Goal: Task Accomplishment & Management: Use online tool/utility

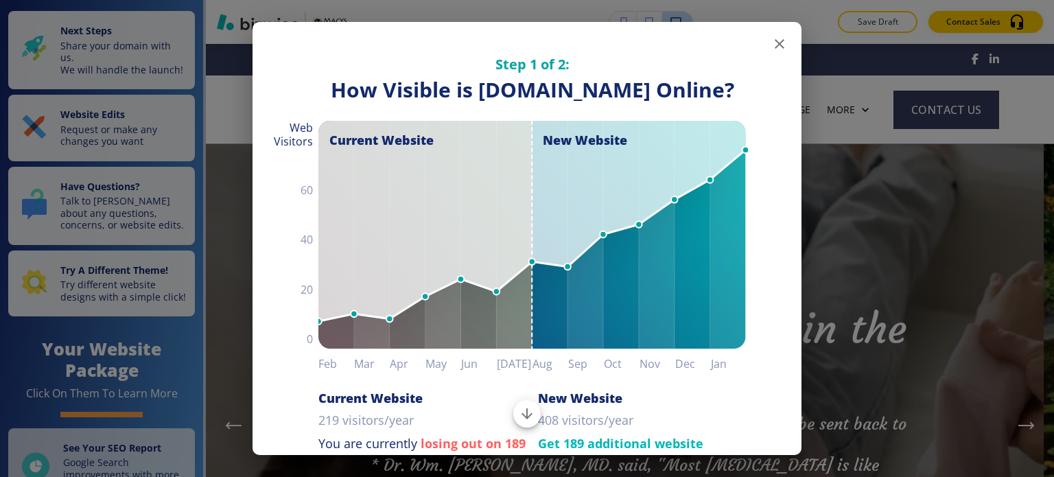
click at [771, 43] on icon "button" at bounding box center [779, 44] width 16 height 16
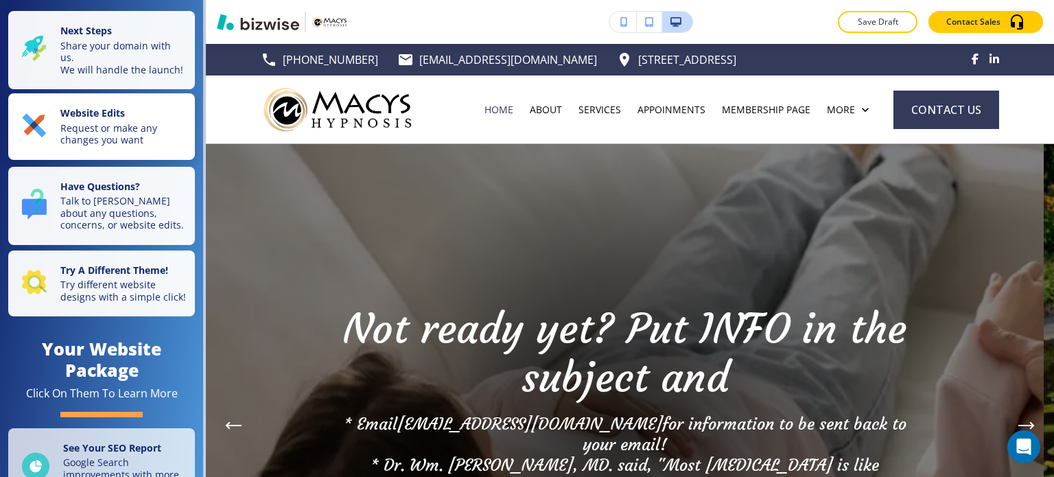
click at [114, 137] on p "Request or make any changes you want" at bounding box center [123, 134] width 126 height 24
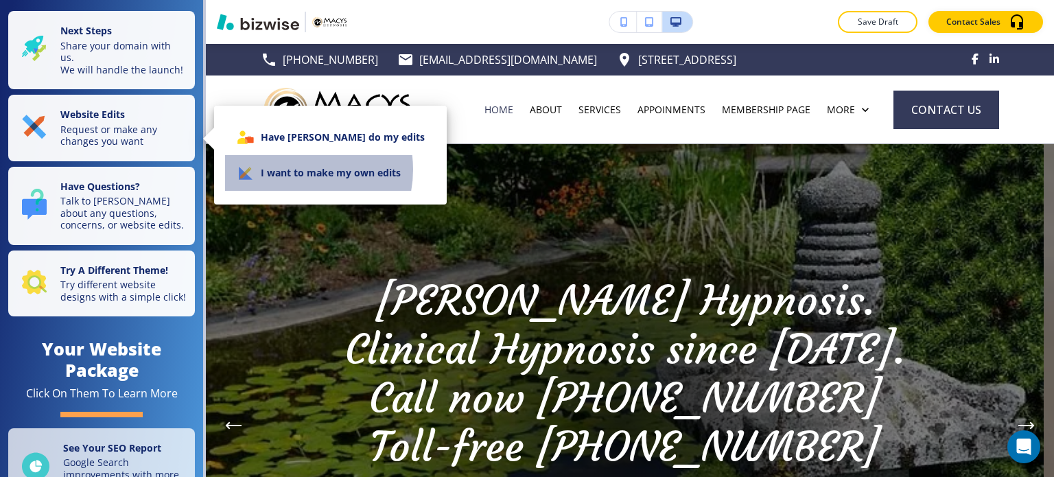
click at [292, 169] on li "I want to make my own edits" at bounding box center [330, 173] width 211 height 36
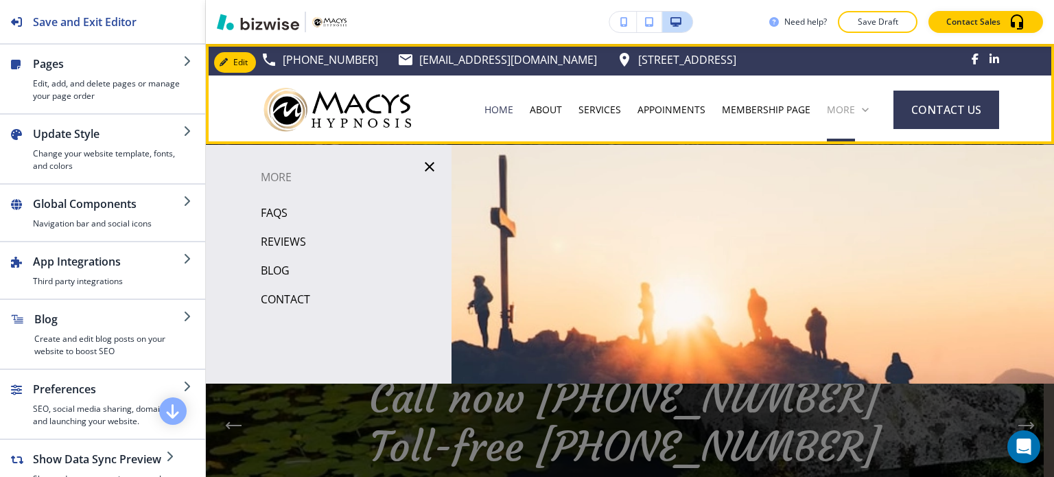
click at [844, 113] on p "More" at bounding box center [841, 110] width 28 height 14
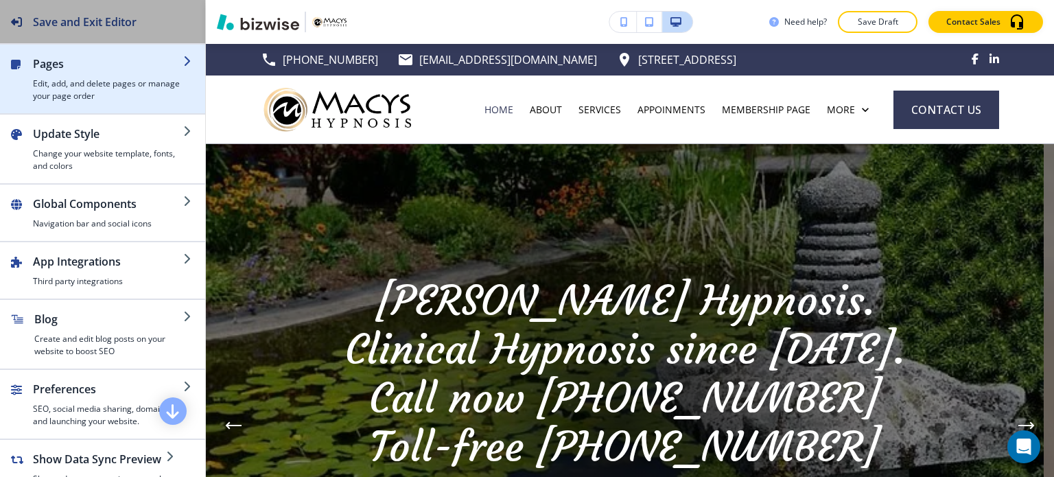
drag, startPoint x: 54, startPoint y: 40, endPoint x: 58, endPoint y: 57, distance: 17.0
click at [54, 40] on div "Save and Exit Editor" at bounding box center [68, 21] width 137 height 43
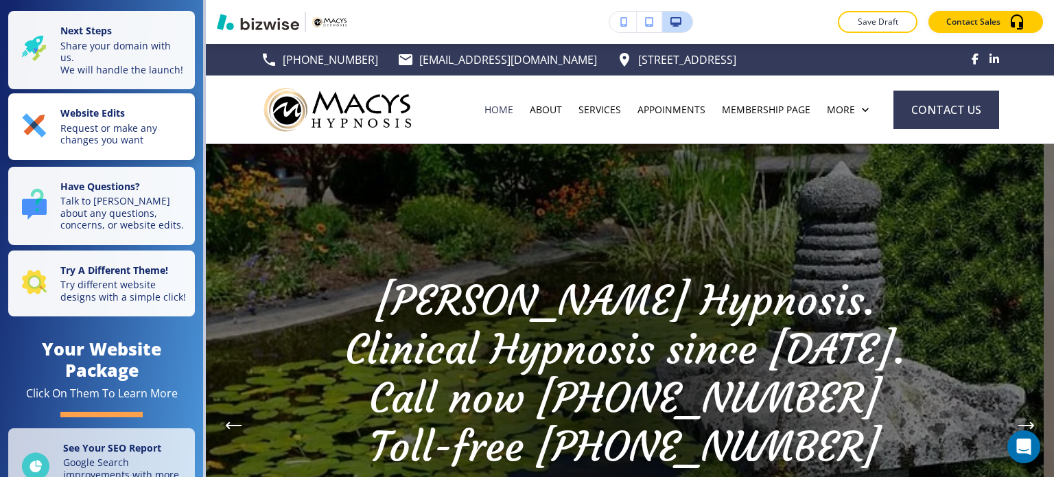
click at [121, 143] on p "Request or make any changes you want" at bounding box center [123, 134] width 126 height 24
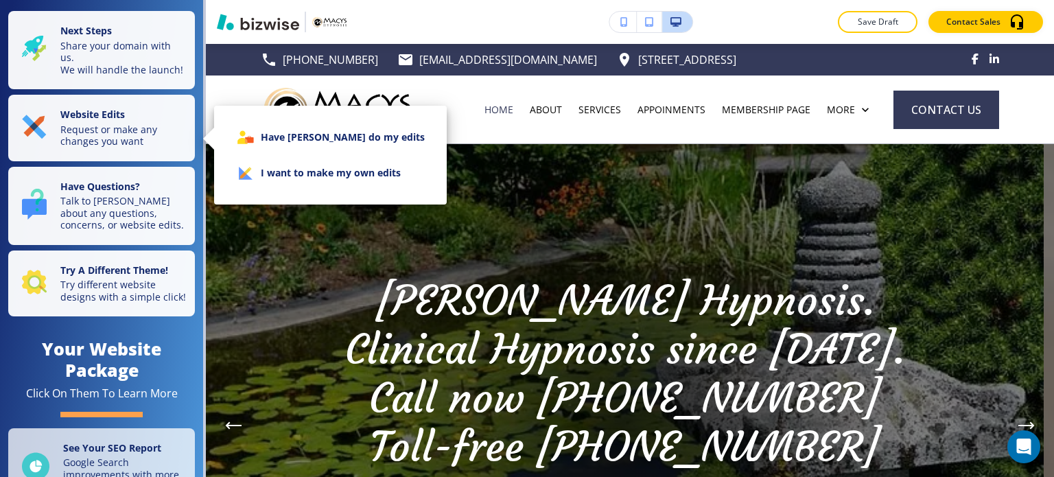
click at [320, 169] on li "I want to make my own edits" at bounding box center [330, 173] width 211 height 36
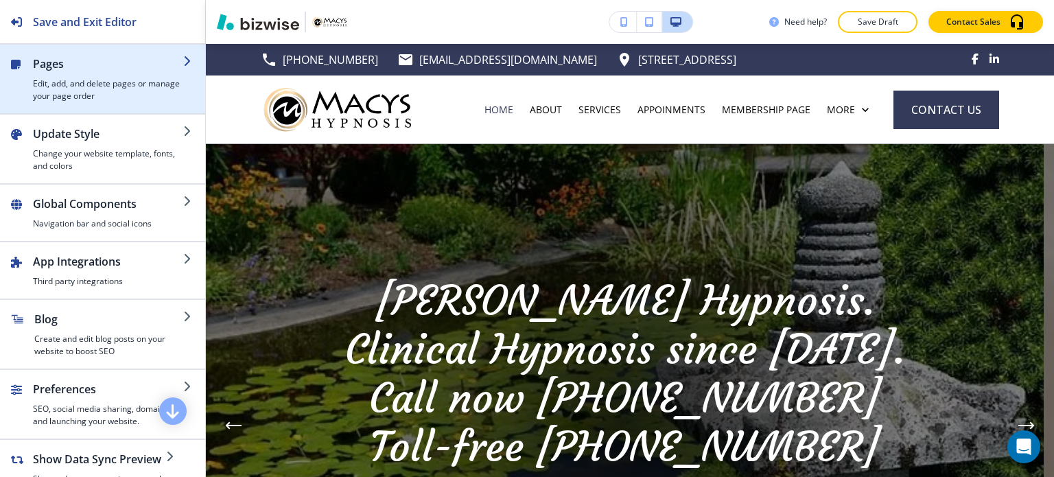
click at [151, 80] on h4 "Edit, add, and delete pages or manage your page order" at bounding box center [108, 90] width 150 height 25
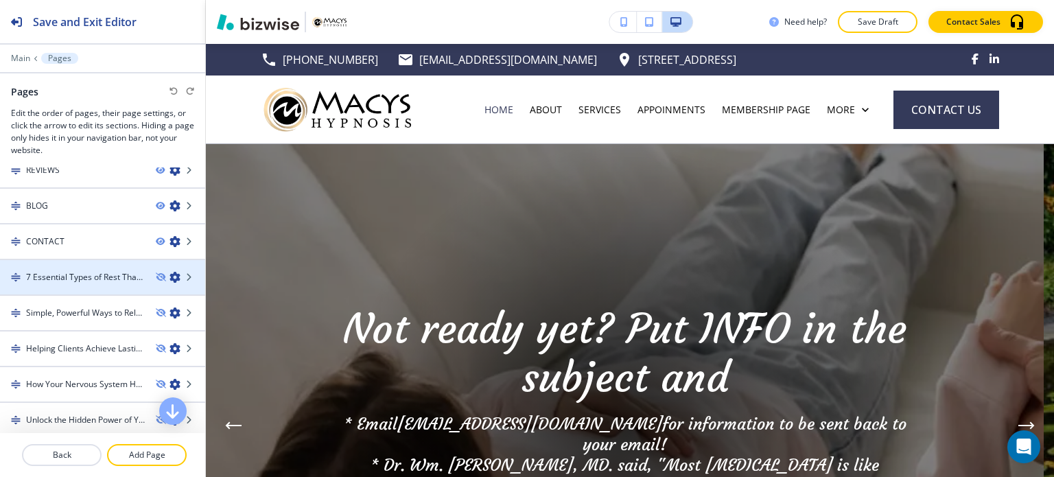
scroll to position [206, 0]
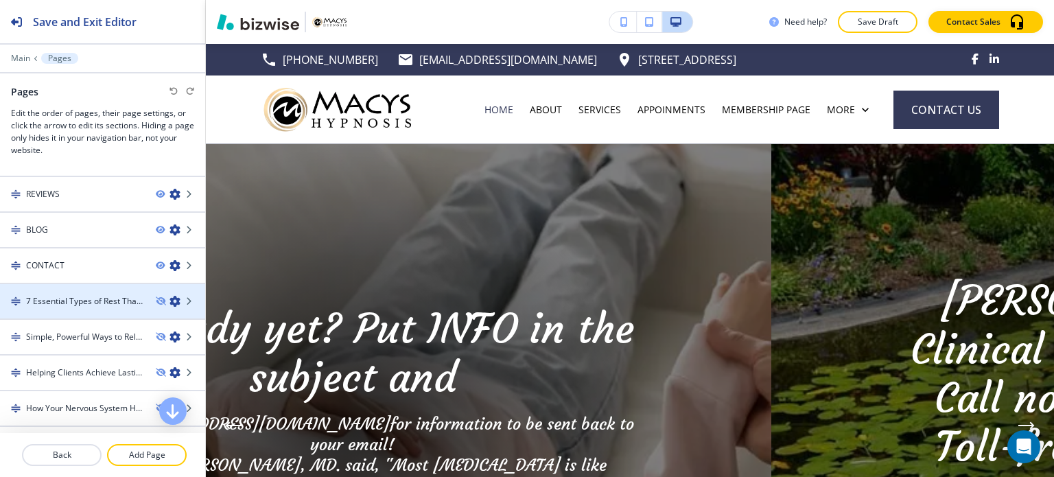
click at [119, 307] on div at bounding box center [102, 312] width 205 height 11
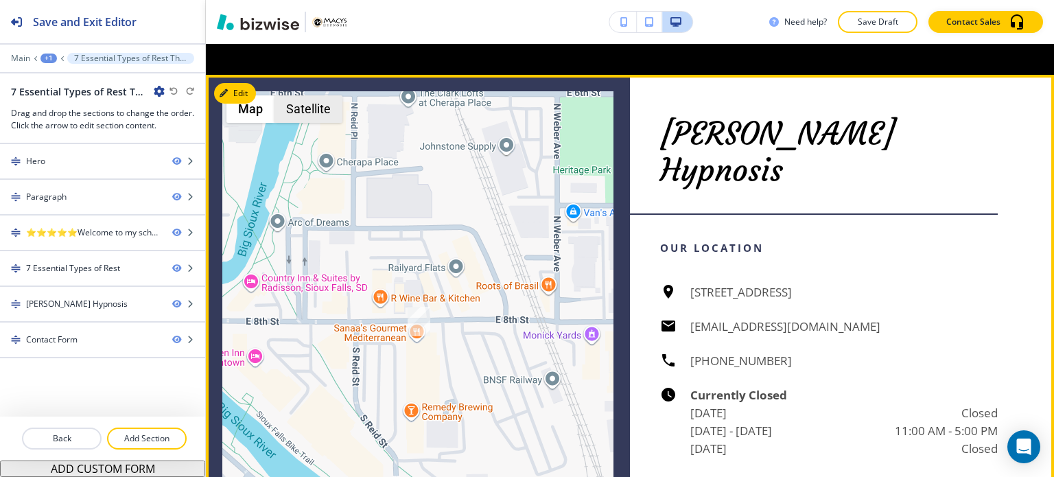
scroll to position [3358, 0]
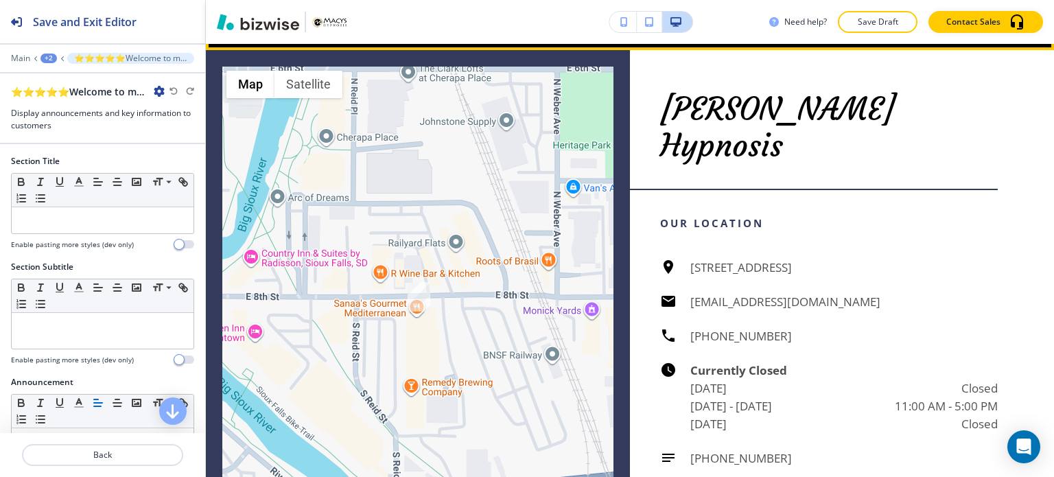
scroll to position [3383, 0]
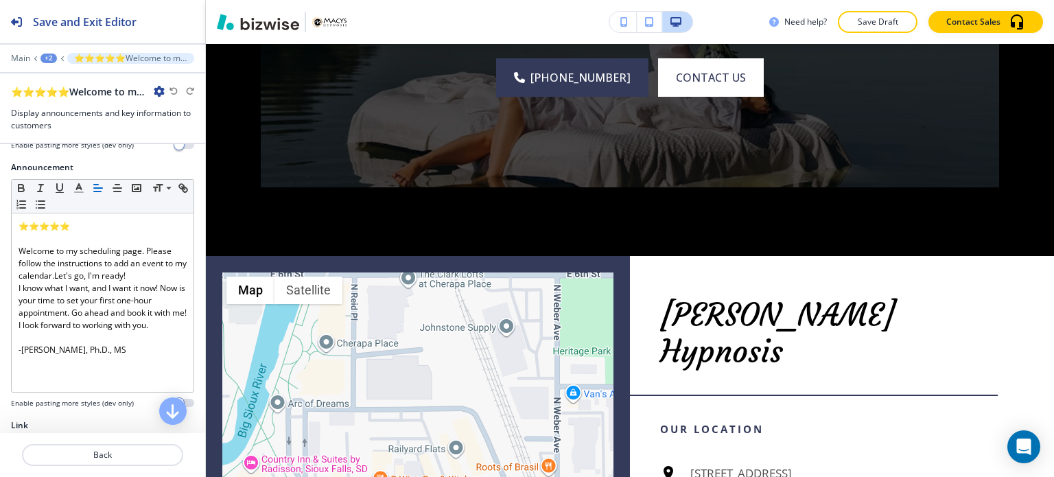
scroll to position [383, 0]
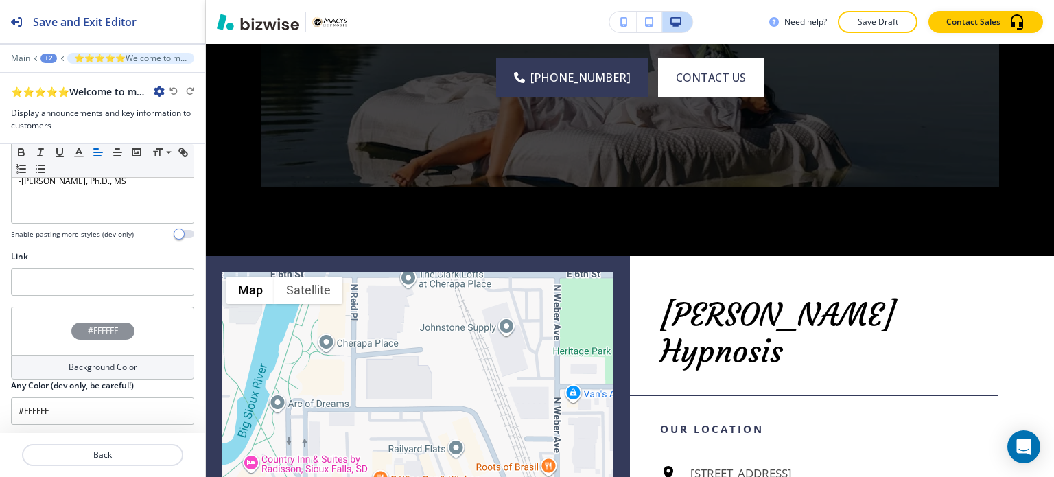
click at [47, 57] on div "+2" at bounding box center [48, 59] width 16 height 10
click at [101, 108] on p "7 Essential Types of Rest That Recharge Your Life" at bounding box center [84, 104] width 70 height 12
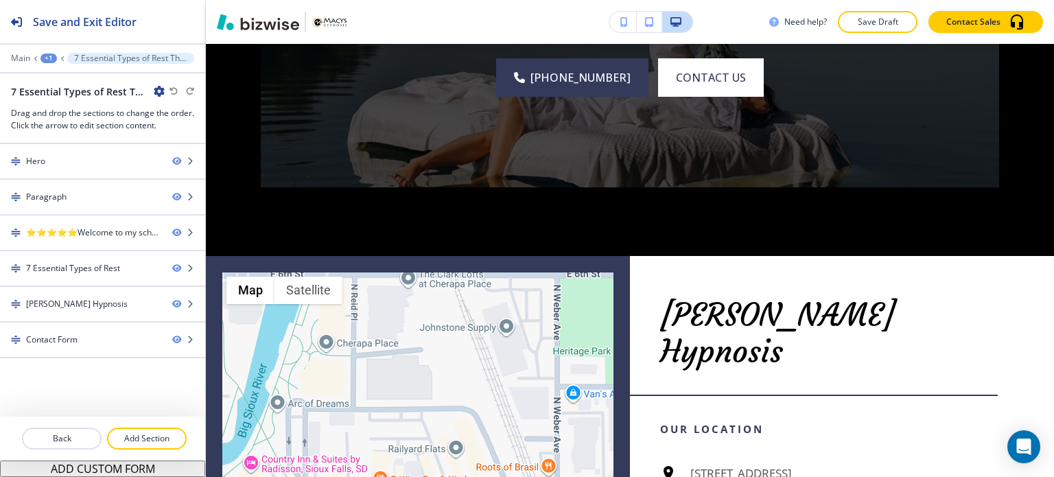
click at [51, 60] on div "+1" at bounding box center [48, 59] width 16 height 10
click at [72, 87] on button "Pages" at bounding box center [84, 80] width 88 height 25
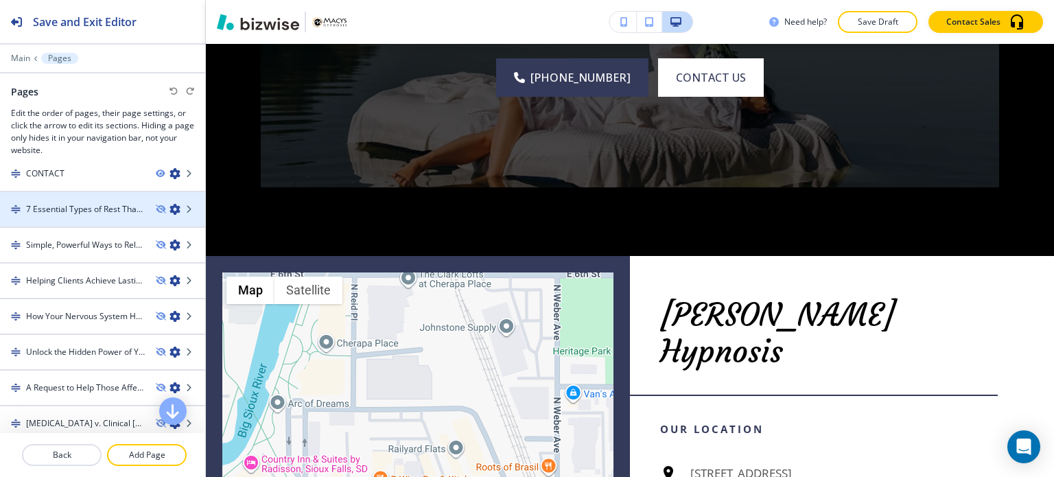
scroll to position [274, 0]
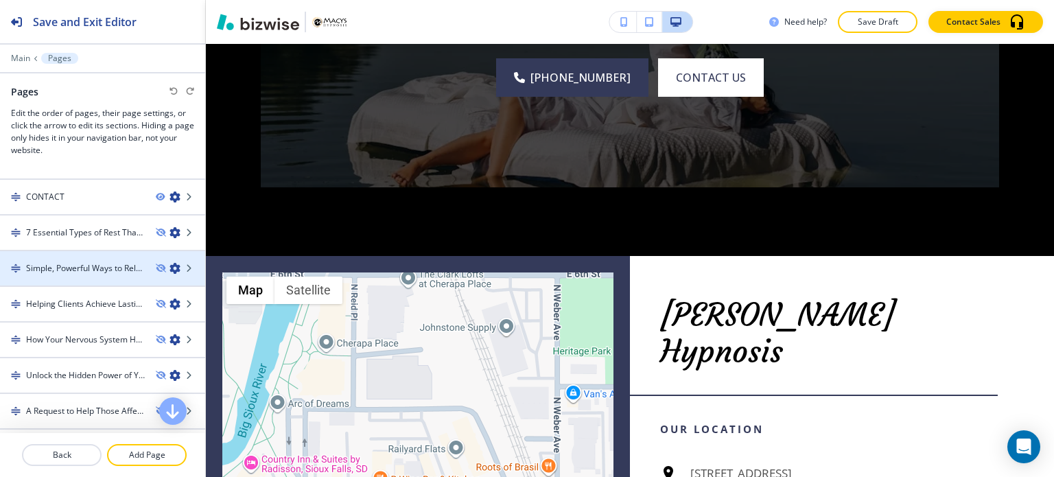
click at [112, 262] on h4 "Simple, Powerful Ways to Release Stress—Starting Today" at bounding box center [85, 268] width 119 height 12
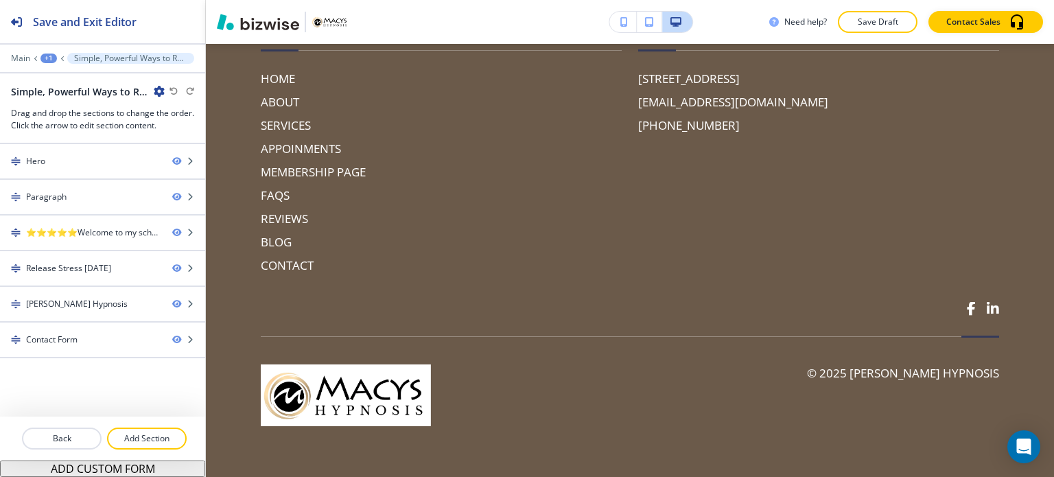
scroll to position [4802, 0]
click at [51, 59] on div "+1" at bounding box center [48, 59] width 16 height 10
click at [61, 80] on p "Pages" at bounding box center [84, 80] width 70 height 12
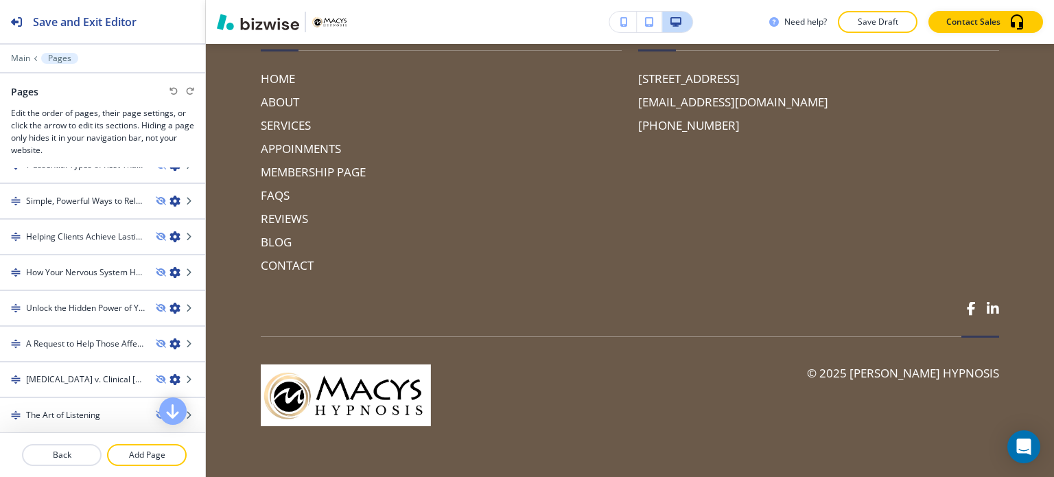
scroll to position [343, 0]
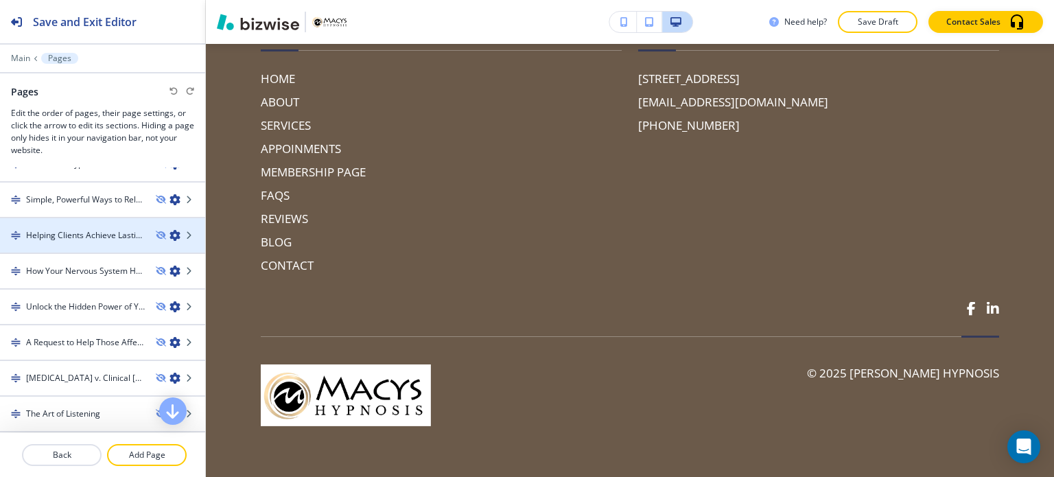
click at [108, 233] on h4 "Helping Clients Achieve Lasting Change Through Hypnosis & Coaching" at bounding box center [85, 235] width 119 height 12
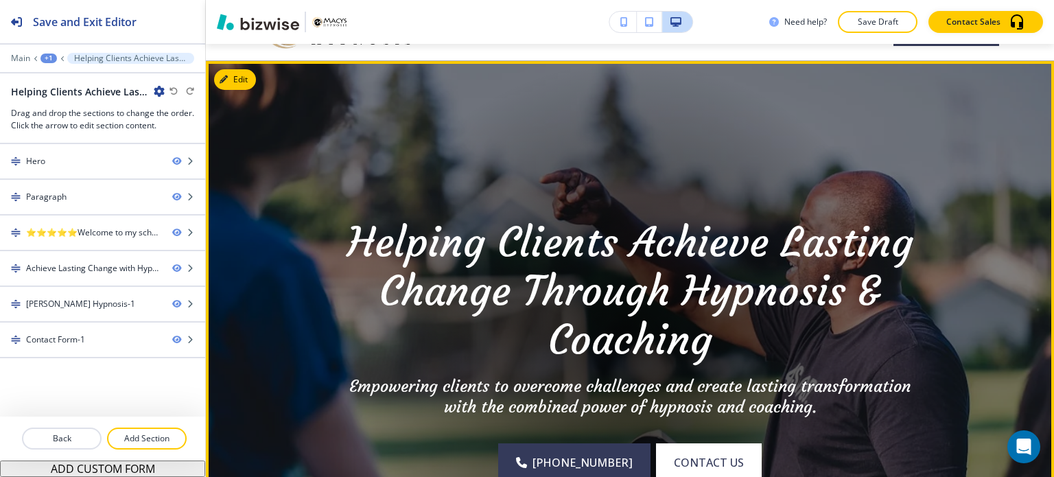
scroll to position [0, 0]
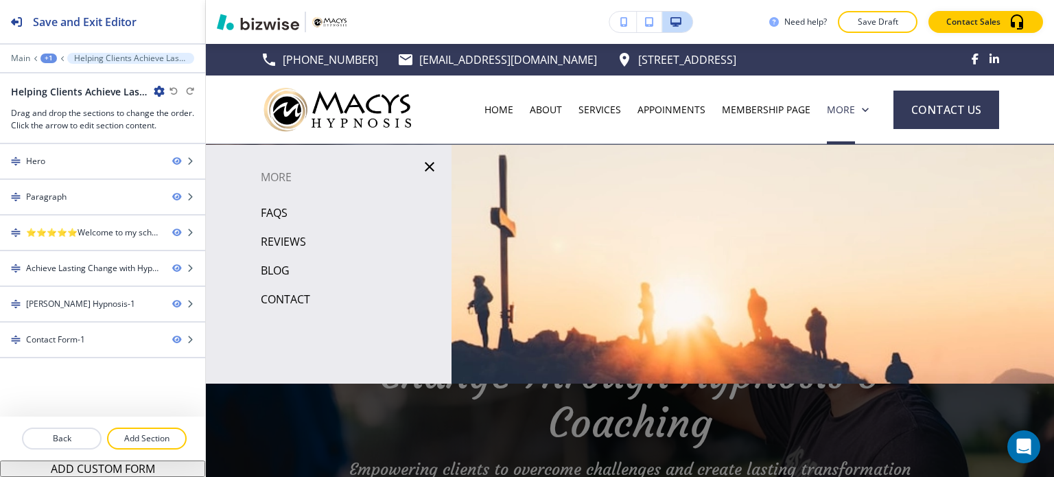
click at [274, 273] on p "BLOG" at bounding box center [275, 270] width 29 height 21
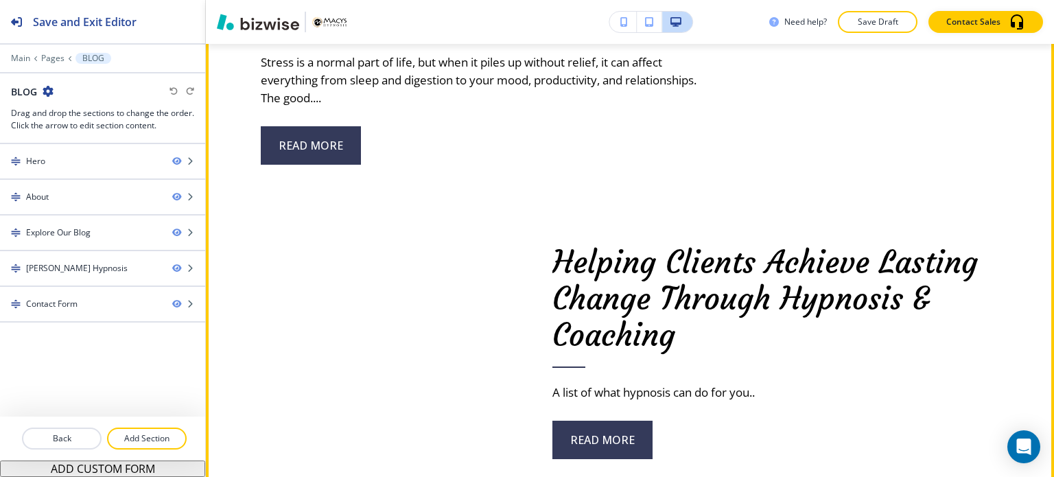
scroll to position [1166, 0]
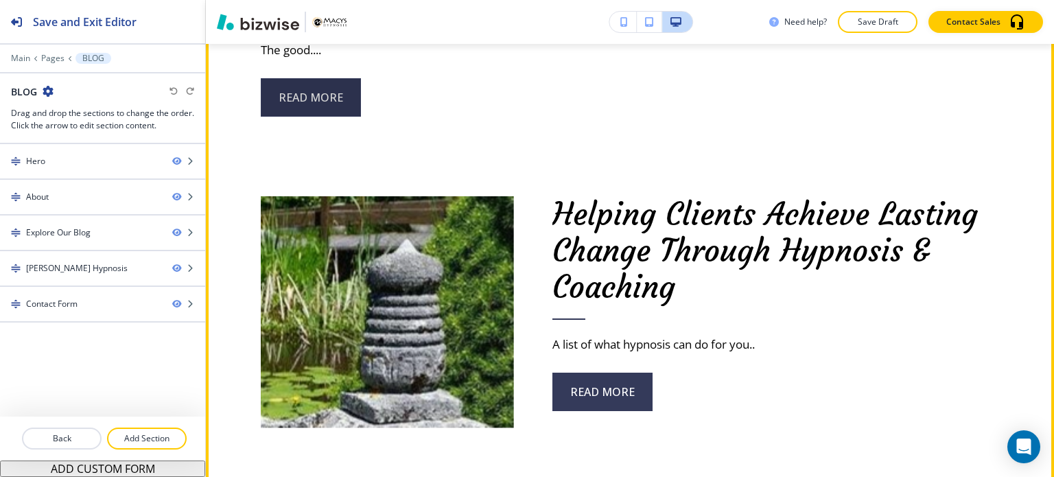
click at [336, 95] on button "read more" at bounding box center [311, 97] width 100 height 38
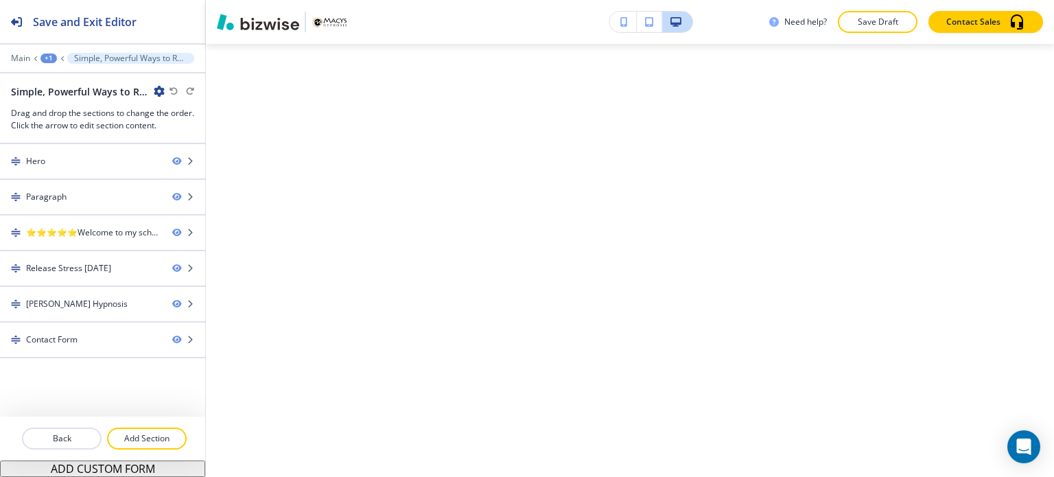
scroll to position [0, 0]
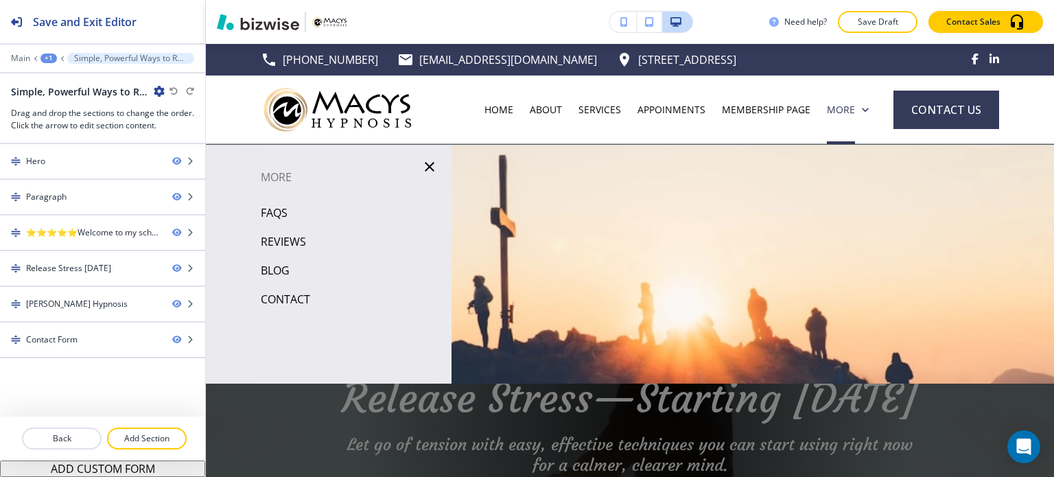
click at [288, 276] on p "BLOG" at bounding box center [275, 270] width 29 height 21
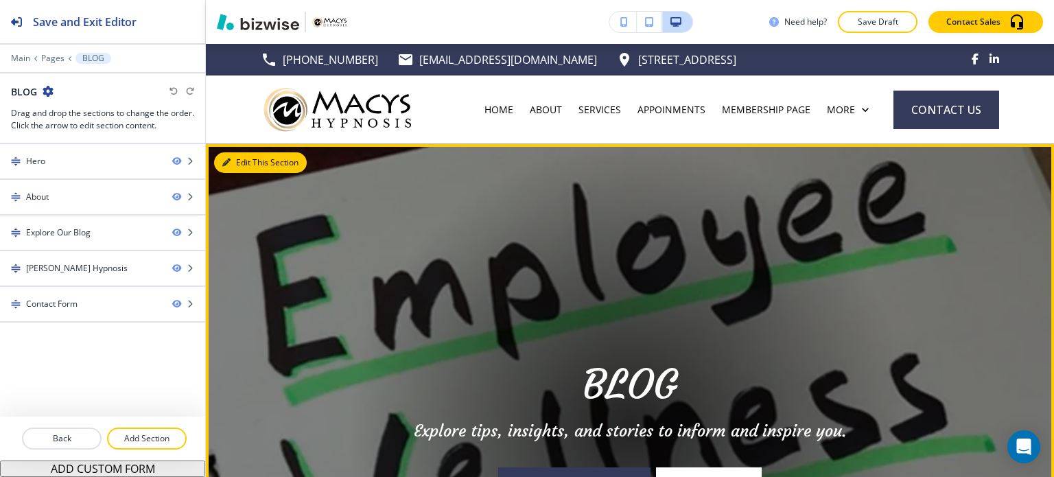
click at [224, 169] on button "Edit This Section" at bounding box center [260, 162] width 93 height 21
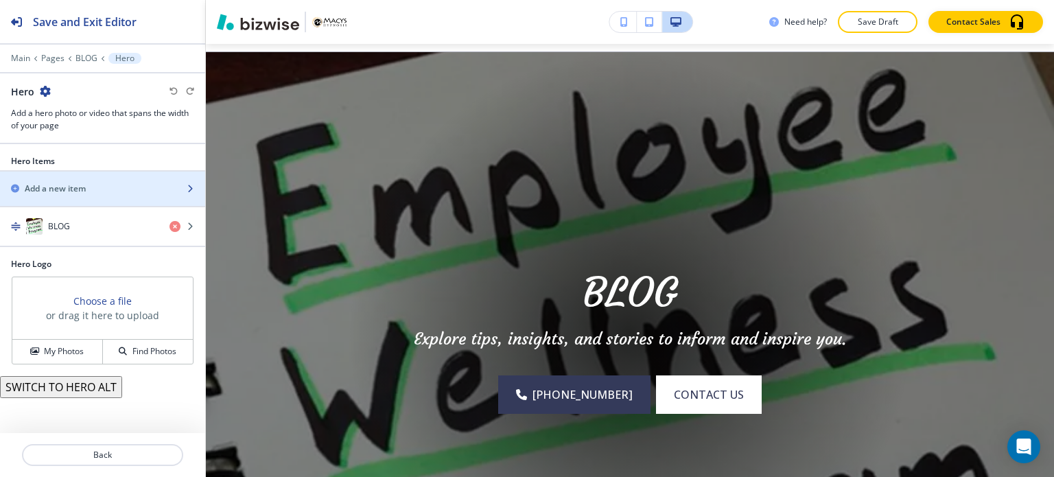
scroll to position [100, 0]
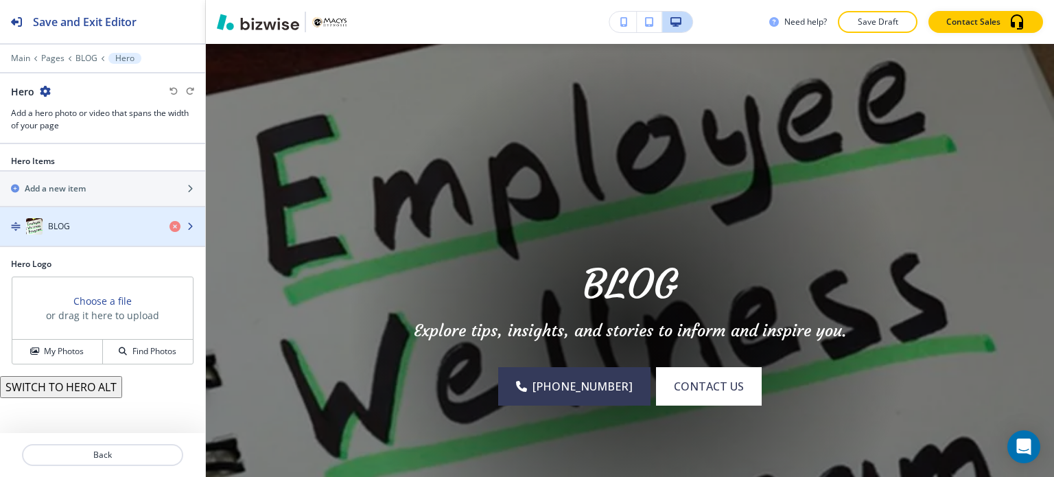
click at [94, 231] on div "BLOG" at bounding box center [79, 226] width 158 height 16
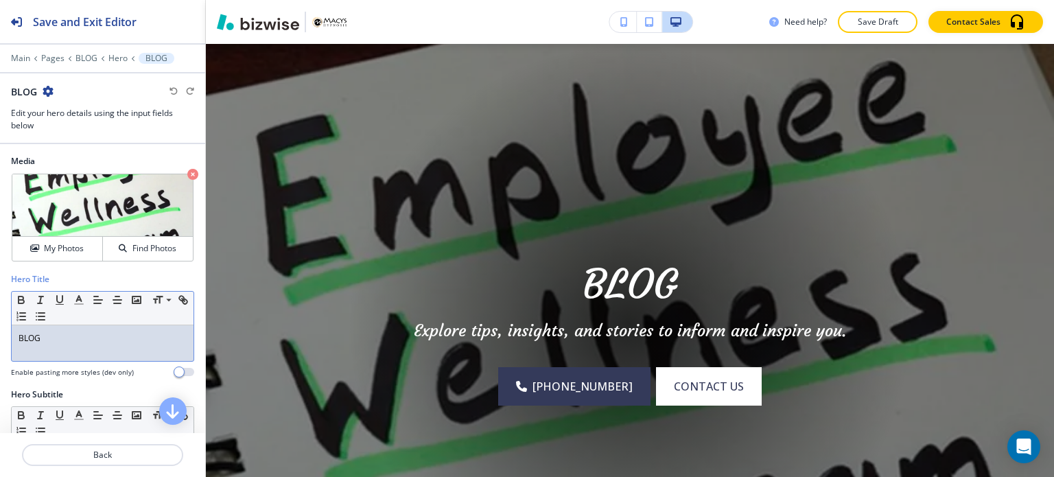
click at [104, 337] on p "BLOG" at bounding box center [103, 338] width 168 height 12
click at [855, 15] on button "Save Draft" at bounding box center [878, 22] width 80 height 22
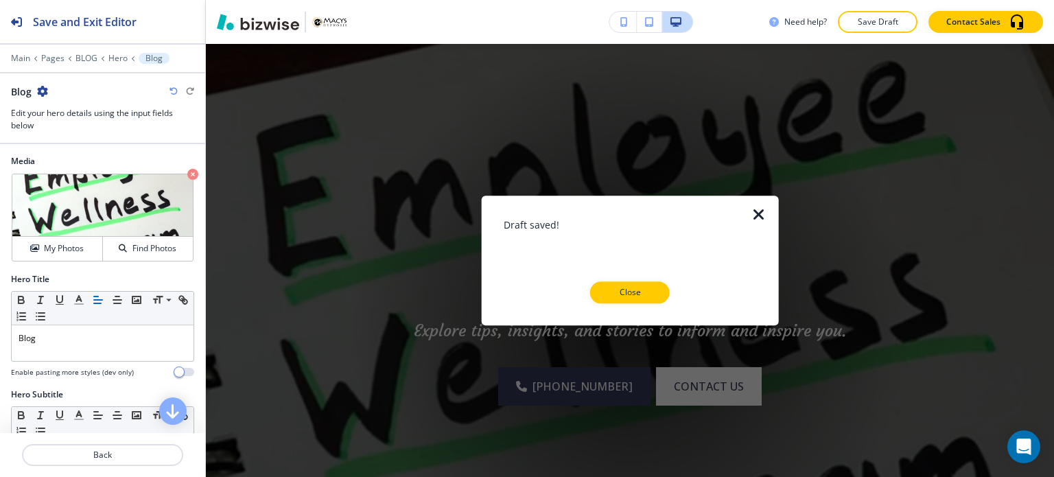
click at [620, 289] on p "Close" at bounding box center [630, 292] width 44 height 12
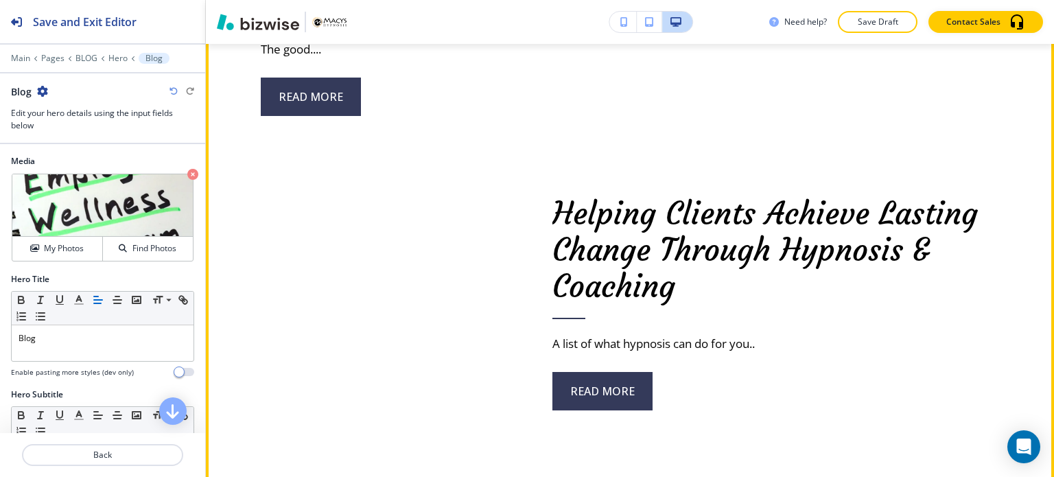
scroll to position [1266, 0]
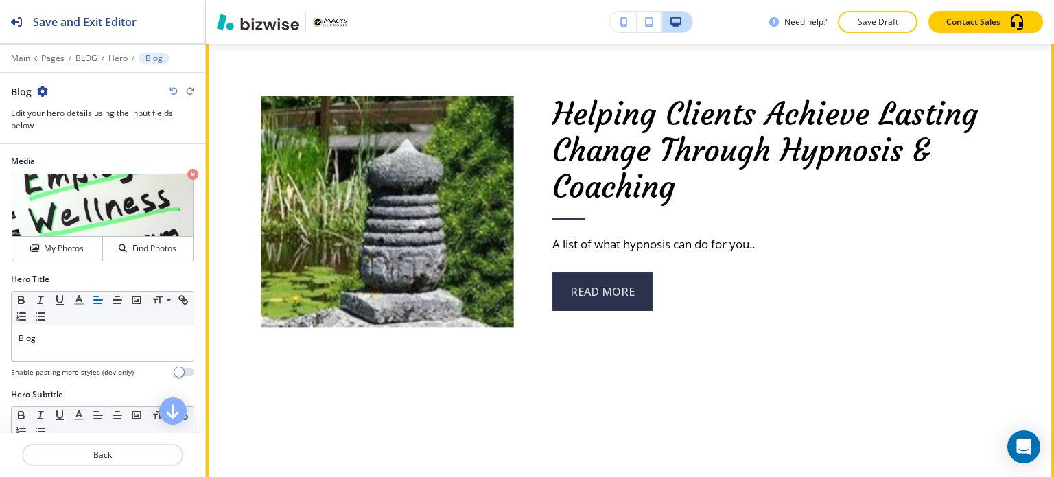
click at [626, 303] on button "read more" at bounding box center [602, 291] width 100 height 38
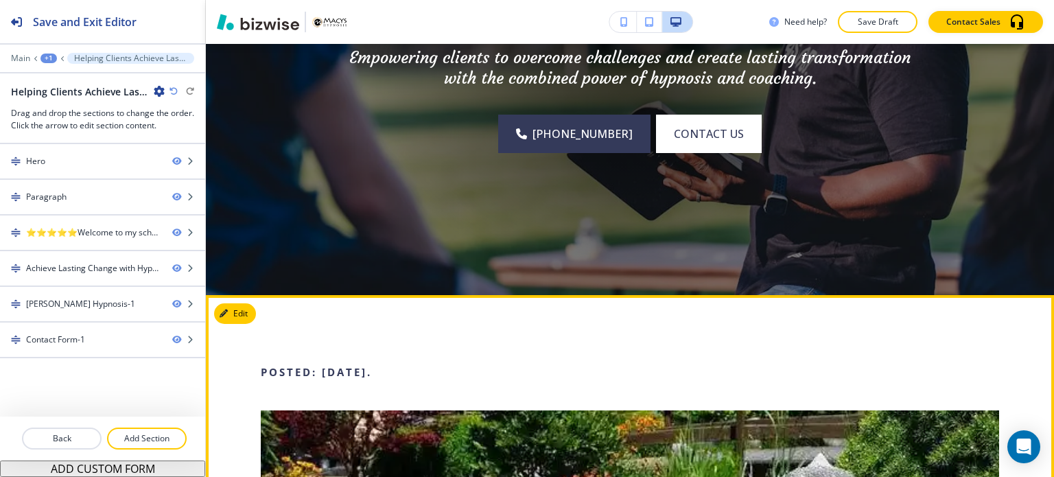
scroll to position [0, 0]
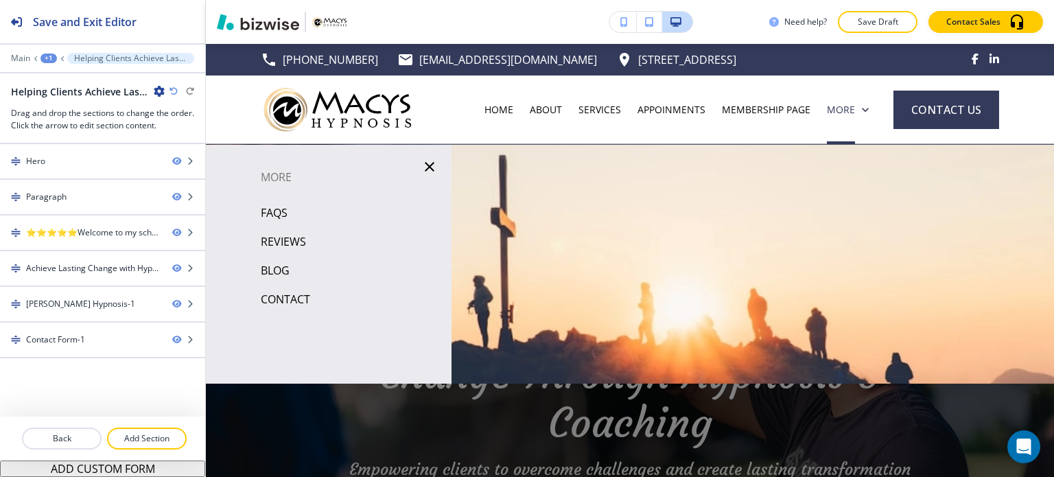
click at [280, 268] on p "BLOG" at bounding box center [275, 270] width 29 height 21
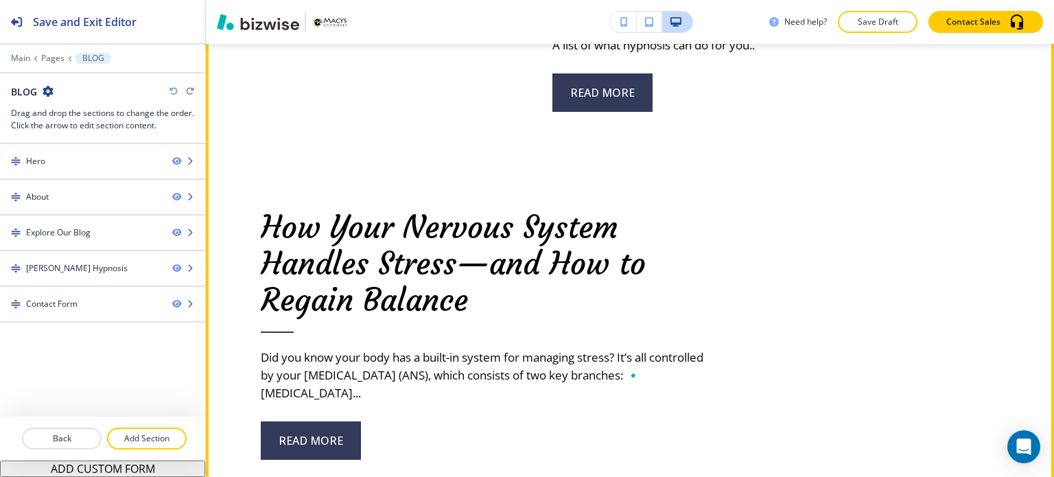
scroll to position [1578, 0]
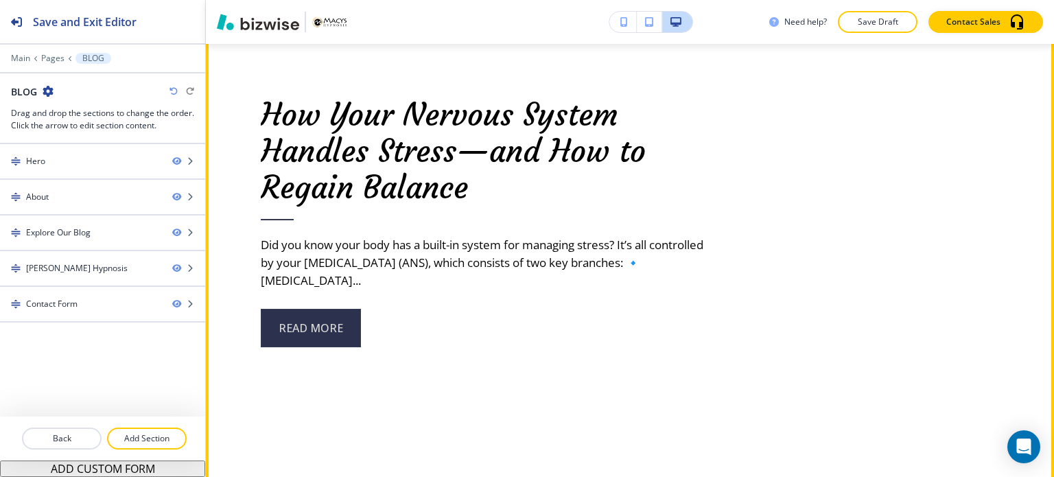
click at [299, 337] on button "read more" at bounding box center [311, 328] width 100 height 38
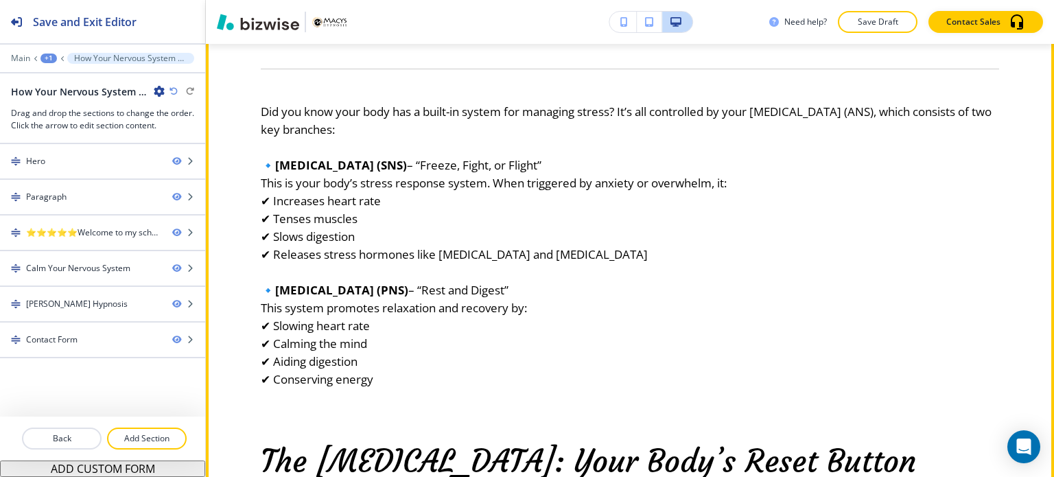
scroll to position [823, 0]
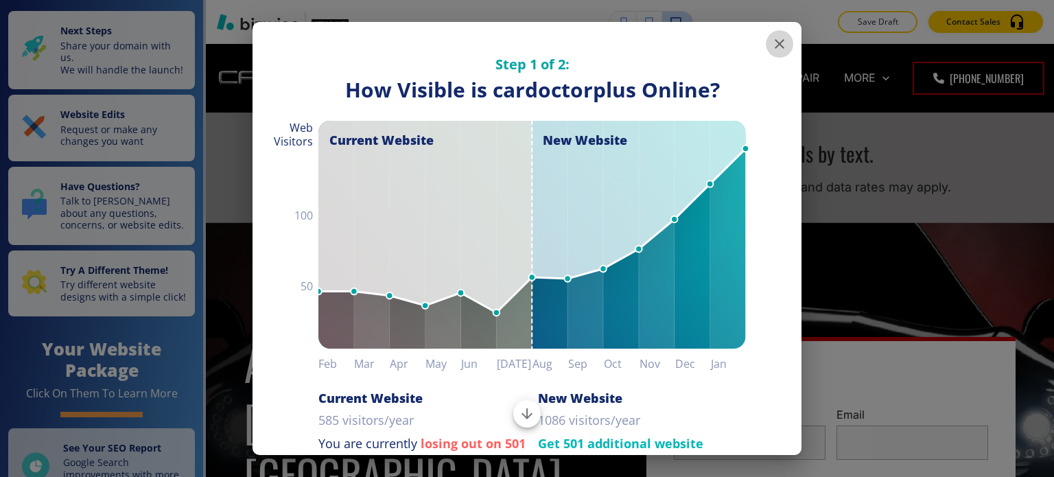
click at [771, 46] on icon "button" at bounding box center [779, 44] width 16 height 16
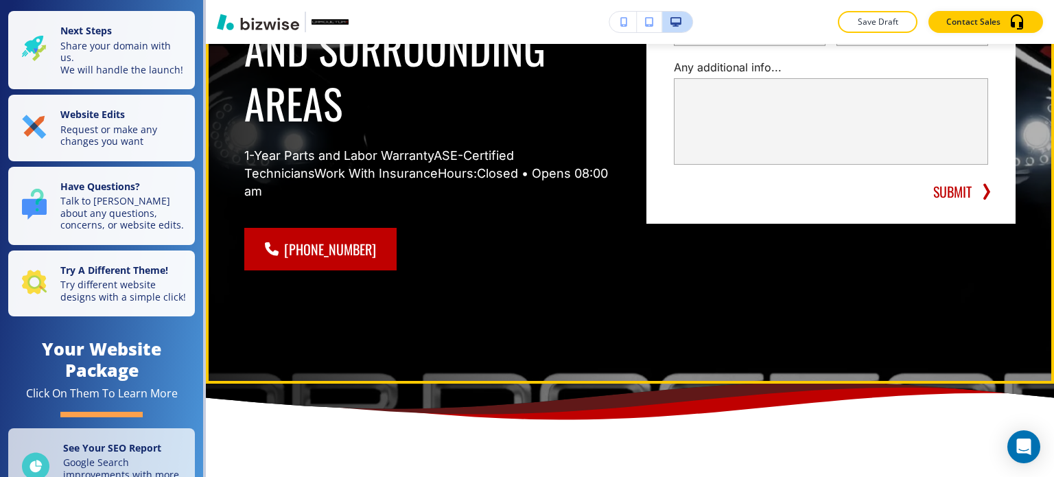
scroll to position [206, 0]
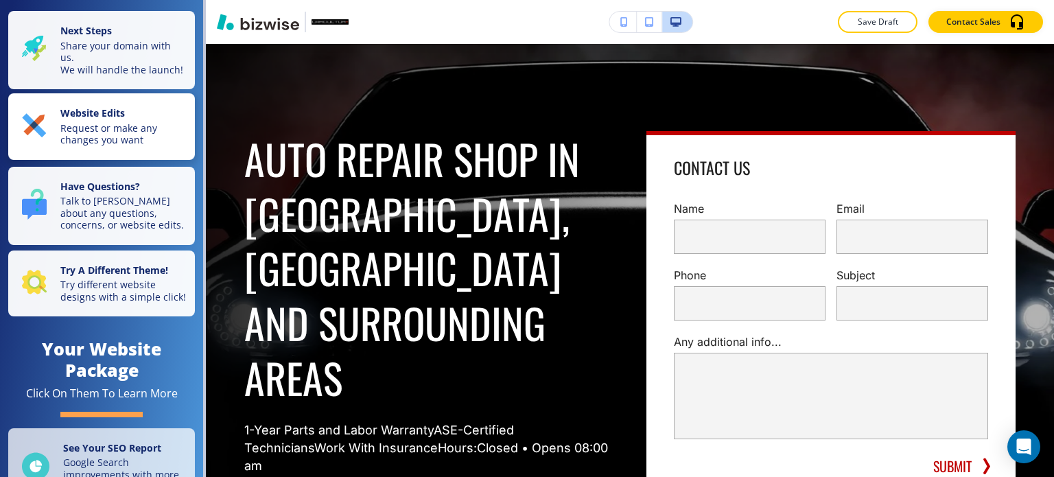
click at [153, 146] on p "Request or make any changes you want" at bounding box center [123, 134] width 126 height 24
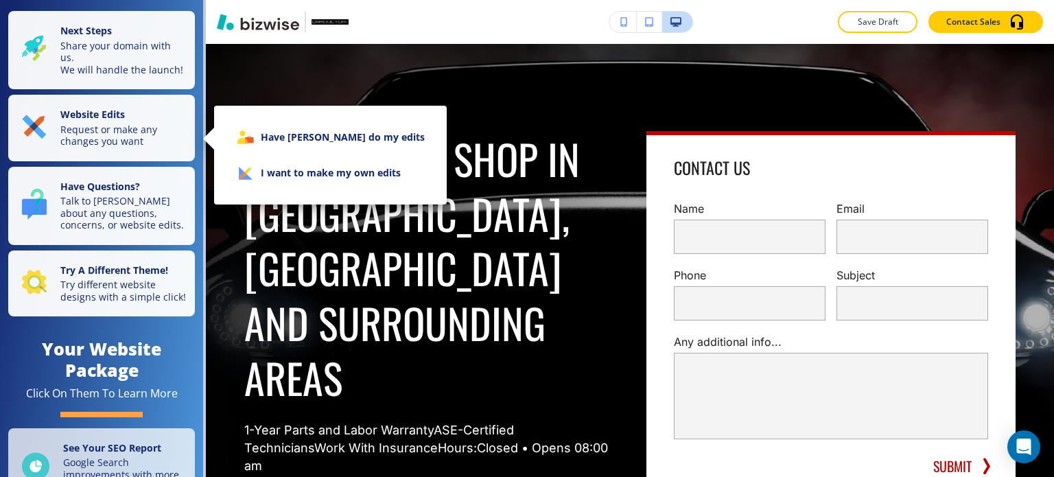
click at [302, 175] on li "I want to make my own edits" at bounding box center [330, 173] width 211 height 36
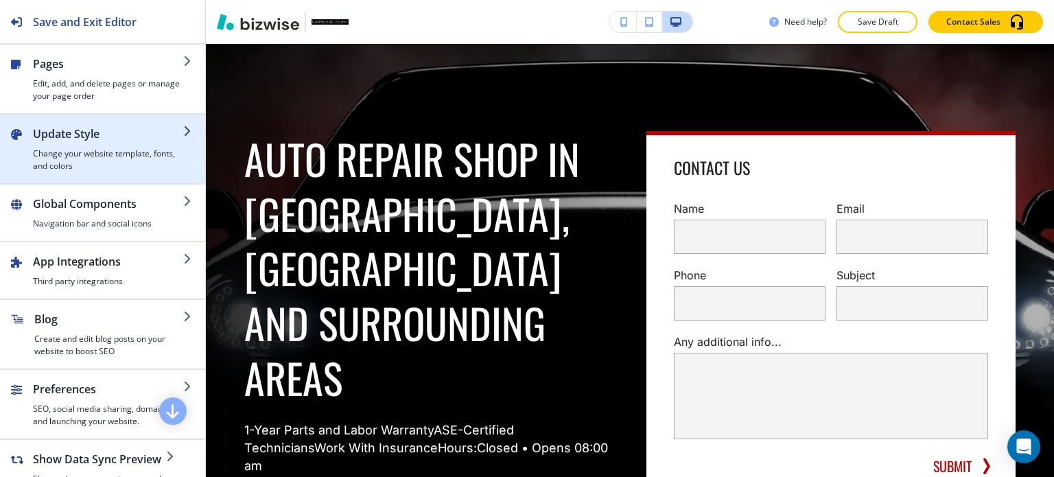
click at [132, 158] on h4 "Change your website template, fonts, and colors" at bounding box center [108, 159] width 150 height 25
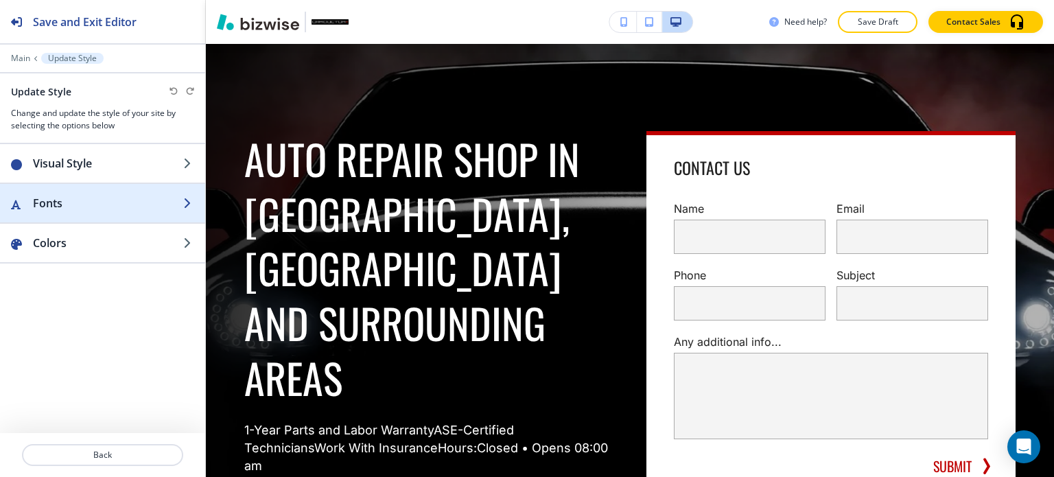
click at [112, 195] on h2 "Fonts" at bounding box center [108, 203] width 150 height 16
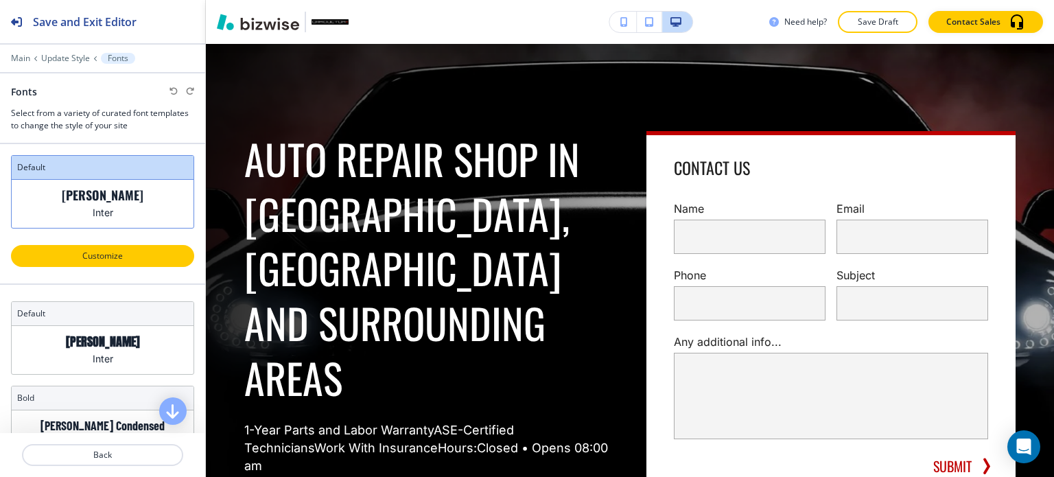
click at [138, 254] on p "Customize" at bounding box center [102, 256] width 147 height 12
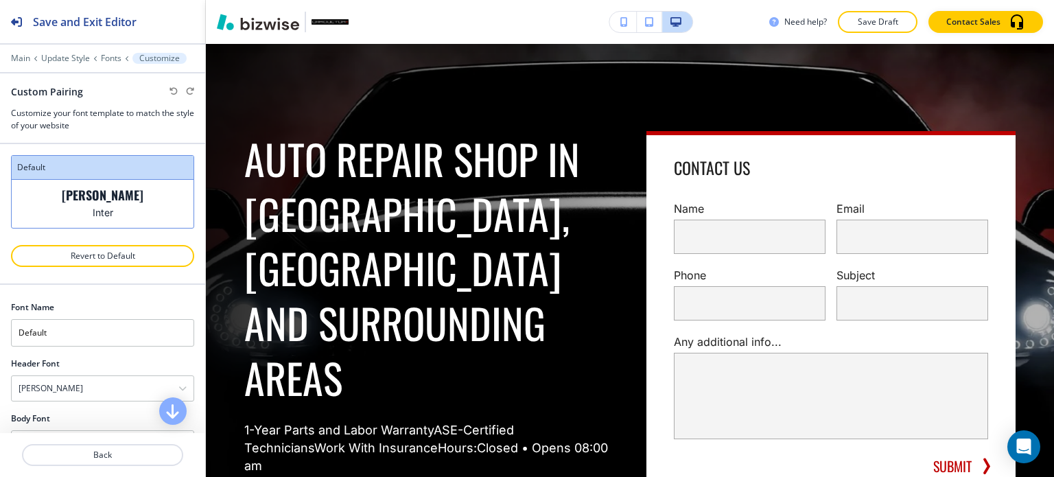
scroll to position [37, 0]
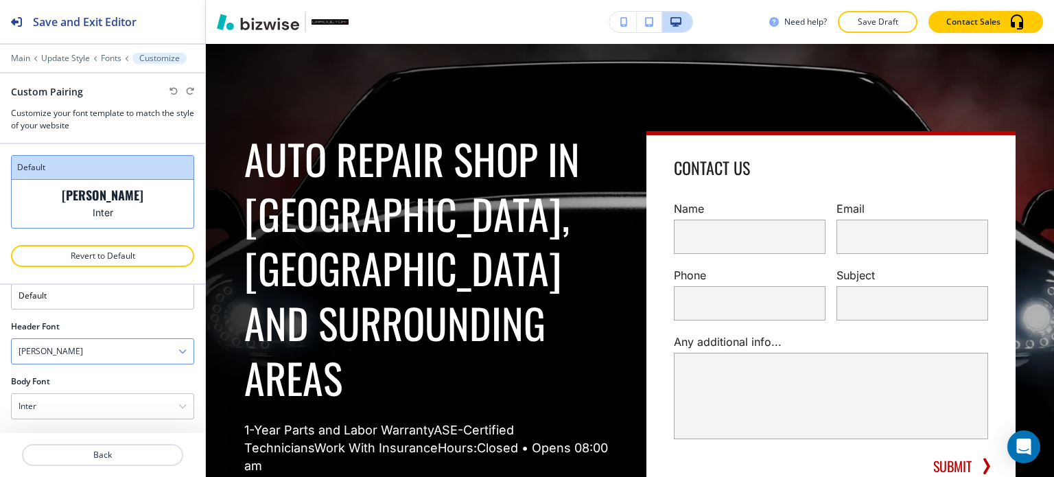
click at [87, 346] on div "[PERSON_NAME]" at bounding box center [103, 351] width 182 height 25
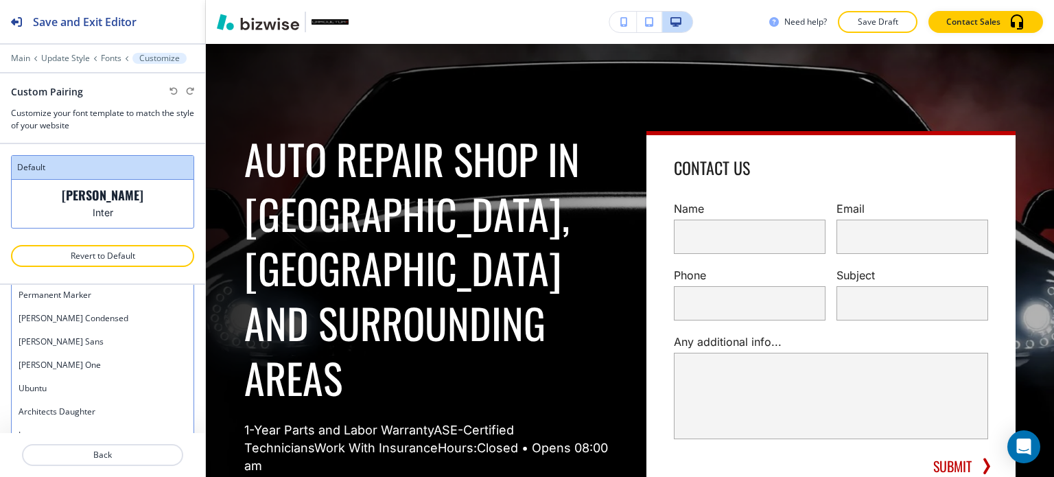
scroll to position [836, 0]
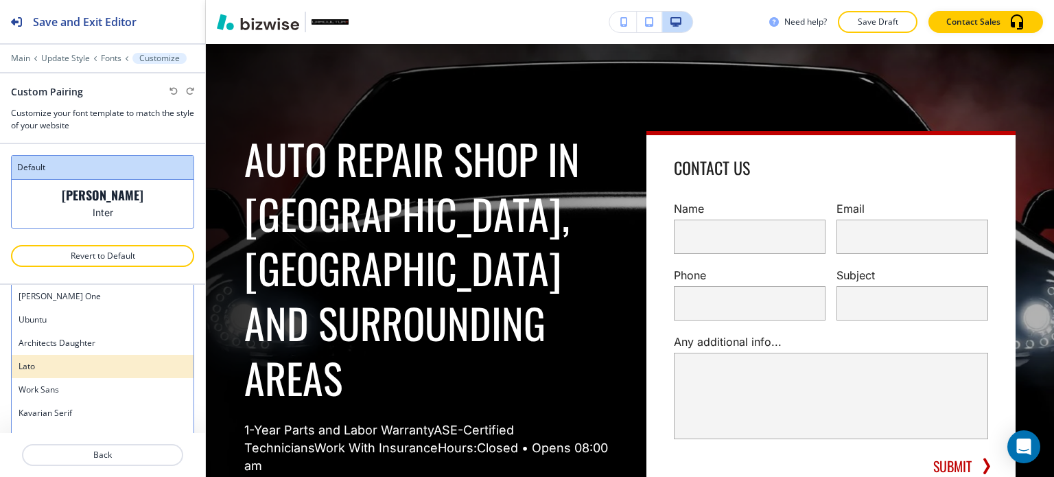
click at [87, 360] on h4 "Lato" at bounding box center [103, 366] width 168 height 12
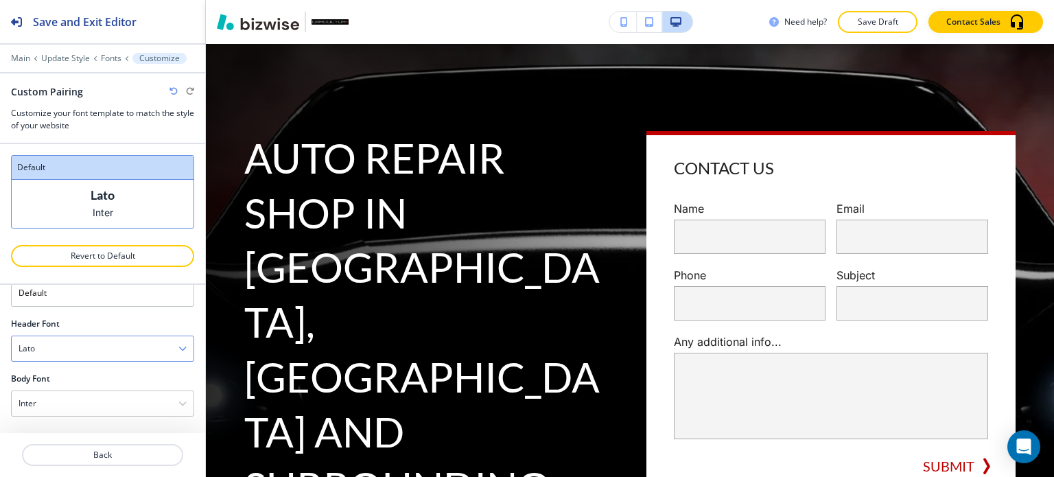
scroll to position [37, 0]
click at [96, 395] on div "Inter" at bounding box center [103, 406] width 182 height 25
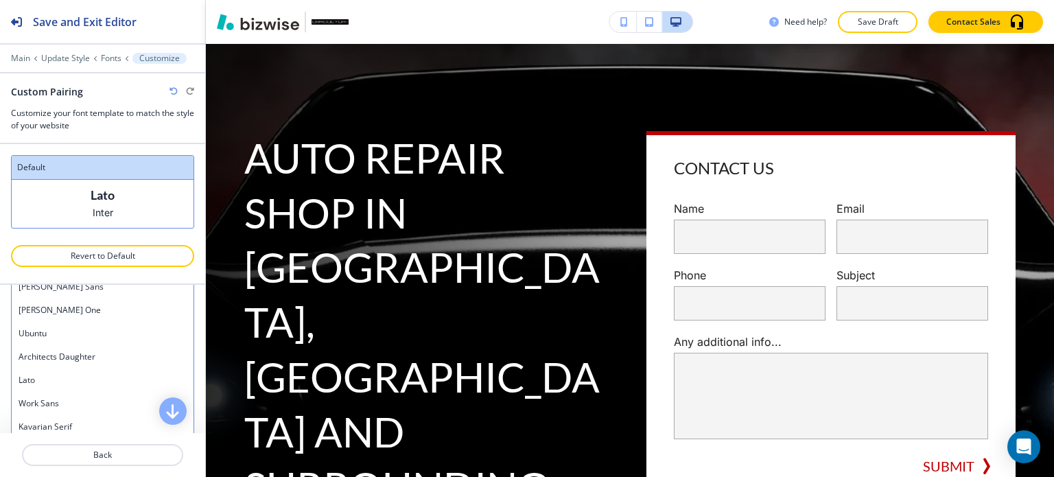
scroll to position [804, 0]
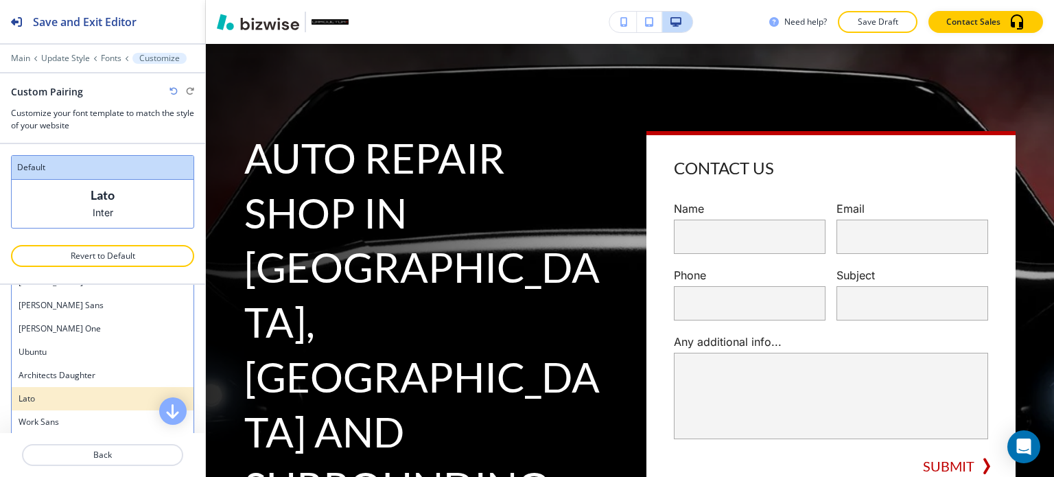
click at [97, 387] on div "Lato" at bounding box center [103, 398] width 182 height 23
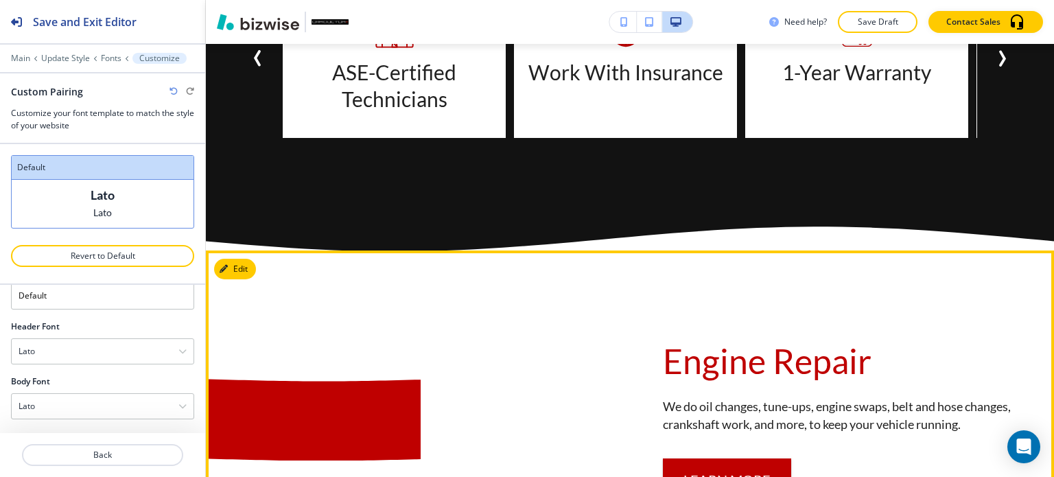
scroll to position [1715, 0]
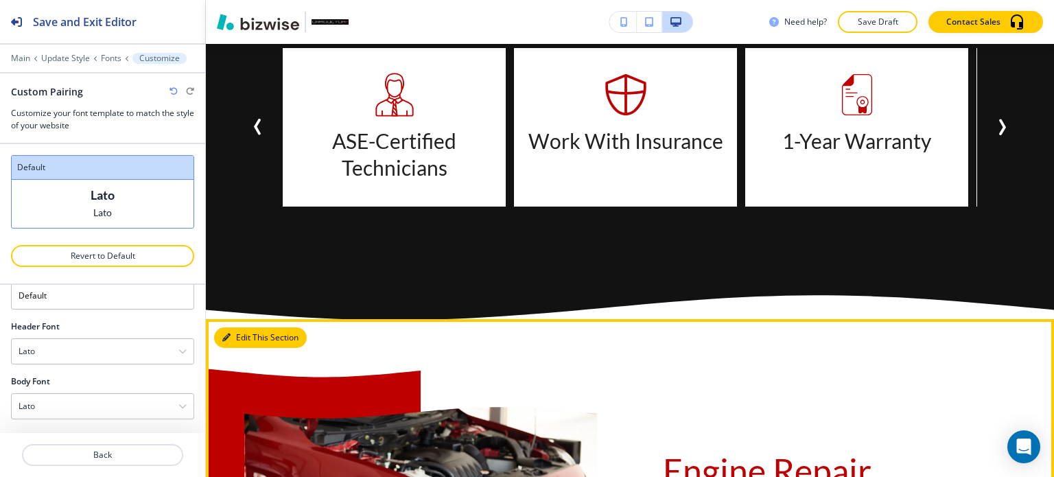
click at [225, 327] on button "Edit This Section" at bounding box center [260, 337] width 93 height 21
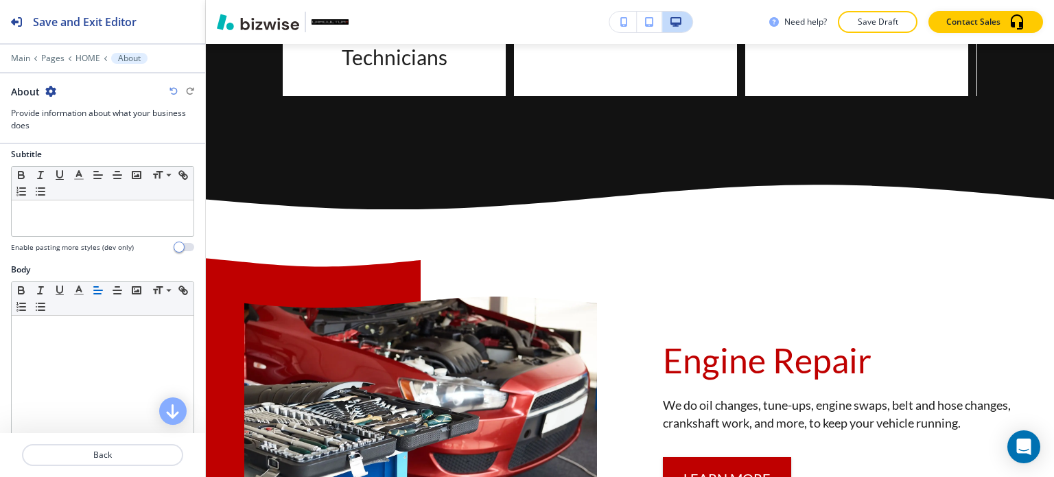
scroll to position [343, 0]
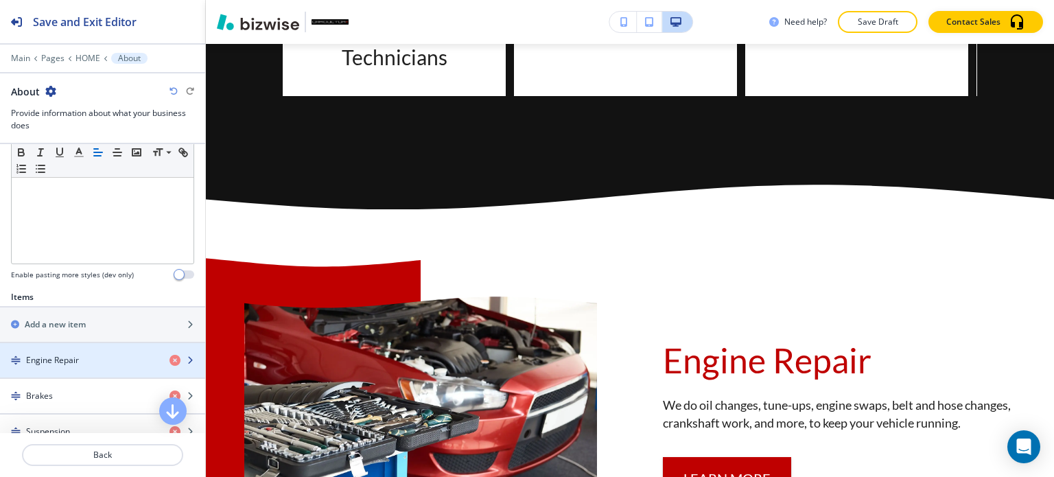
click at [88, 358] on div "Engine Repair" at bounding box center [79, 360] width 158 height 12
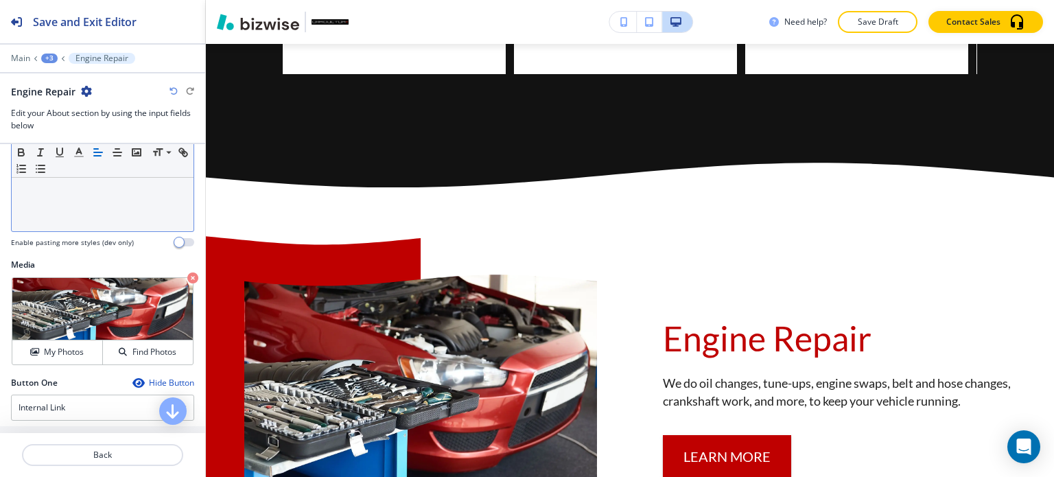
scroll to position [480, 0]
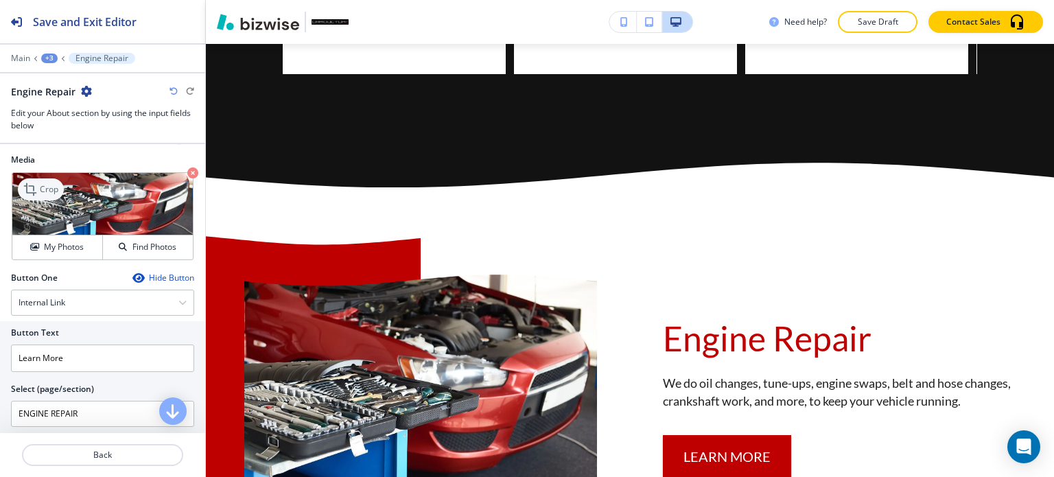
click at [60, 183] on div "Crop" at bounding box center [41, 189] width 46 height 22
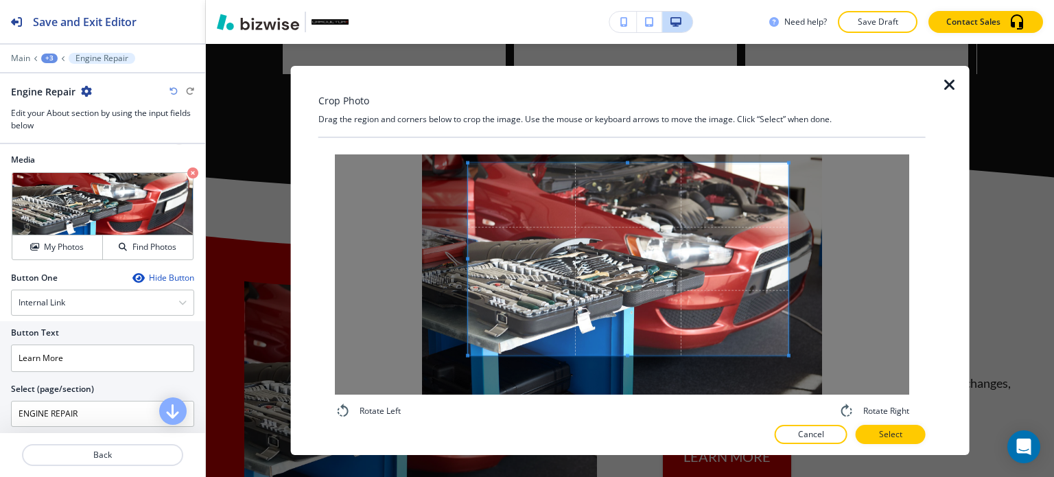
click at [659, 263] on span at bounding box center [628, 259] width 320 height 192
click at [914, 434] on button "Select" at bounding box center [890, 434] width 70 height 19
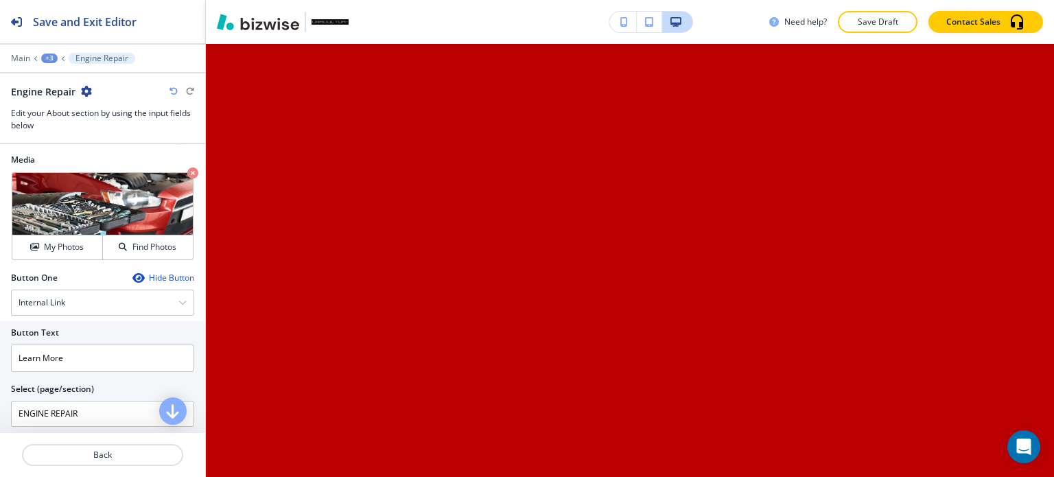
scroll to position [5277, 0]
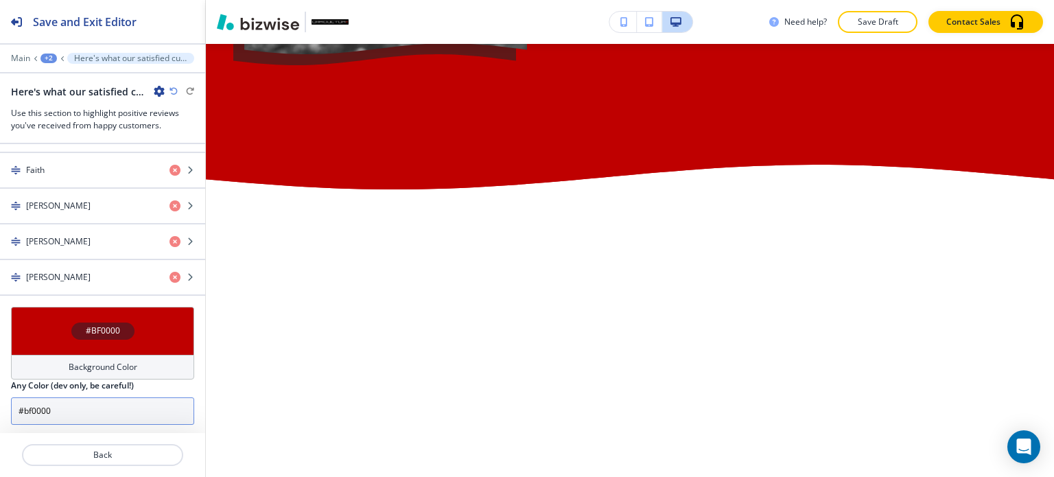
scroll to position [975, 0]
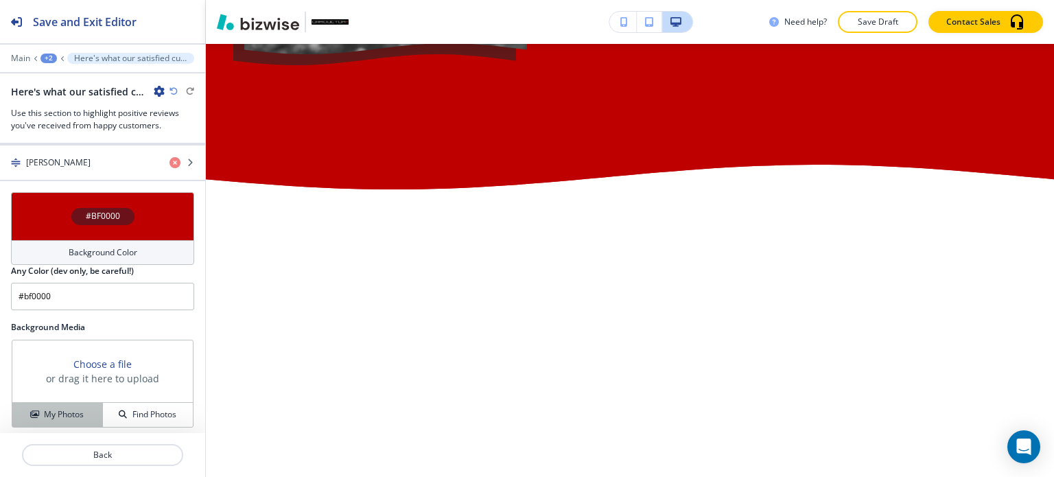
click at [64, 411] on h4 "My Photos" at bounding box center [64, 414] width 40 height 12
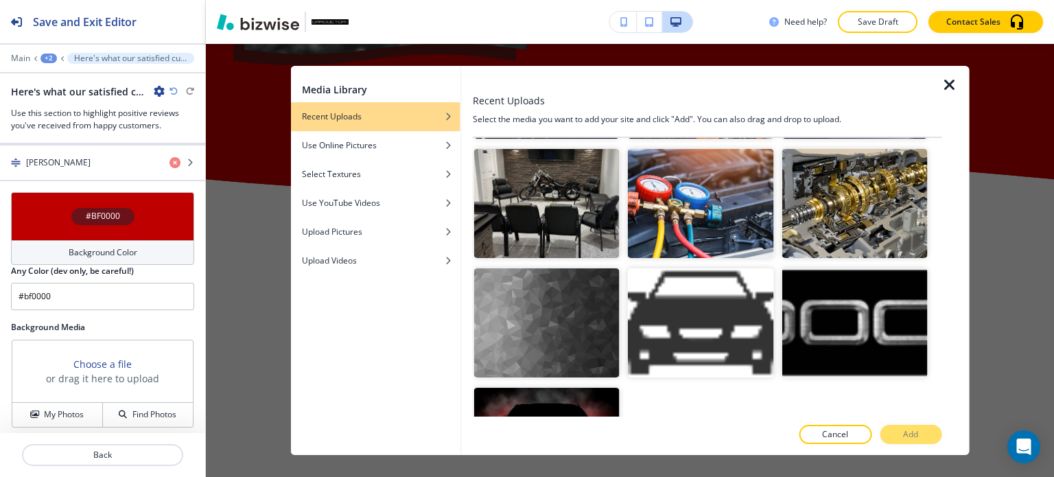
scroll to position [3231, 0]
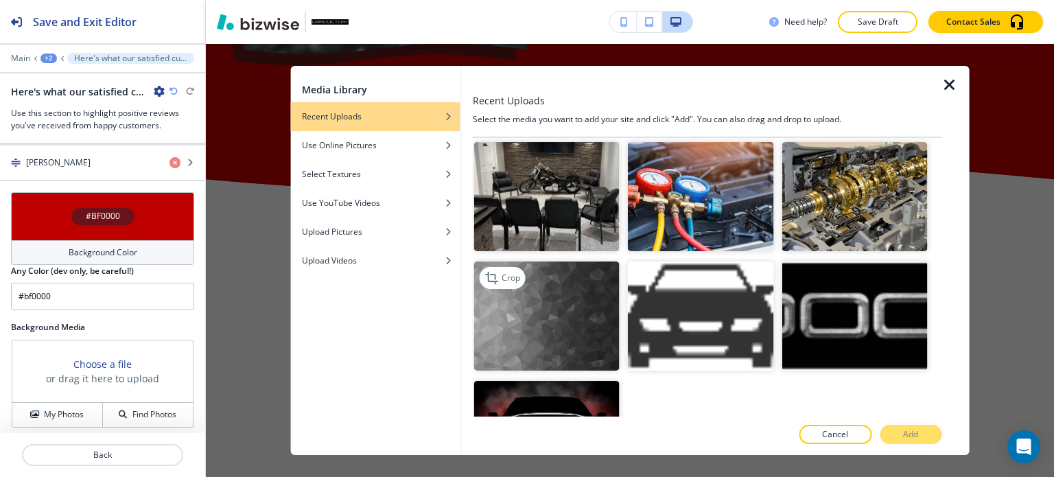
click at [543, 261] on img "button" at bounding box center [546, 315] width 145 height 109
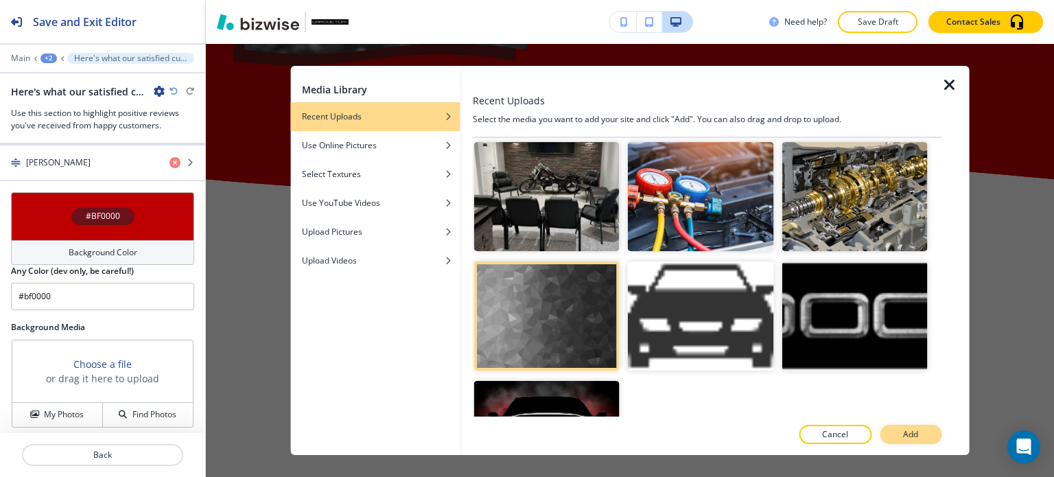
click at [927, 431] on button "Add" at bounding box center [910, 434] width 62 height 19
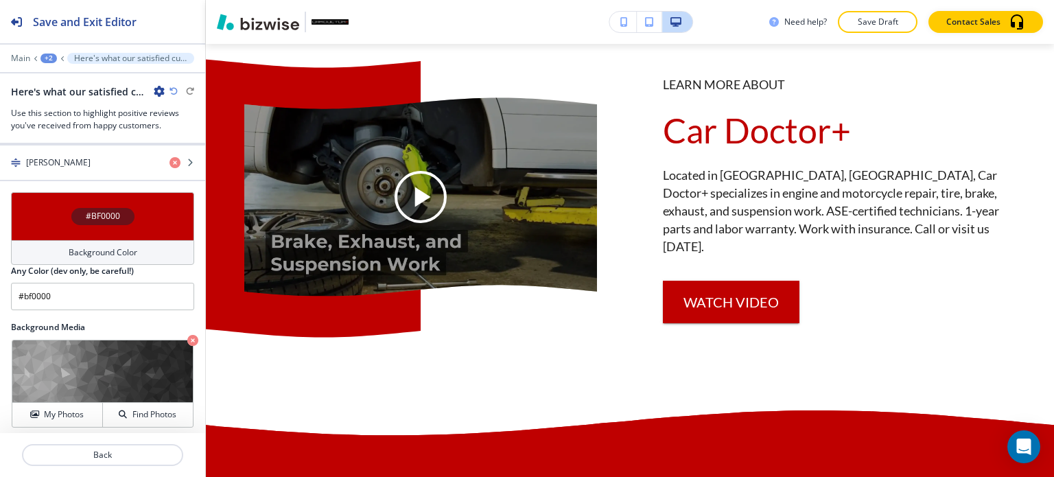
scroll to position [5405, 0]
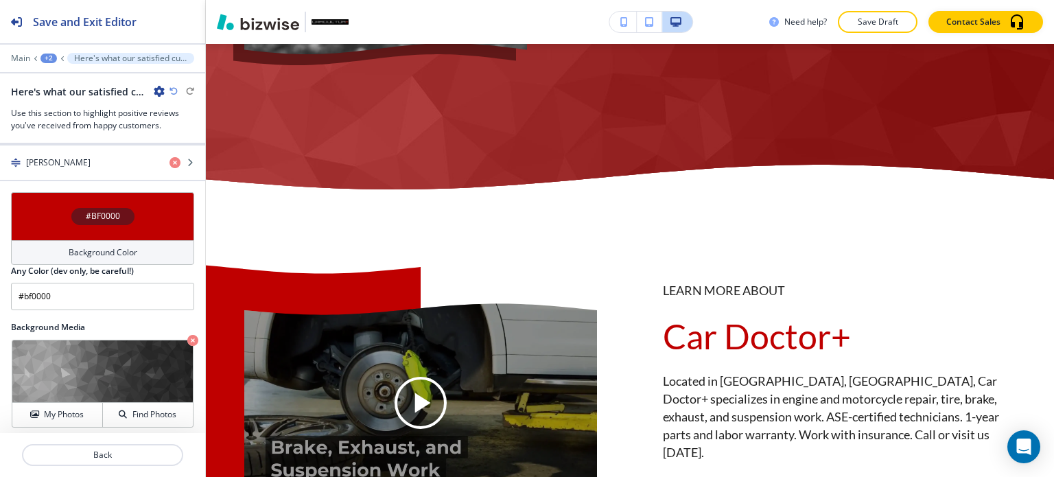
click at [119, 240] on div "Background Color" at bounding box center [102, 252] width 183 height 25
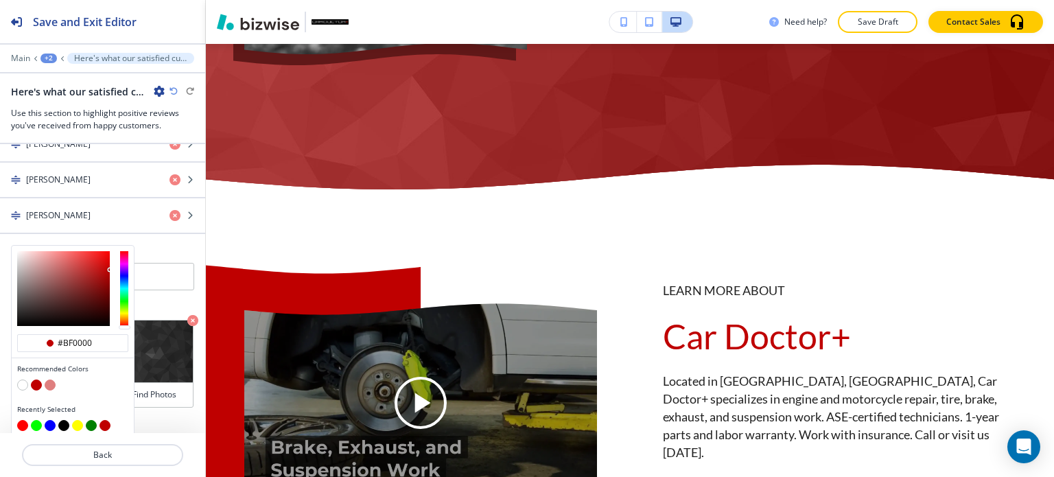
click at [52, 379] on button "button" at bounding box center [50, 384] width 11 height 11
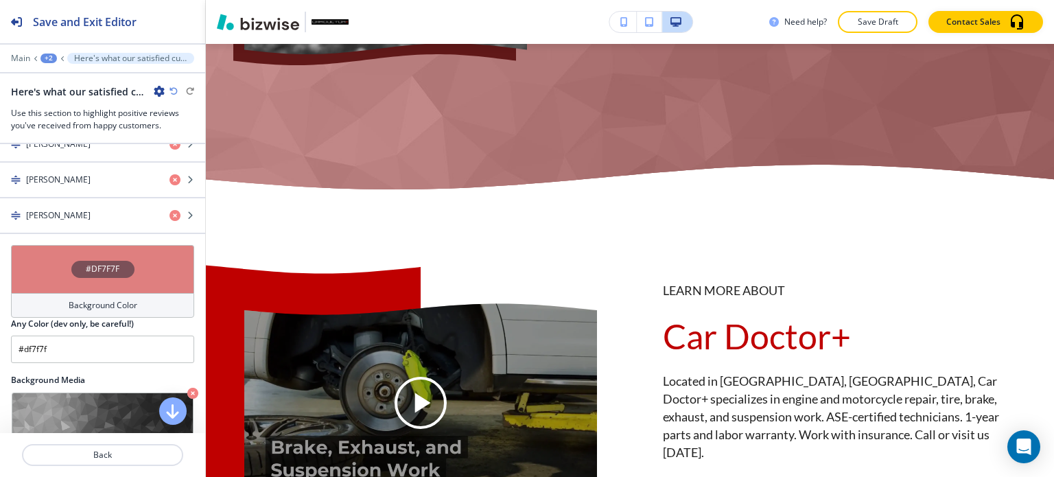
click at [79, 267] on div "#DF7F7F" at bounding box center [102, 269] width 63 height 17
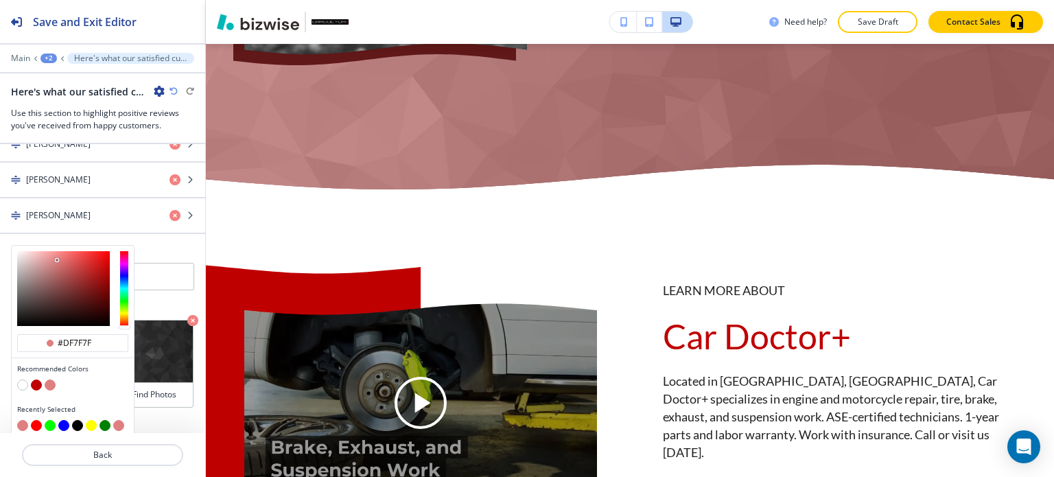
click at [40, 379] on button "button" at bounding box center [36, 384] width 11 height 11
type input "#bf0000"
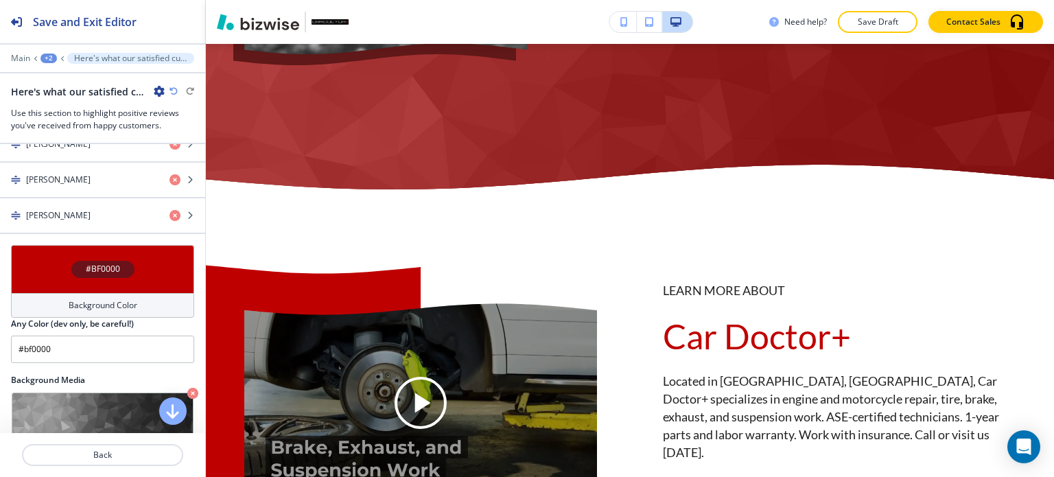
click at [112, 293] on div "Background Color" at bounding box center [102, 305] width 183 height 25
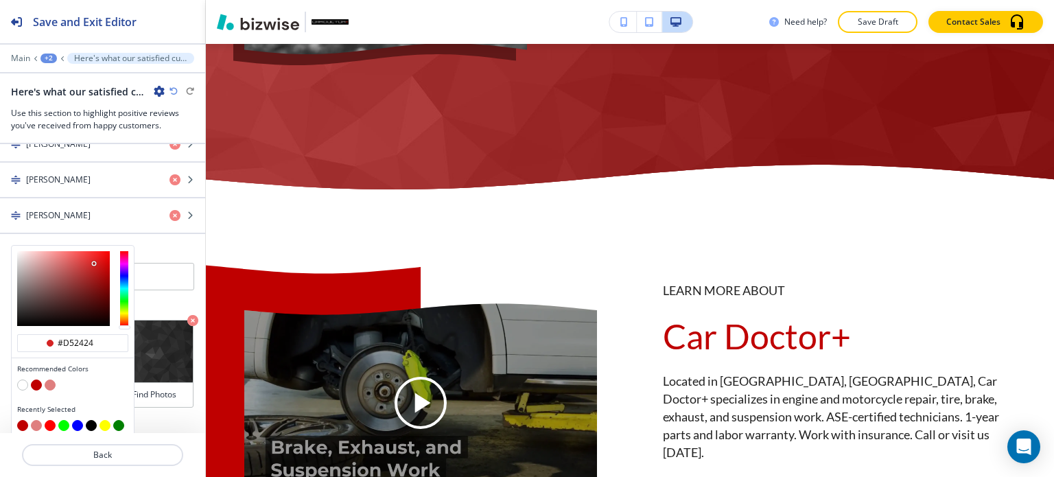
type input "#d52626"
drag, startPoint x: 106, startPoint y: 263, endPoint x: 93, endPoint y: 257, distance: 13.8
click at [93, 257] on div at bounding box center [63, 288] width 93 height 75
type input "#d52626"
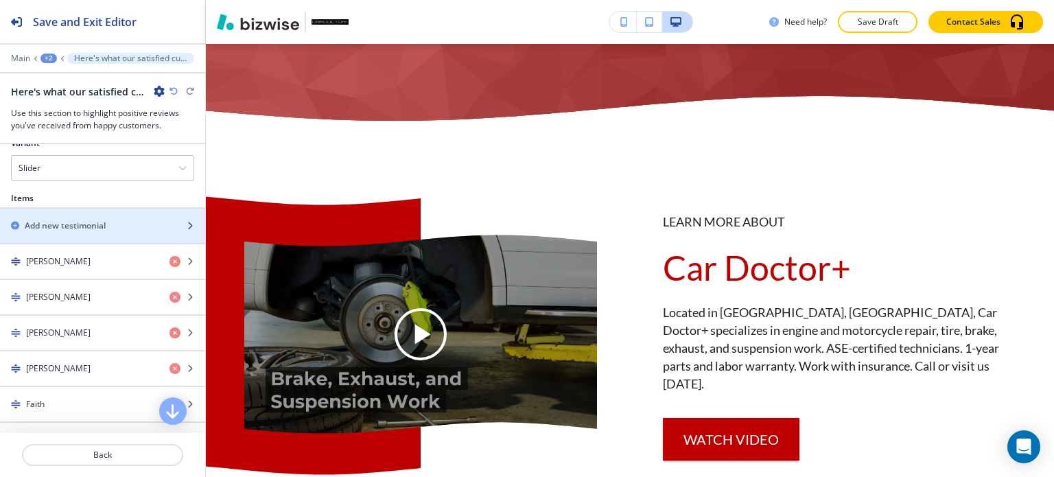
scroll to position [648, 0]
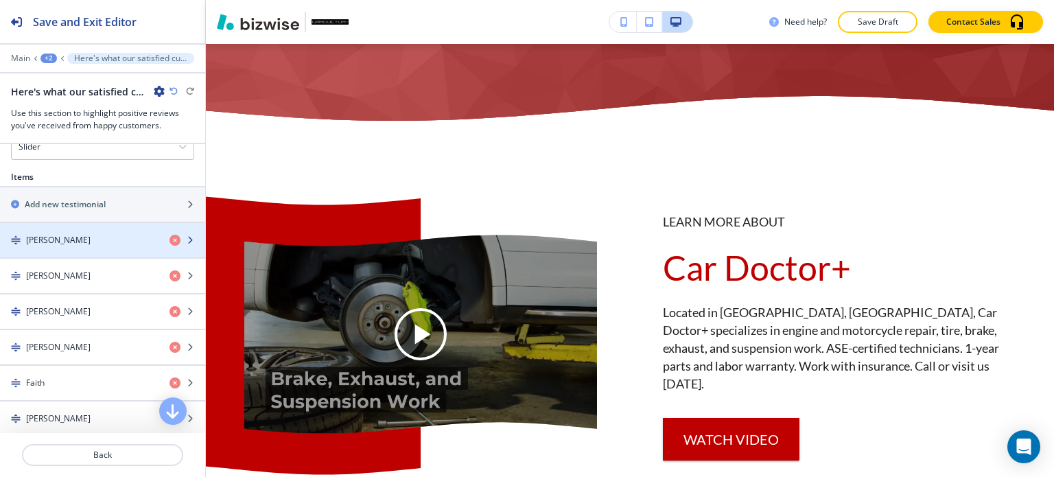
click at [91, 226] on div "button" at bounding box center [102, 228] width 205 height 11
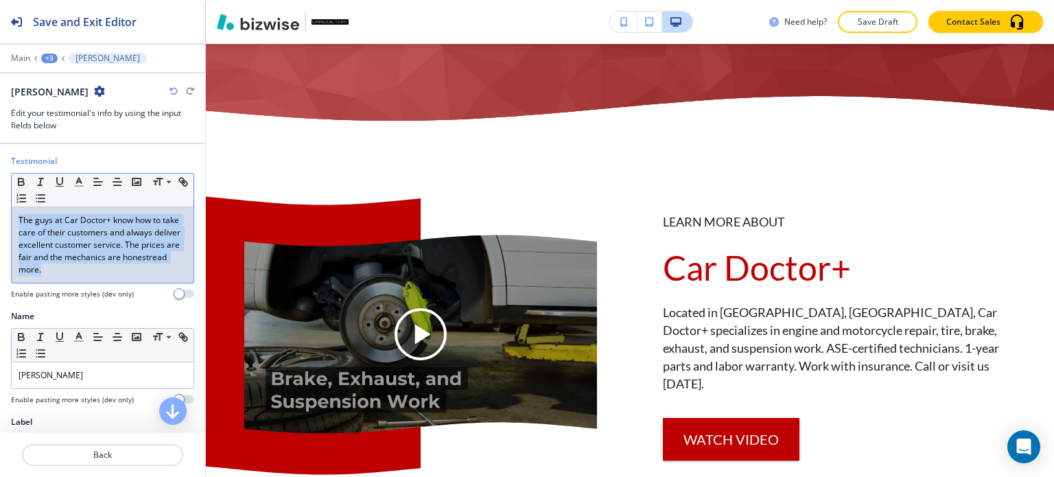
drag, startPoint x: 102, startPoint y: 271, endPoint x: 16, endPoint y: 219, distance: 99.8
click at [16, 219] on div "The guys at Car Doctor+ know how to take care of their customers and always del…" at bounding box center [103, 244] width 182 height 75
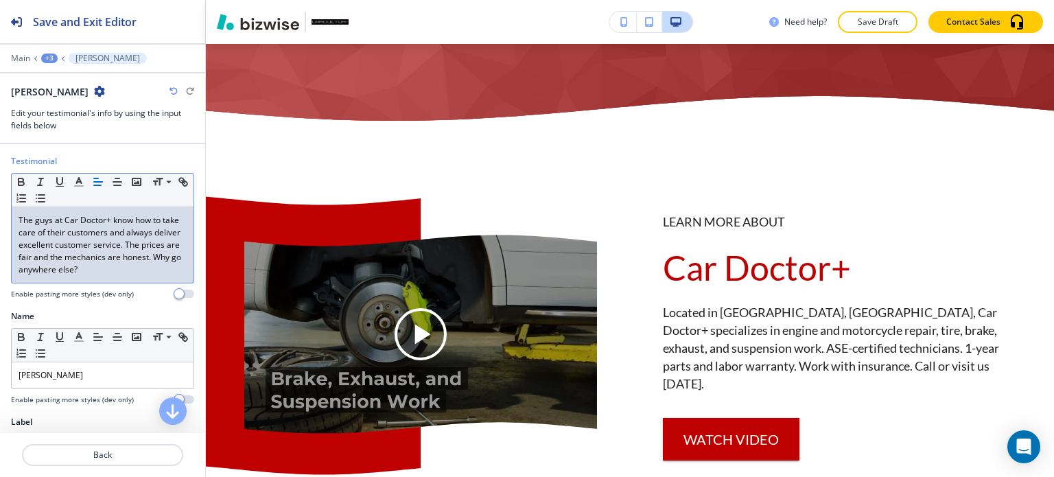
click at [47, 57] on div "+3" at bounding box center [49, 59] width 16 height 10
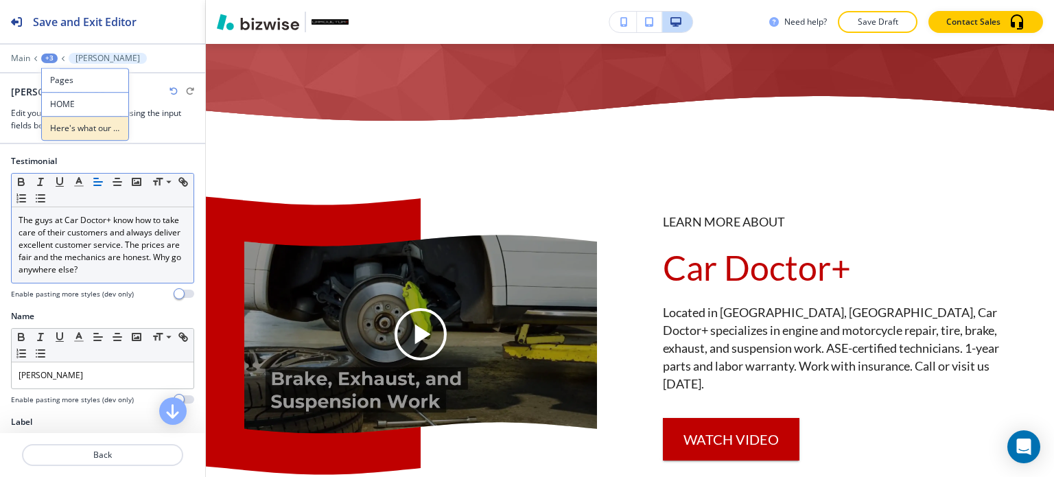
click at [67, 120] on button "Here's what our satisfied customers are saying..." at bounding box center [85, 128] width 88 height 25
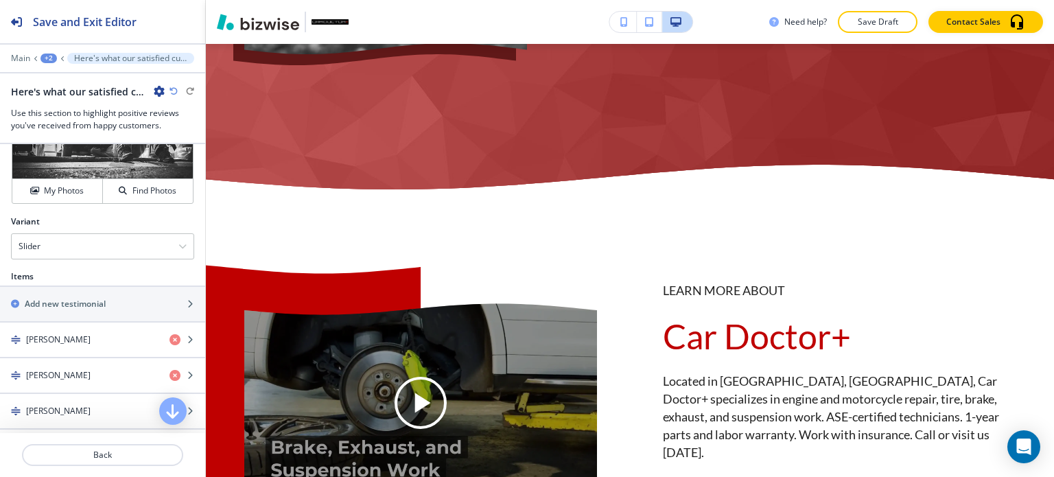
scroll to position [617, 0]
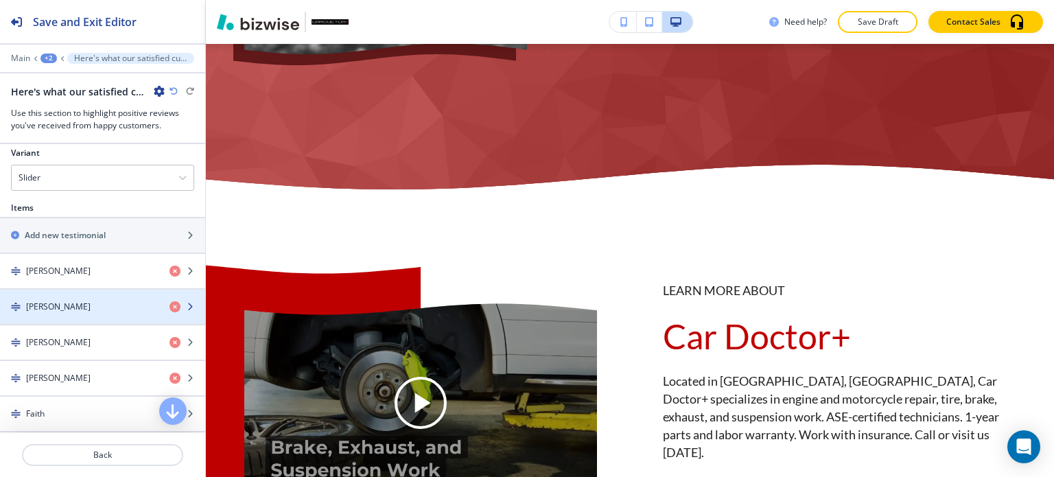
click at [69, 307] on div "[PERSON_NAME]" at bounding box center [79, 306] width 158 height 12
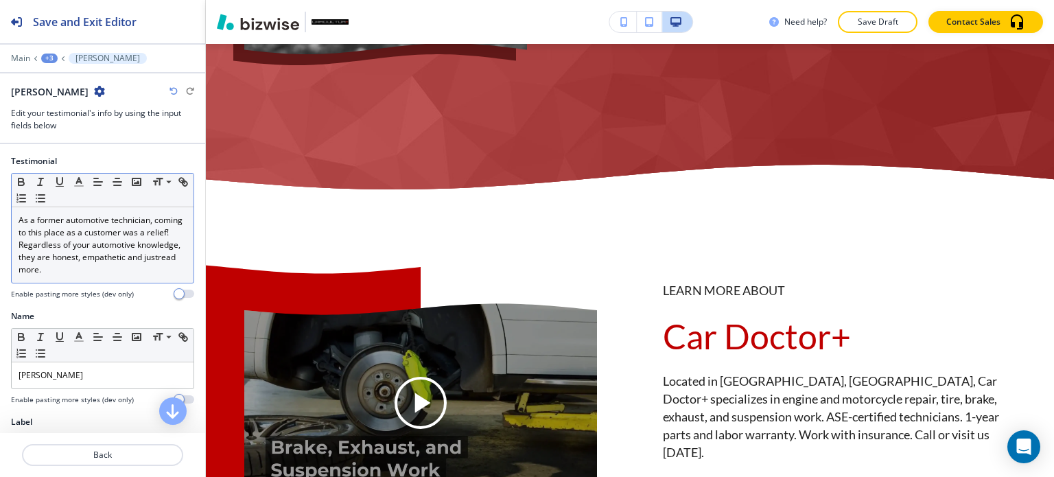
click at [73, 263] on link "read more" at bounding box center [98, 263] width 159 height 24
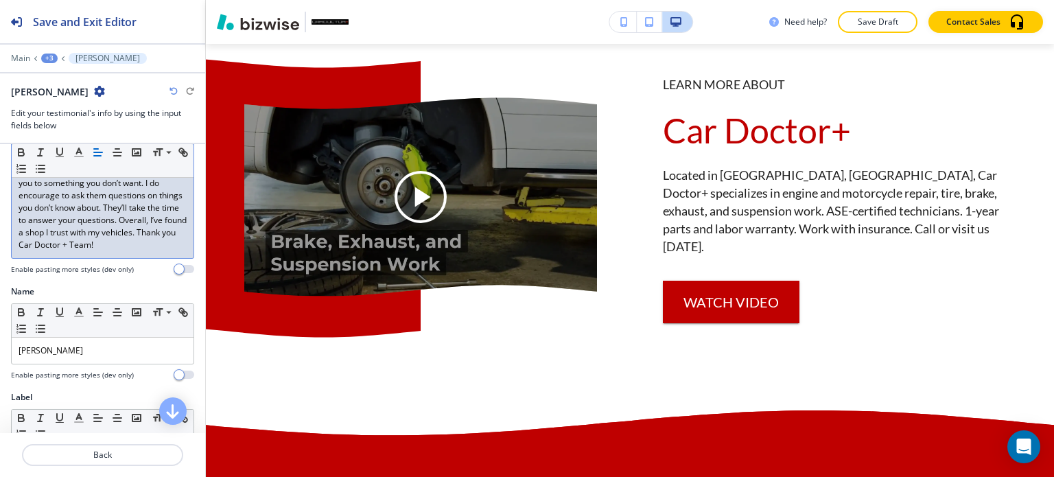
scroll to position [195, 0]
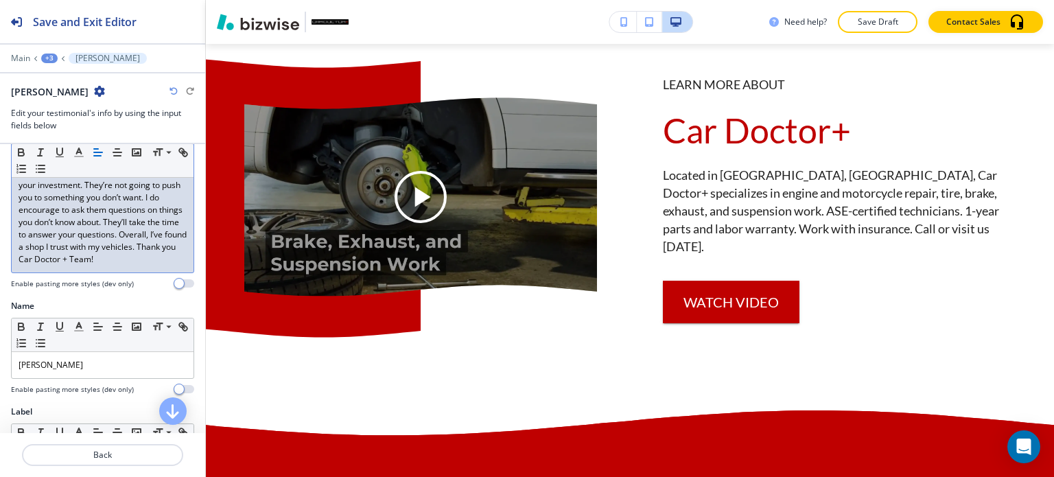
click at [47, 59] on div "+3" at bounding box center [49, 59] width 16 height 10
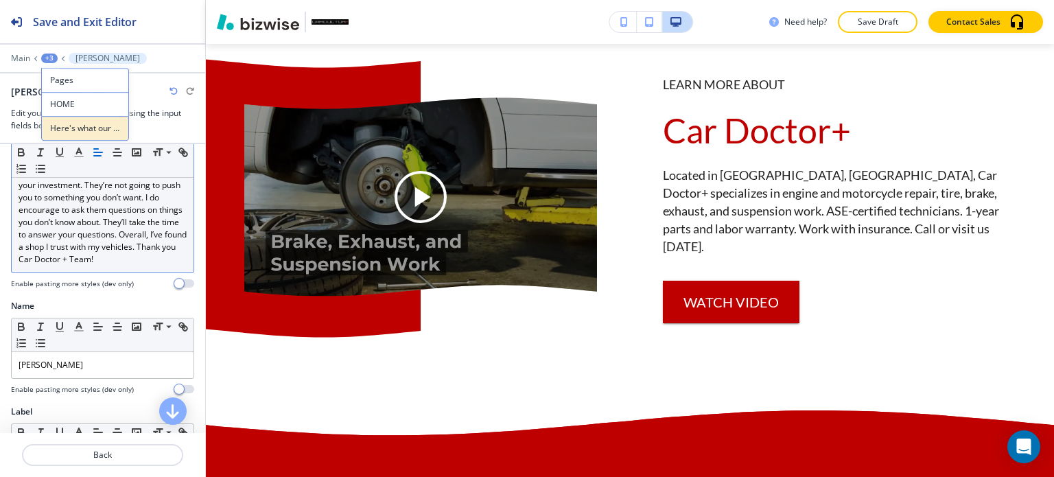
click at [75, 129] on p "Here's what our satisfied customers are saying..." at bounding box center [85, 128] width 70 height 12
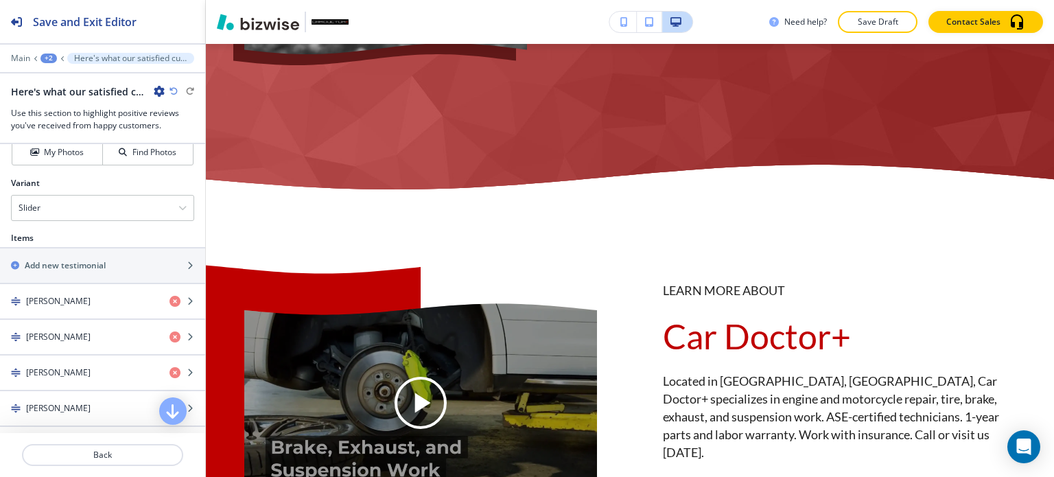
scroll to position [617, 0]
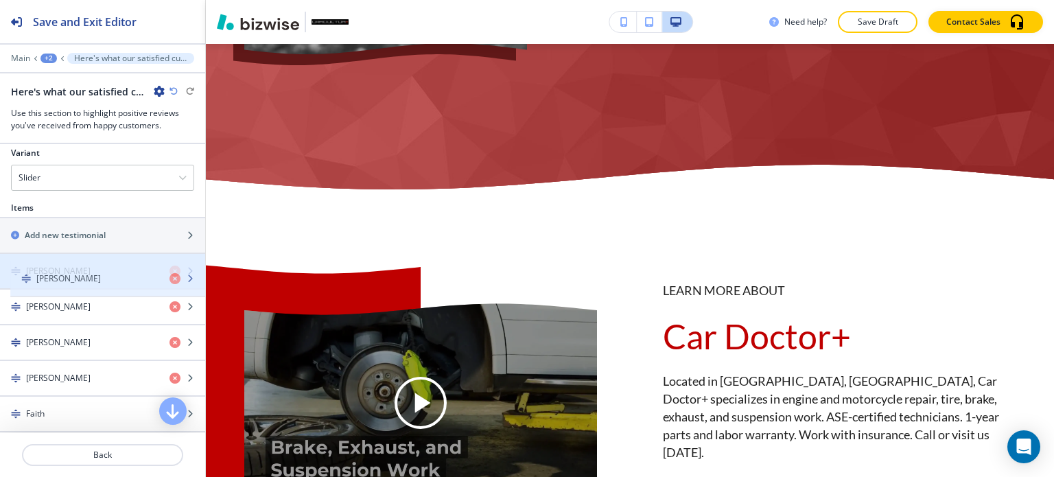
drag, startPoint x: 100, startPoint y: 300, endPoint x: 110, endPoint y: 275, distance: 26.8
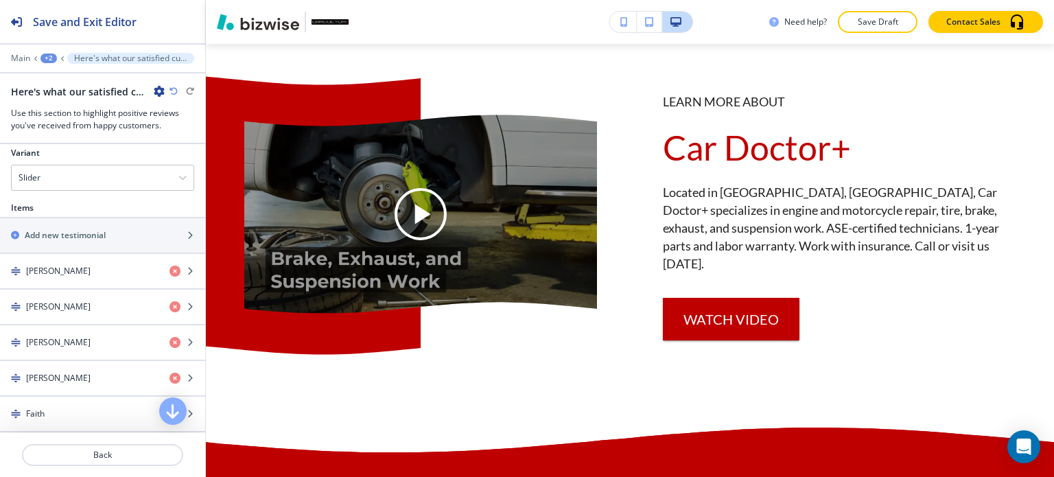
scroll to position [5610, 0]
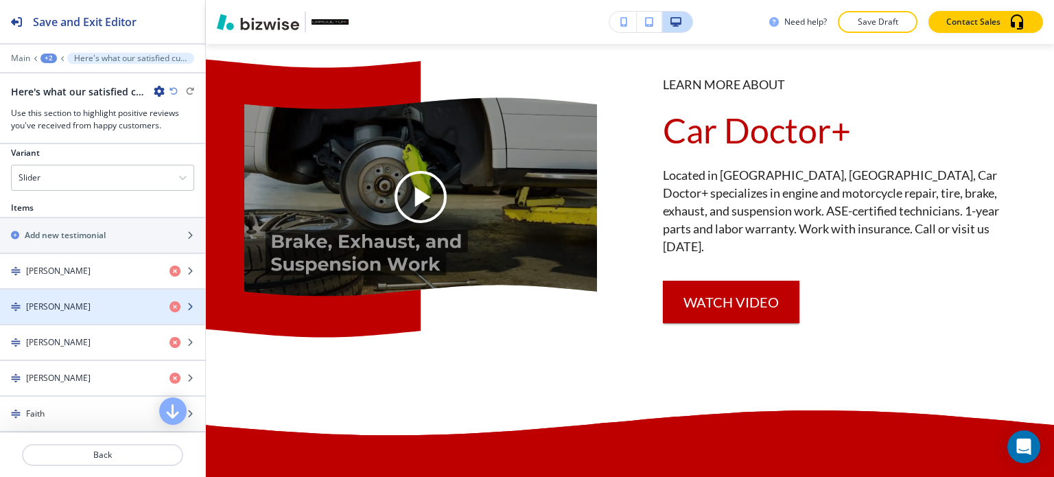
click at [97, 316] on div "button" at bounding box center [102, 318] width 205 height 11
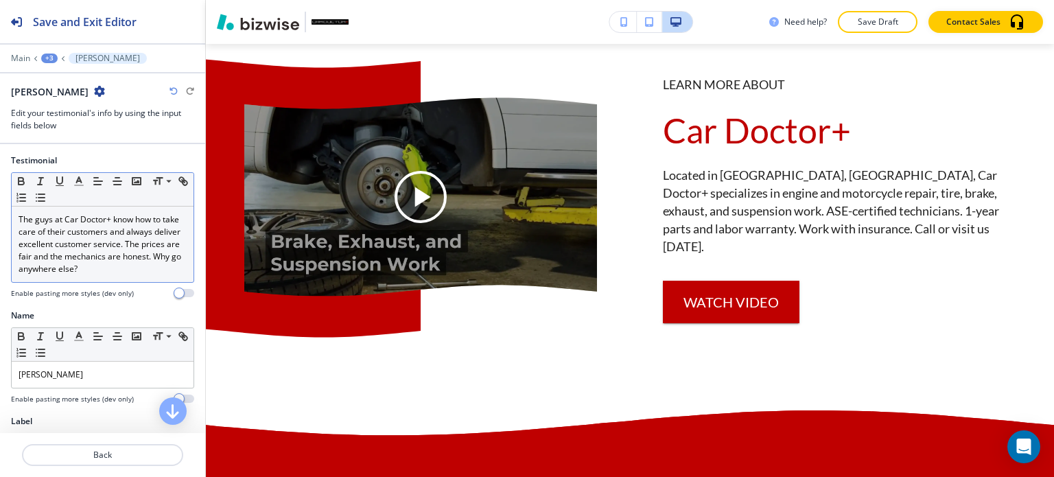
scroll to position [0, 0]
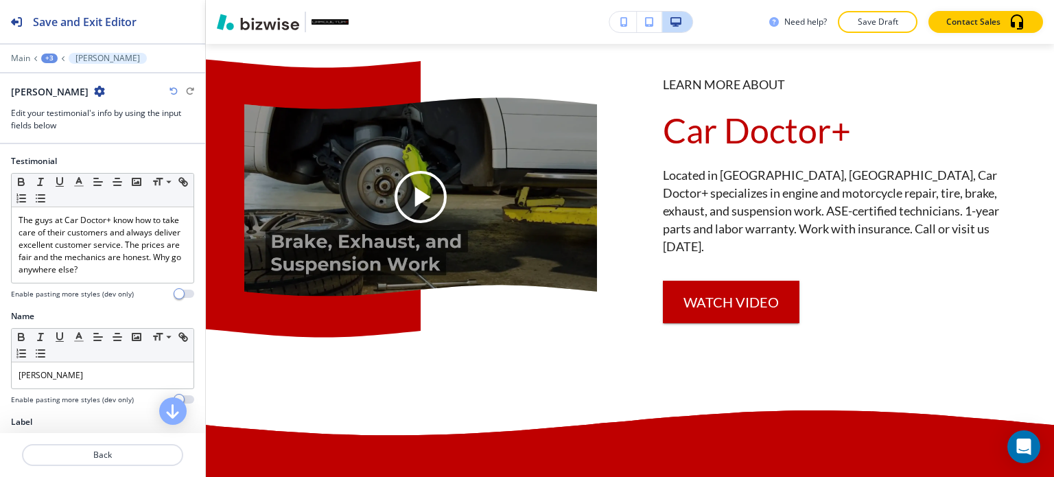
click at [52, 58] on div "+3" at bounding box center [49, 59] width 16 height 10
click at [80, 129] on p "Here's what our satisfied customers are saying..." at bounding box center [85, 128] width 70 height 12
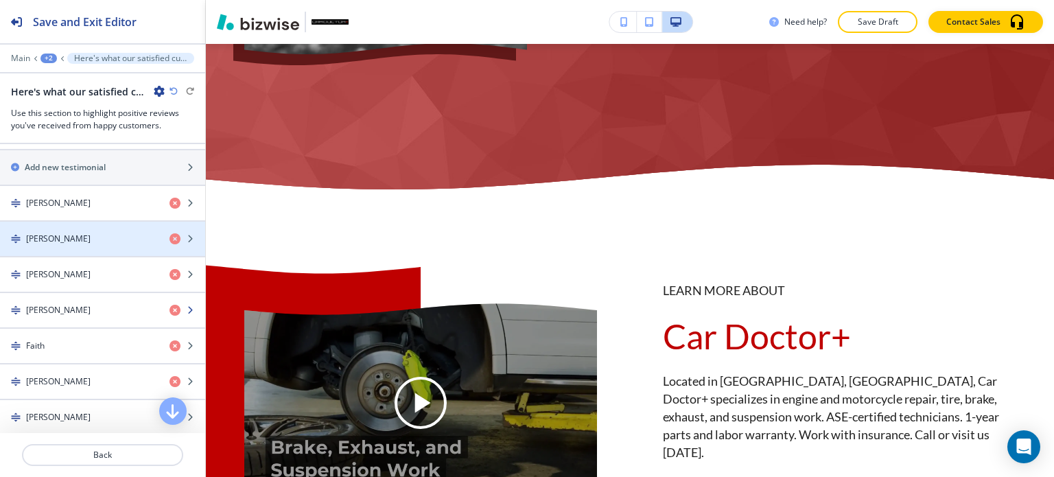
scroll to position [686, 0]
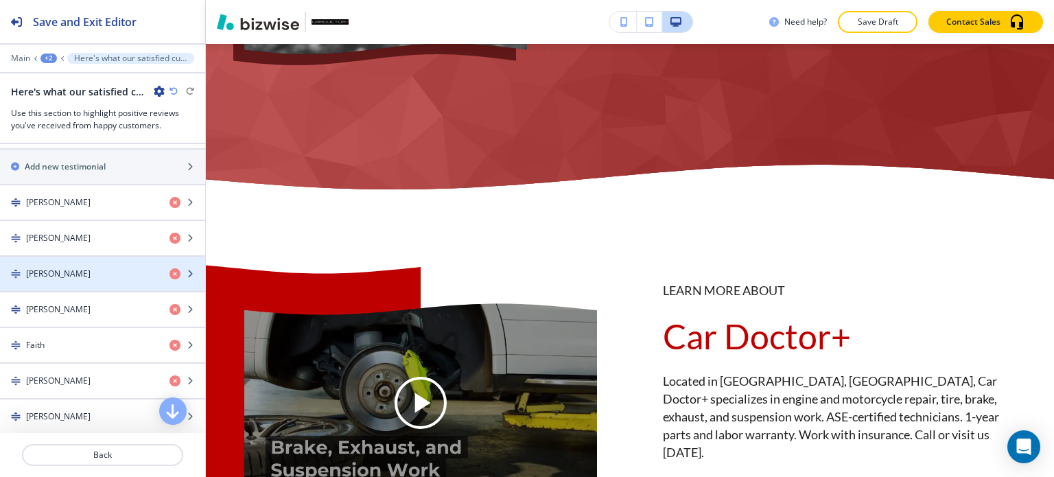
click at [97, 280] on div "button" at bounding box center [102, 285] width 205 height 11
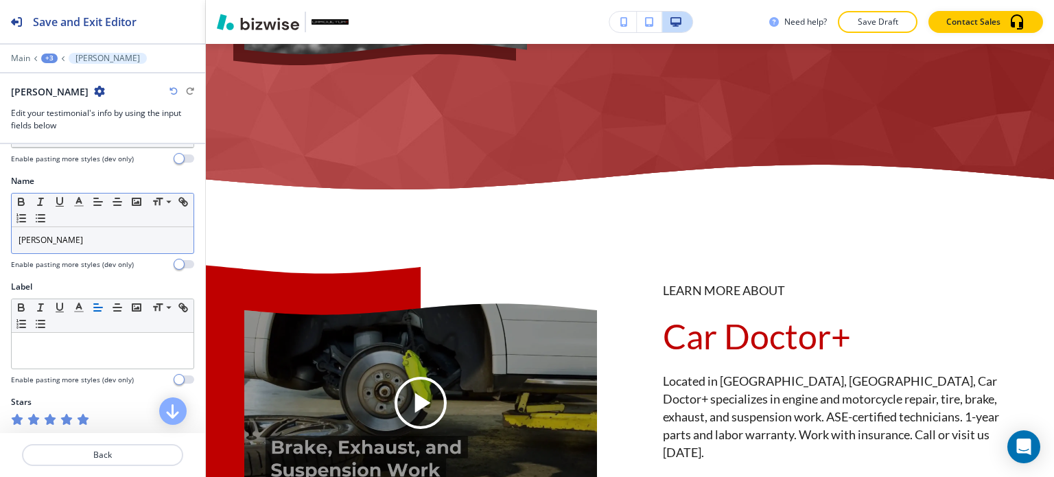
scroll to position [0, 0]
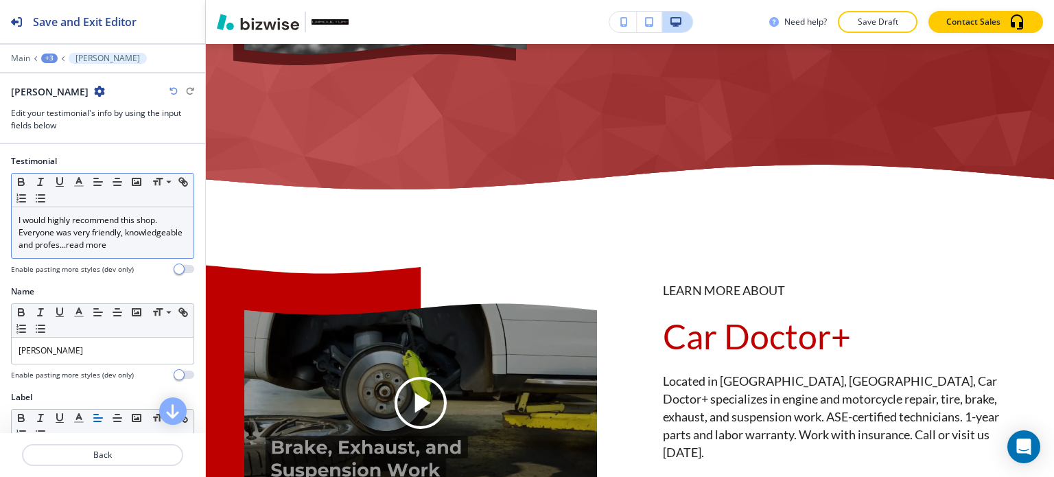
click at [114, 235] on p "I would highly recommend this shop. Everyone was very friendly, knowledgeable a…" at bounding box center [103, 232] width 168 height 37
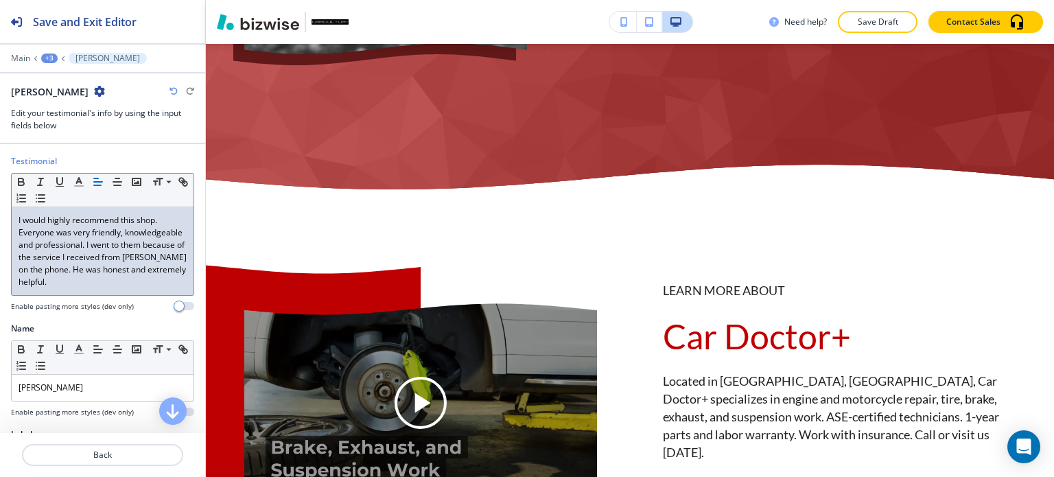
click at [49, 56] on div "+3" at bounding box center [49, 59] width 16 height 10
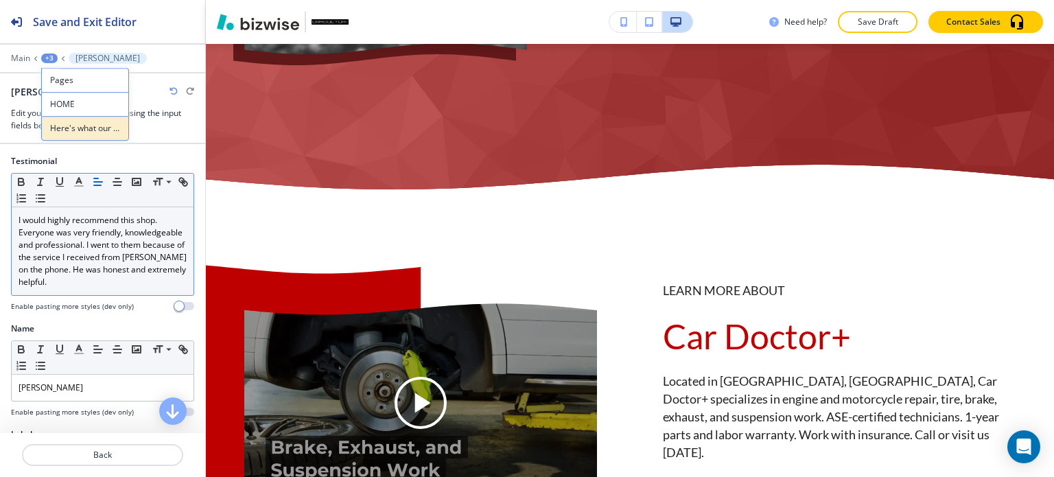
click at [74, 128] on p "Here's what our satisfied customers are saying..." at bounding box center [85, 128] width 70 height 12
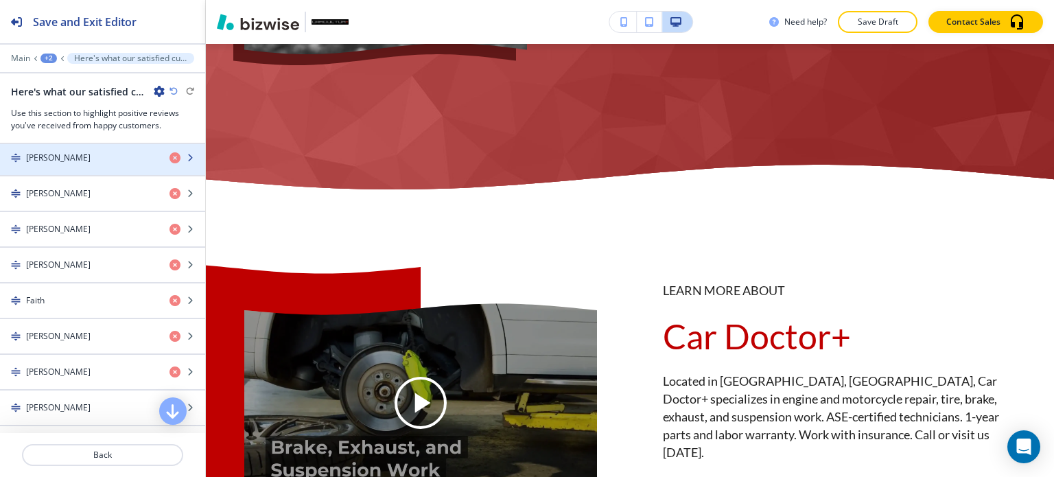
scroll to position [755, 0]
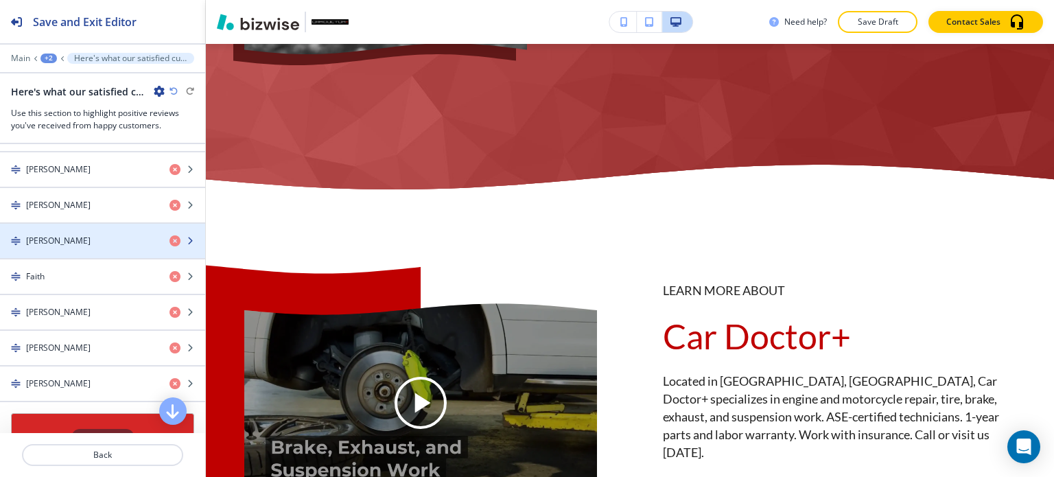
click at [110, 230] on div "[PERSON_NAME]" at bounding box center [102, 241] width 205 height 34
click at [106, 235] on div "[PERSON_NAME]" at bounding box center [79, 241] width 158 height 12
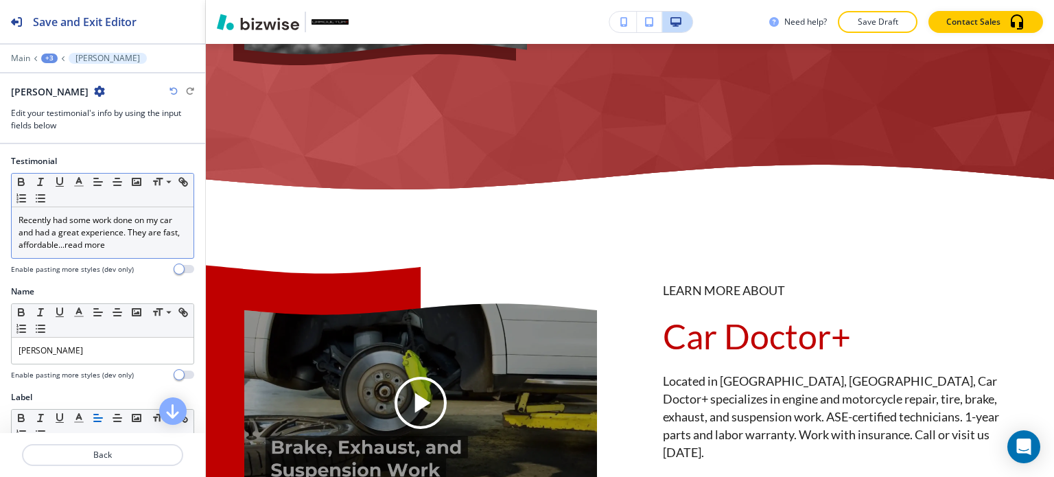
click at [105, 240] on link "read more" at bounding box center [84, 245] width 40 height 12
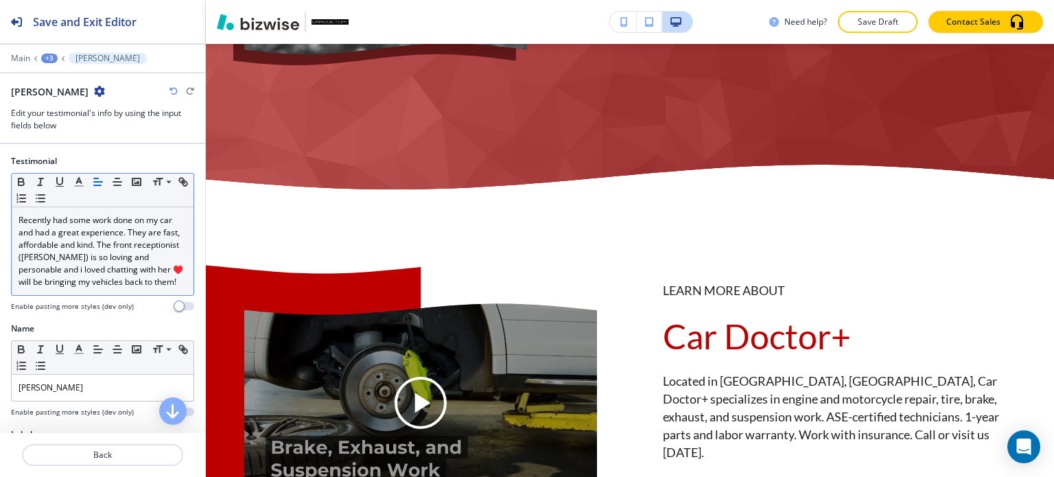
click at [55, 55] on div "+3" at bounding box center [49, 59] width 16 height 10
click at [82, 129] on p "Here's what our satisfied customers are saying..." at bounding box center [85, 128] width 70 height 12
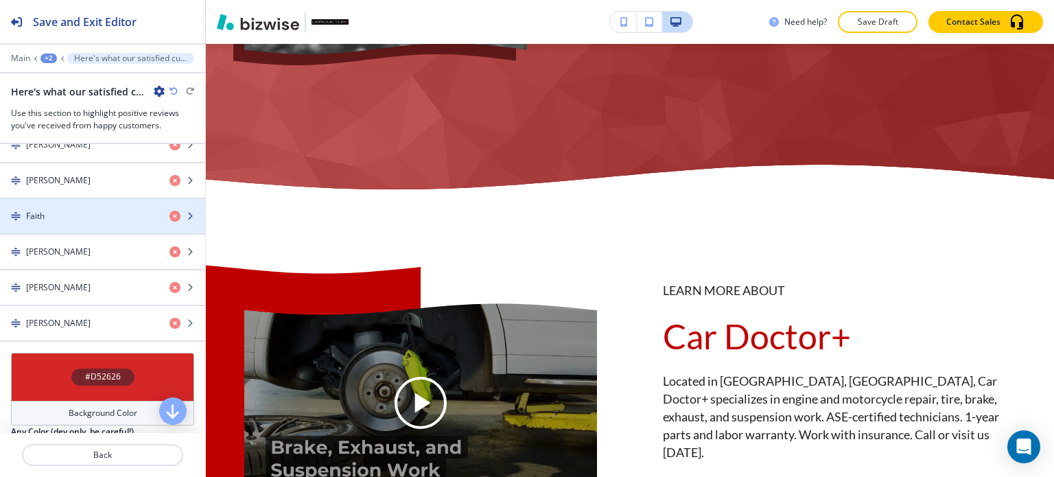
scroll to position [823, 0]
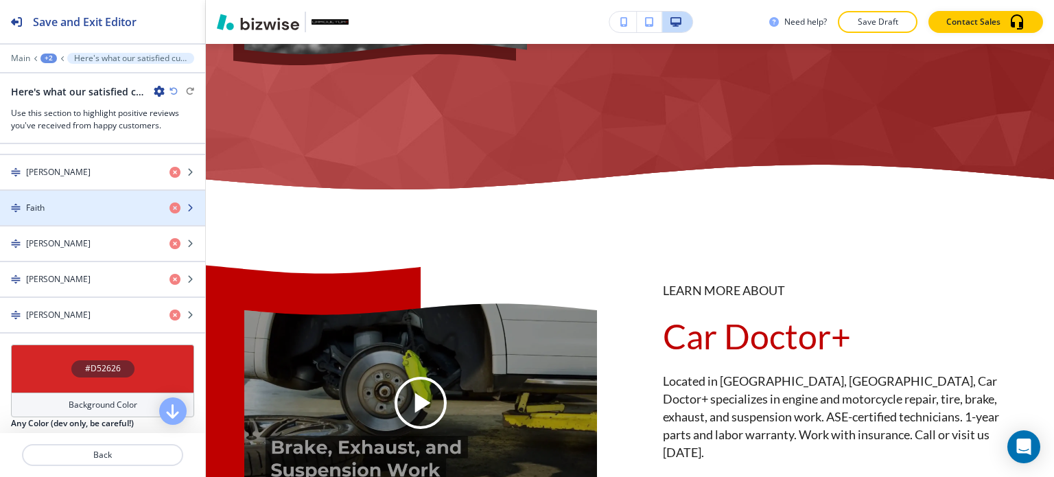
click at [110, 214] on div "button" at bounding box center [102, 219] width 205 height 11
click at [49, 206] on div "Faith" at bounding box center [79, 208] width 158 height 12
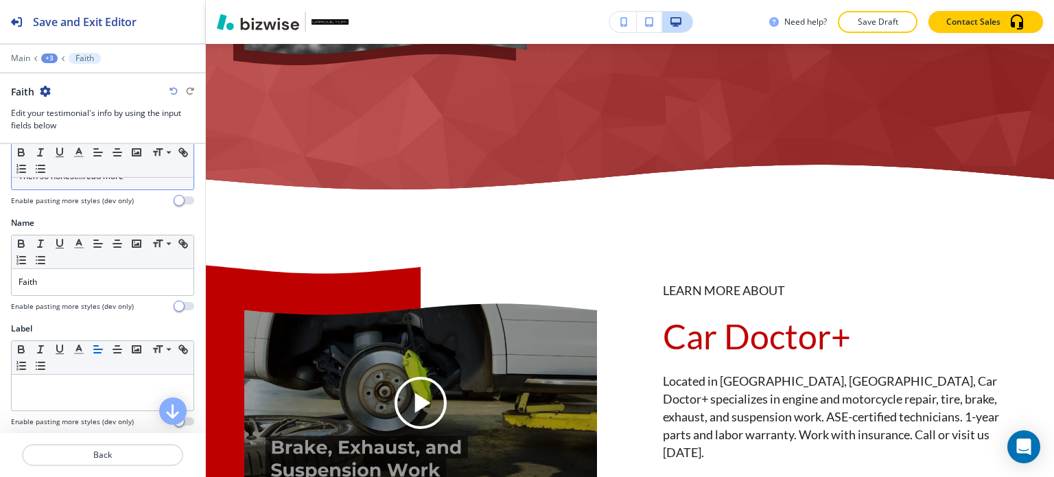
scroll to position [0, 0]
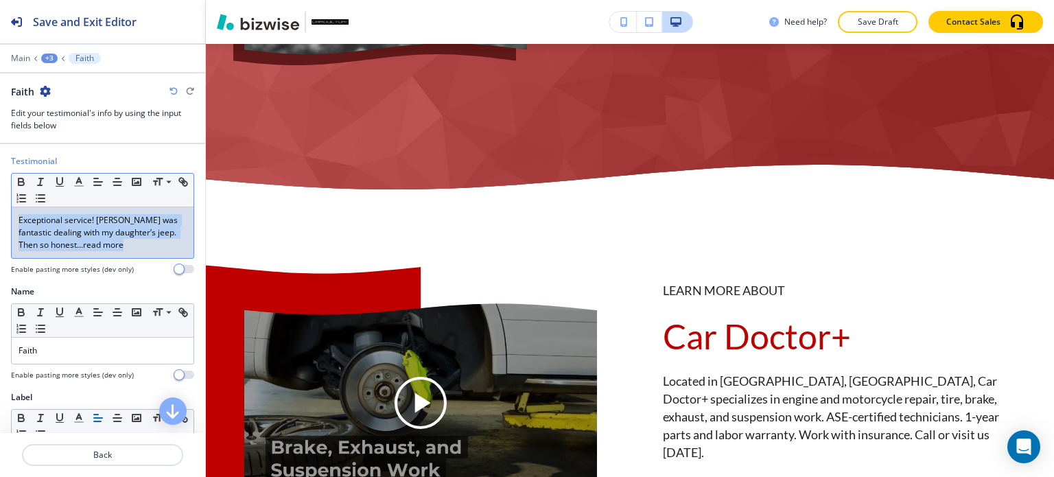
drag, startPoint x: 99, startPoint y: 248, endPoint x: 16, endPoint y: 217, distance: 87.9
click at [19, 219] on p "Exceptional service! [PERSON_NAME] was fantastic dealing with my daughter’s jee…" at bounding box center [103, 232] width 168 height 37
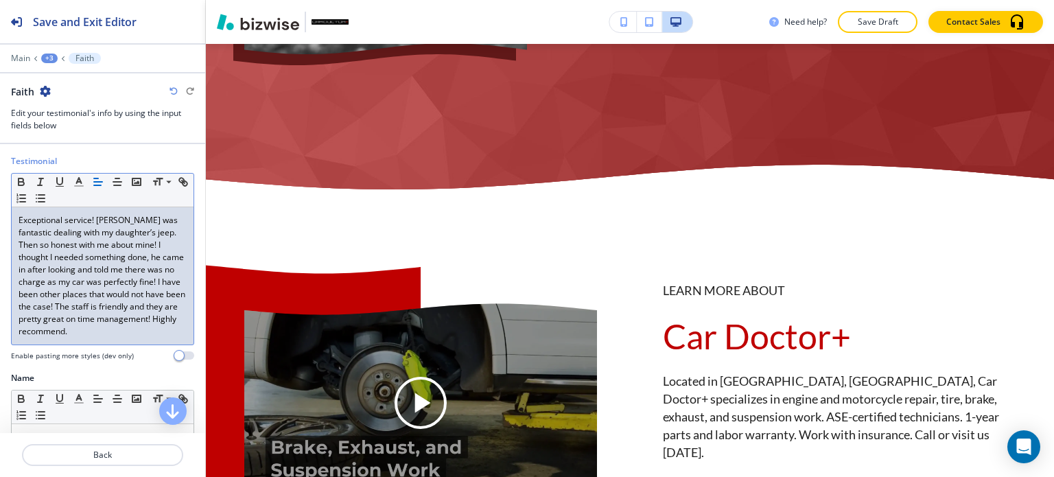
click at [49, 60] on div "+3" at bounding box center [49, 59] width 16 height 10
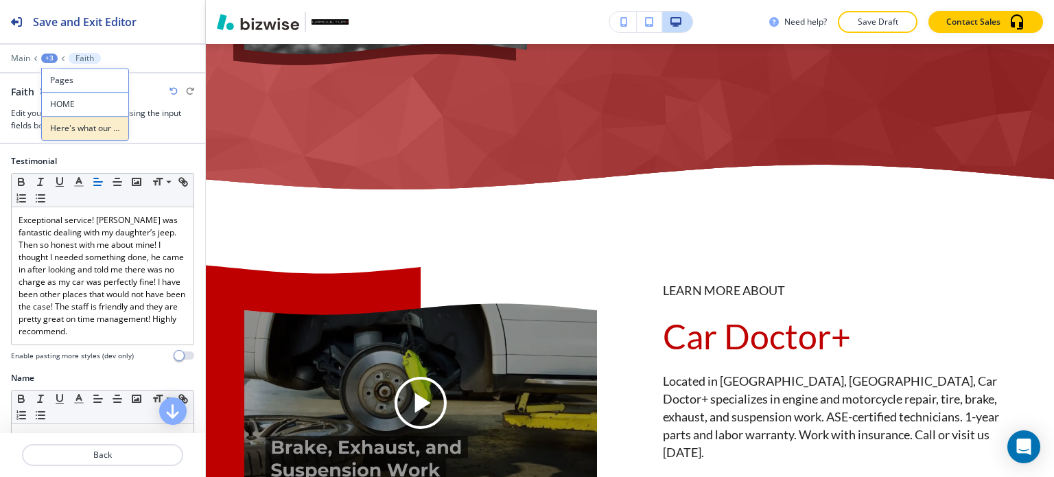
click at [62, 128] on p "Here's what our satisfied customers are saying..." at bounding box center [85, 128] width 70 height 12
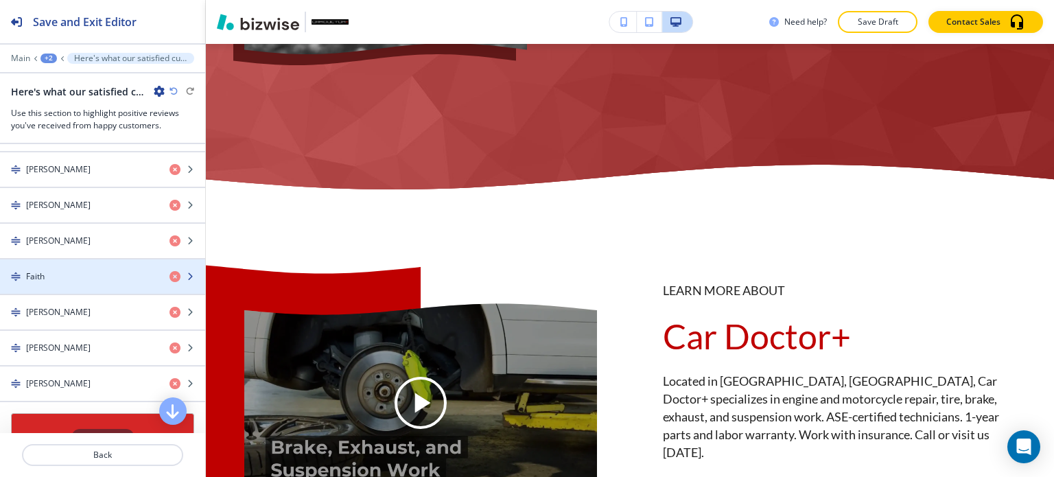
scroll to position [823, 0]
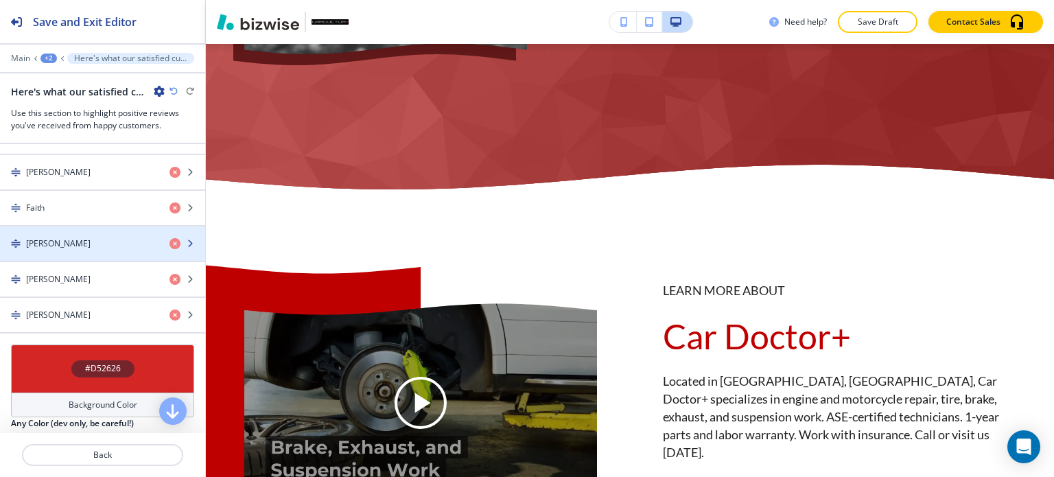
click at [82, 244] on div "[PERSON_NAME]" at bounding box center [79, 243] width 158 height 12
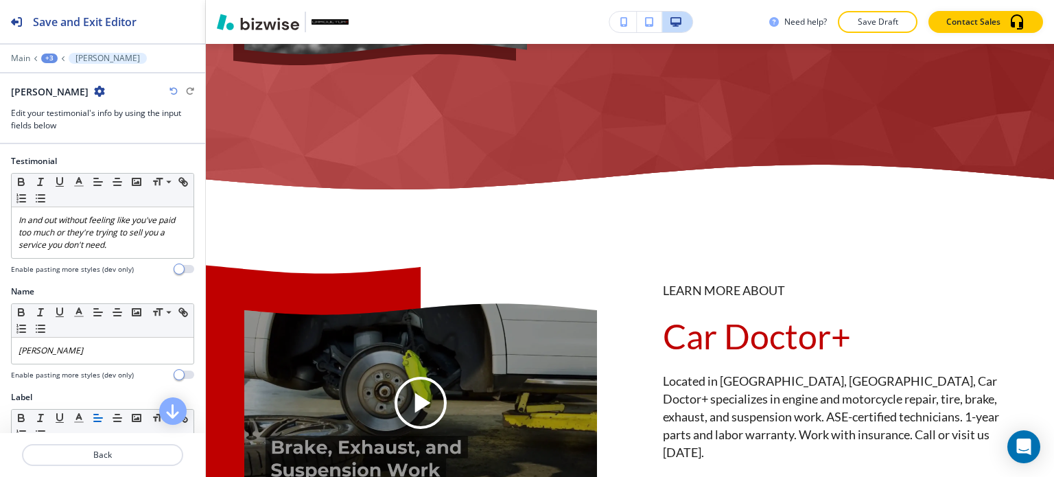
click at [41, 55] on div "+3" at bounding box center [49, 59] width 16 height 10
click at [67, 131] on p "Here's what our satisfied customers are saying..." at bounding box center [85, 128] width 70 height 12
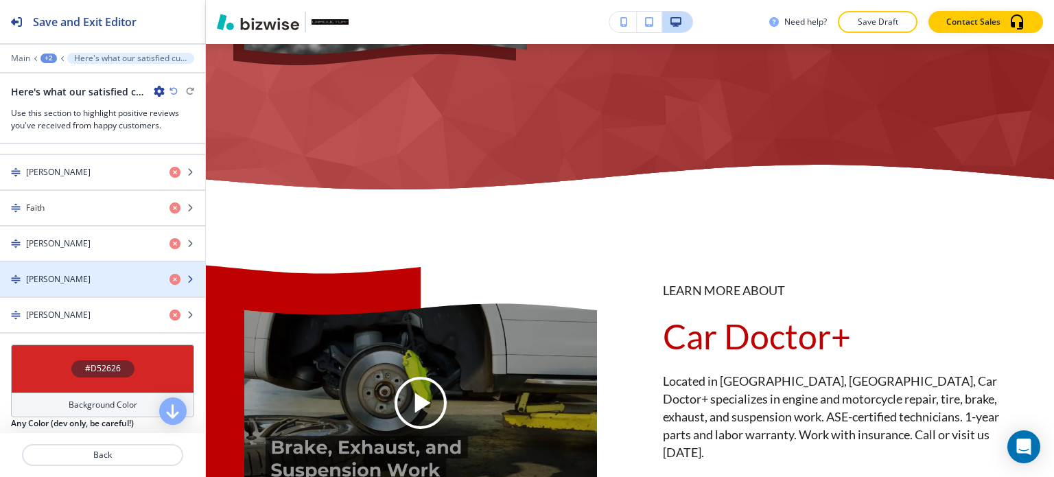
click at [88, 277] on div "[PERSON_NAME]" at bounding box center [79, 279] width 158 height 12
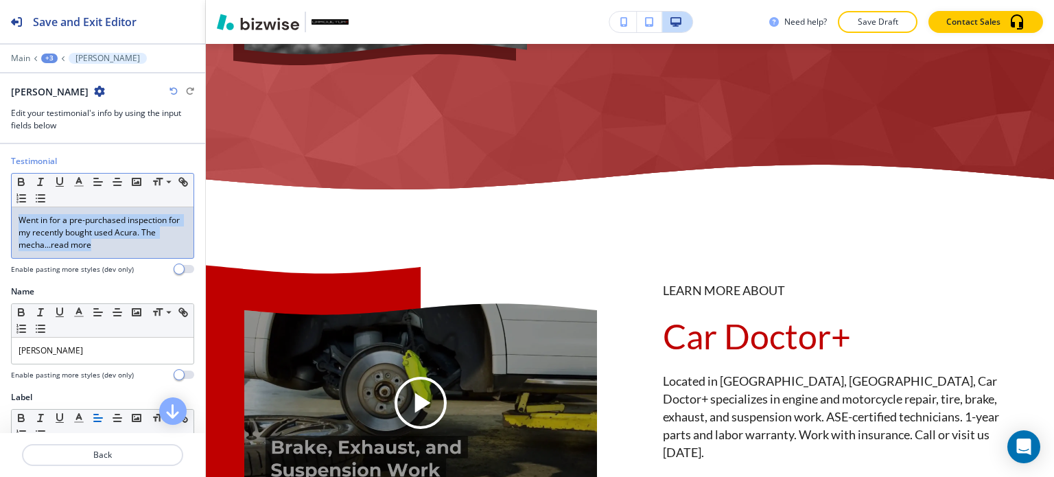
drag, startPoint x: 105, startPoint y: 244, endPoint x: 17, endPoint y: 219, distance: 91.2
click at [17, 219] on div "Went in for a pre-purchased inspection for my recently bought used Acura. The m…" at bounding box center [103, 232] width 182 height 51
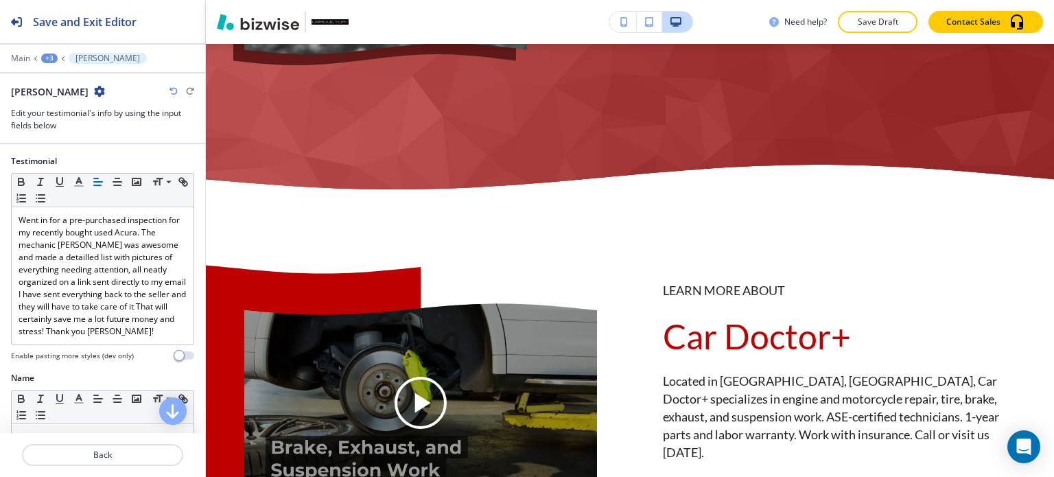
click at [51, 56] on div "+3" at bounding box center [49, 59] width 16 height 10
click at [69, 128] on p "Here's what our satisfied customers are saying..." at bounding box center [85, 128] width 70 height 12
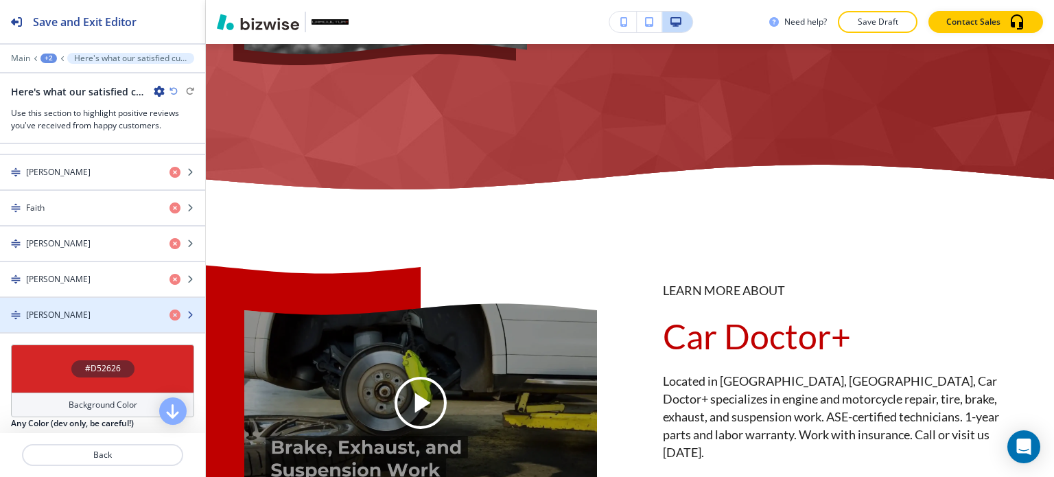
click at [102, 309] on div "[PERSON_NAME]" at bounding box center [79, 315] width 158 height 12
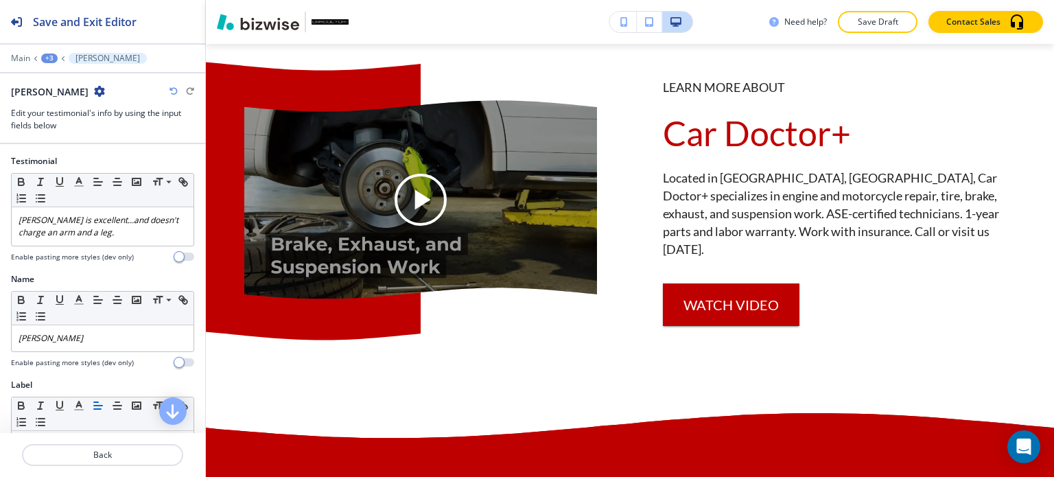
scroll to position [5610, 0]
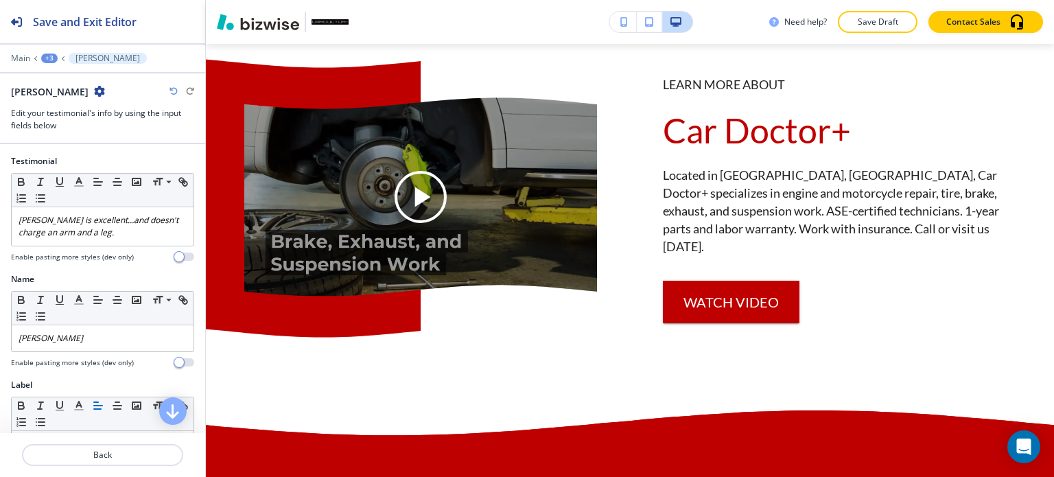
click at [888, 16] on p "Save Draft" at bounding box center [877, 22] width 44 height 12
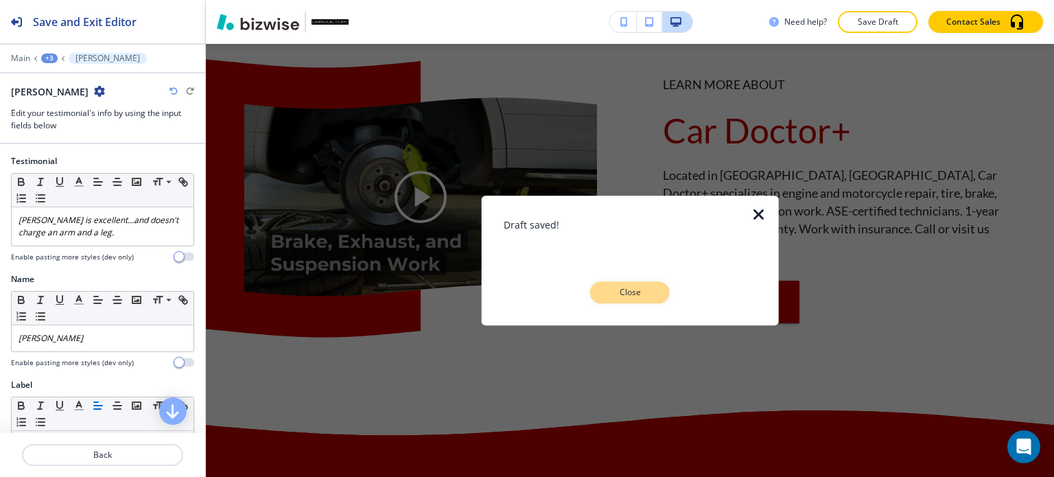
click at [630, 295] on p "Close" at bounding box center [630, 292] width 44 height 12
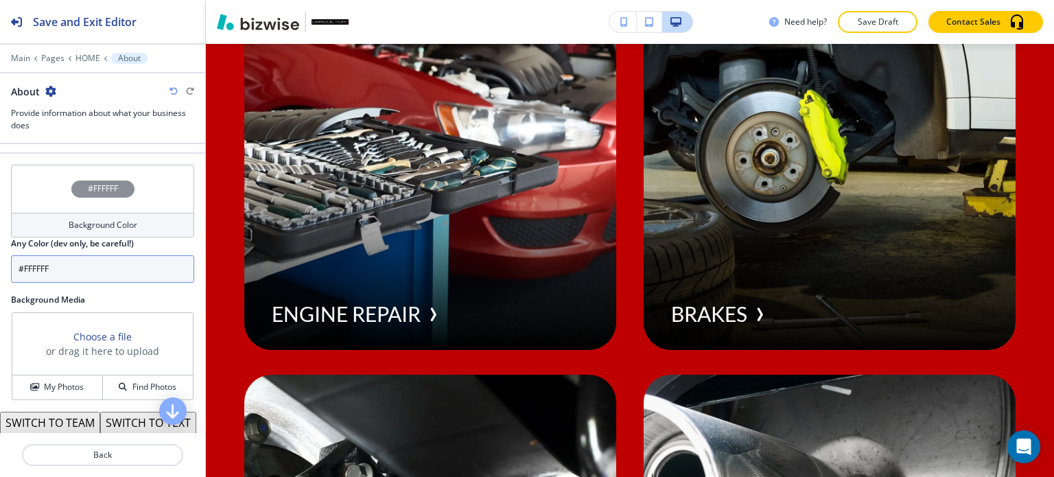
scroll to position [362, 0]
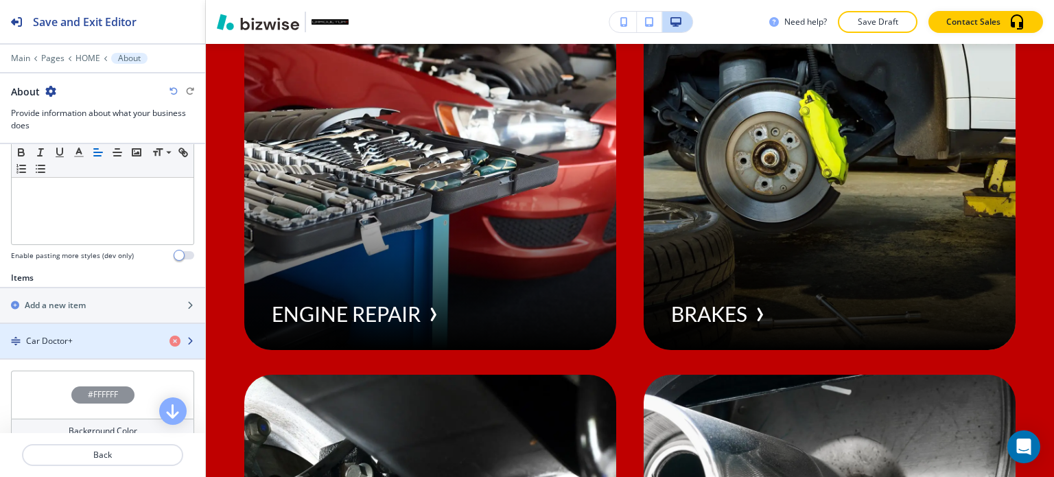
click at [93, 335] on div "Car Doctor+" at bounding box center [79, 341] width 158 height 12
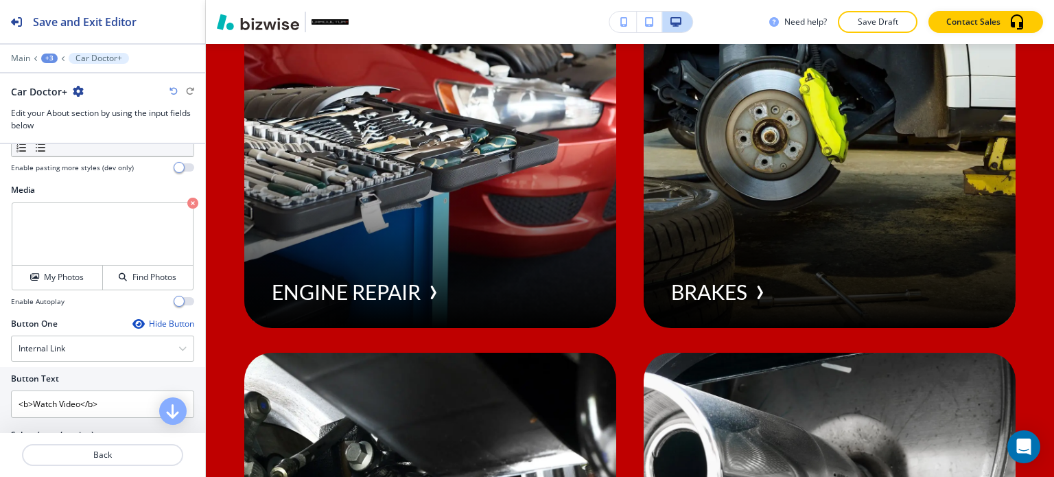
scroll to position [549, 0]
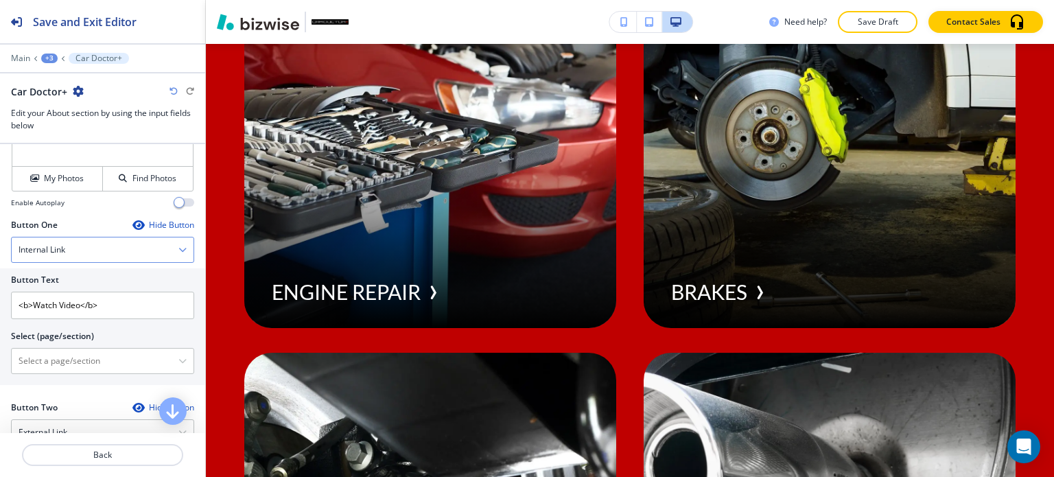
click at [143, 246] on div "Internal Link" at bounding box center [103, 249] width 182 height 25
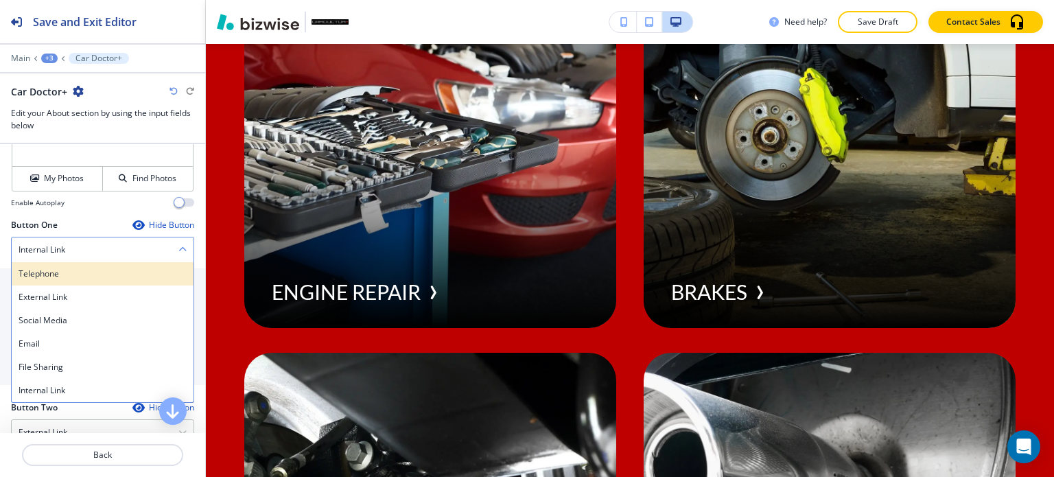
click at [107, 268] on h4 "Telephone" at bounding box center [103, 274] width 168 height 12
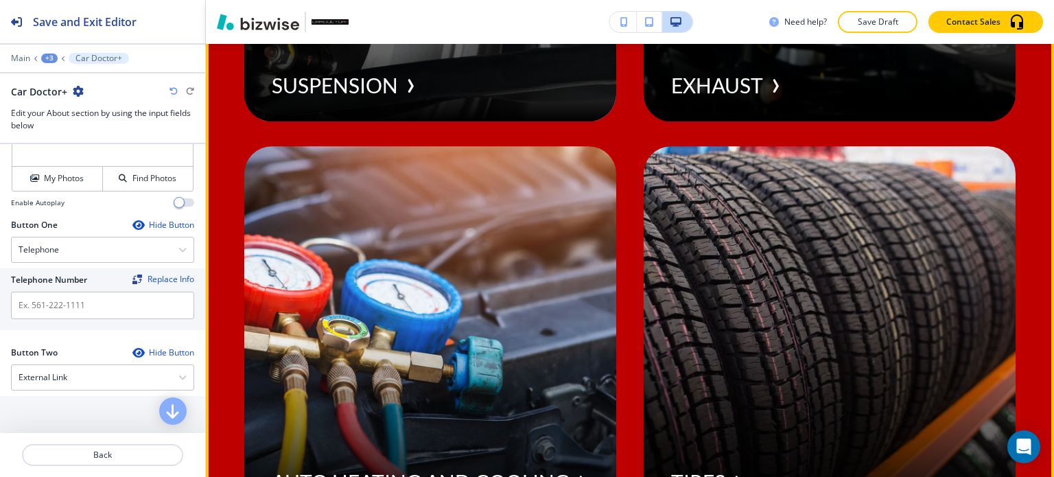
scroll to position [6521, 0]
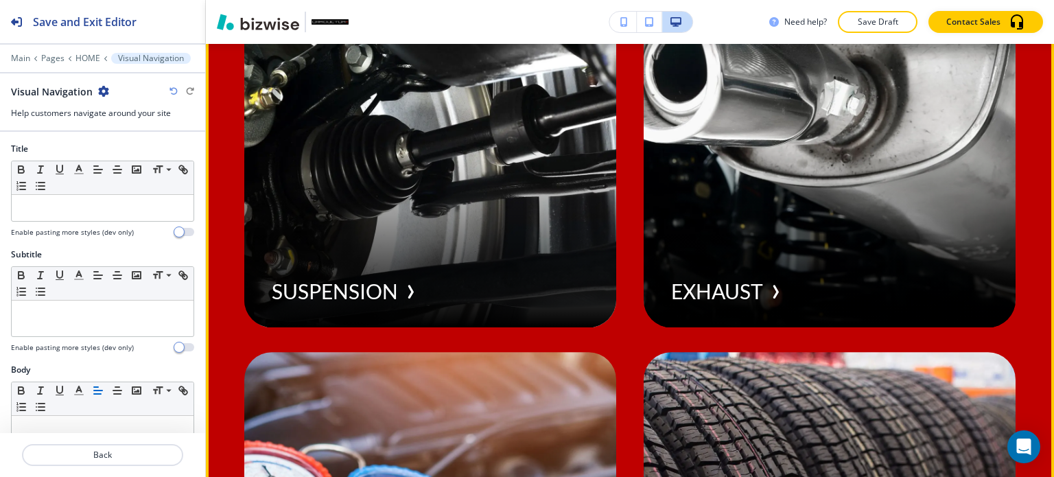
scroll to position [6551, 0]
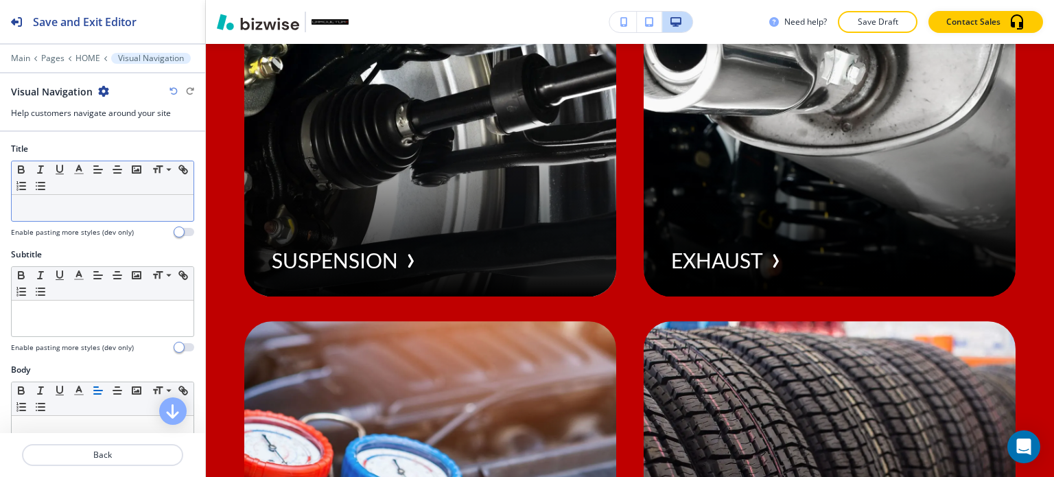
click at [79, 207] on p at bounding box center [103, 208] width 168 height 12
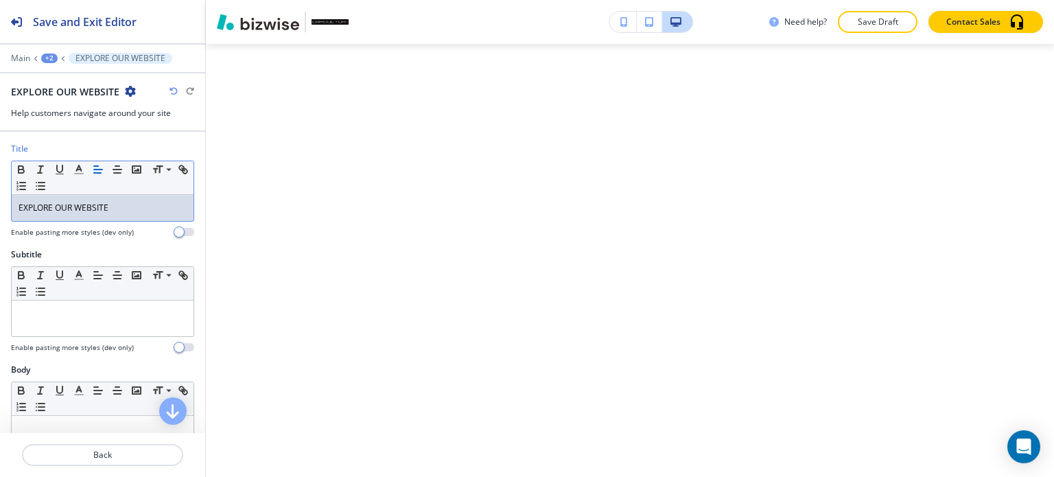
scroll to position [8678, 0]
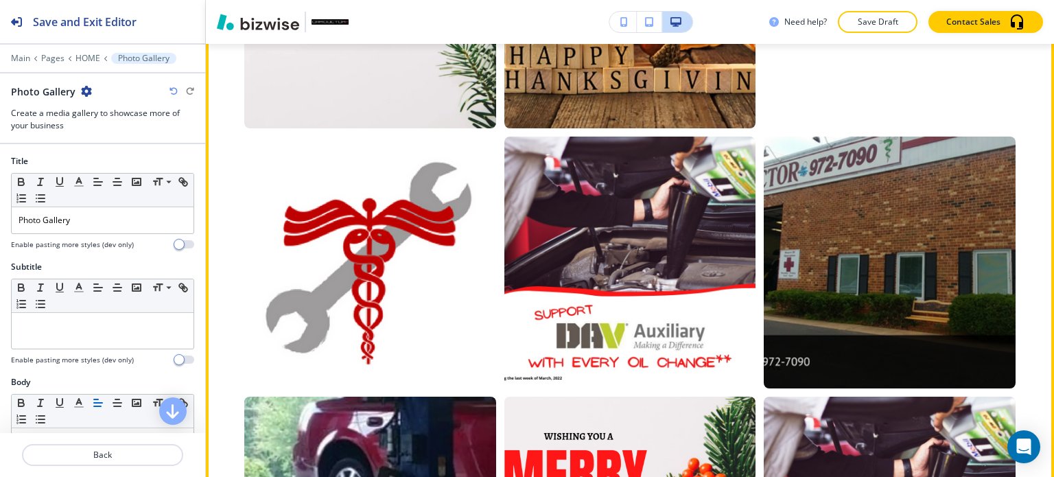
scroll to position [8672, 0]
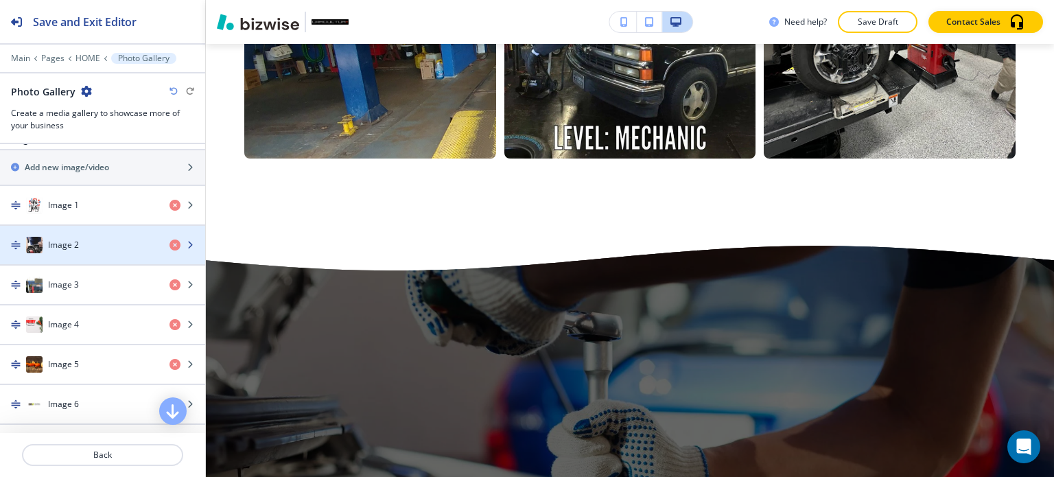
scroll to position [549, 0]
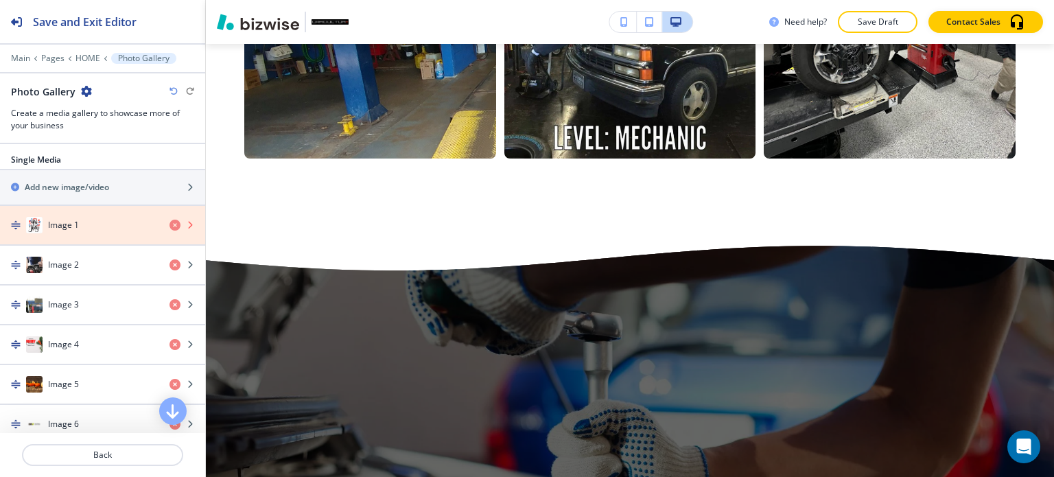
click at [169, 222] on icon "button" at bounding box center [174, 225] width 11 height 11
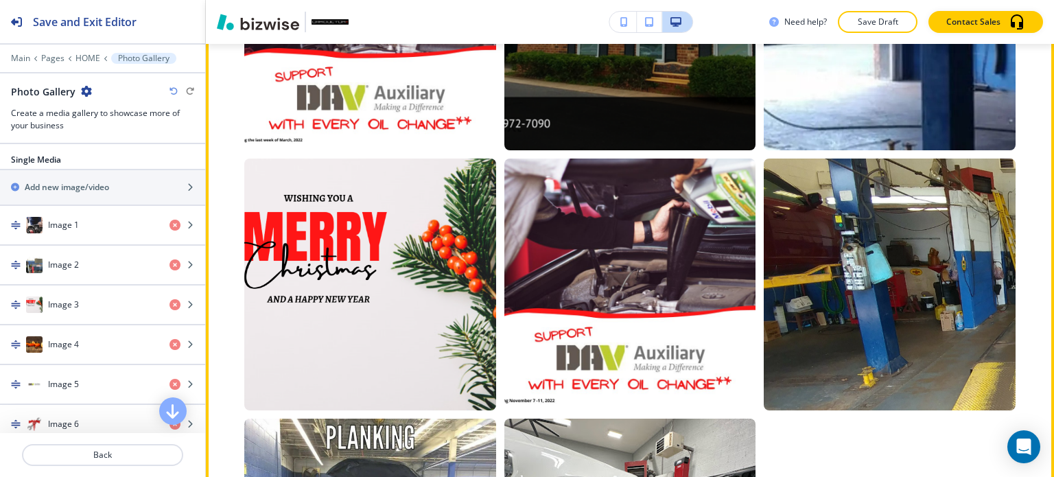
scroll to position [8810, 0]
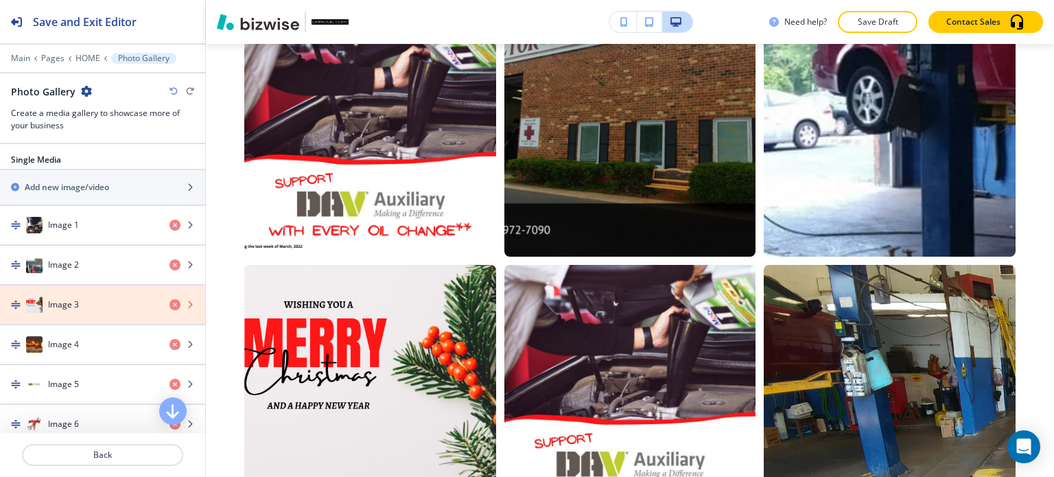
click at [169, 299] on icon "button" at bounding box center [174, 304] width 11 height 11
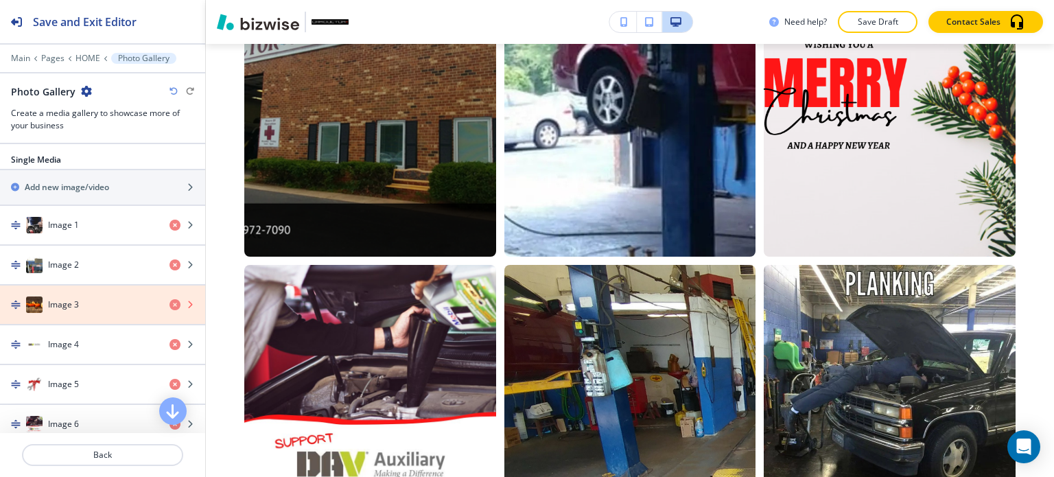
click at [169, 299] on icon "button" at bounding box center [174, 304] width 11 height 11
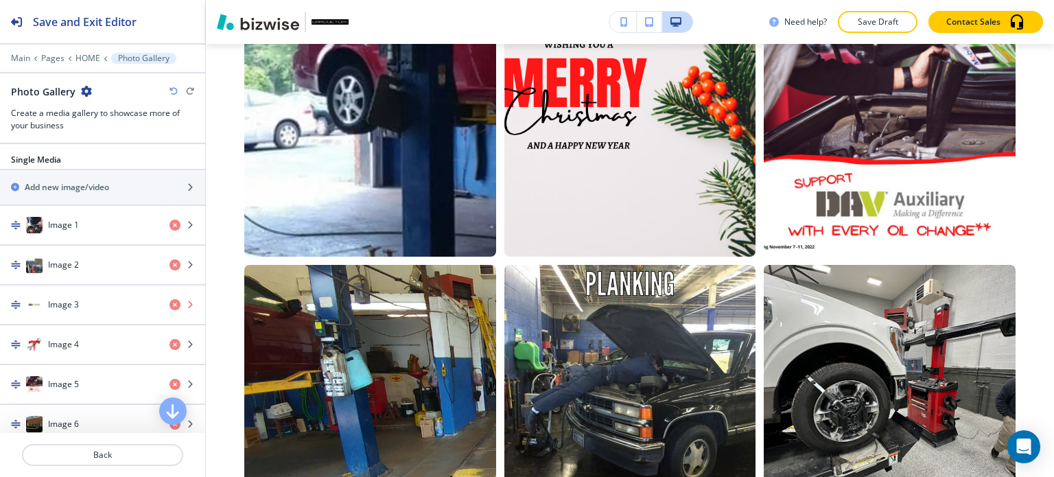
click at [169, 299] on icon "button" at bounding box center [174, 304] width 11 height 11
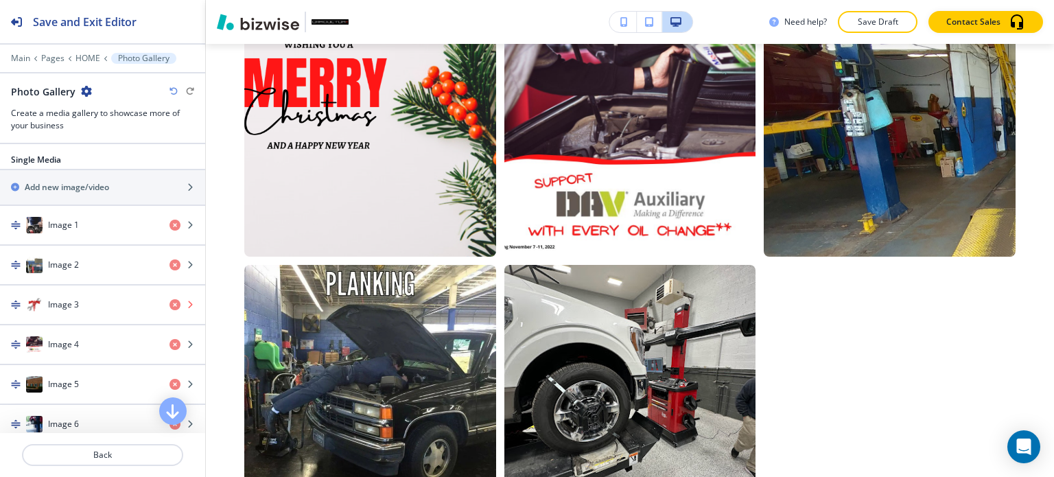
click at [169, 299] on icon "button" at bounding box center [174, 304] width 11 height 11
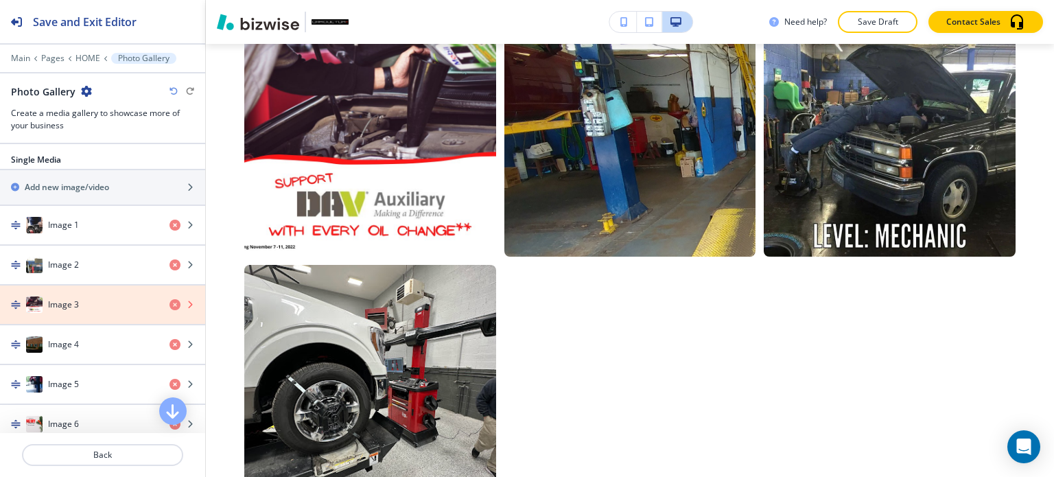
click at [169, 299] on icon "button" at bounding box center [174, 304] width 11 height 11
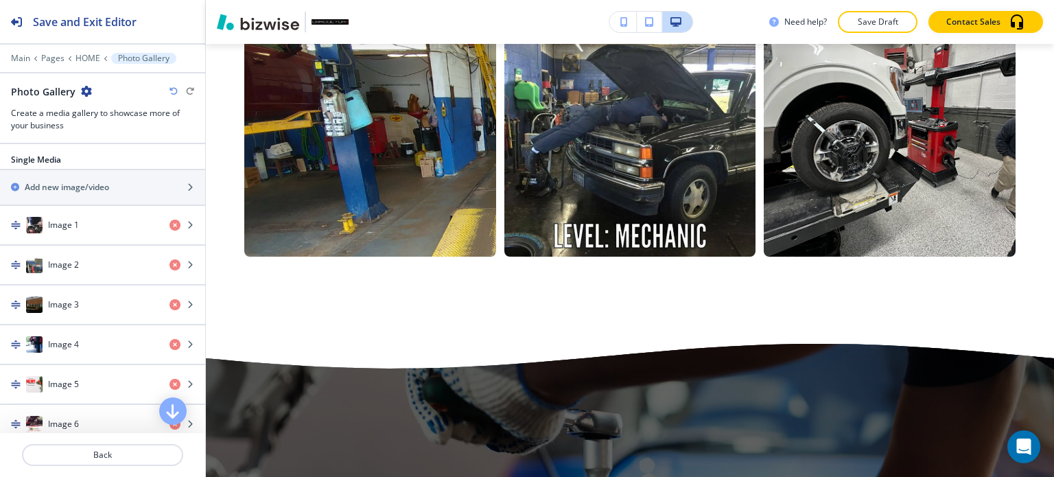
scroll to position [617, 0]
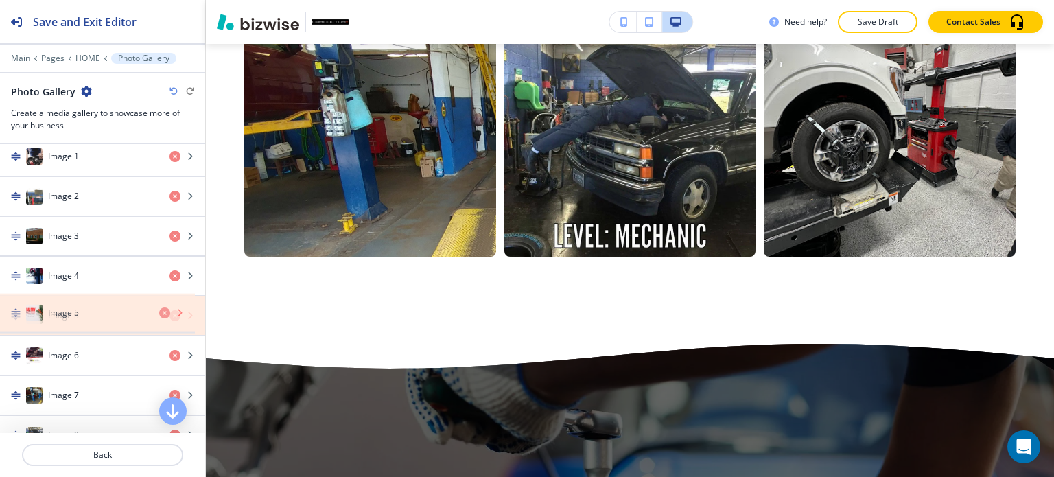
click at [169, 310] on icon "button" at bounding box center [174, 315] width 11 height 11
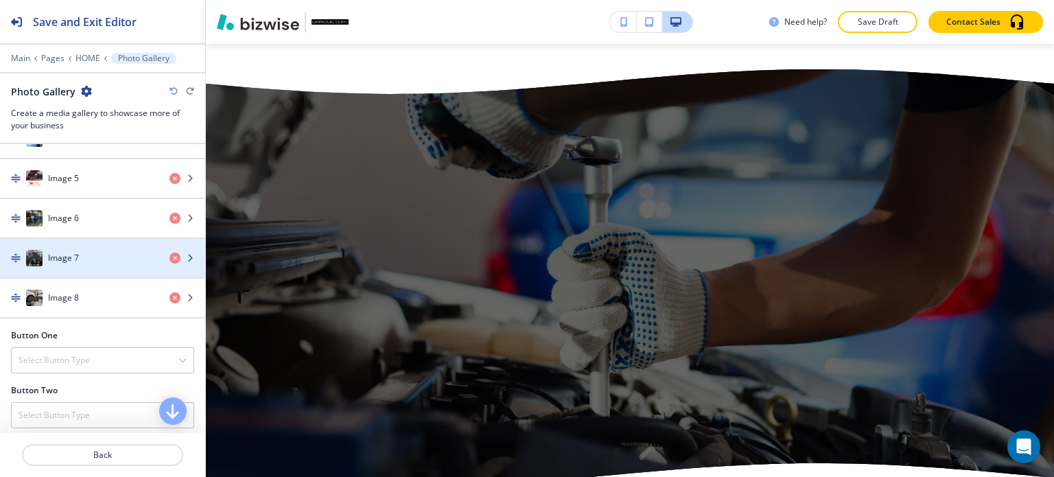
scroll to position [686, 0]
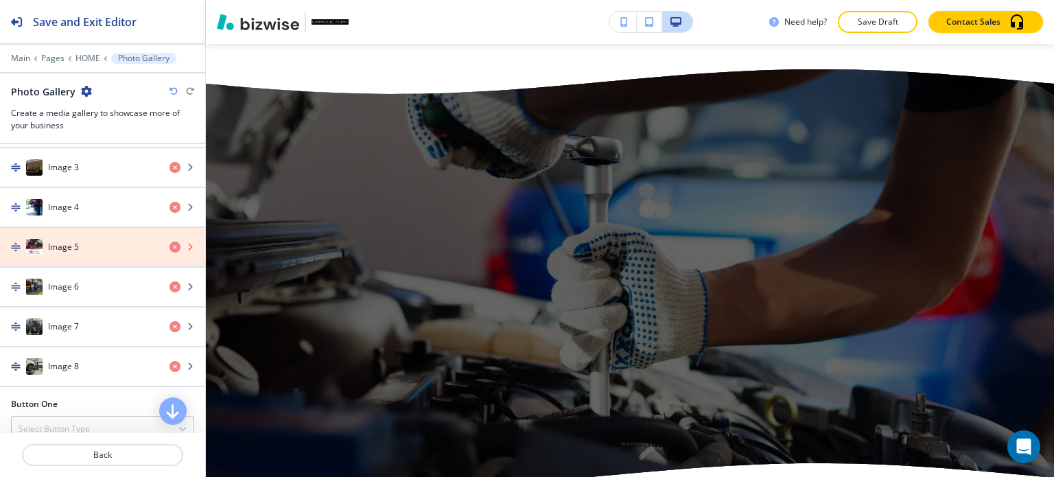
click at [169, 241] on icon "button" at bounding box center [174, 246] width 11 height 11
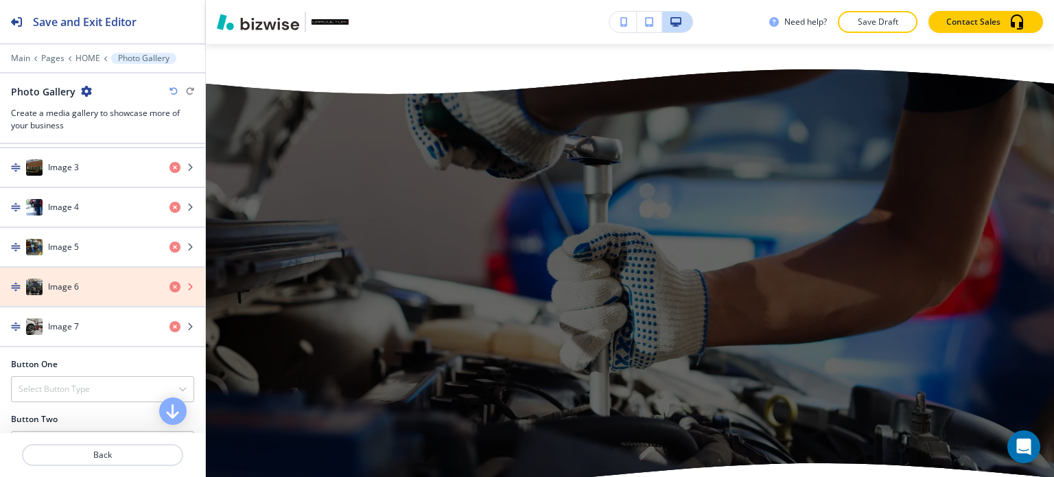
click at [169, 282] on icon "button" at bounding box center [174, 286] width 11 height 11
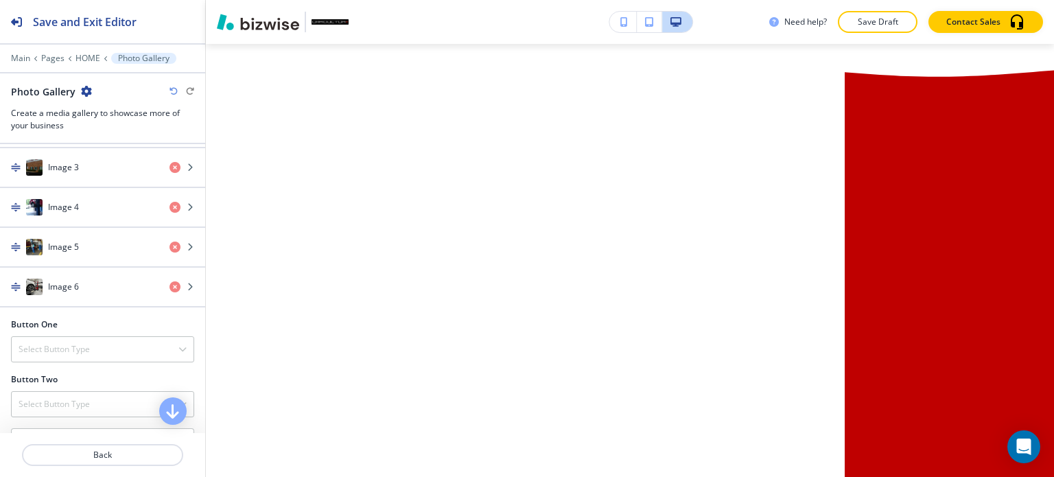
scroll to position [9496, 0]
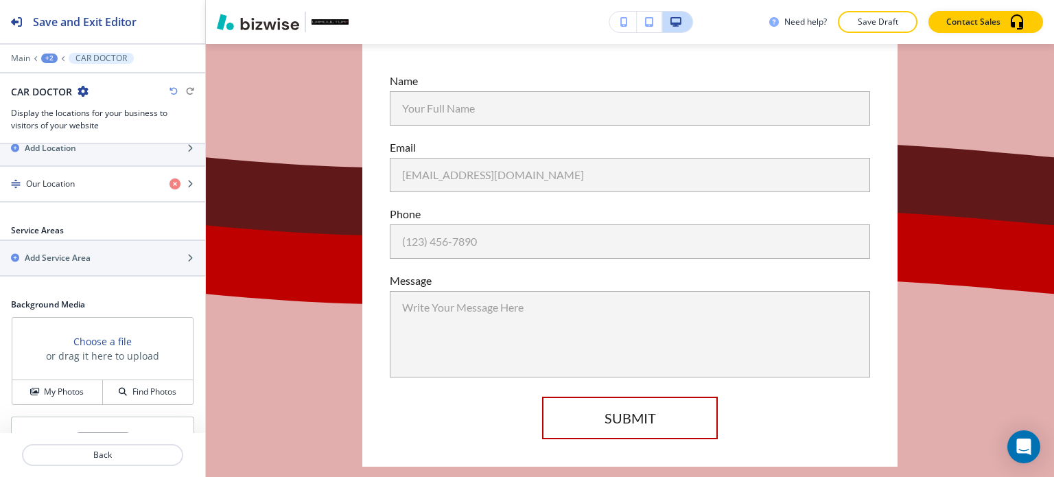
scroll to position [422, 0]
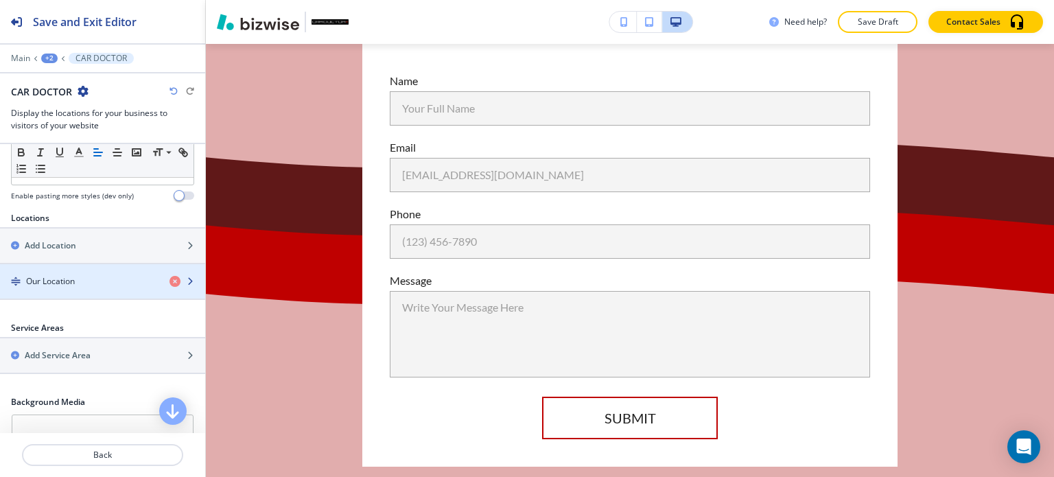
click at [80, 279] on div "Our Location" at bounding box center [79, 281] width 158 height 12
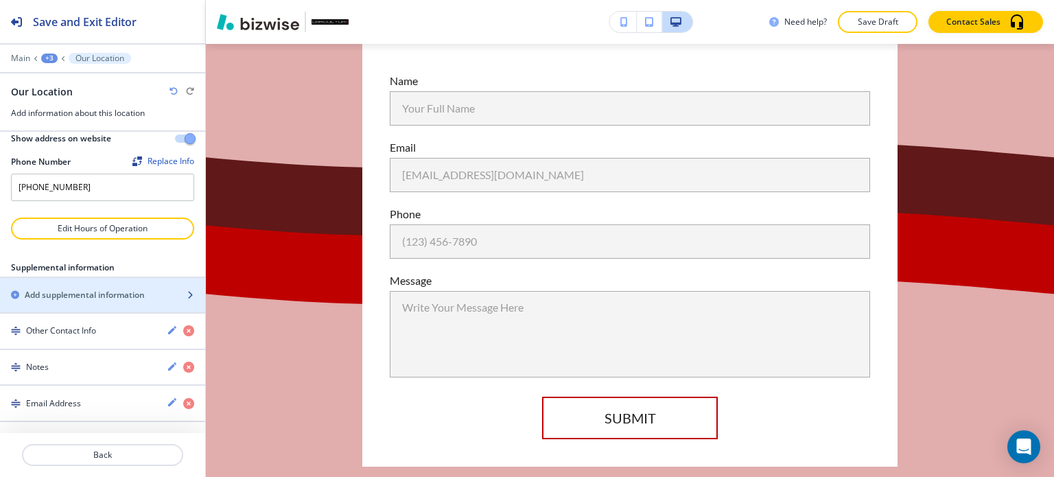
scroll to position [132, 0]
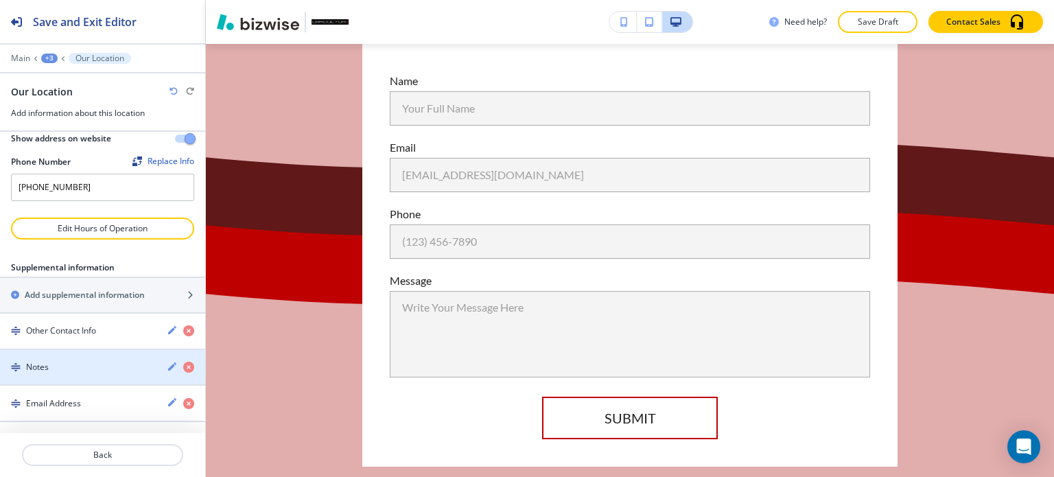
click at [99, 370] on div "Notes" at bounding box center [78, 367] width 156 height 12
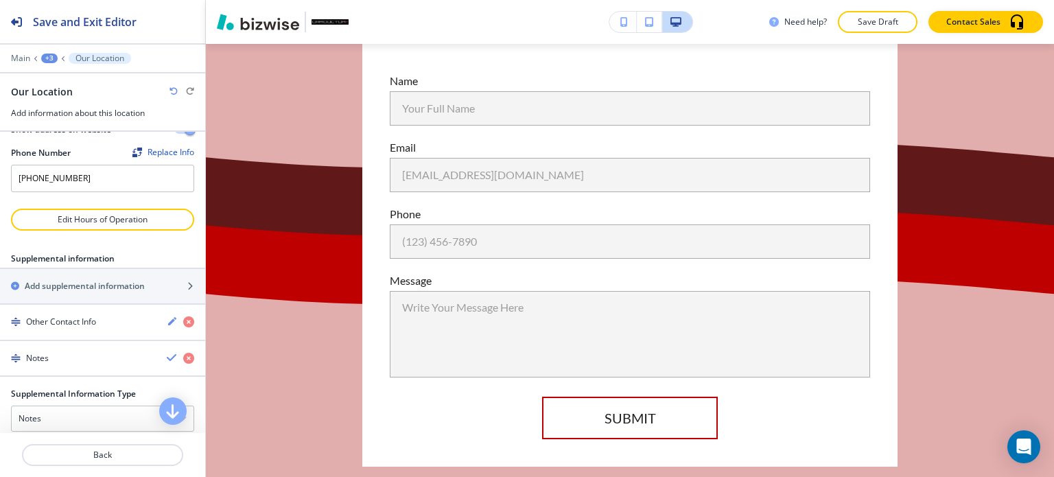
scroll to position [327, 0]
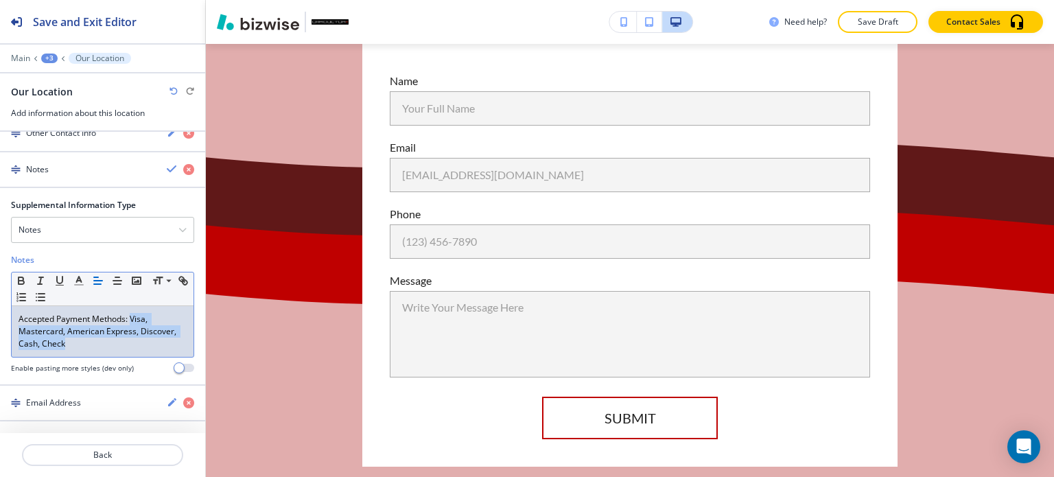
drag, startPoint x: 130, startPoint y: 323, endPoint x: 152, endPoint y: 351, distance: 35.7
click at [152, 351] on div "Accepted Payment Methods: Visa, Mastercard, American Express, Discover, Cash, C…" at bounding box center [103, 331] width 182 height 51
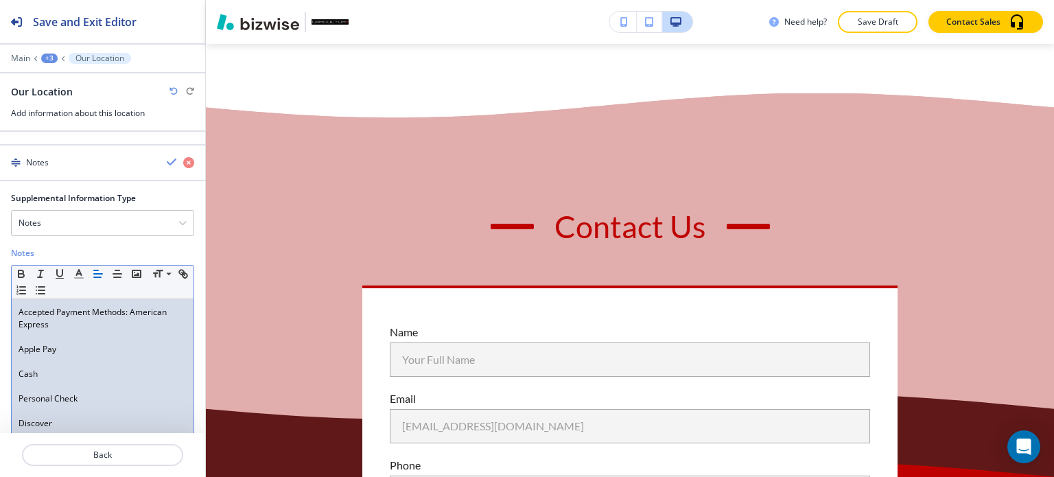
scroll to position [0, 0]
click at [52, 343] on p at bounding box center [103, 337] width 168 height 12
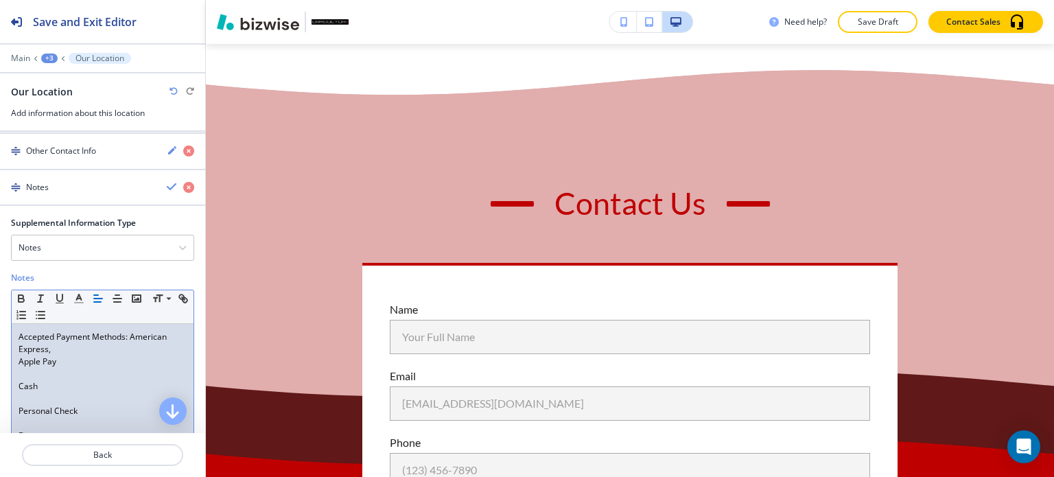
click at [16, 374] on div "Accepted Payment Methods: American Express, Apple Pay Cash Personal Check Disco…" at bounding box center [103, 411] width 182 height 174
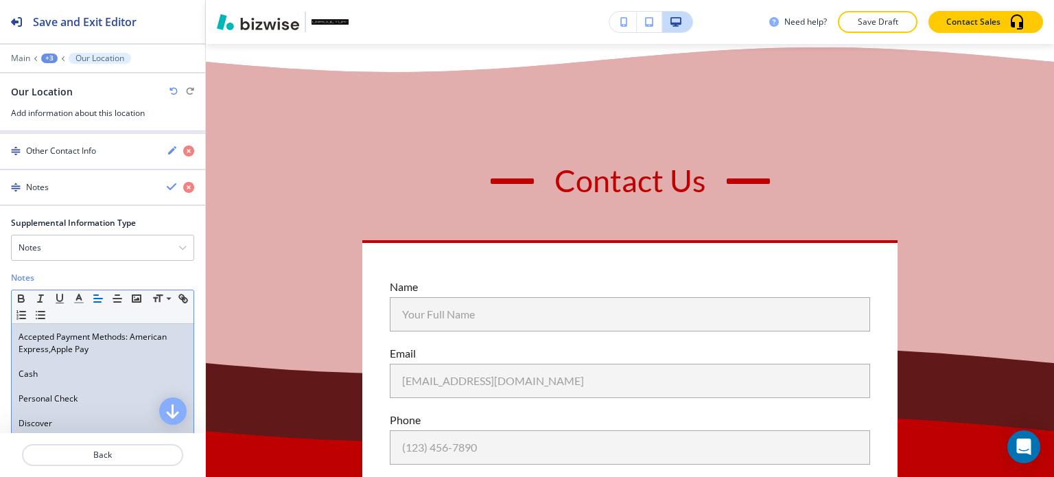
scroll to position [278, 0]
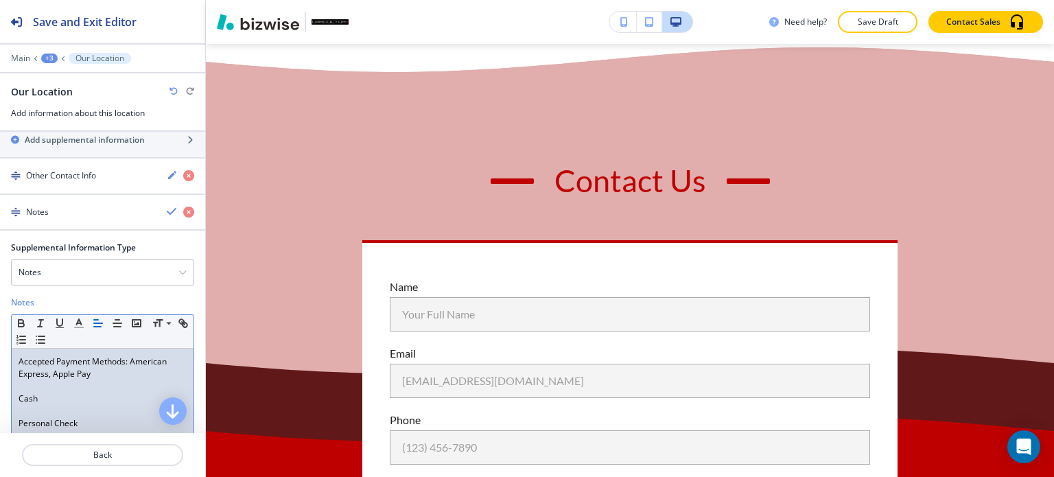
click at [97, 380] on p "Accepted Payment Methods: American Express, Apple Pay" at bounding box center [103, 367] width 168 height 25
click at [128, 372] on p "Accepted Payment Methods: American Express, Apple Pay," at bounding box center [103, 367] width 168 height 25
click at [19, 405] on p "Cash" at bounding box center [103, 398] width 168 height 12
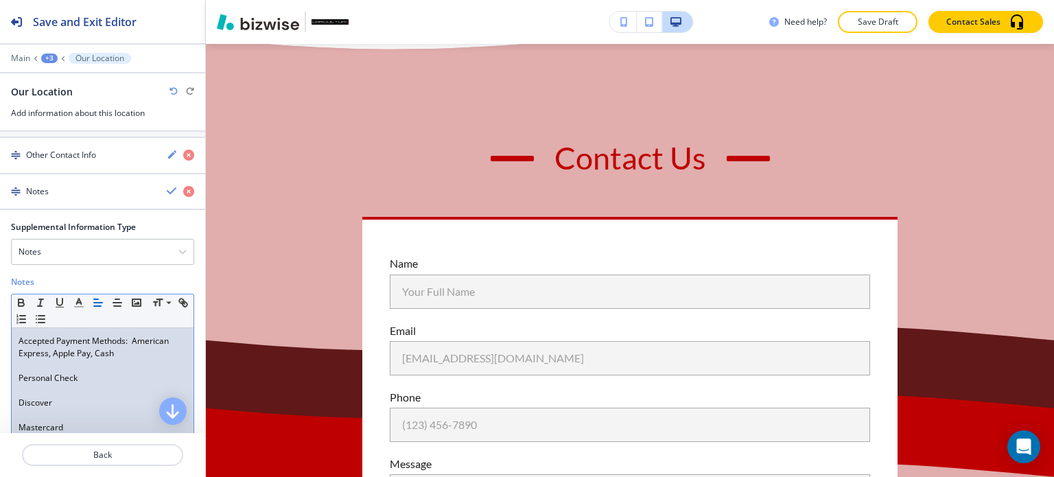
scroll to position [322, 0]
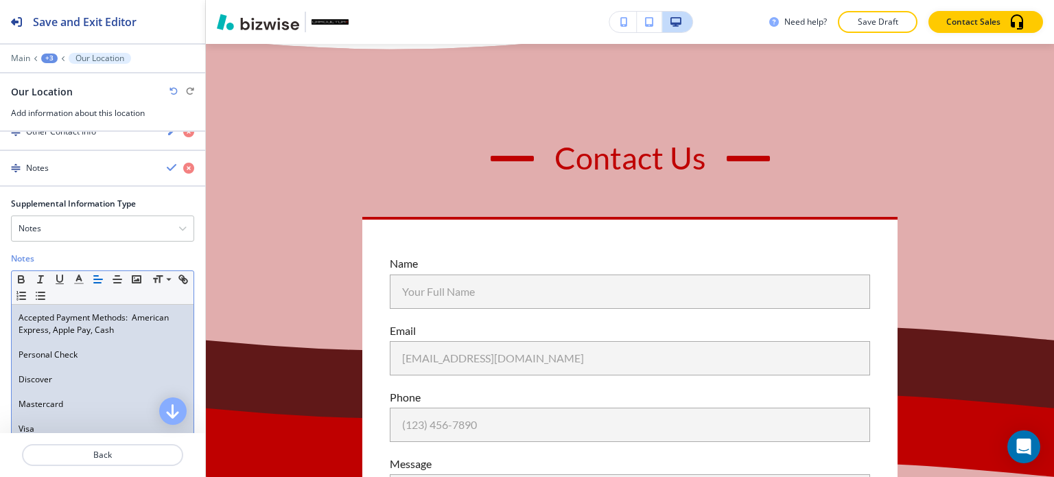
click at [19, 361] on p "Personal Check" at bounding box center [103, 354] width 168 height 12
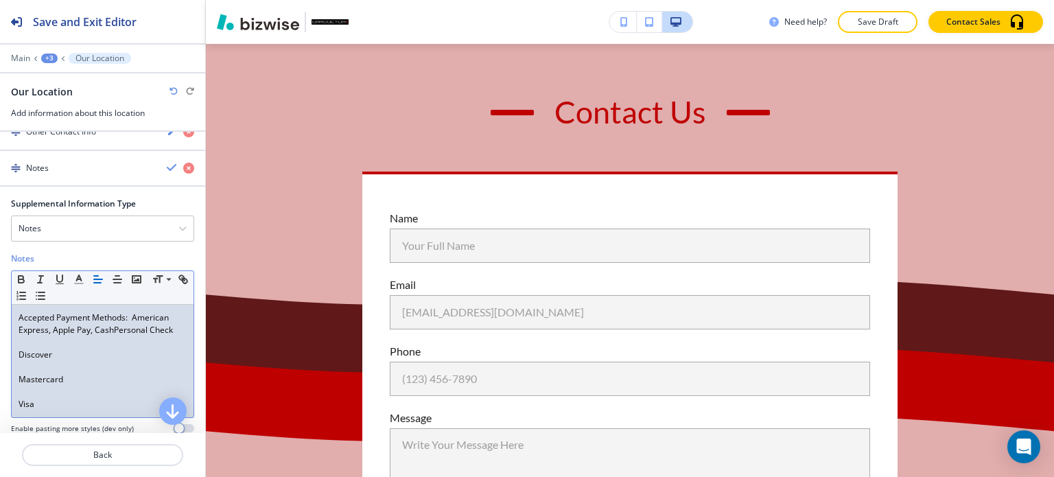
scroll to position [297, 0]
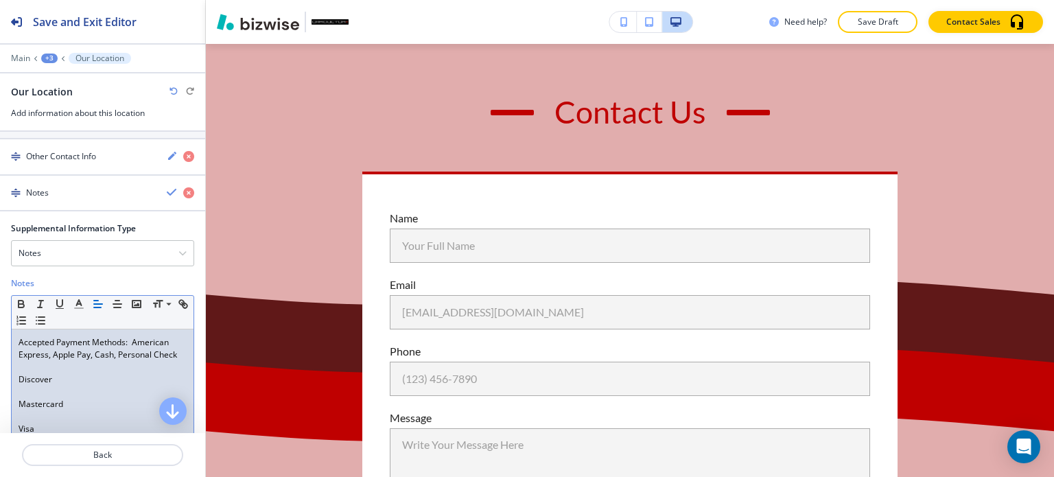
click at [17, 388] on div "Accepted Payment Methods: American Express, Apple Pay, Cash, Personal Check Dis…" at bounding box center [103, 385] width 182 height 112
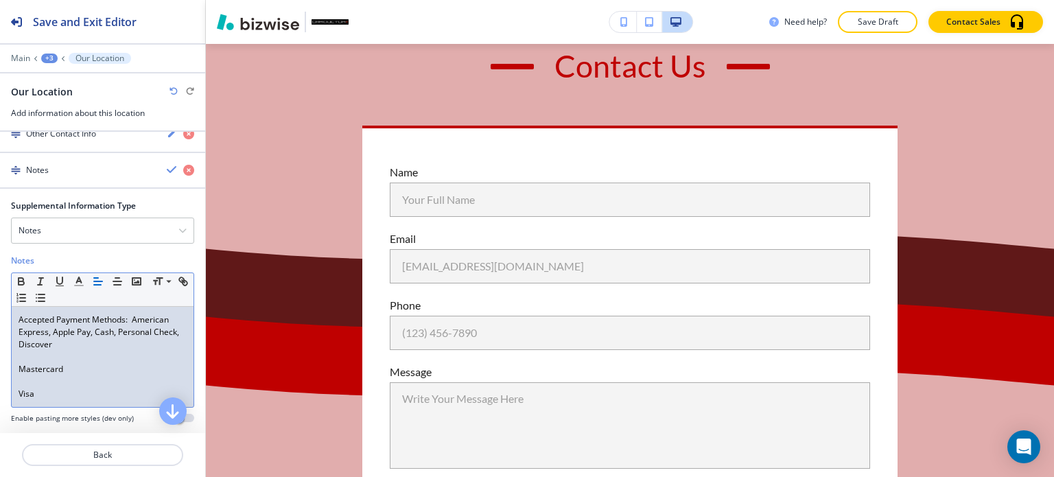
scroll to position [341, 0]
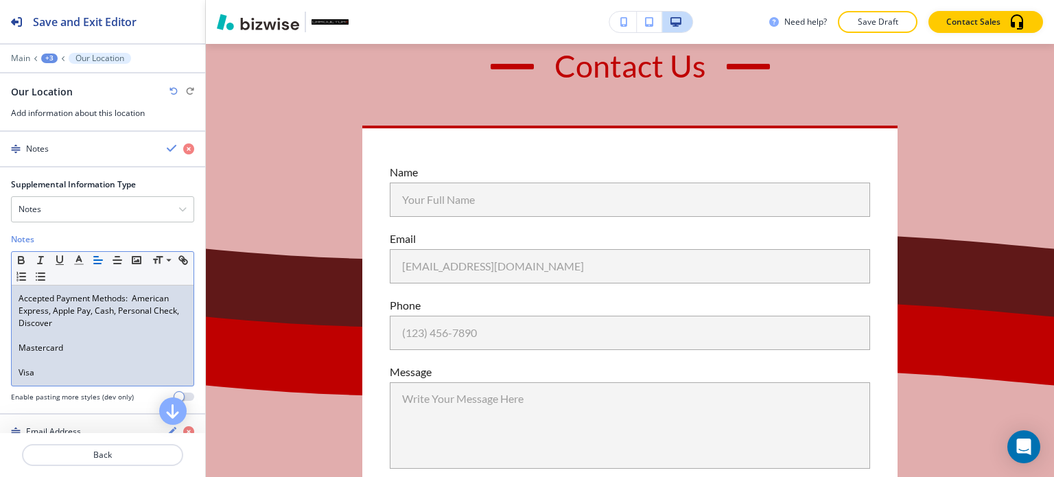
click at [19, 354] on p "Mastercard" at bounding box center [103, 348] width 168 height 12
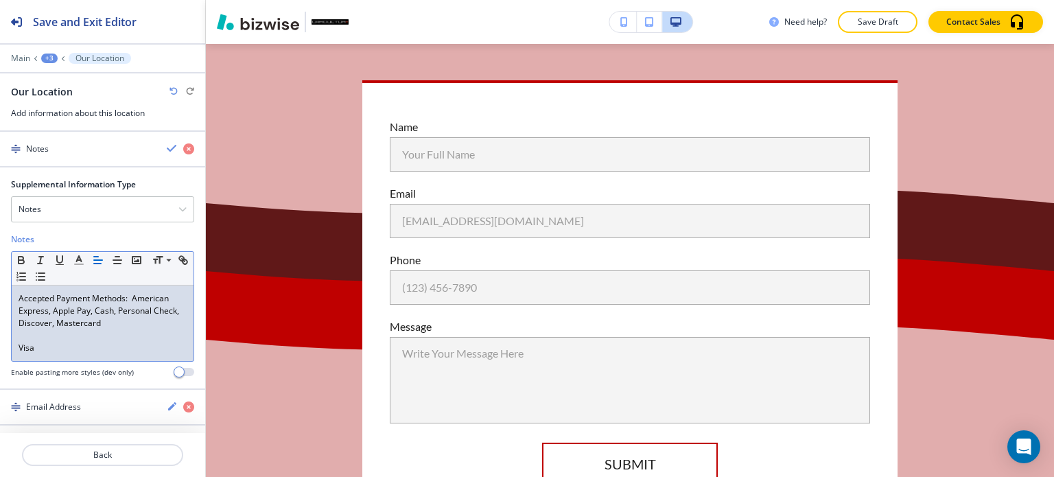
click at [14, 355] on div "Accepted Payment Methods: American Express, Apple Pay, Cash, Personal Check, Di…" at bounding box center [103, 322] width 182 height 75
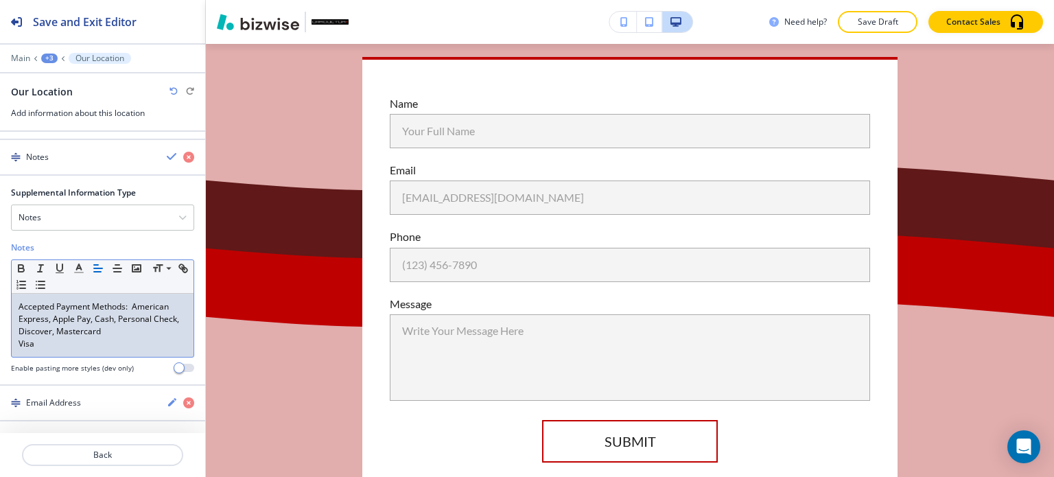
scroll to position [327, 0]
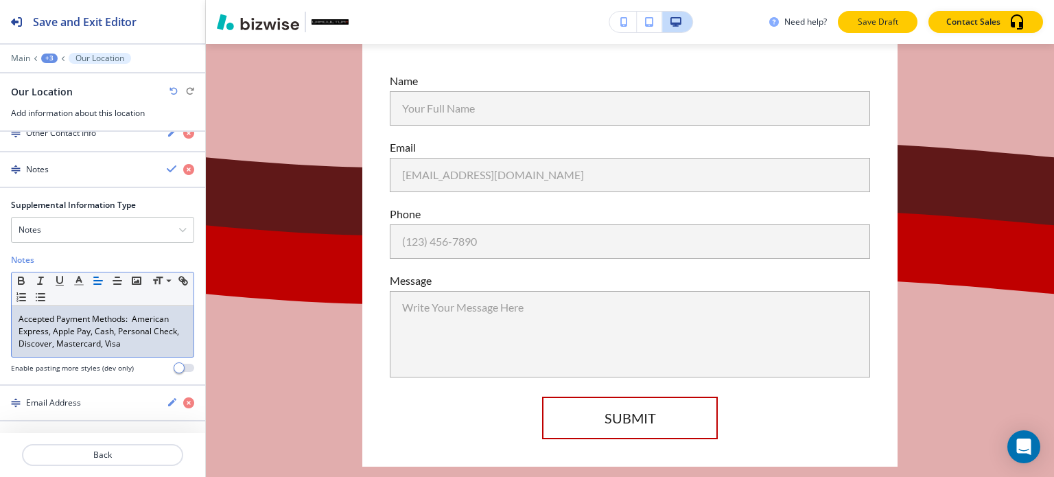
click at [864, 20] on p "Save Draft" at bounding box center [877, 22] width 44 height 12
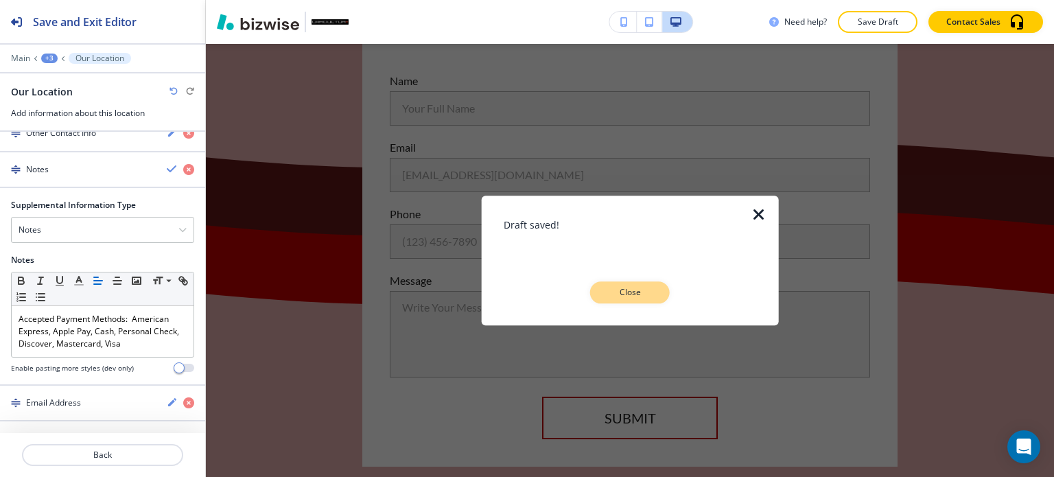
click at [630, 296] on p "Close" at bounding box center [630, 292] width 44 height 12
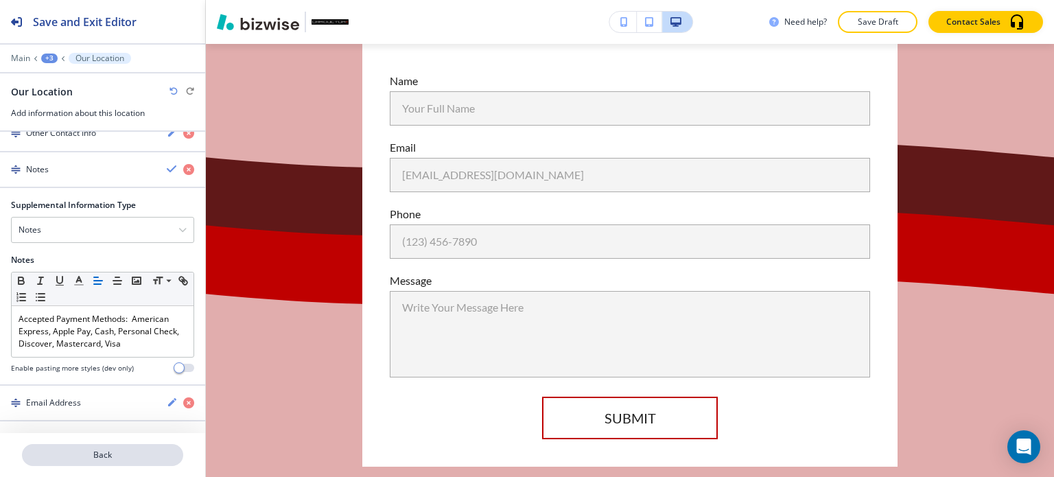
click at [115, 451] on p "Back" at bounding box center [102, 455] width 158 height 12
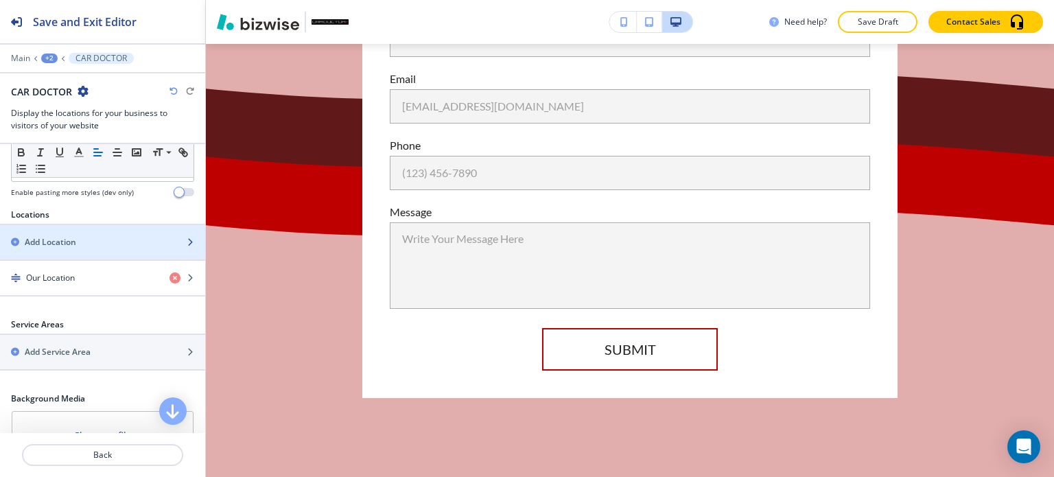
scroll to position [422, 0]
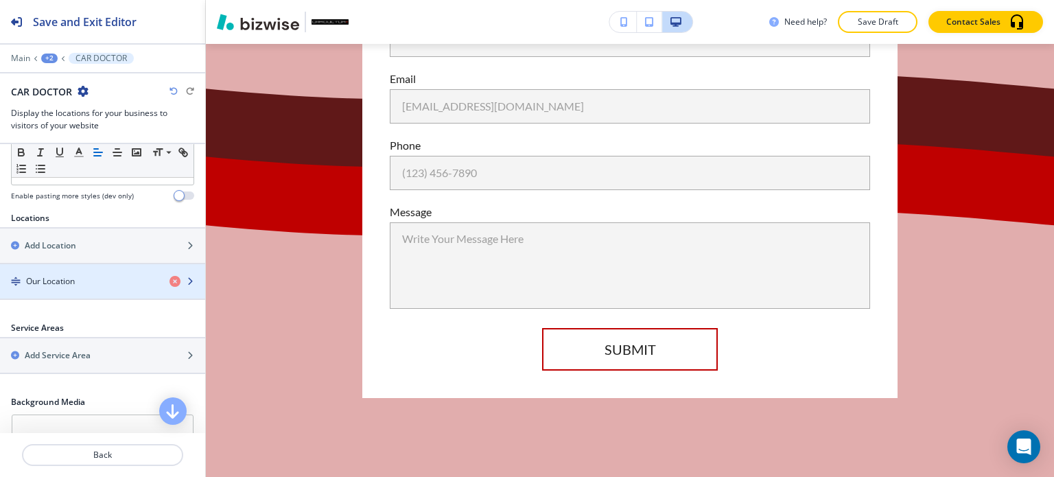
click at [108, 281] on div "Our Location" at bounding box center [79, 281] width 158 height 12
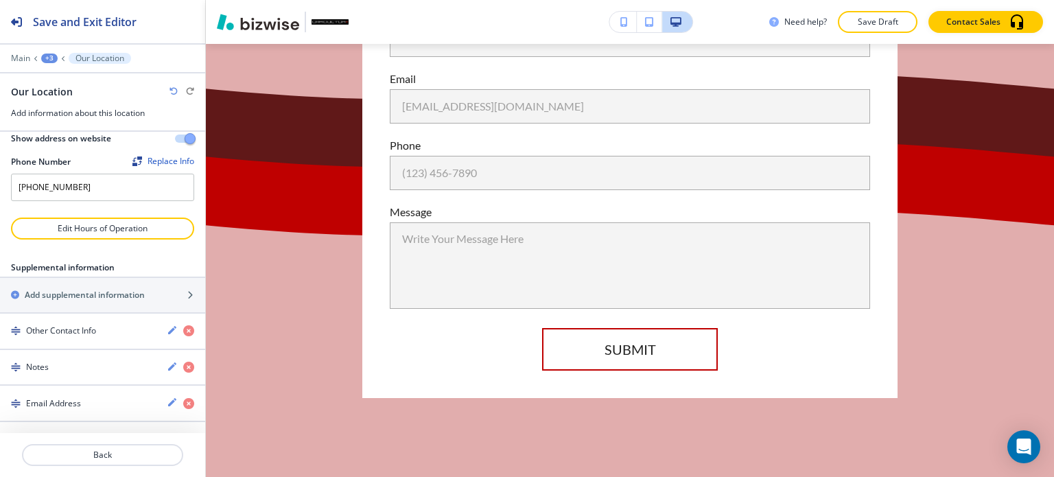
scroll to position [132, 0]
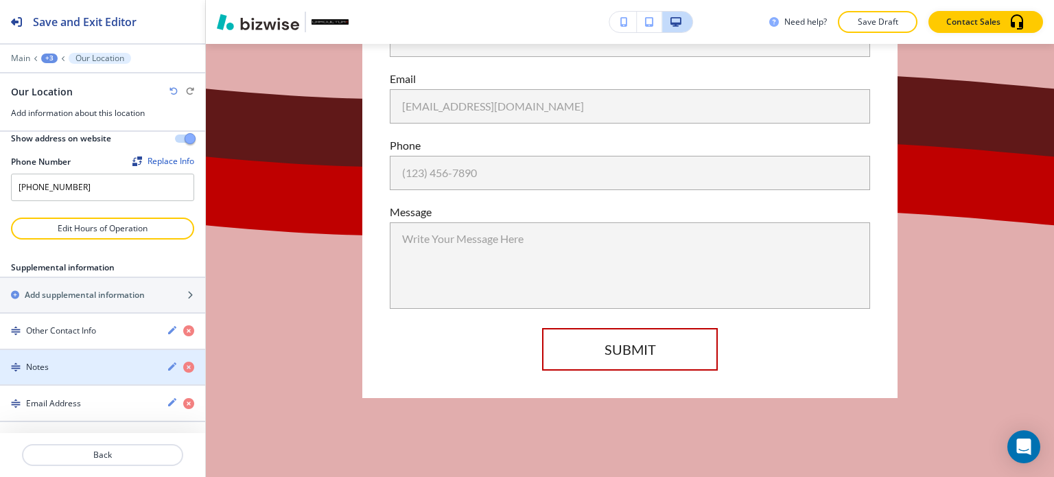
click at [92, 376] on div "button" at bounding box center [102, 378] width 205 height 11
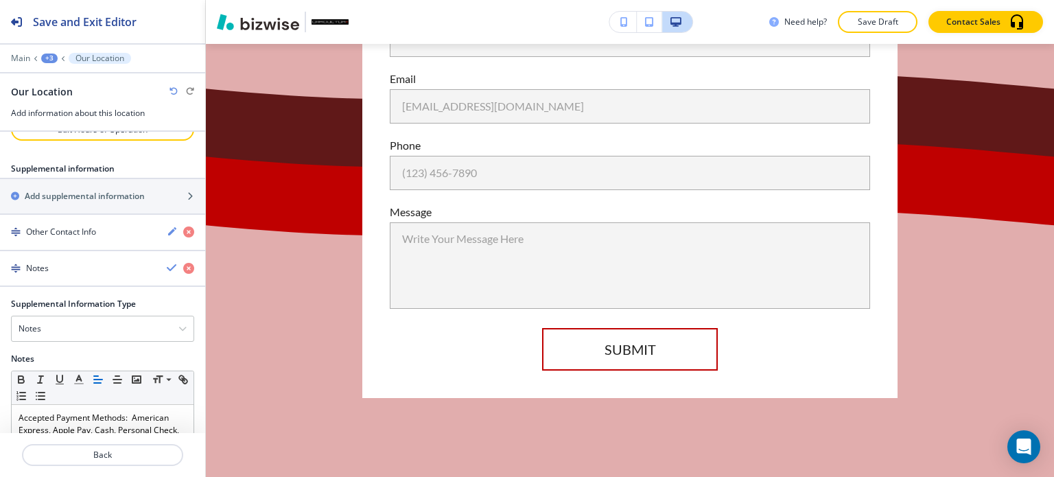
scroll to position [327, 0]
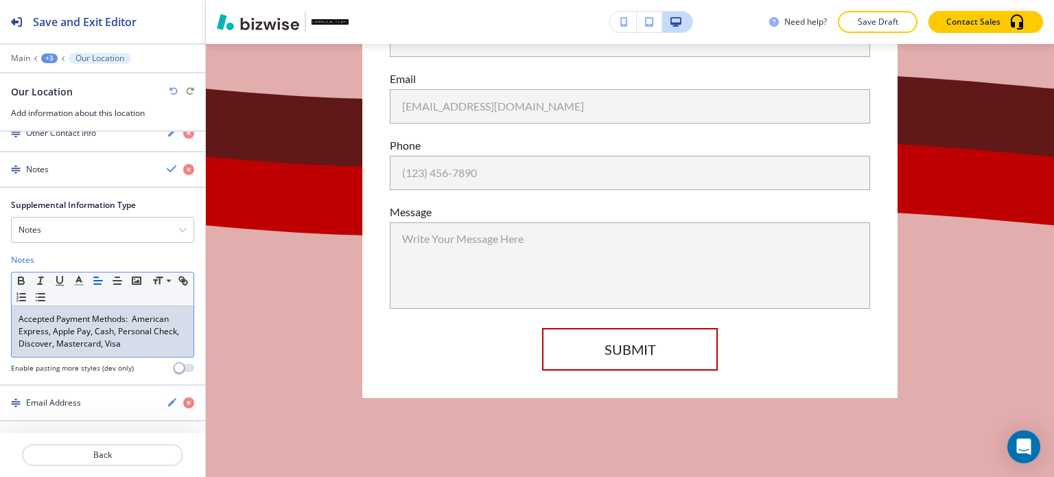
click at [55, 335] on p "Accepted Payment Methods: American Express, Apple Pay, Cash, Personal Check, Di…" at bounding box center [103, 331] width 168 height 37
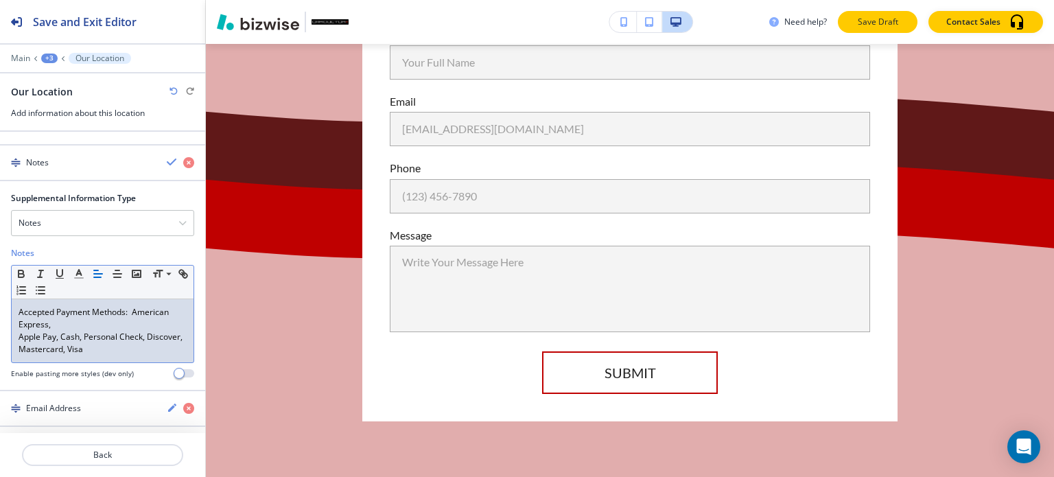
click at [884, 21] on p "Save Draft" at bounding box center [877, 22] width 44 height 12
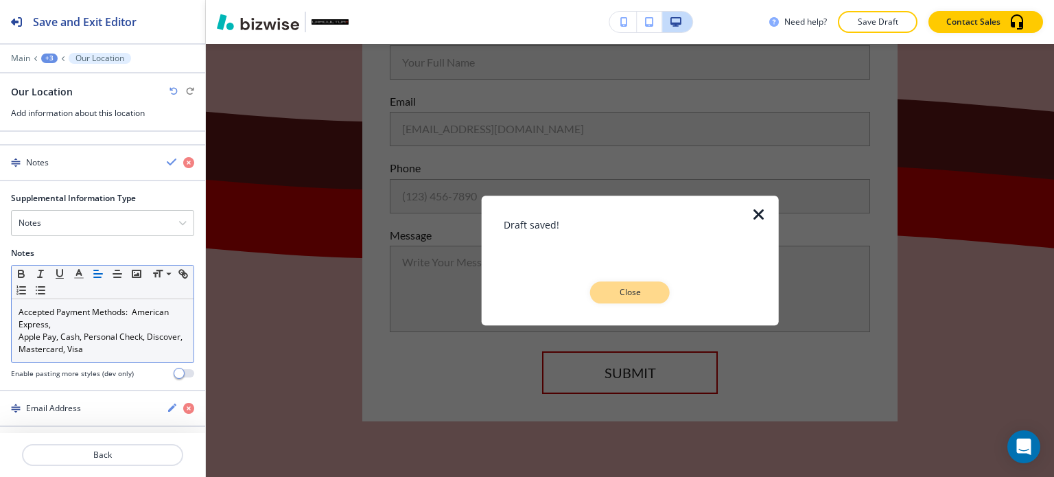
click at [609, 296] on p "Close" at bounding box center [630, 292] width 44 height 12
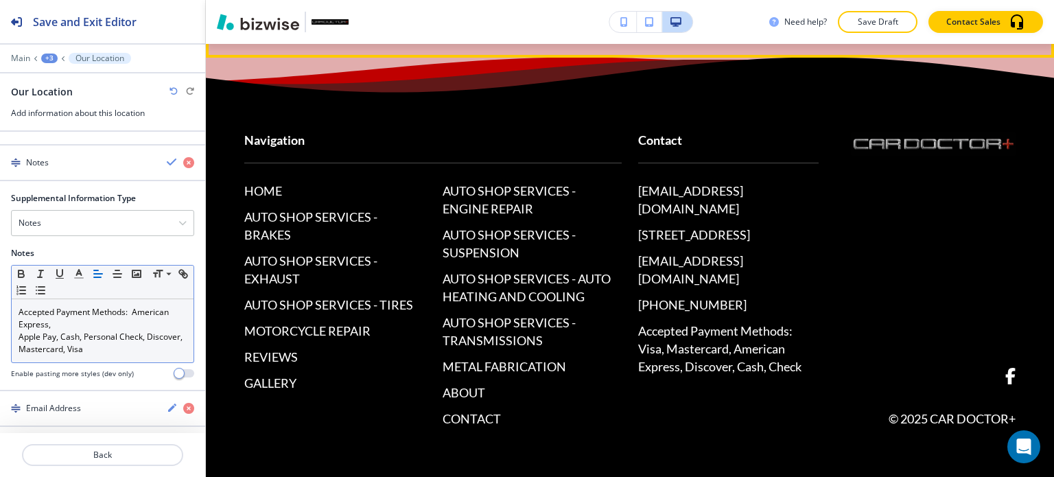
scroll to position [10392, 0]
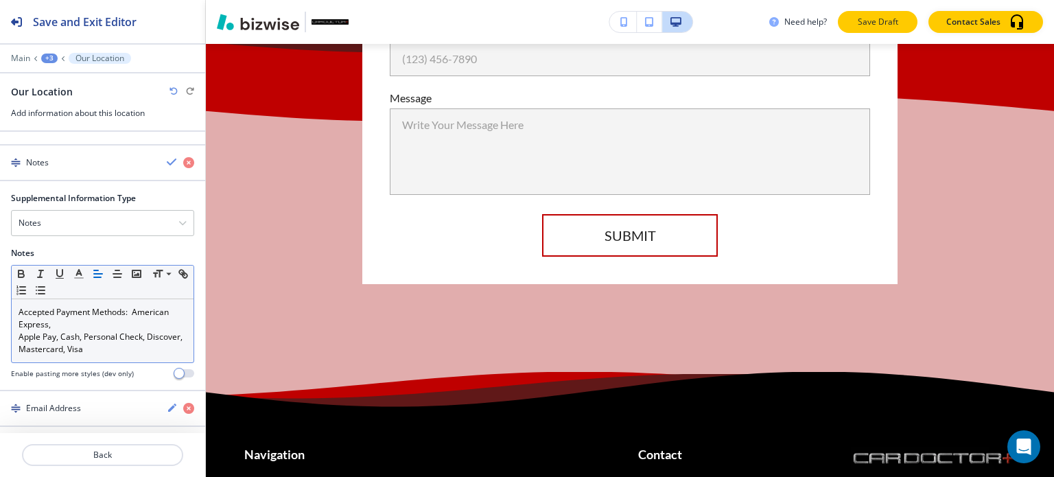
click at [881, 24] on p "Save Draft" at bounding box center [877, 22] width 44 height 12
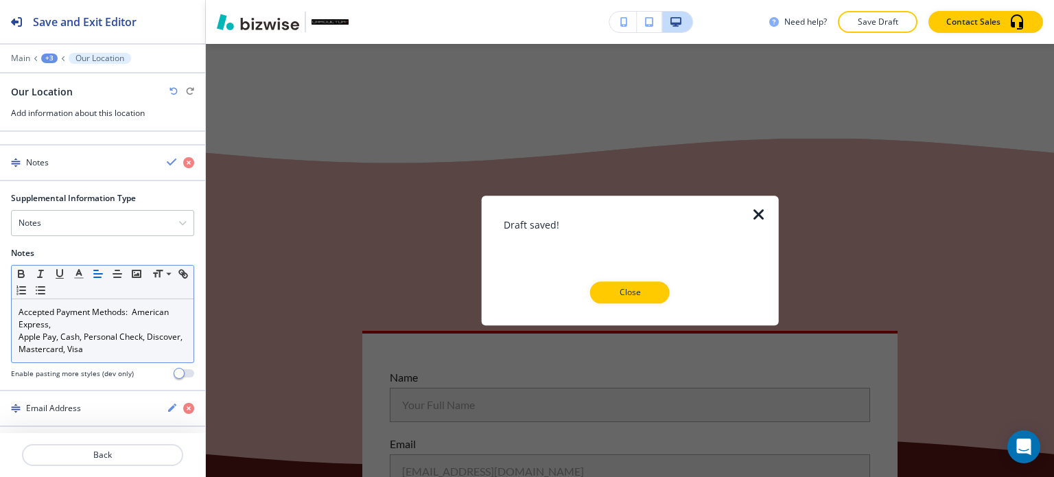
scroll to position [9912, 0]
click at [613, 296] on p "Close" at bounding box center [630, 292] width 44 height 12
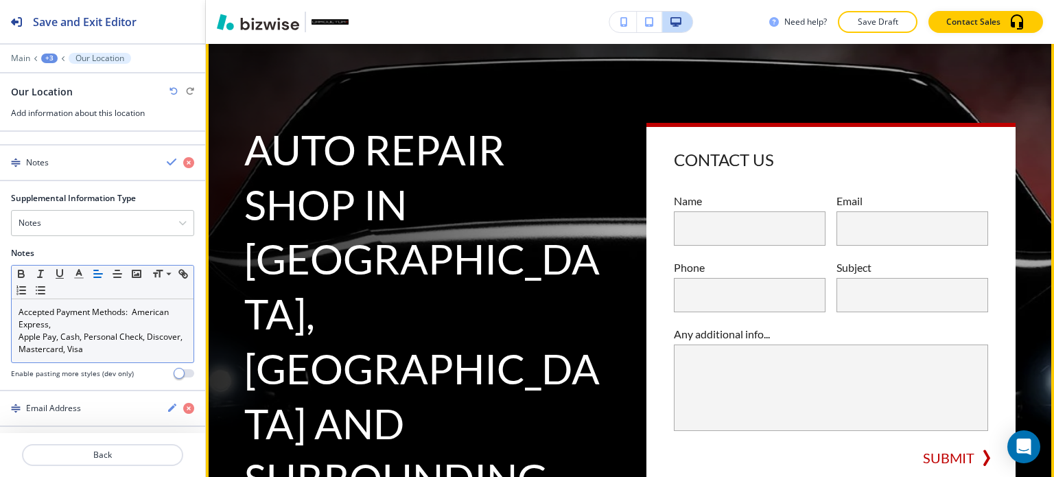
scroll to position [206, 0]
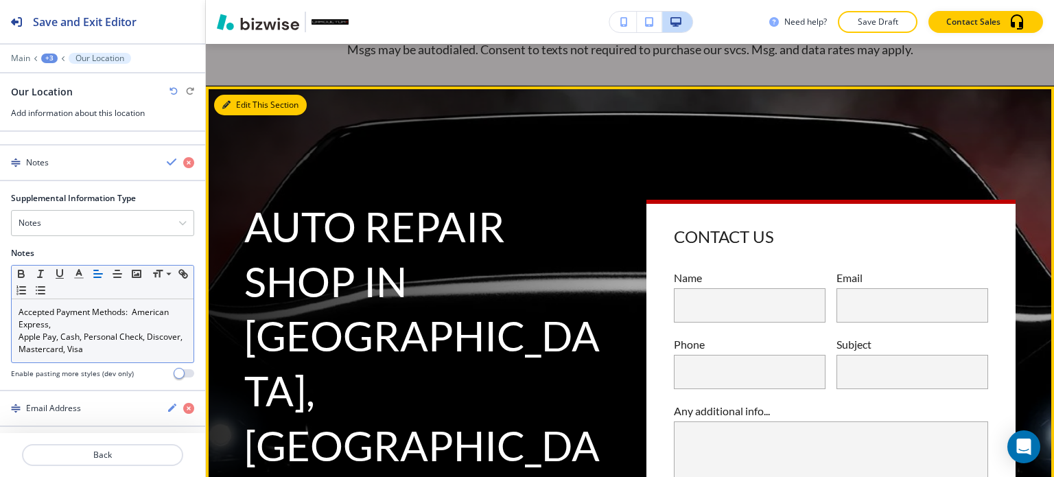
click at [252, 101] on button "Edit This Section" at bounding box center [260, 105] width 93 height 21
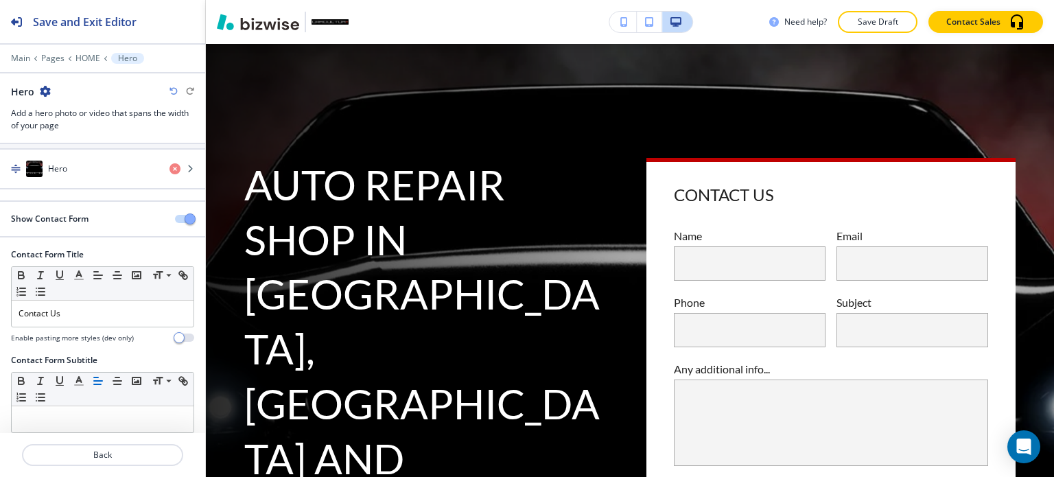
scroll to position [34, 0]
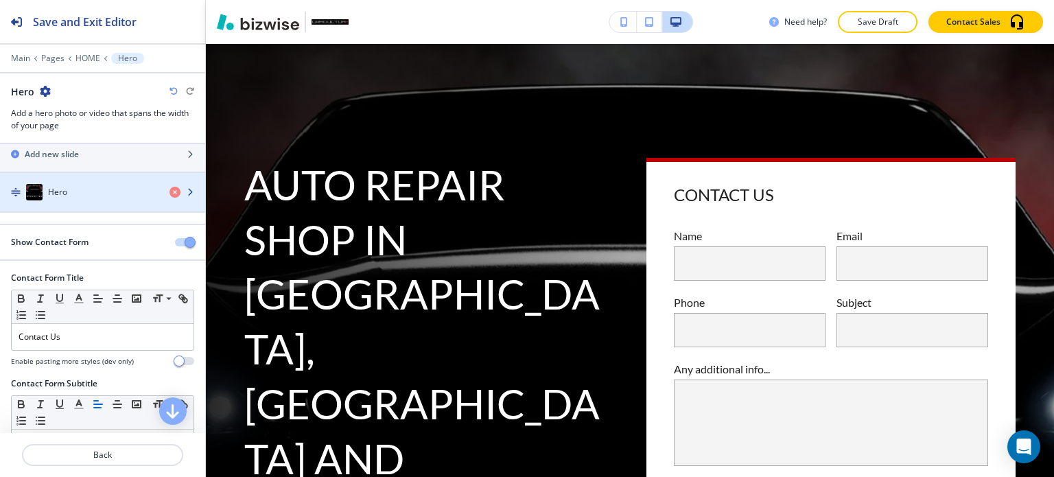
click at [108, 202] on div "button" at bounding box center [102, 205] width 205 height 11
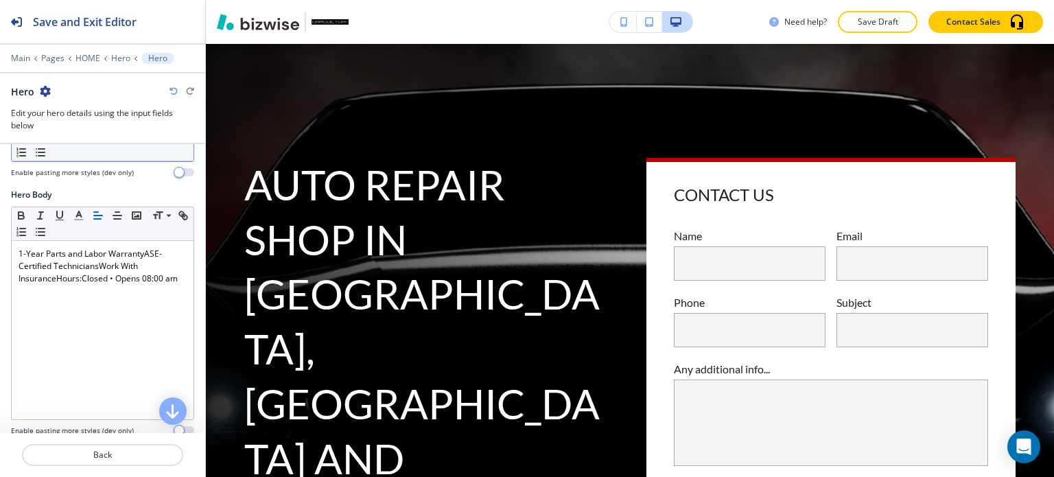
scroll to position [343, 0]
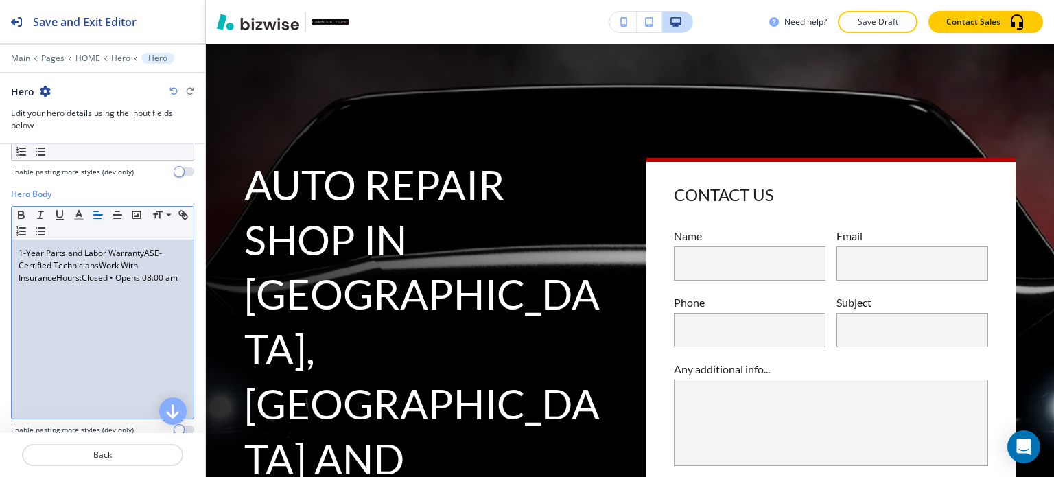
click at [88, 247] on p "1-Year Parts and Labor WarrantyASE-Certified TechniciansWork With InsuranceHour…" at bounding box center [103, 265] width 168 height 37
click at [96, 247] on p "1-Year Parts and Labor WarrantyASE-Certified TechniciansWork With InsuranceHour…" at bounding box center [103, 265] width 168 height 37
drag, startPoint x: 36, startPoint y: 265, endPoint x: 15, endPoint y: 222, distance: 48.2
click at [15, 240] on div "1-Year Parts and Labor WarrantyASE-Certified Technicians Work With InsuranceHou…" at bounding box center [103, 329] width 182 height 178
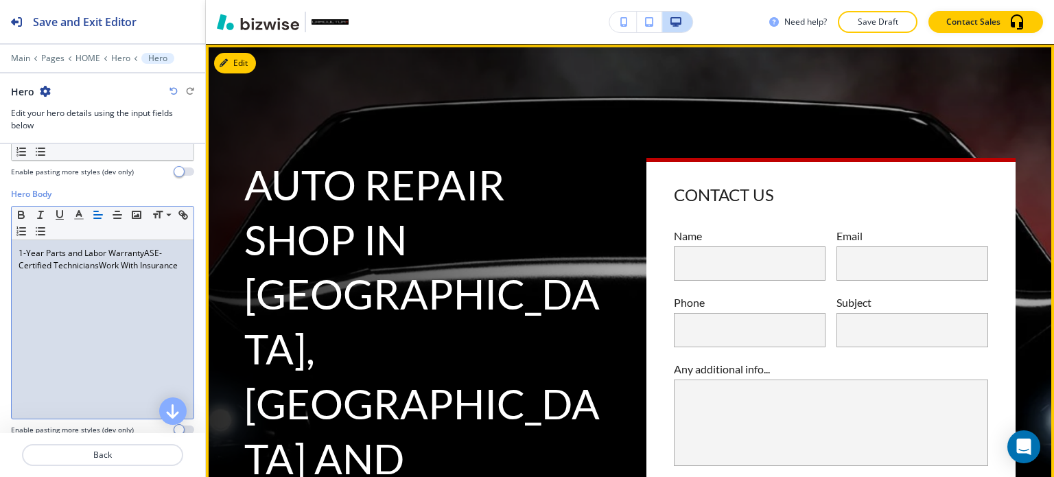
scroll to position [248, 0]
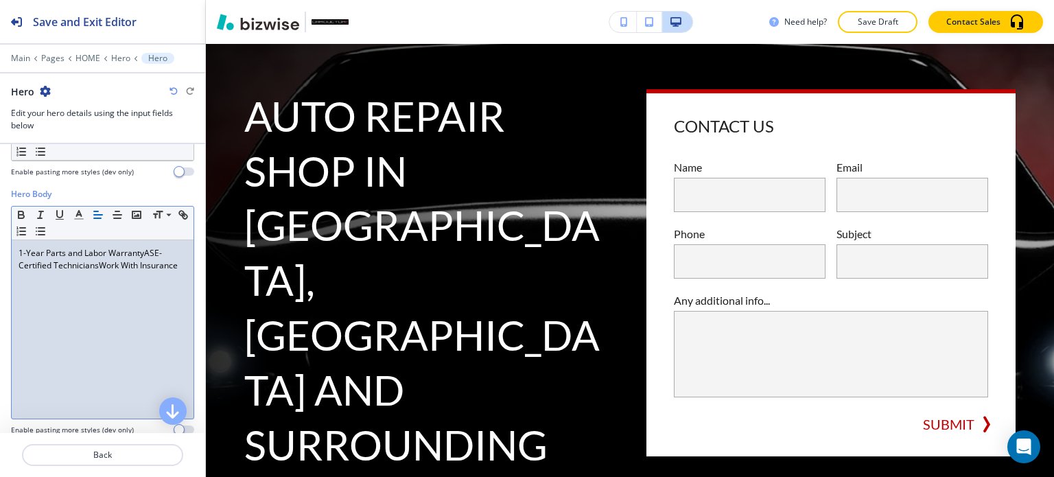
click at [96, 247] on p "1-Year Parts and Labor WarrantyASE-Certified TechniciansWork With Insurance" at bounding box center [103, 259] width 168 height 25
click at [143, 247] on p "1-Year Parts and Labor WarrantyASE-Certified Technicians Work With Insurance" at bounding box center [103, 259] width 168 height 25
click at [99, 247] on p "1-Year Parts and Labor Warranty • ASE-Certified Technicians Work With Insurance" at bounding box center [103, 259] width 168 height 25
drag, startPoint x: 60, startPoint y: 252, endPoint x: 6, endPoint y: 222, distance: 62.0
click at [6, 222] on div "Hero Body Small Normal Large Huge 1-Year Parts and Labor Warranty • ASE-Certifi…" at bounding box center [102, 317] width 205 height 258
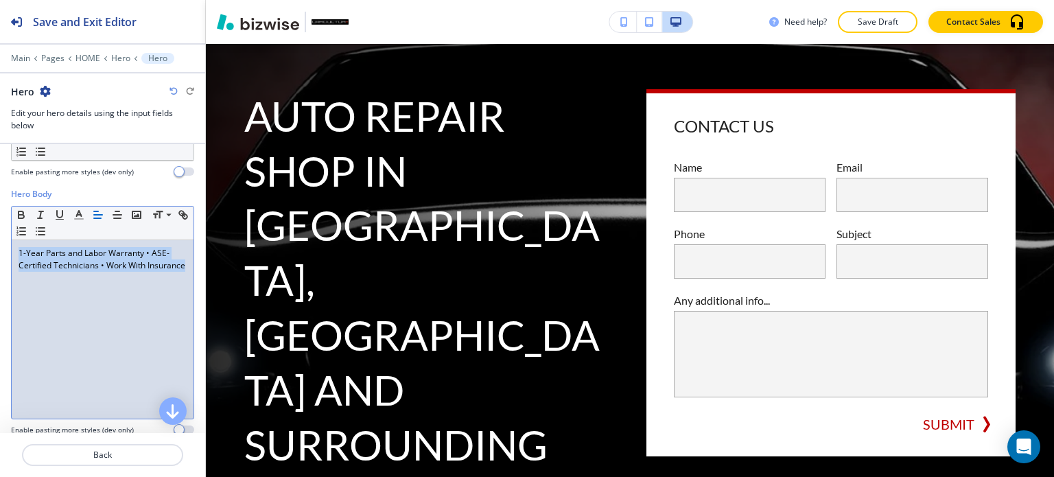
copy p "1-Year Parts and Labor Warranty • ASE-Certified Technicians • Work With Insuran…"
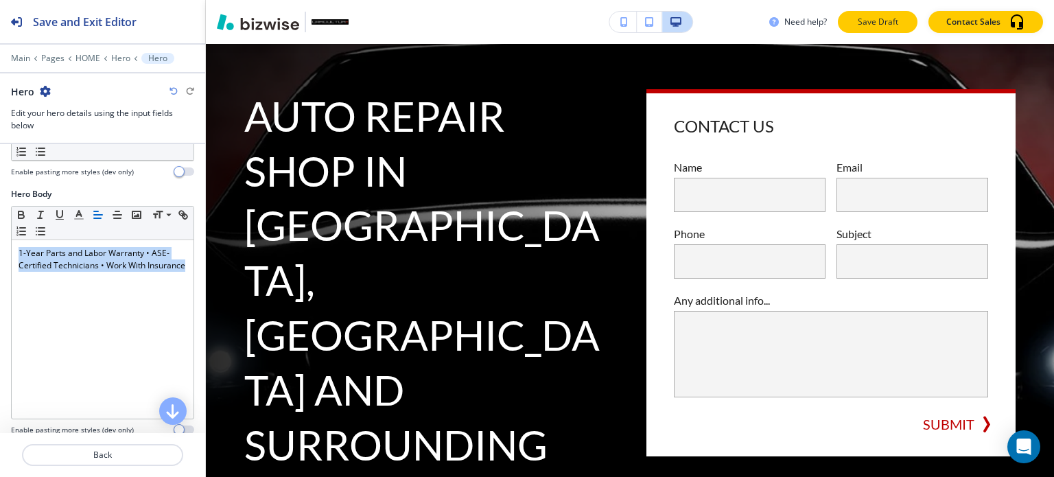
click at [869, 27] on p "Save Draft" at bounding box center [877, 22] width 44 height 12
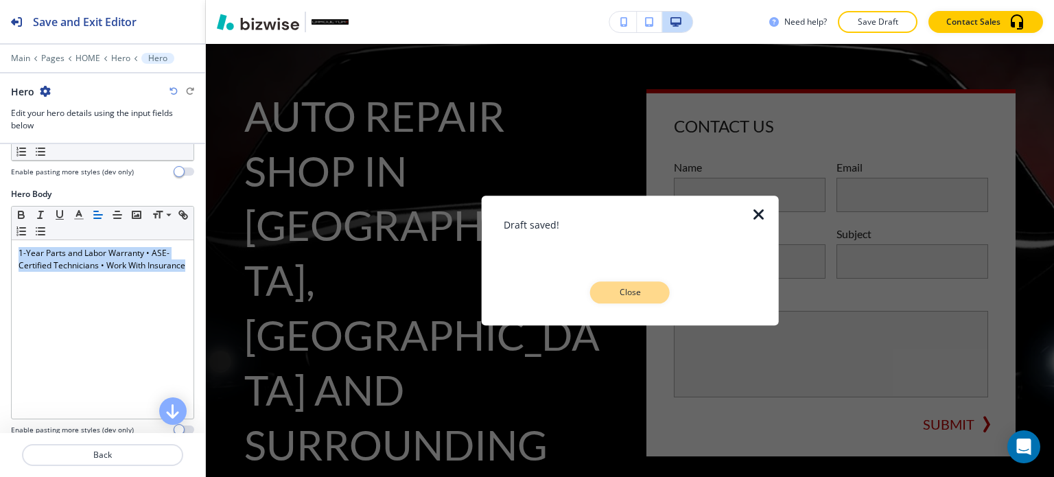
click at [634, 289] on p "Close" at bounding box center [630, 292] width 44 height 12
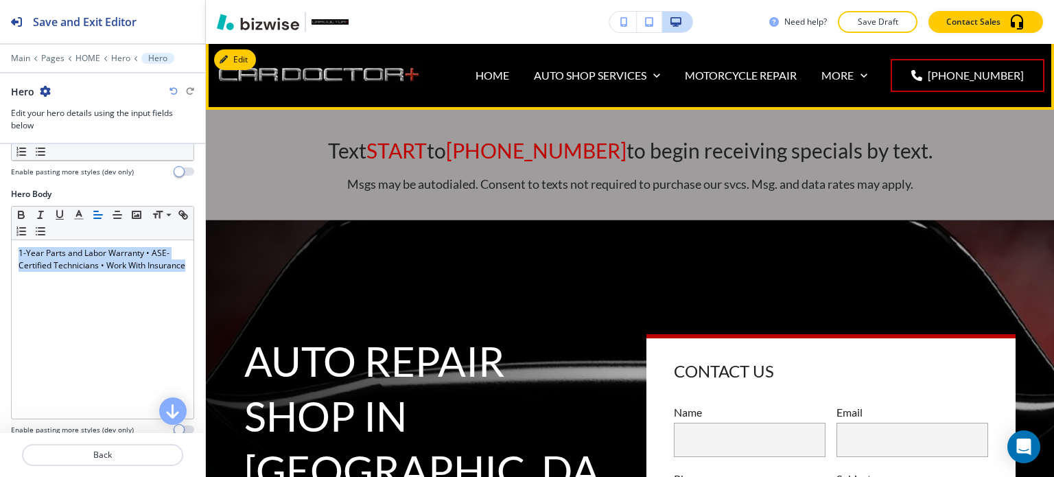
scroll to position [0, 0]
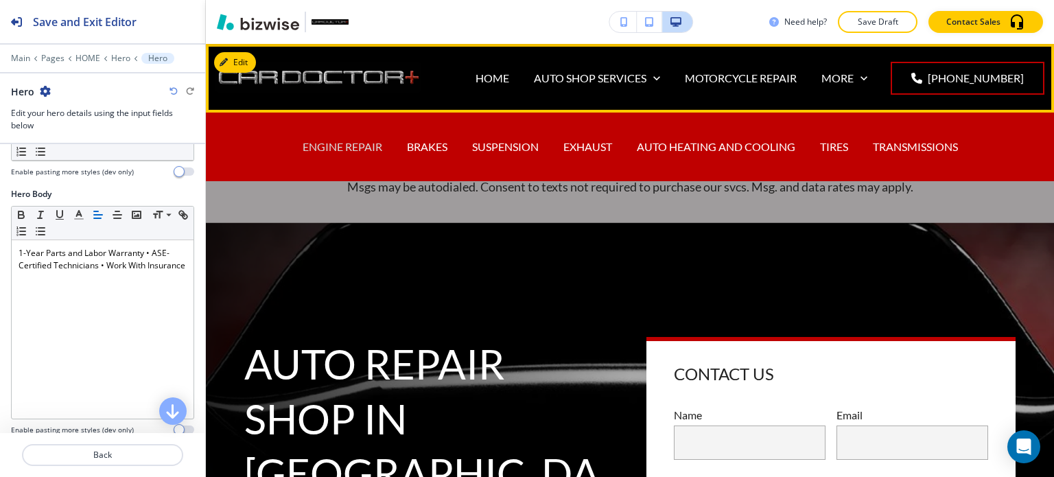
click at [353, 143] on p "ENGINE REPAIR" at bounding box center [343, 147] width 80 height 16
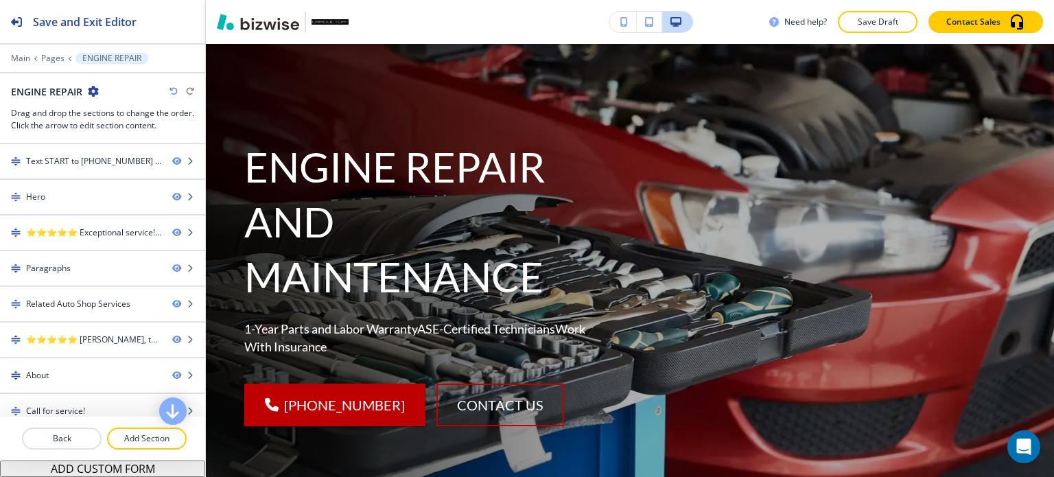
scroll to position [206, 0]
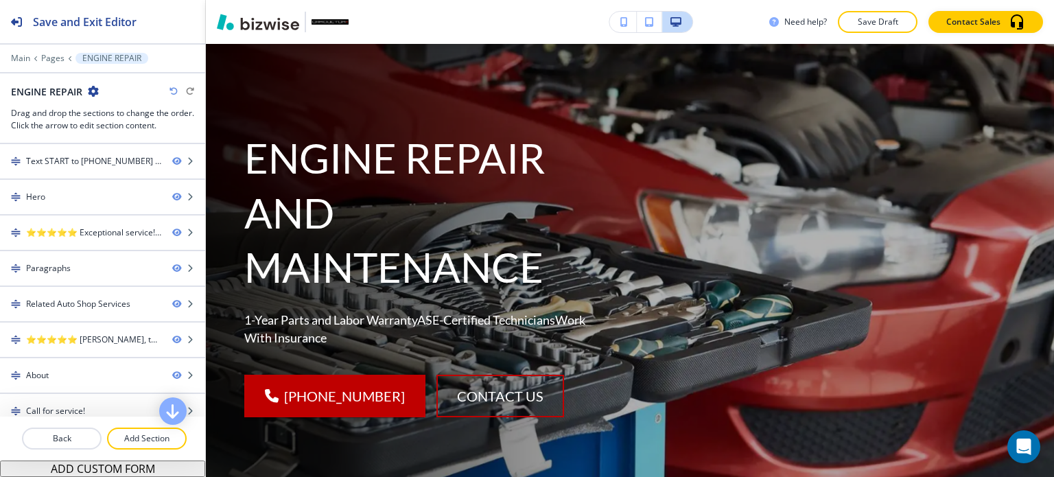
click at [243, 41] on div "Need help? Save Draft Contact Sales" at bounding box center [630, 22] width 848 height 44
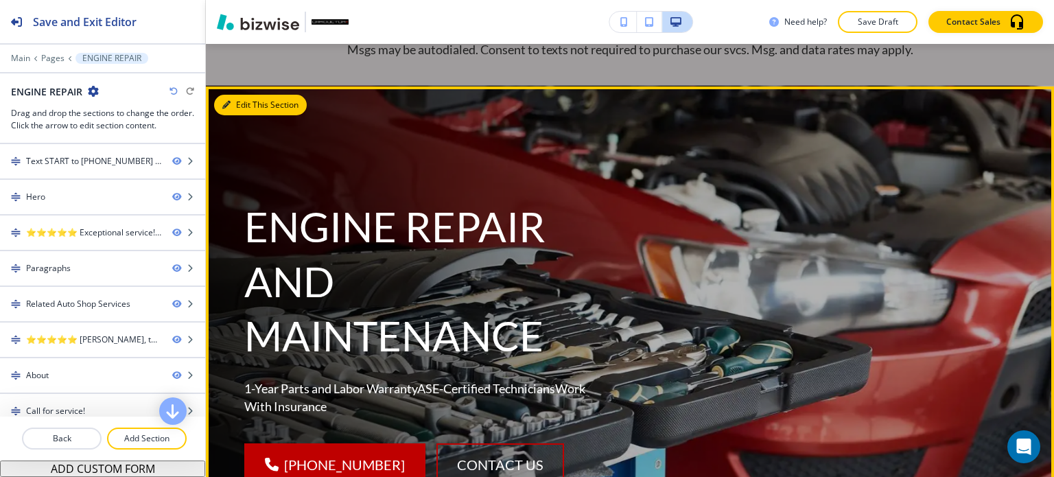
click at [239, 112] on button "Edit This Section" at bounding box center [260, 105] width 93 height 21
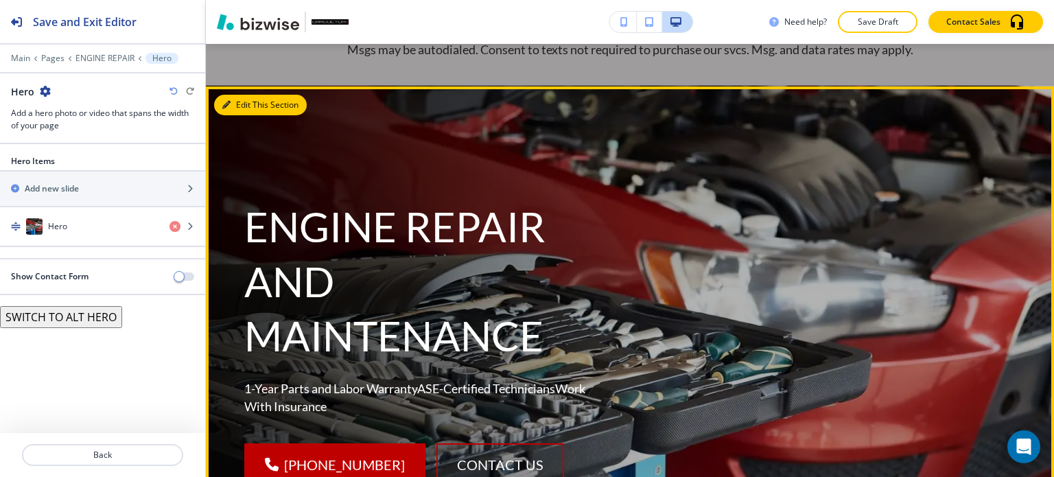
scroll to position [179, 0]
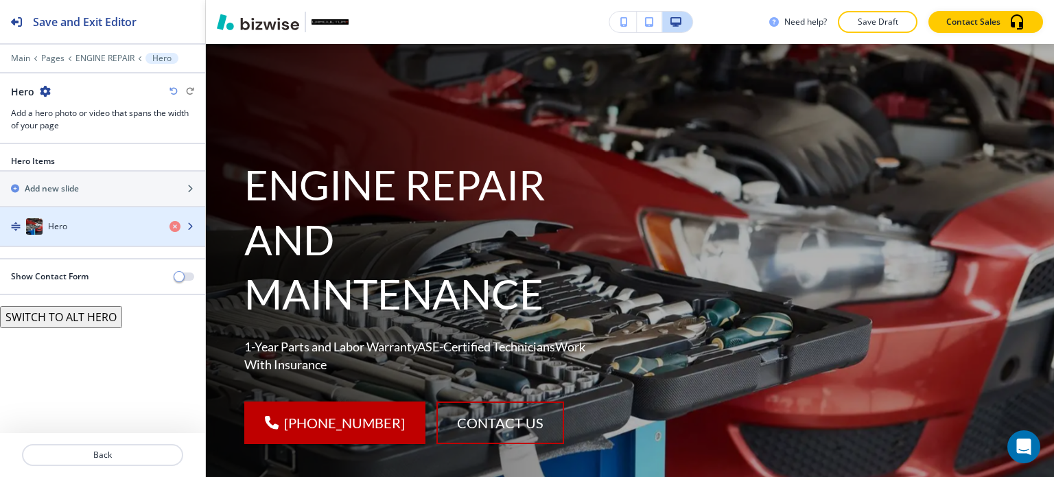
click at [81, 239] on div "button" at bounding box center [102, 240] width 205 height 11
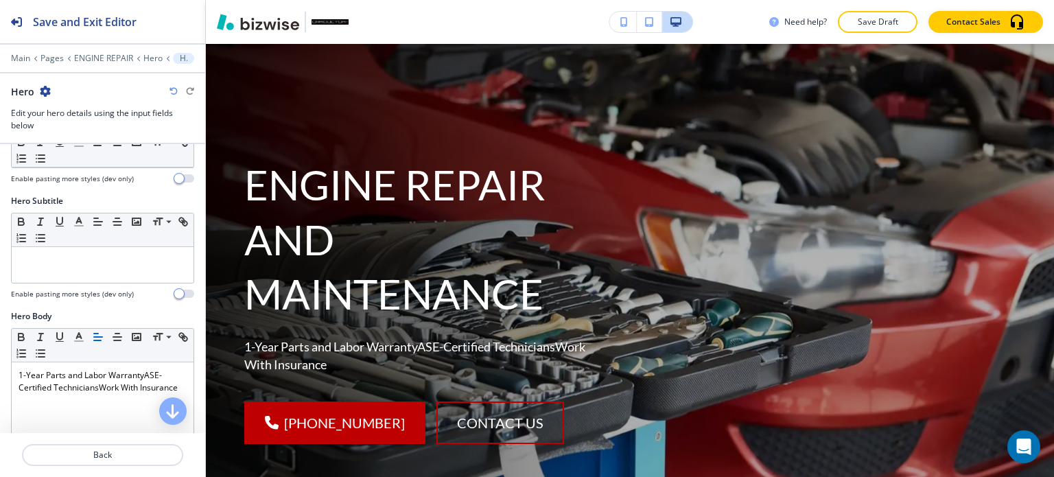
scroll to position [206, 0]
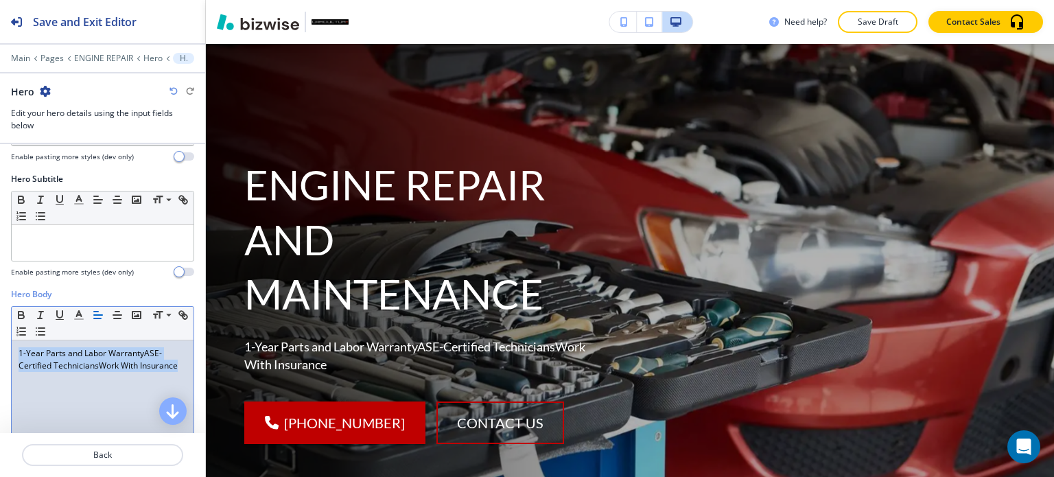
drag, startPoint x: 64, startPoint y: 388, endPoint x: 12, endPoint y: 349, distance: 65.2
click at [12, 349] on div "1-Year Parts and Labor WarrantyASE-Certified TechniciansWork With Insurance" at bounding box center [103, 429] width 182 height 178
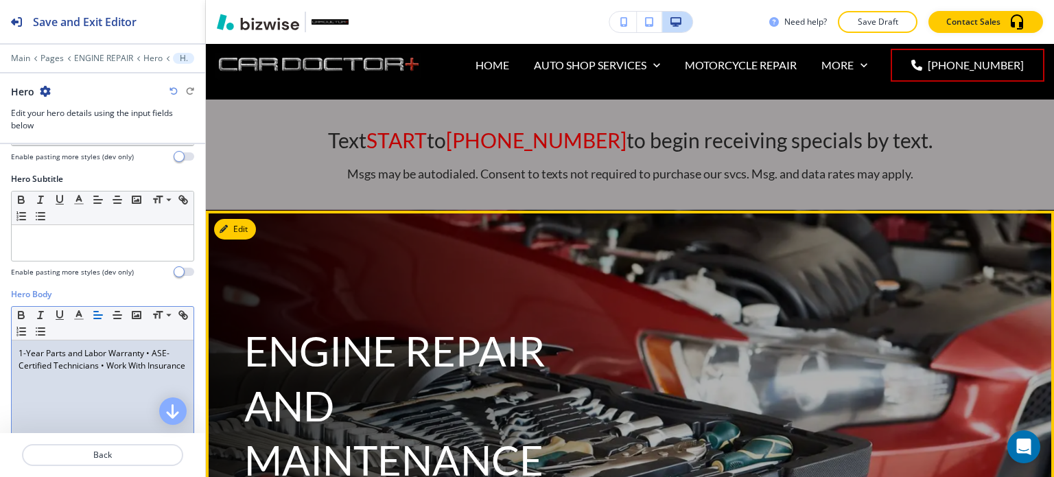
scroll to position [0, 0]
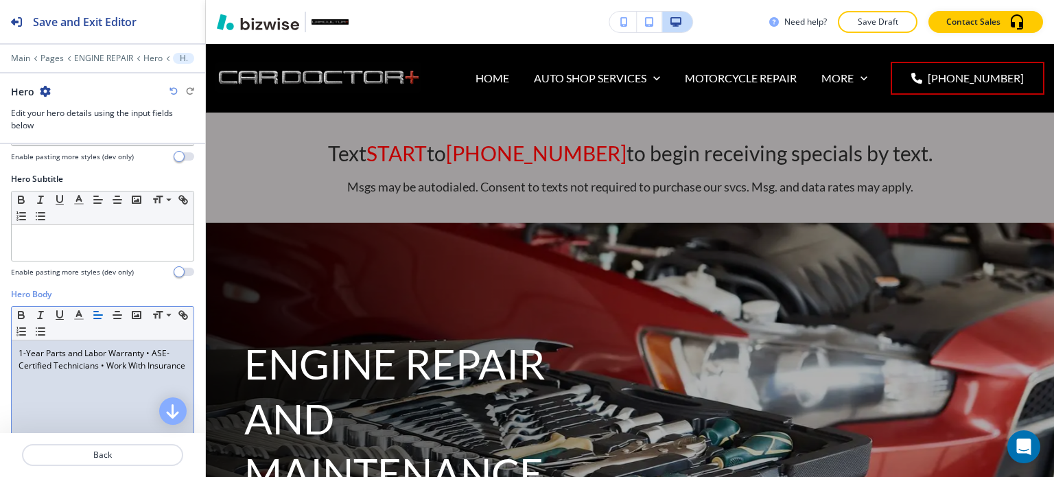
click at [862, 15] on button "Save Draft" at bounding box center [878, 22] width 80 height 22
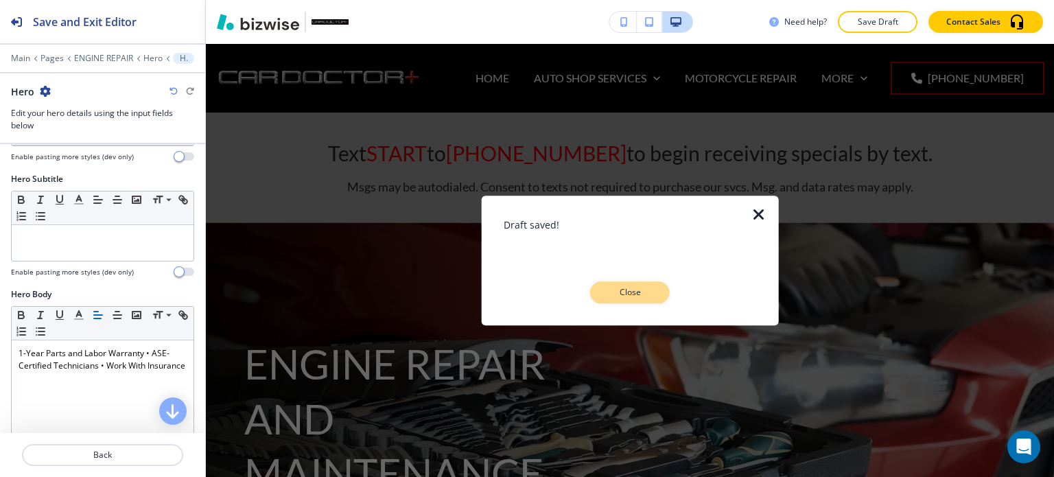
click at [626, 297] on p "Close" at bounding box center [630, 292] width 44 height 12
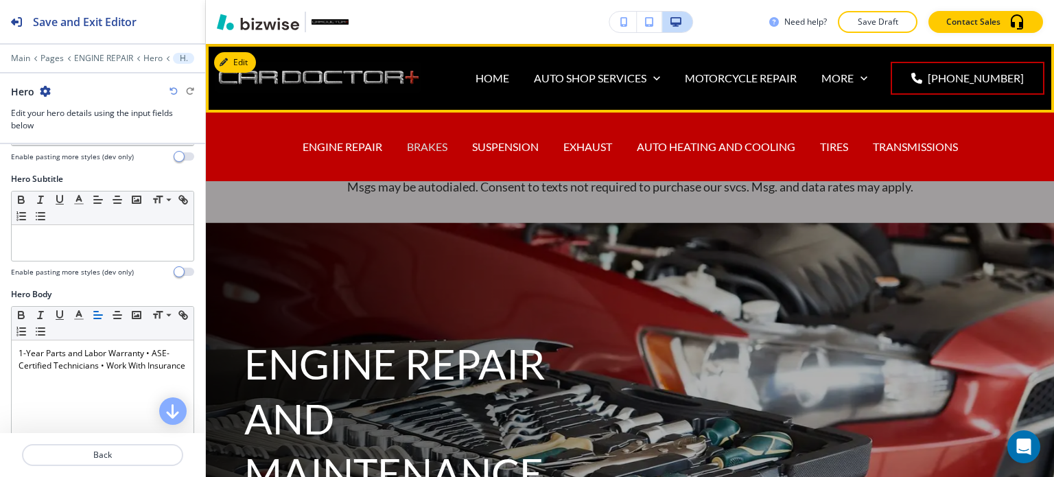
click at [424, 150] on p "BRAKES" at bounding box center [427, 147] width 40 height 16
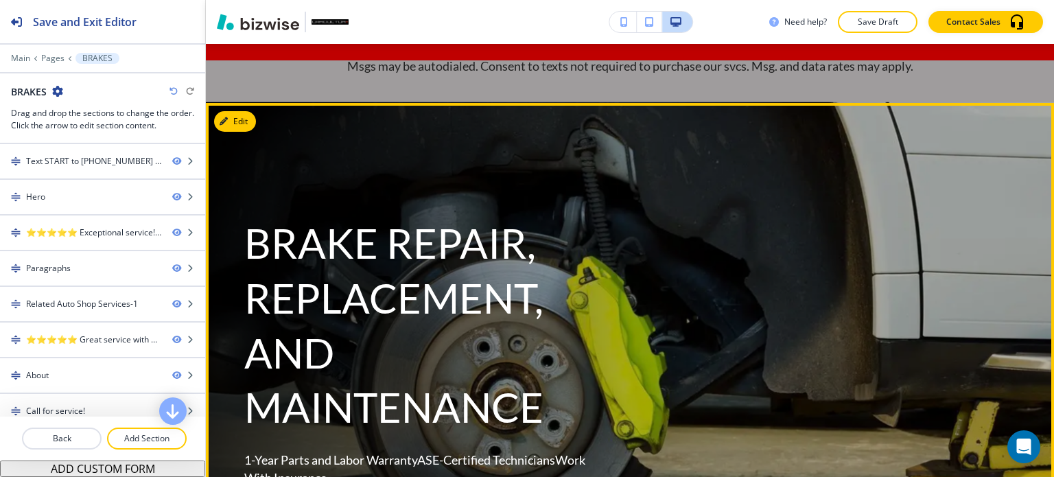
scroll to position [206, 0]
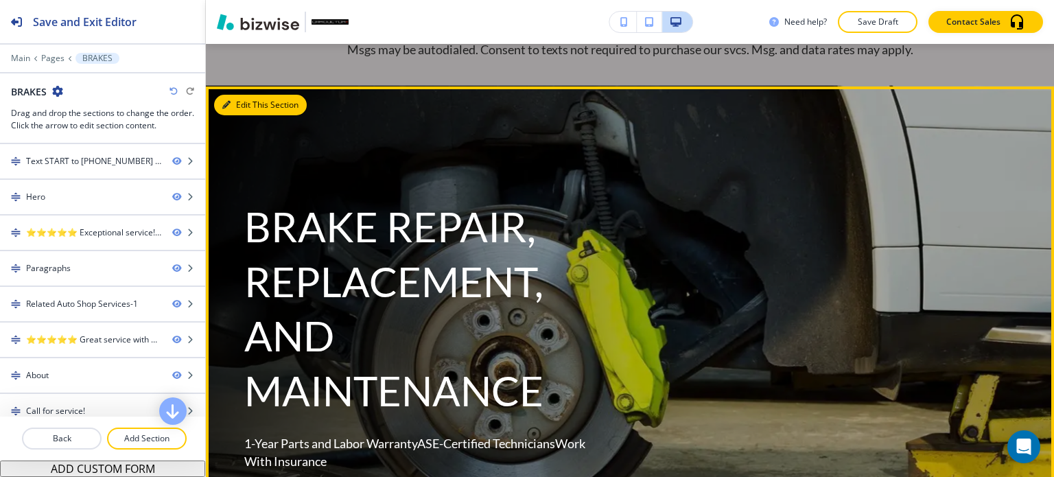
click at [233, 110] on button "Edit This Section" at bounding box center [260, 105] width 93 height 21
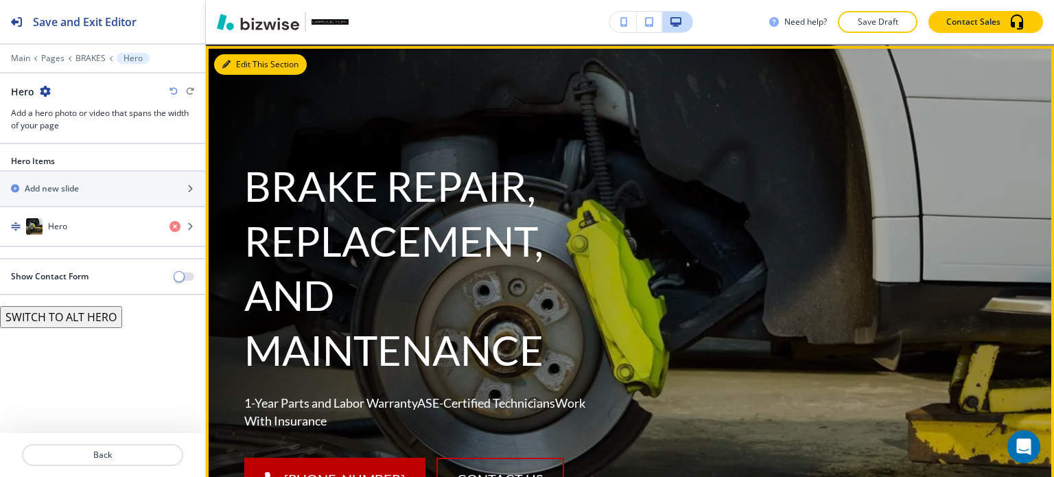
scroll to position [179, 0]
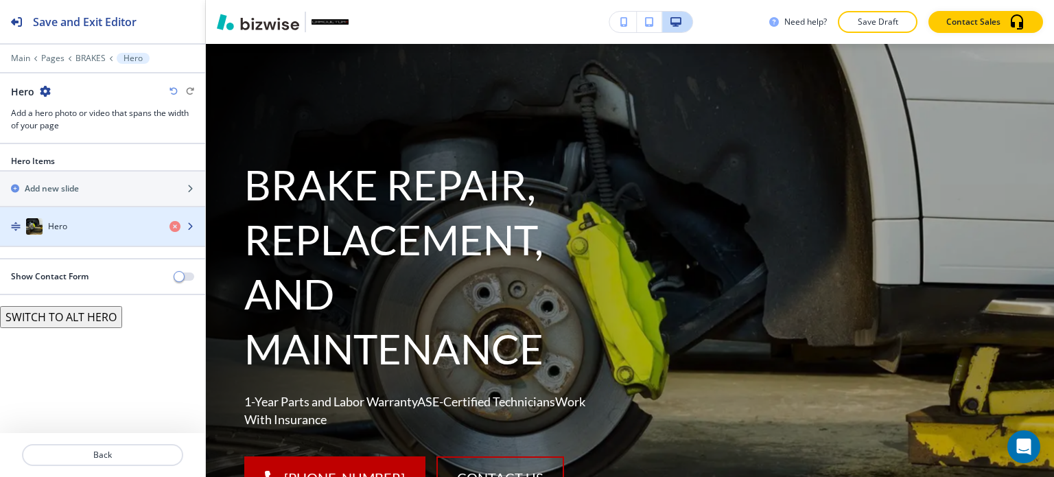
click at [110, 226] on div "Hero" at bounding box center [79, 226] width 158 height 16
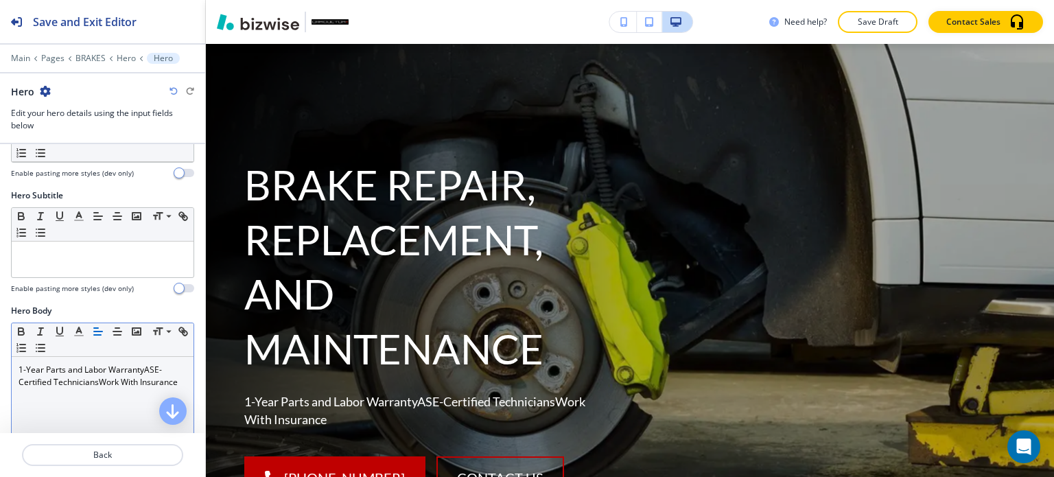
scroll to position [274, 0]
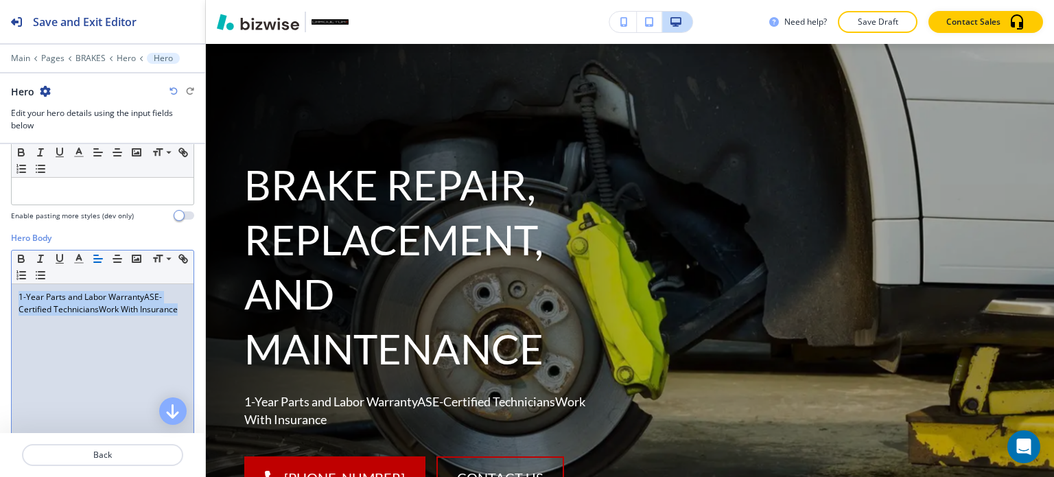
drag, startPoint x: 67, startPoint y: 329, endPoint x: 9, endPoint y: 287, distance: 71.8
click at [9, 287] on div "Hero Body Small Normal Large Huge 1-Year Parts and Labor WarrantyASE-Certified …" at bounding box center [102, 361] width 205 height 258
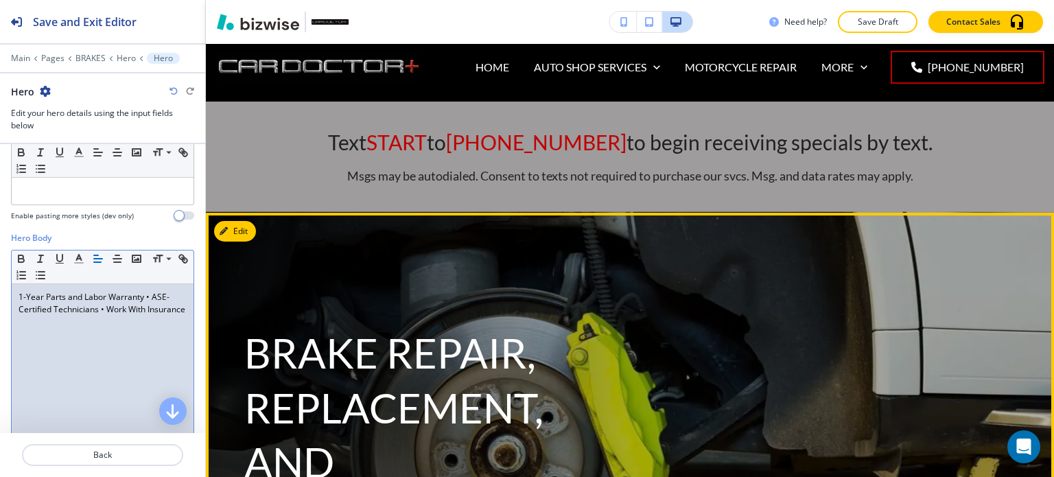
scroll to position [0, 0]
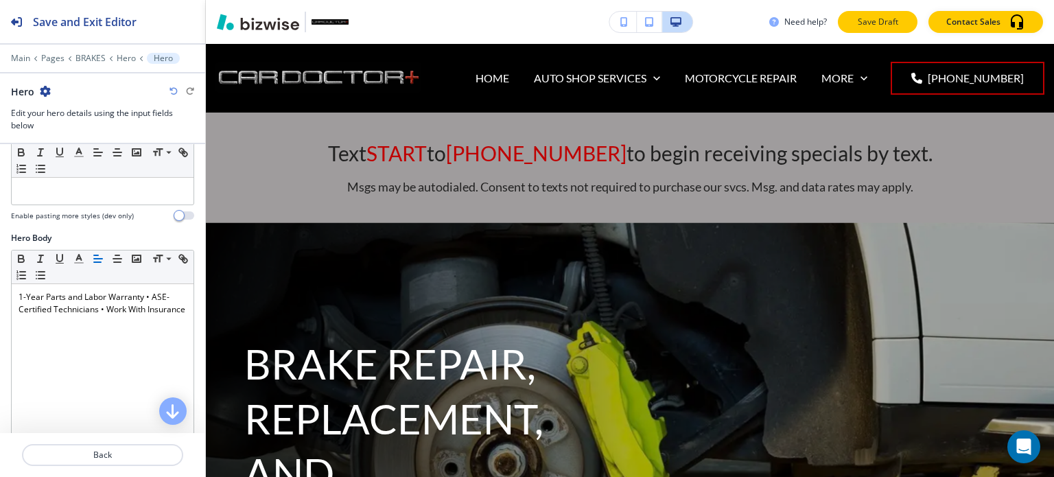
click at [870, 19] on p "Save Draft" at bounding box center [877, 22] width 44 height 12
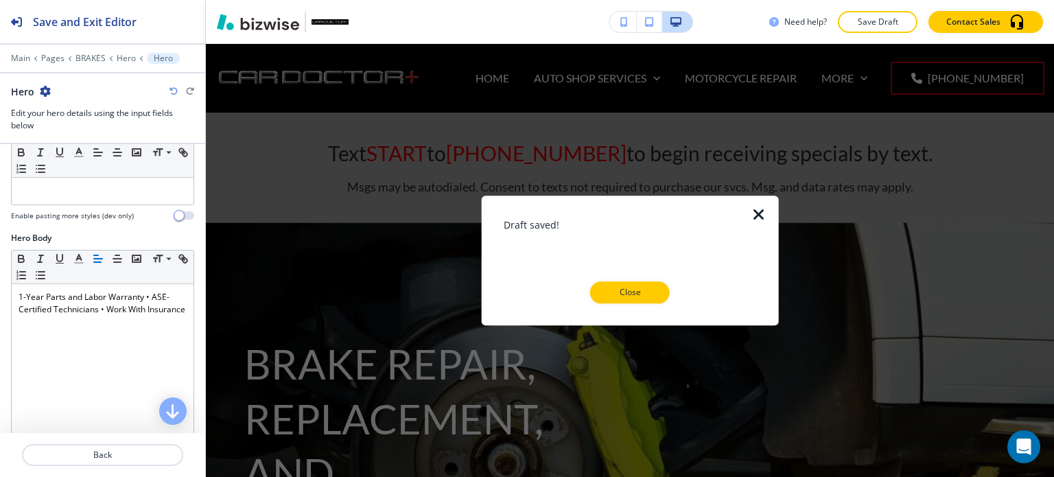
click at [626, 289] on p "Close" at bounding box center [630, 292] width 44 height 12
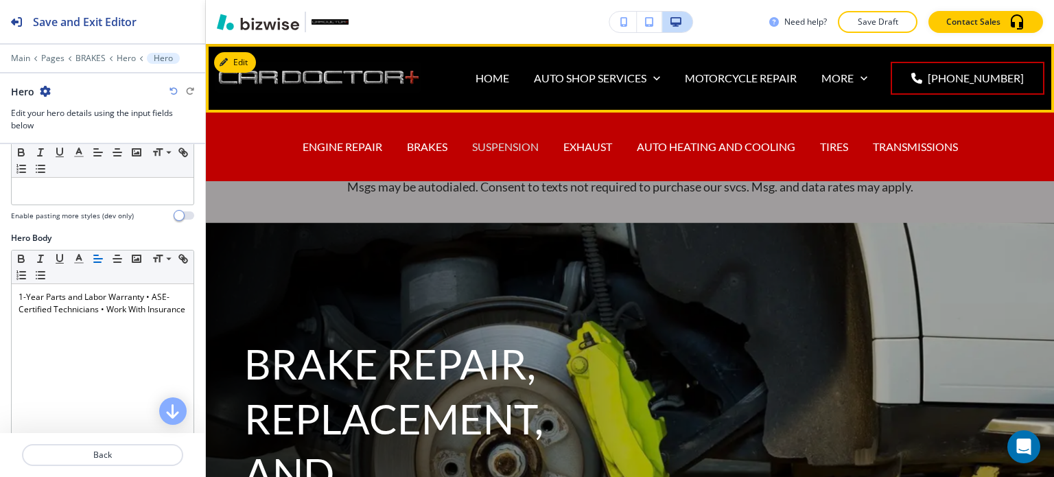
click at [508, 147] on p "SUSPENSION" at bounding box center [505, 147] width 67 height 16
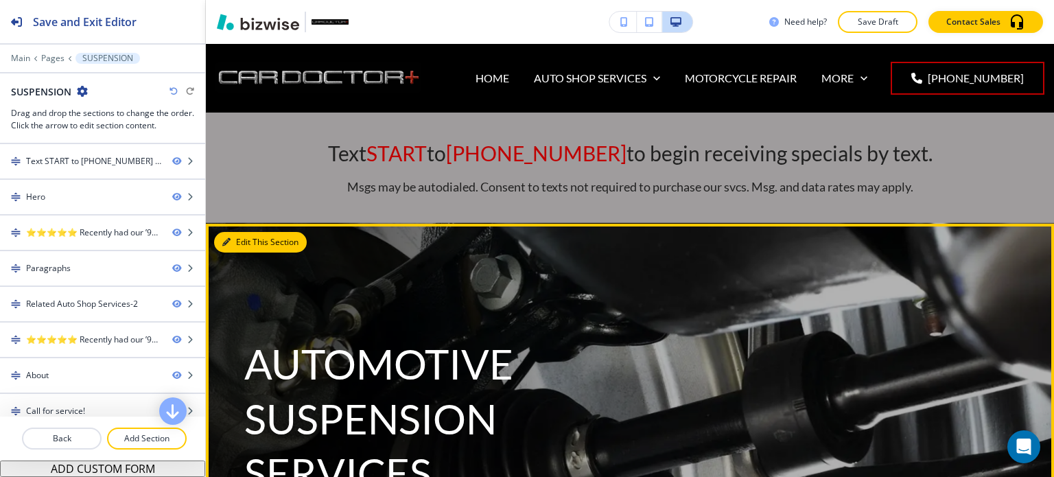
click at [233, 241] on button "Edit This Section" at bounding box center [260, 242] width 93 height 21
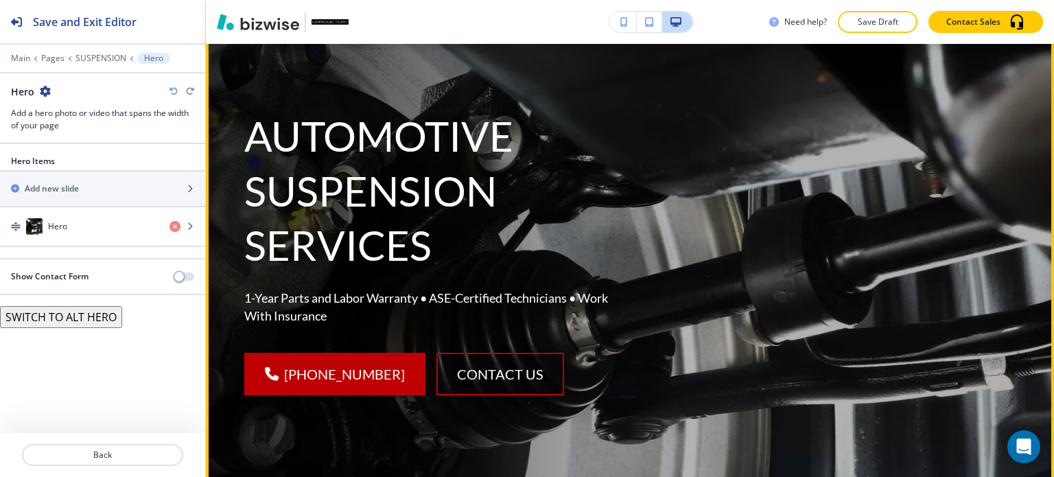
scroll to position [248, 0]
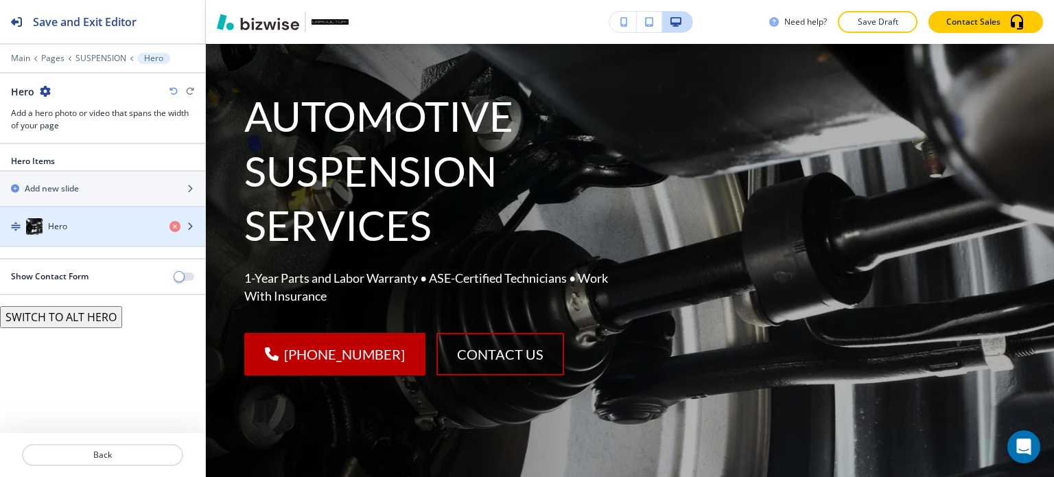
click at [75, 233] on div "Hero" at bounding box center [79, 226] width 158 height 16
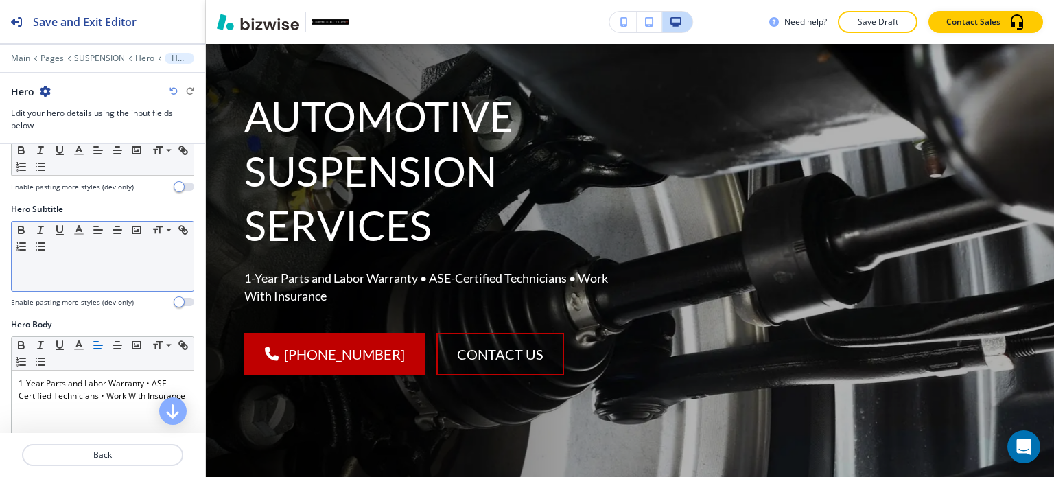
scroll to position [206, 0]
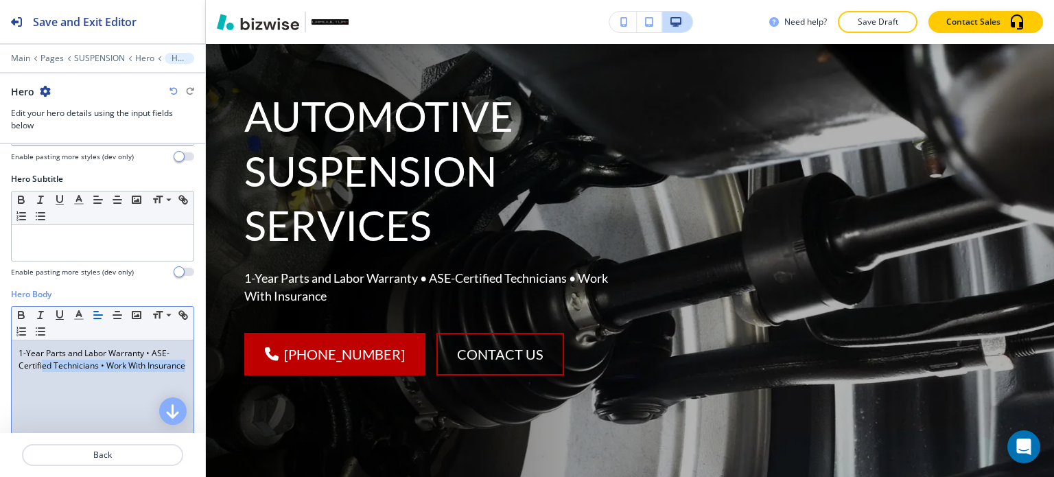
drag, startPoint x: 69, startPoint y: 382, endPoint x: 41, endPoint y: 367, distance: 31.3
click at [41, 367] on div "1-Year Parts and Labor Warranty • ASE-Certified Technicians • Work With Insuran…" at bounding box center [103, 429] width 182 height 178
click at [123, 387] on div "1-Year Parts and Labor Warranty • ASE-Certified Technicians • Work With Insuran…" at bounding box center [103, 429] width 182 height 178
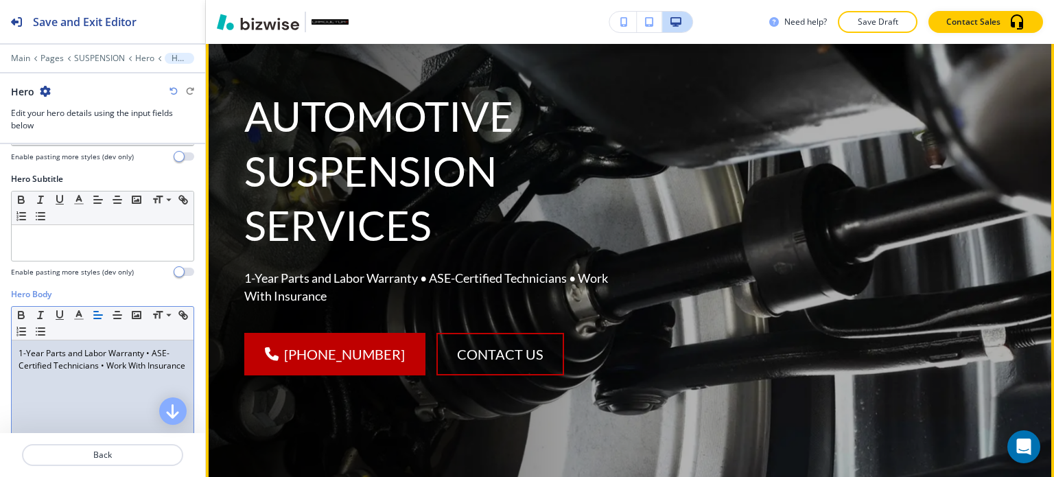
scroll to position [0, 0]
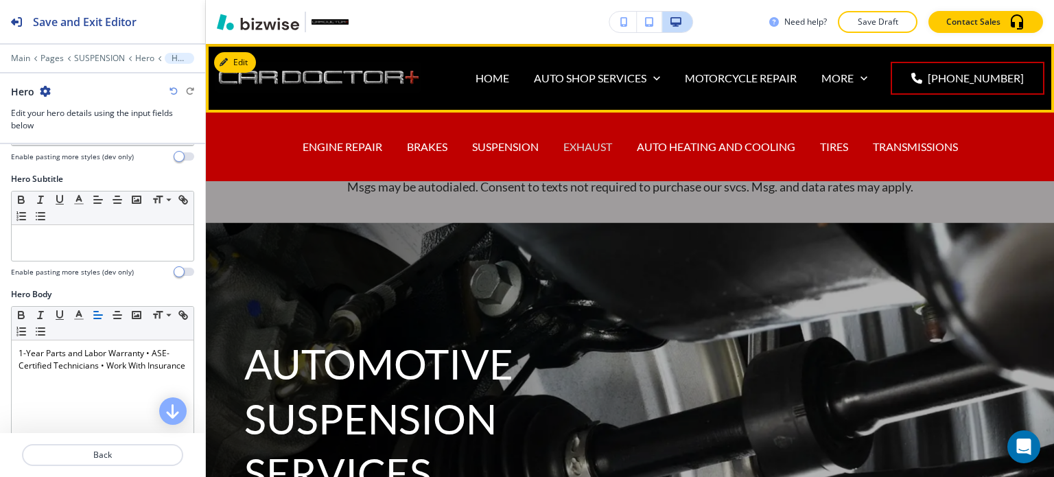
click at [577, 142] on p "EXHAUST" at bounding box center [587, 147] width 49 height 16
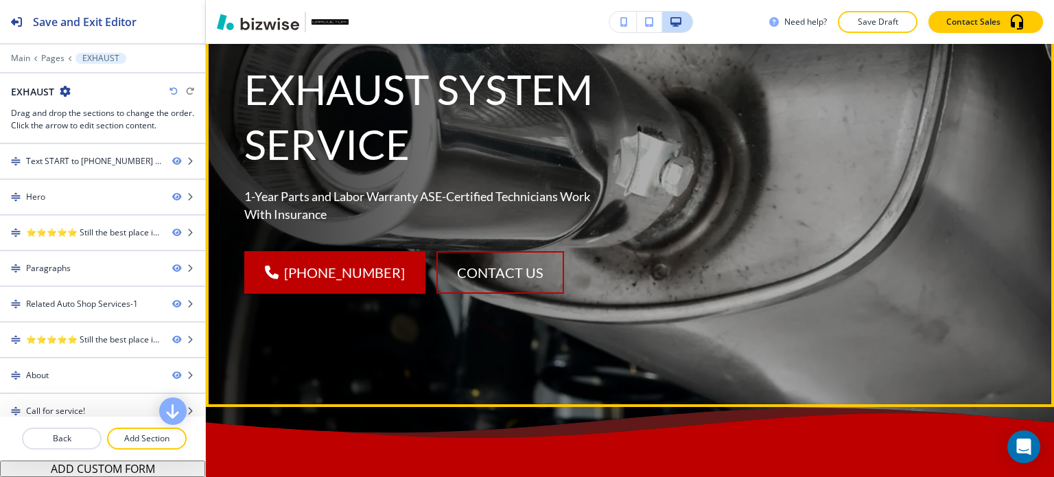
scroll to position [137, 0]
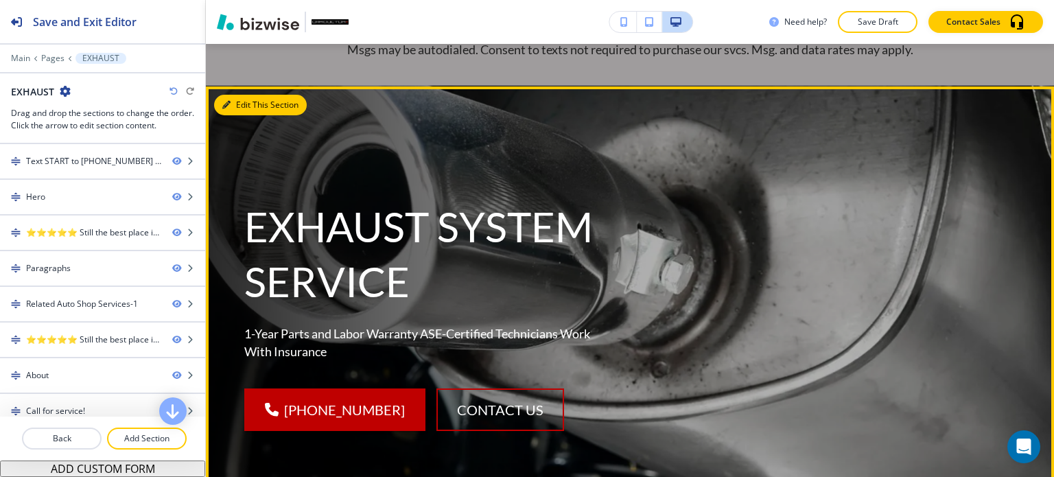
click at [244, 112] on button "Edit This Section" at bounding box center [260, 105] width 93 height 21
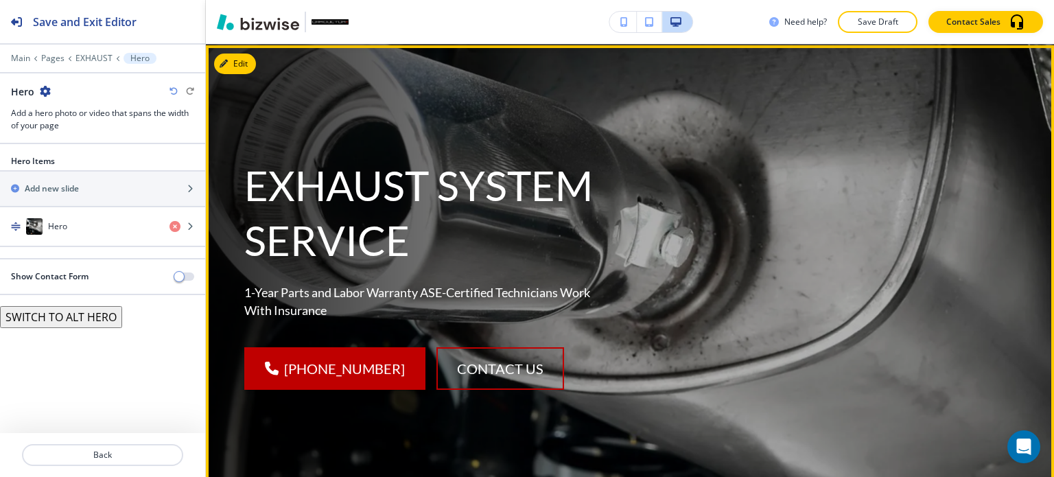
scroll to position [179, 0]
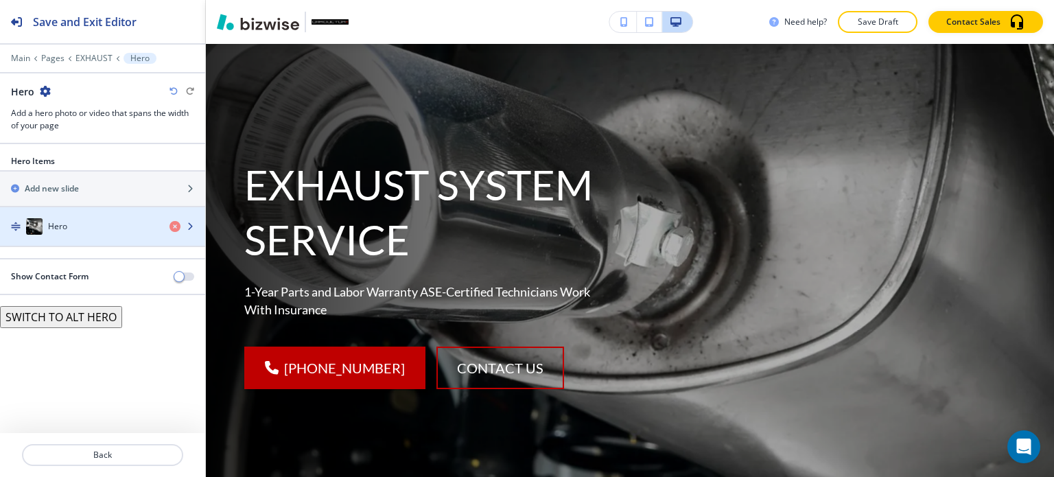
click at [77, 224] on div "Hero" at bounding box center [79, 226] width 158 height 16
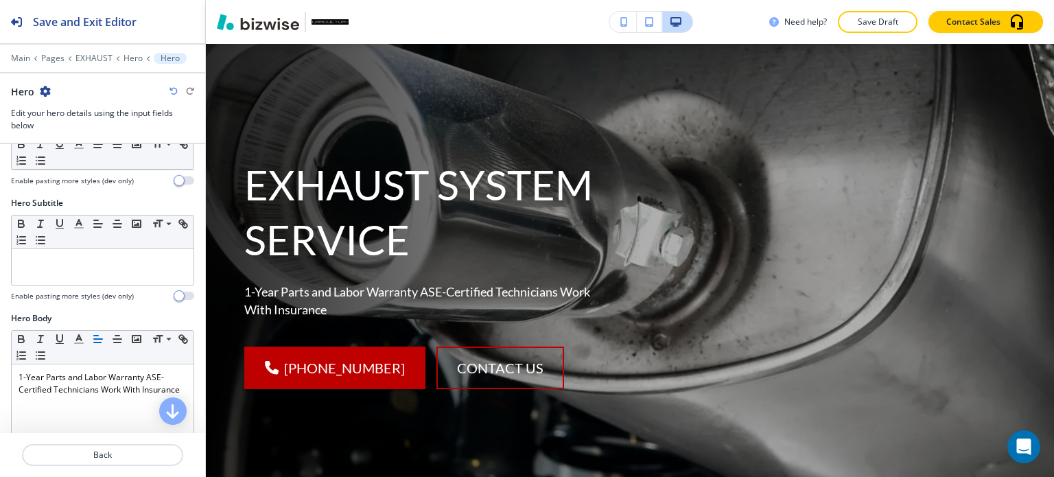
scroll to position [206, 0]
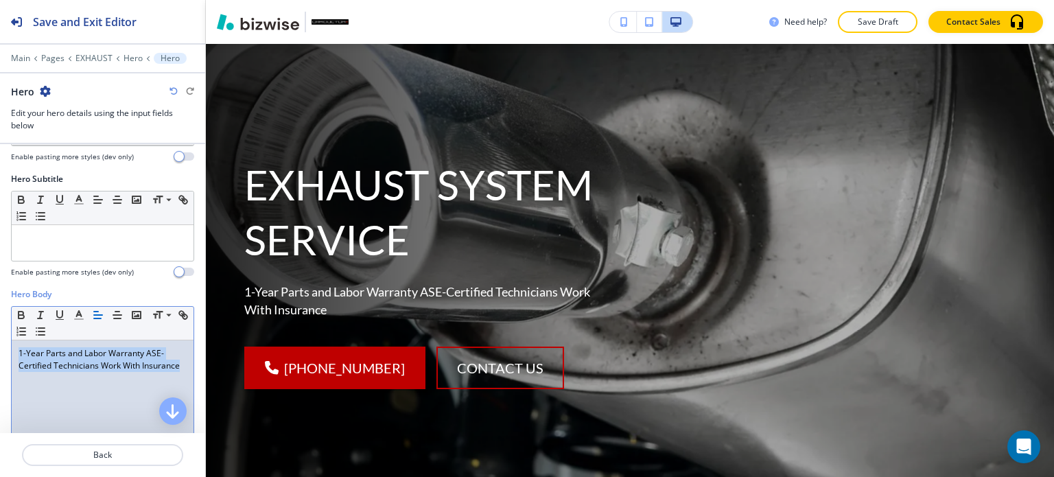
drag, startPoint x: 71, startPoint y: 379, endPoint x: 8, endPoint y: 349, distance: 69.0
click at [8, 349] on div "Hero Body Small Normal Large Huge 1-Year Parts and Labor Warranty ASE-Certified…" at bounding box center [102, 417] width 205 height 258
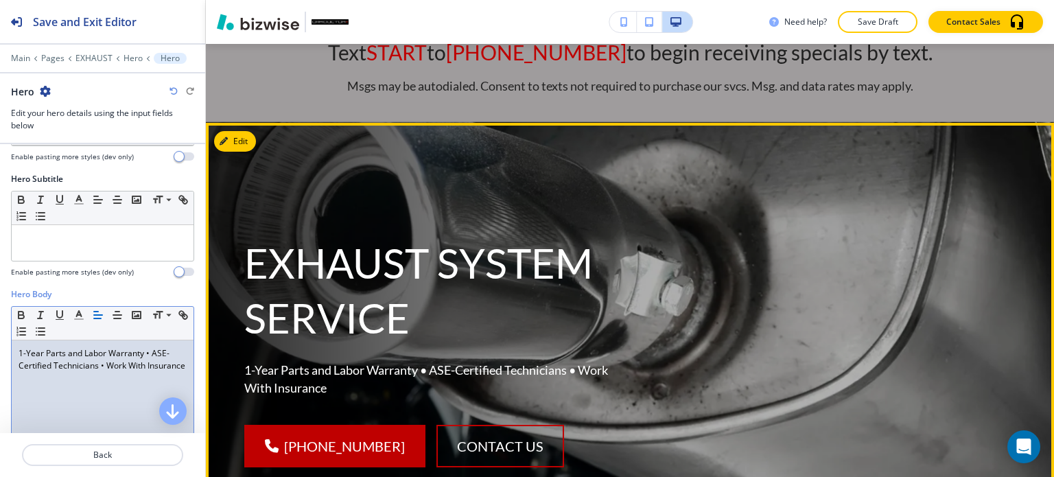
scroll to position [0, 0]
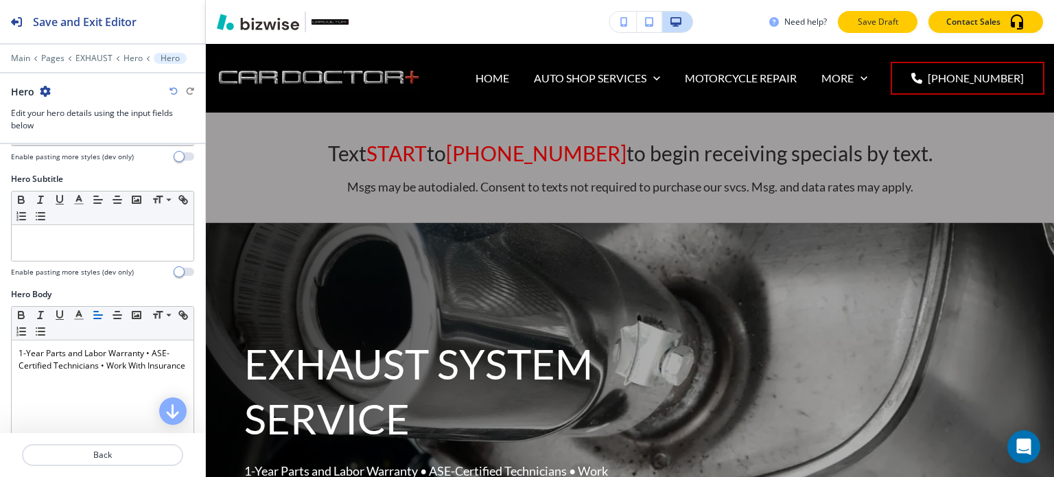
click at [881, 21] on p "Save Draft" at bounding box center [877, 22] width 44 height 12
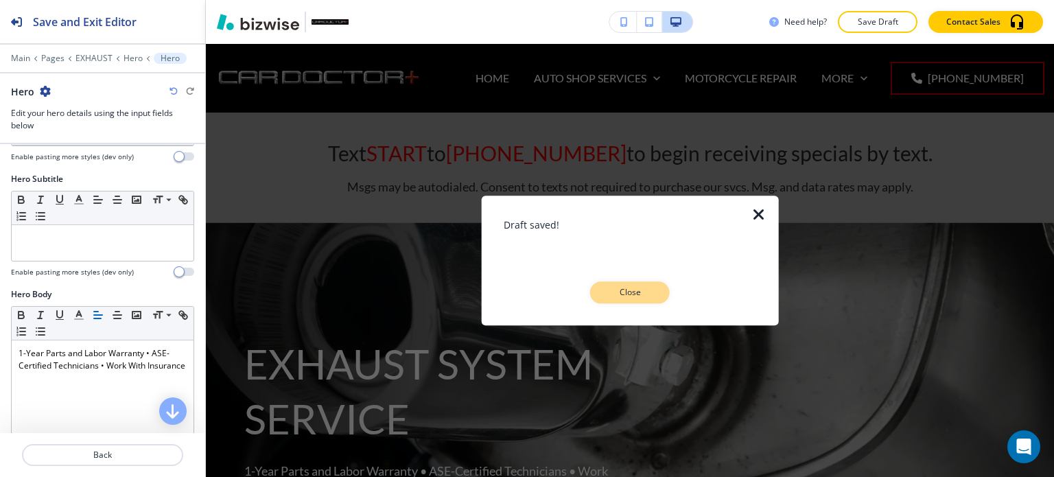
click at [630, 296] on p "Close" at bounding box center [630, 292] width 44 height 12
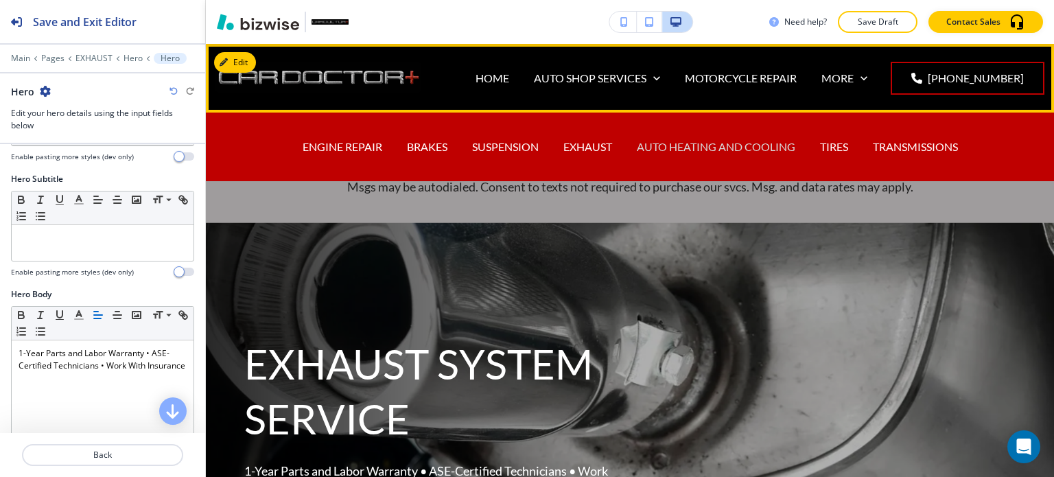
click at [707, 142] on p "AUTO HEATING AND COOLING" at bounding box center [716, 147] width 158 height 16
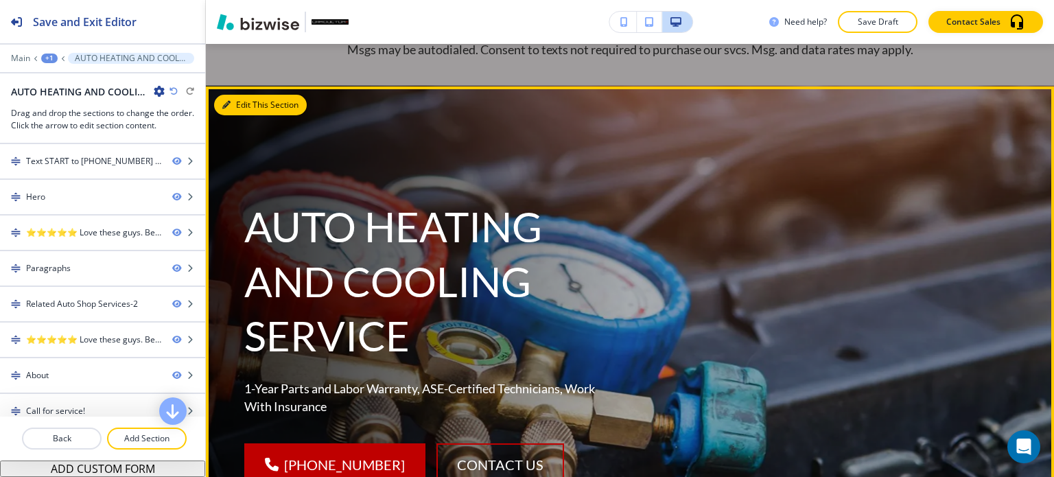
click at [251, 107] on button "Edit This Section" at bounding box center [260, 105] width 93 height 21
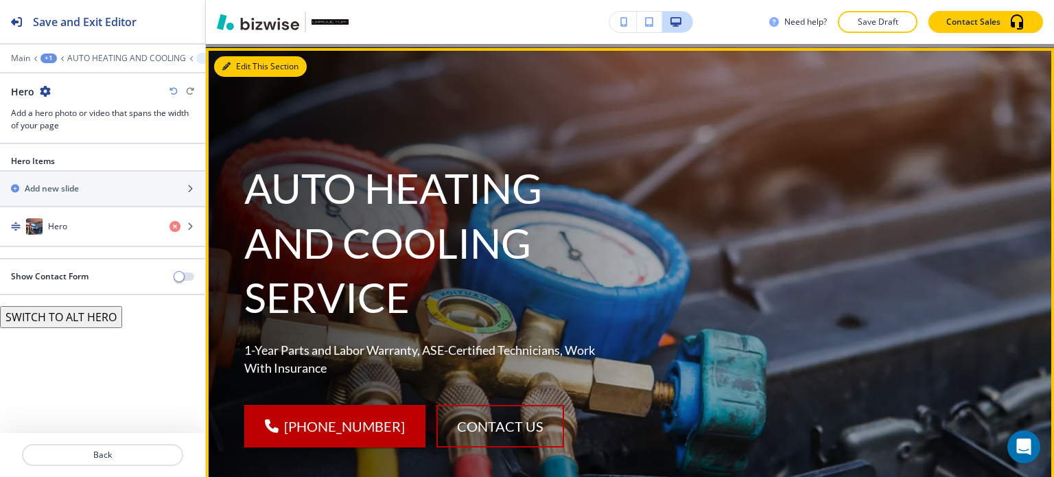
scroll to position [179, 0]
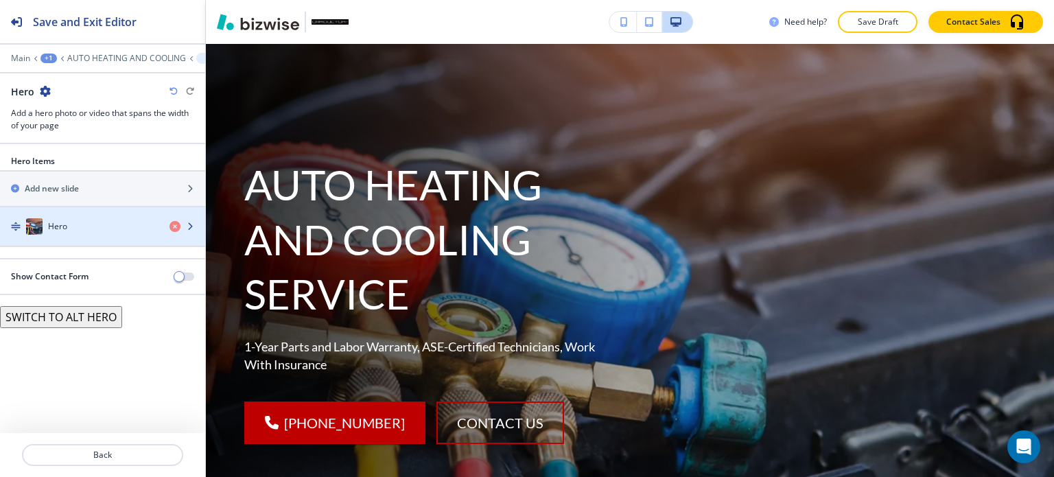
click at [98, 224] on div "Hero" at bounding box center [79, 226] width 158 height 16
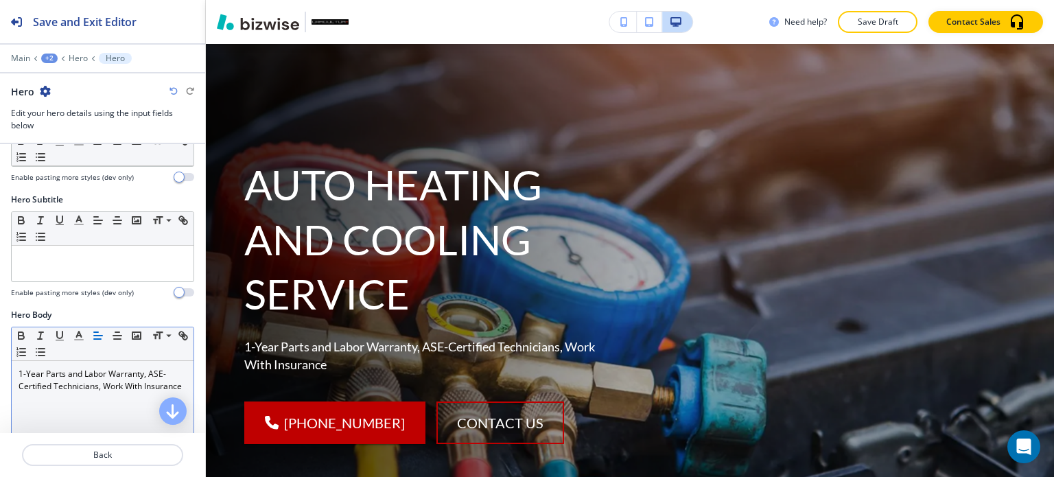
scroll to position [206, 0]
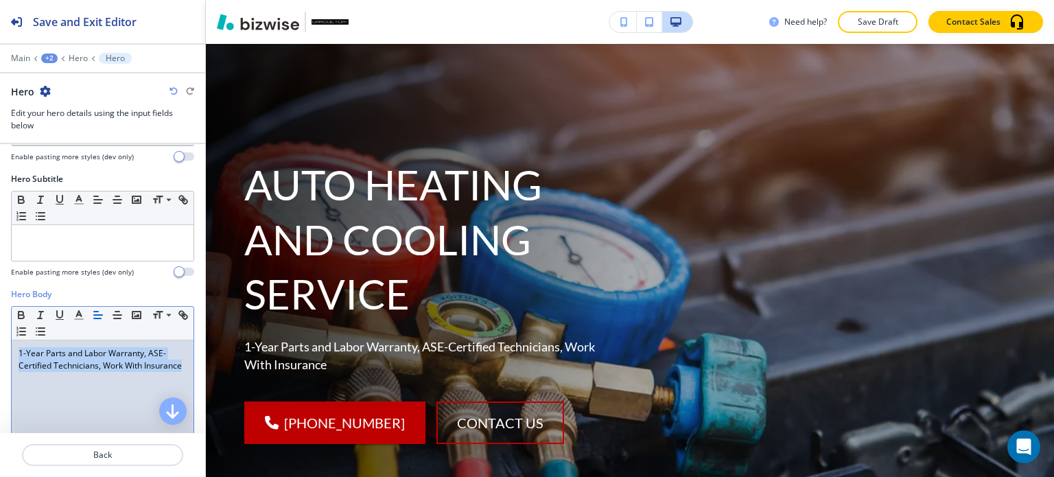
drag, startPoint x: 60, startPoint y: 377, endPoint x: 11, endPoint y: 355, distance: 53.4
click at [12, 355] on div "1-Year Parts and Labor Warranty, ASE-Certified Technicians, Work With Insurance" at bounding box center [103, 429] width 182 height 178
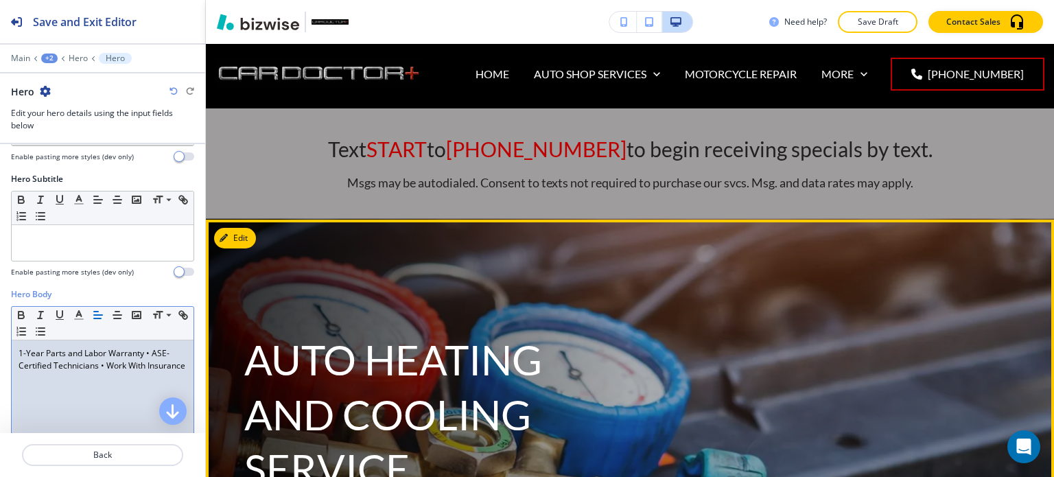
scroll to position [0, 0]
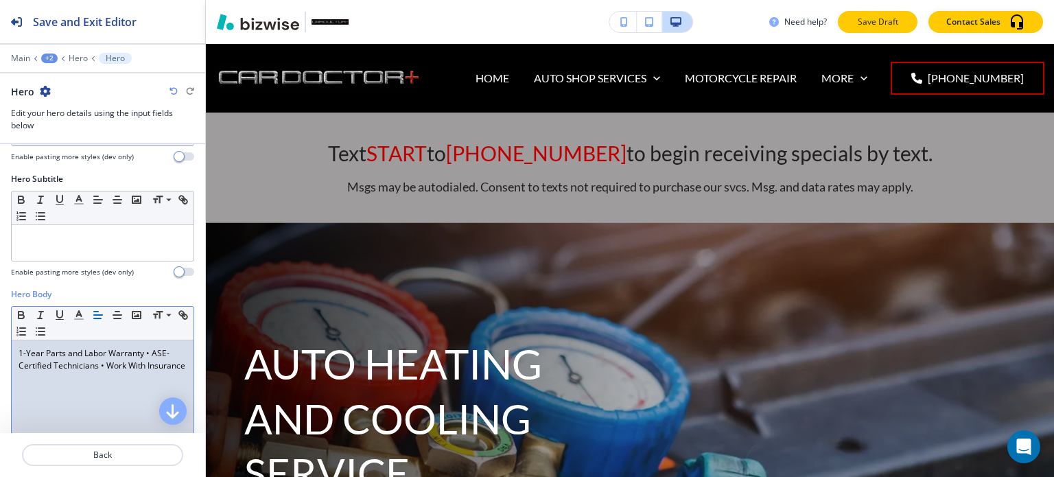
click at [877, 24] on p "Save Draft" at bounding box center [877, 22] width 44 height 12
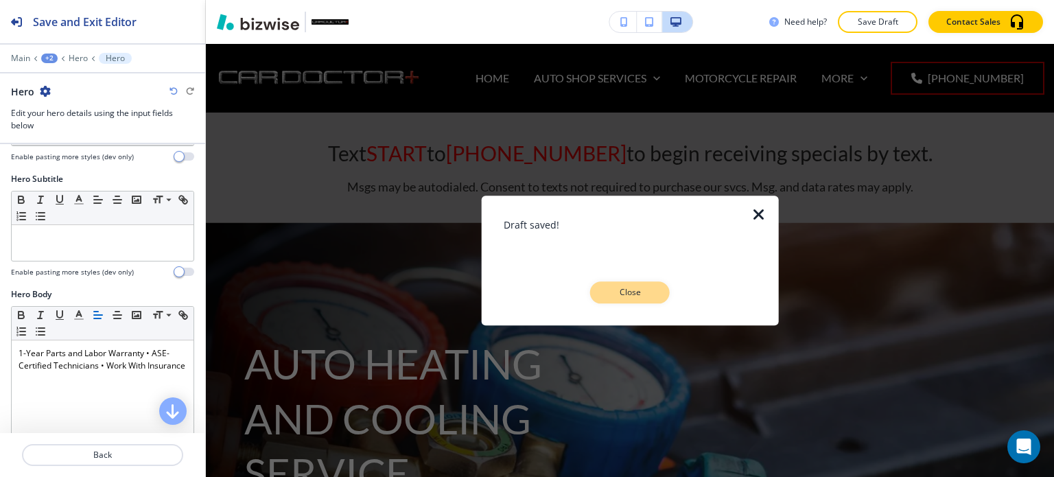
click at [608, 290] on p "Close" at bounding box center [630, 292] width 44 height 12
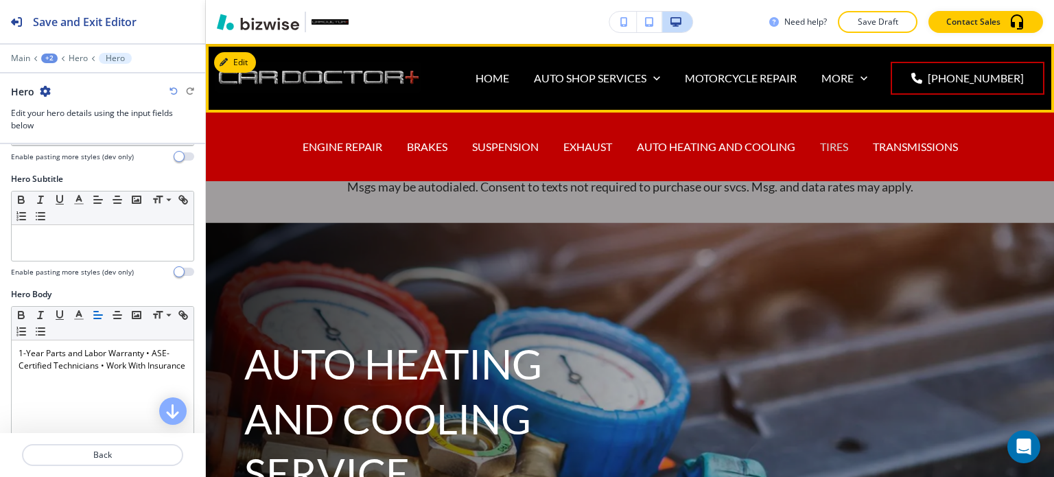
click at [837, 147] on p "TIRES" at bounding box center [834, 147] width 28 height 16
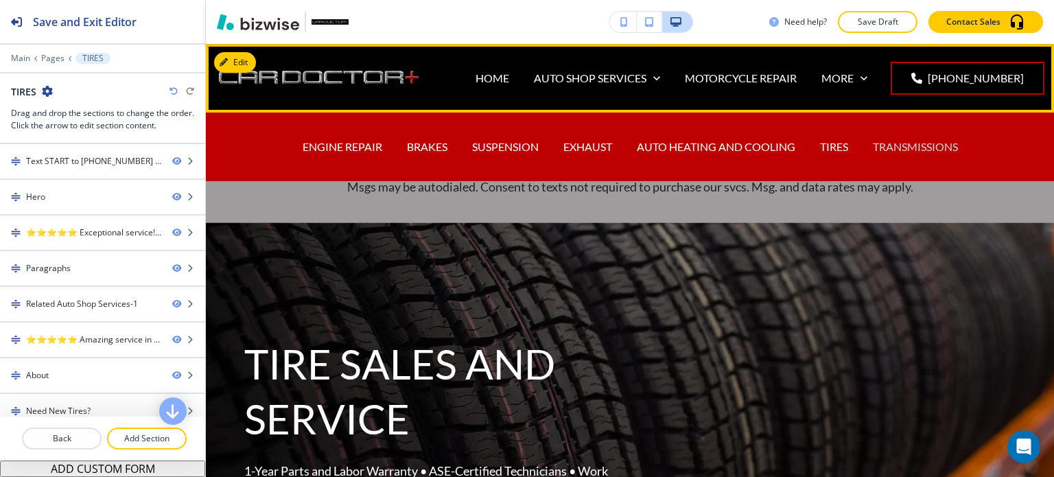
click at [886, 144] on p "TRANSMISSIONS" at bounding box center [915, 147] width 85 height 16
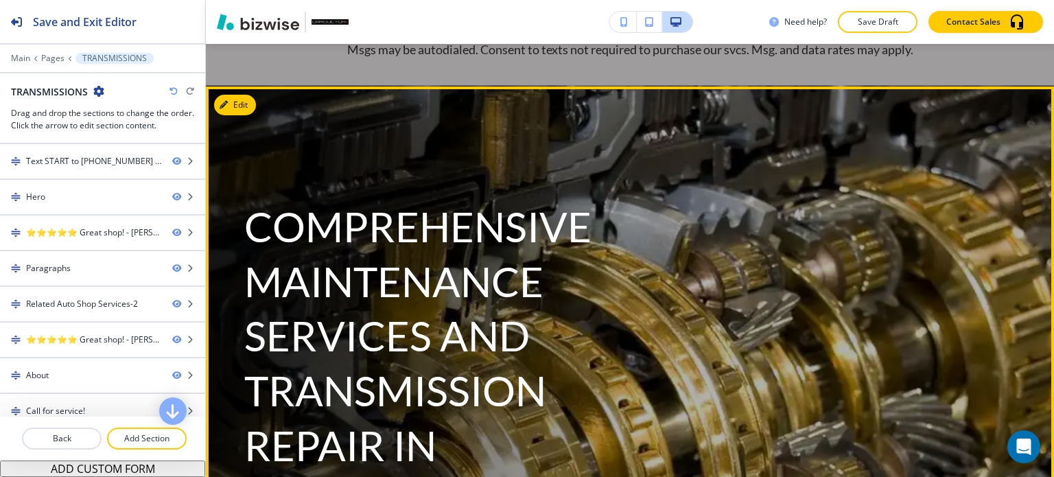
scroll to position [343, 0]
click at [228, 104] on icon "button" at bounding box center [226, 105] width 8 height 8
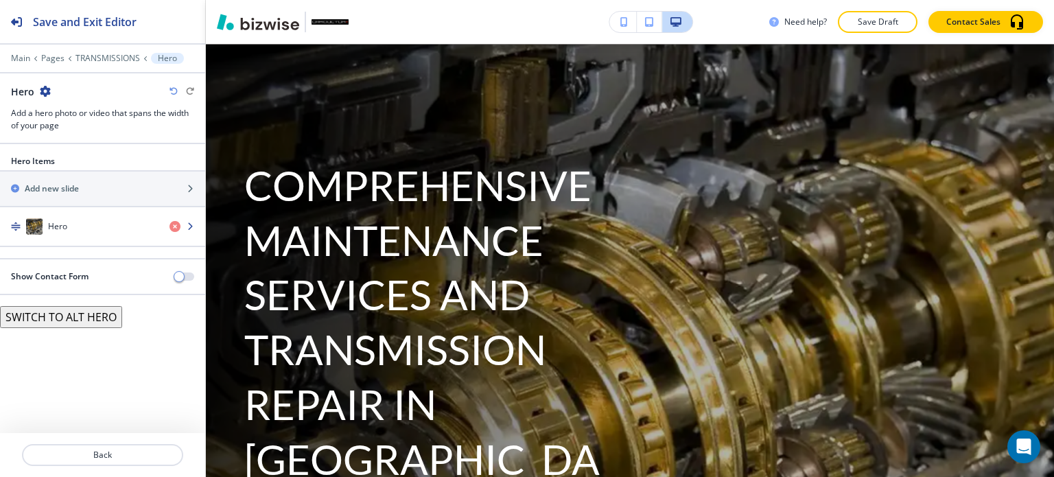
scroll to position [179, 0]
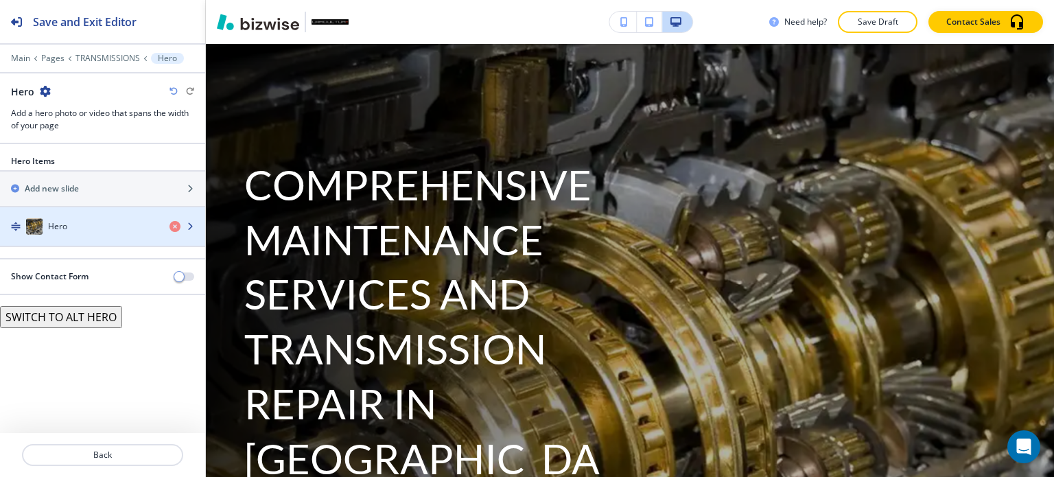
click at [91, 232] on div "Hero" at bounding box center [79, 226] width 158 height 16
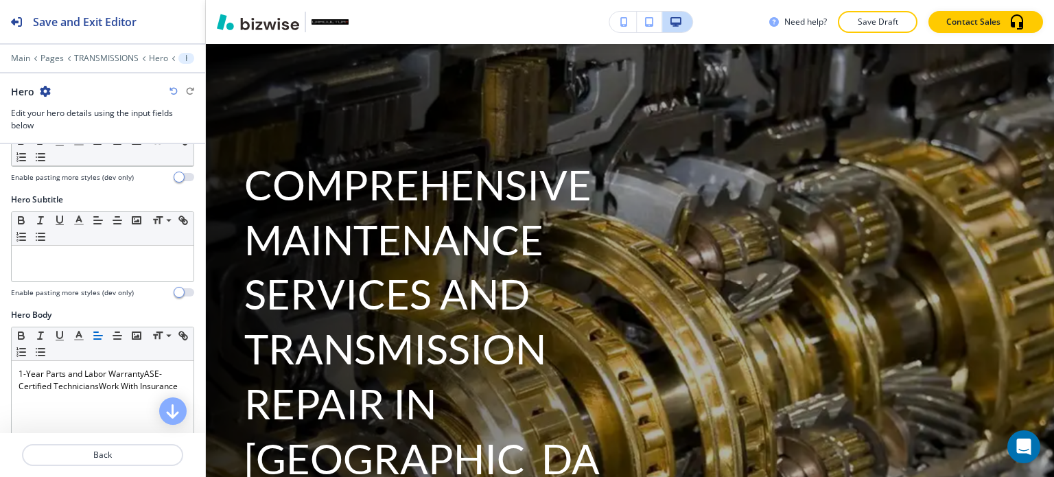
scroll to position [274, 0]
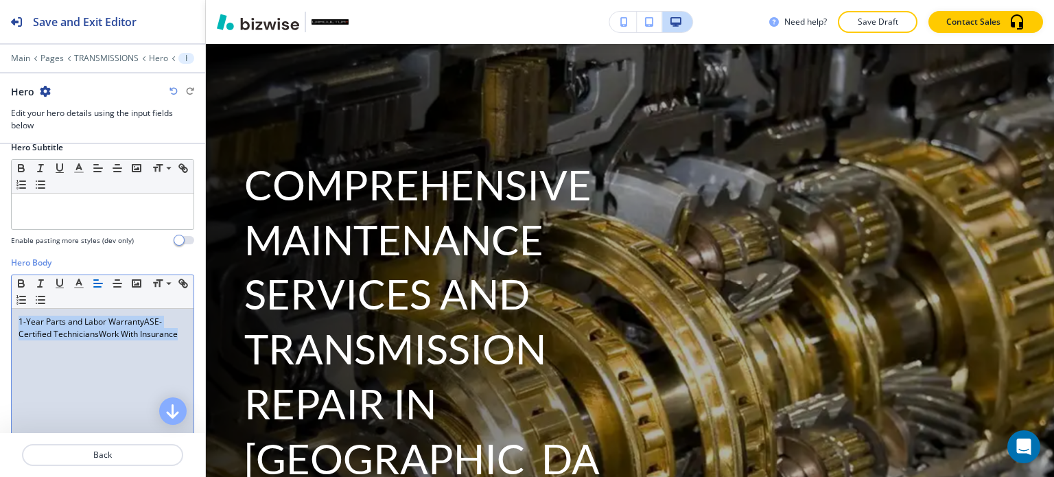
drag, startPoint x: 63, startPoint y: 335, endPoint x: 12, endPoint y: 309, distance: 57.1
click at [12, 309] on div "1-Year Parts and Labor WarrantyASE-Certified TechniciansWork With Insurance" at bounding box center [103, 398] width 182 height 178
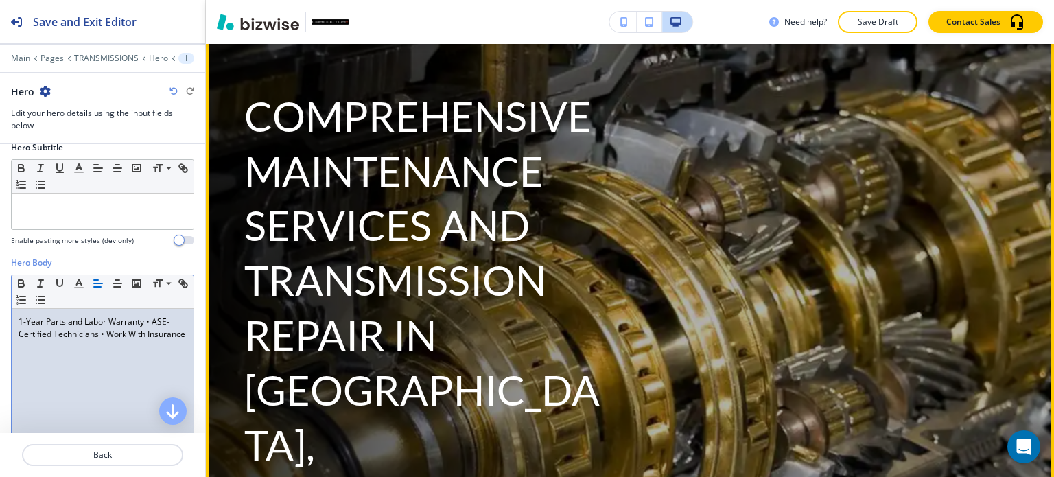
scroll to position [0, 0]
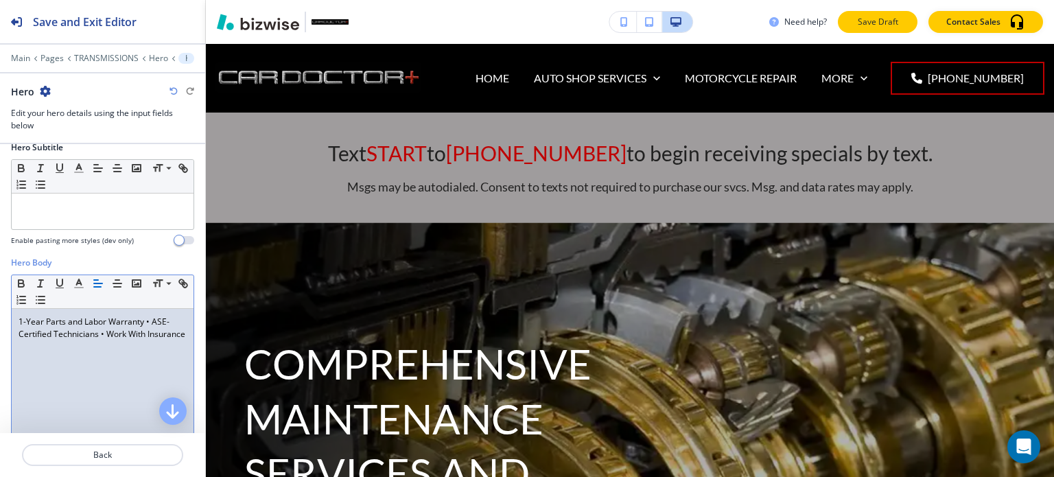
click at [871, 21] on p "Save Draft" at bounding box center [877, 22] width 44 height 12
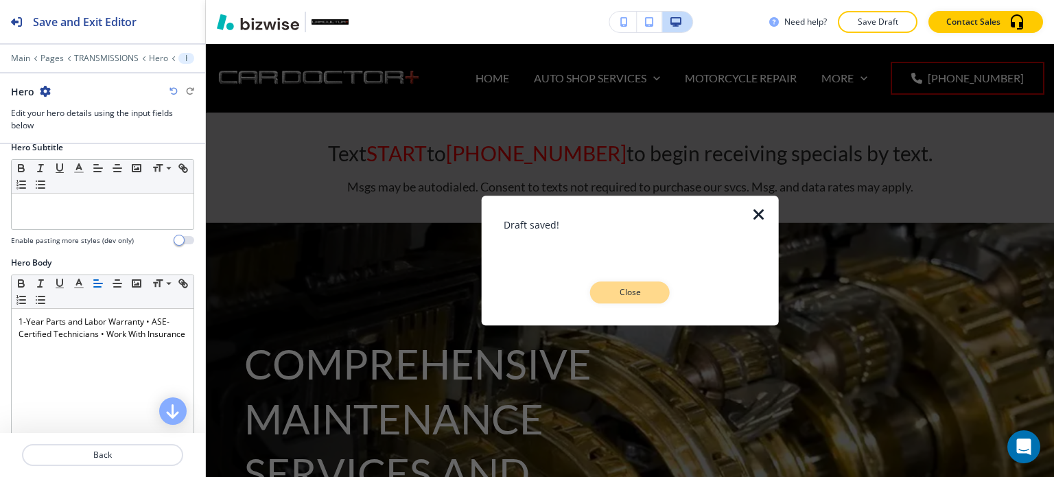
click at [621, 300] on button "Close" at bounding box center [630, 292] width 80 height 22
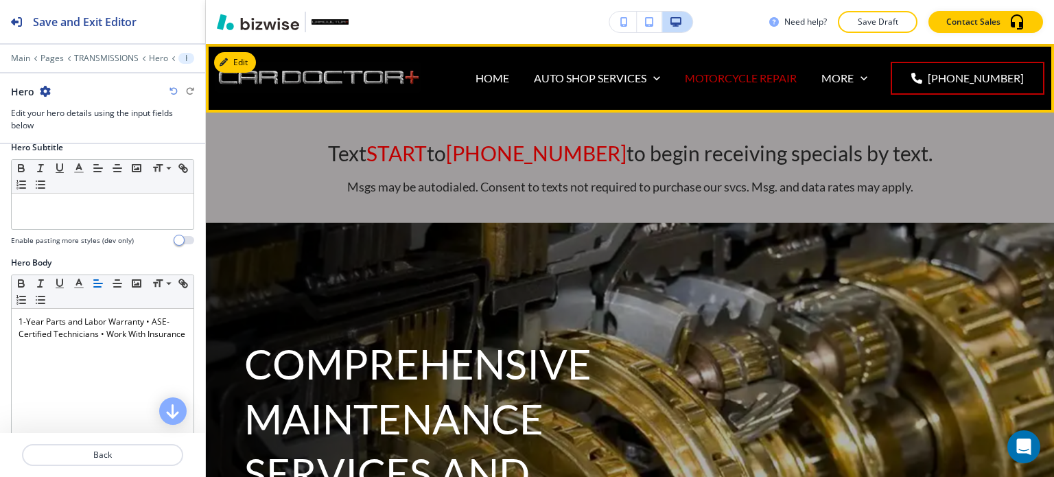
click at [763, 81] on p "MOTORCYCLE REPAIR" at bounding box center [741, 78] width 112 height 16
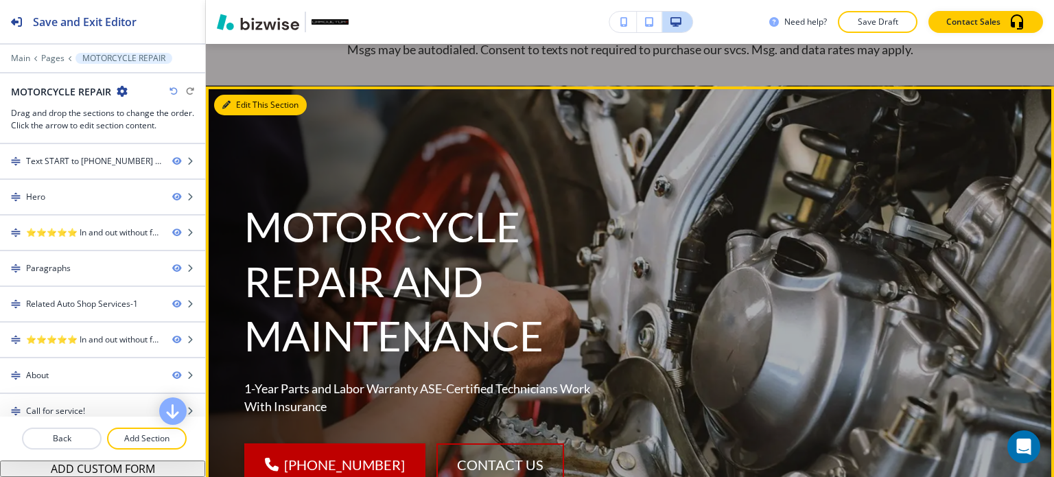
click at [245, 103] on button "Edit This Section" at bounding box center [260, 105] width 93 height 21
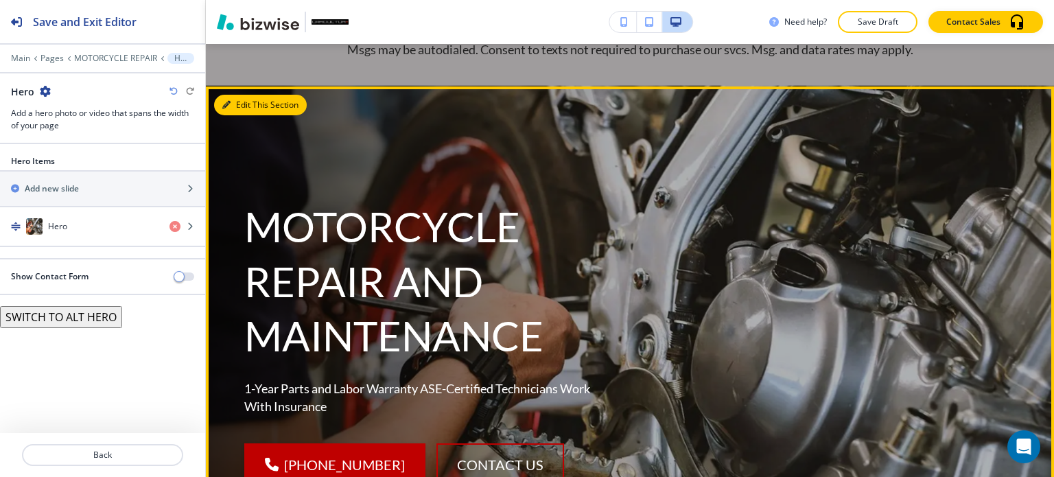
scroll to position [179, 0]
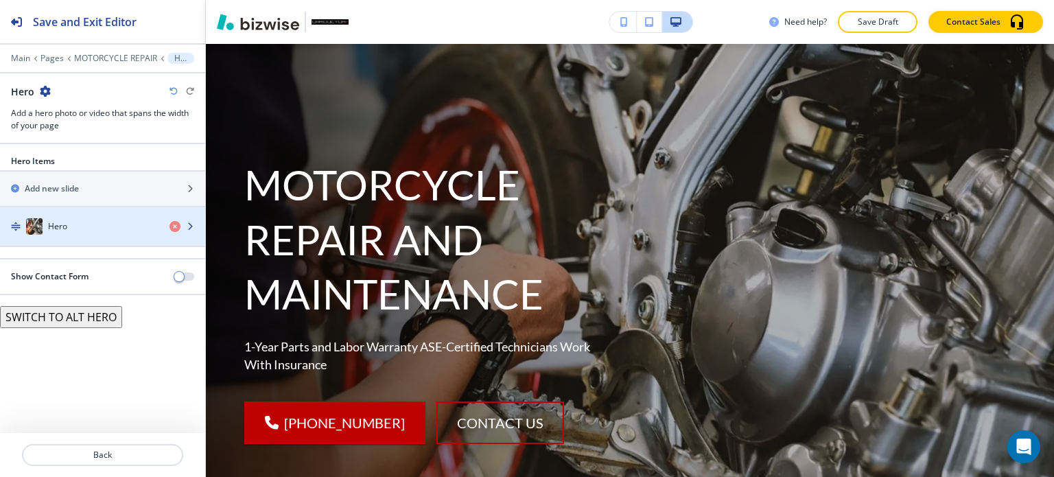
click at [116, 219] on div "Hero" at bounding box center [79, 226] width 158 height 16
click at [104, 235] on div "button" at bounding box center [102, 240] width 205 height 11
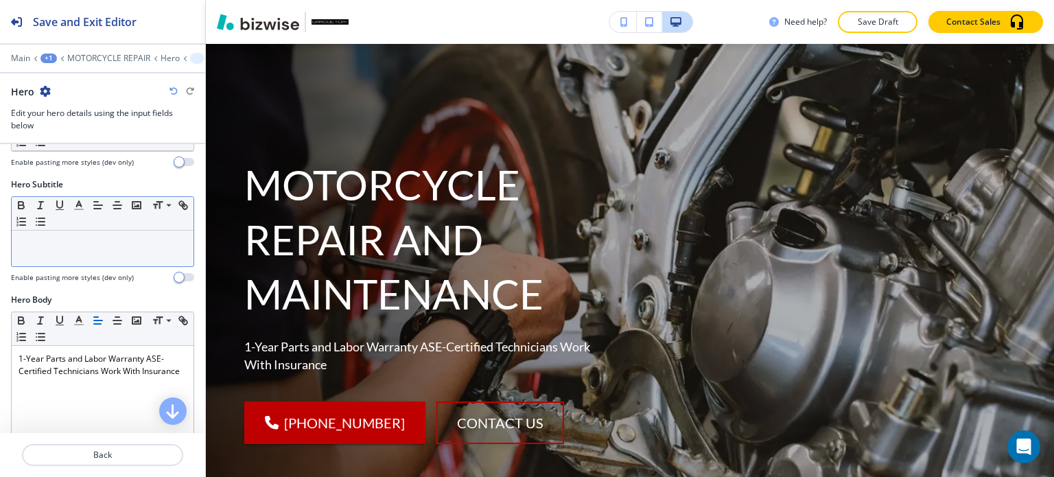
scroll to position [274, 0]
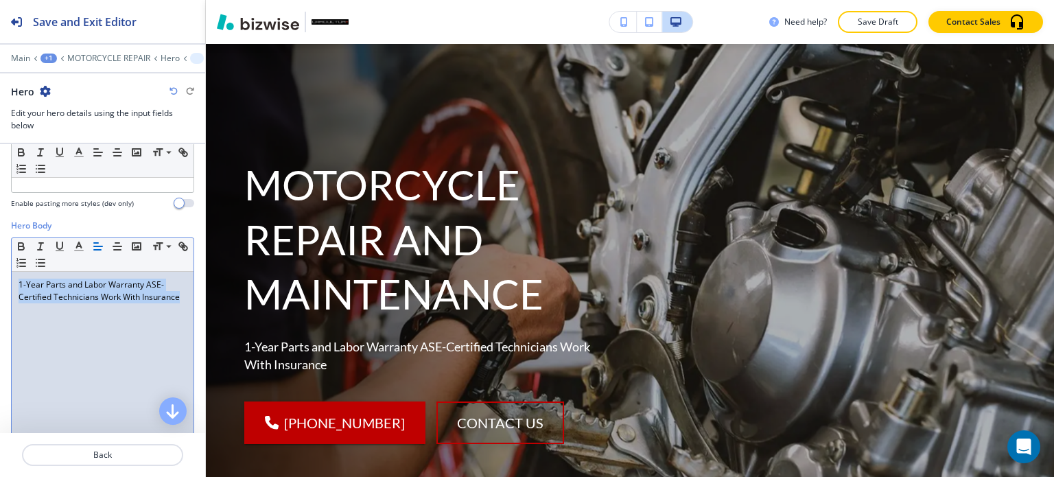
drag, startPoint x: 80, startPoint y: 318, endPoint x: 11, endPoint y: 289, distance: 74.1
click at [11, 289] on div "Small Normal Large Huge 1-Year Parts and Labor Warranty ASE-Certified Technicia…" at bounding box center [102, 343] width 183 height 213
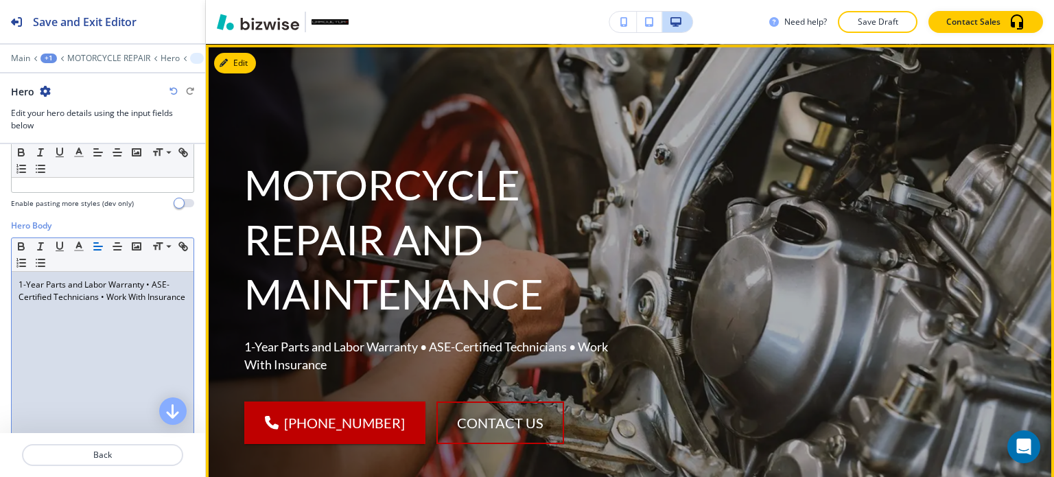
scroll to position [0, 0]
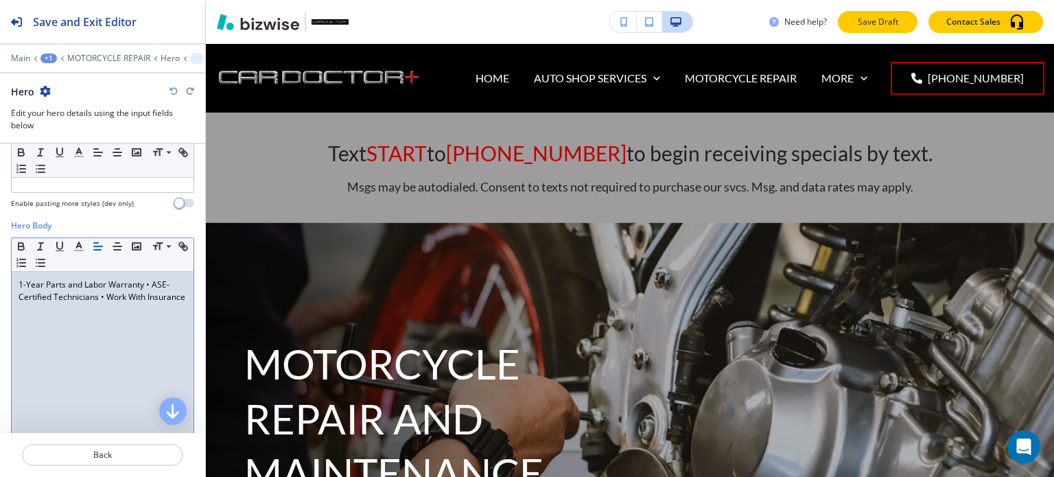
click at [853, 21] on button "Save Draft" at bounding box center [878, 22] width 80 height 22
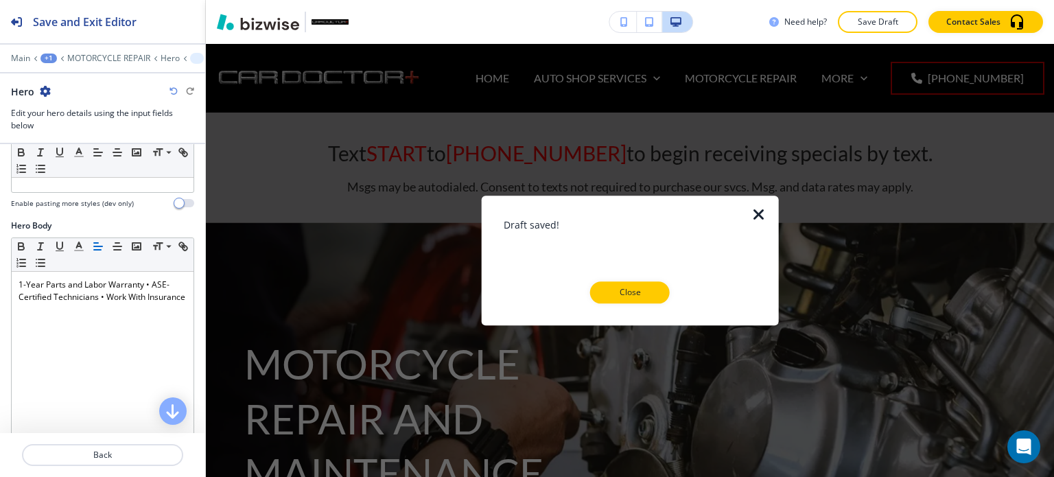
click at [639, 296] on p "Close" at bounding box center [630, 292] width 44 height 12
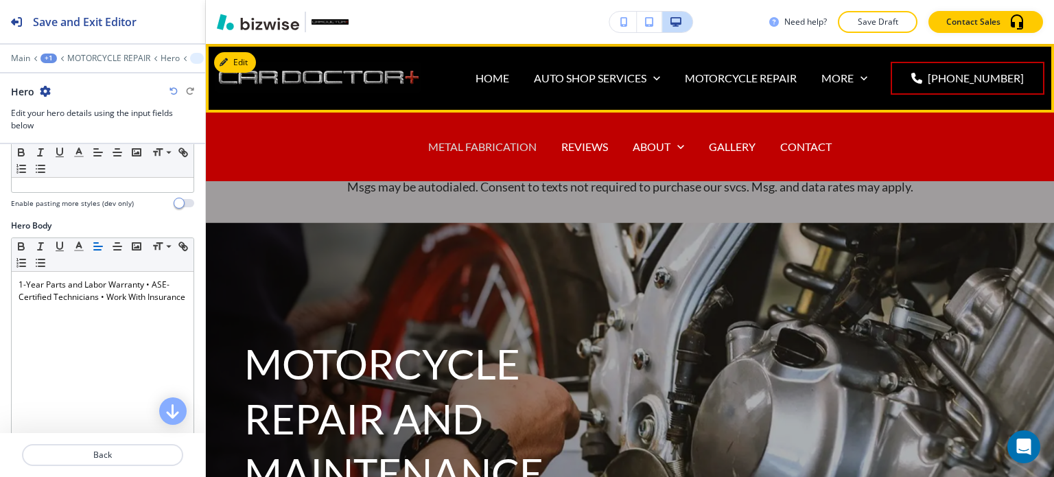
click at [480, 139] on p "METAL FABRICATION" at bounding box center [482, 147] width 108 height 16
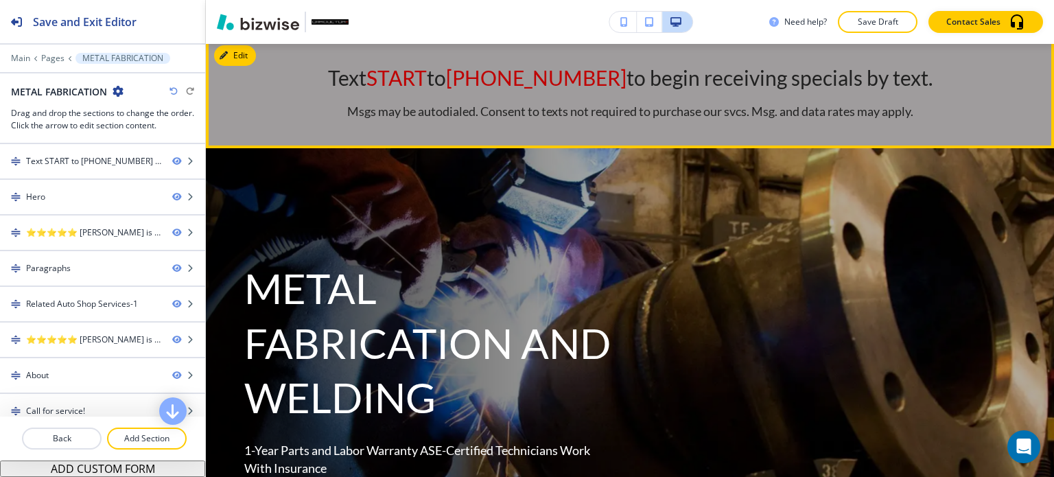
scroll to position [69, 0]
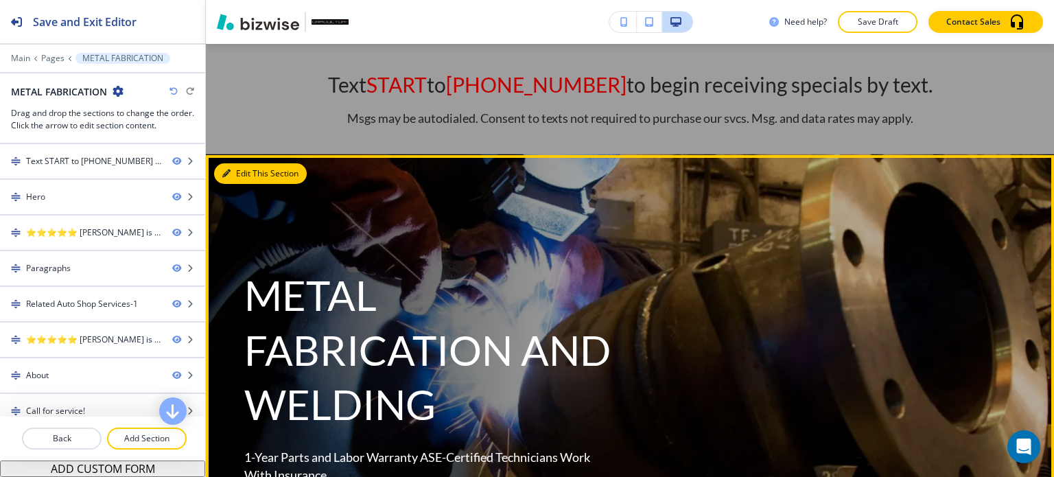
click at [220, 170] on button "Edit This Section" at bounding box center [260, 173] width 93 height 21
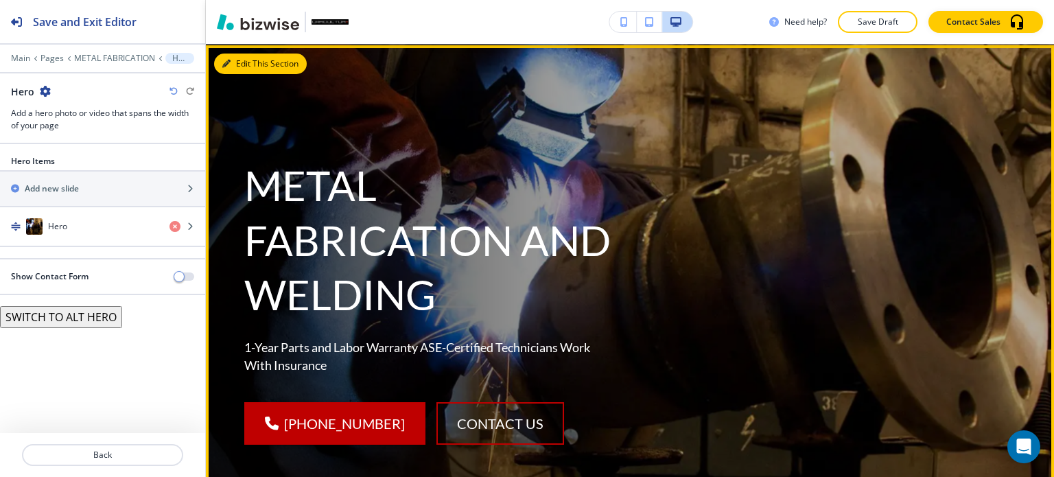
scroll to position [179, 0]
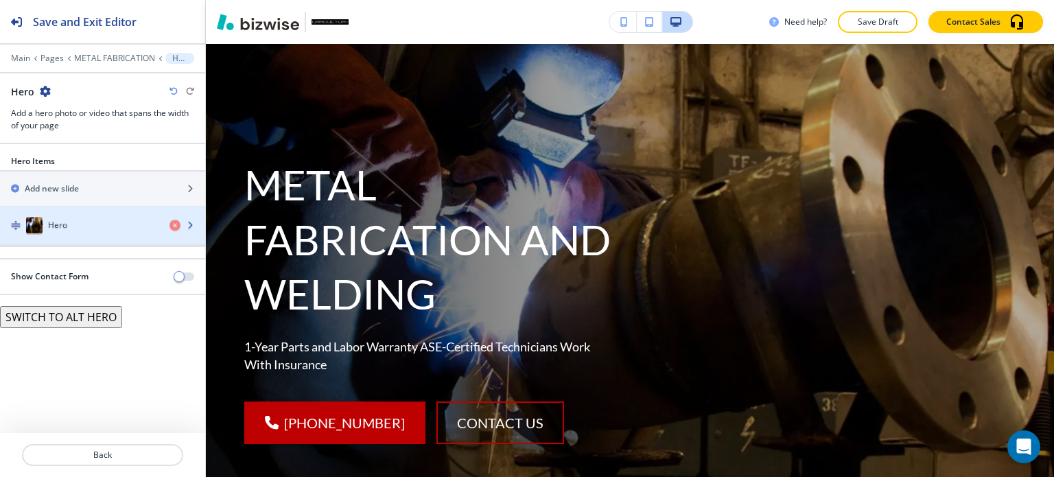
click at [101, 218] on div "Hero" at bounding box center [79, 226] width 158 height 16
click at [98, 241] on div "button" at bounding box center [102, 240] width 205 height 11
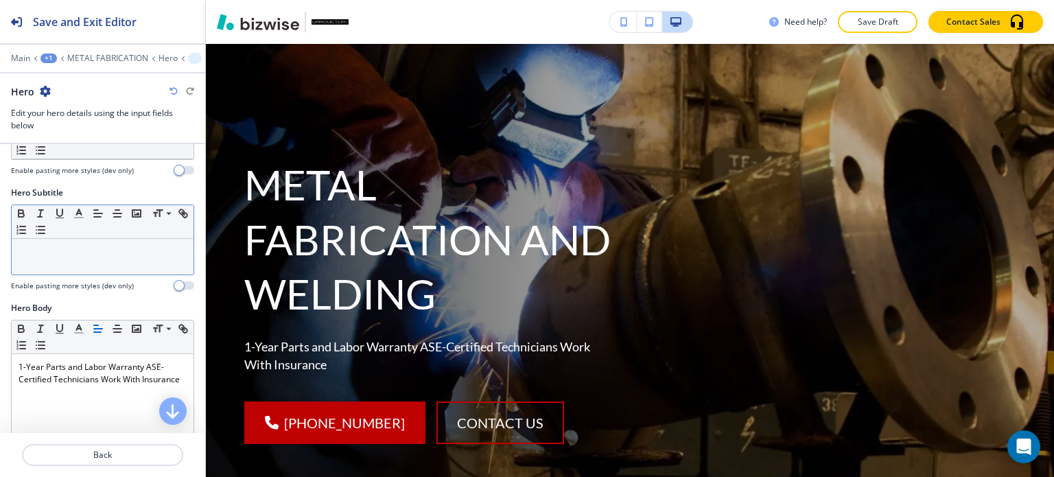
scroll to position [274, 0]
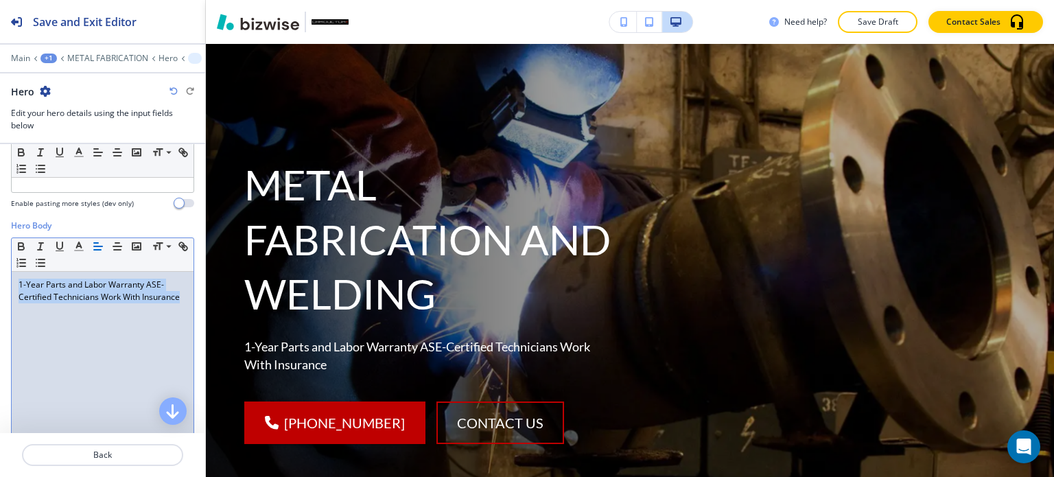
drag, startPoint x: 68, startPoint y: 312, endPoint x: 2, endPoint y: 278, distance: 73.9
click at [2, 278] on div "Hero Body Small Normal Large Huge 1-Year Parts and Labor Warranty ASE-Certified…" at bounding box center [102, 349] width 205 height 258
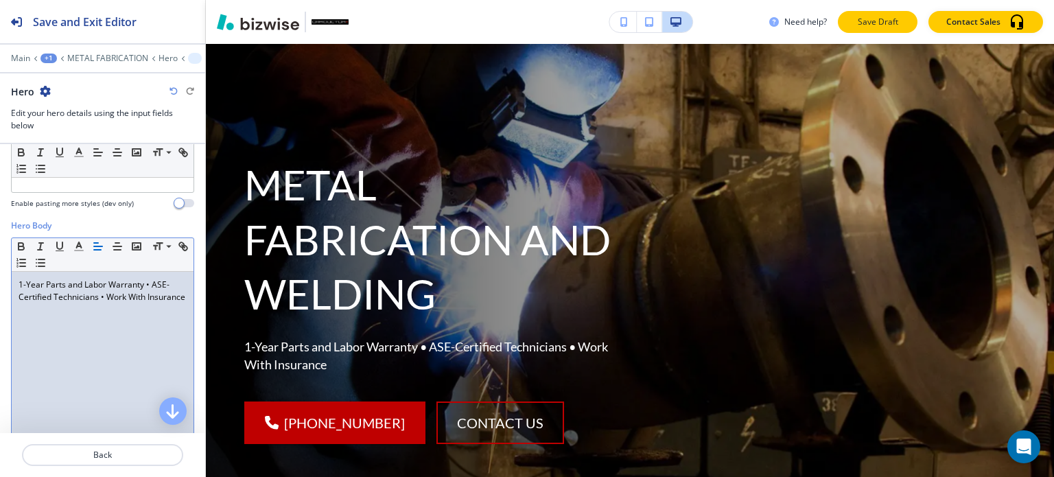
click at [881, 24] on p "Save Draft" at bounding box center [877, 22] width 44 height 12
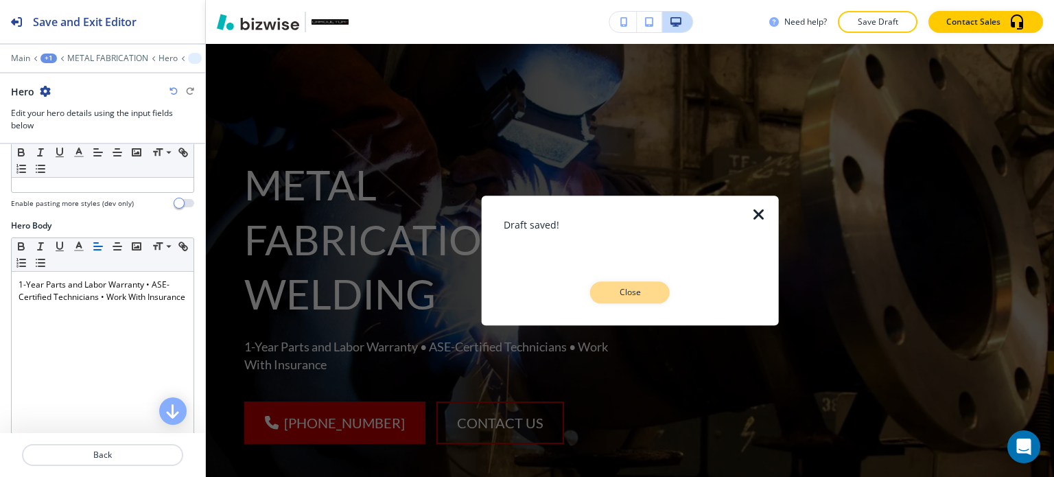
click at [617, 287] on p "Close" at bounding box center [630, 292] width 44 height 12
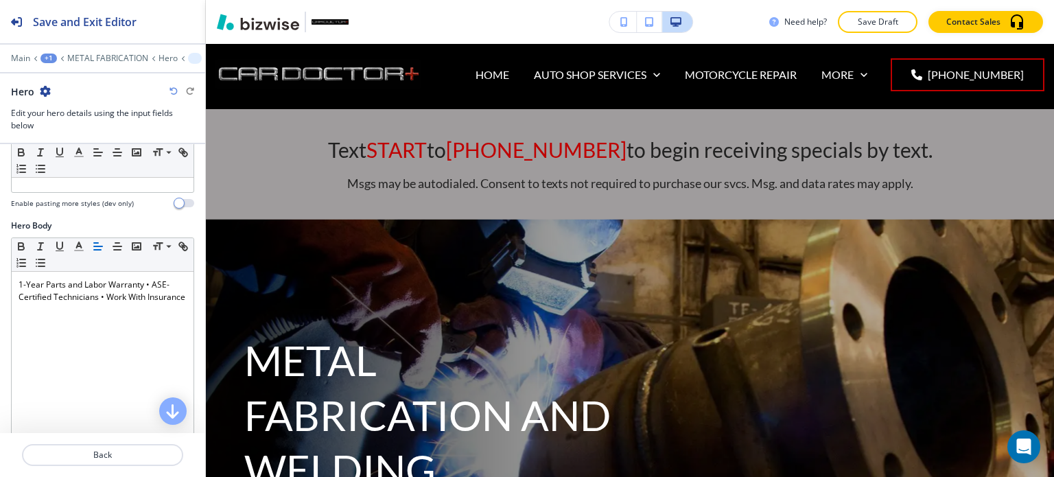
scroll to position [0, 0]
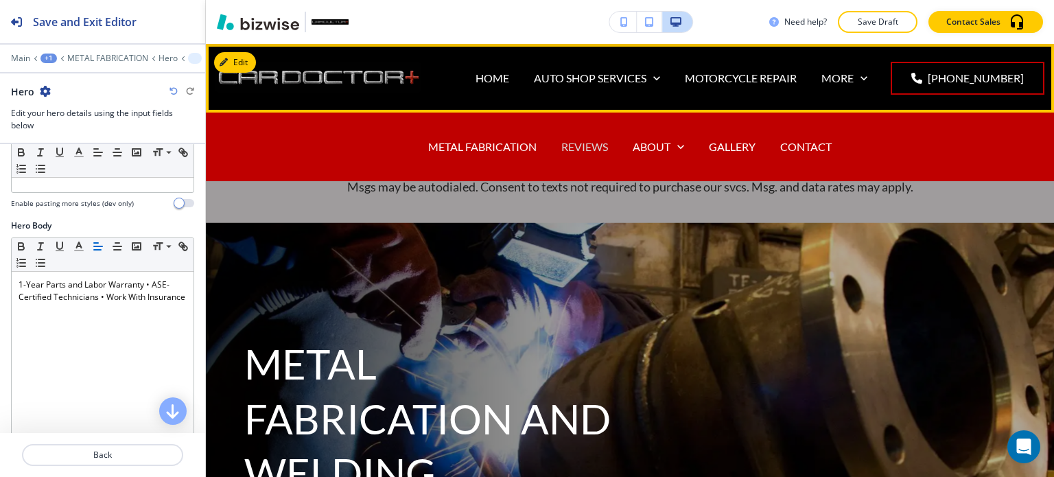
click at [582, 142] on p "REVIEWS" at bounding box center [584, 147] width 47 height 16
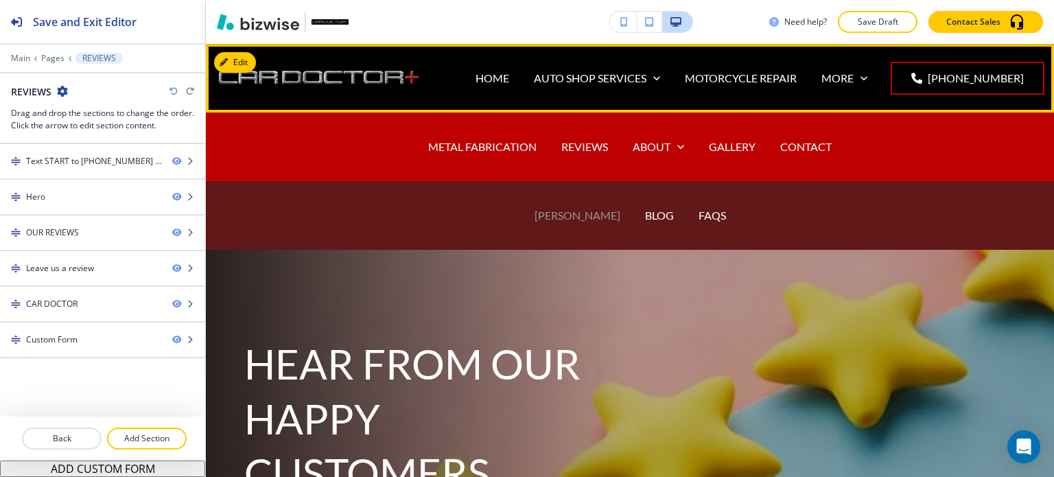
click at [586, 213] on p "[PERSON_NAME]" at bounding box center [577, 215] width 86 height 16
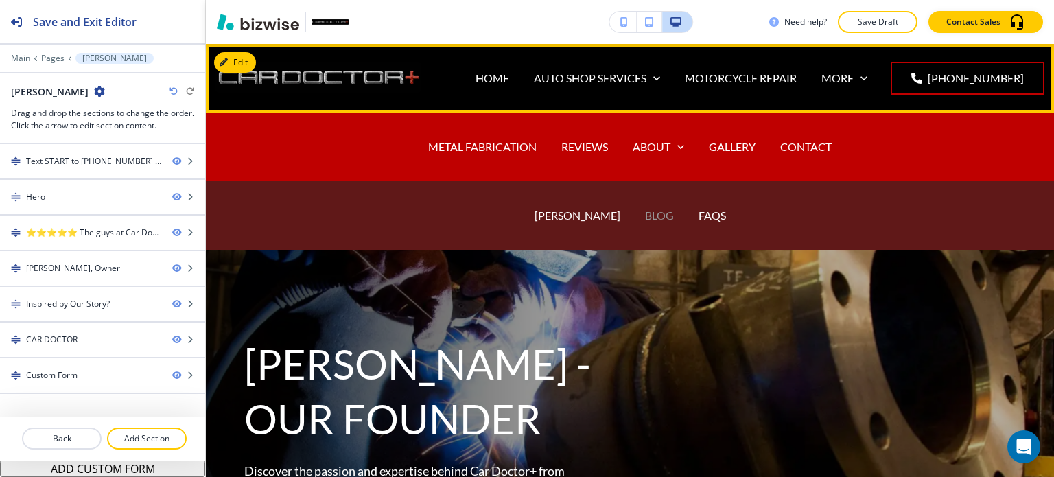
click at [645, 217] on p "BLOG" at bounding box center [659, 215] width 29 height 16
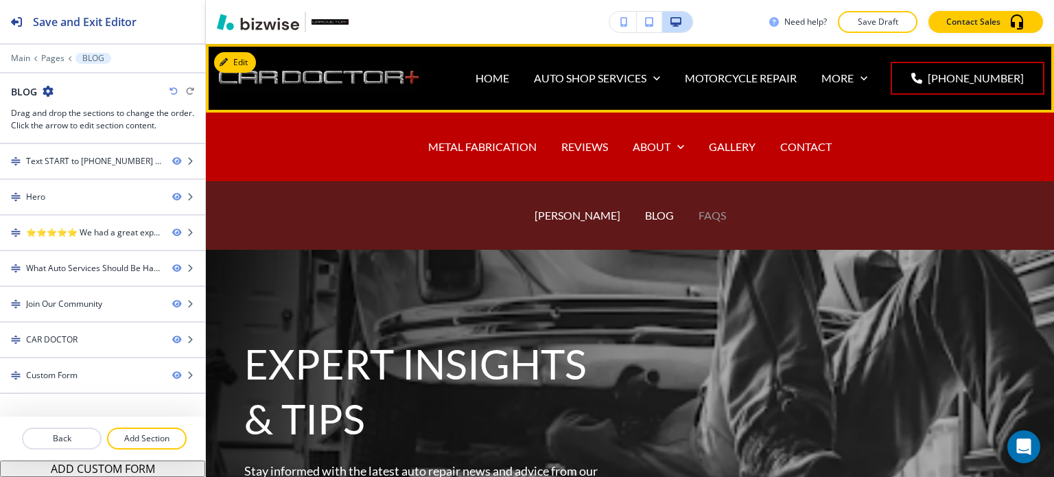
click at [698, 213] on p "FAQS" at bounding box center [711, 215] width 27 height 16
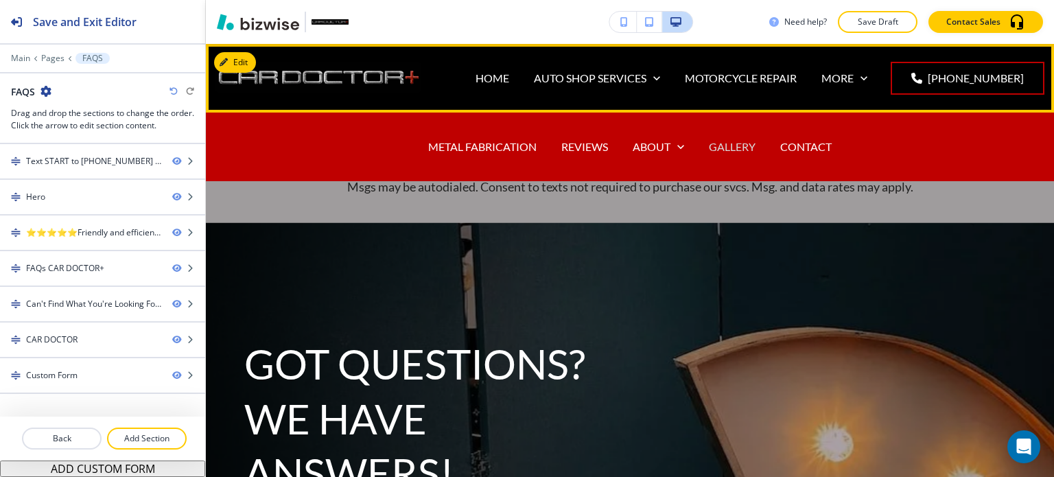
click at [728, 147] on p "GALLERY" at bounding box center [732, 147] width 47 height 16
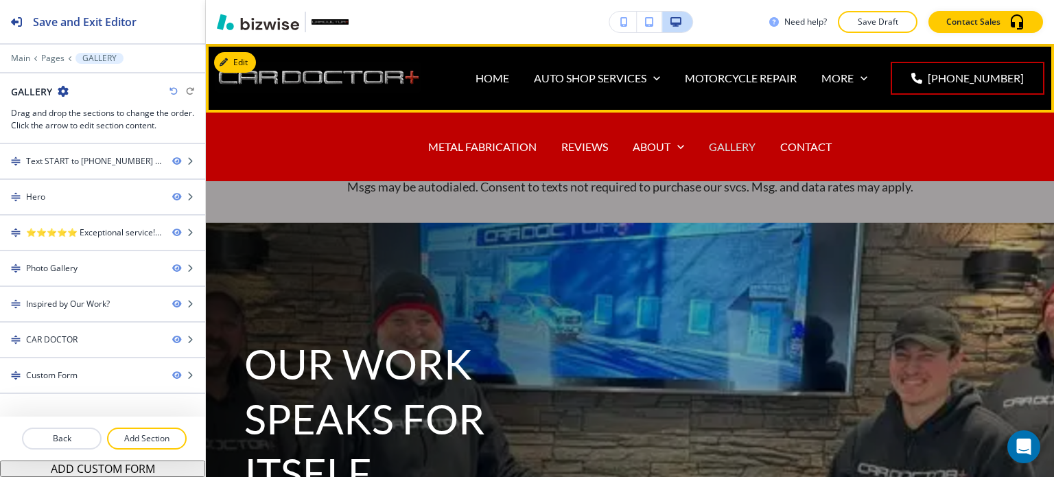
click at [727, 145] on p "GALLERY" at bounding box center [732, 147] width 47 height 16
click at [731, 145] on p "GALLERY" at bounding box center [732, 147] width 47 height 16
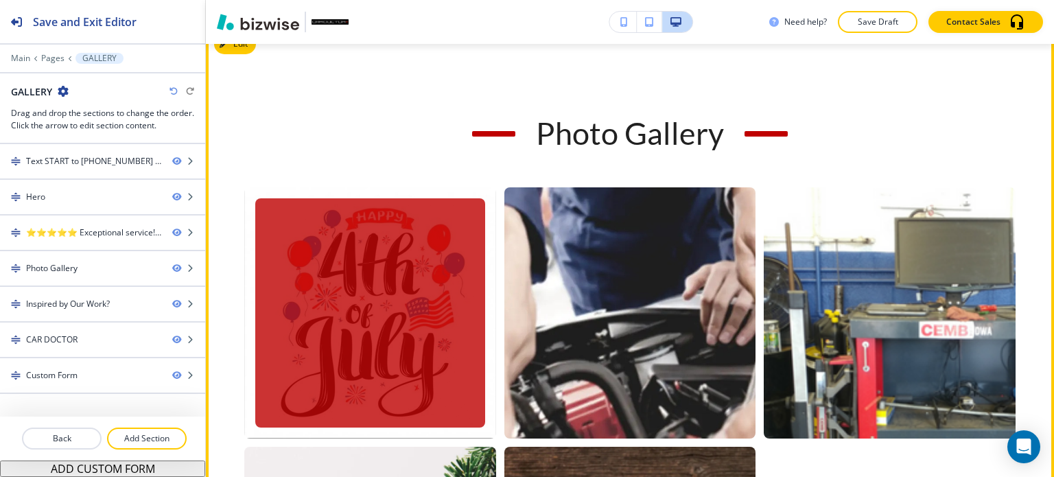
scroll to position [755, 0]
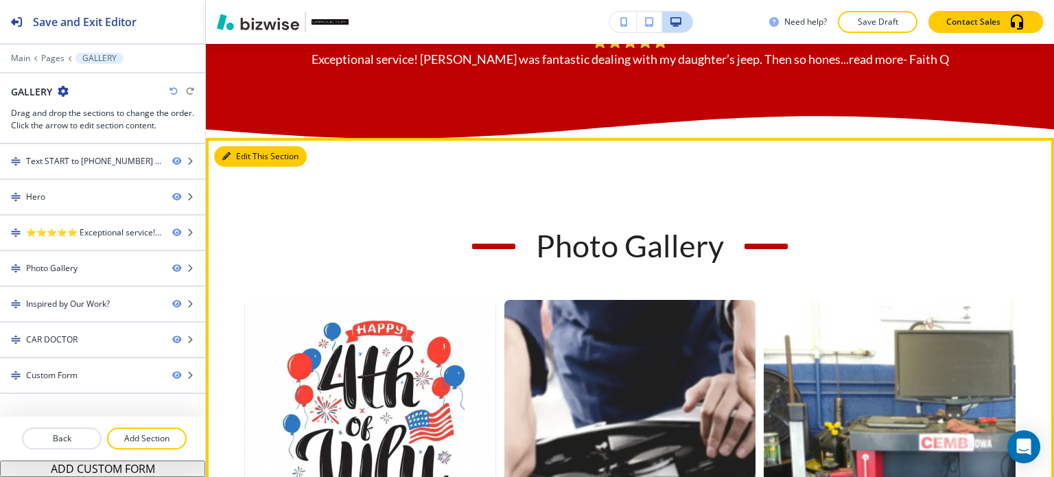
click at [252, 167] on button "Edit This Section" at bounding box center [260, 156] width 93 height 21
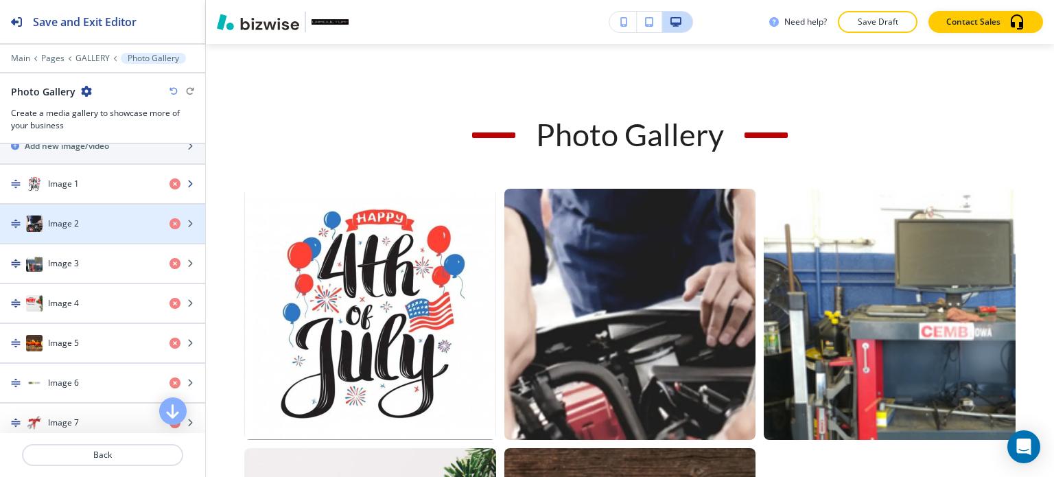
scroll to position [549, 0]
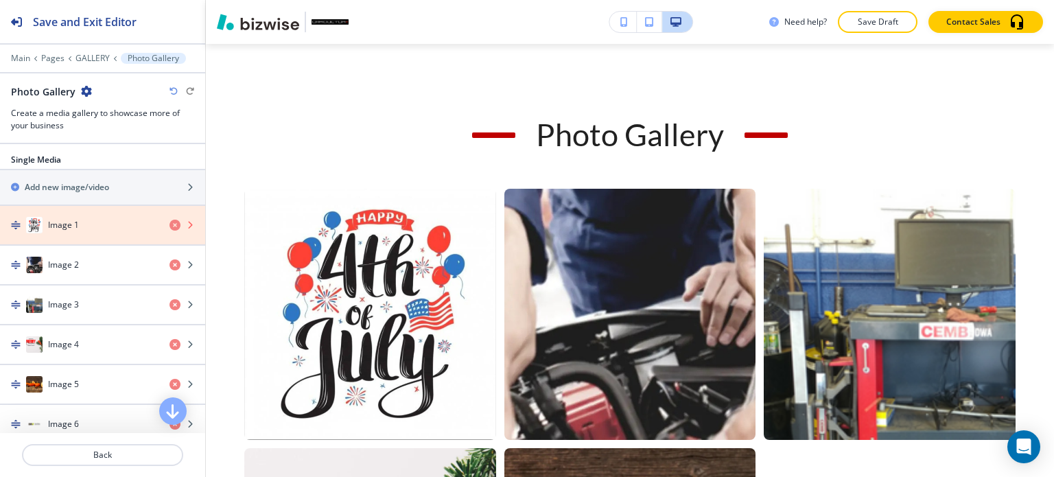
click at [169, 220] on icon "button" at bounding box center [174, 225] width 11 height 11
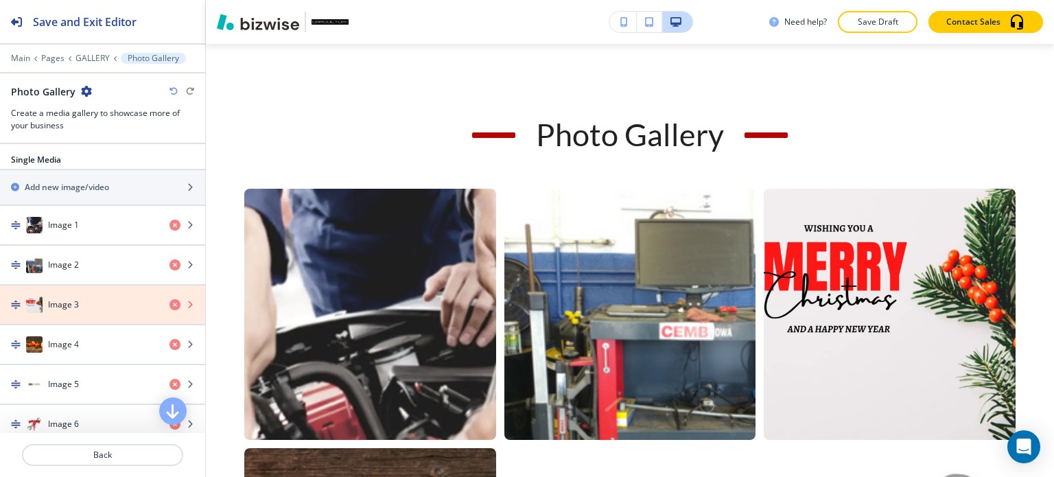
click at [169, 299] on icon "button" at bounding box center [174, 304] width 11 height 11
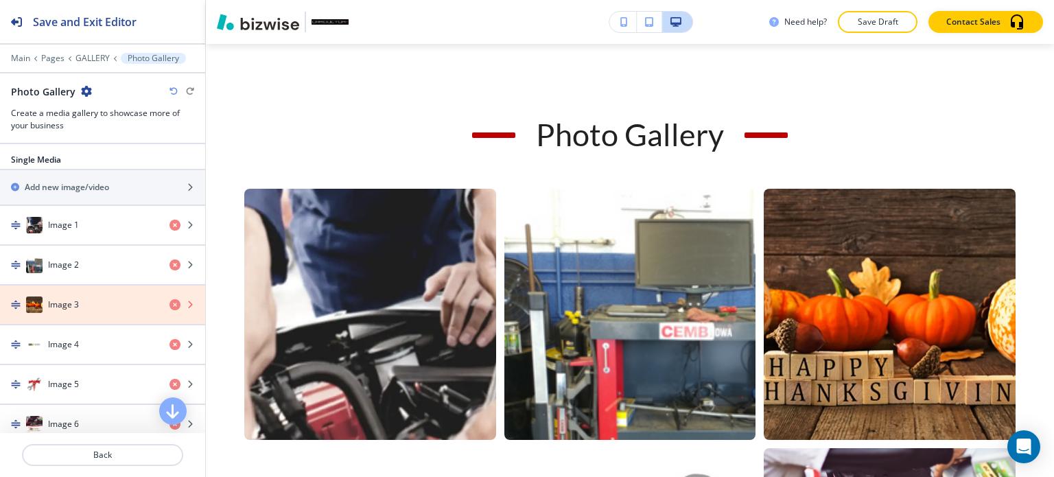
click at [169, 299] on icon "button" at bounding box center [174, 304] width 11 height 11
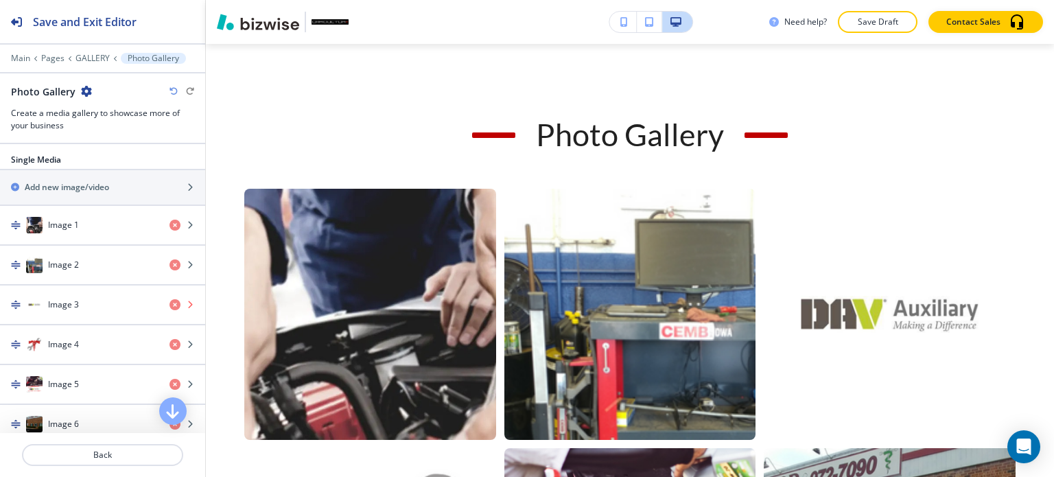
click at [169, 299] on icon "button" at bounding box center [174, 304] width 11 height 11
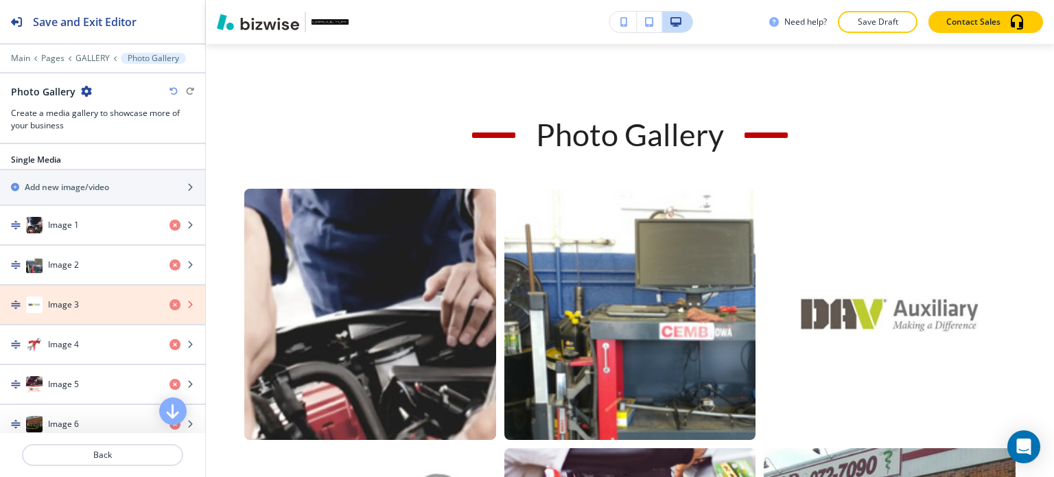
click at [169, 299] on icon "button" at bounding box center [174, 304] width 11 height 11
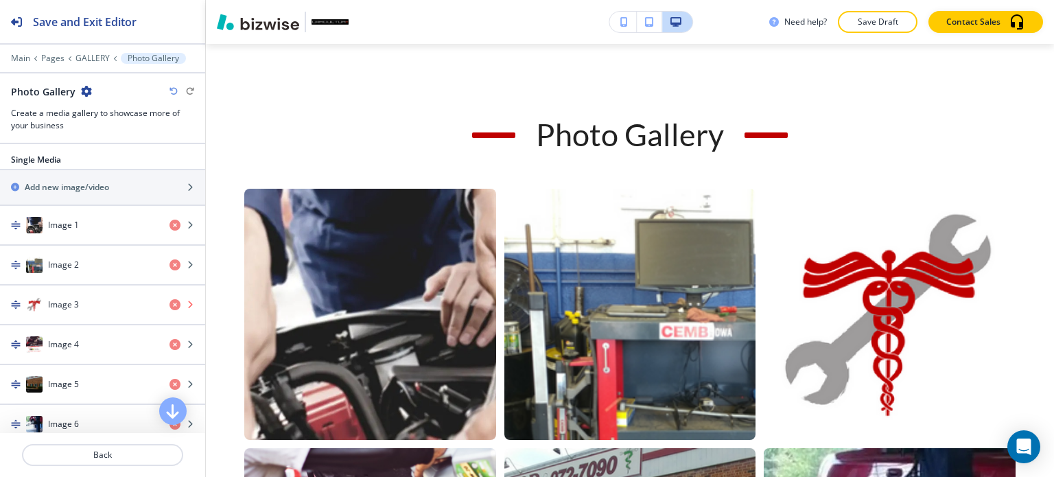
click at [169, 299] on icon "button" at bounding box center [174, 304] width 11 height 11
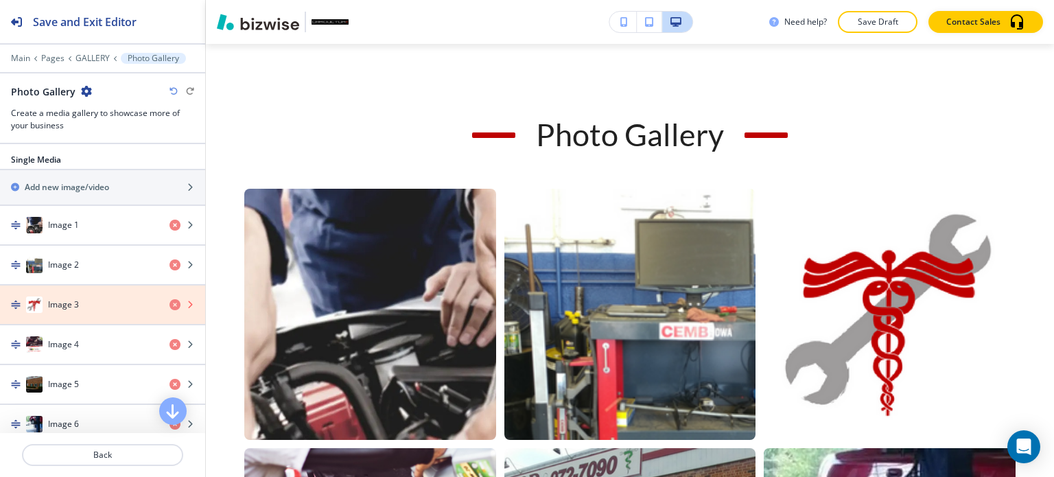
click at [169, 301] on icon "button" at bounding box center [174, 304] width 11 height 11
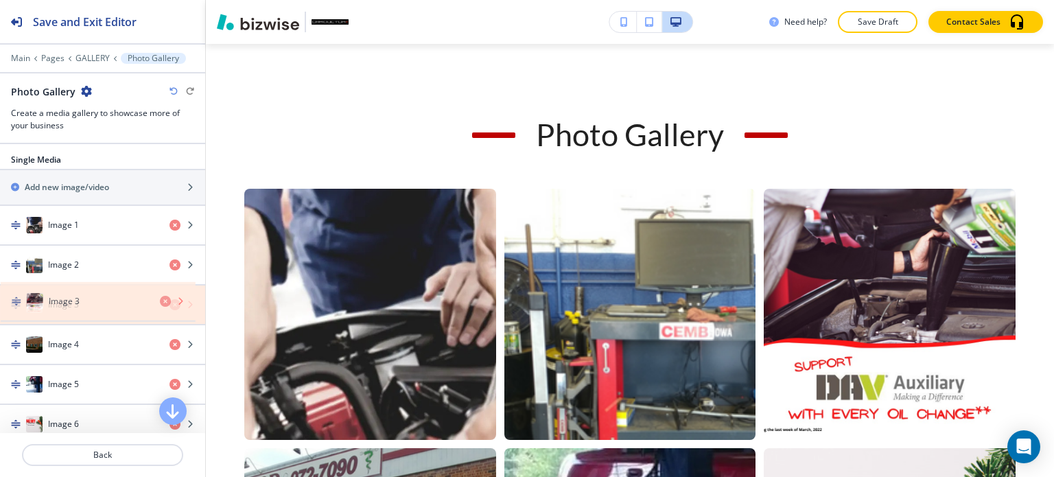
click at [169, 301] on icon "button" at bounding box center [174, 304] width 11 height 11
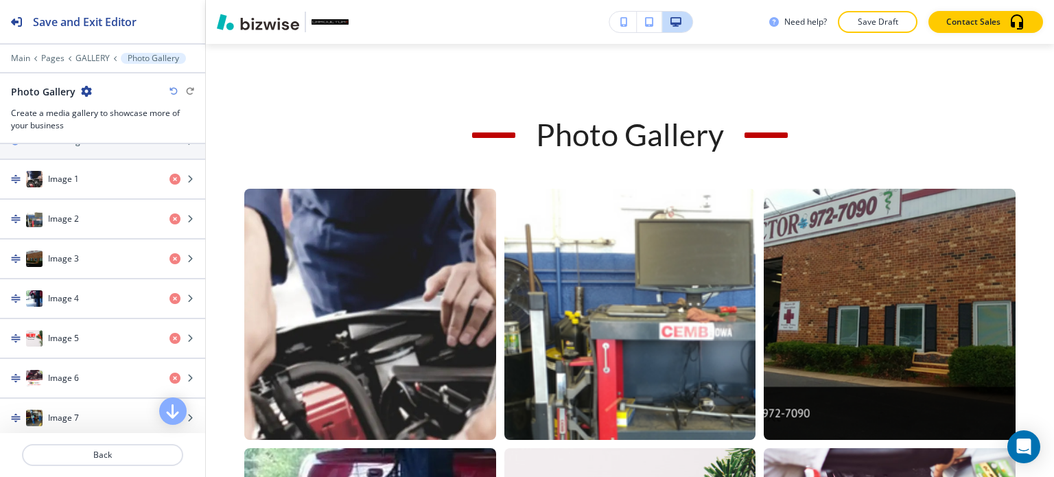
scroll to position [617, 0]
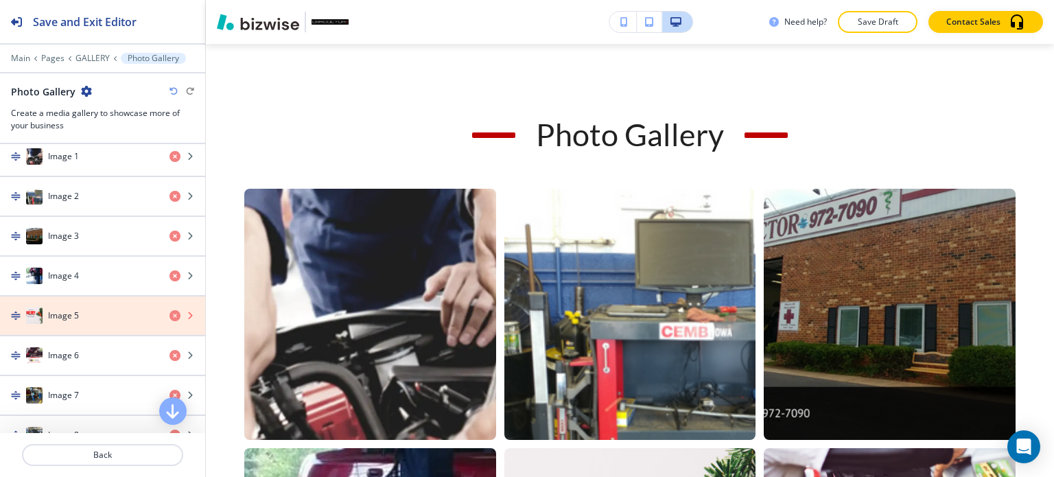
click at [169, 310] on icon "button" at bounding box center [174, 315] width 11 height 11
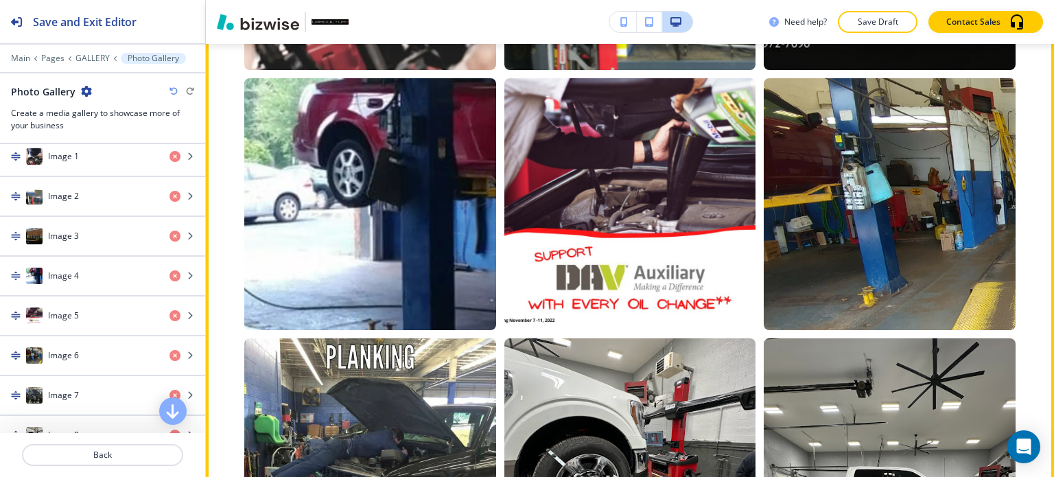
scroll to position [1277, 0]
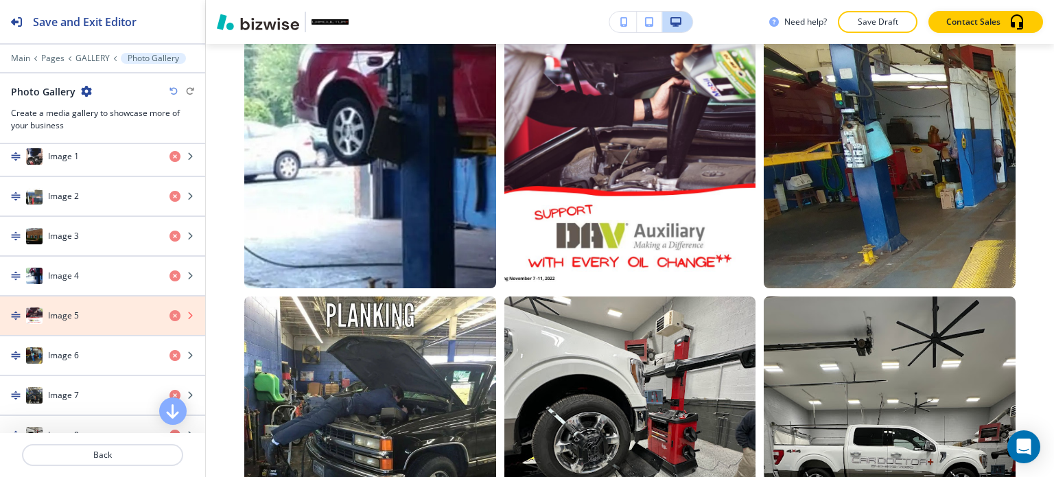
click at [169, 310] on icon "button" at bounding box center [174, 315] width 11 height 11
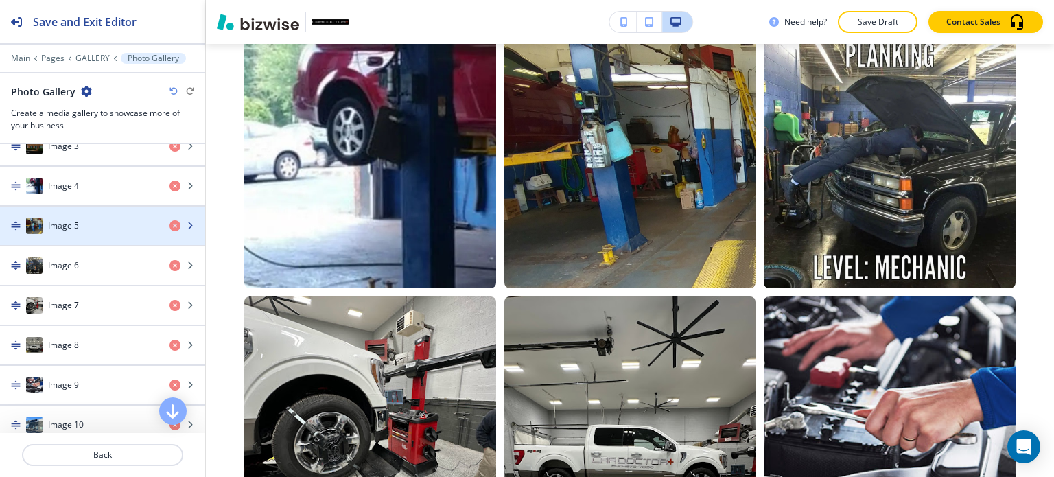
scroll to position [686, 0]
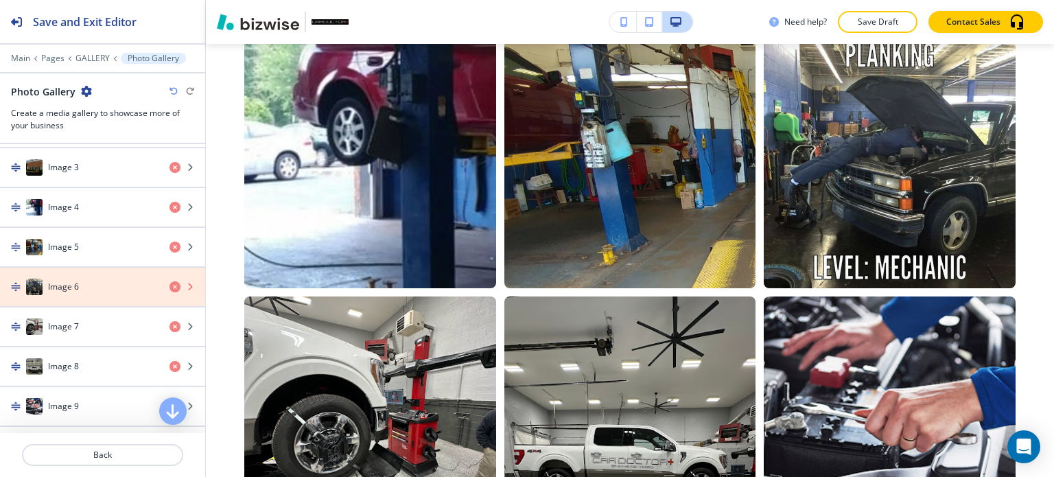
click at [169, 283] on icon "button" at bounding box center [174, 286] width 11 height 11
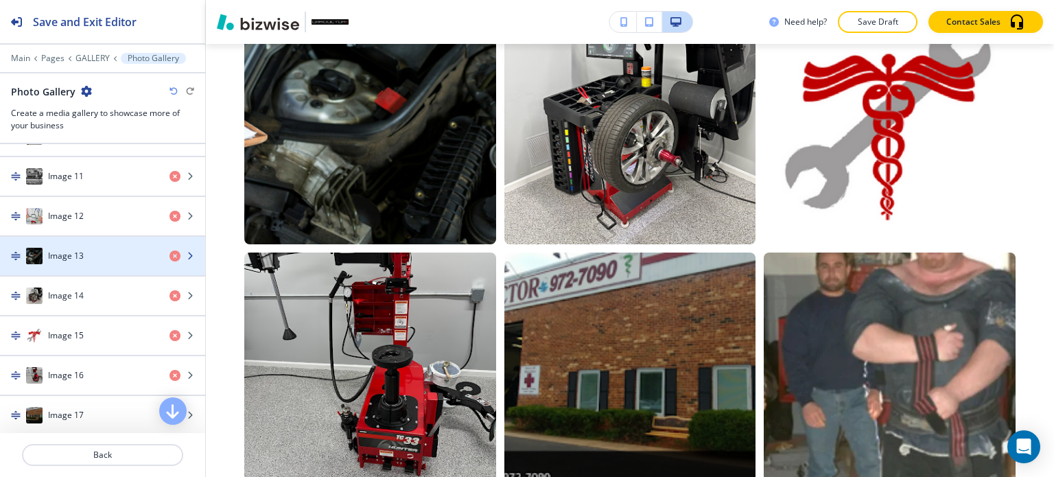
scroll to position [1029, 0]
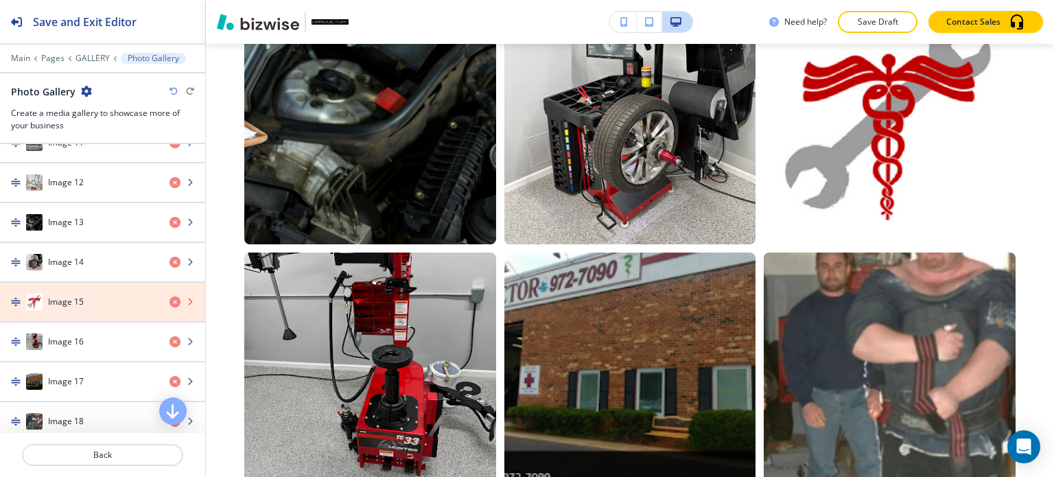
click at [169, 296] on icon "button" at bounding box center [174, 301] width 11 height 11
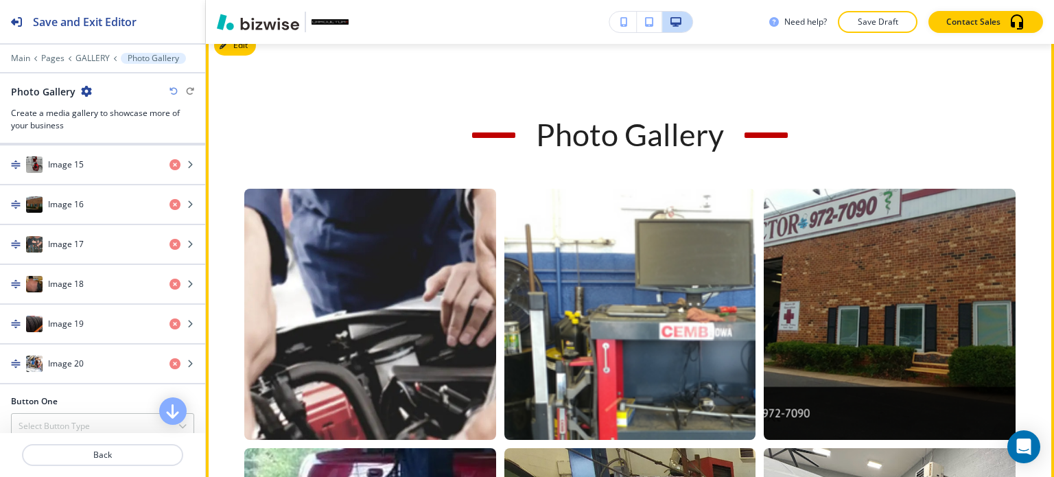
scroll to position [660, 0]
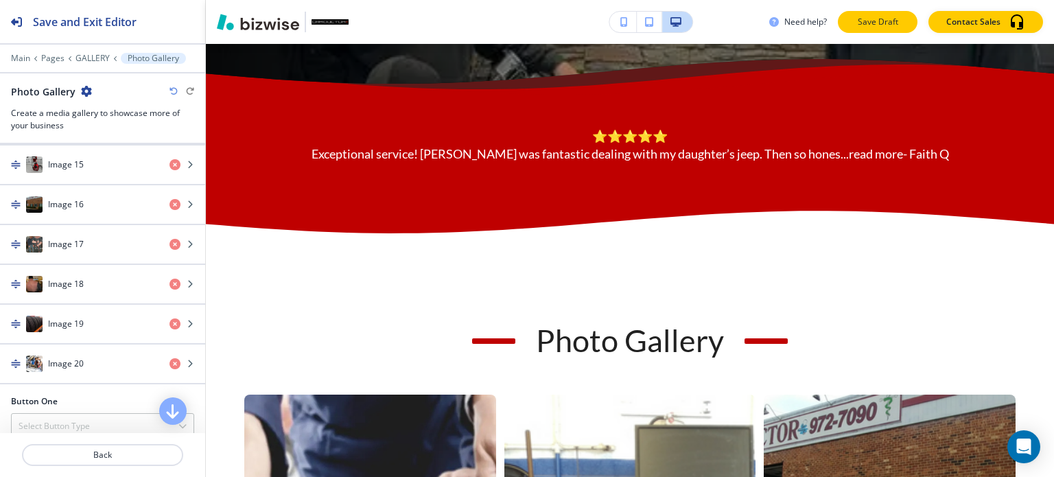
click at [859, 16] on p "Save Draft" at bounding box center [877, 22] width 44 height 12
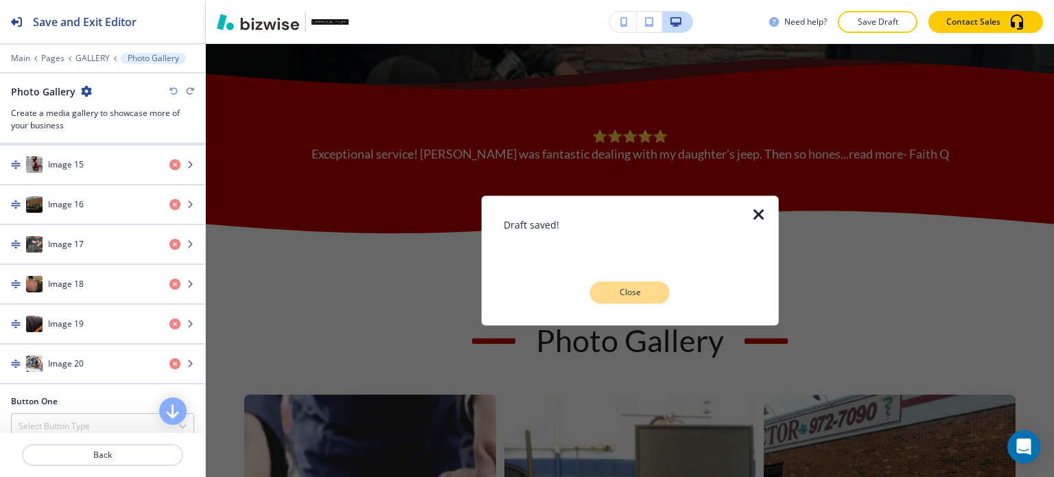
click at [623, 285] on button "Close" at bounding box center [630, 292] width 80 height 22
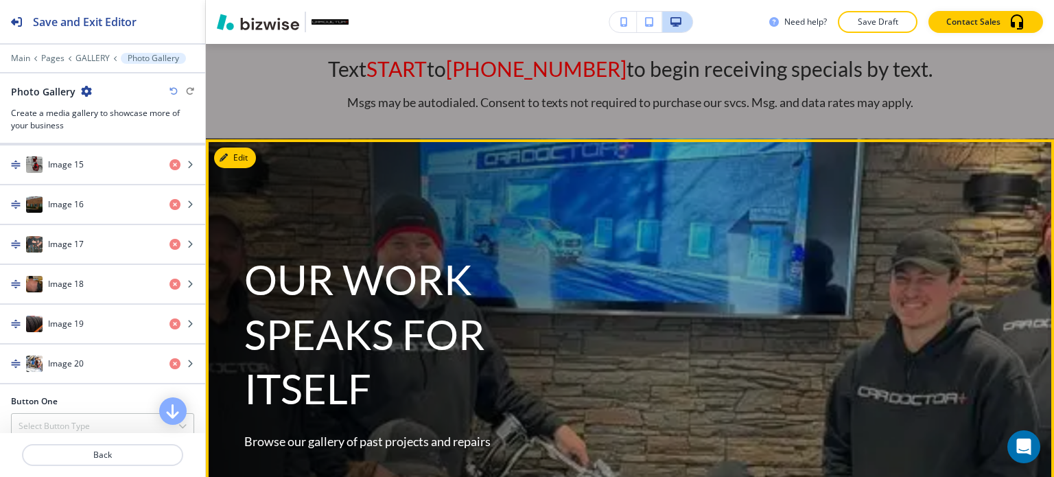
scroll to position [0, 0]
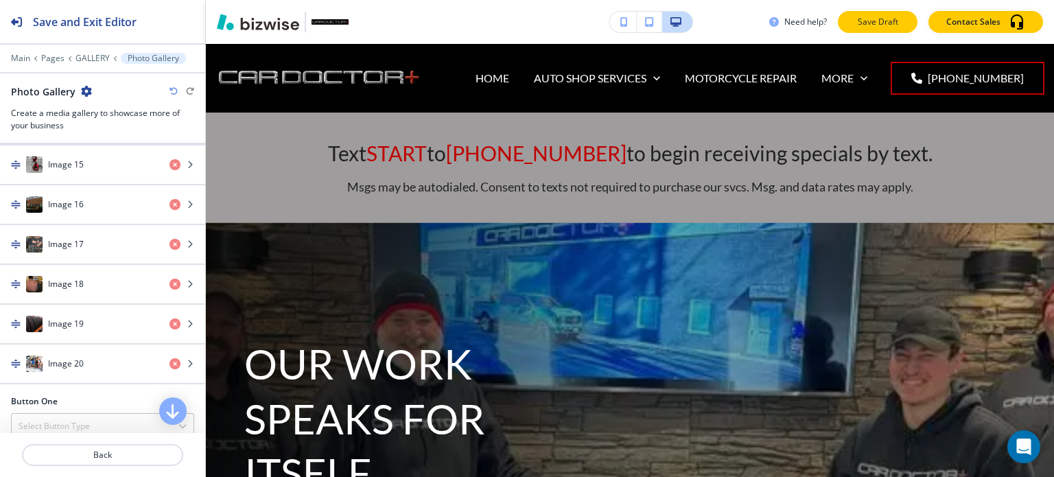
click at [882, 25] on p "Save Draft" at bounding box center [877, 22] width 44 height 12
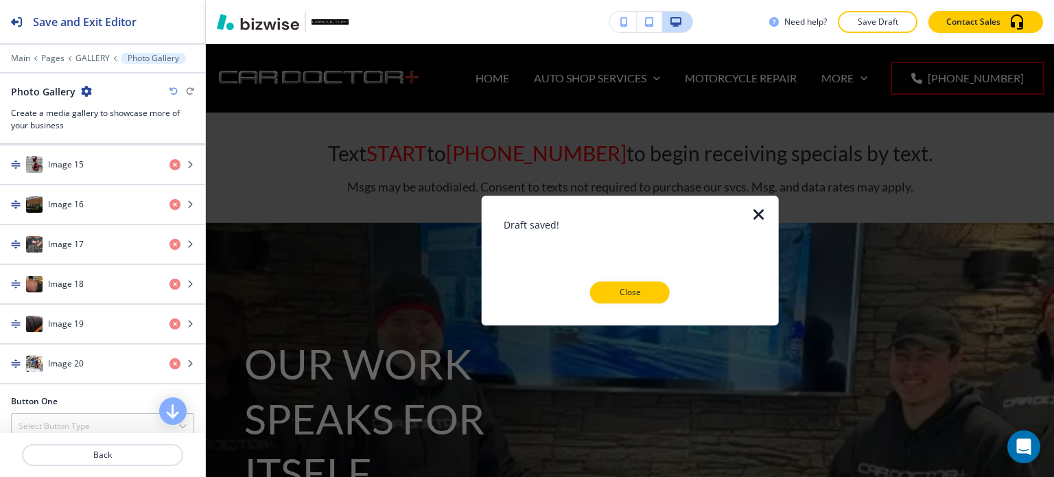
click at [613, 292] on p "Close" at bounding box center [630, 292] width 44 height 12
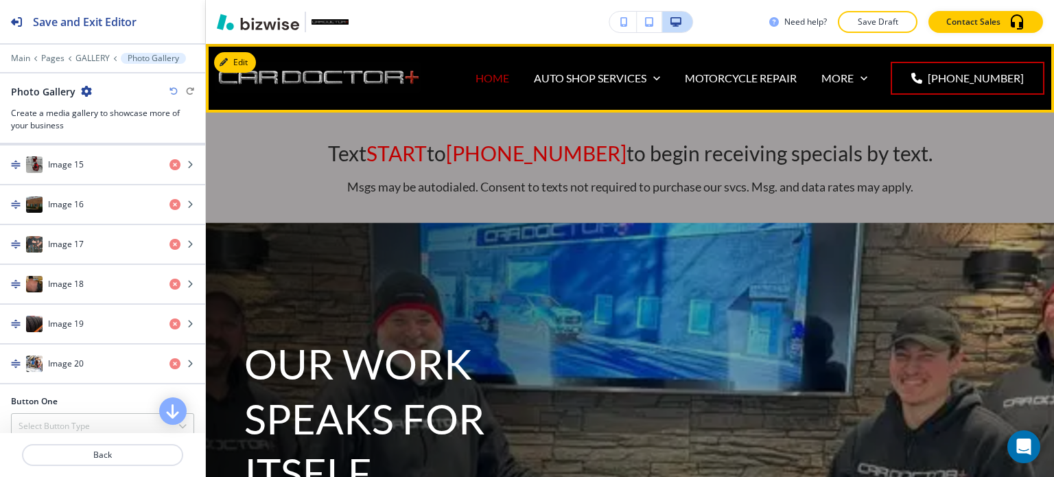
click at [490, 75] on p "HOME" at bounding box center [492, 78] width 34 height 16
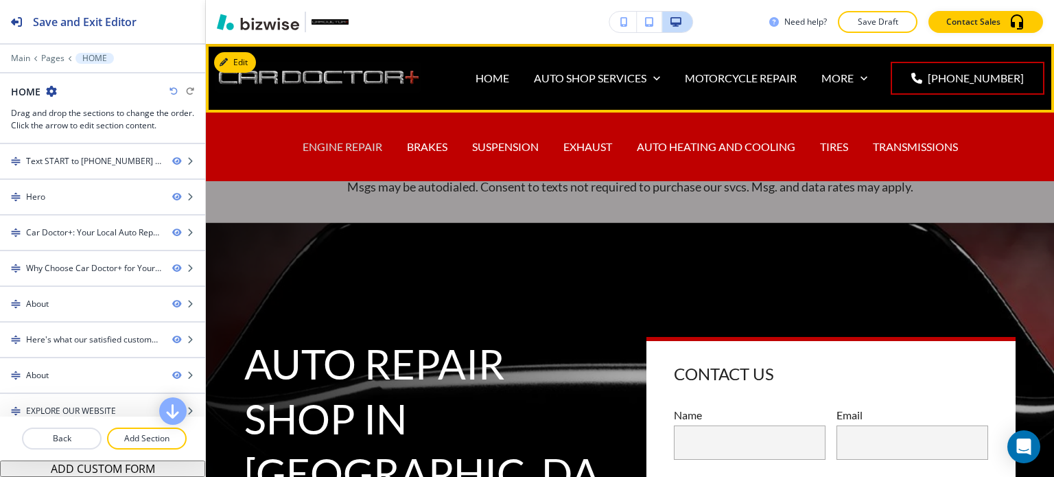
click at [368, 144] on p "ENGINE REPAIR" at bounding box center [343, 147] width 80 height 16
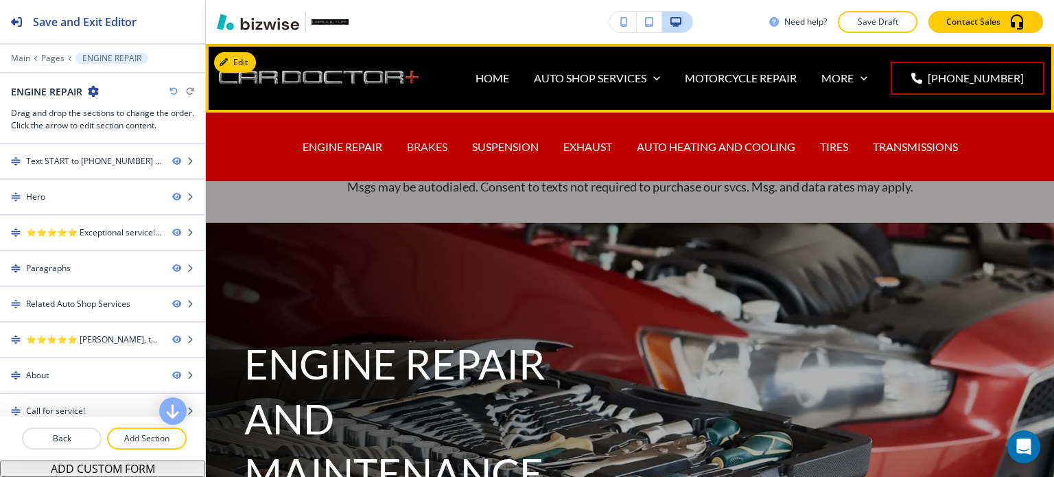
click at [436, 144] on p "BRAKES" at bounding box center [427, 147] width 40 height 16
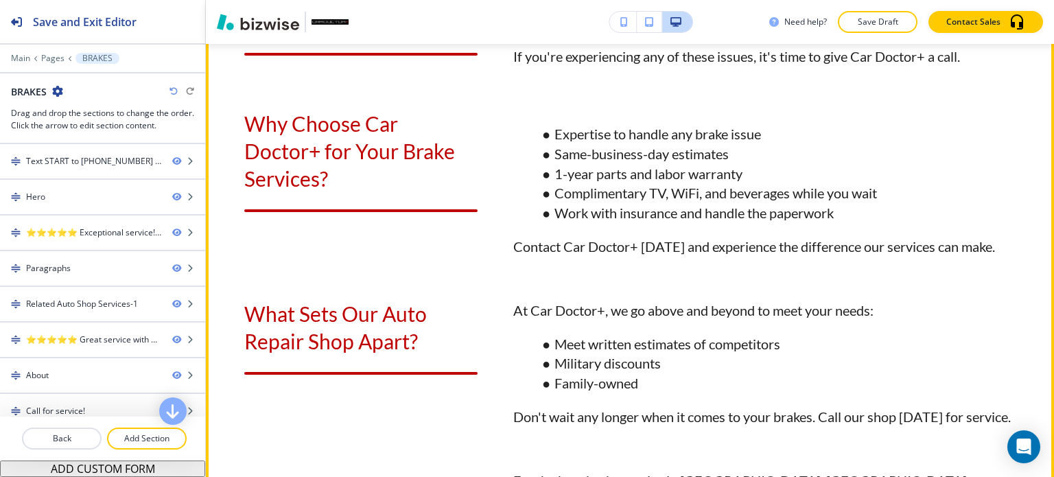
scroll to position [1989, 0]
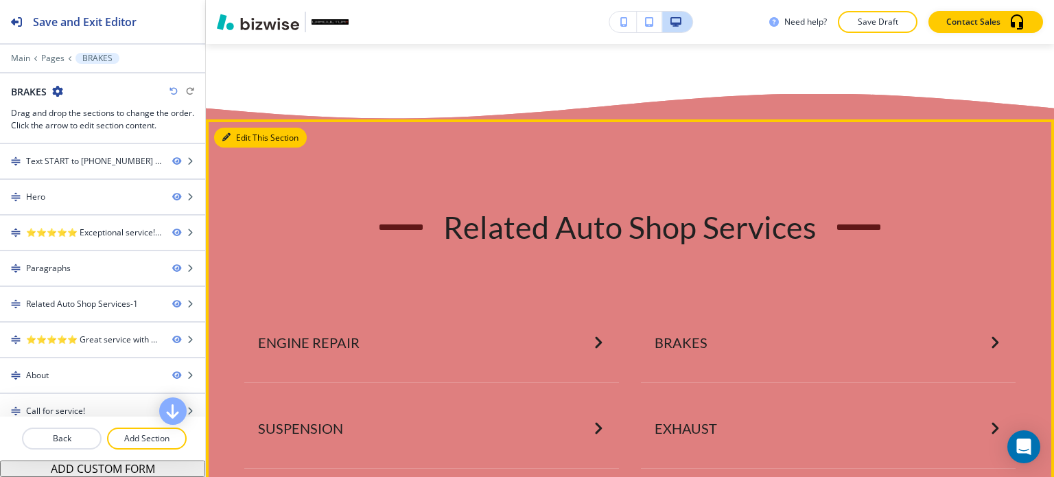
click at [230, 148] on button "Edit This Section" at bounding box center [260, 138] width 93 height 21
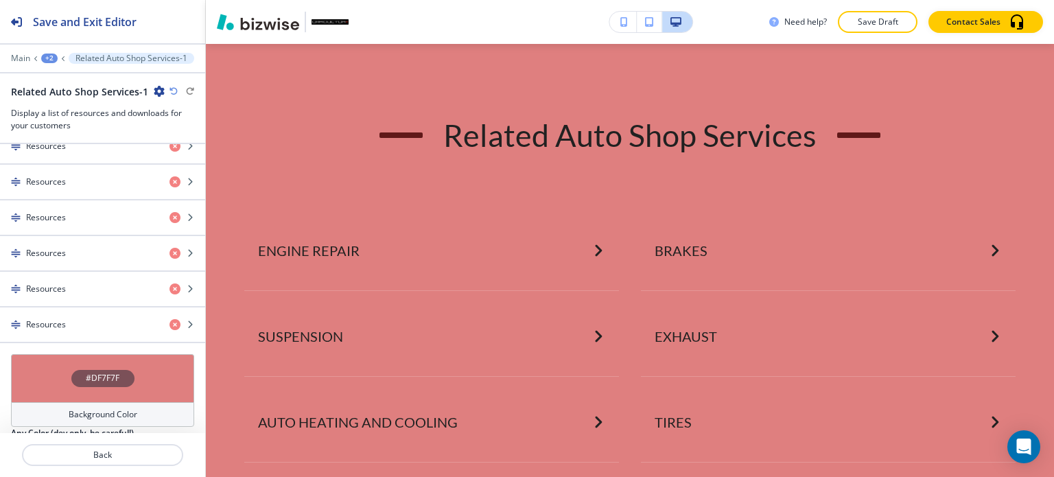
scroll to position [848, 0]
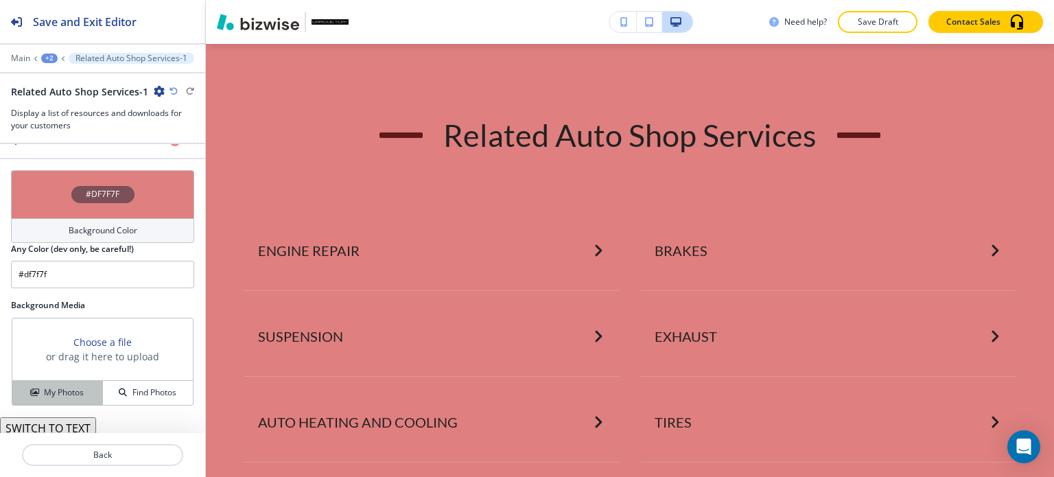
click at [75, 386] on h4 "My Photos" at bounding box center [64, 392] width 40 height 12
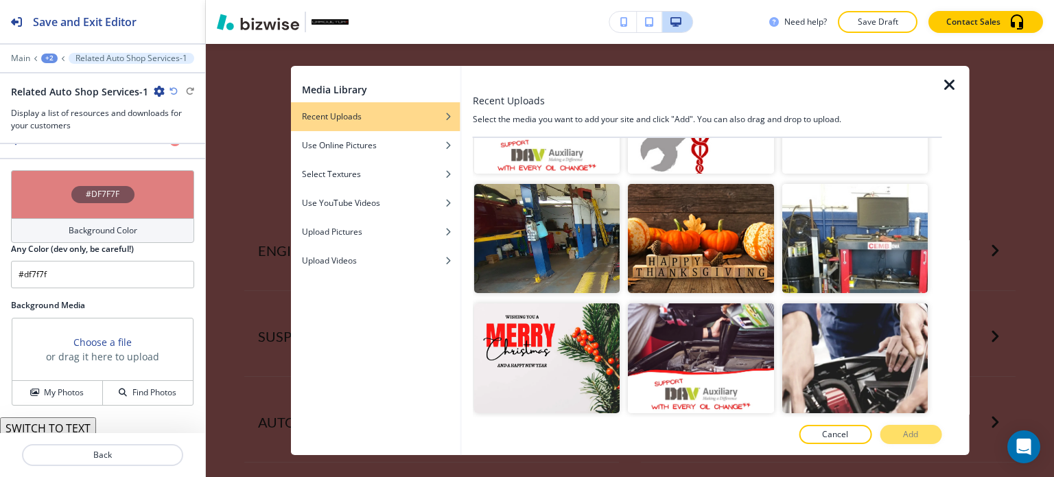
scroll to position [1646, 0]
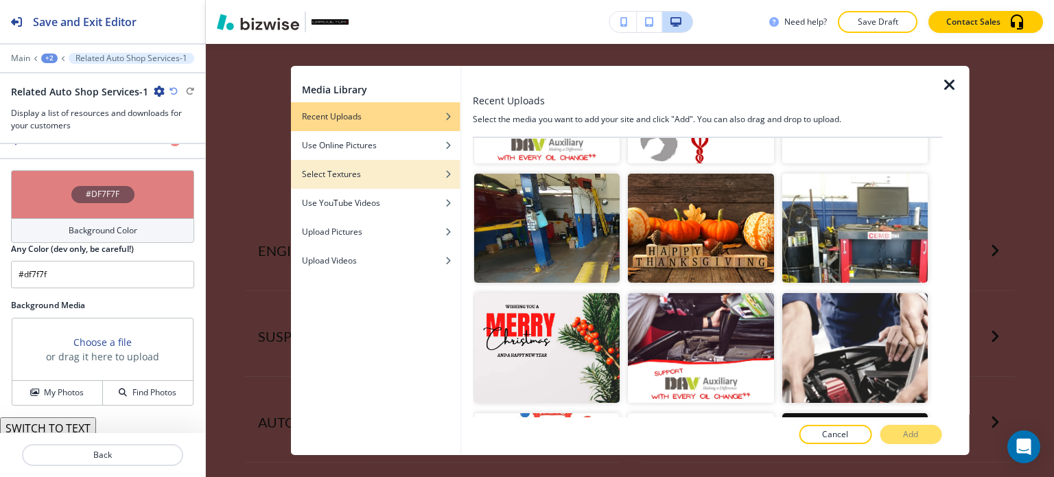
click at [379, 180] on div "button" at bounding box center [375, 184] width 169 height 8
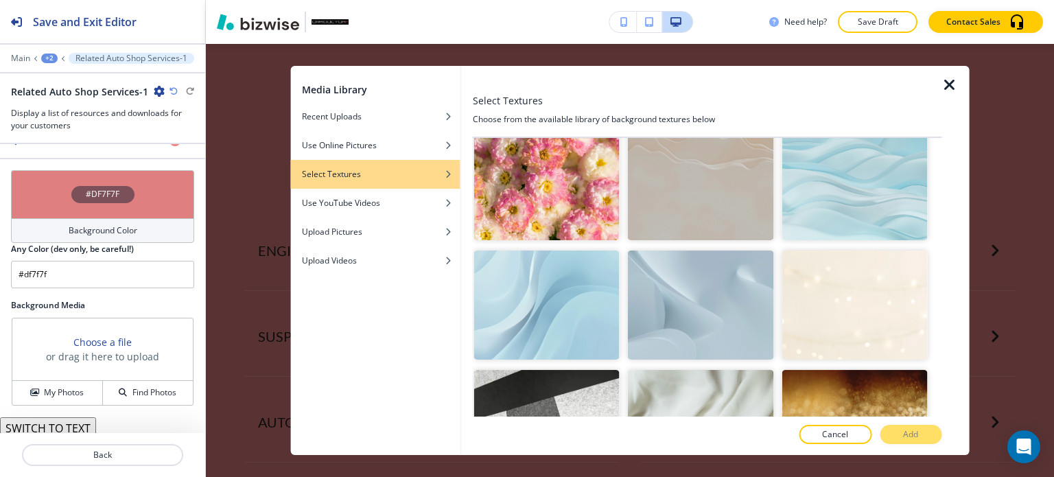
scroll to position [14, 0]
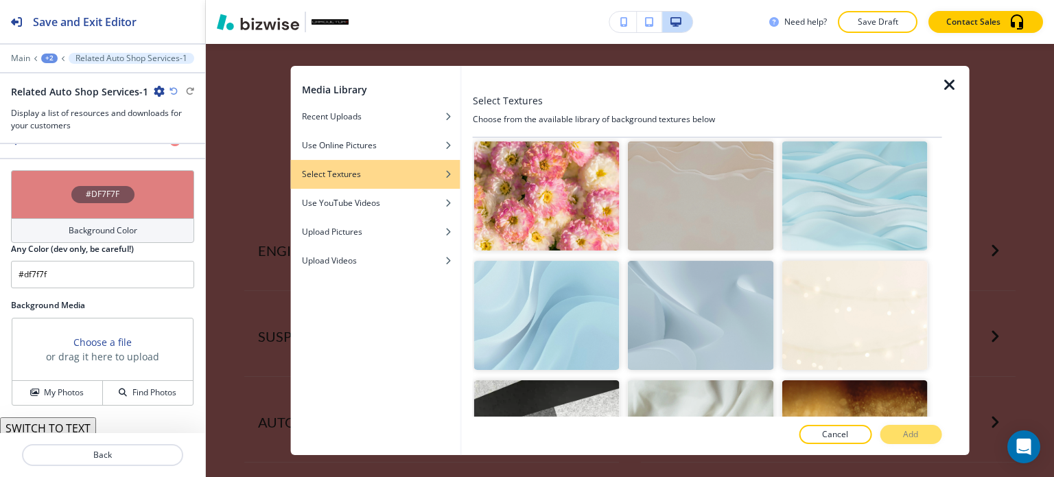
click at [739, 325] on img "button" at bounding box center [700, 315] width 145 height 109
click at [903, 429] on p "Add" at bounding box center [910, 434] width 15 height 12
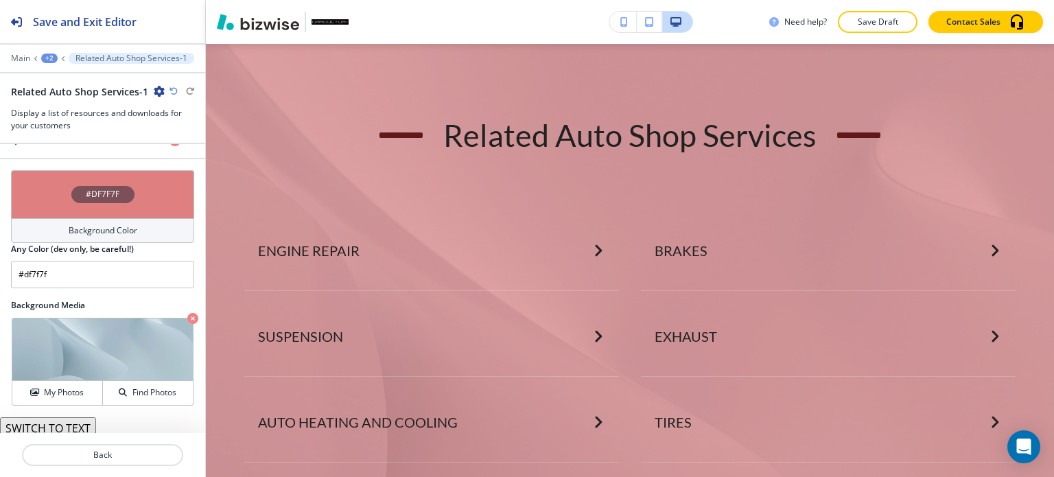
click at [125, 224] on h4 "Background Color" at bounding box center [103, 230] width 69 height 12
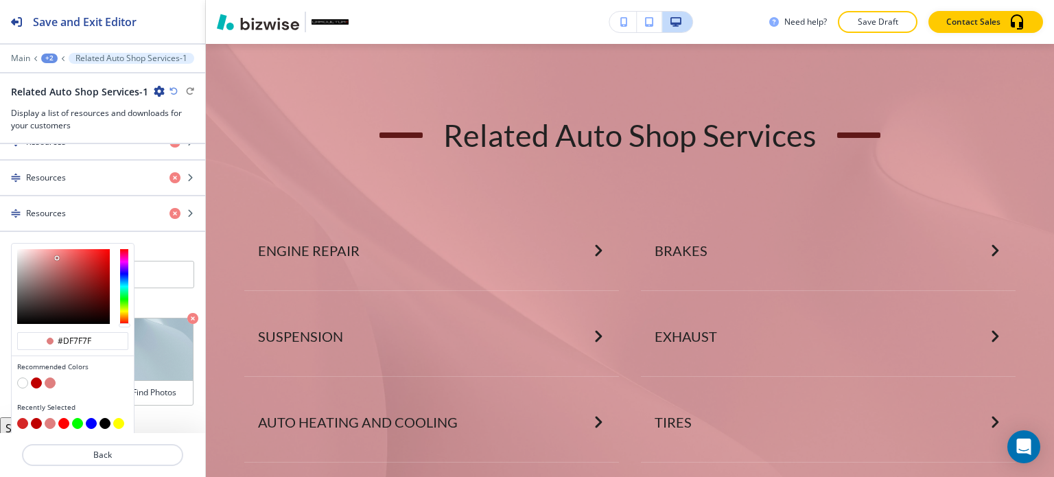
click at [27, 377] on div at bounding box center [72, 384] width 111 height 14
click at [23, 377] on button "button" at bounding box center [22, 382] width 11 height 11
type input "#FFFFFF"
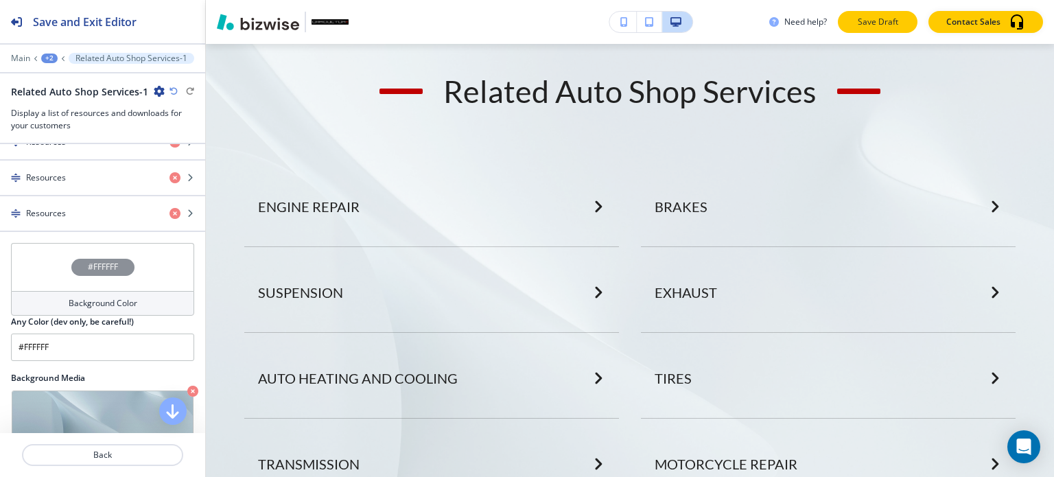
click at [867, 19] on p "Save Draft" at bounding box center [877, 22] width 44 height 12
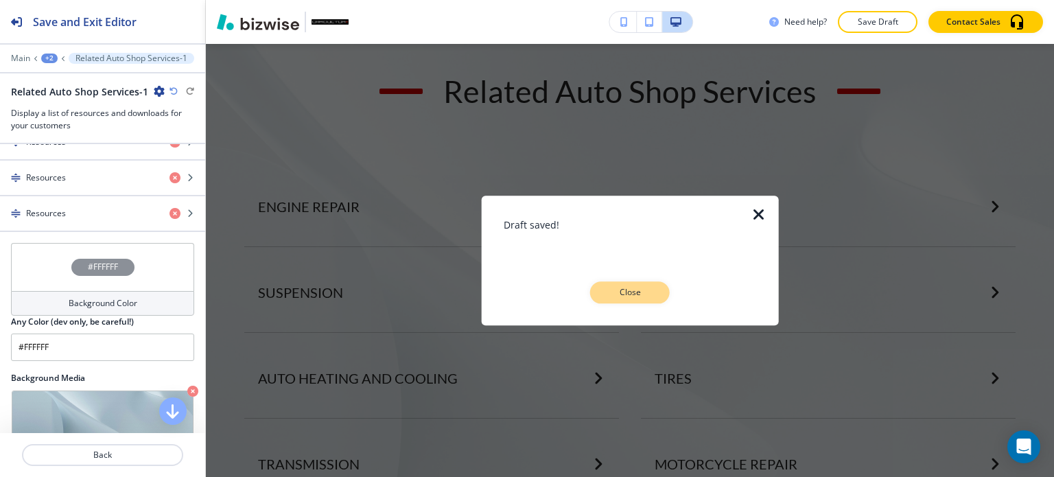
click at [638, 290] on p "Close" at bounding box center [630, 292] width 44 height 12
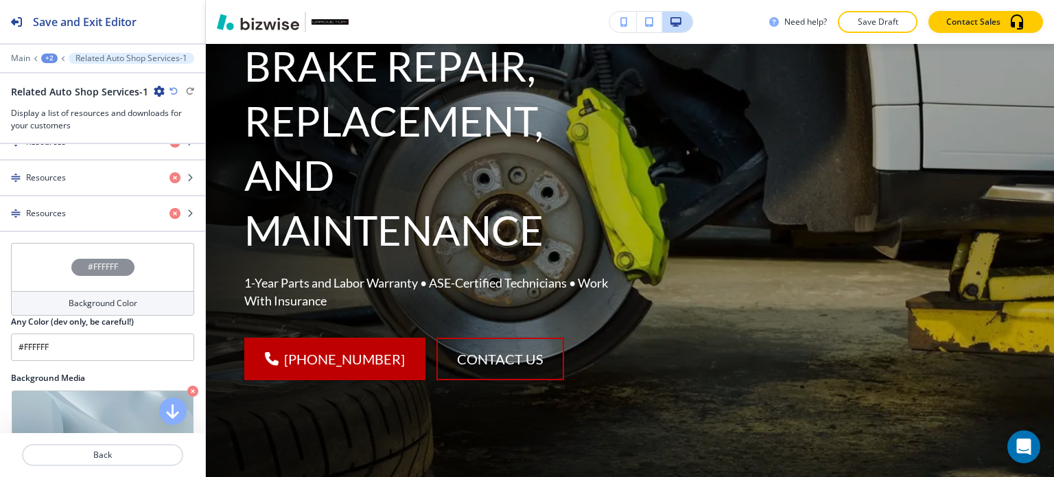
scroll to position [0, 0]
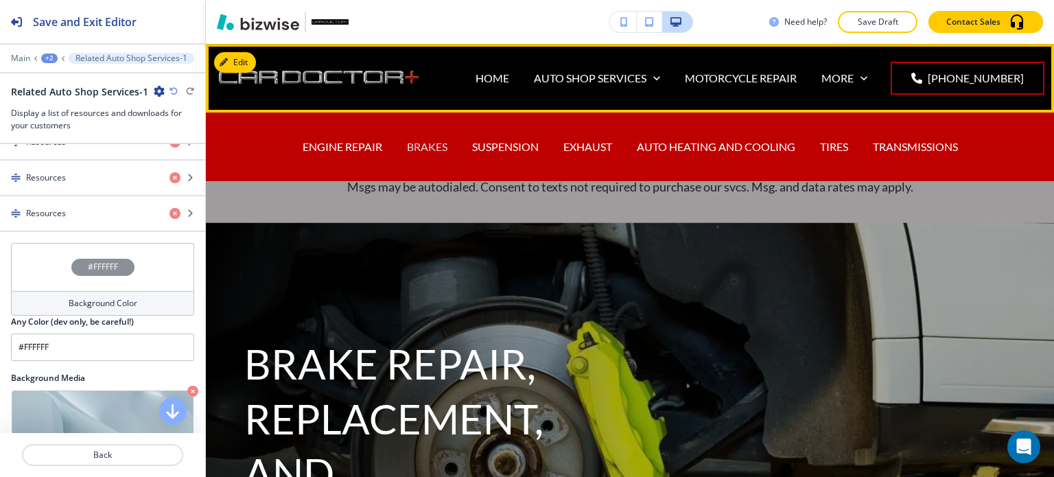
click at [431, 147] on p "BRAKES" at bounding box center [427, 147] width 40 height 16
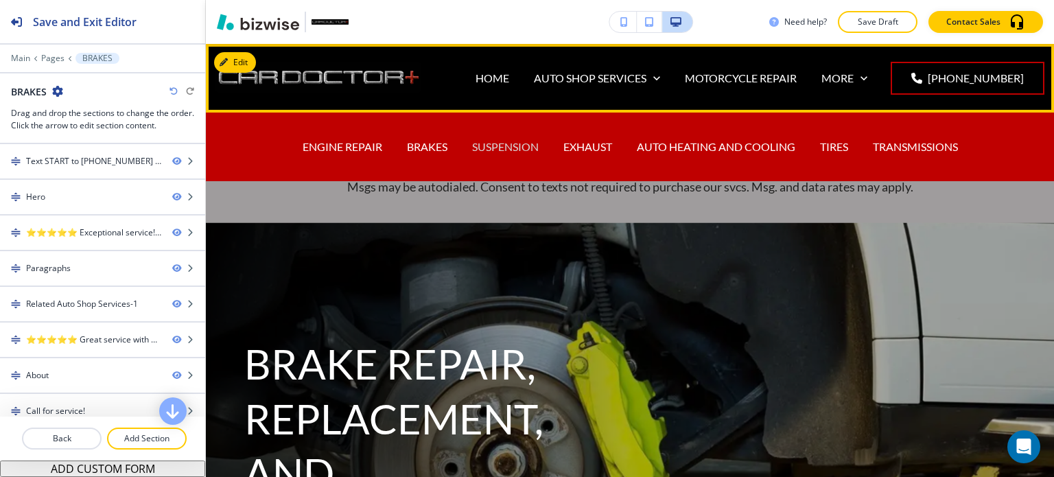
click at [500, 145] on p "SUSPENSION" at bounding box center [505, 147] width 67 height 16
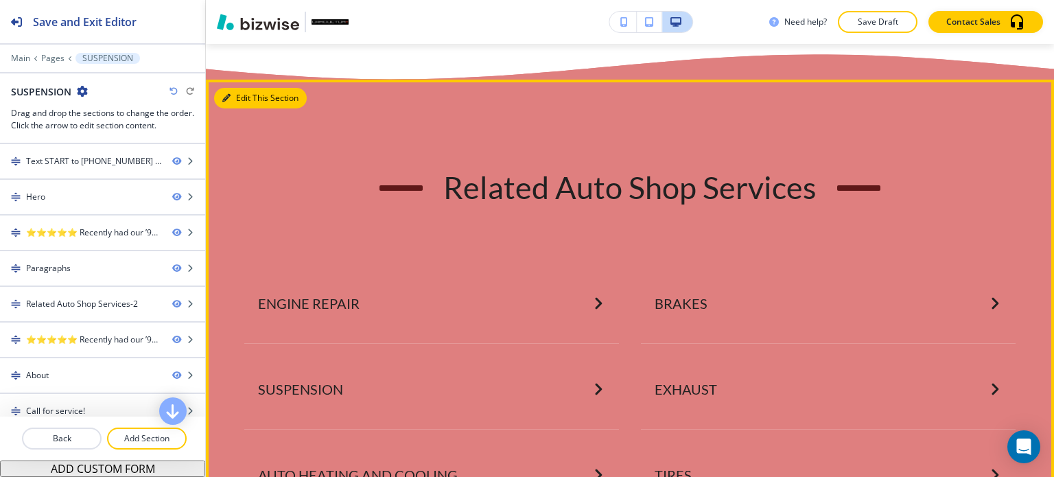
click at [235, 108] on button "Edit This Section" at bounding box center [260, 98] width 93 height 21
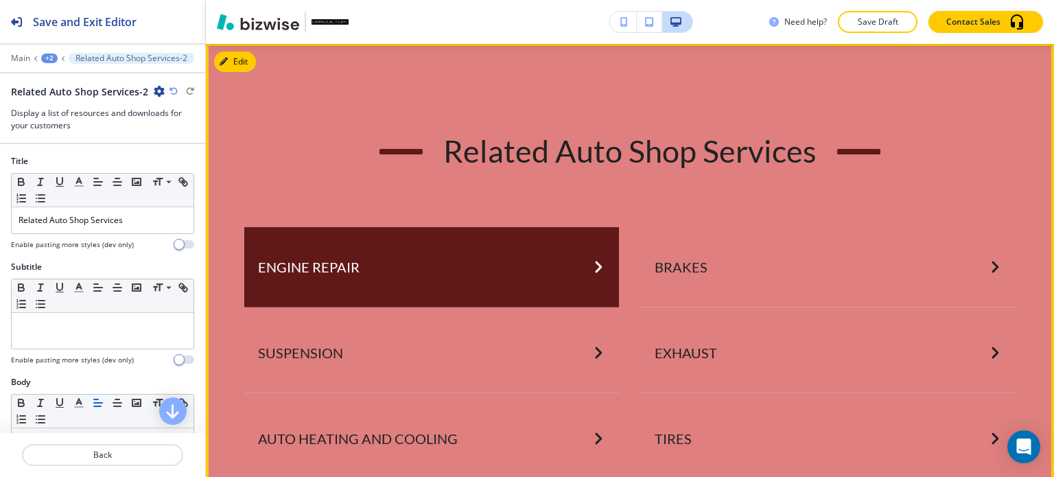
scroll to position [2443, 0]
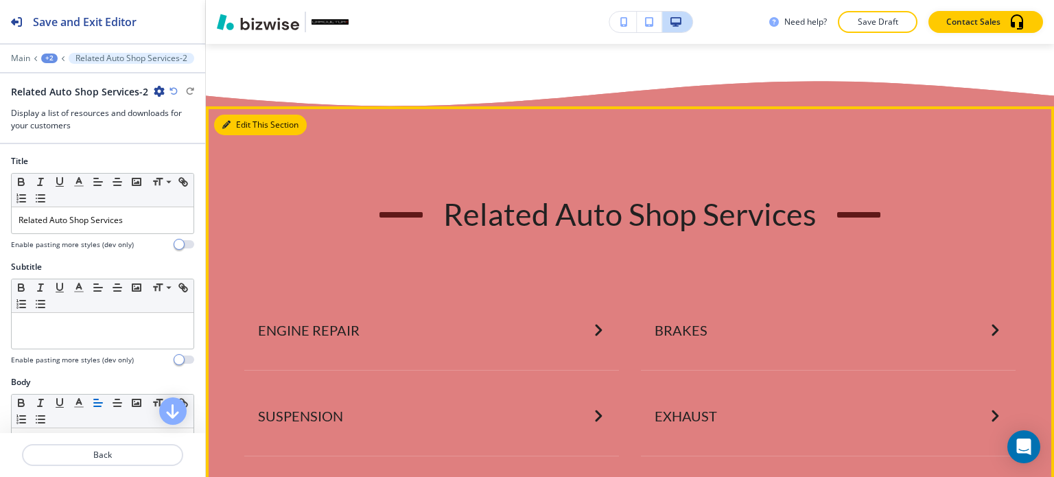
click at [217, 135] on button "Edit This Section" at bounding box center [260, 125] width 93 height 21
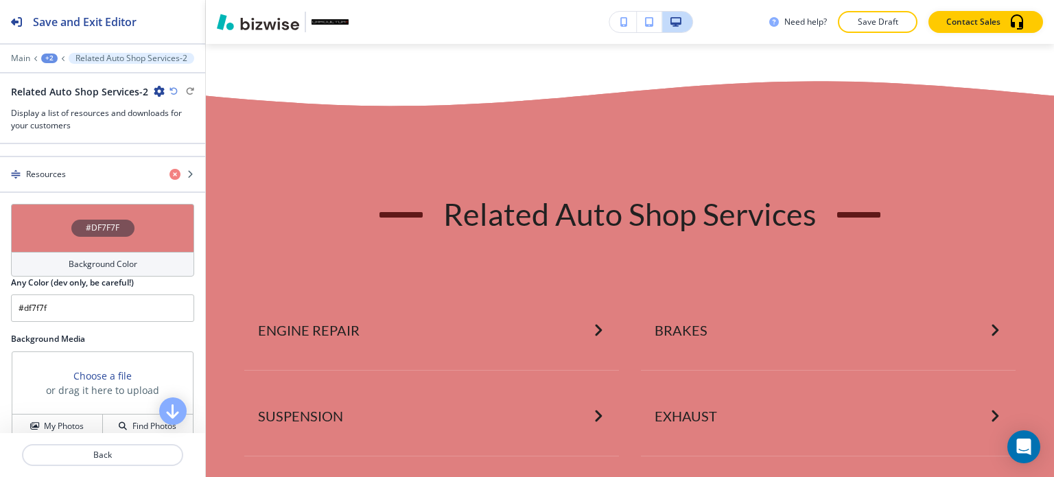
scroll to position [823, 0]
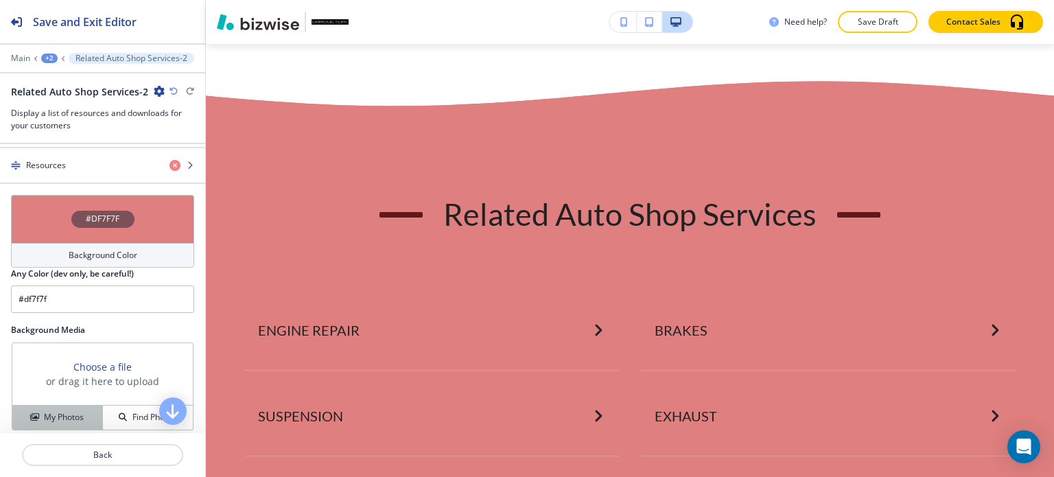
click at [80, 411] on h4 "My Photos" at bounding box center [64, 417] width 40 height 12
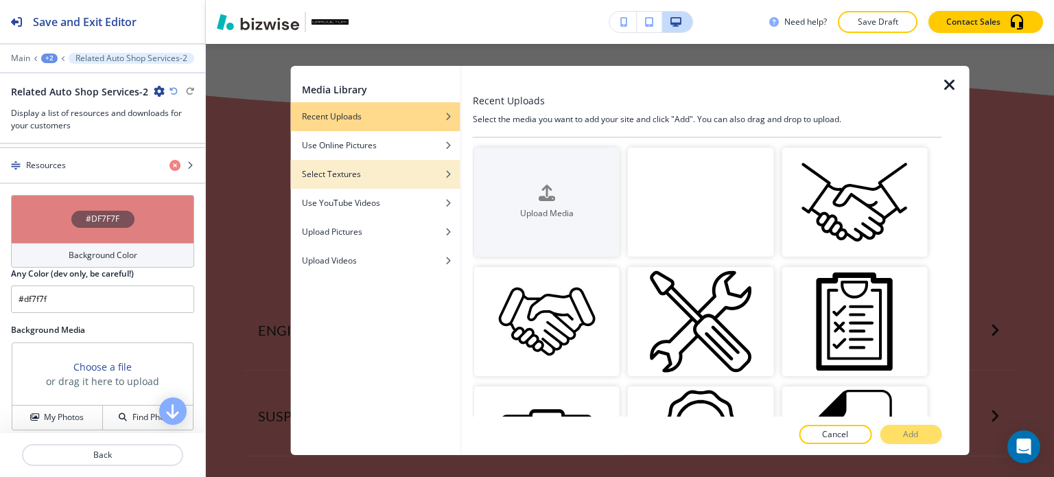
click at [390, 180] on div "button" at bounding box center [375, 184] width 169 height 8
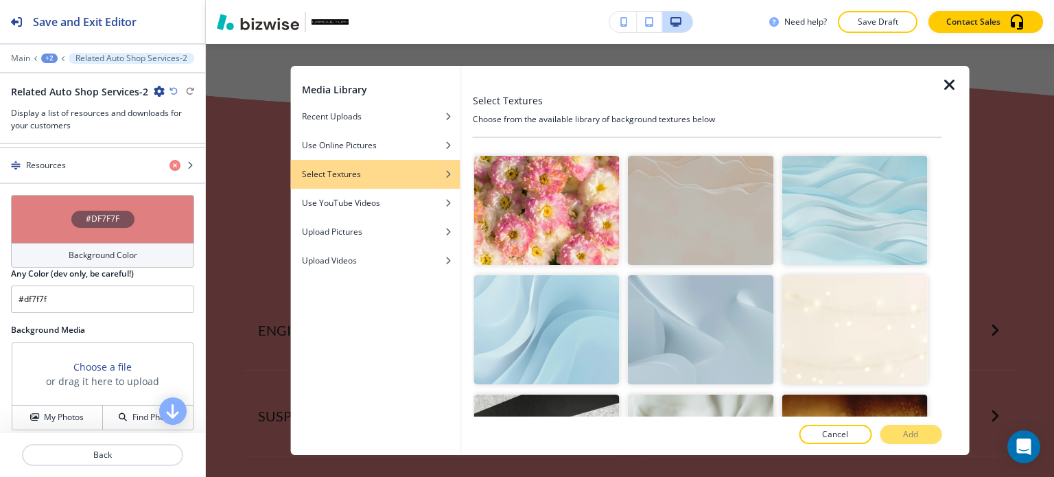
click at [716, 326] on img "button" at bounding box center [700, 329] width 145 height 109
click at [908, 436] on p "Add" at bounding box center [910, 434] width 15 height 12
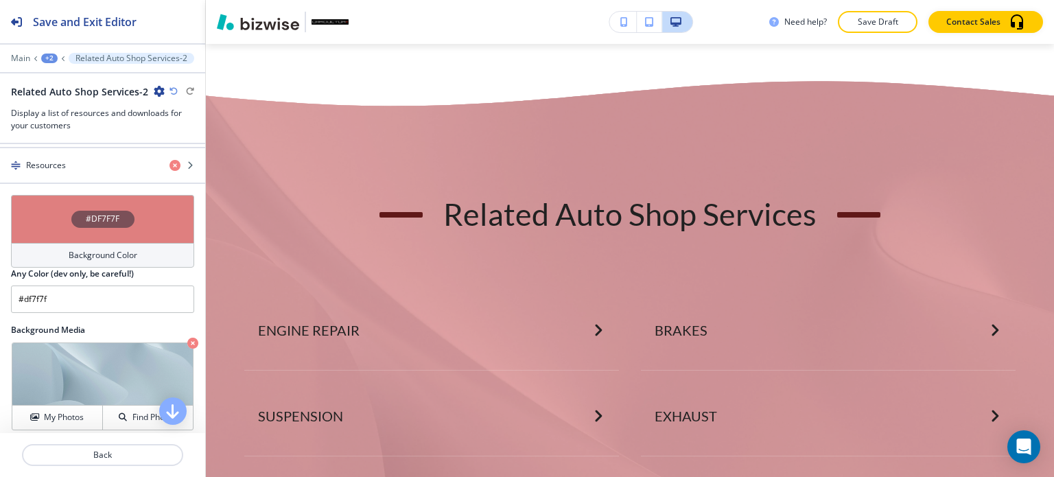
click at [99, 234] on div "#DF7F7F" at bounding box center [102, 219] width 183 height 48
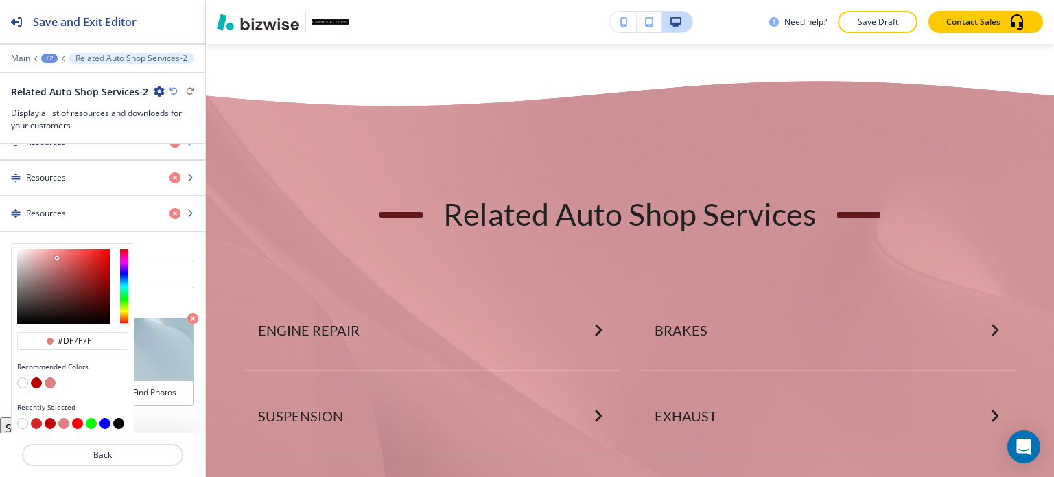
click at [21, 377] on button "button" at bounding box center [22, 382] width 11 height 11
type input "#FFFFFF"
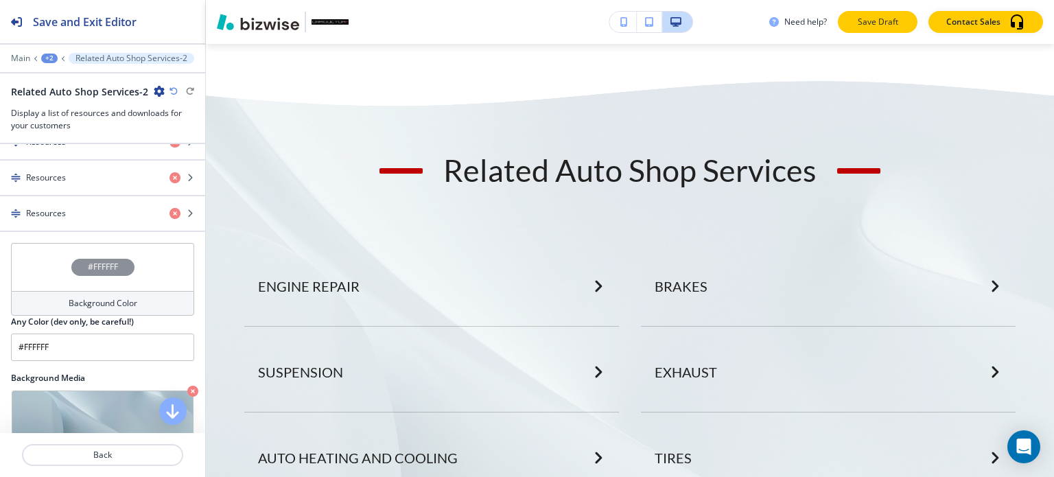
click at [875, 27] on p "Save Draft" at bounding box center [877, 22] width 44 height 12
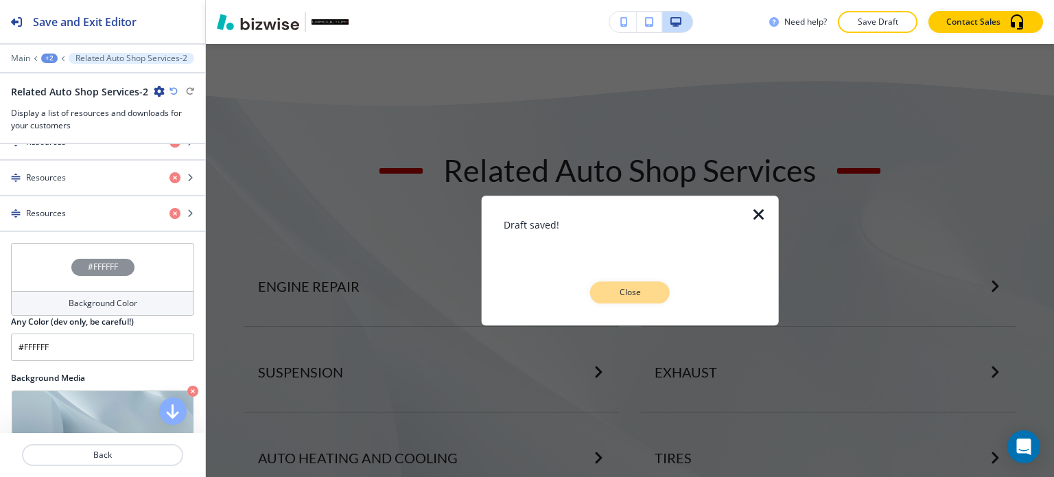
click at [616, 286] on p "Close" at bounding box center [630, 292] width 44 height 12
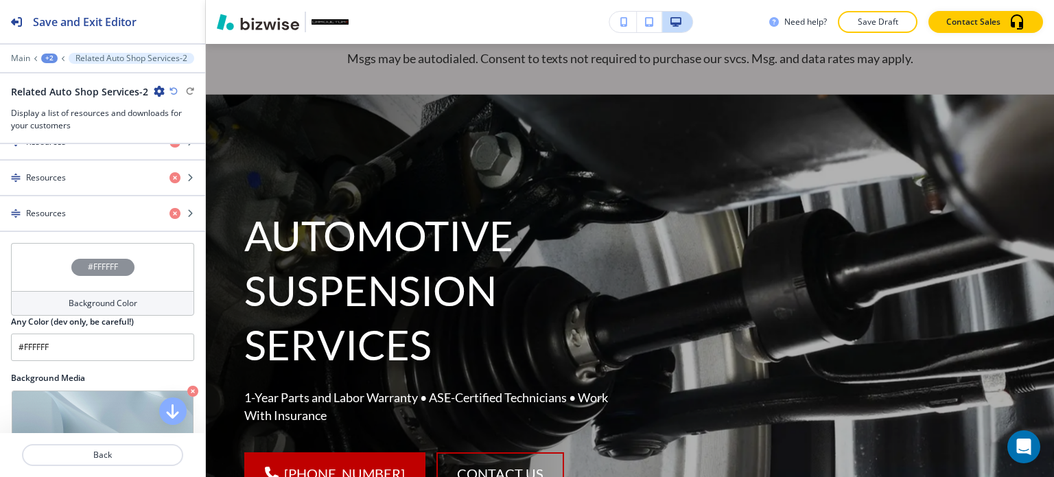
scroll to position [0, 0]
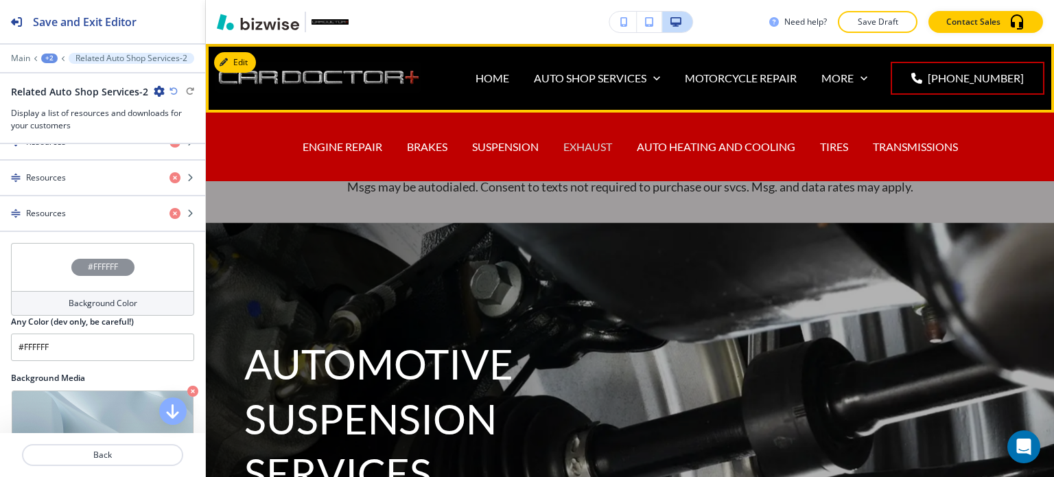
click at [590, 143] on p "EXHAUST" at bounding box center [587, 147] width 49 height 16
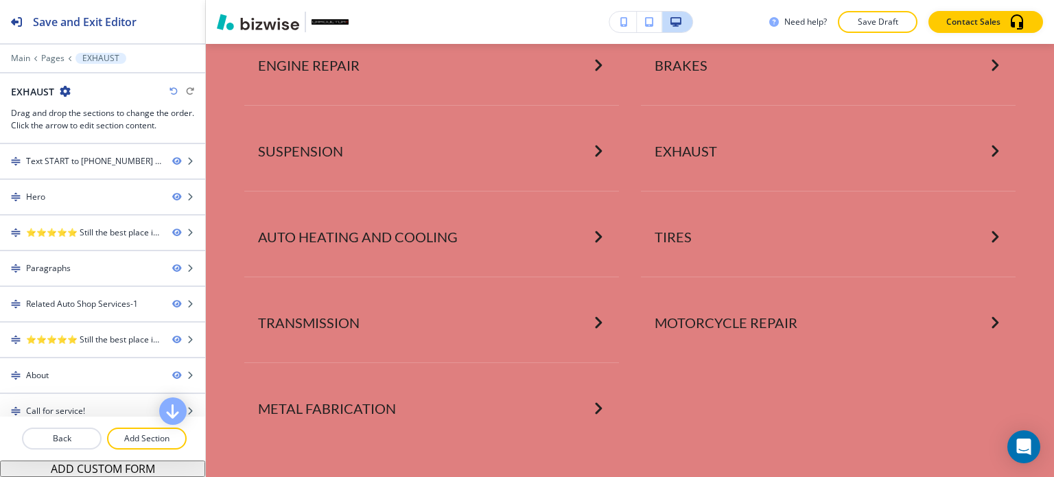
scroll to position [1783, 0]
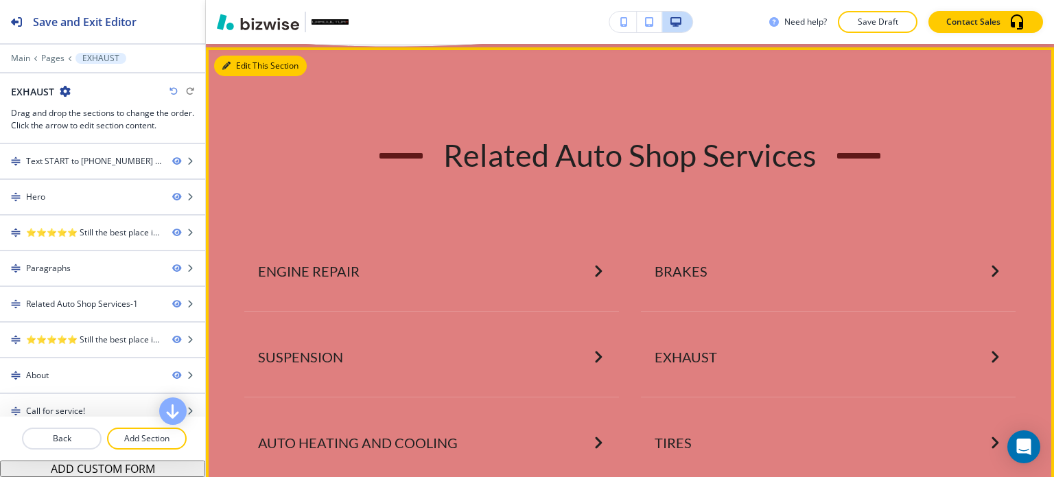
click at [222, 76] on button "Edit This Section" at bounding box center [260, 66] width 93 height 21
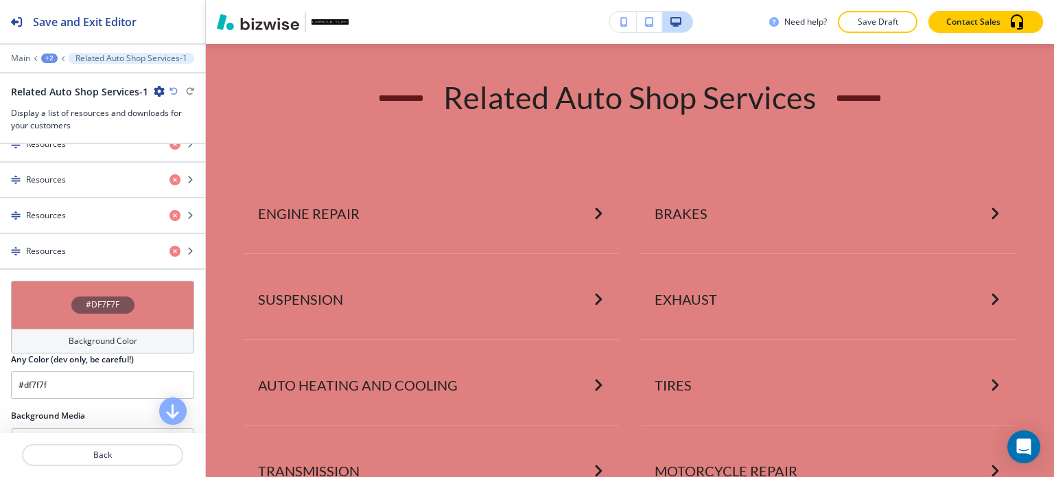
scroll to position [823, 0]
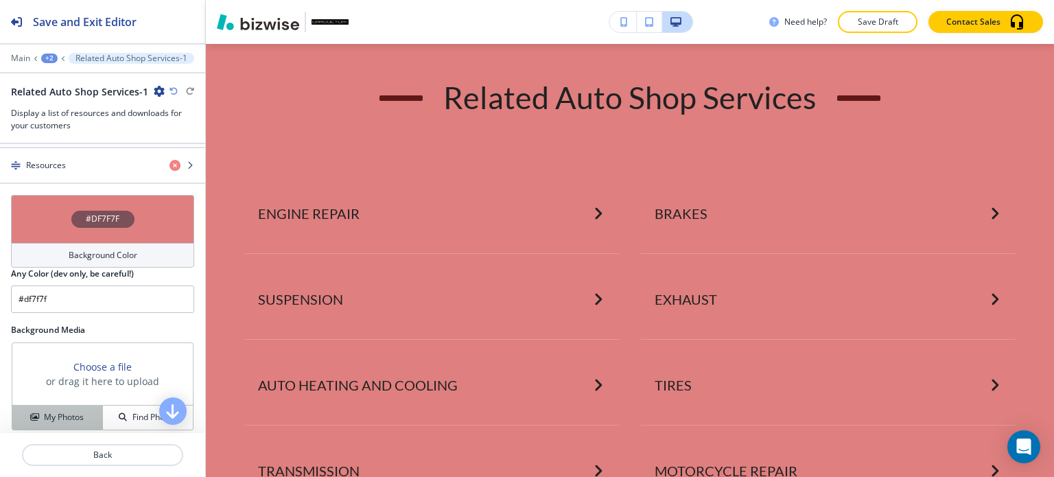
click at [56, 405] on button "My Photos" at bounding box center [57, 417] width 91 height 24
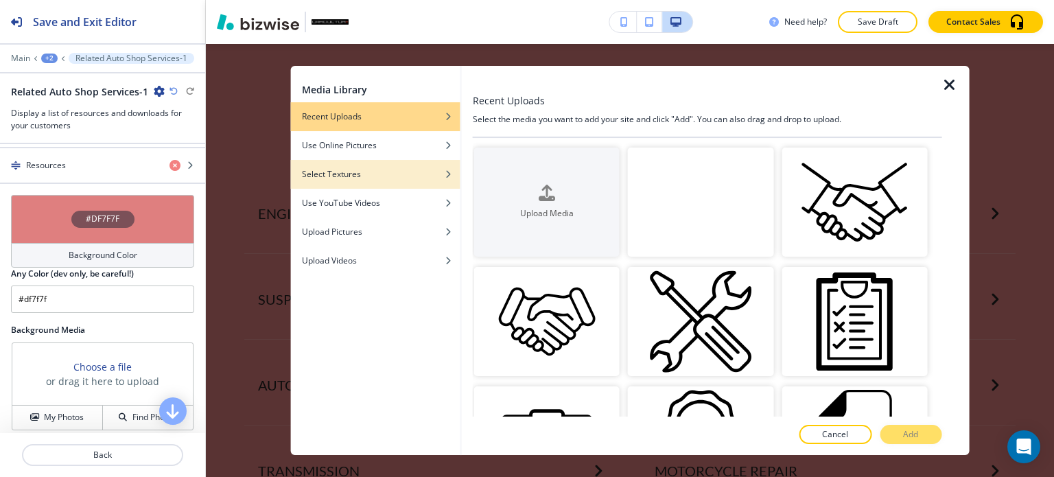
click at [357, 177] on h4 "Select Textures" at bounding box center [331, 174] width 59 height 12
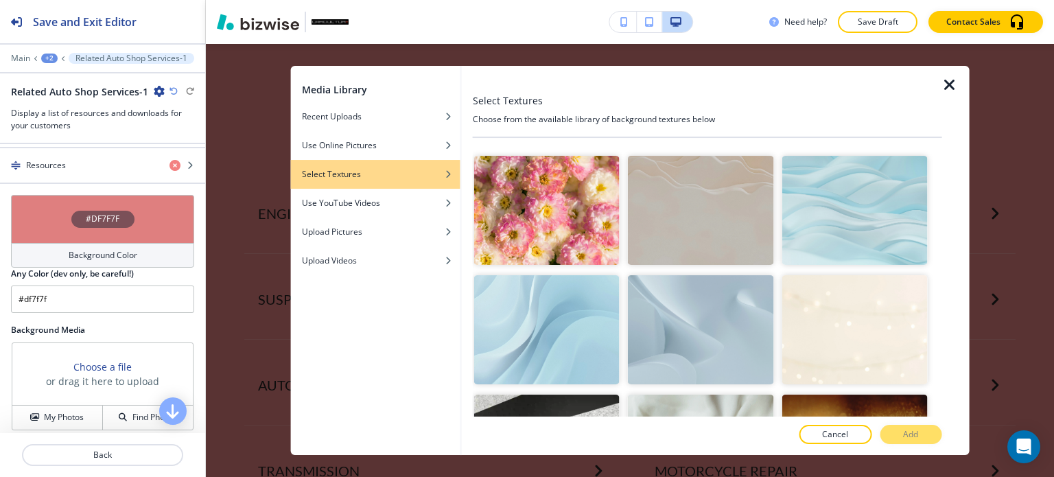
click at [699, 319] on img "button" at bounding box center [700, 329] width 145 height 109
click at [905, 431] on p "Add" at bounding box center [910, 434] width 15 height 12
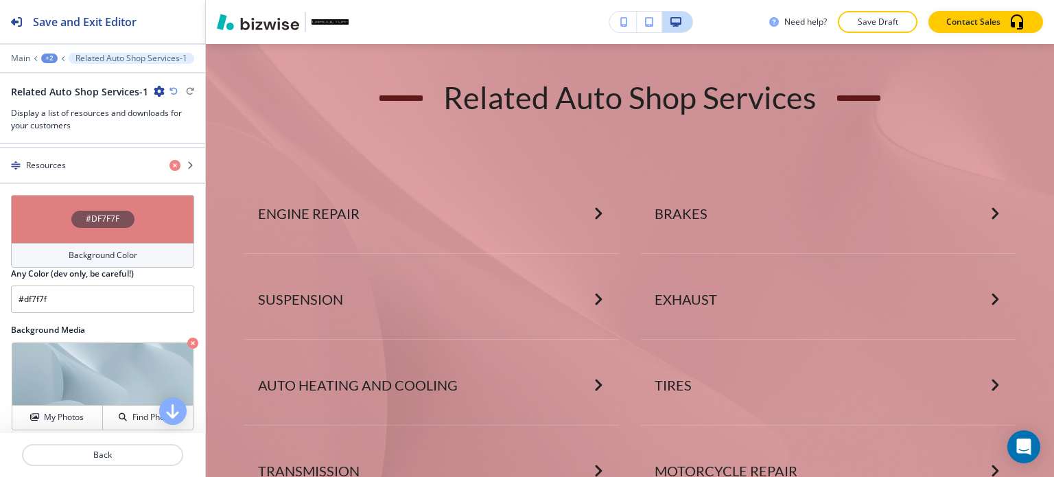
click at [117, 227] on div "#DF7F7F" at bounding box center [102, 219] width 183 height 48
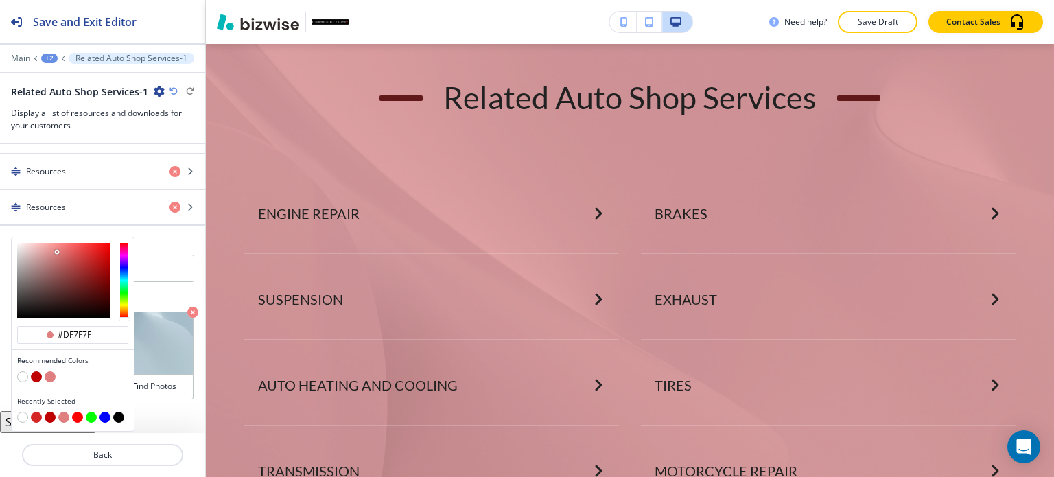
scroll to position [775, 0]
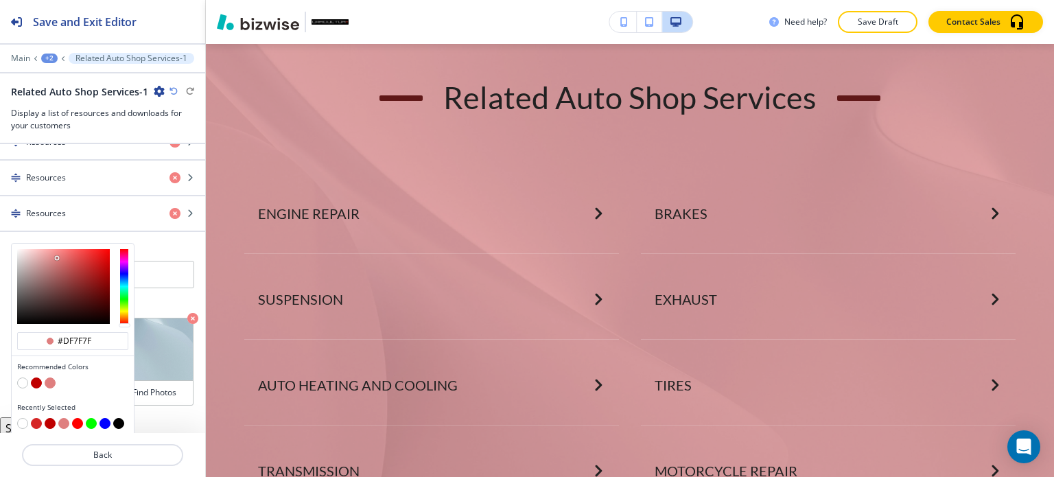
click at [23, 378] on button "button" at bounding box center [22, 382] width 11 height 11
type input "#FFFFFF"
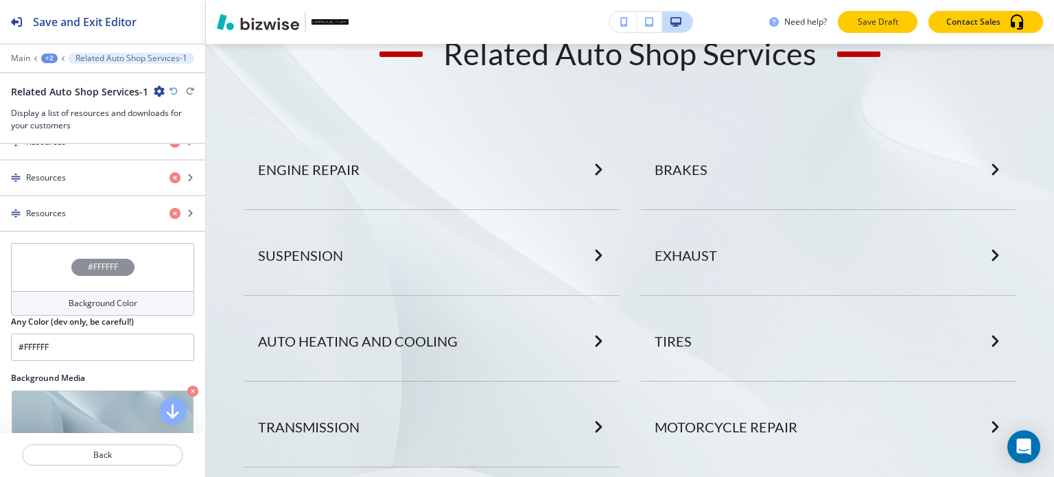
click at [893, 23] on p "Save Draft" at bounding box center [877, 22] width 44 height 12
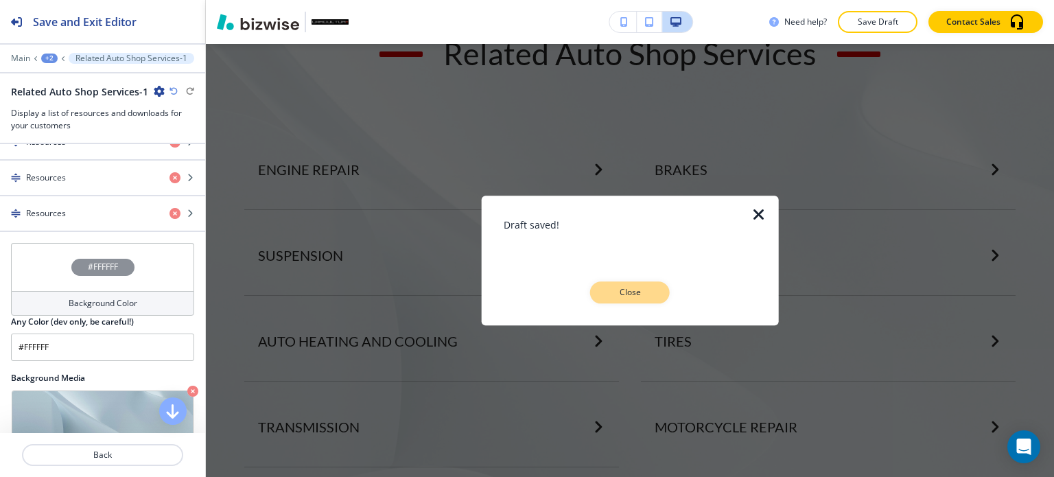
click at [631, 294] on p "Close" at bounding box center [630, 292] width 44 height 12
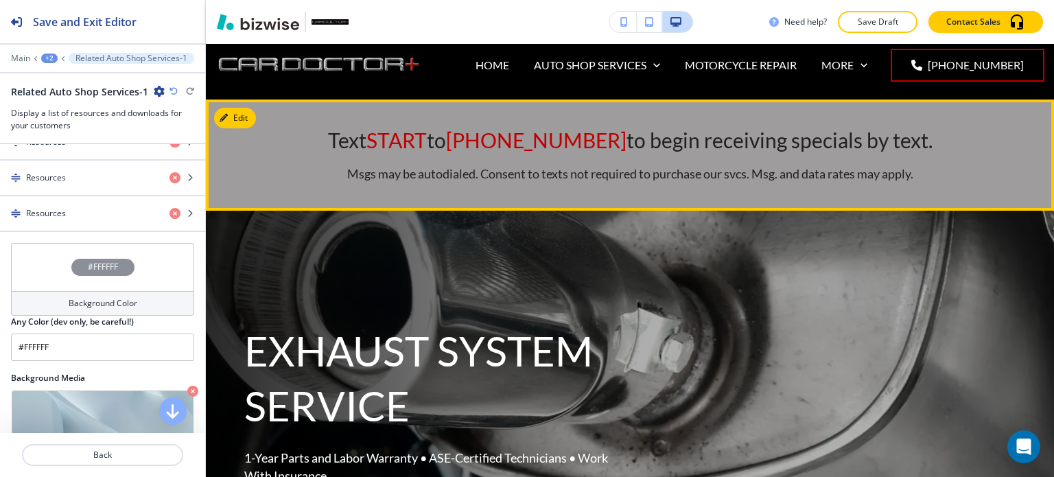
scroll to position [0, 0]
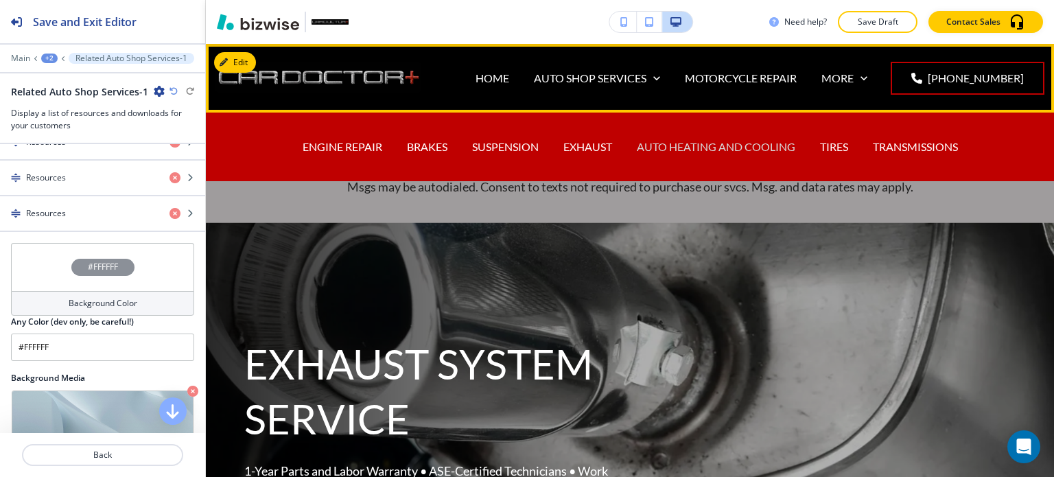
click at [691, 143] on p "AUTO HEATING AND COOLING" at bounding box center [716, 147] width 158 height 16
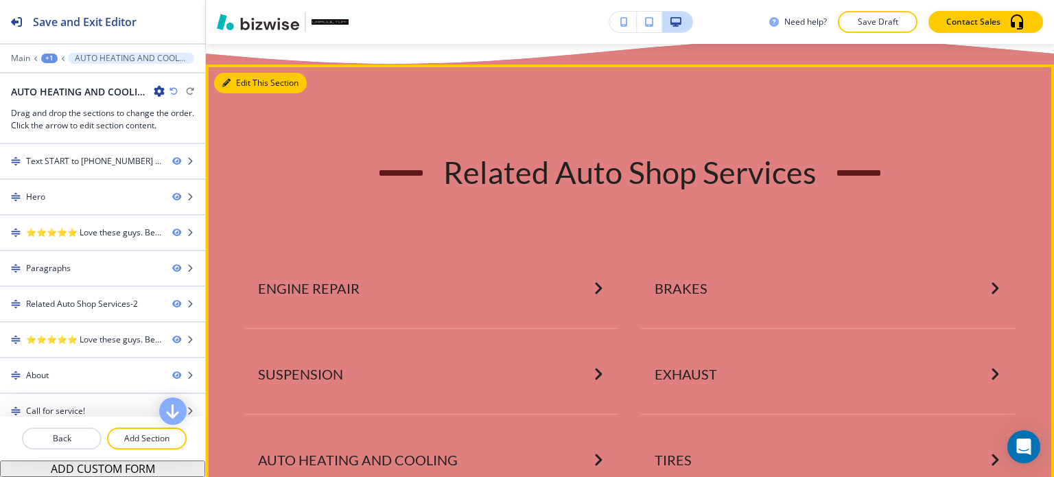
click at [250, 93] on button "Edit This Section" at bounding box center [260, 83] width 93 height 21
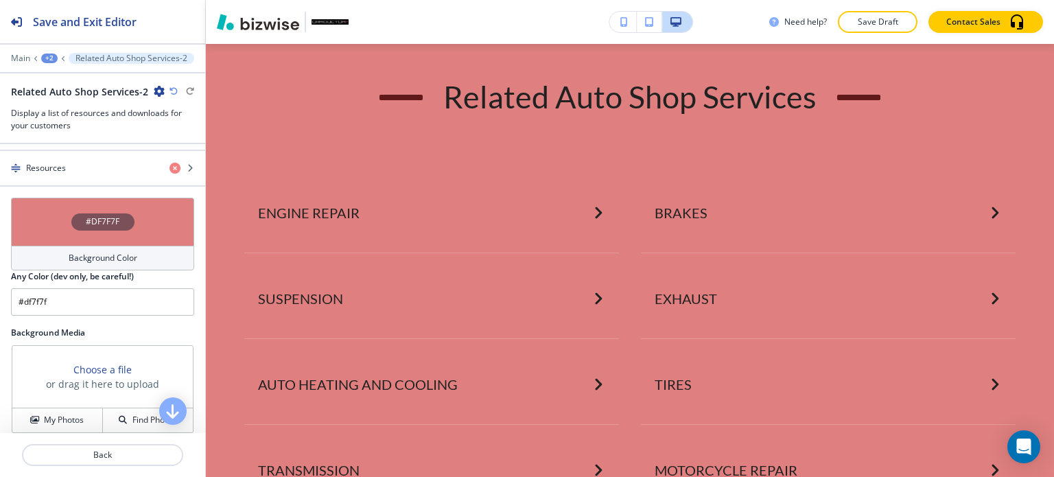
scroll to position [823, 0]
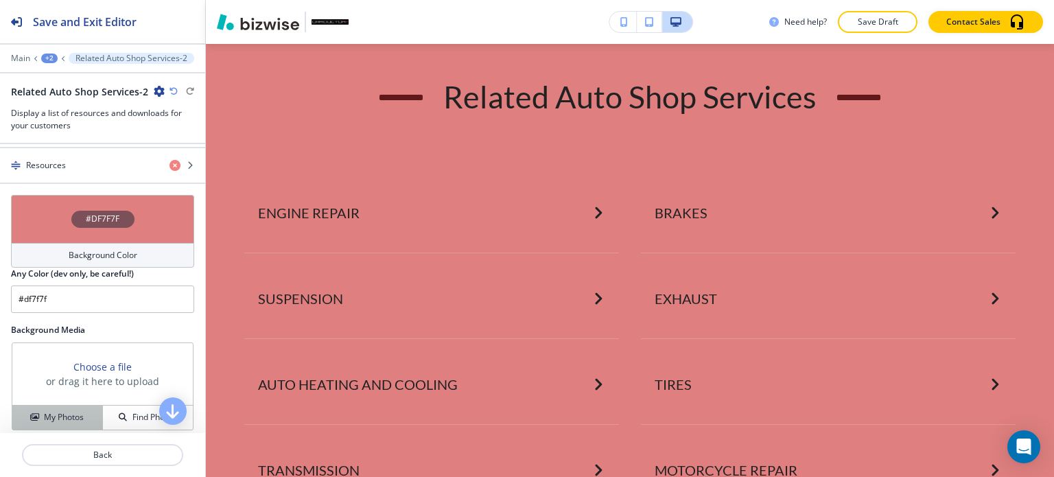
click at [69, 411] on h4 "My Photos" at bounding box center [64, 417] width 40 height 12
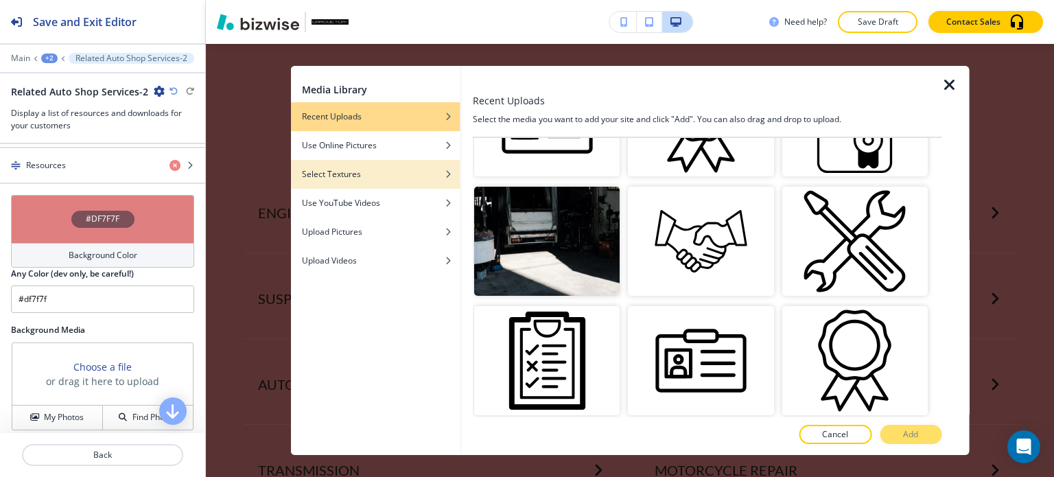
scroll to position [343, 0]
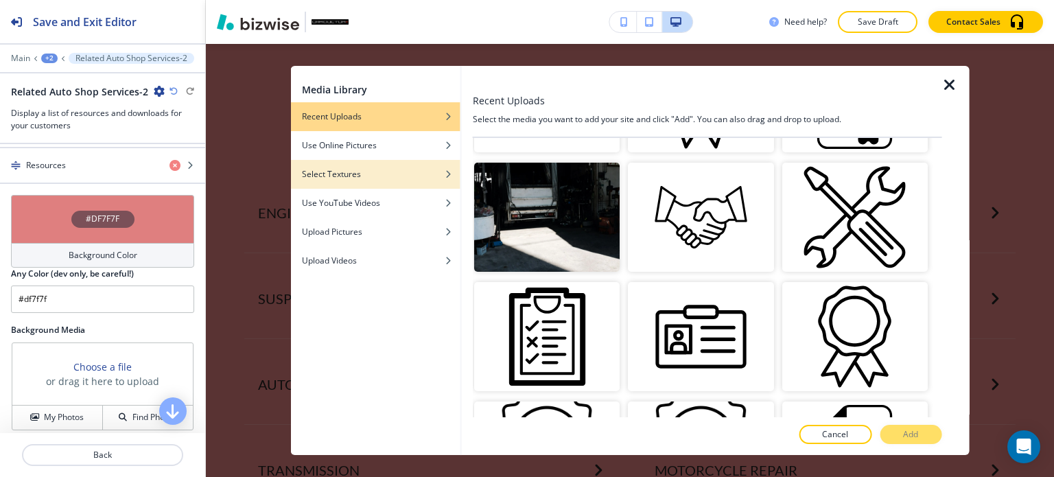
click at [341, 169] on h4 "Select Textures" at bounding box center [331, 174] width 59 height 12
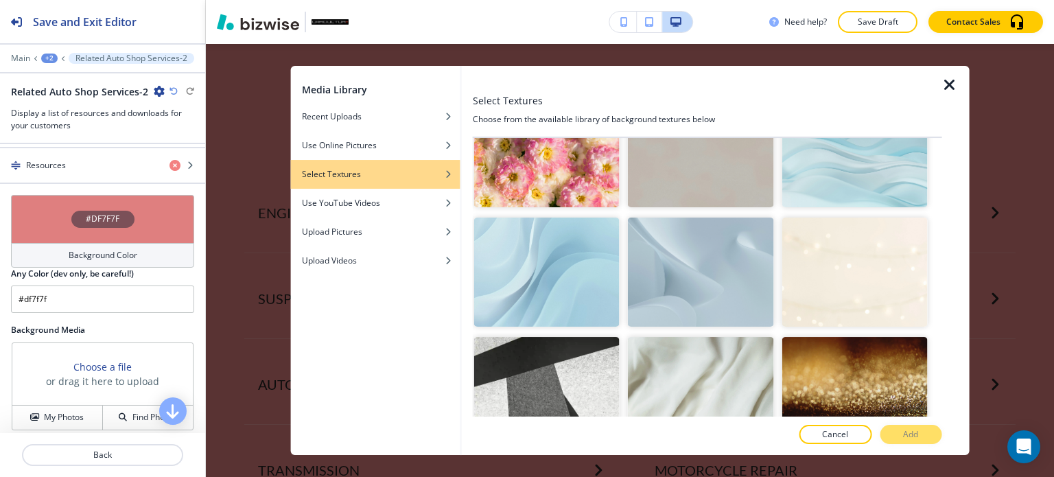
scroll to position [0, 0]
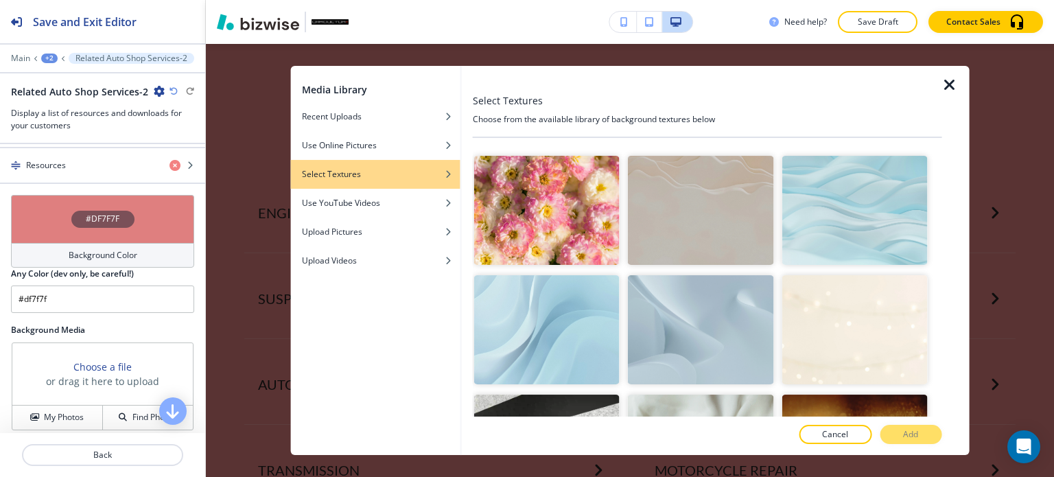
click at [722, 324] on img "button" at bounding box center [700, 329] width 145 height 109
click at [916, 438] on p "Add" at bounding box center [910, 434] width 15 height 12
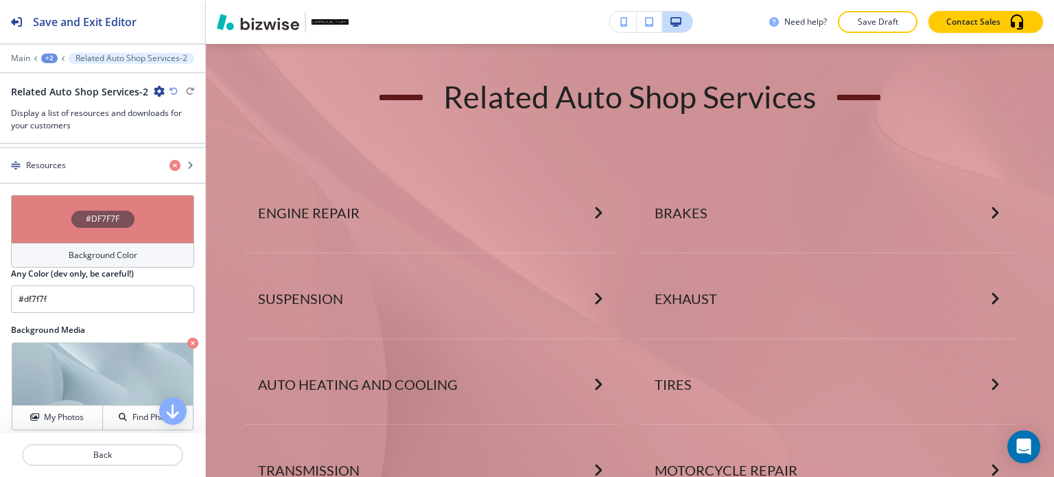
click at [99, 249] on h4 "Background Color" at bounding box center [103, 255] width 69 height 12
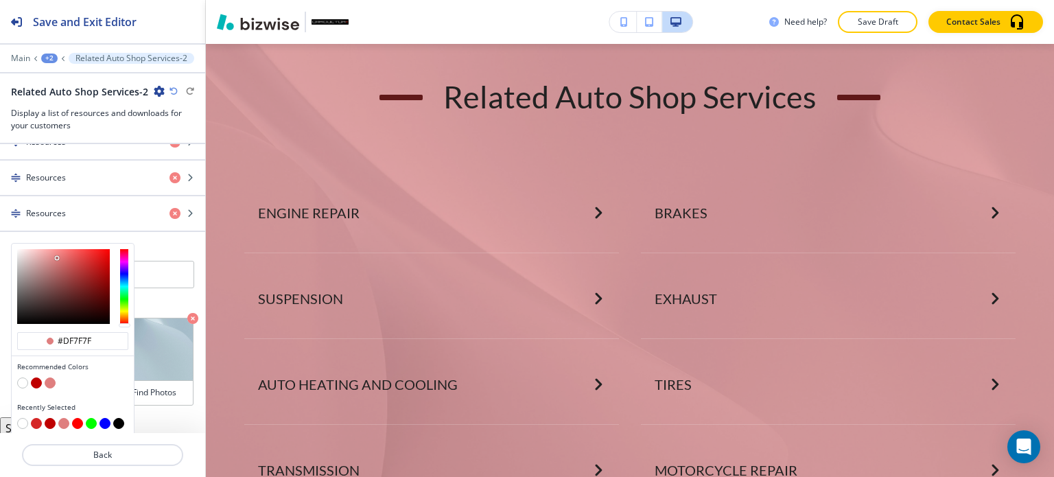
click at [25, 377] on button "button" at bounding box center [22, 382] width 11 height 11
type input "#FFFFFF"
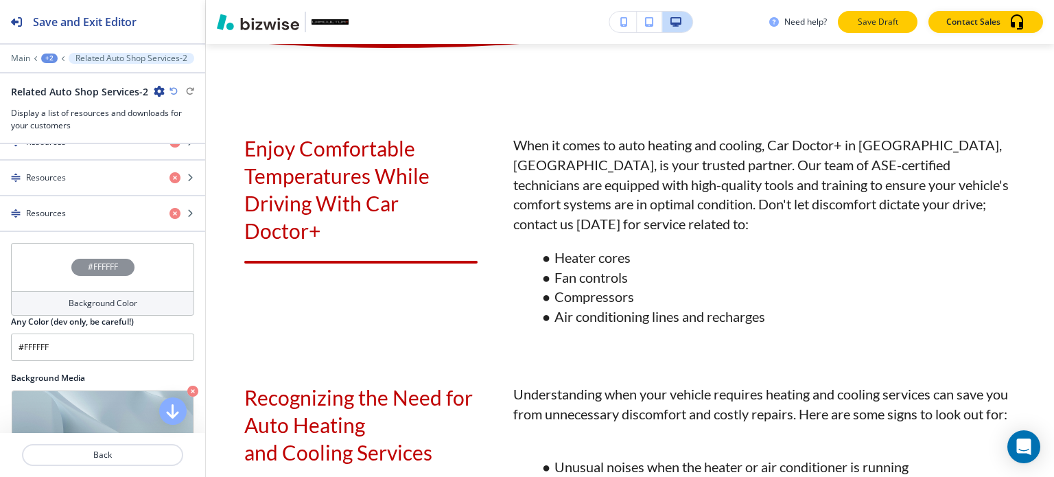
scroll to position [830, 0]
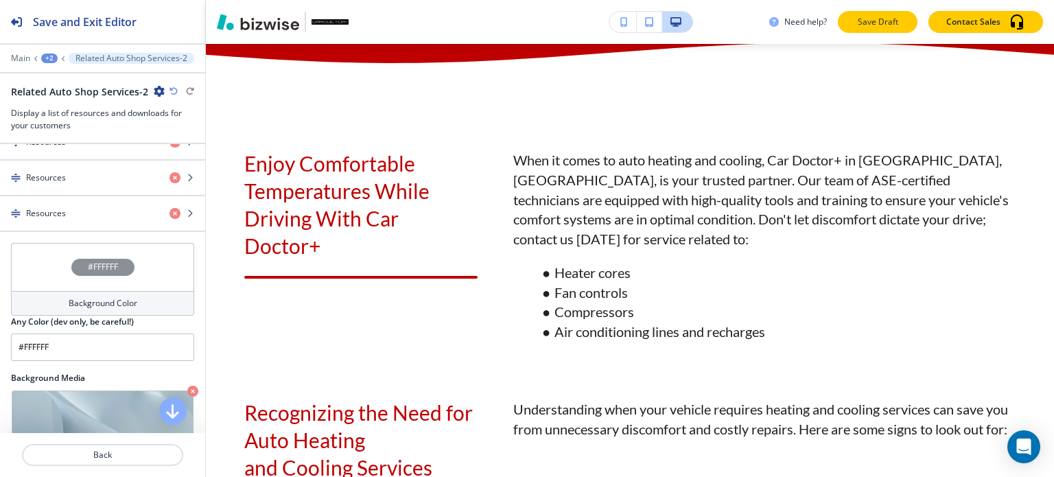
click at [877, 24] on p "Save Draft" at bounding box center [877, 22] width 44 height 12
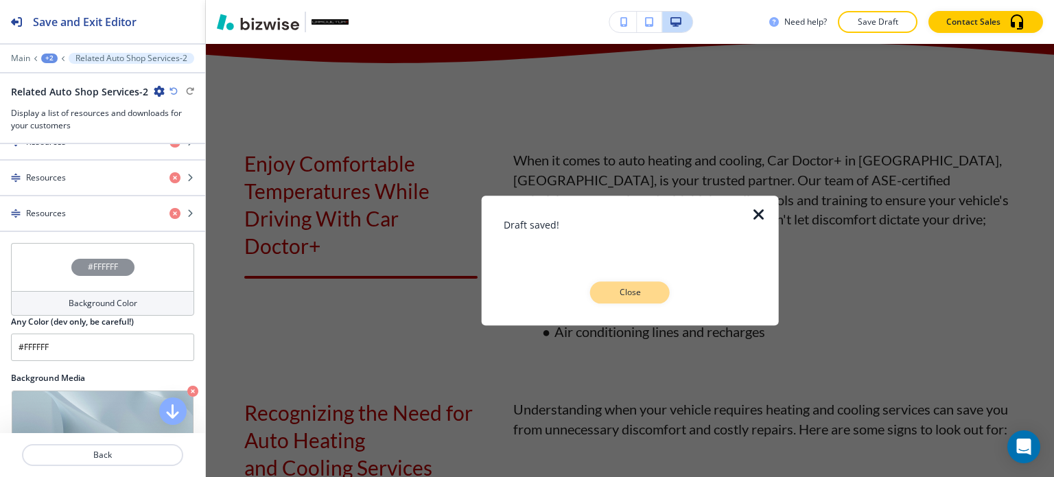
click at [630, 296] on p "Close" at bounding box center [630, 292] width 44 height 12
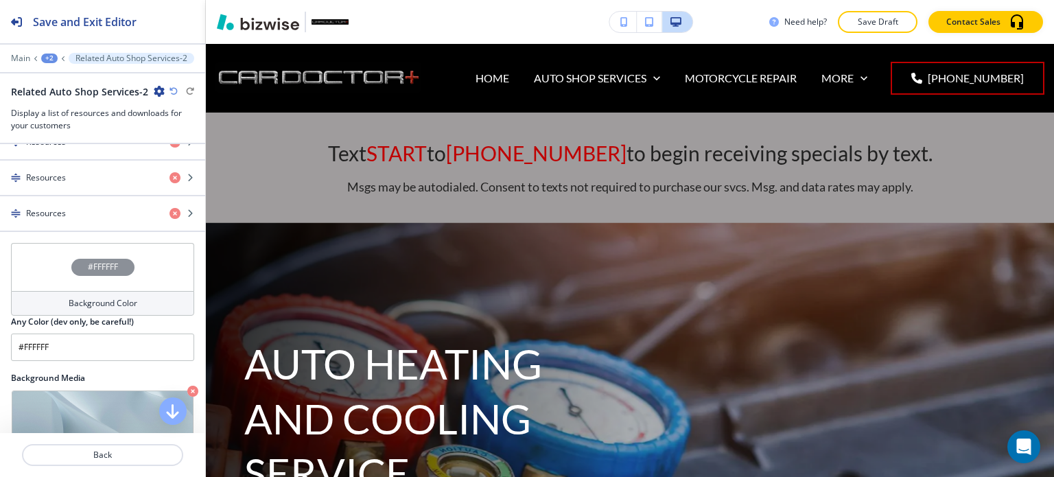
scroll to position [0, 0]
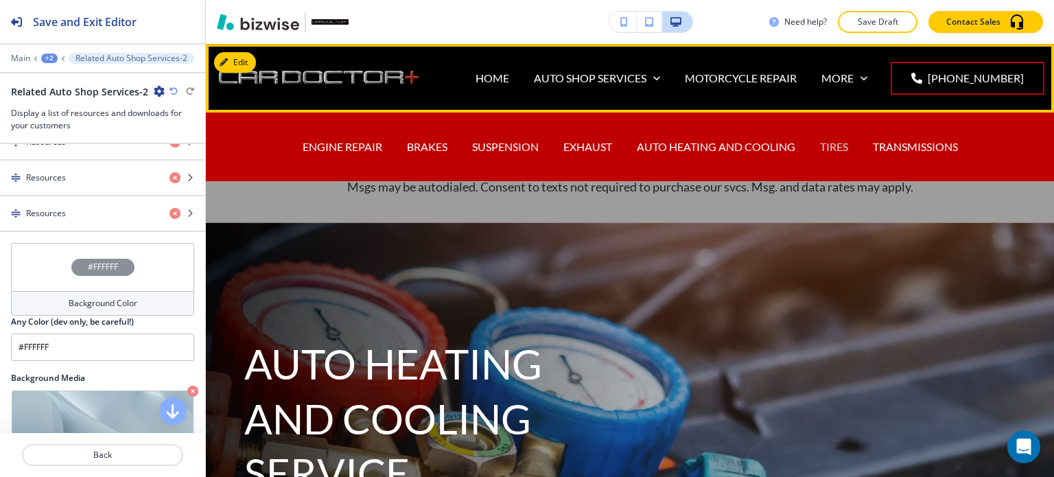
click at [832, 142] on p "TIRES" at bounding box center [834, 147] width 28 height 16
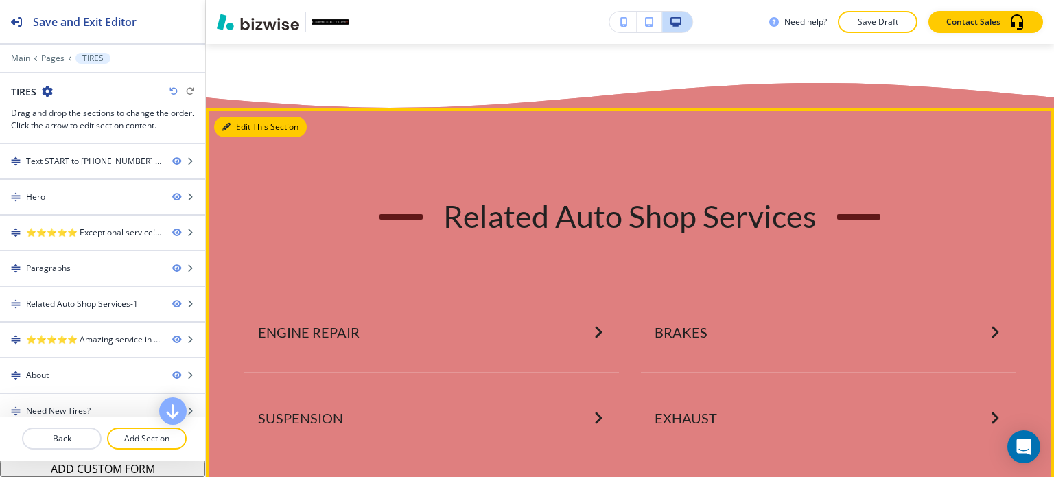
click at [250, 125] on button "Edit This Section" at bounding box center [260, 127] width 93 height 21
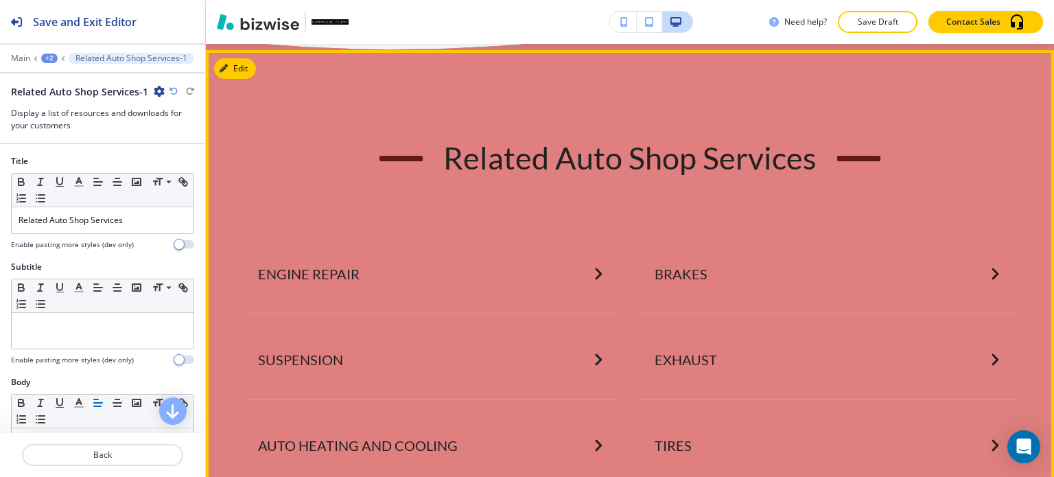
scroll to position [2051, 0]
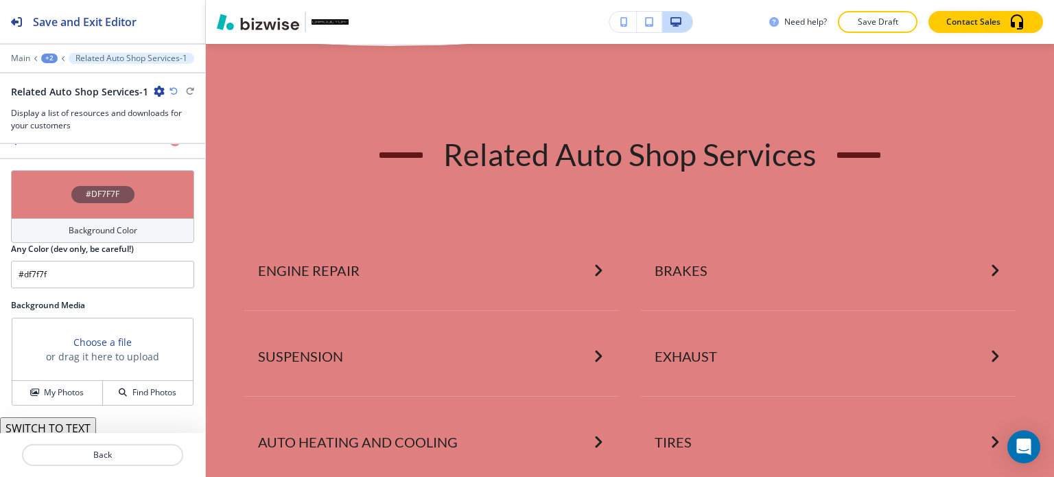
click at [126, 231] on div "Background Color" at bounding box center [102, 230] width 183 height 25
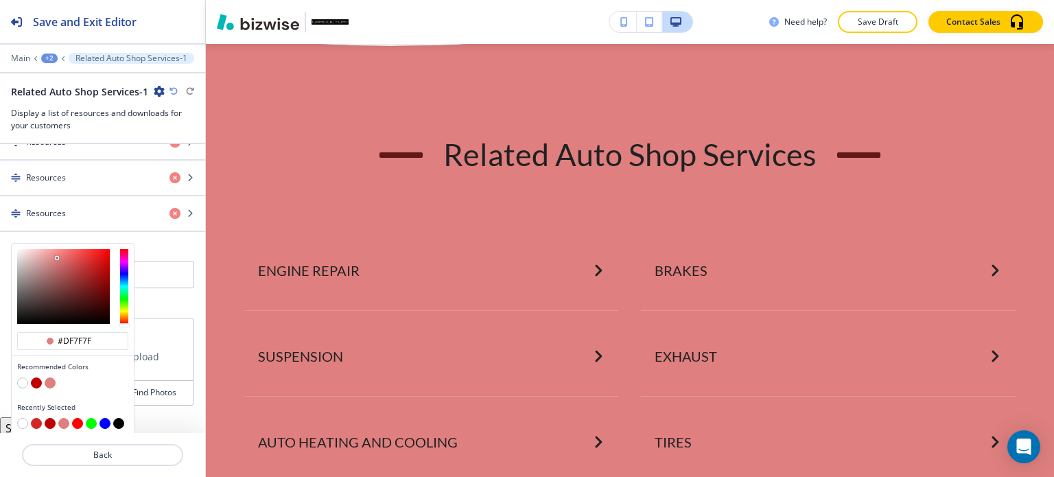
click at [24, 378] on button "button" at bounding box center [22, 382] width 11 height 11
type input "#FFFFFF"
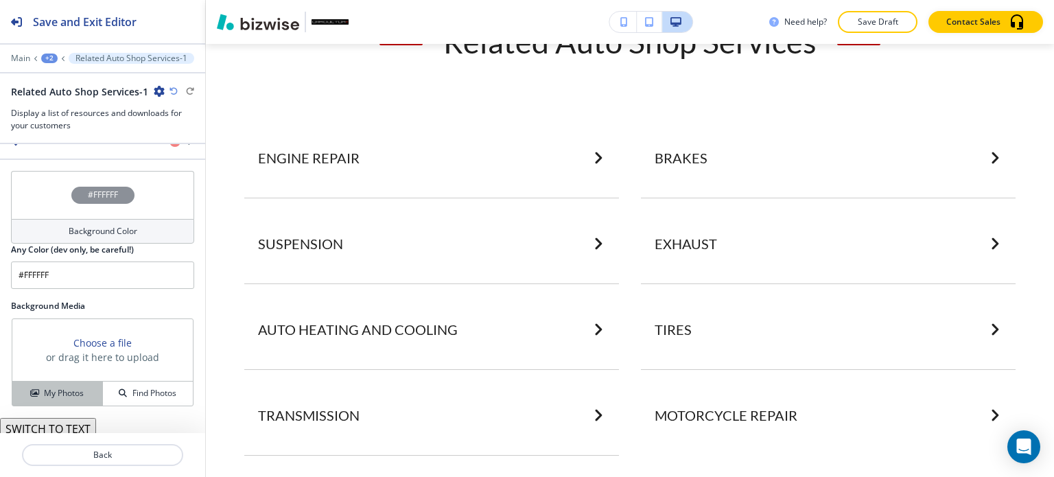
scroll to position [848, 0]
click at [74, 392] on h4 "My Photos" at bounding box center [64, 392] width 40 height 12
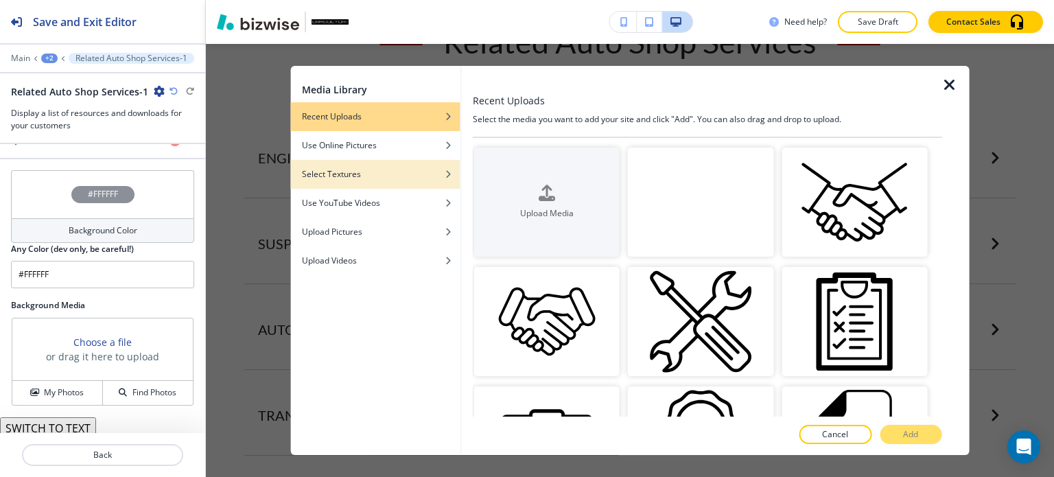
click at [387, 175] on div "Select Textures" at bounding box center [375, 174] width 169 height 12
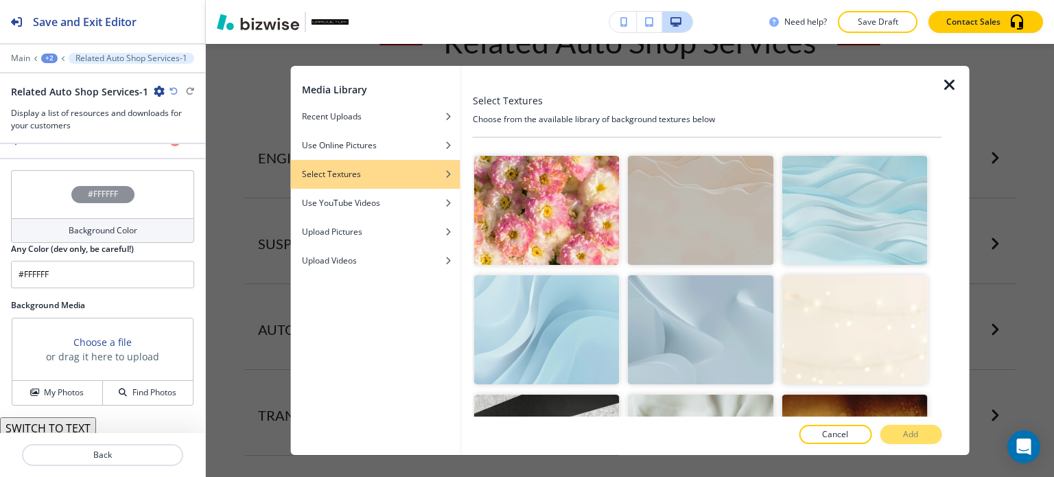
click at [689, 310] on img "button" at bounding box center [700, 329] width 145 height 109
click at [912, 440] on p "Add" at bounding box center [910, 434] width 15 height 12
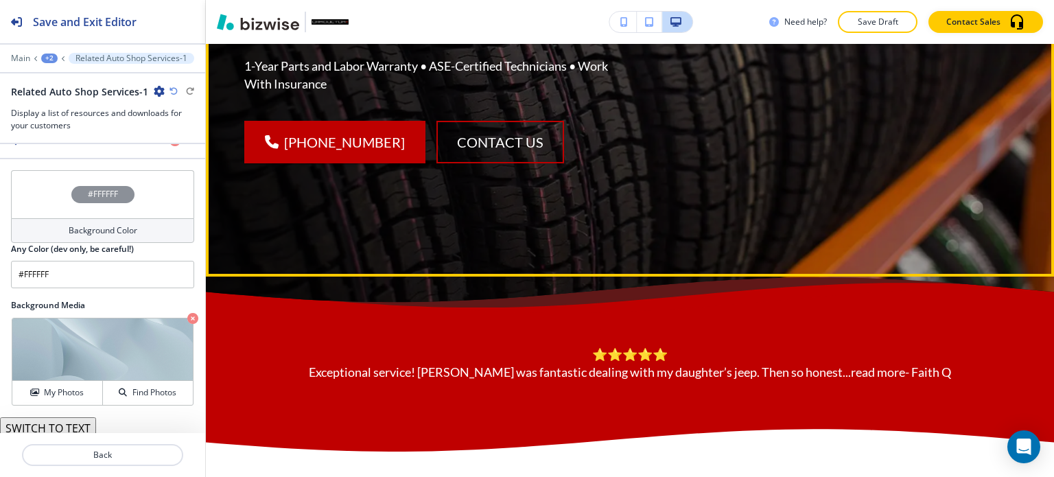
scroll to position [0, 0]
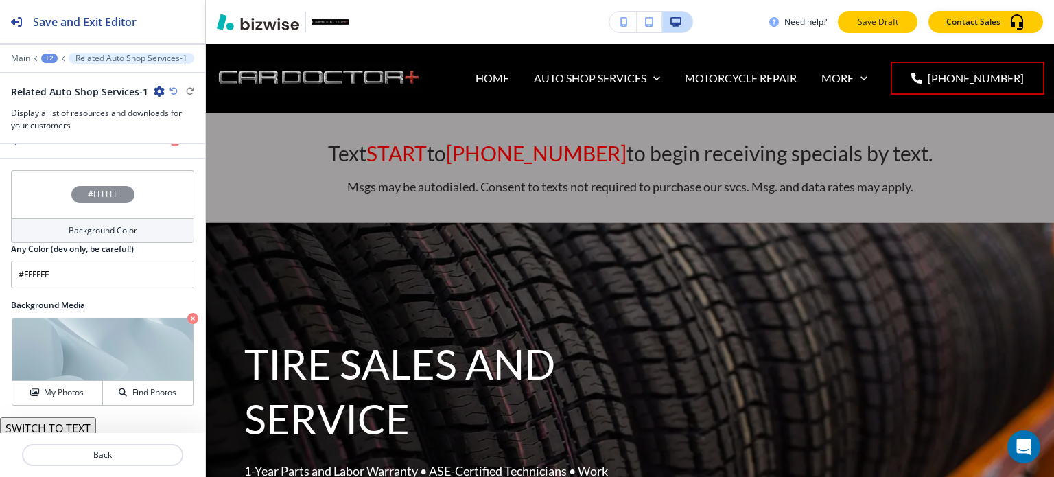
click at [905, 22] on button "Save Draft" at bounding box center [878, 22] width 80 height 22
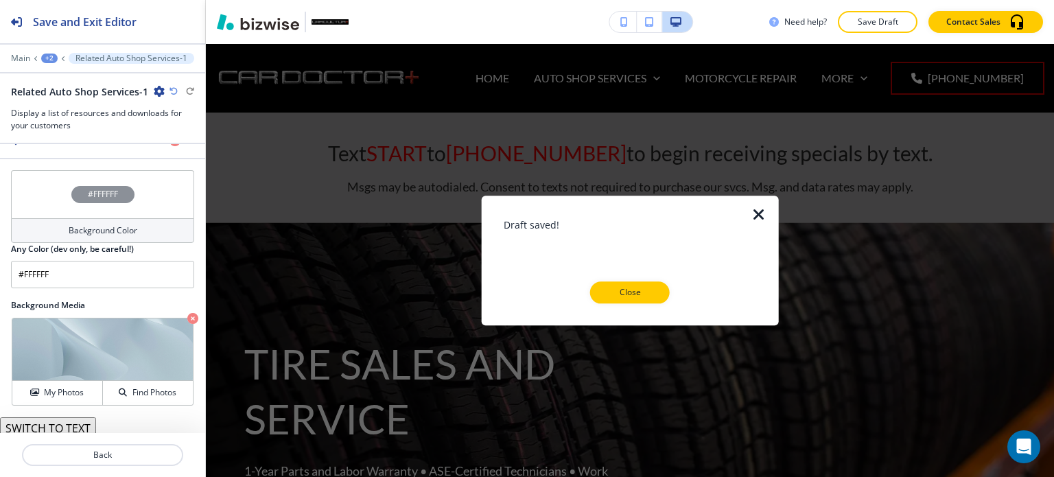
click at [633, 289] on p "Close" at bounding box center [630, 292] width 44 height 12
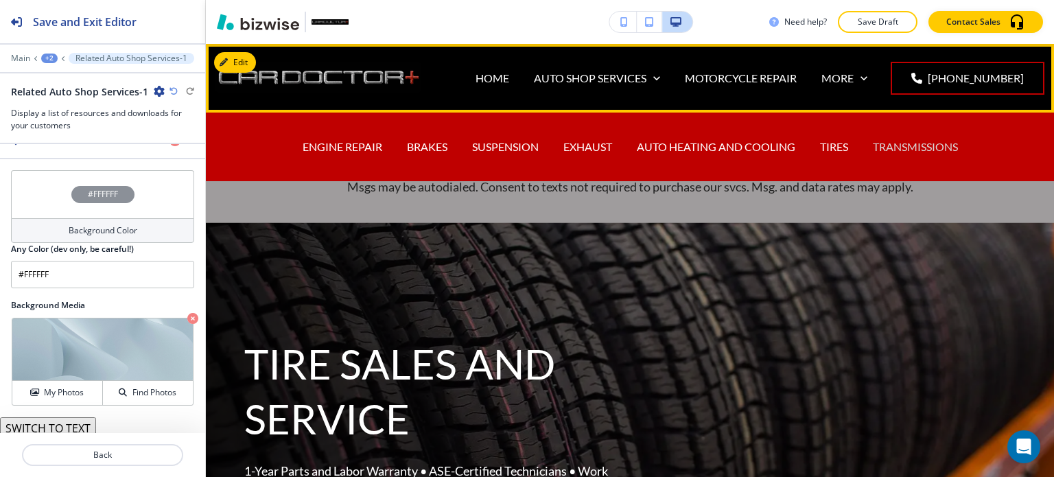
click at [924, 147] on p "TRANSMISSIONS" at bounding box center [915, 147] width 85 height 16
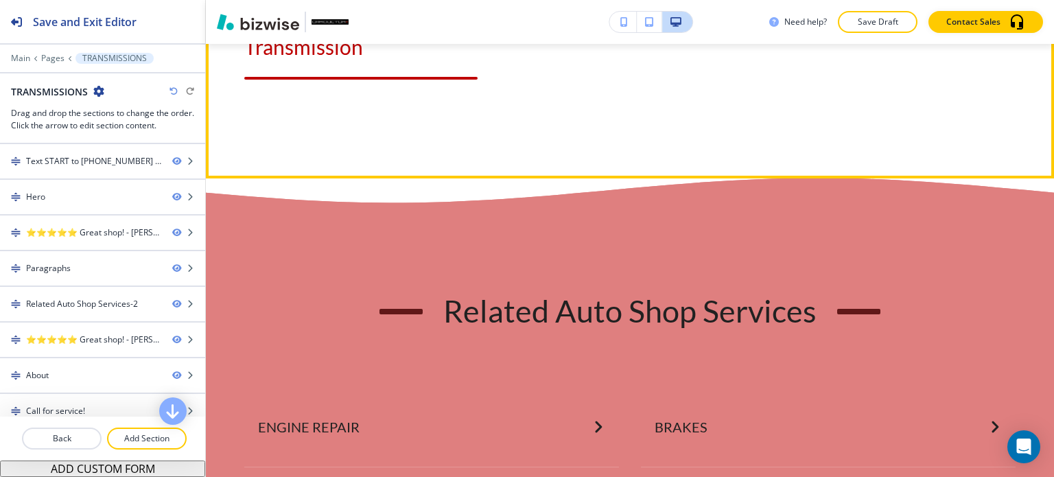
scroll to position [2264, 0]
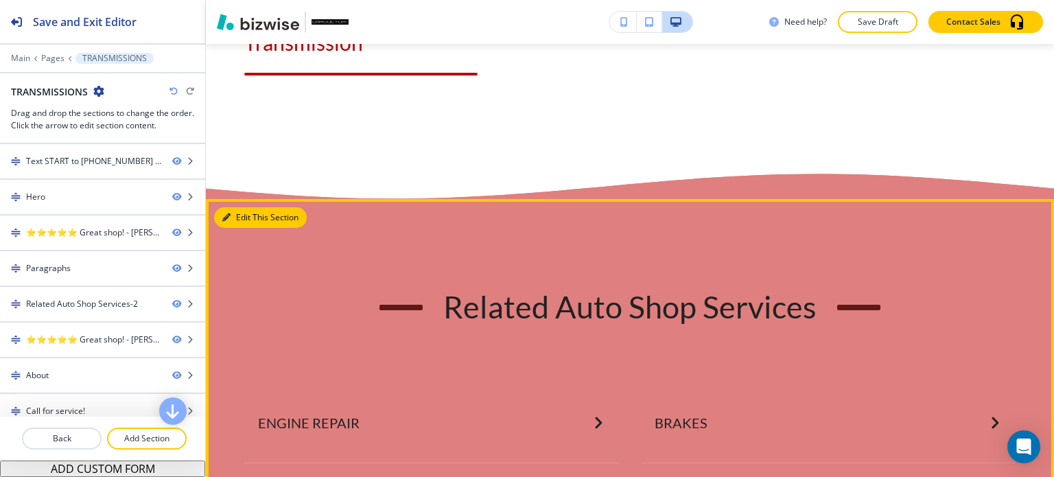
click at [244, 207] on button "Edit This Section" at bounding box center [260, 217] width 93 height 21
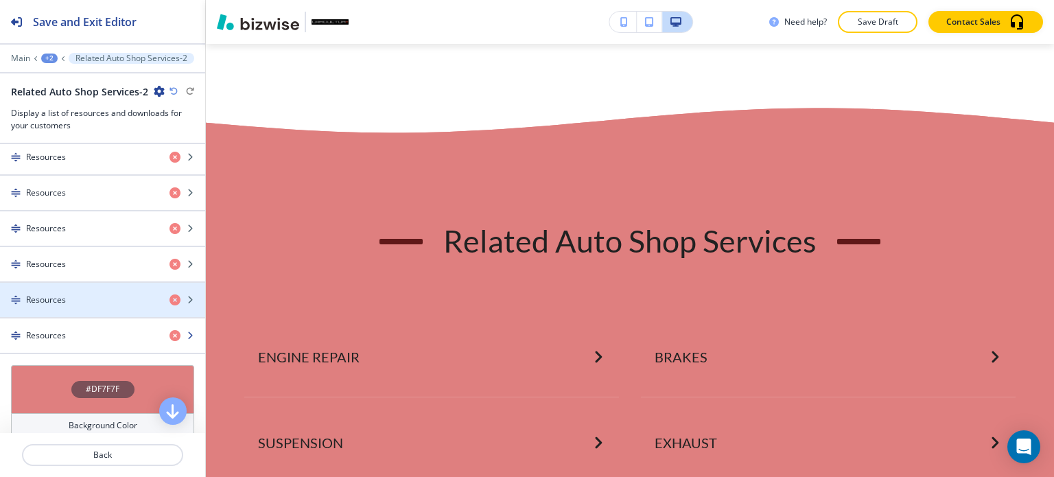
scroll to position [755, 0]
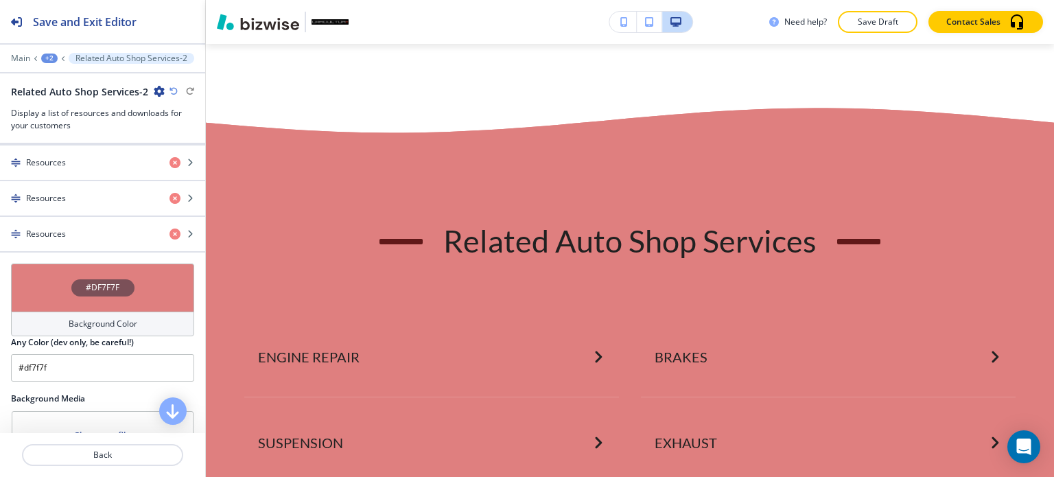
click at [123, 318] on h4 "Background Color" at bounding box center [103, 324] width 69 height 12
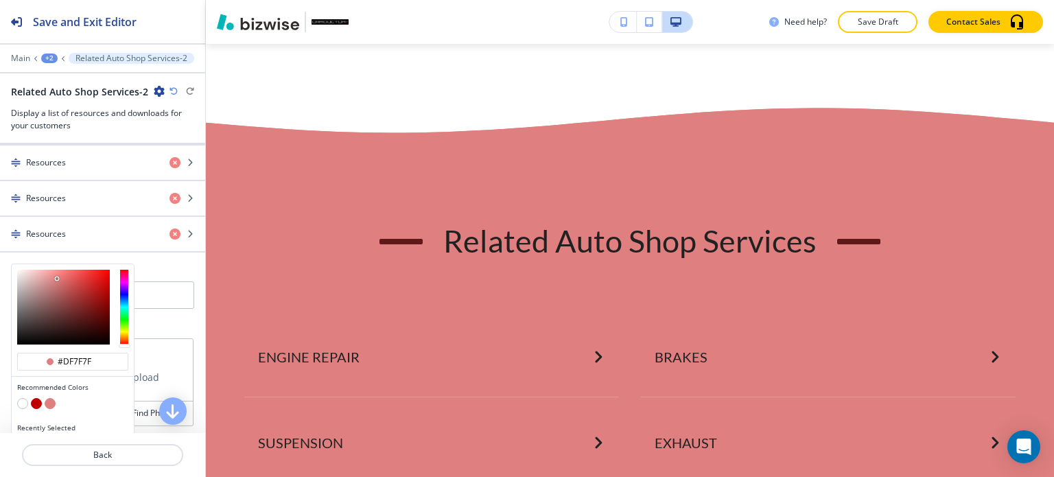
click at [25, 398] on button "button" at bounding box center [22, 403] width 11 height 11
type input "#FFFFFF"
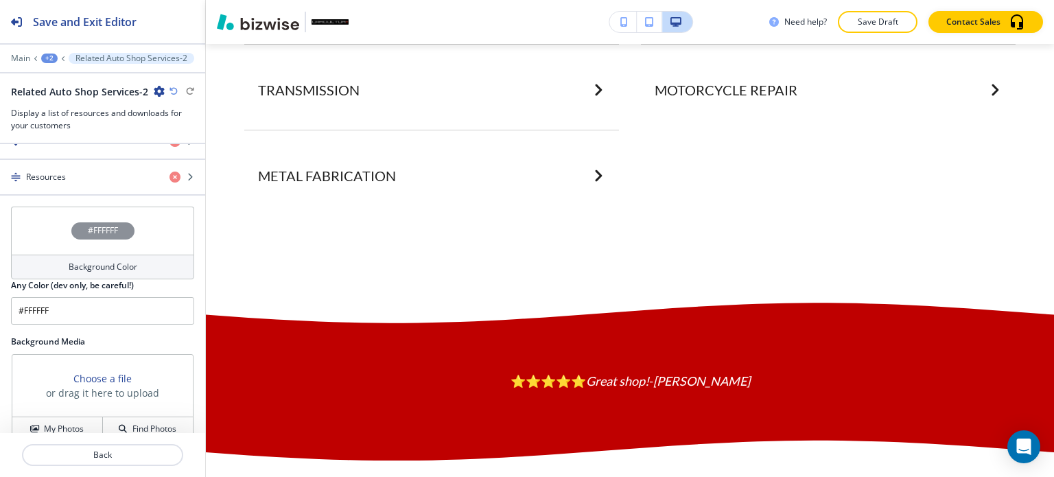
scroll to position [848, 0]
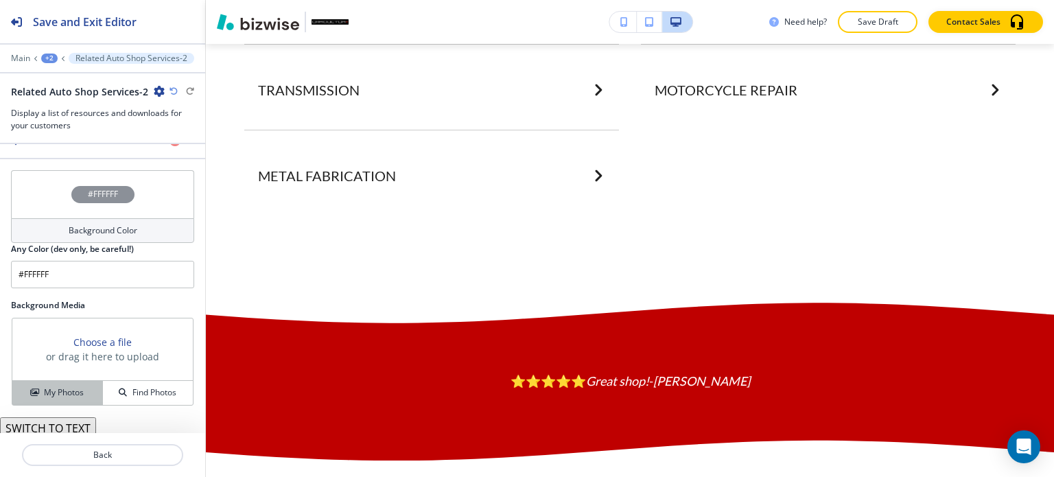
click at [86, 390] on div "My Photos" at bounding box center [57, 392] width 90 height 12
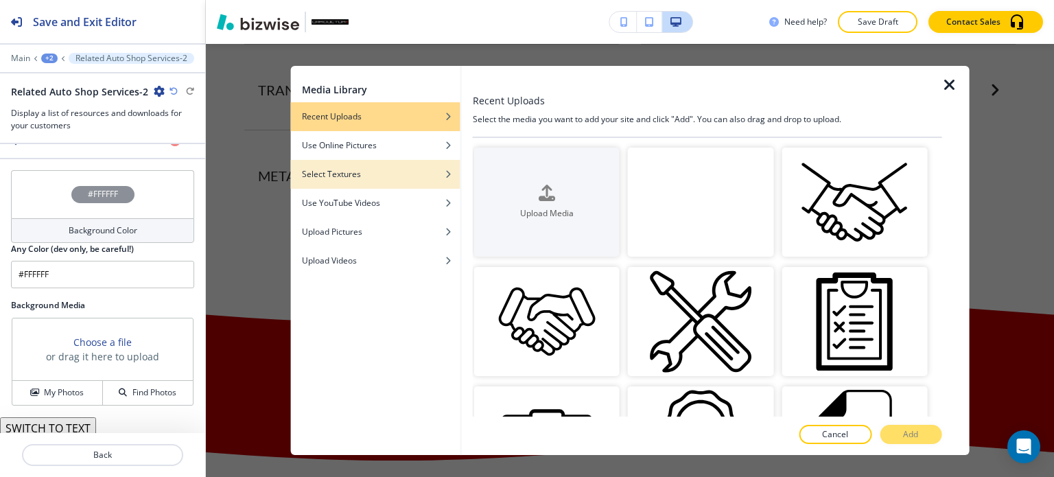
click at [357, 181] on div "button" at bounding box center [375, 184] width 169 height 8
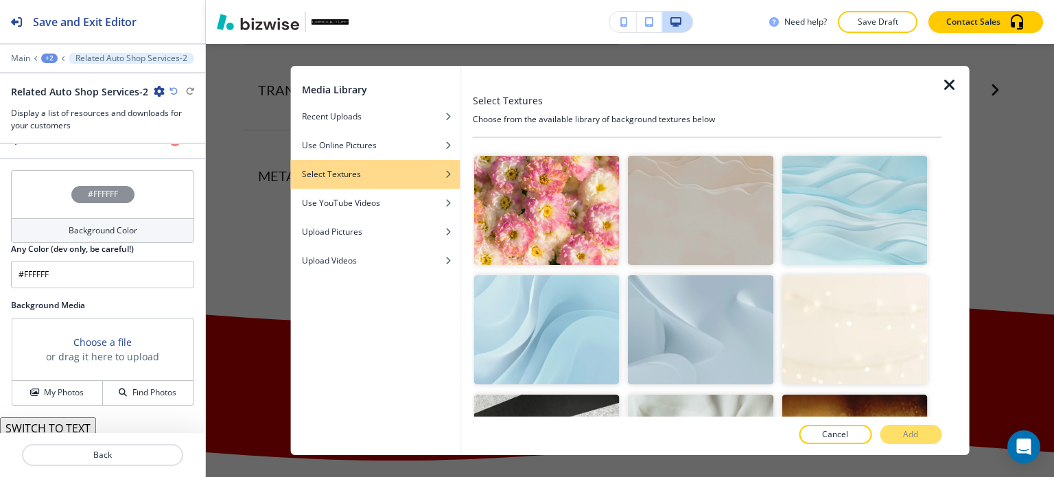
click at [700, 323] on img "button" at bounding box center [700, 329] width 145 height 109
click at [921, 430] on button "Add" at bounding box center [910, 434] width 62 height 19
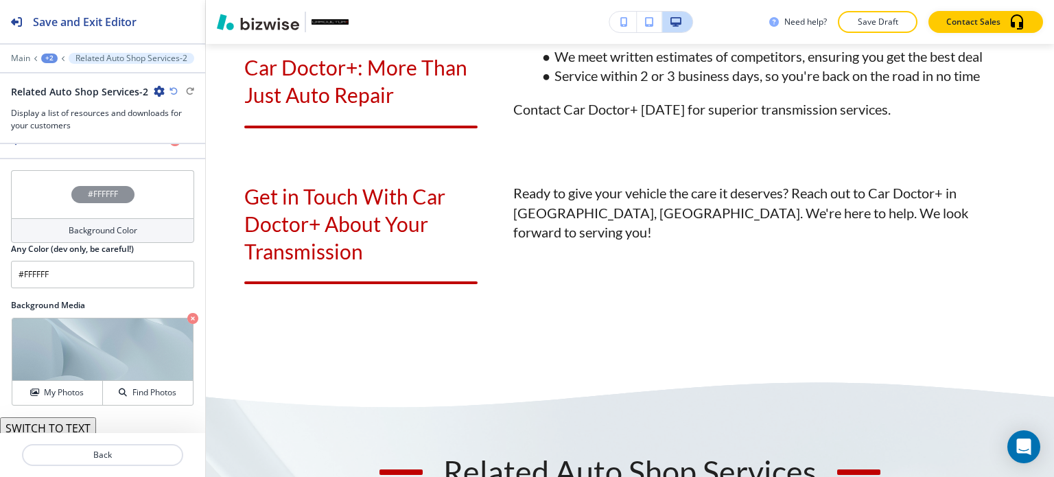
scroll to position [1644, 0]
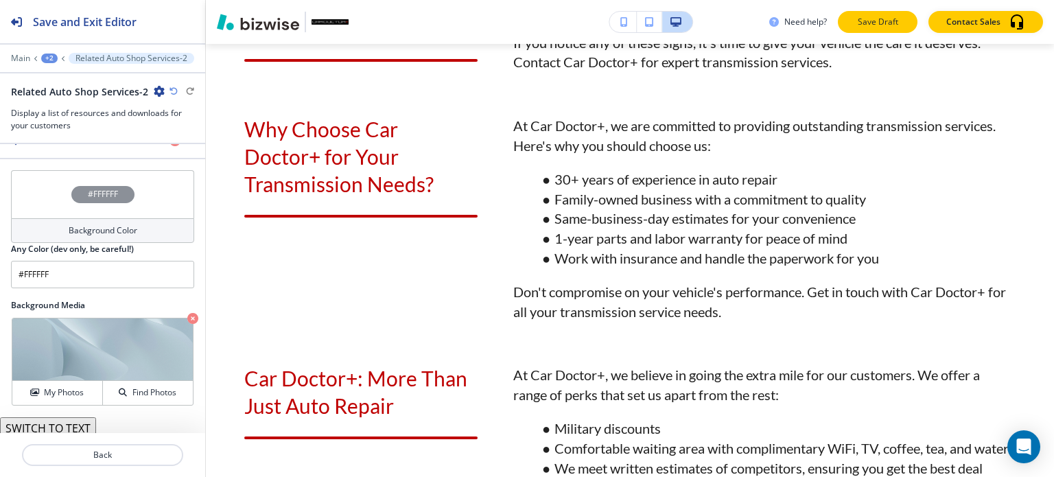
click at [892, 14] on button "Save Draft" at bounding box center [878, 22] width 80 height 22
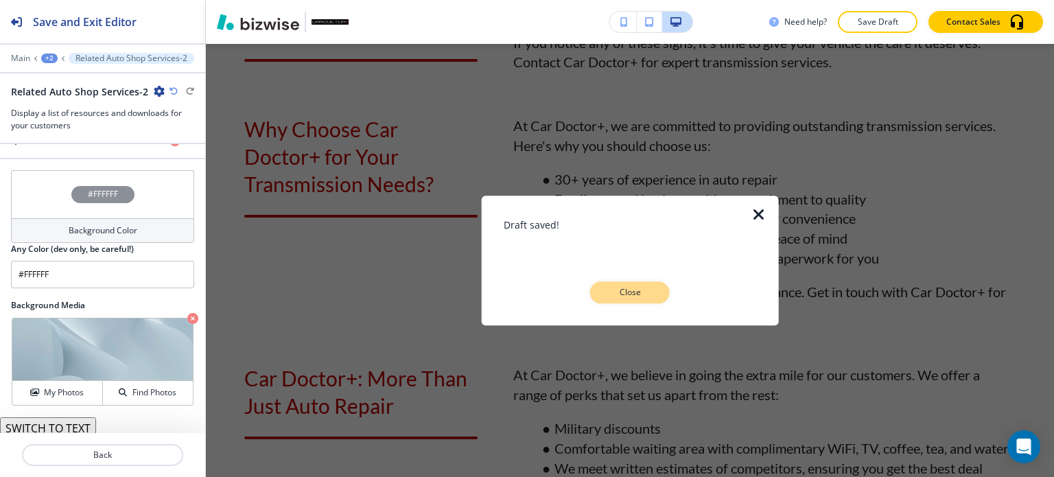
click at [629, 287] on p "Close" at bounding box center [630, 292] width 44 height 12
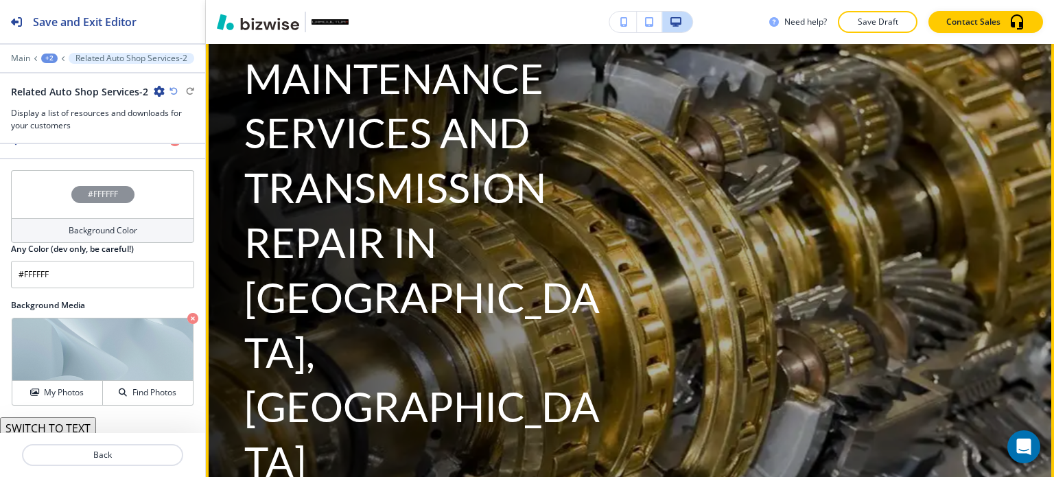
scroll to position [0, 0]
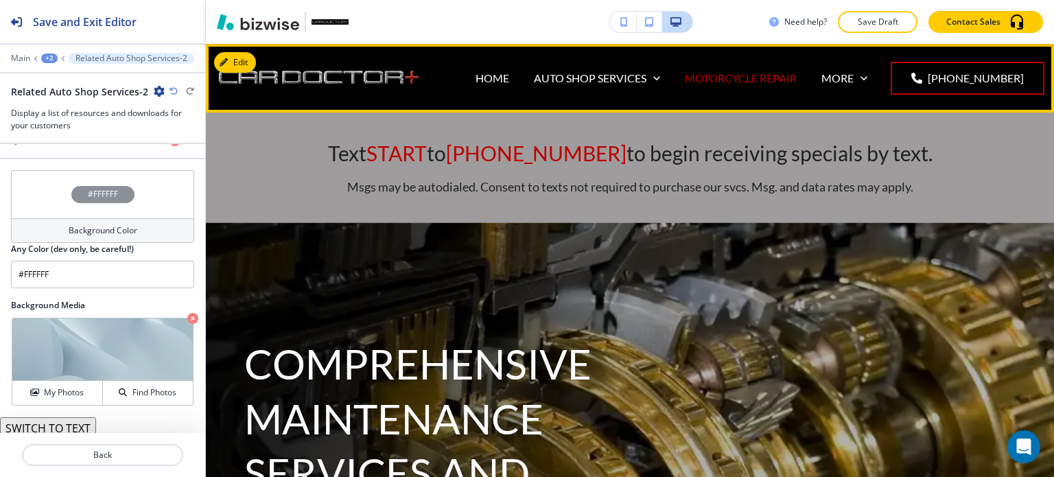
click at [744, 73] on p "MOTORCYCLE REPAIR" at bounding box center [741, 78] width 112 height 16
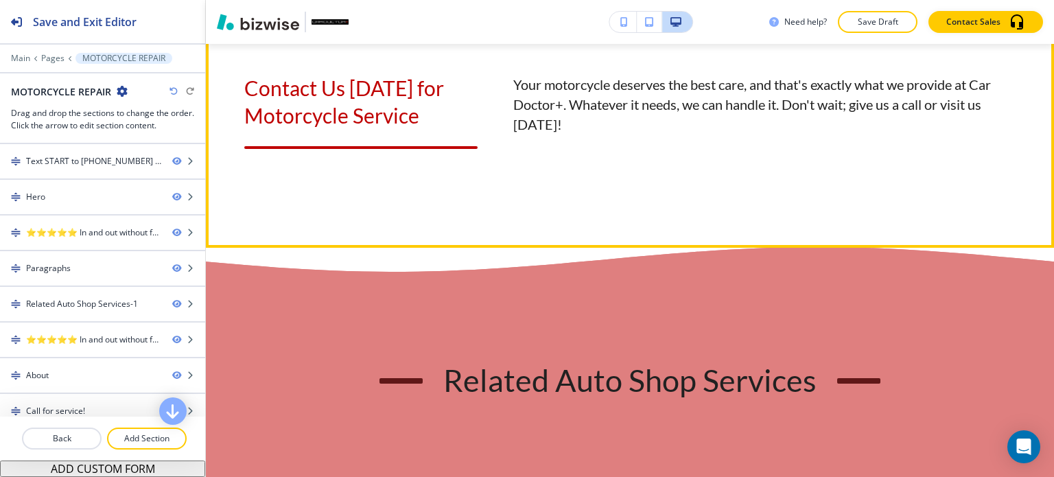
scroll to position [1852, 0]
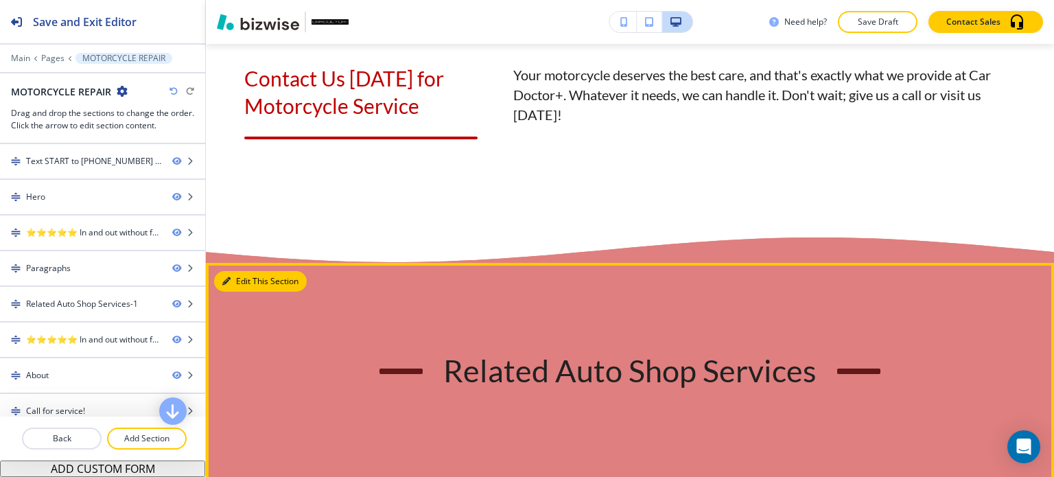
click at [249, 292] on button "Edit This Section" at bounding box center [260, 281] width 93 height 21
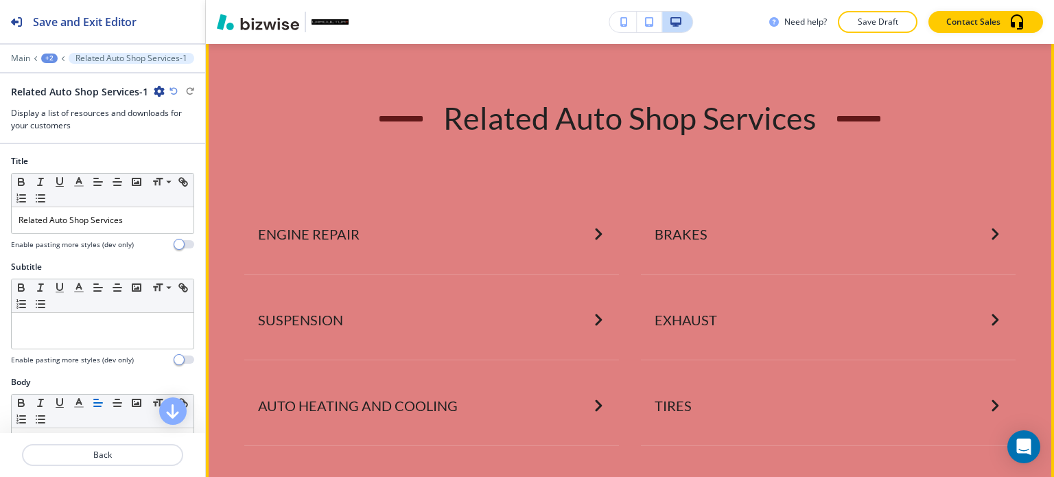
scroll to position [2106, 0]
click at [236, 38] on button "Edit This Section" at bounding box center [260, 27] width 93 height 21
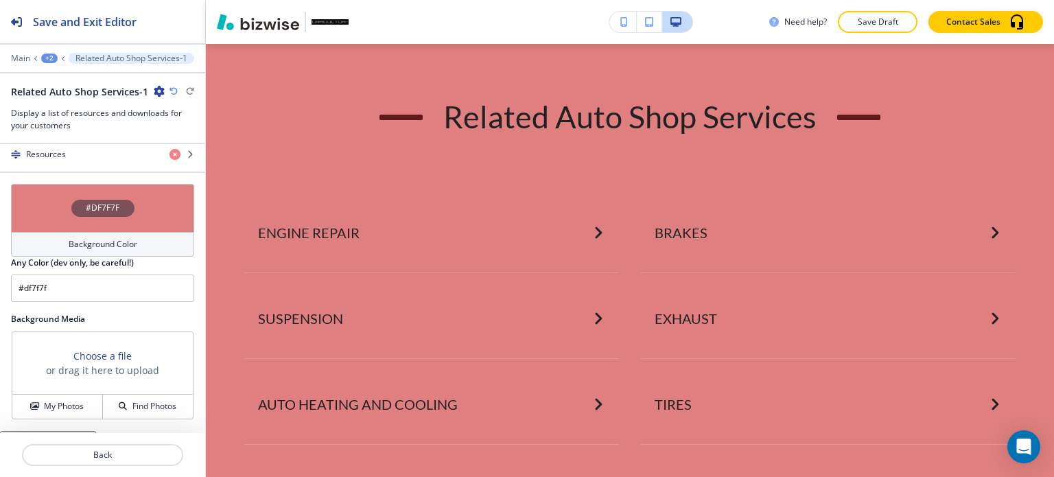
scroll to position [848, 0]
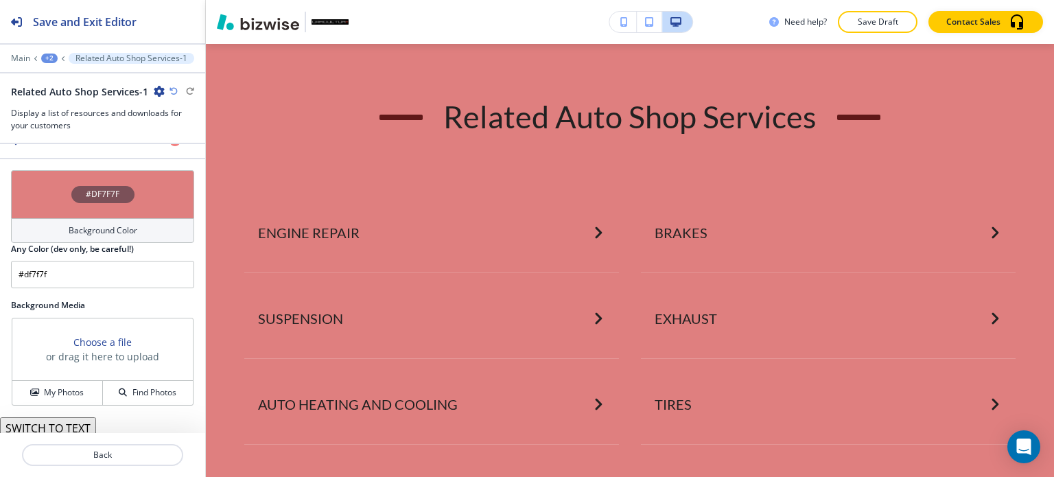
click at [101, 224] on h4 "Background Color" at bounding box center [103, 230] width 69 height 12
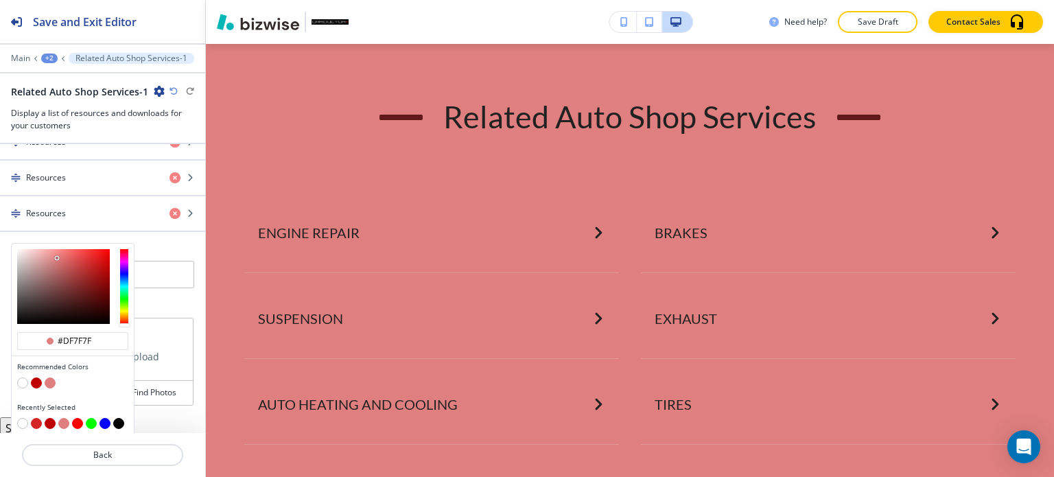
click at [23, 377] on button "button" at bounding box center [22, 382] width 11 height 11
type input "#FFFFFF"
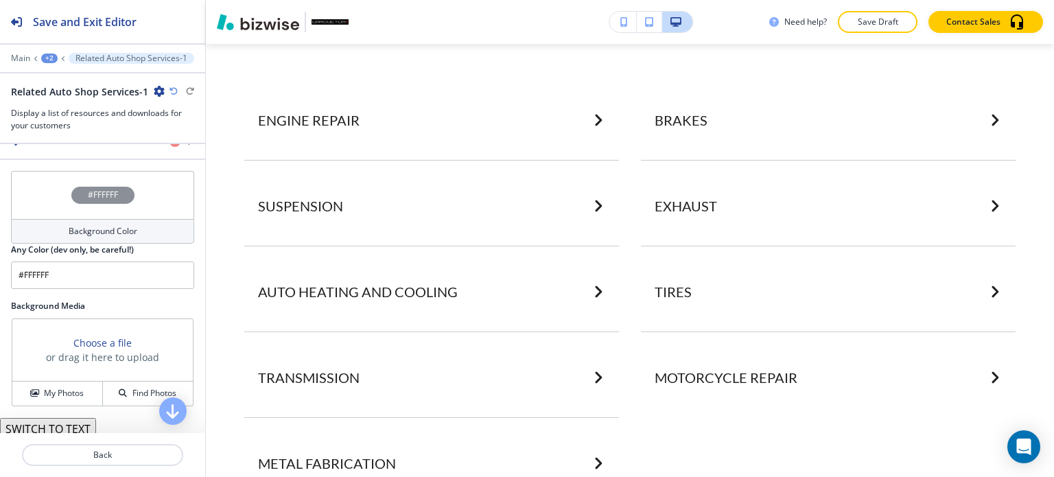
scroll to position [848, 0]
click at [52, 386] on h4 "My Photos" at bounding box center [64, 392] width 40 height 12
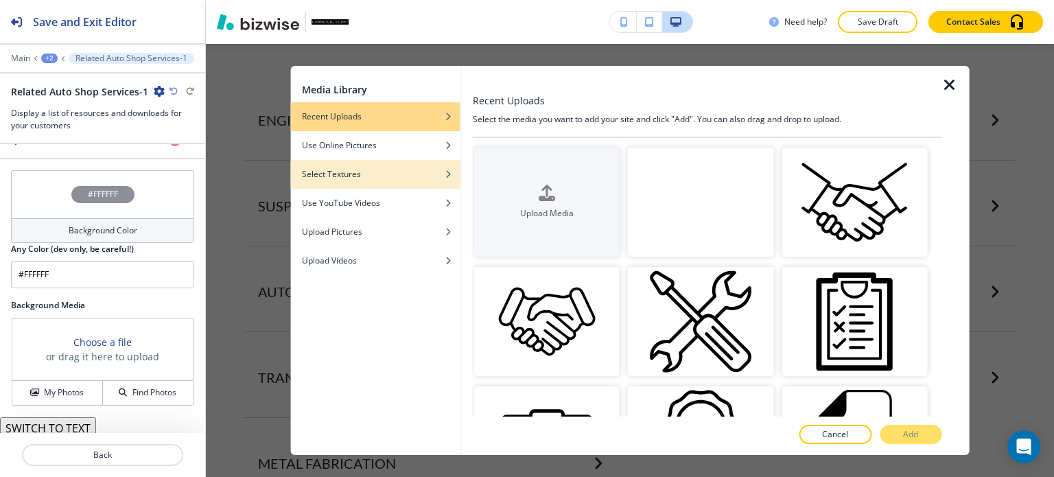
click at [375, 179] on div "Select Textures" at bounding box center [375, 174] width 169 height 12
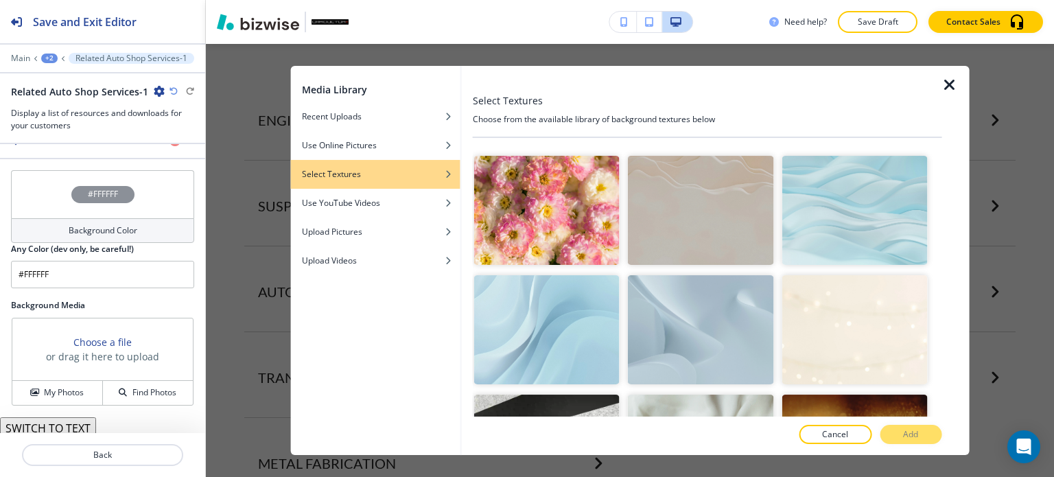
click at [683, 336] on img "button" at bounding box center [700, 329] width 145 height 109
click at [927, 436] on button "Add" at bounding box center [910, 434] width 62 height 19
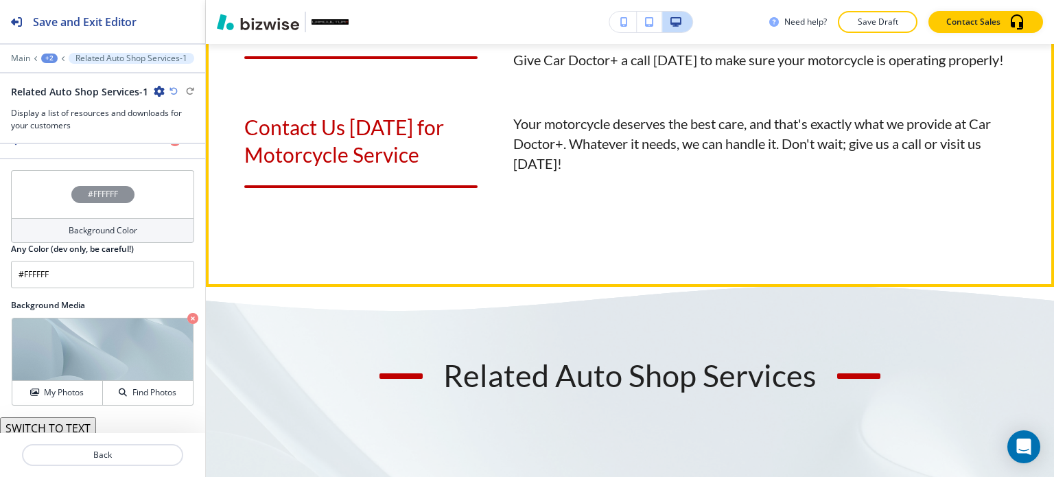
scroll to position [1626, 0]
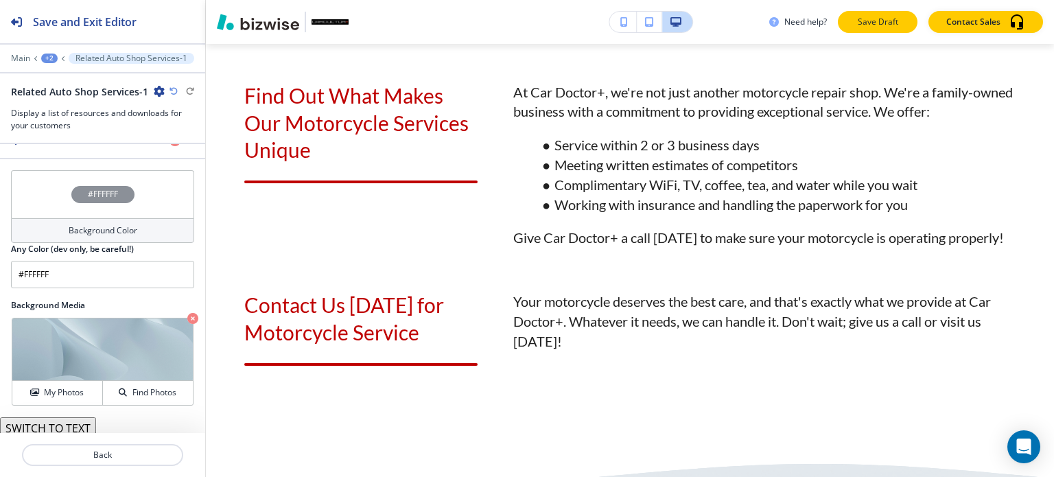
click at [892, 28] on button "Save Draft" at bounding box center [878, 22] width 80 height 22
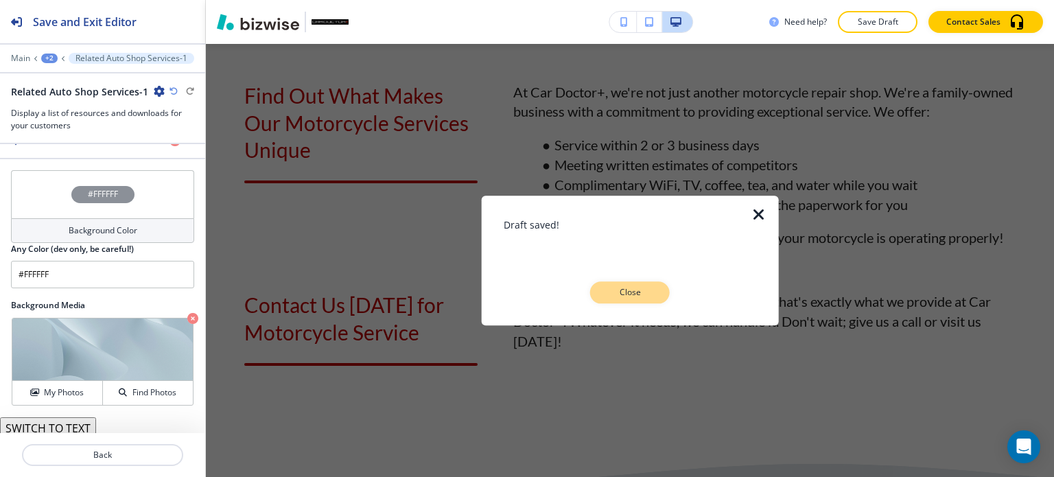
click at [622, 286] on p "Close" at bounding box center [630, 292] width 44 height 12
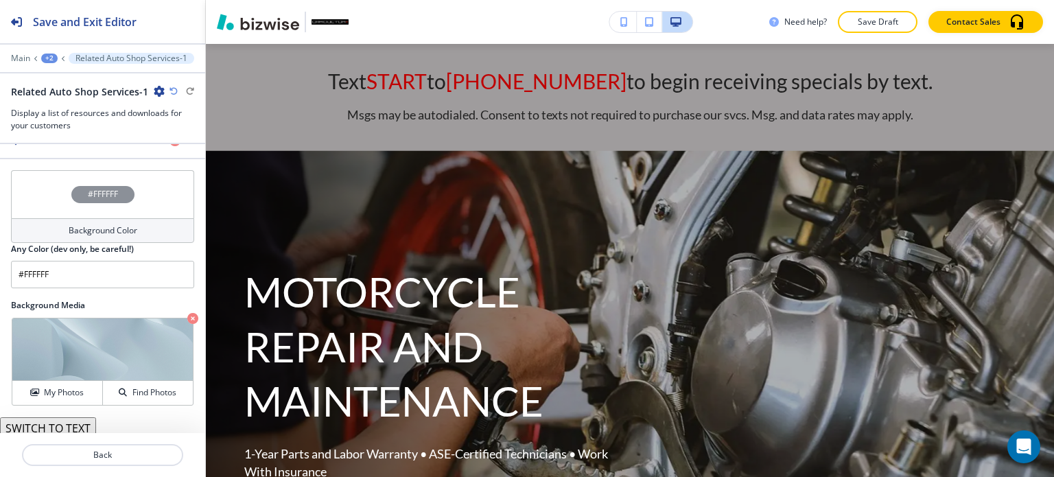
scroll to position [0, 0]
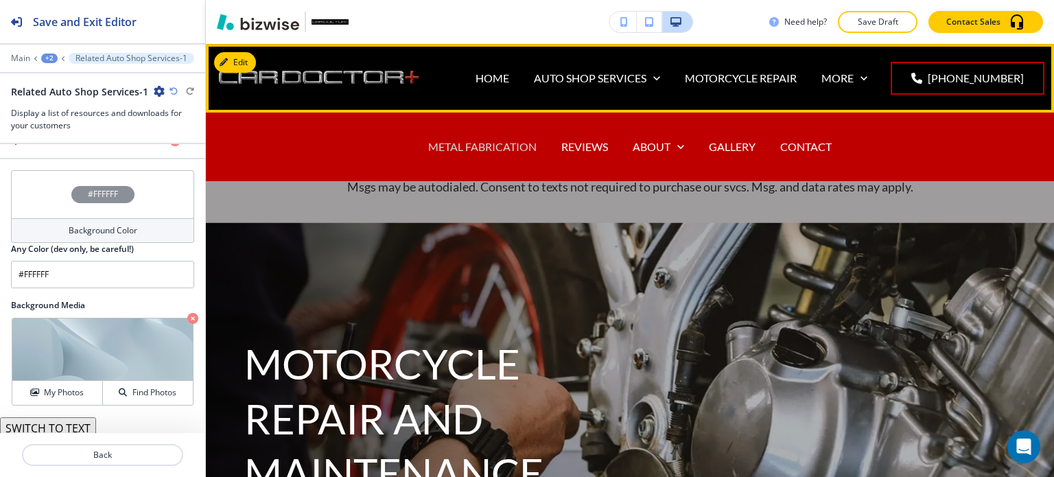
click at [464, 148] on p "METAL FABRICATION" at bounding box center [482, 147] width 108 height 16
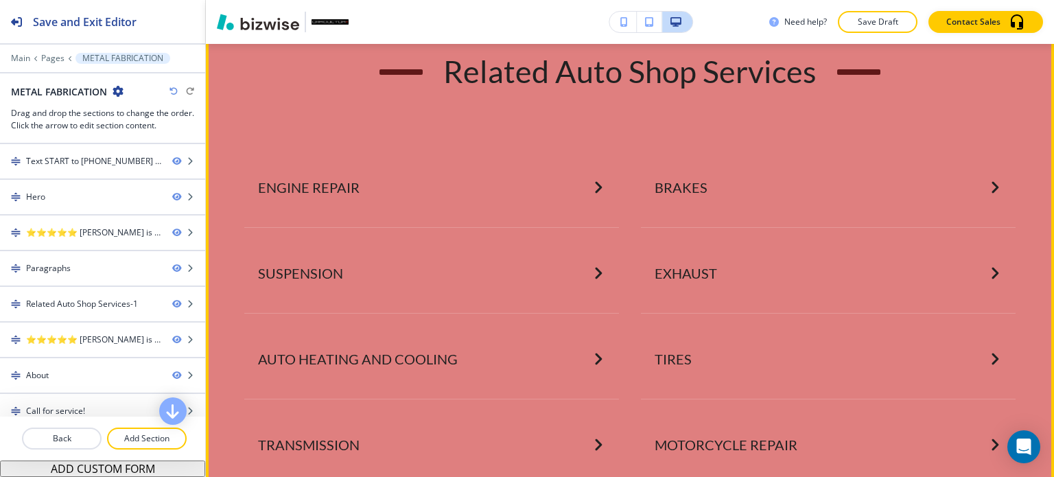
scroll to position [1852, 0]
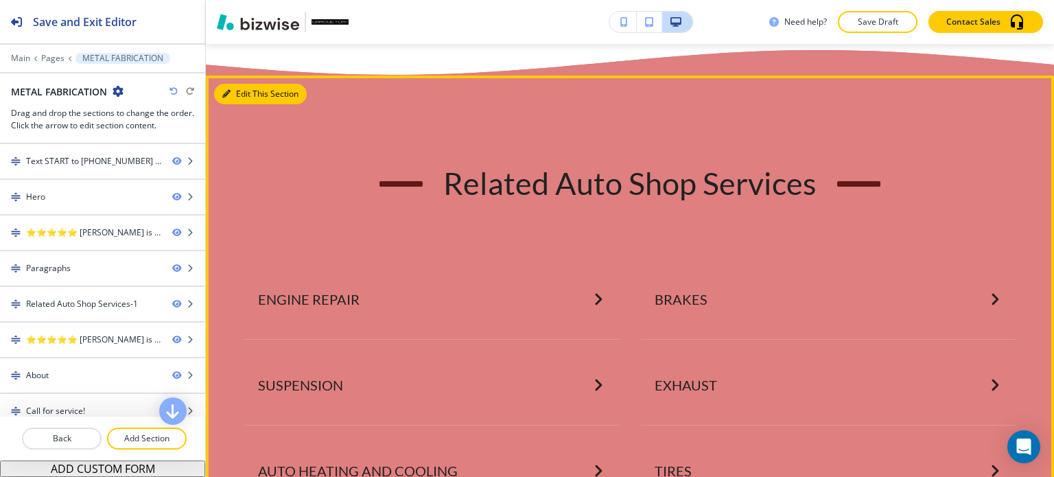
click at [236, 104] on button "Edit This Section" at bounding box center [260, 94] width 93 height 21
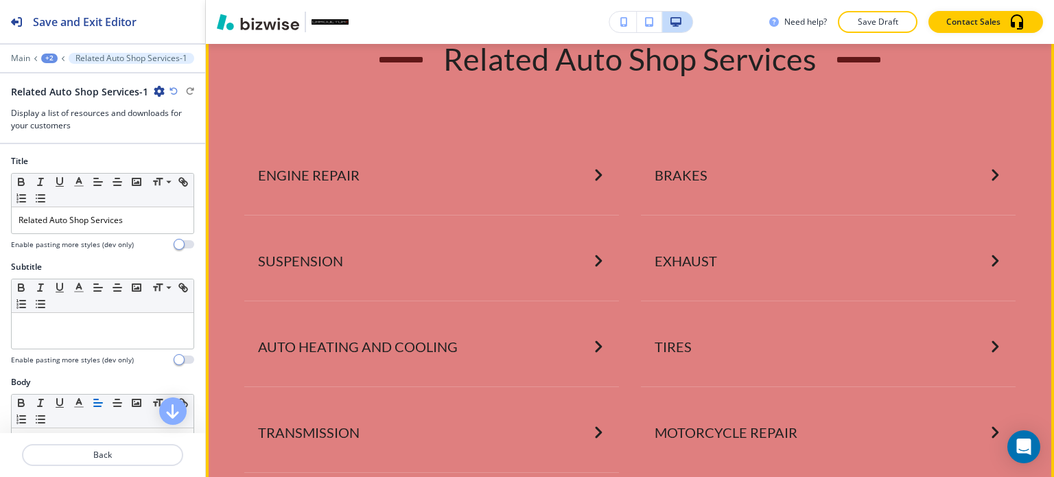
scroll to position [1978, 0]
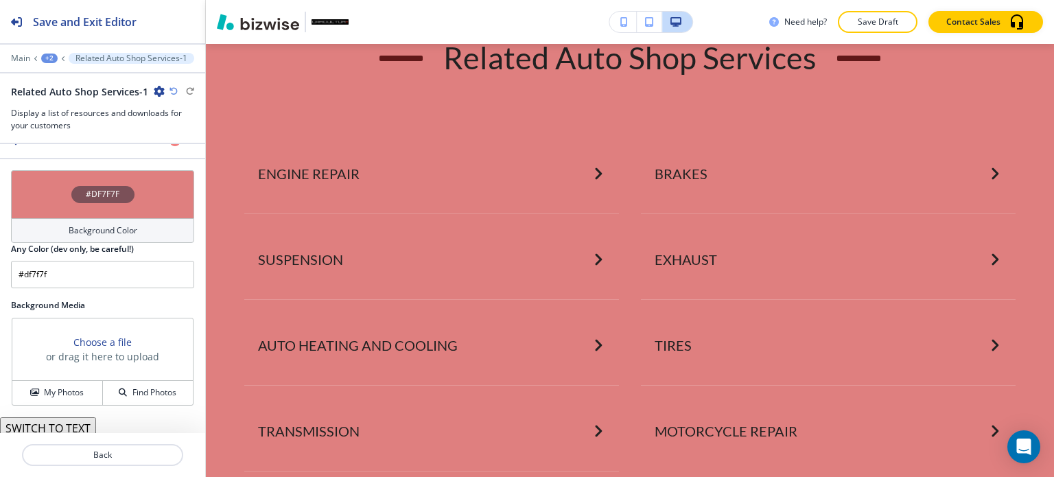
click at [121, 226] on h4 "Background Color" at bounding box center [103, 230] width 69 height 12
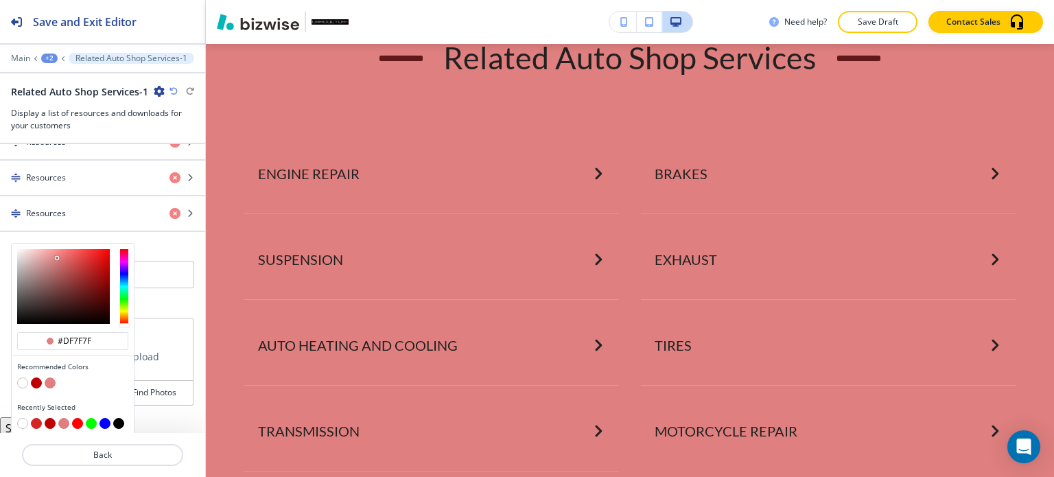
click at [19, 377] on button "button" at bounding box center [22, 382] width 11 height 11
type input "#FFFFFF"
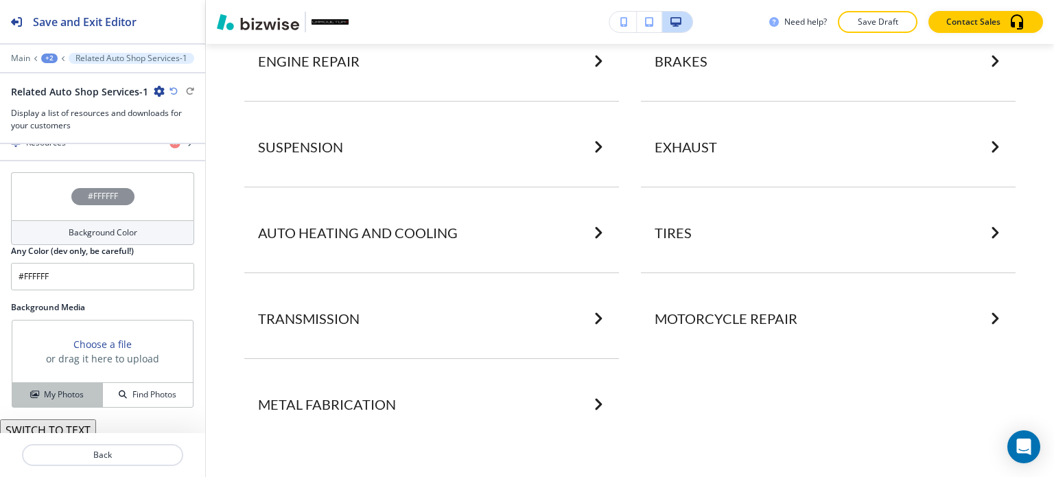
scroll to position [848, 0]
click at [51, 393] on button "My Photos" at bounding box center [57, 393] width 91 height 24
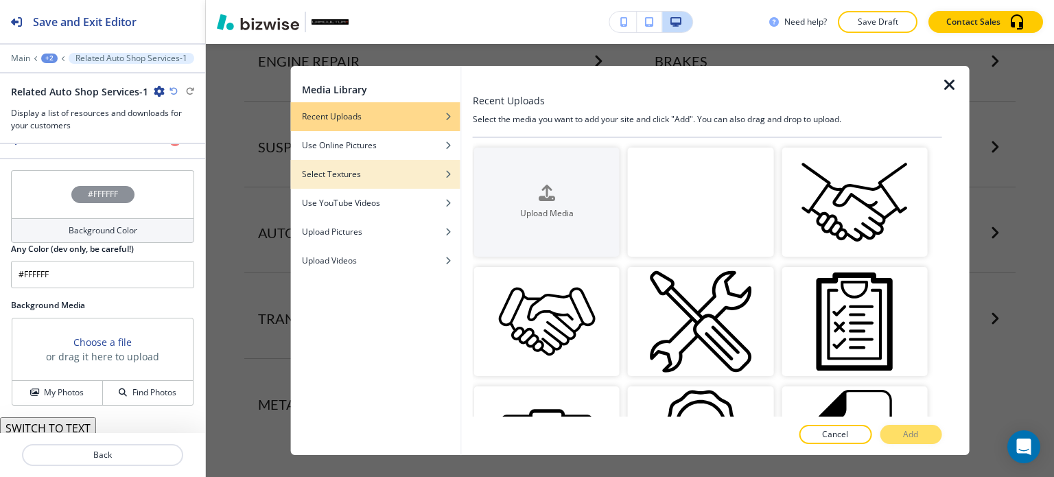
click at [372, 181] on div "button" at bounding box center [375, 184] width 169 height 8
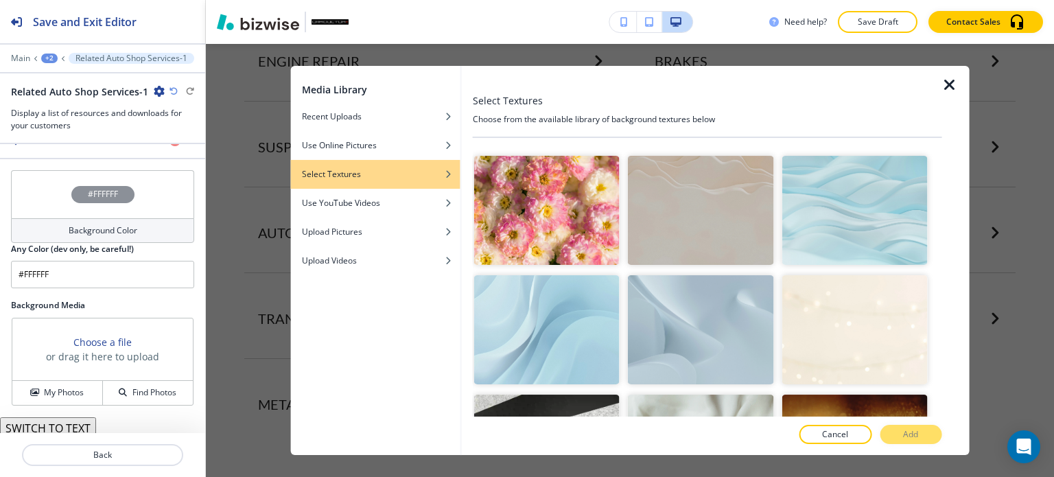
click at [681, 320] on img "button" at bounding box center [700, 329] width 145 height 109
click at [911, 438] on p "Add" at bounding box center [910, 434] width 15 height 12
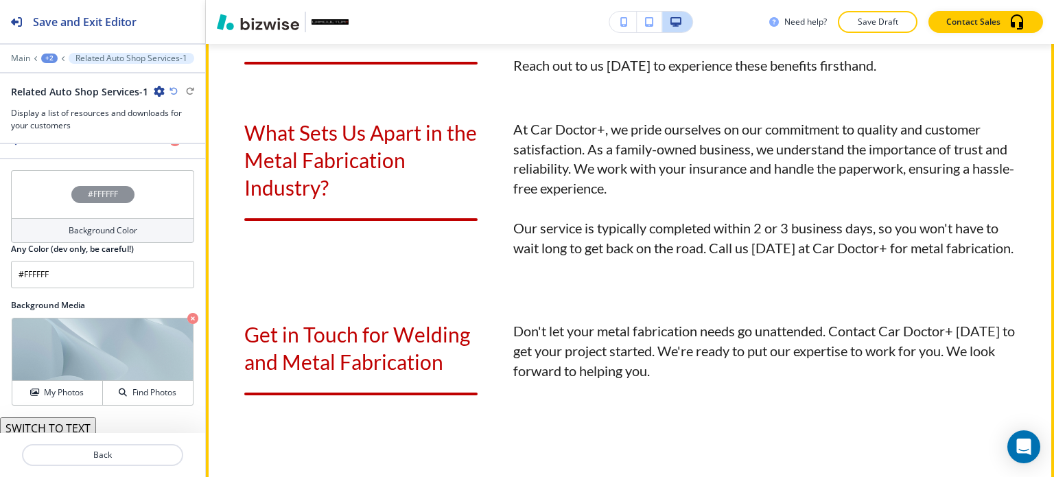
scroll to position [1223, 0]
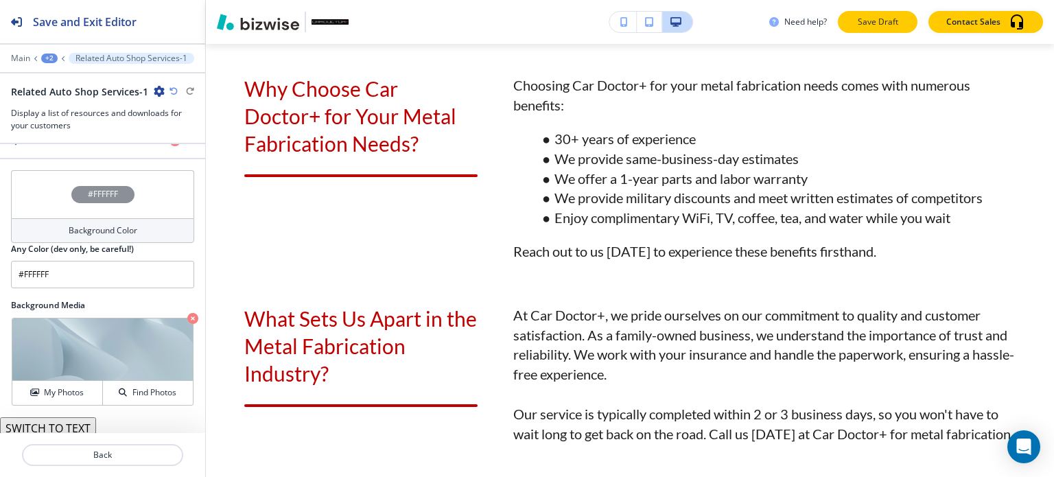
click at [888, 27] on p "Save Draft" at bounding box center [877, 22] width 44 height 12
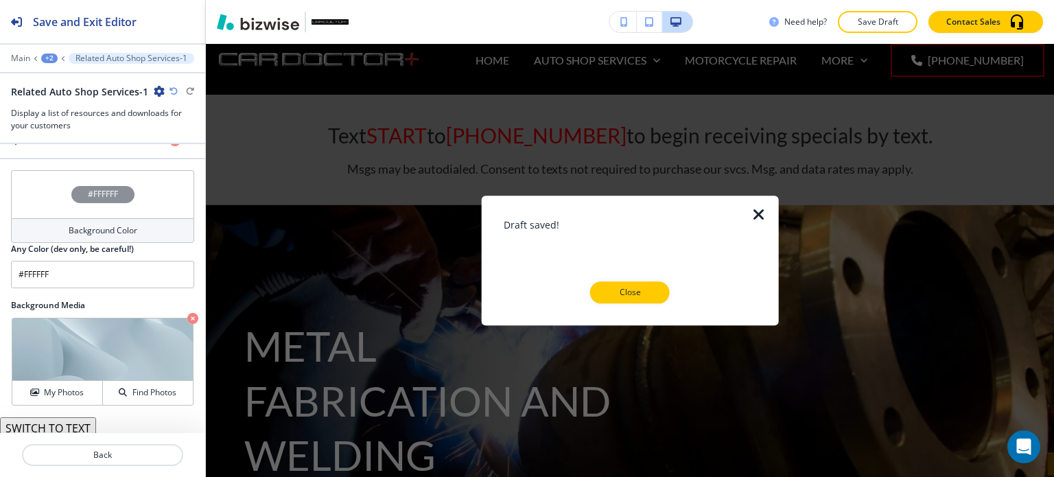
scroll to position [0, 0]
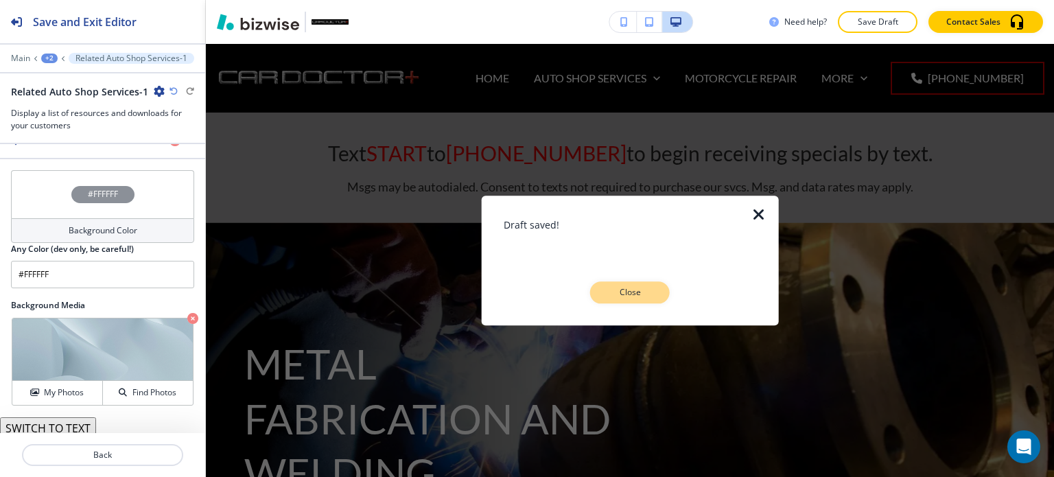
click at [653, 289] on button "Close" at bounding box center [630, 292] width 80 height 22
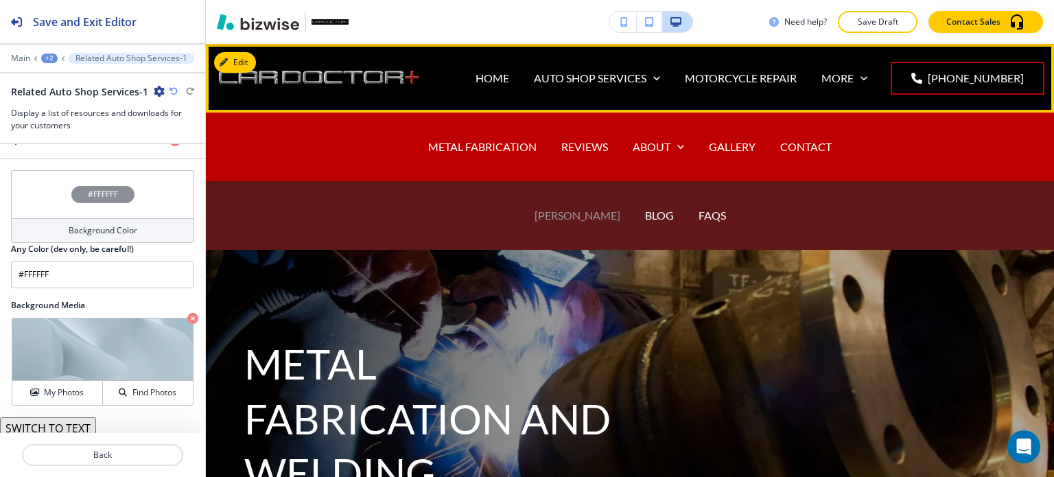
click at [576, 217] on p "[PERSON_NAME]" at bounding box center [577, 215] width 86 height 16
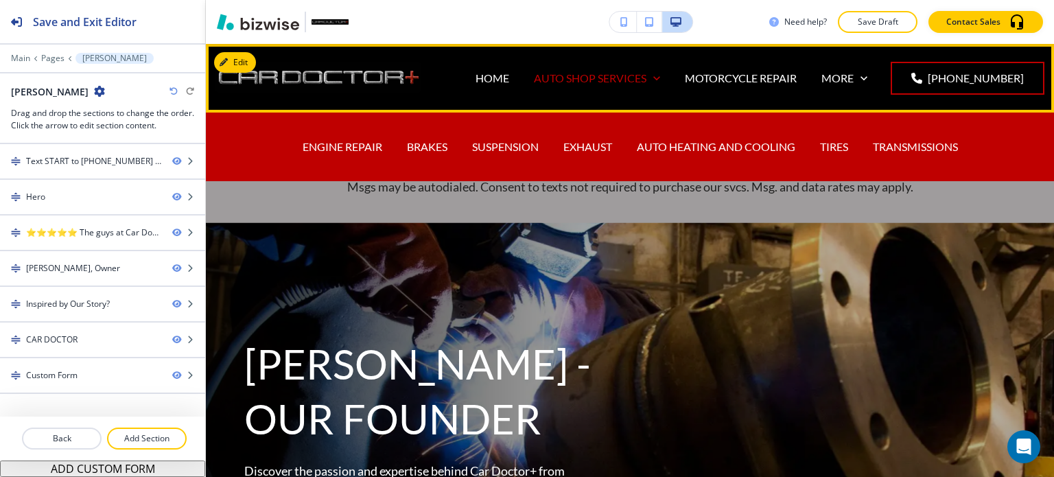
click at [565, 78] on p "AUTO SHOP SERVICES" at bounding box center [590, 78] width 112 height 16
click at [506, 76] on p "HOME" at bounding box center [492, 78] width 34 height 16
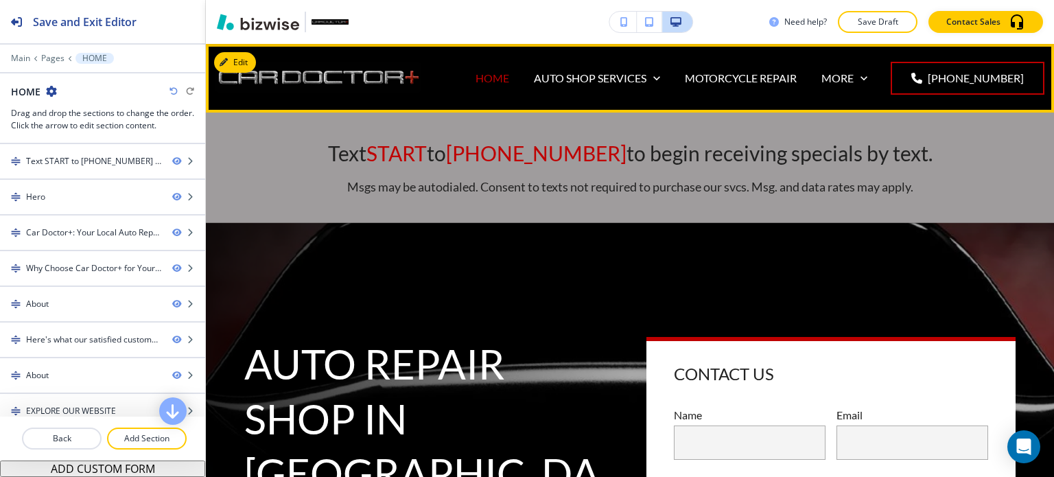
click at [508, 80] on p "HOME" at bounding box center [492, 78] width 34 height 16
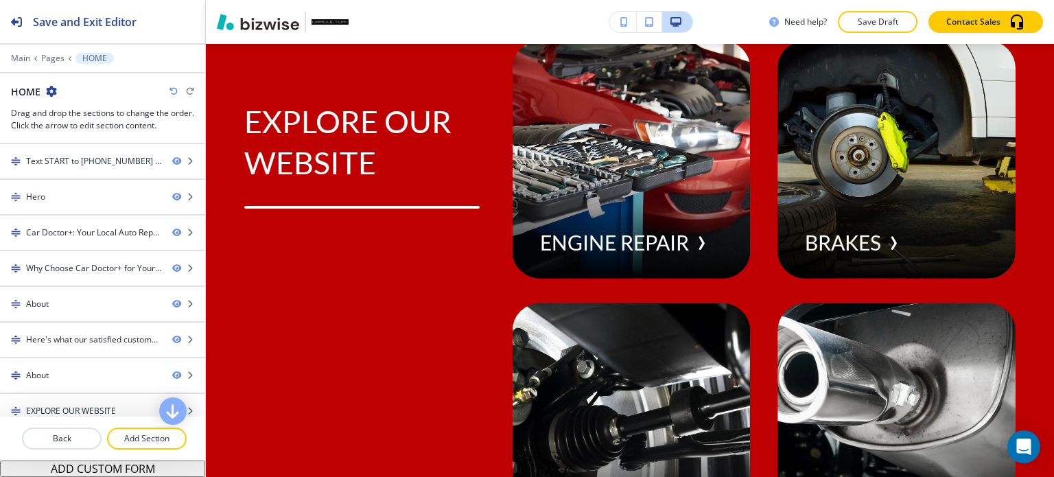
scroll to position [6036, 0]
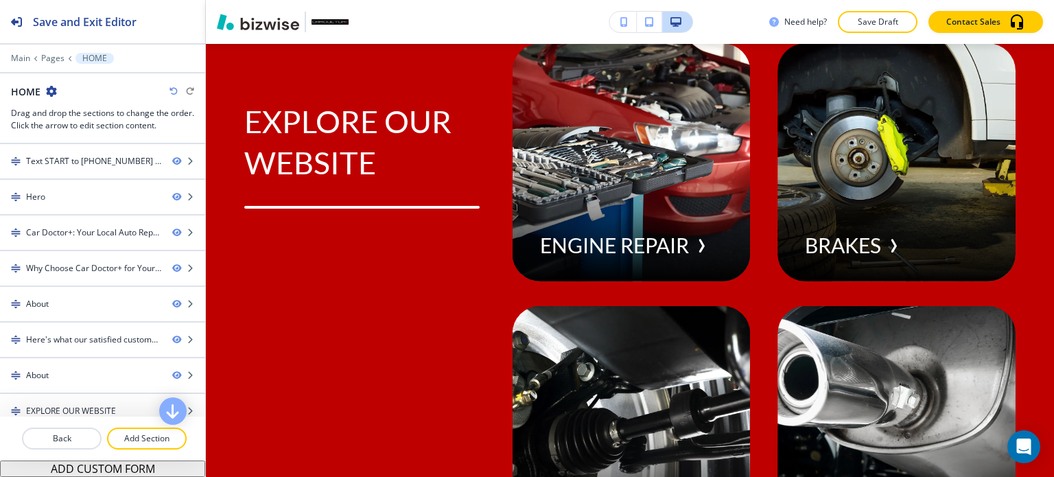
drag, startPoint x: 686, startPoint y: 276, endPoint x: 711, endPoint y: 250, distance: 35.9
drag, startPoint x: 655, startPoint y: 276, endPoint x: 779, endPoint y: 276, distance: 123.5
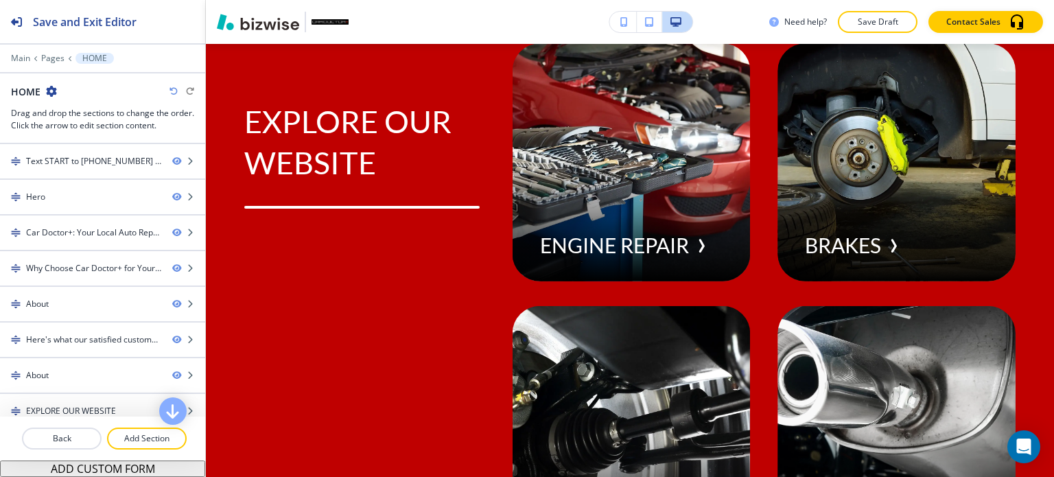
copy p "LEARN MORE ABOUT"
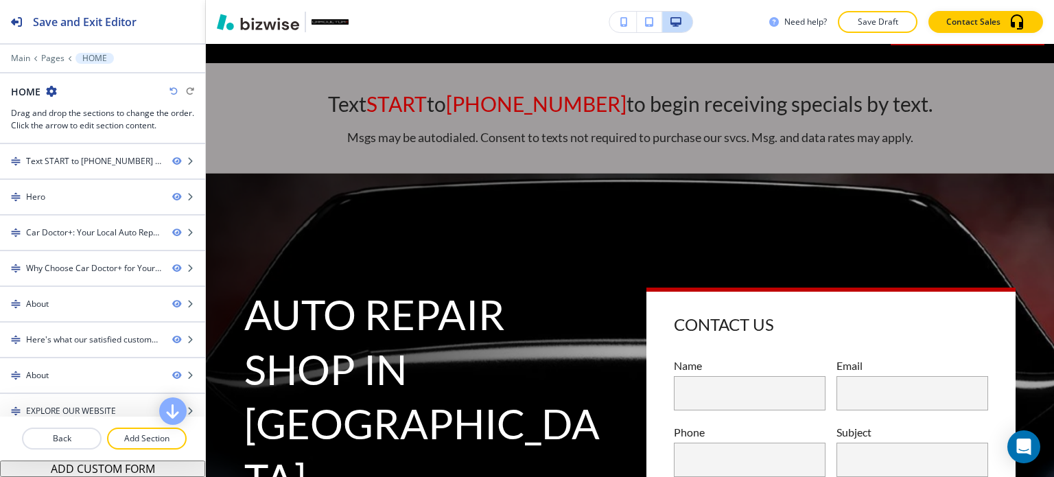
scroll to position [0, 0]
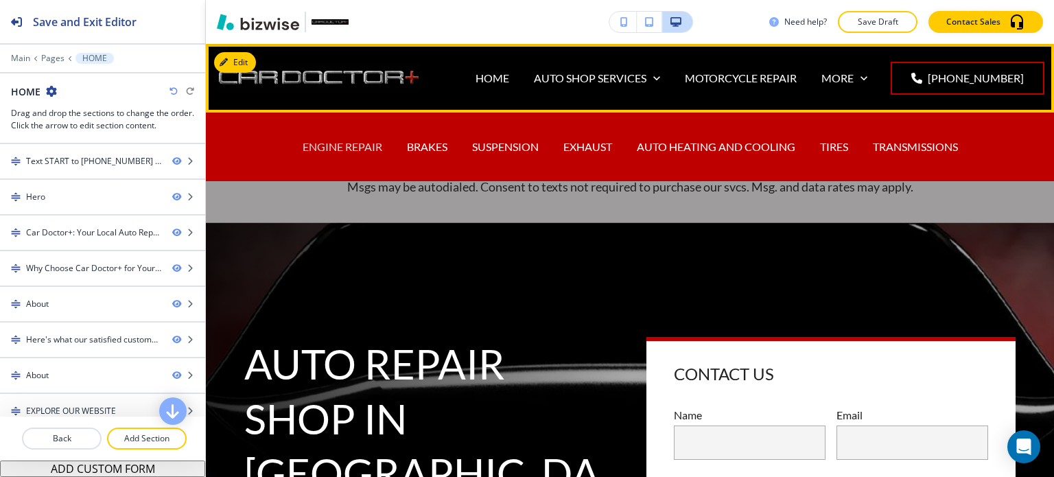
click at [348, 144] on p "ENGINE REPAIR" at bounding box center [343, 147] width 80 height 16
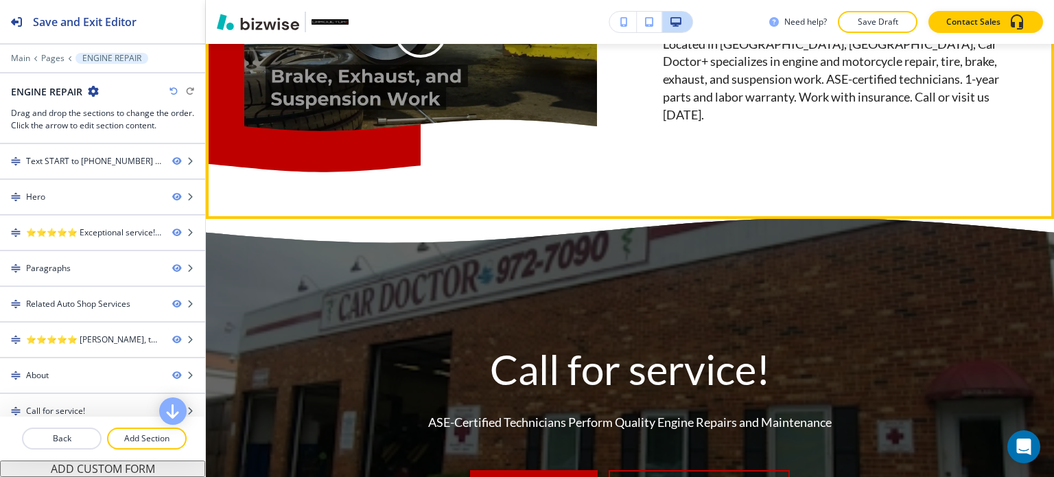
scroll to position [2812, 0]
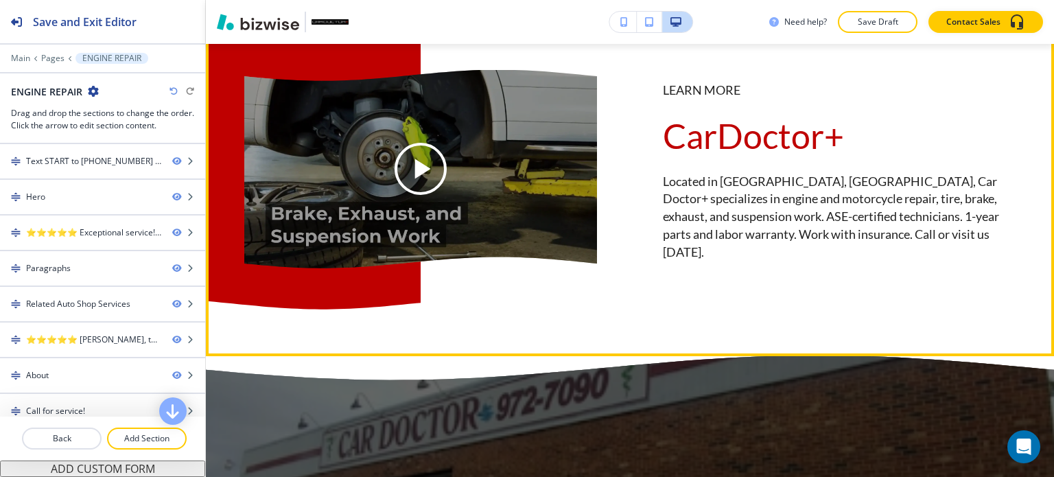
click at [244, 11] on button "Edit This Section" at bounding box center [260, 0] width 93 height 21
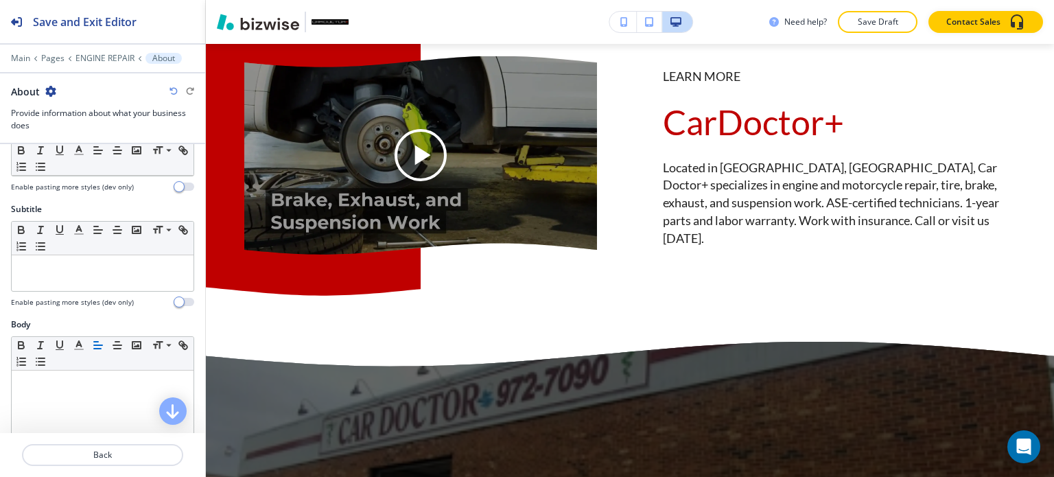
scroll to position [412, 0]
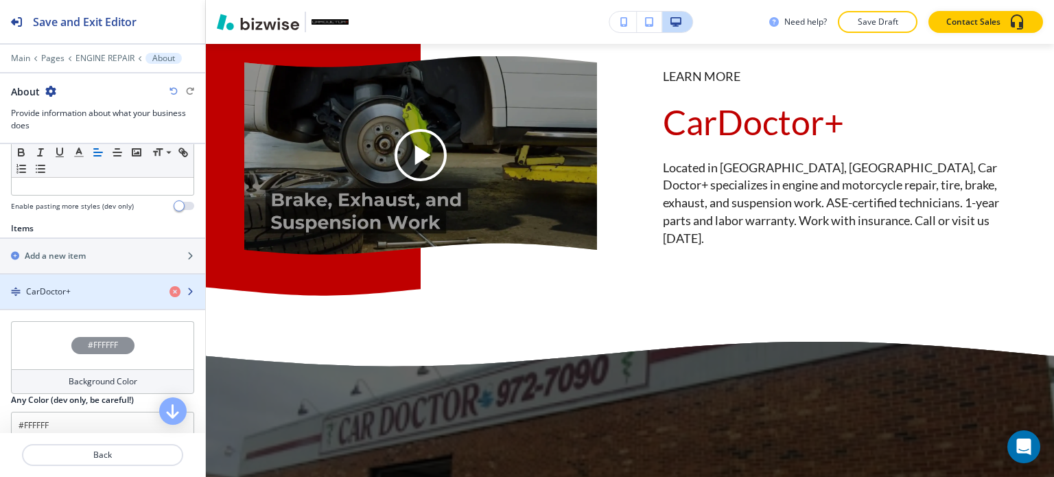
click at [103, 287] on div "CarDoctor+" at bounding box center [79, 291] width 158 height 12
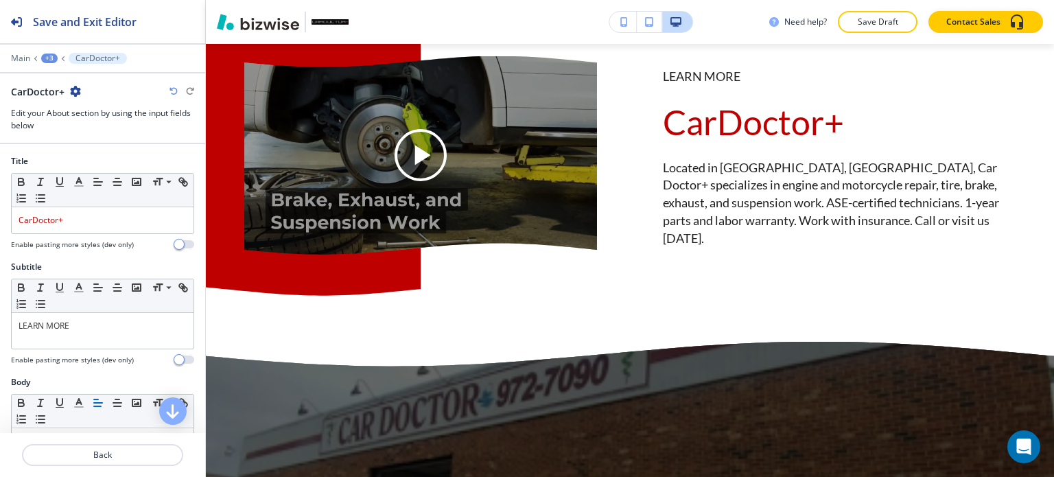
scroll to position [2848, 0]
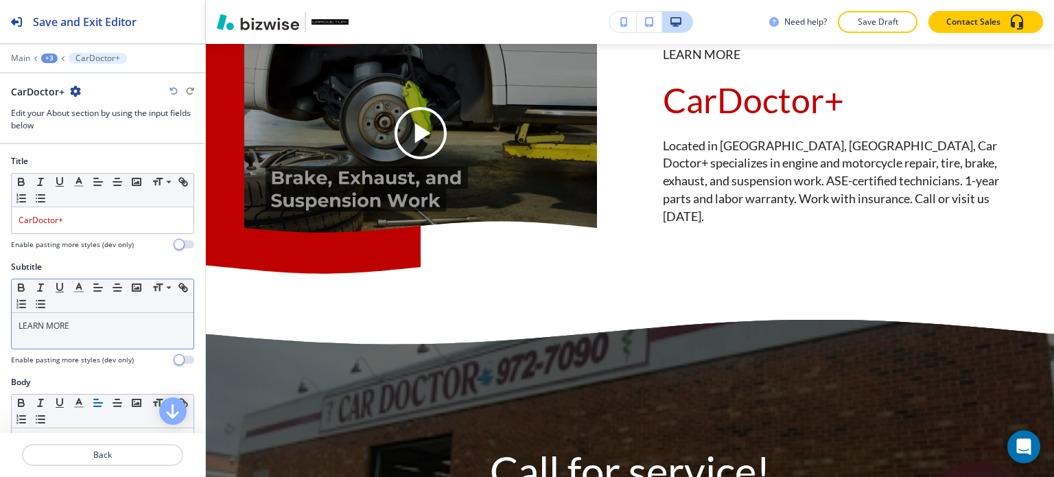
click at [95, 326] on p "LEARN MORE" at bounding box center [103, 326] width 168 height 12
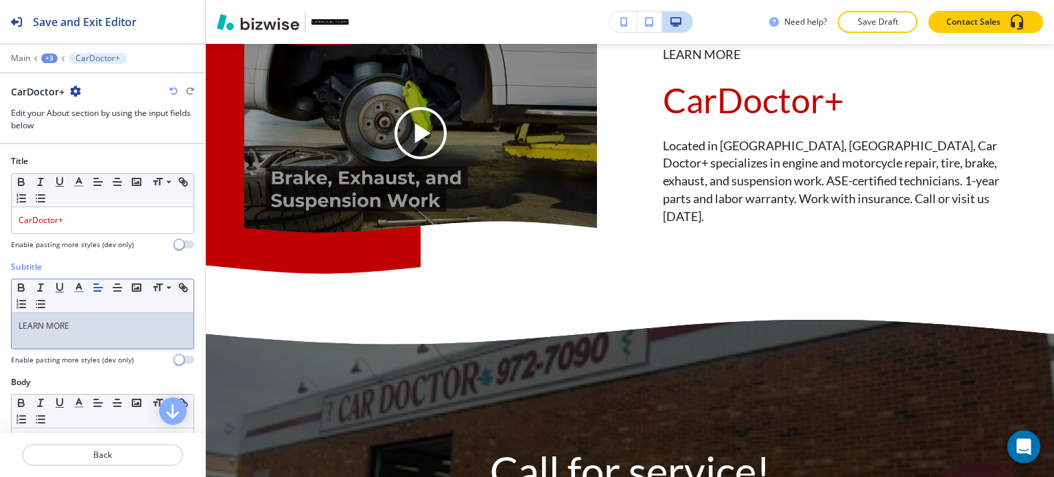
click at [95, 326] on p "LEARN MORE" at bounding box center [103, 326] width 168 height 12
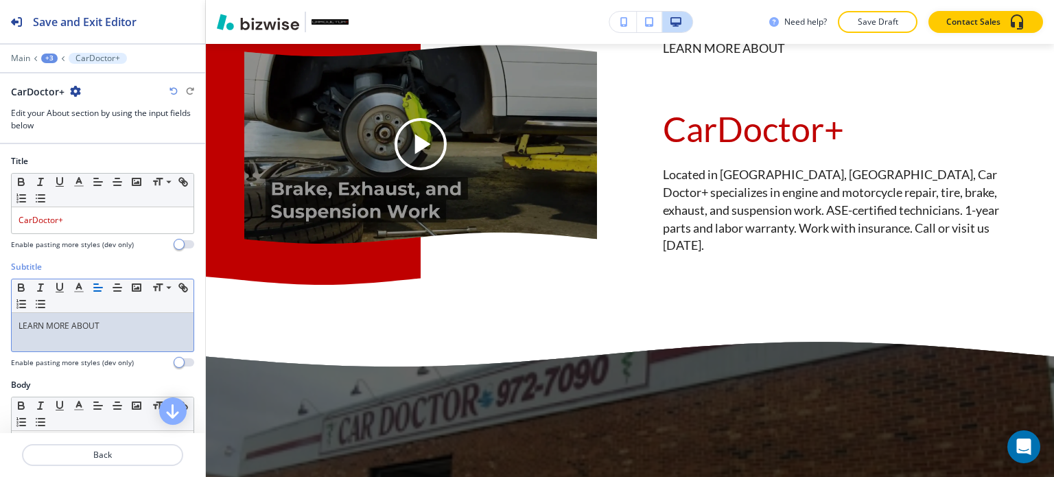
click at [123, 334] on div "LEARN MORE ABOUT" at bounding box center [103, 332] width 182 height 38
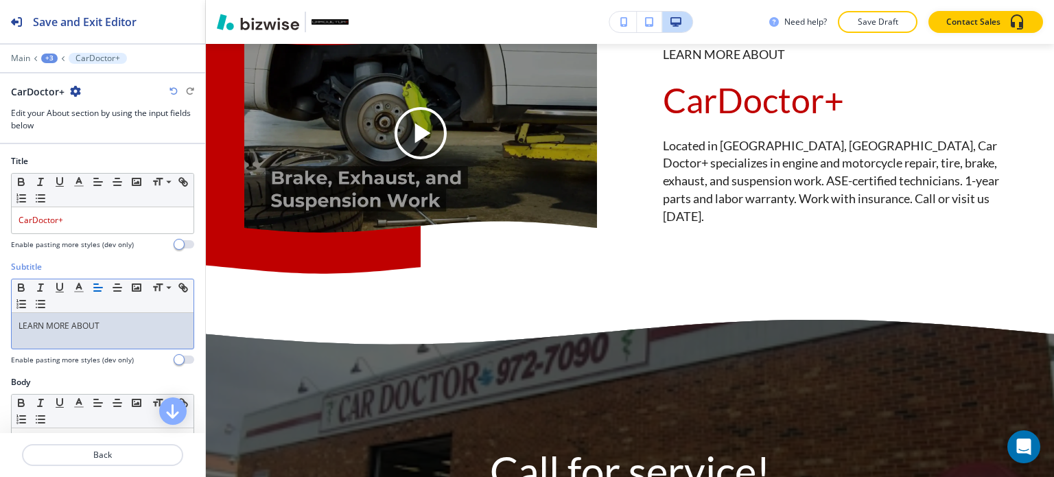
click at [126, 324] on p "LEARN MORE ABOUT" at bounding box center [103, 326] width 168 height 12
copy p "LEARN MORE ABOUT"
click at [126, 324] on p "LEARN MORE ABOUT" at bounding box center [103, 326] width 168 height 12
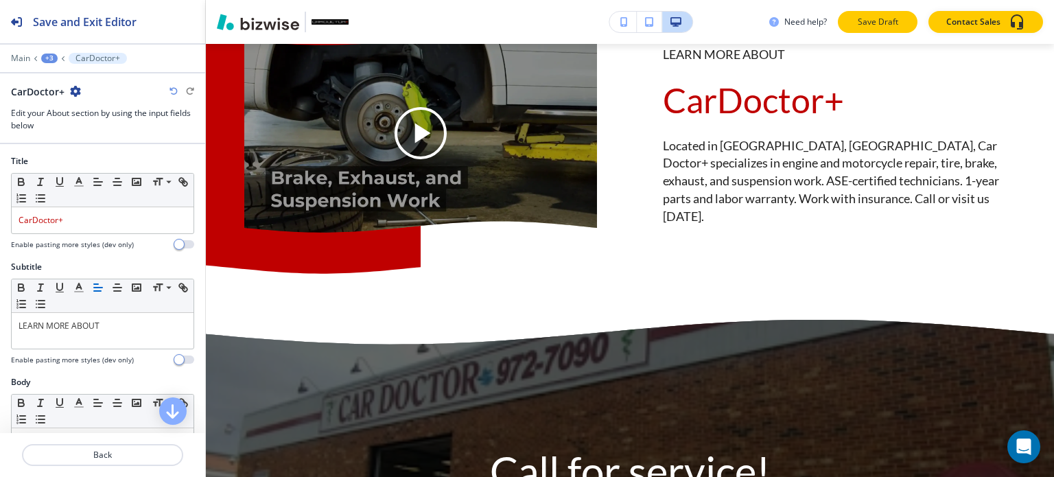
click at [883, 16] on p "Save Draft" at bounding box center [877, 22] width 44 height 12
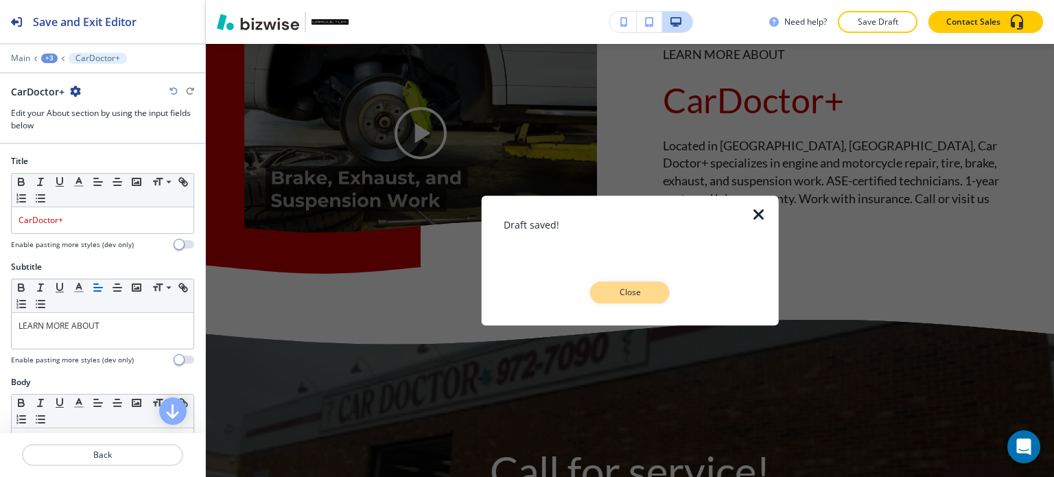
click at [643, 285] on button "Close" at bounding box center [630, 292] width 80 height 22
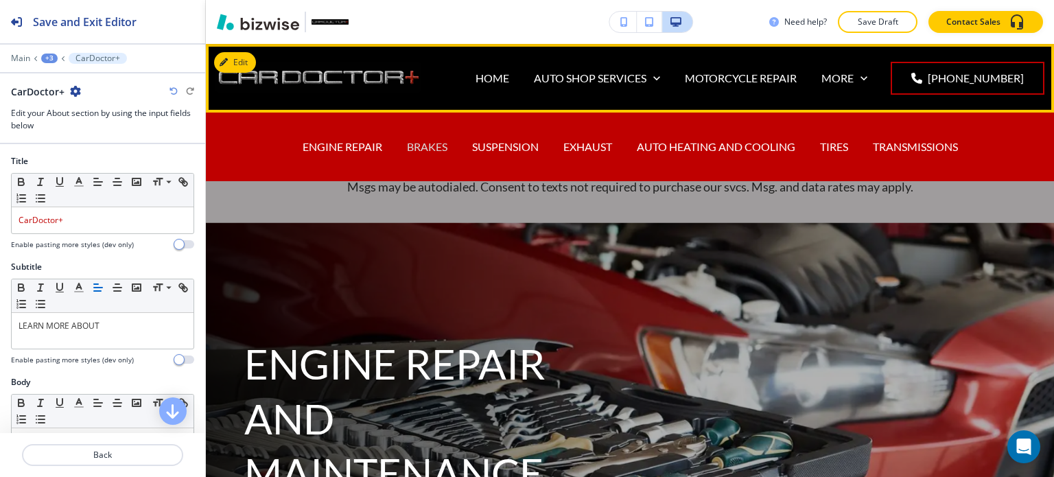
click at [431, 144] on p "BRAKES" at bounding box center [427, 147] width 40 height 16
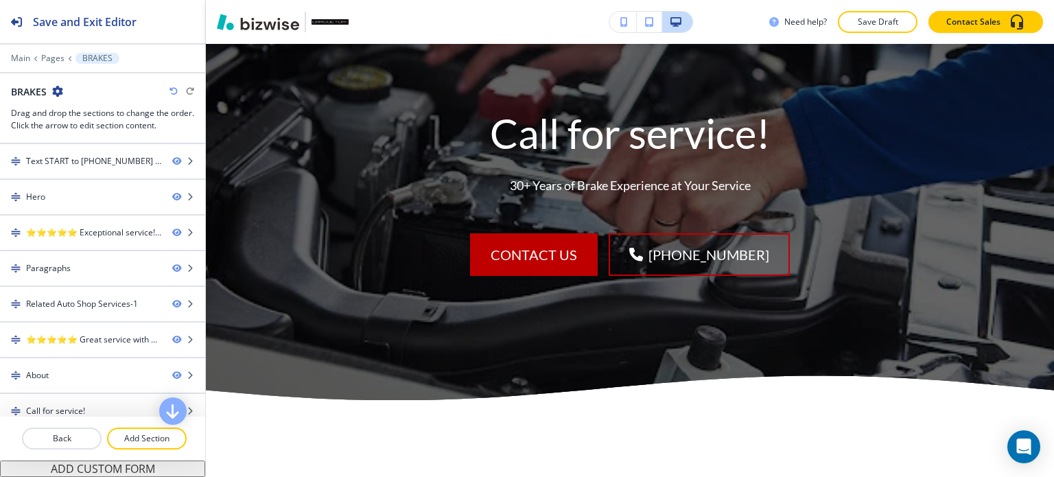
scroll to position [2881, 0]
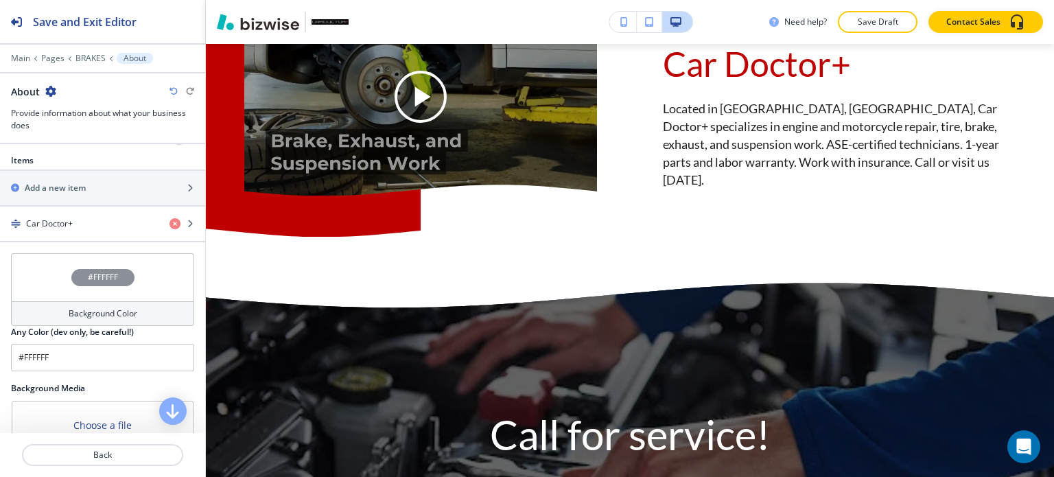
scroll to position [480, 0]
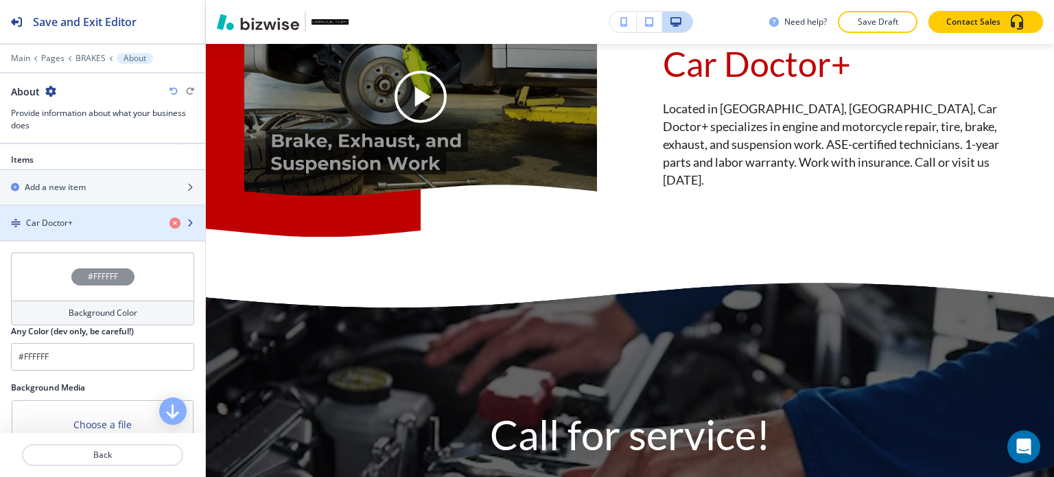
click at [93, 225] on div "Car Doctor+" at bounding box center [79, 223] width 158 height 12
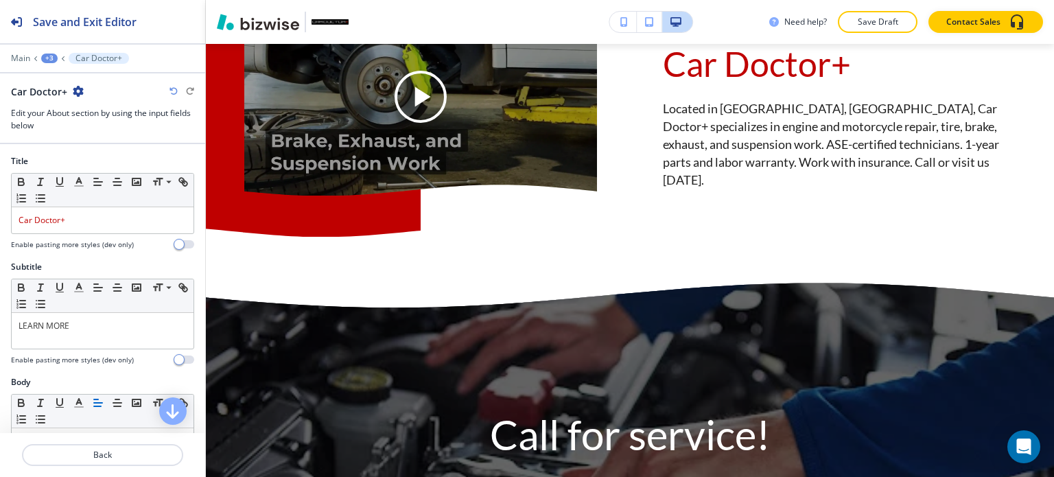
scroll to position [2945, 0]
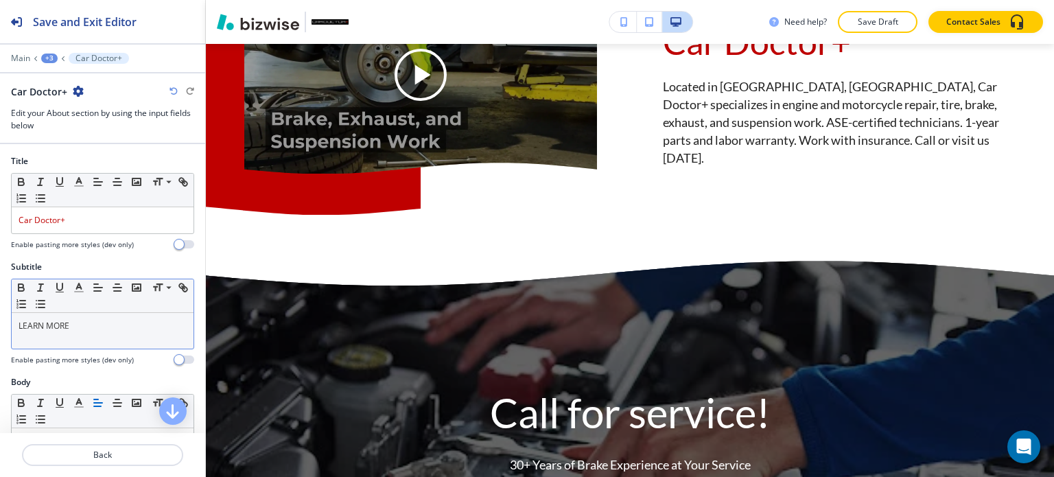
click at [84, 327] on p "LEARN MORE" at bounding box center [103, 326] width 168 height 12
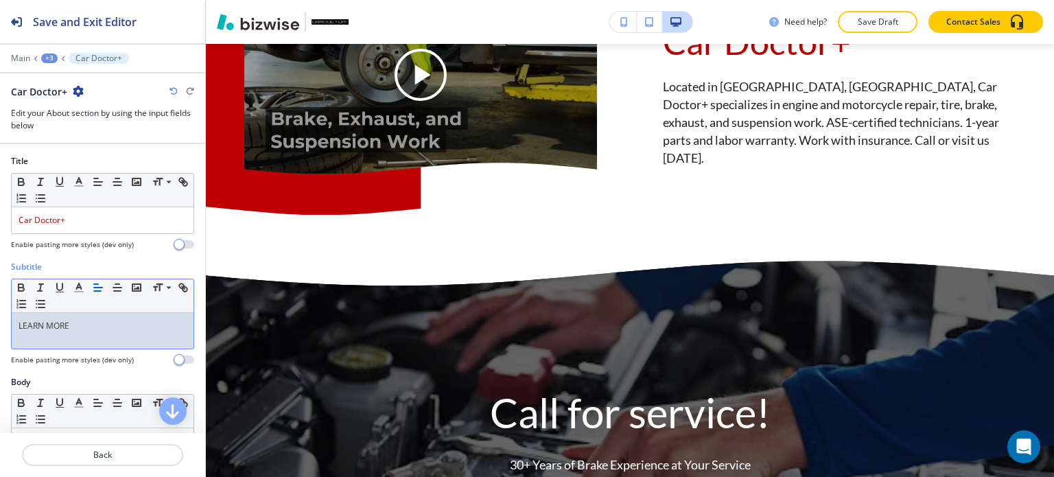
click at [84, 327] on p "LEARN MORE" at bounding box center [103, 326] width 168 height 12
click at [853, 21] on button "Save Draft" at bounding box center [878, 22] width 80 height 22
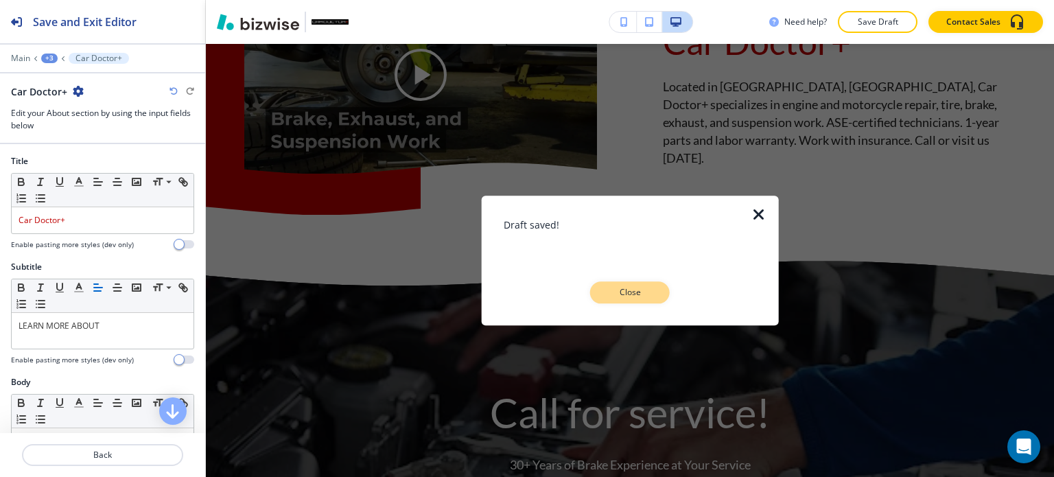
click at [645, 291] on p "Close" at bounding box center [630, 292] width 44 height 12
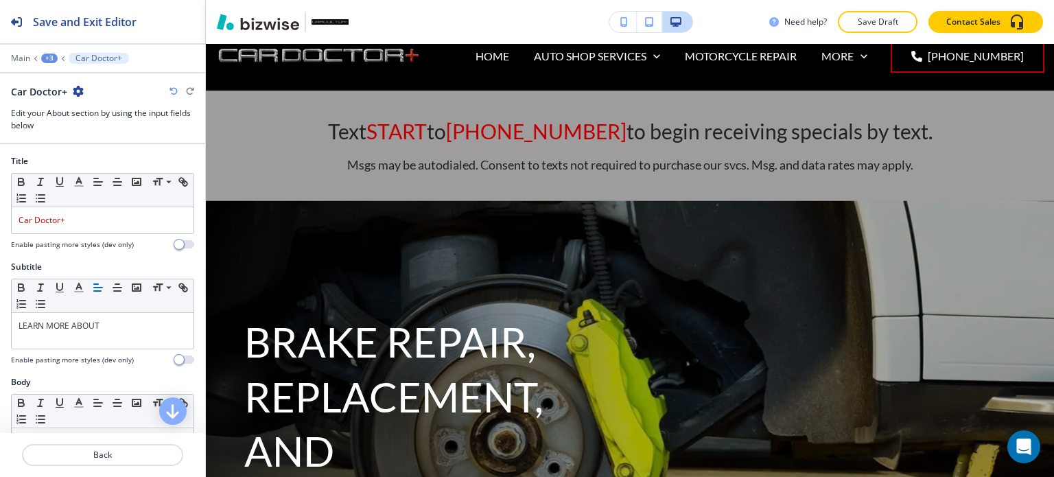
scroll to position [0, 0]
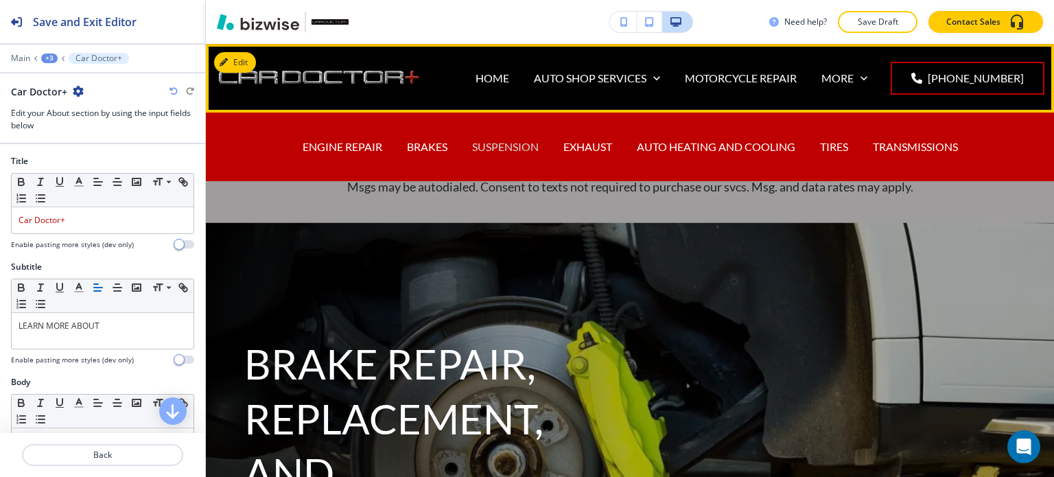
click at [523, 145] on p "SUSPENSION" at bounding box center [505, 147] width 67 height 16
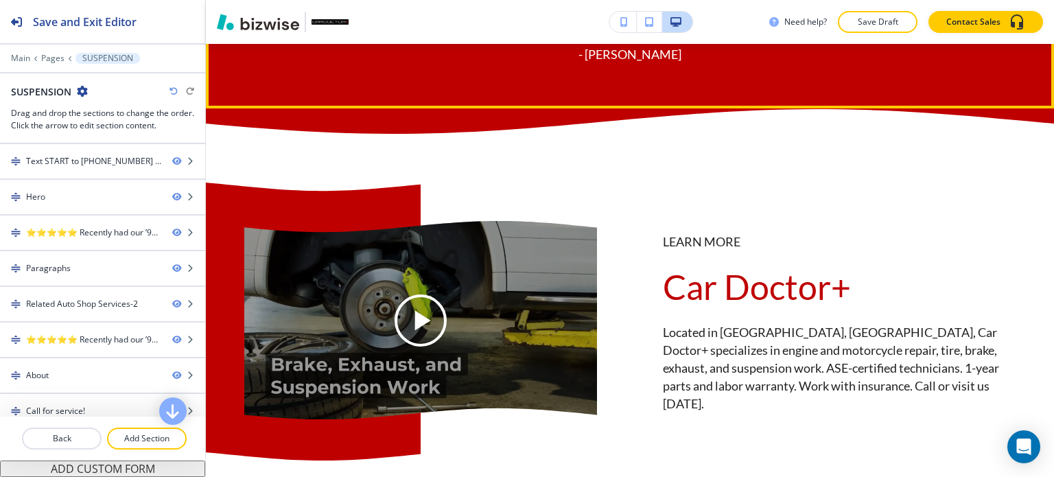
scroll to position [3361, 0]
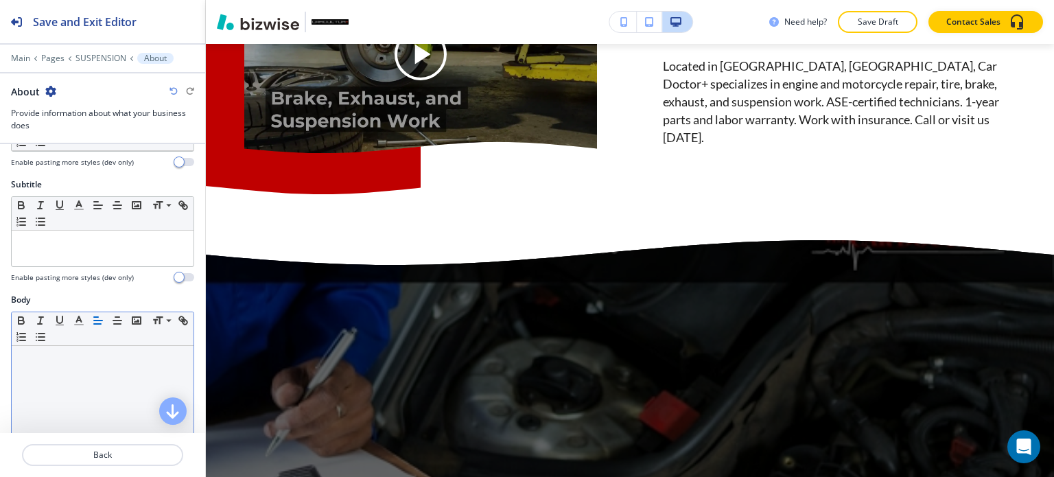
scroll to position [274, 0]
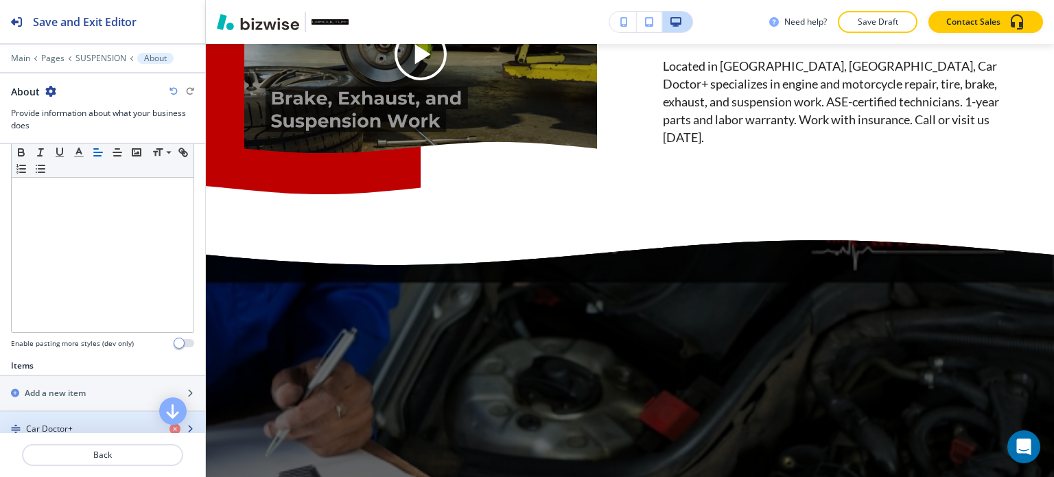
click at [69, 427] on h4 "Car Doctor+" at bounding box center [49, 429] width 47 height 12
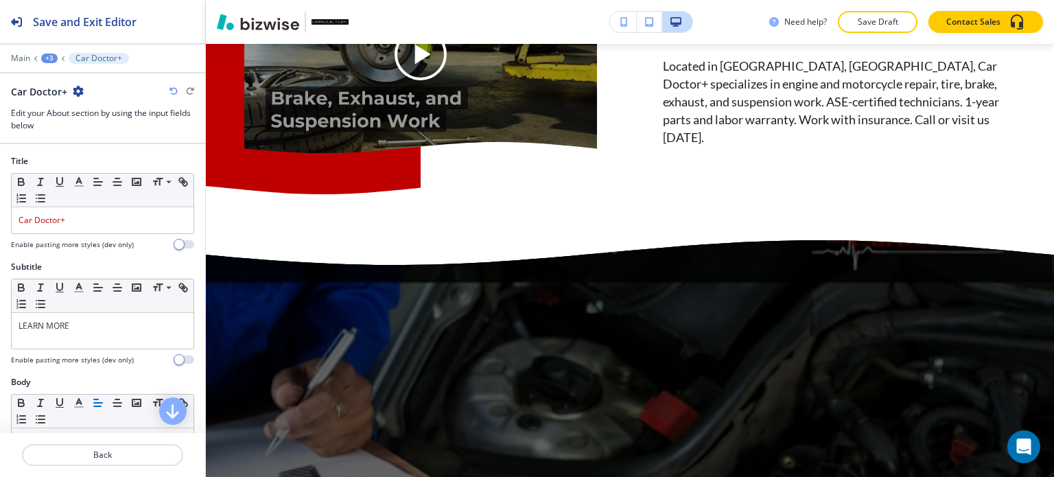
scroll to position [3443, 0]
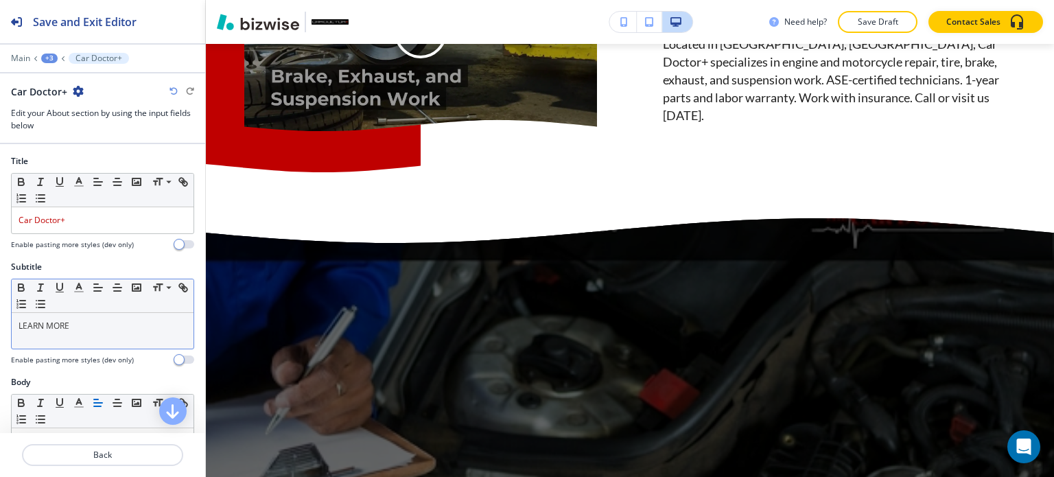
click at [100, 311] on div "Small Normal Large Huge" at bounding box center [103, 296] width 182 height 34
click at [100, 320] on p "LEARN MORE" at bounding box center [103, 326] width 168 height 12
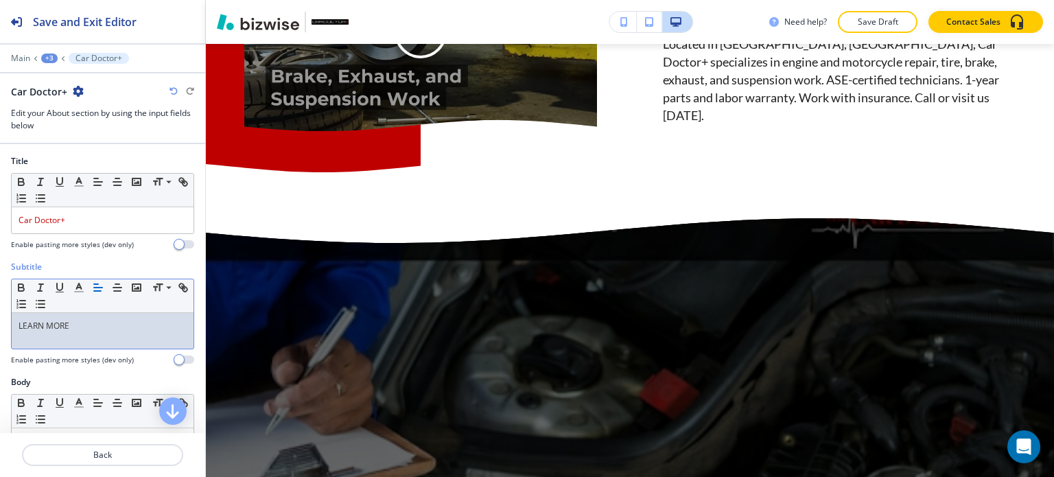
click at [100, 320] on p "LEARN MORE" at bounding box center [103, 326] width 168 height 12
click at [885, 12] on button "Save Draft" at bounding box center [878, 22] width 80 height 22
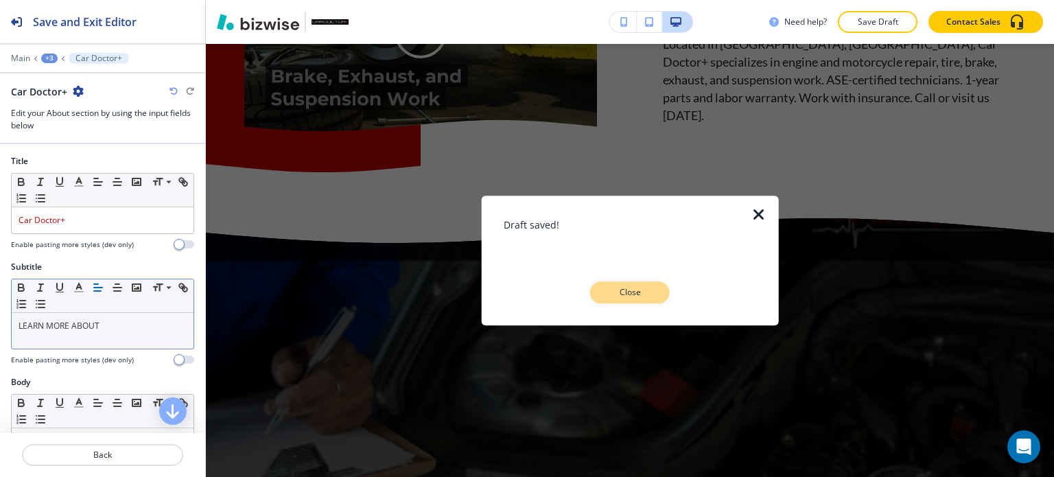
click at [615, 290] on p "Close" at bounding box center [630, 292] width 44 height 12
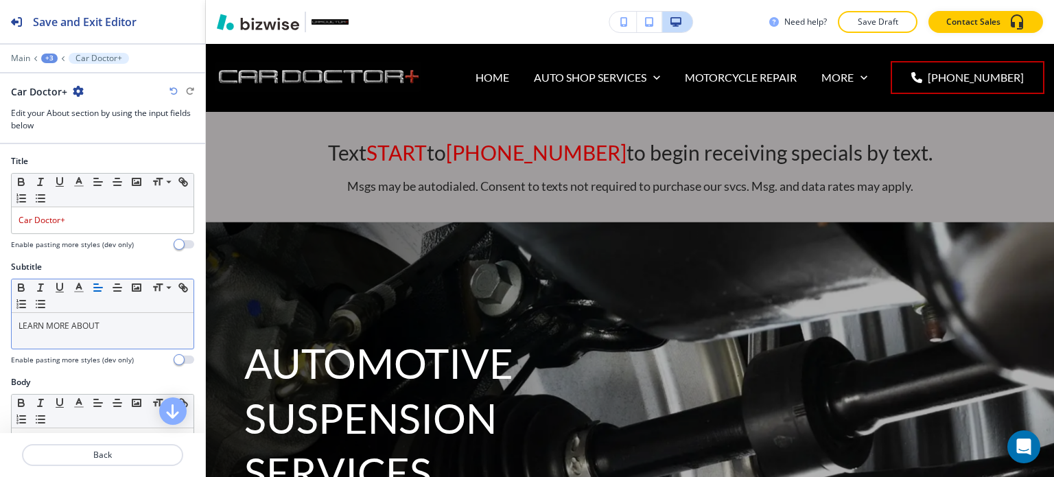
scroll to position [0, 0]
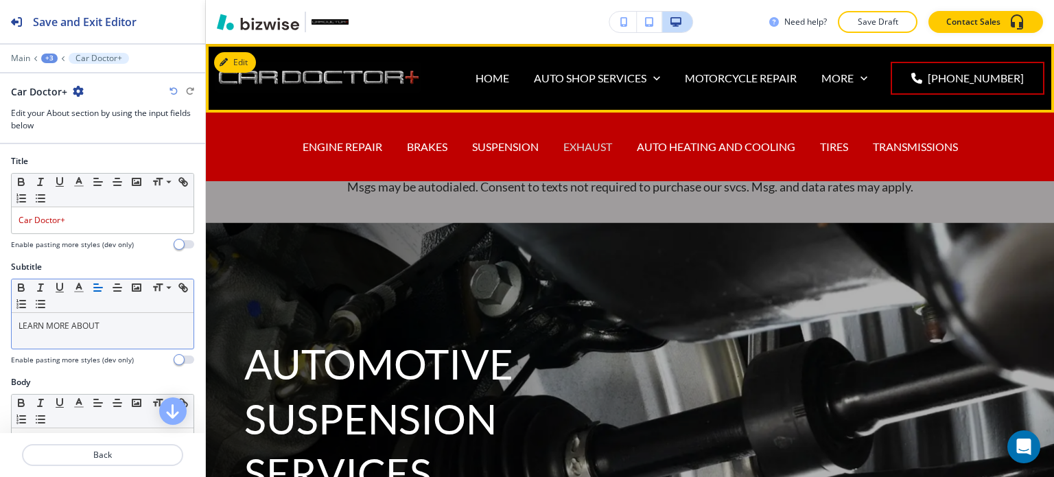
click at [569, 145] on p "EXHAUST" at bounding box center [587, 147] width 49 height 16
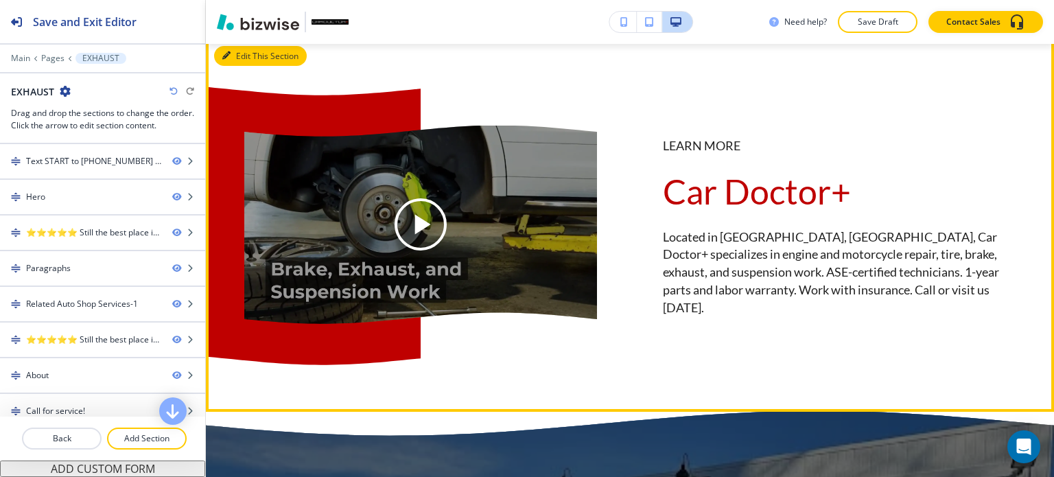
click at [241, 67] on button "Edit This Section" at bounding box center [260, 56] width 93 height 21
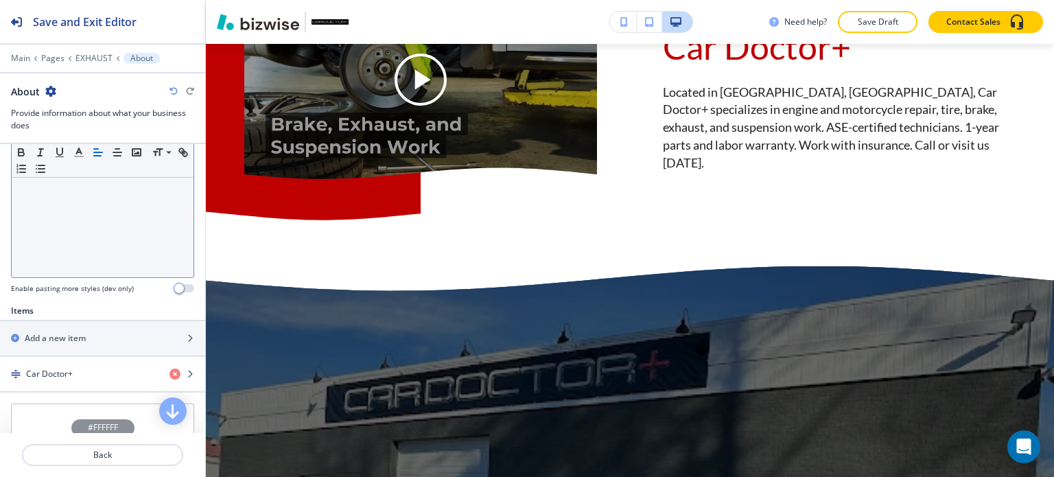
scroll to position [412, 0]
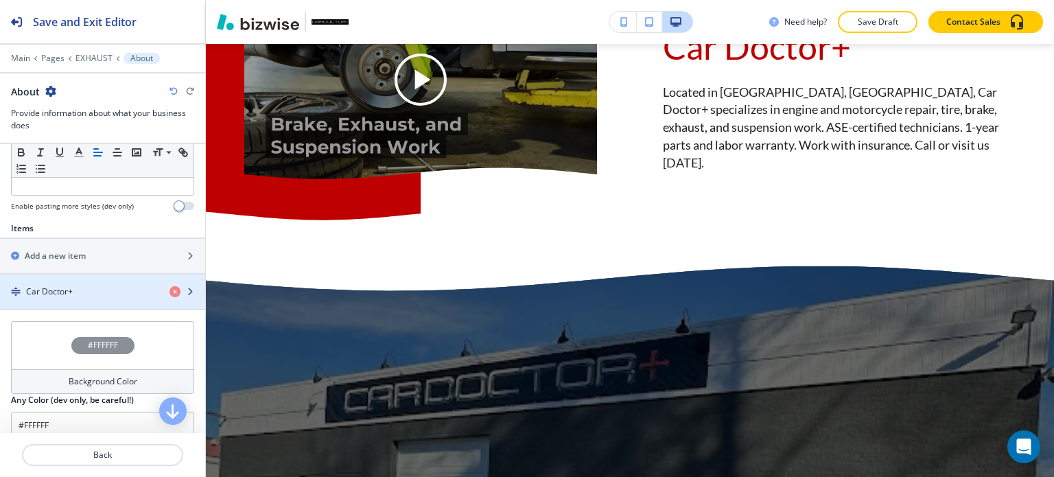
click at [89, 298] on div "button" at bounding box center [102, 303] width 205 height 11
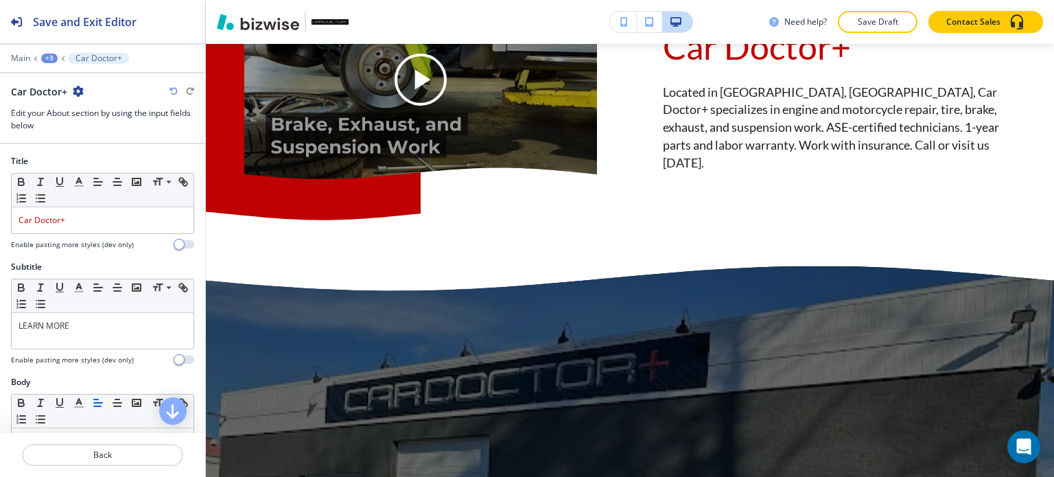
scroll to position [2705, 0]
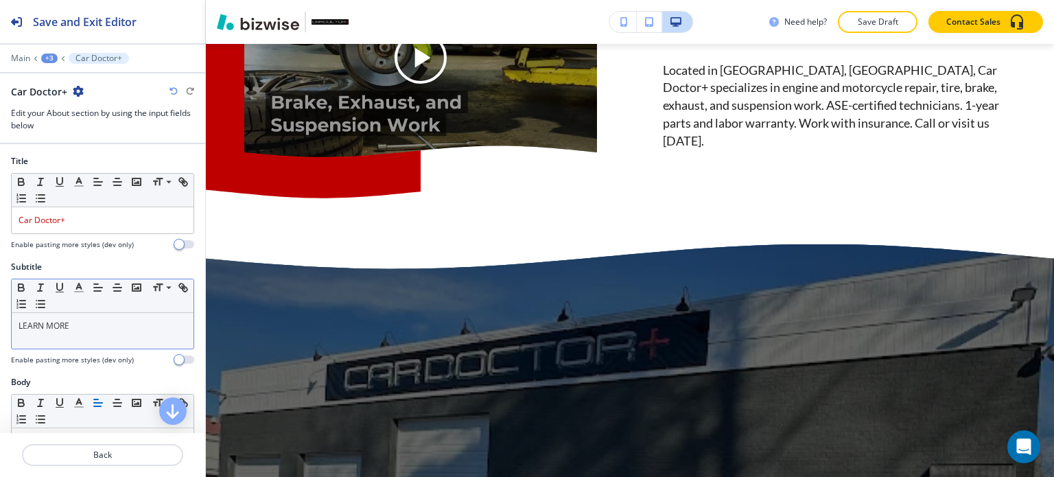
click at [89, 331] on div "LEARN MORE" at bounding box center [103, 331] width 182 height 36
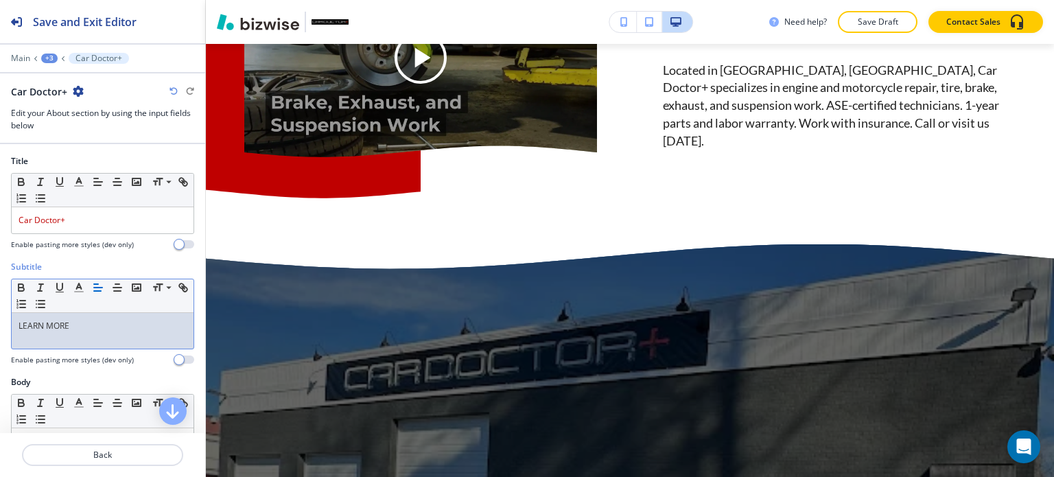
click at [89, 331] on div "LEARN MORE" at bounding box center [103, 331] width 182 height 36
paste div
click at [872, 21] on p "Save Draft" at bounding box center [877, 22] width 44 height 12
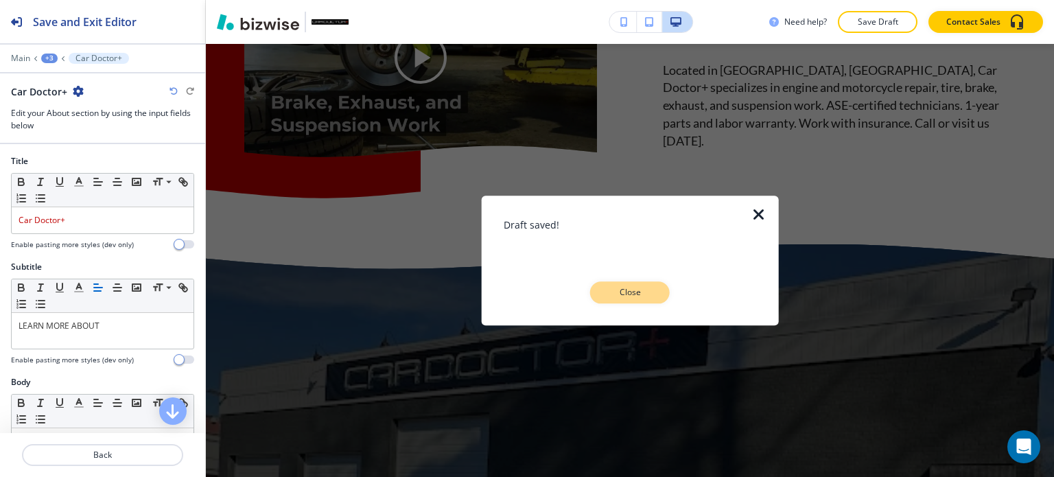
click at [619, 286] on p "Close" at bounding box center [630, 292] width 44 height 12
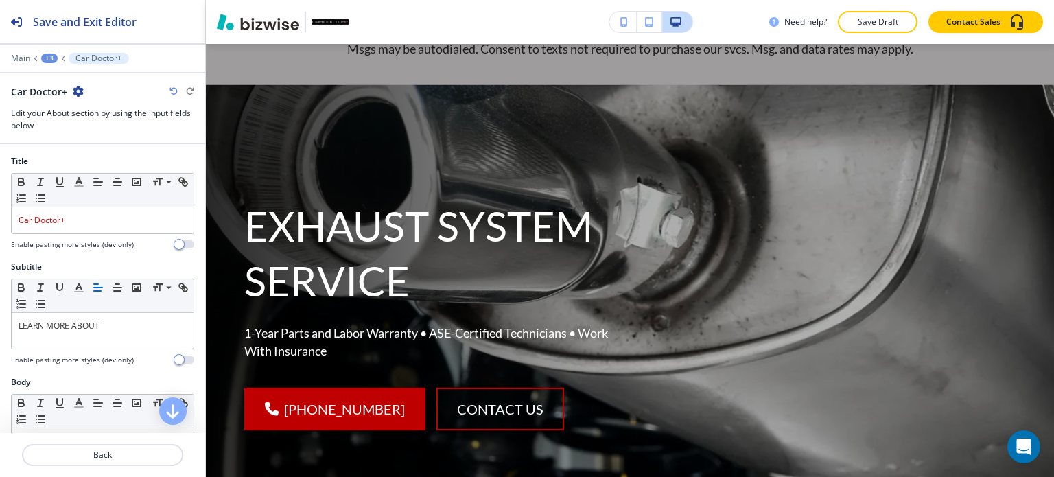
scroll to position [0, 0]
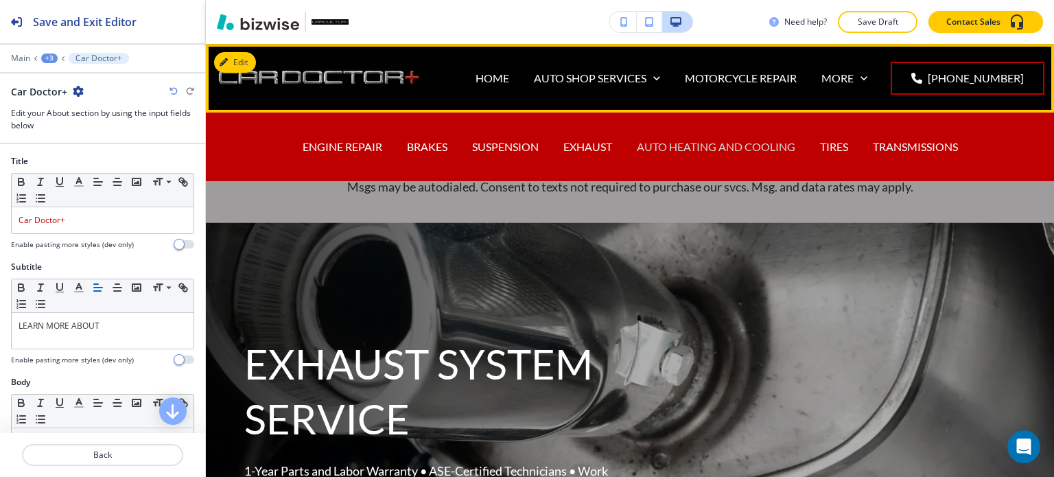
click at [670, 150] on p "AUTO HEATING AND COOLING" at bounding box center [716, 147] width 158 height 16
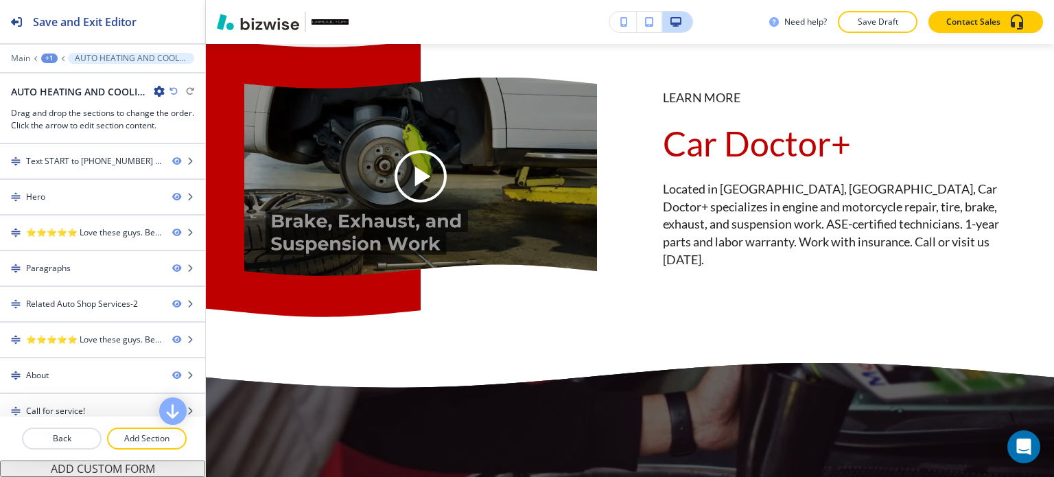
scroll to position [2950, 0]
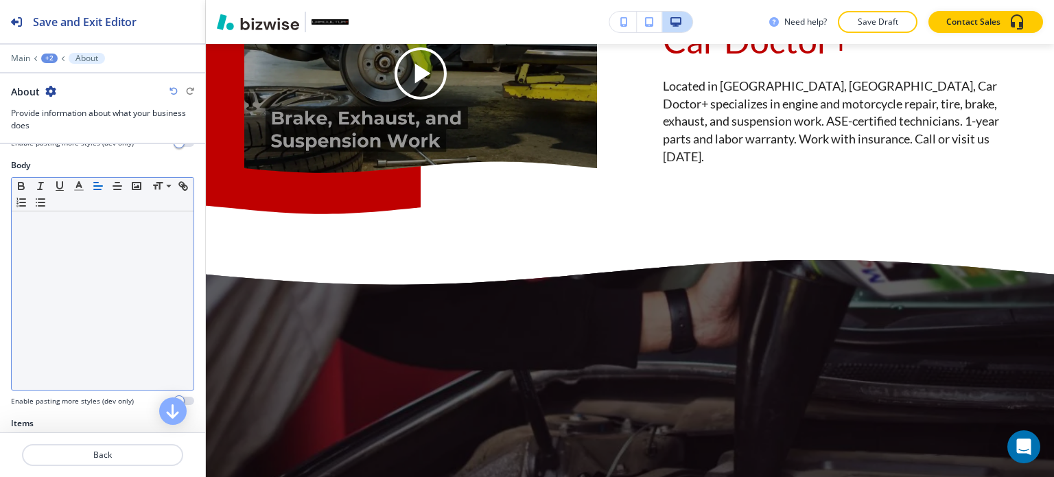
scroll to position [343, 0]
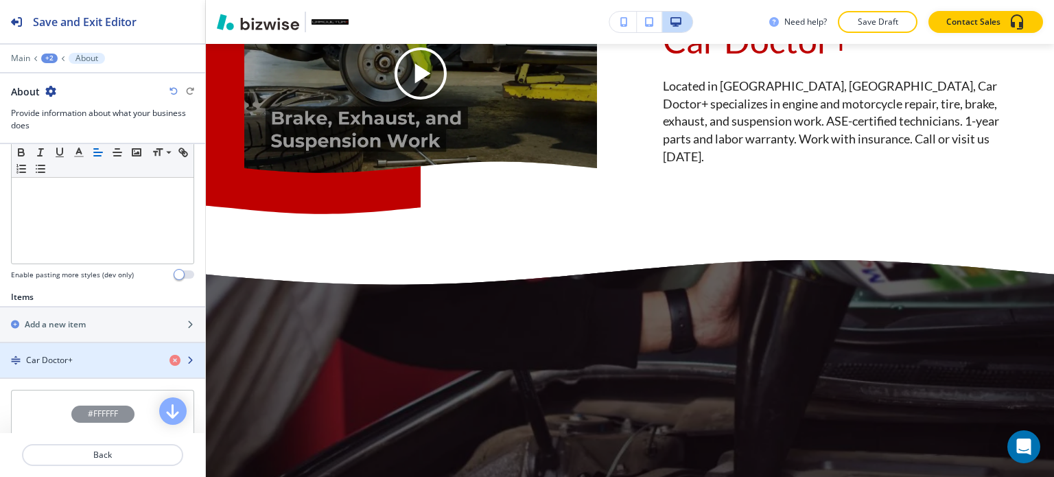
click at [99, 355] on div "Car Doctor+" at bounding box center [79, 360] width 158 height 12
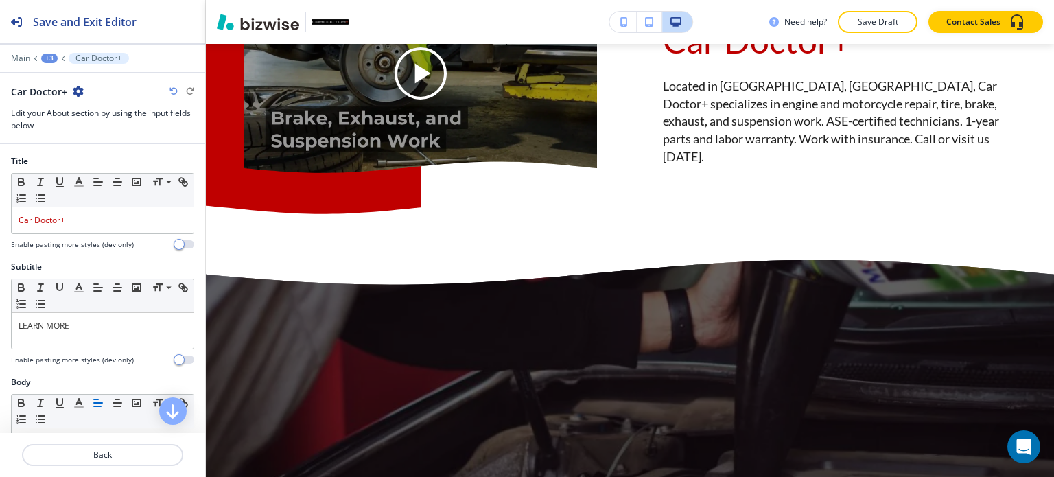
scroll to position [2996, 0]
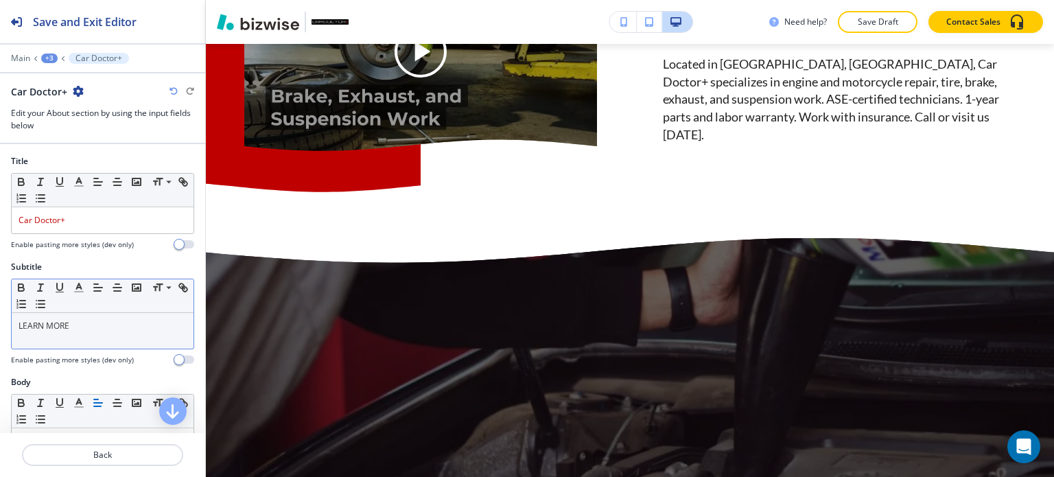
click at [99, 327] on p "LEARN MORE" at bounding box center [103, 326] width 168 height 12
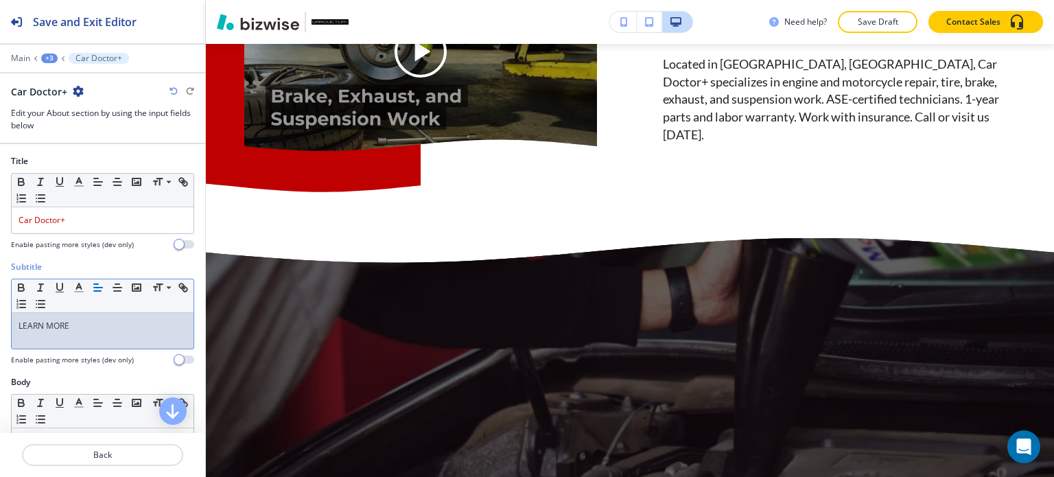
click at [99, 327] on p "LEARN MORE" at bounding box center [103, 326] width 168 height 12
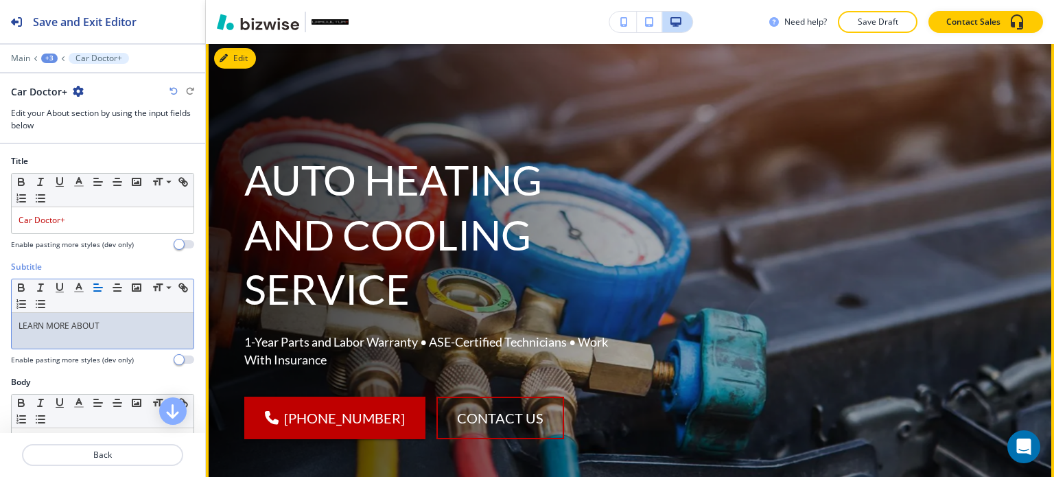
scroll to position [0, 0]
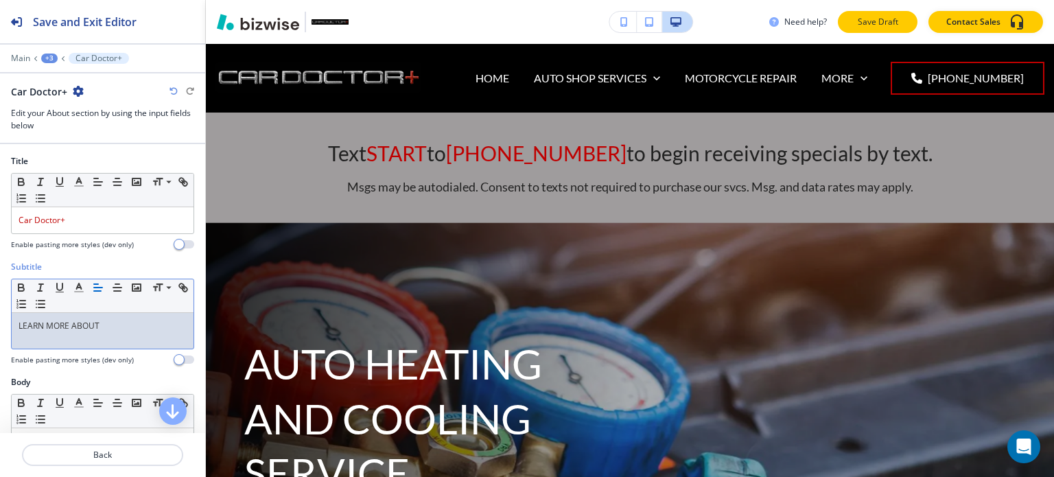
click at [888, 18] on p "Save Draft" at bounding box center [877, 22] width 44 height 12
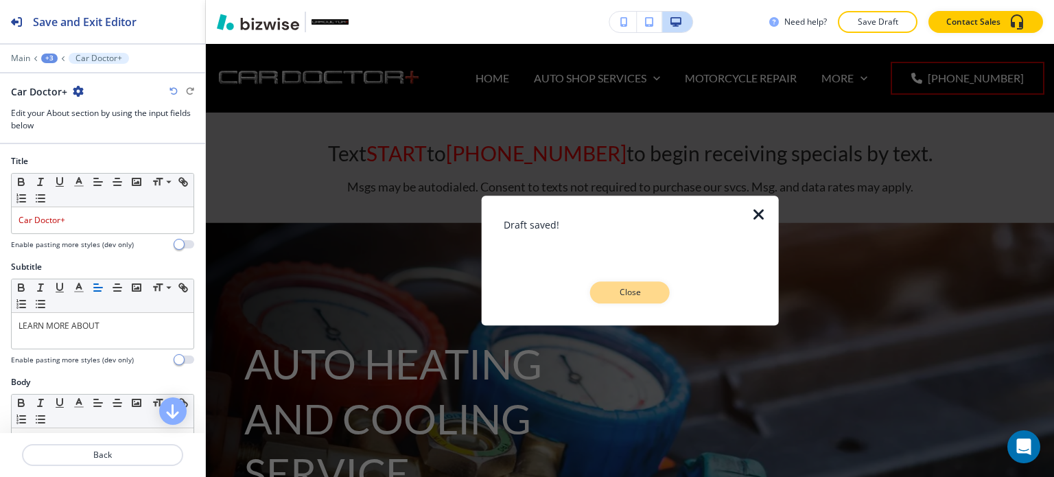
click at [609, 288] on p "Close" at bounding box center [630, 292] width 44 height 12
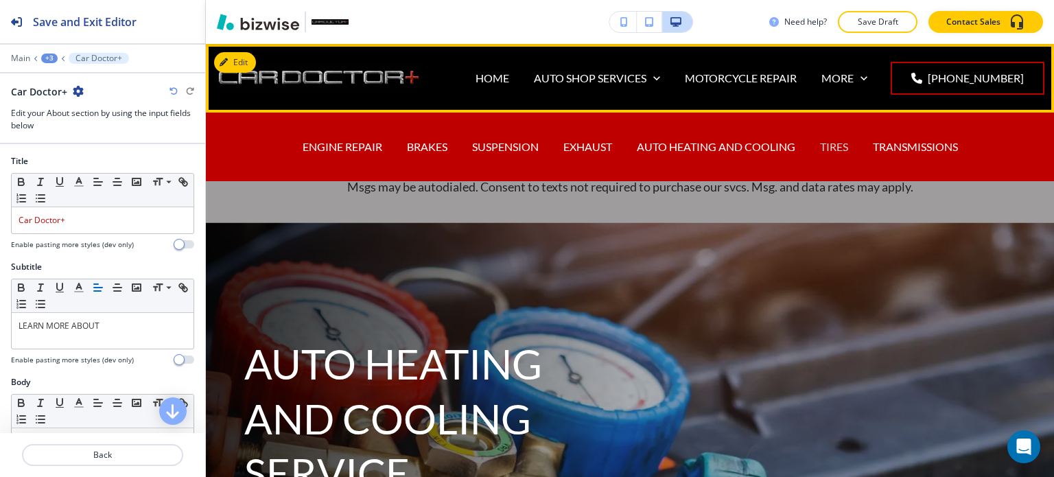
click at [824, 147] on p "TIRES" at bounding box center [834, 147] width 28 height 16
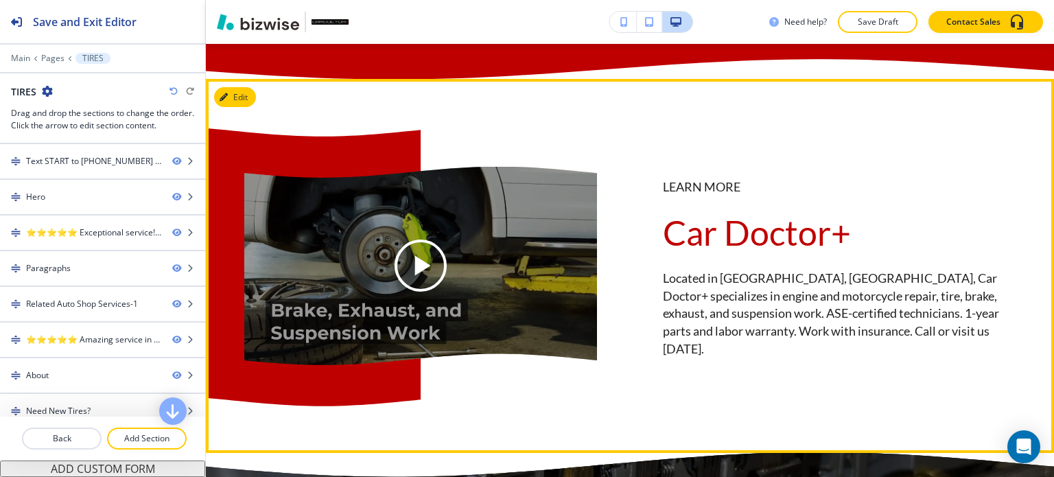
scroll to position [2881, 0]
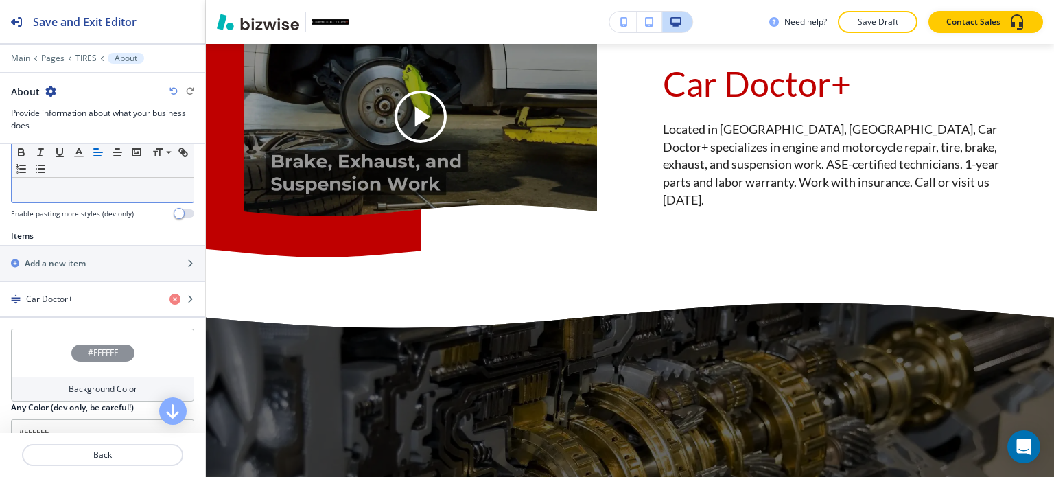
scroll to position [412, 0]
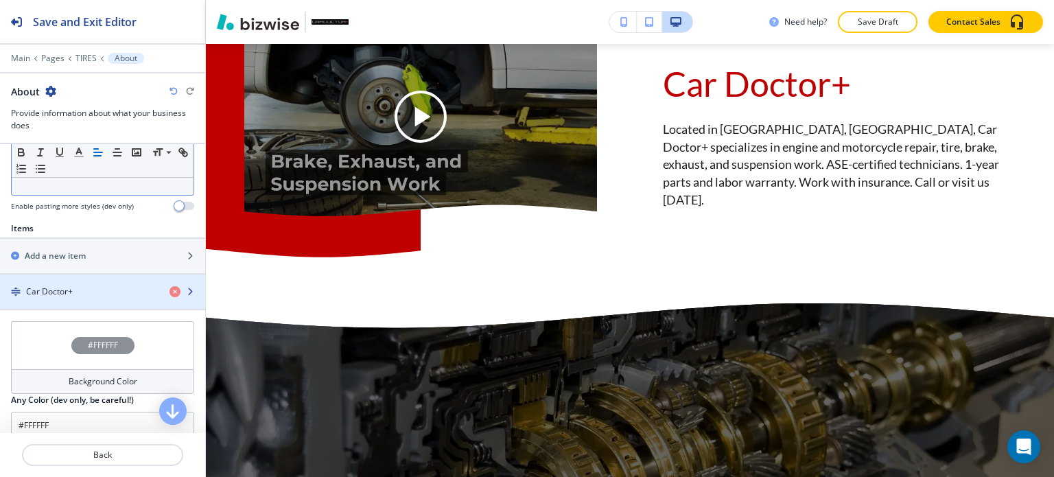
click at [94, 298] on div "button" at bounding box center [102, 303] width 205 height 11
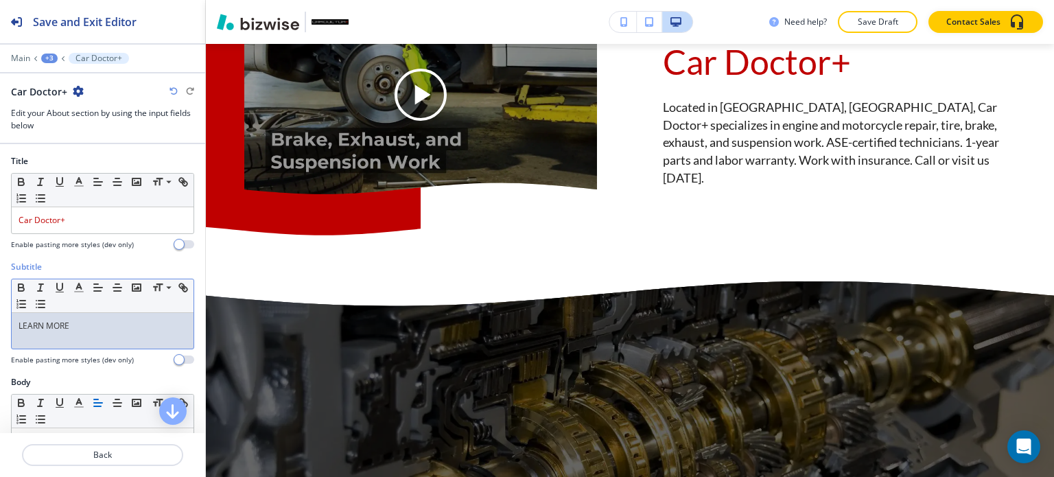
click at [92, 320] on p "LEARN MORE" at bounding box center [103, 326] width 168 height 12
click at [91, 320] on p "LEARN MORE" at bounding box center [103, 326] width 168 height 12
paste div
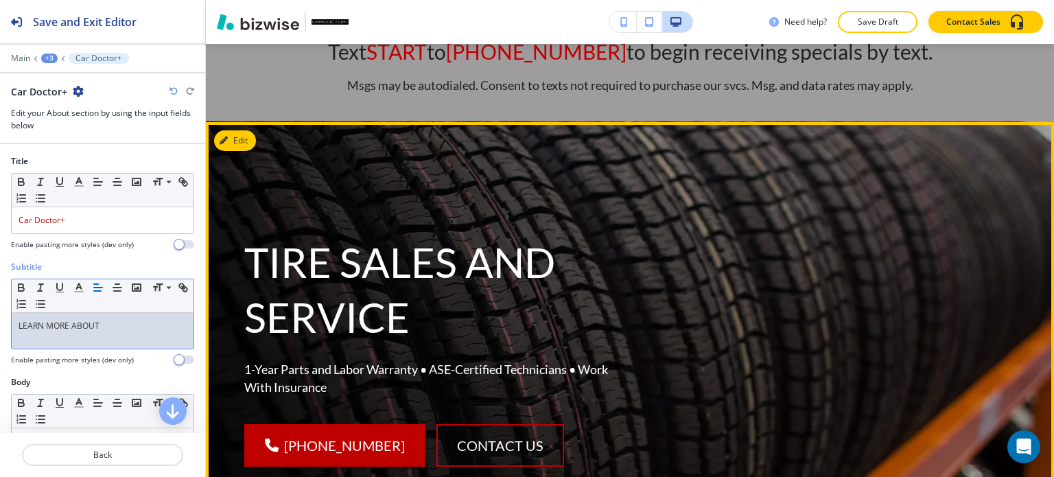
scroll to position [0, 0]
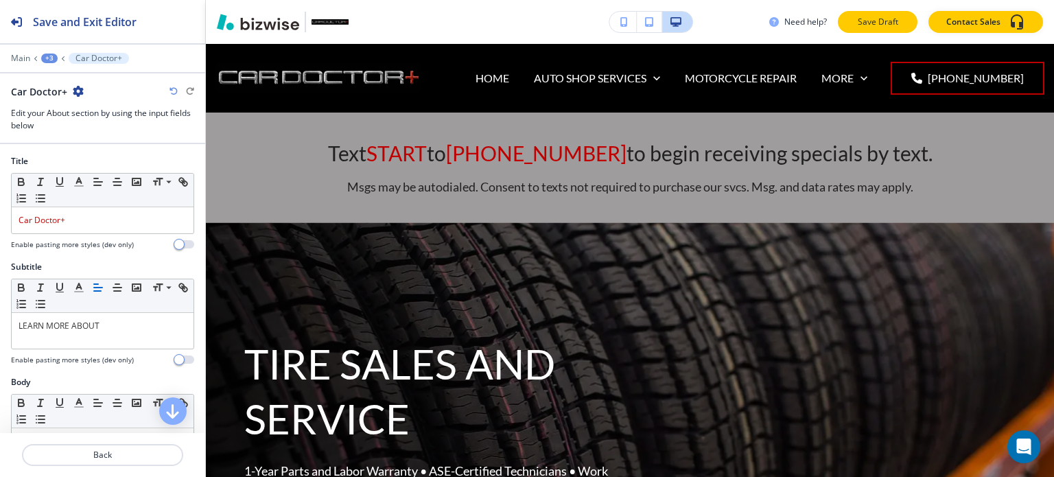
click at [881, 23] on p "Save Draft" at bounding box center [877, 22] width 44 height 12
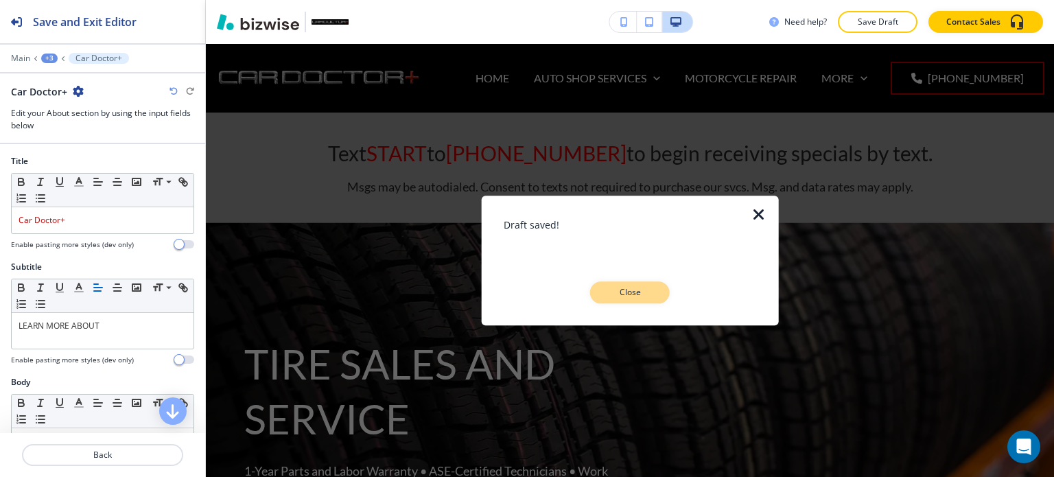
click at [639, 289] on p "Close" at bounding box center [630, 292] width 44 height 12
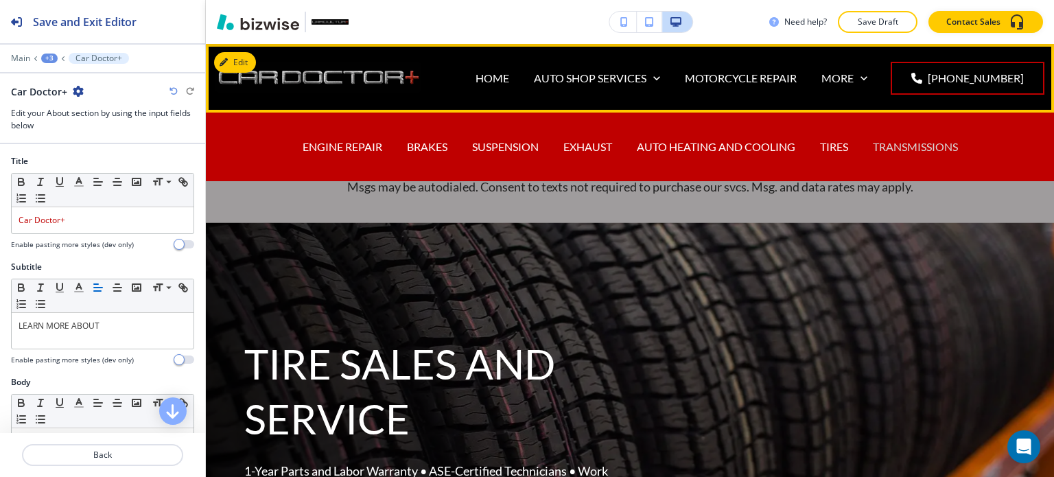
click at [901, 147] on p "TRANSMISSIONS" at bounding box center [915, 147] width 85 height 16
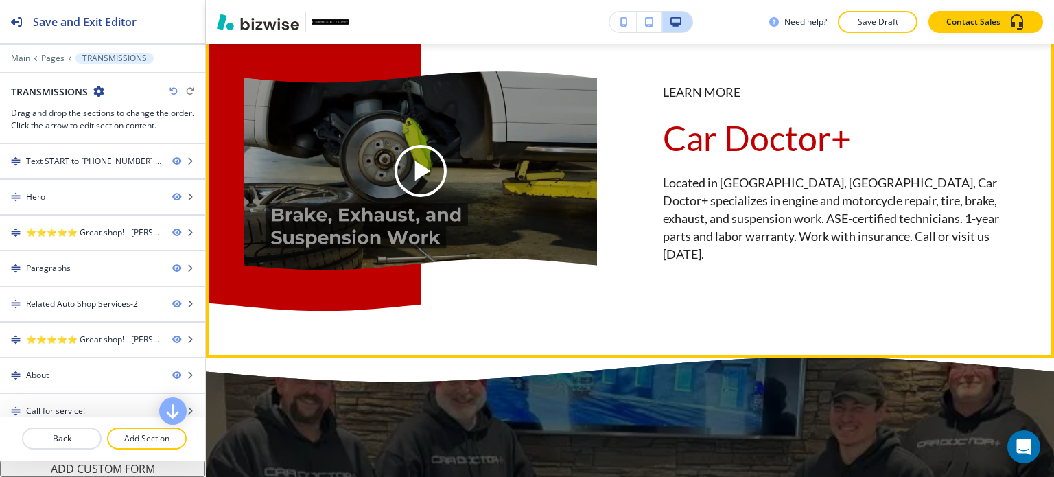
scroll to position [3087, 0]
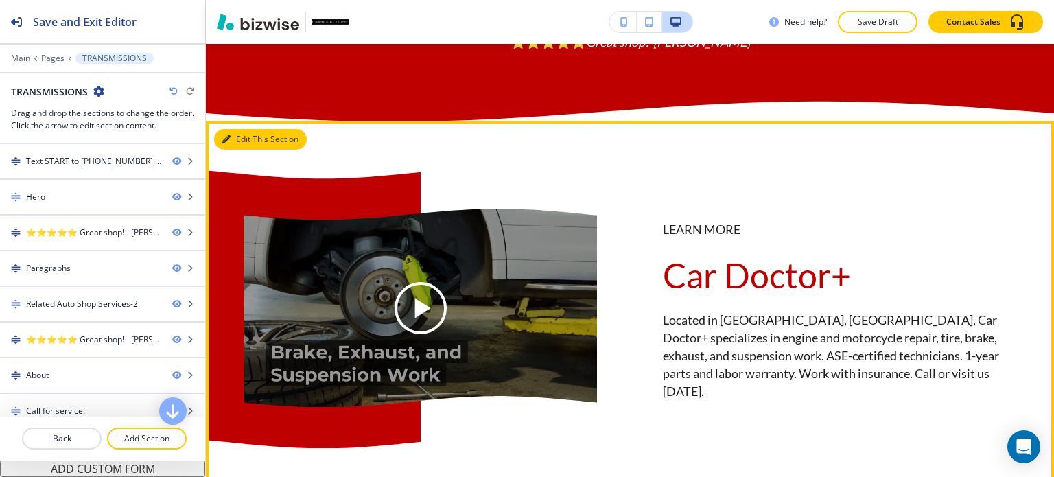
click at [231, 150] on button "Edit This Section" at bounding box center [260, 139] width 93 height 21
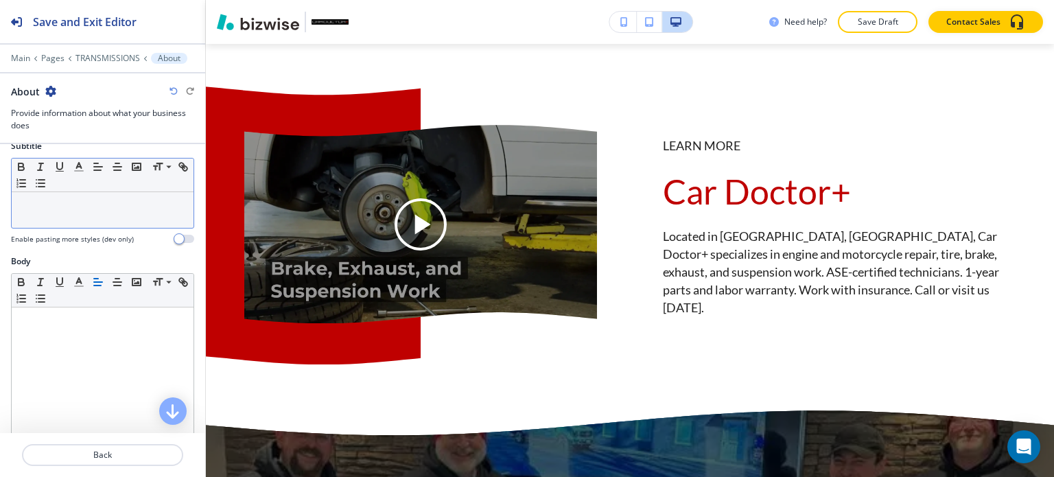
scroll to position [274, 0]
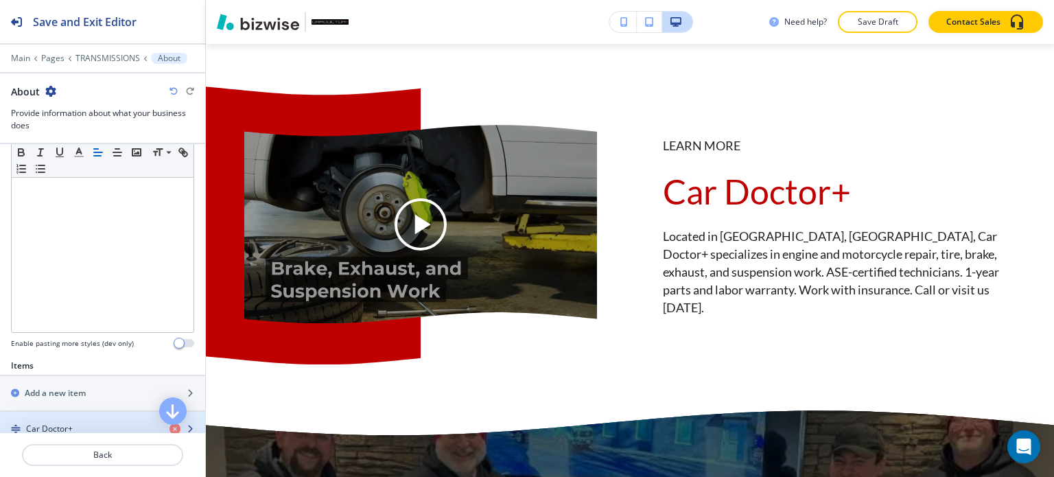
click at [91, 435] on div "button" at bounding box center [102, 440] width 205 height 11
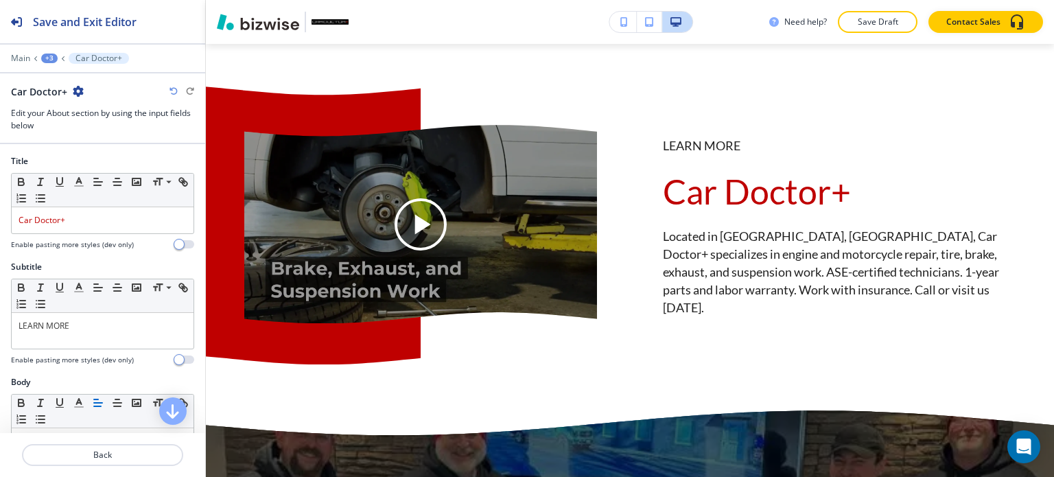
scroll to position [3192, 0]
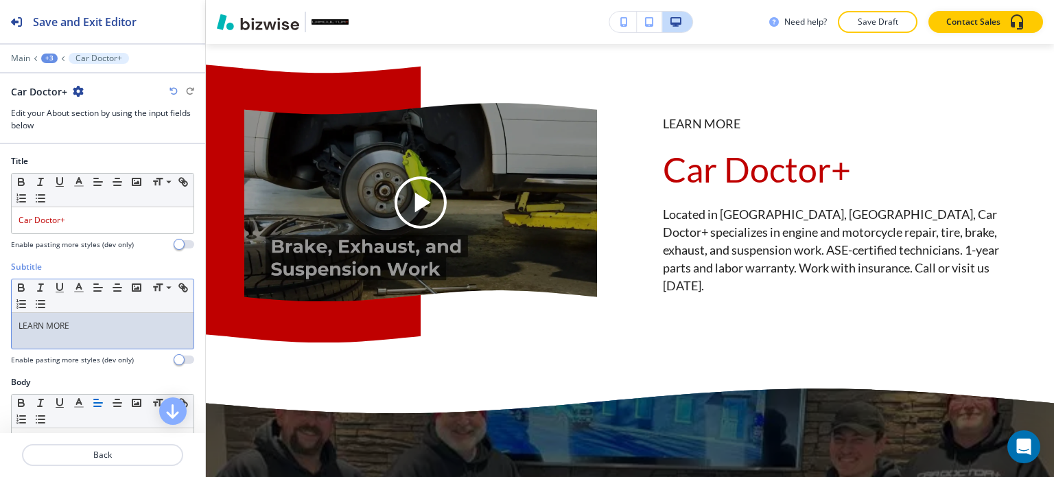
click at [102, 331] on div "LEARN MORE" at bounding box center [103, 331] width 182 height 36
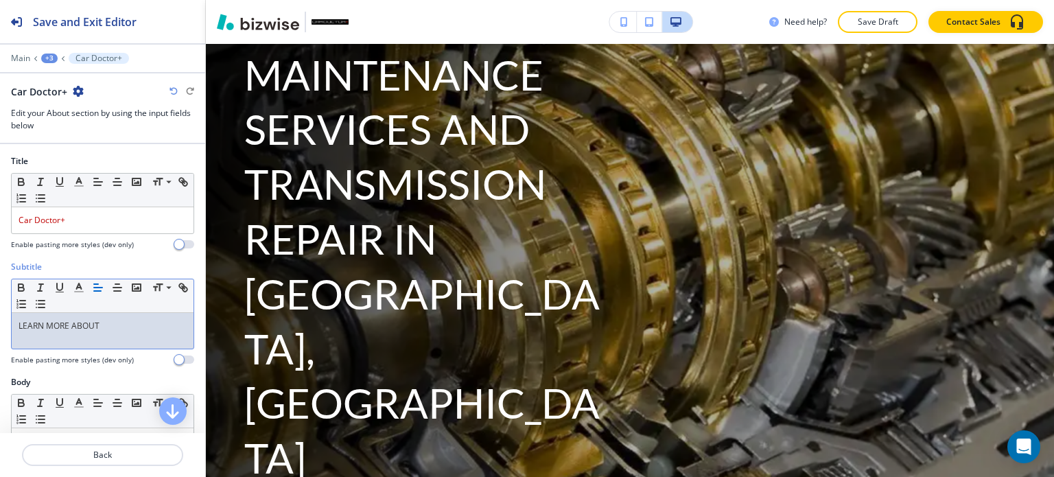
scroll to position [106, 0]
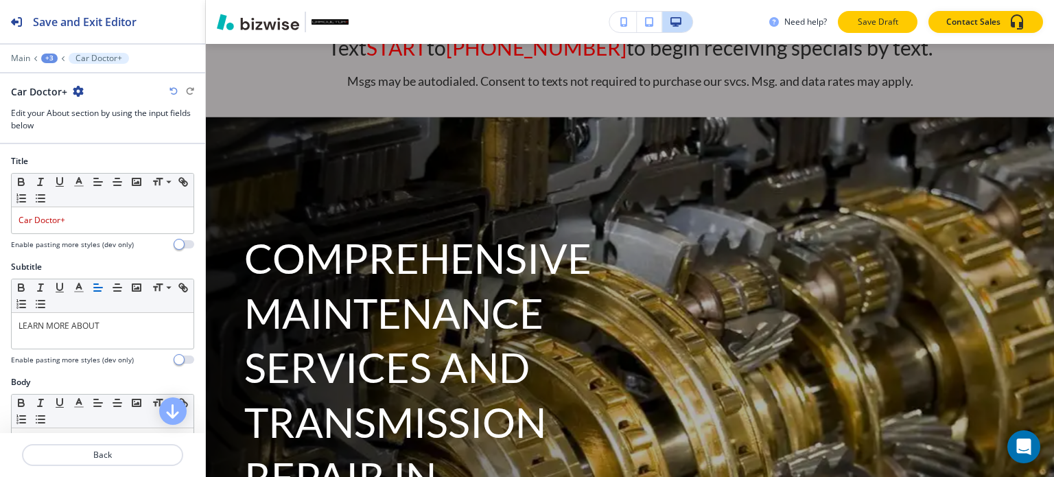
click at [883, 25] on p "Save Draft" at bounding box center [877, 22] width 44 height 12
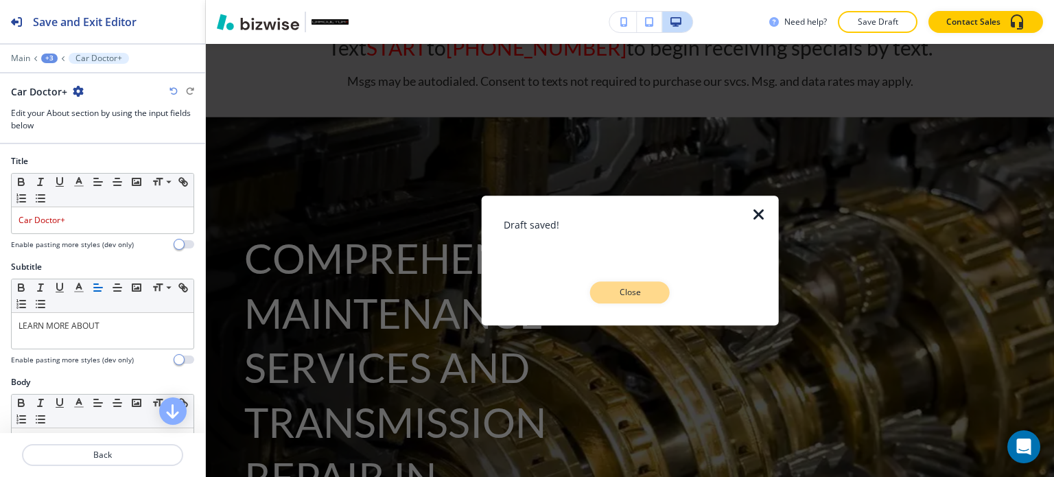
click at [648, 283] on button "Close" at bounding box center [630, 292] width 80 height 22
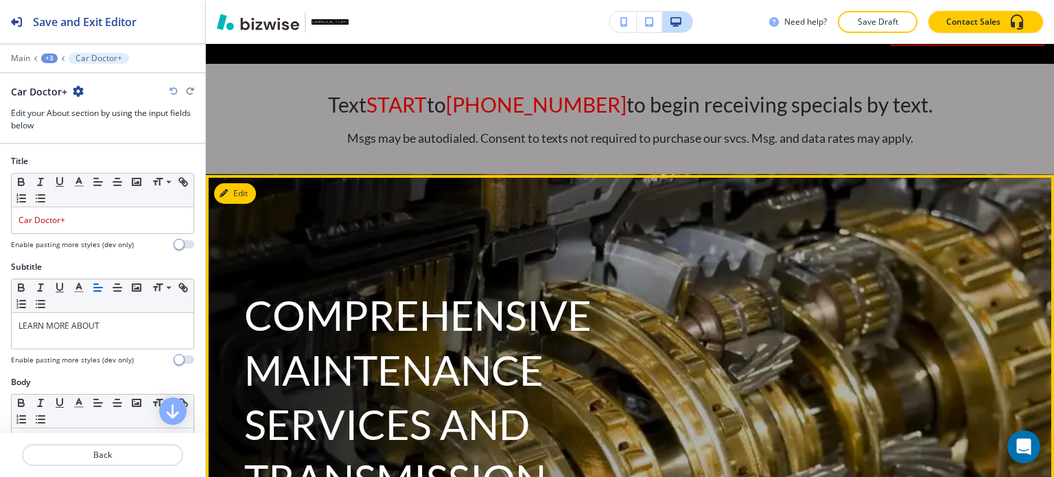
scroll to position [0, 0]
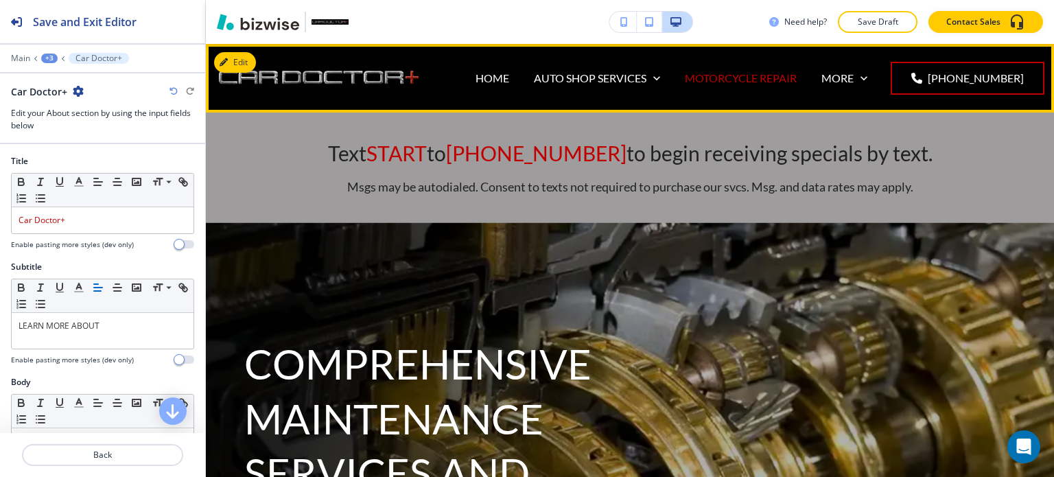
click at [757, 73] on p "MOTORCYCLE REPAIR" at bounding box center [741, 78] width 112 height 16
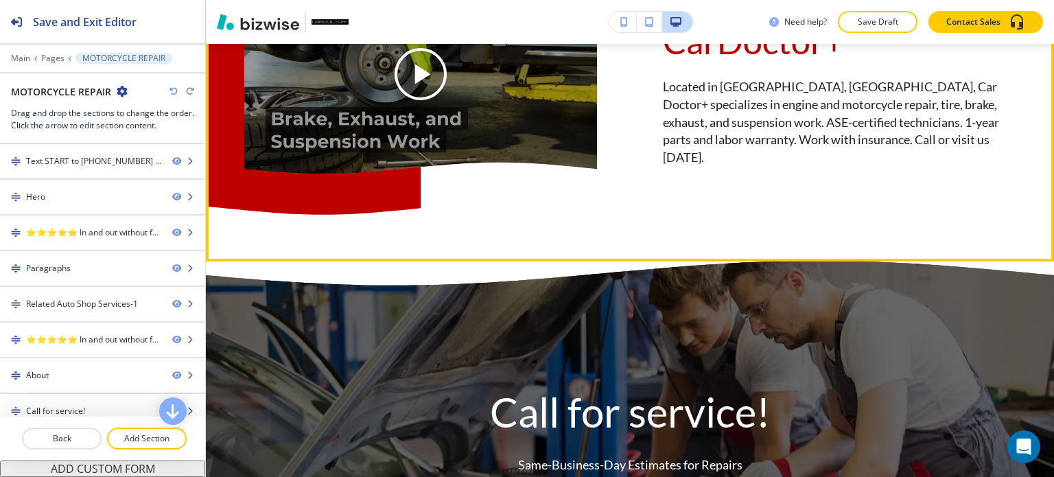
scroll to position [2950, 0]
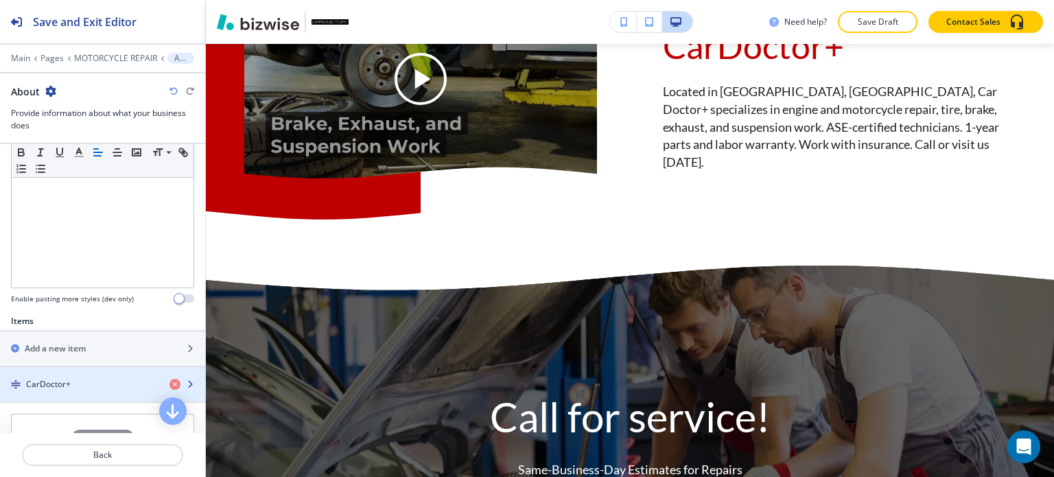
scroll to position [343, 0]
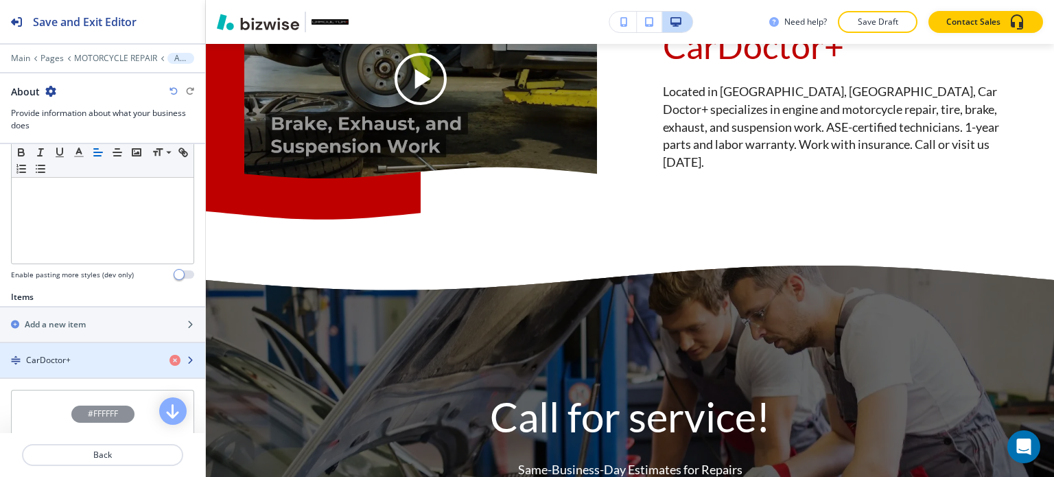
click at [62, 362] on h4 "CarDoctor+" at bounding box center [48, 360] width 45 height 12
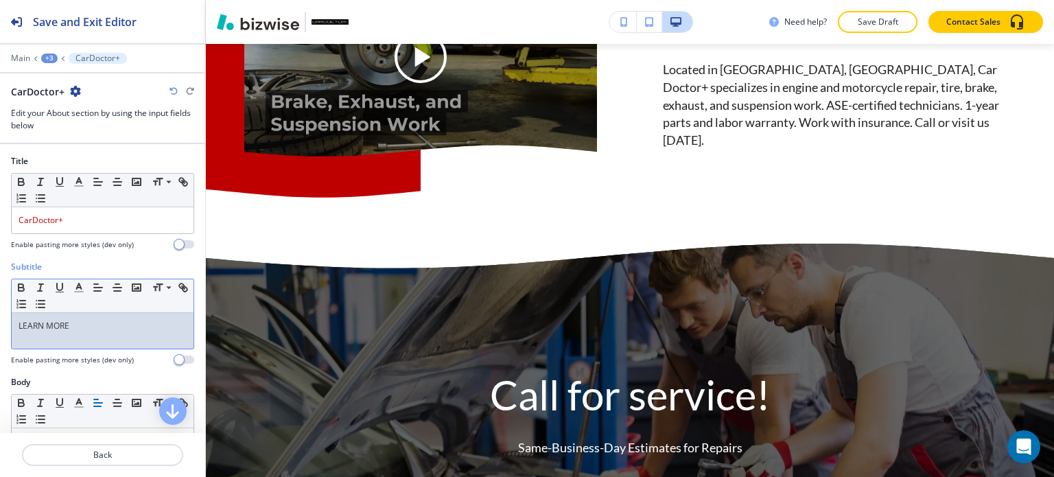
click at [90, 323] on p "LEARN MORE" at bounding box center [103, 326] width 168 height 12
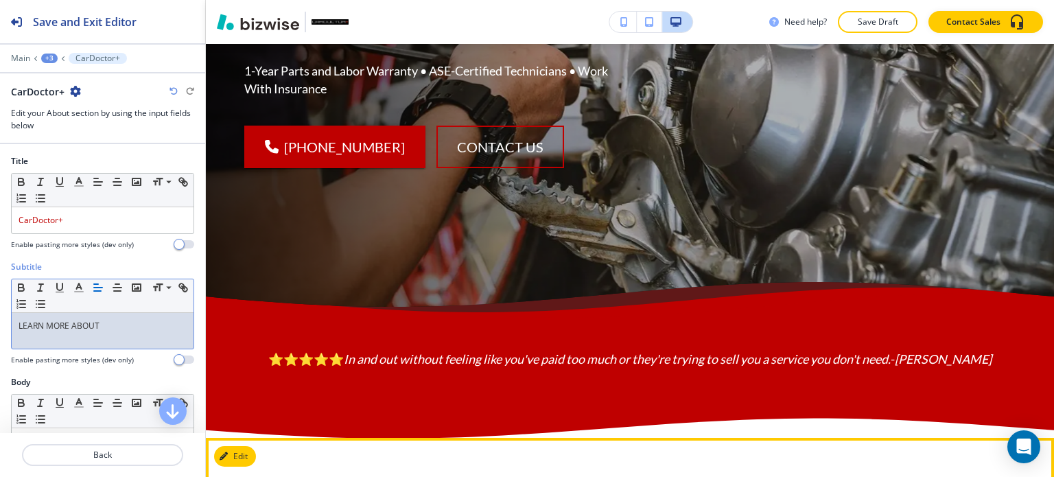
scroll to position [362, 0]
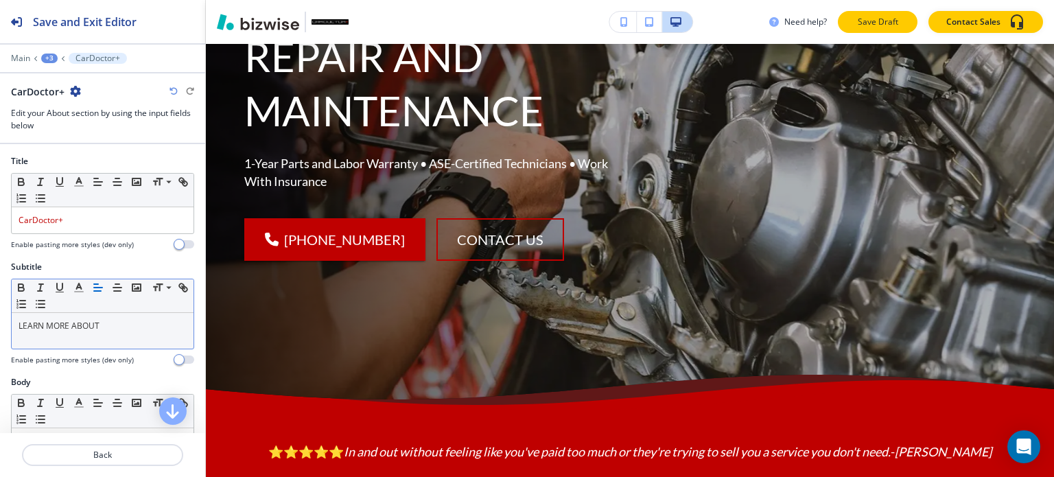
click at [879, 22] on p "Save Draft" at bounding box center [877, 22] width 44 height 12
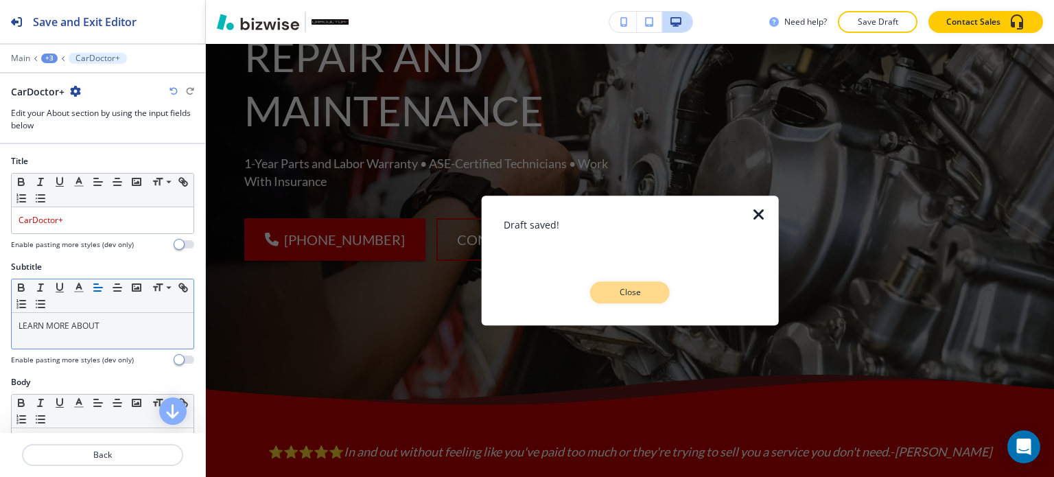
click at [637, 297] on p "Close" at bounding box center [630, 292] width 44 height 12
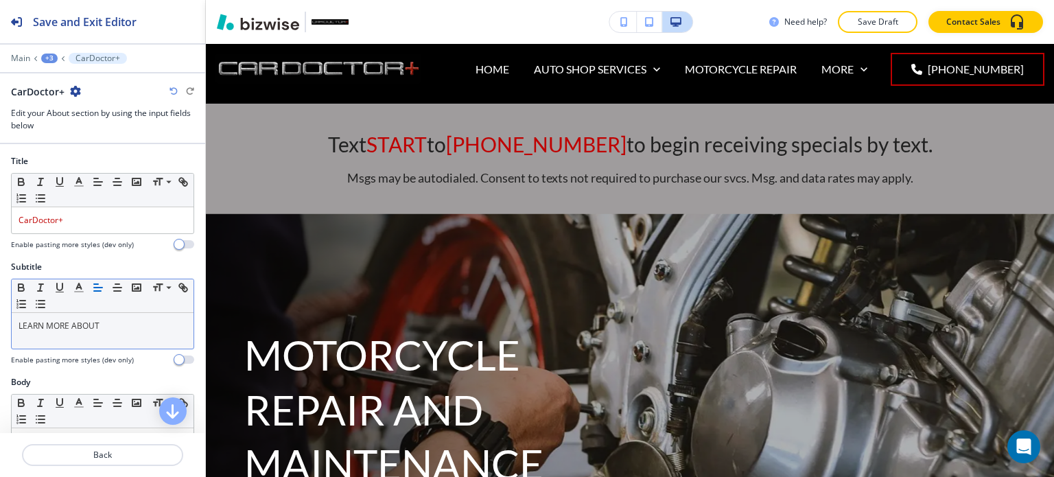
scroll to position [0, 0]
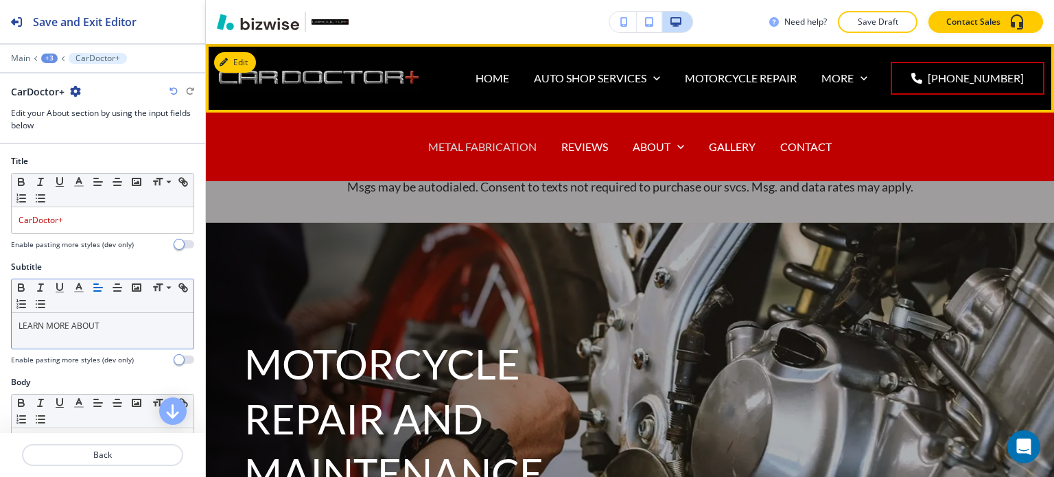
click at [499, 152] on p "METAL FABRICATION" at bounding box center [482, 147] width 108 height 16
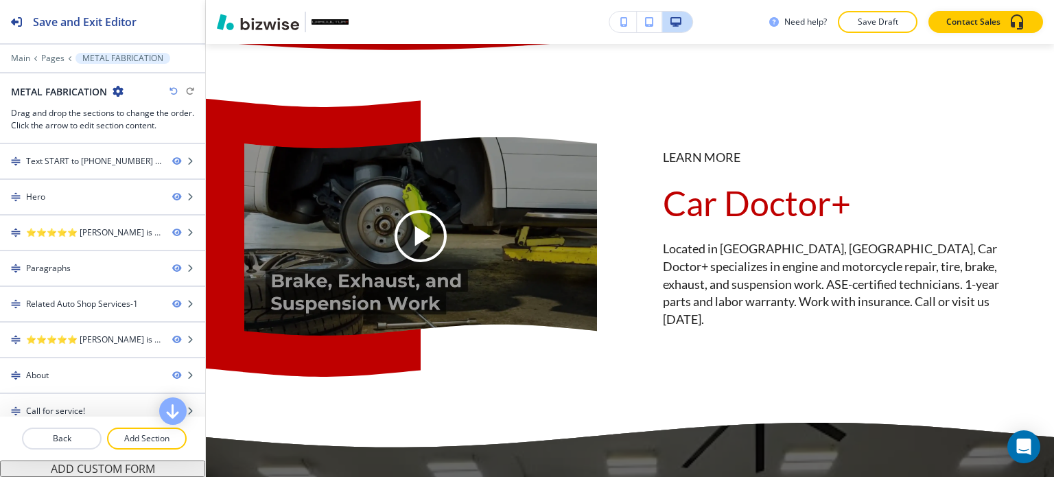
scroll to position [2812, 0]
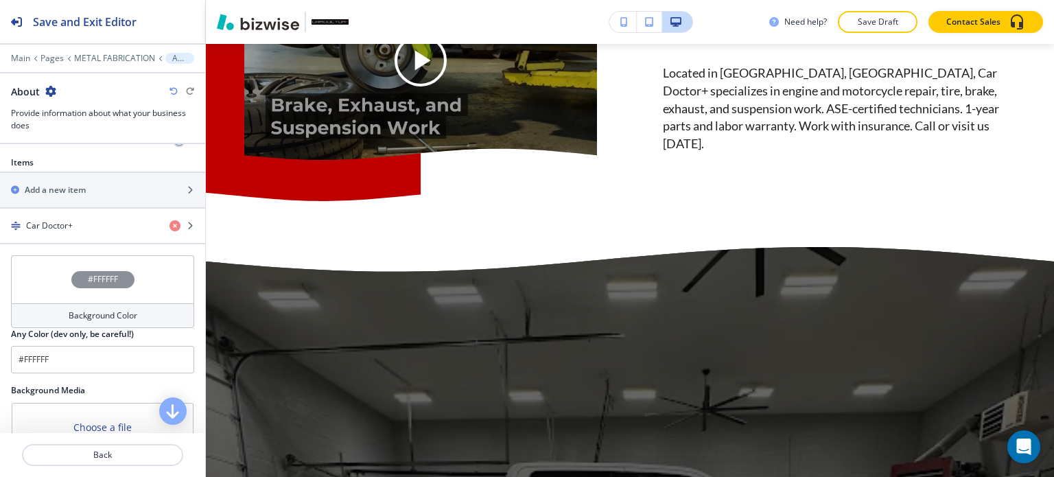
scroll to position [480, 0]
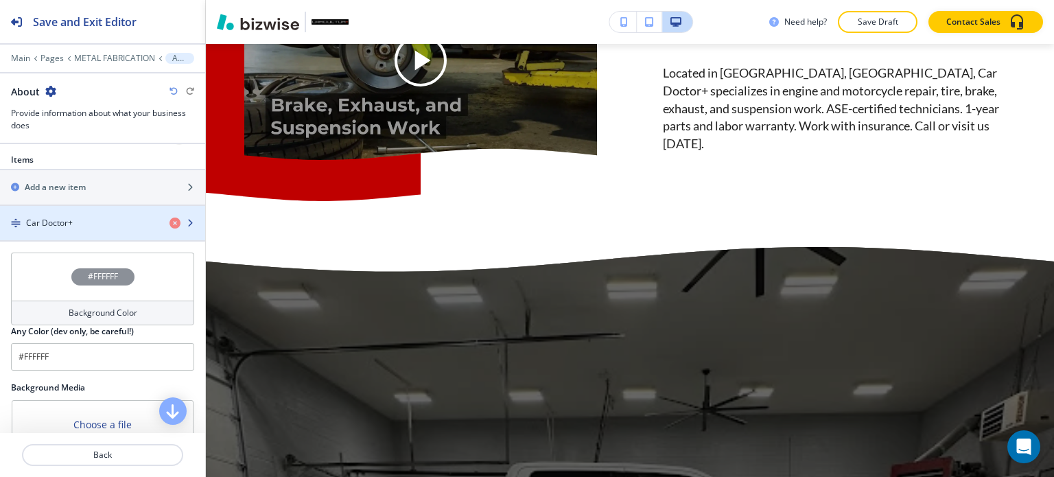
click at [104, 233] on div "button" at bounding box center [102, 234] width 205 height 11
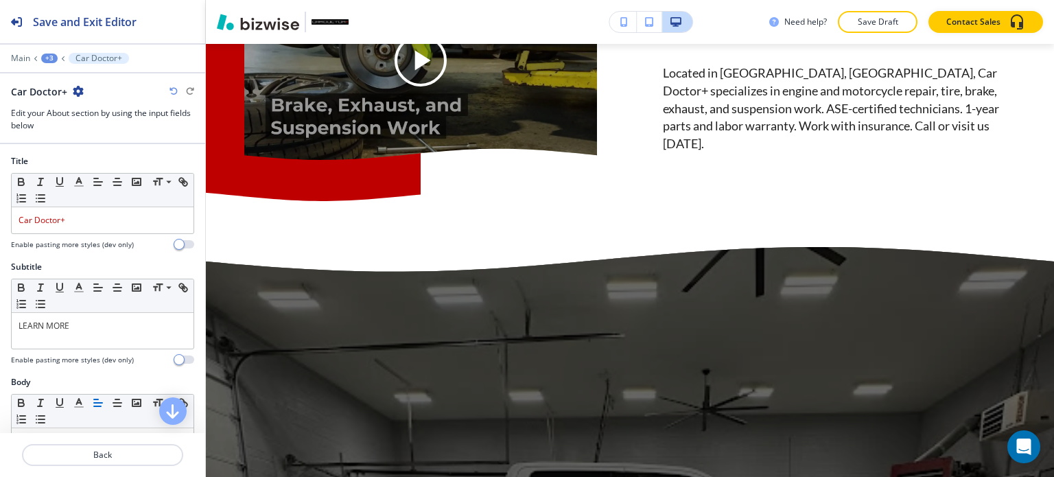
scroll to position [2841, 0]
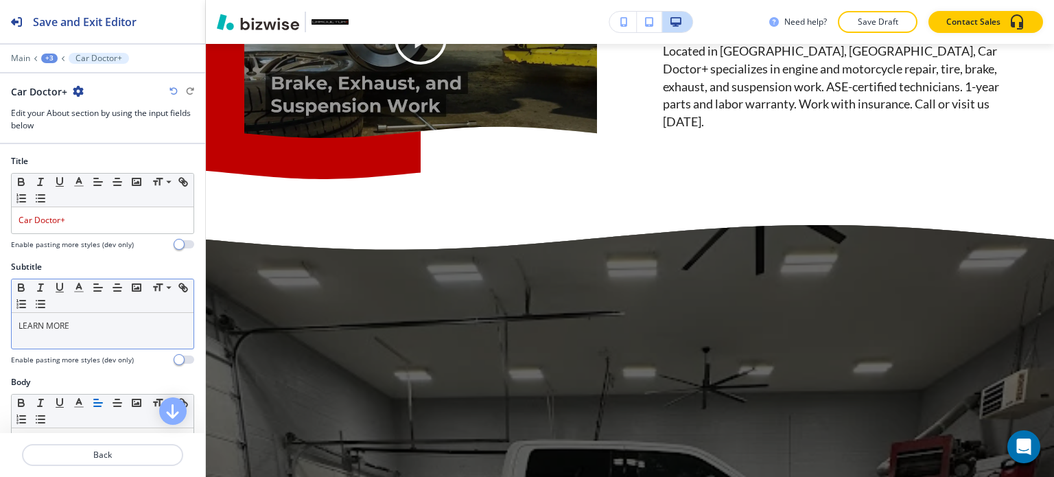
click at [96, 320] on p "LEARN MORE" at bounding box center [103, 326] width 168 height 12
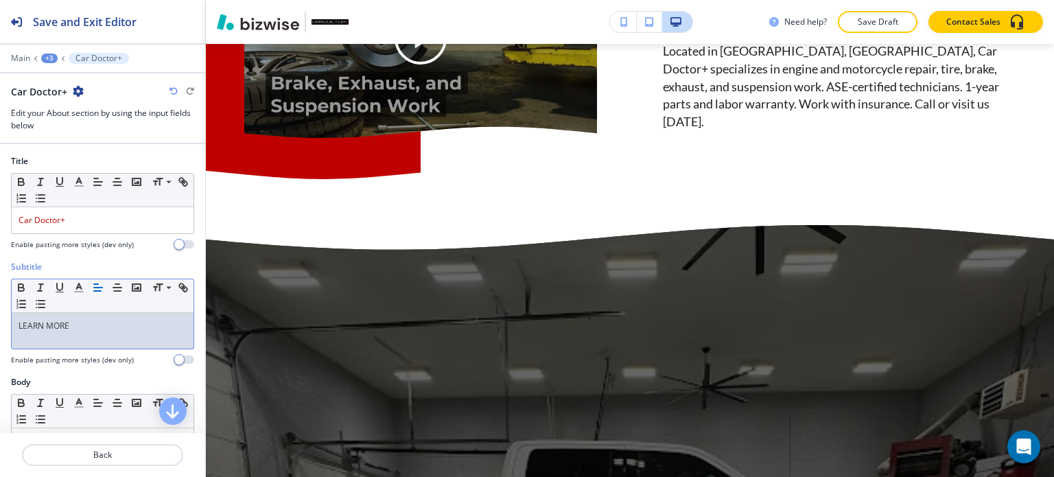
click at [96, 320] on p "LEARN MORE" at bounding box center [103, 326] width 168 height 12
drag, startPoint x: 96, startPoint y: 320, endPoint x: 661, endPoint y: 294, distance: 565.9
click at [648, 294] on div "Save and Exit Editor Main +3 Car Doctor+ Car Doctor+ Edit your About section by…" at bounding box center [527, 238] width 1054 height 477
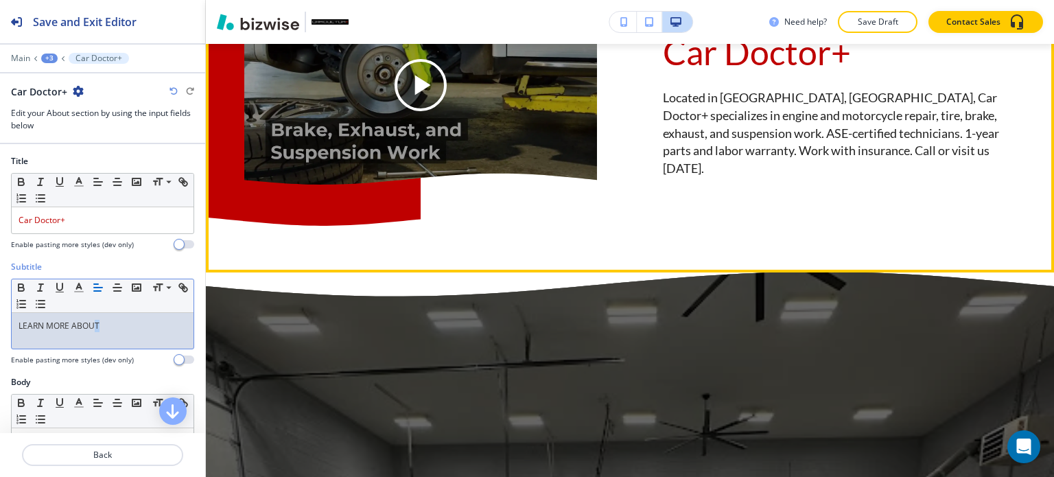
scroll to position [2773, 0]
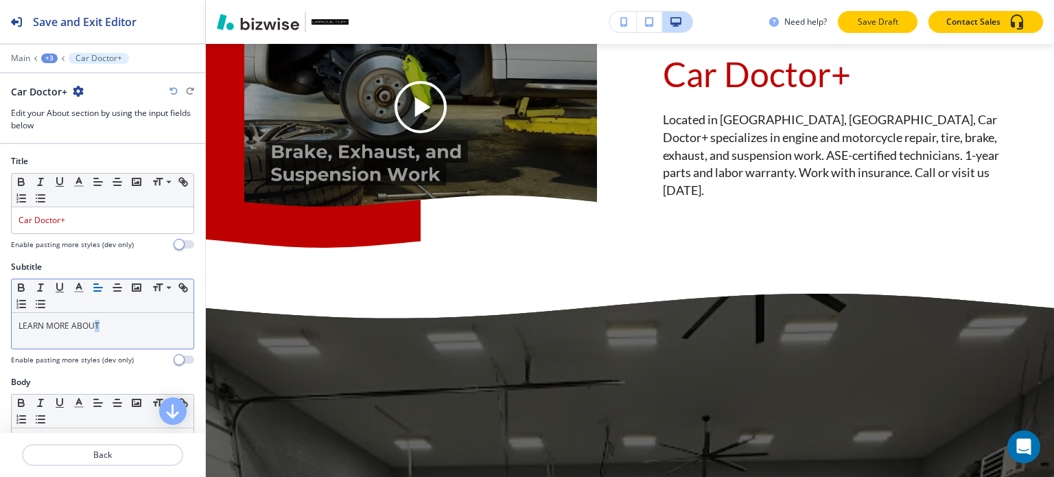
click at [890, 26] on p "Save Draft" at bounding box center [877, 22] width 44 height 12
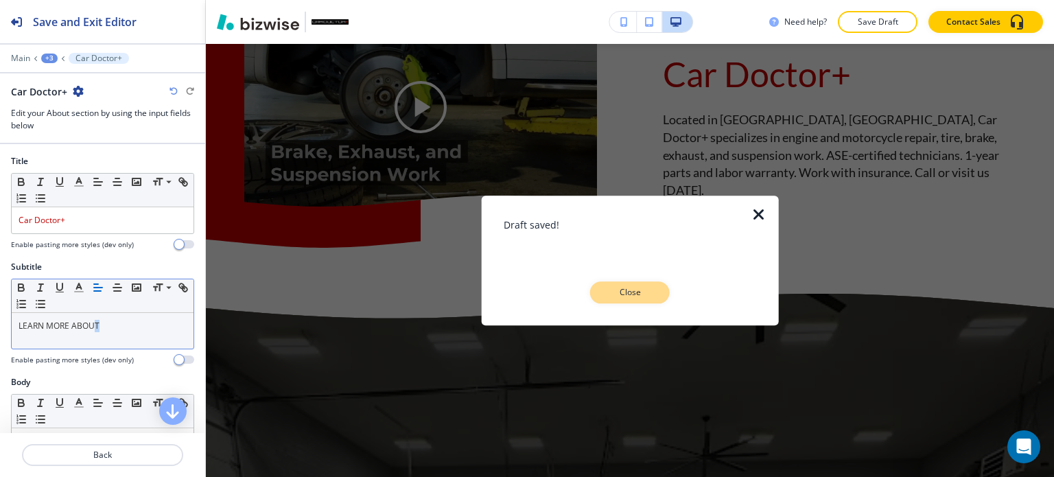
click at [634, 283] on button "Close" at bounding box center [630, 292] width 80 height 22
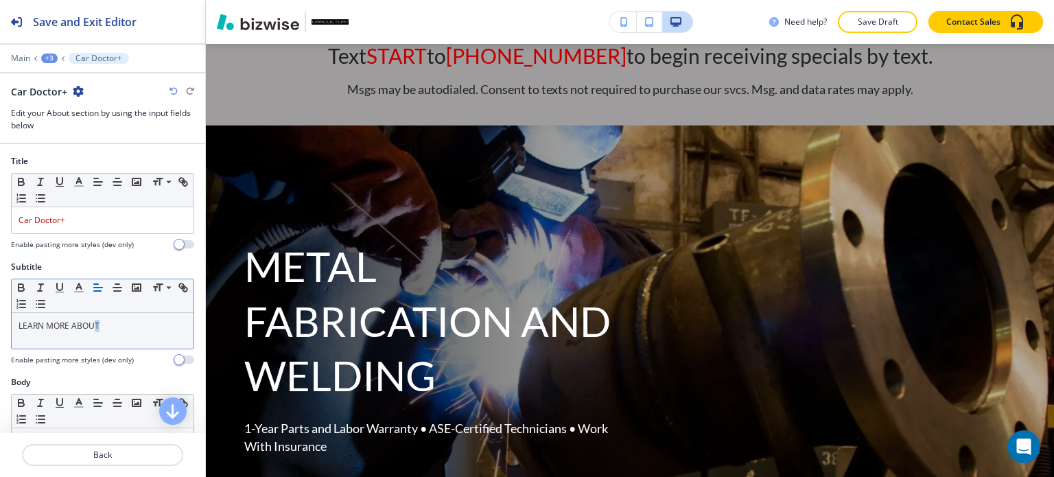
scroll to position [0, 0]
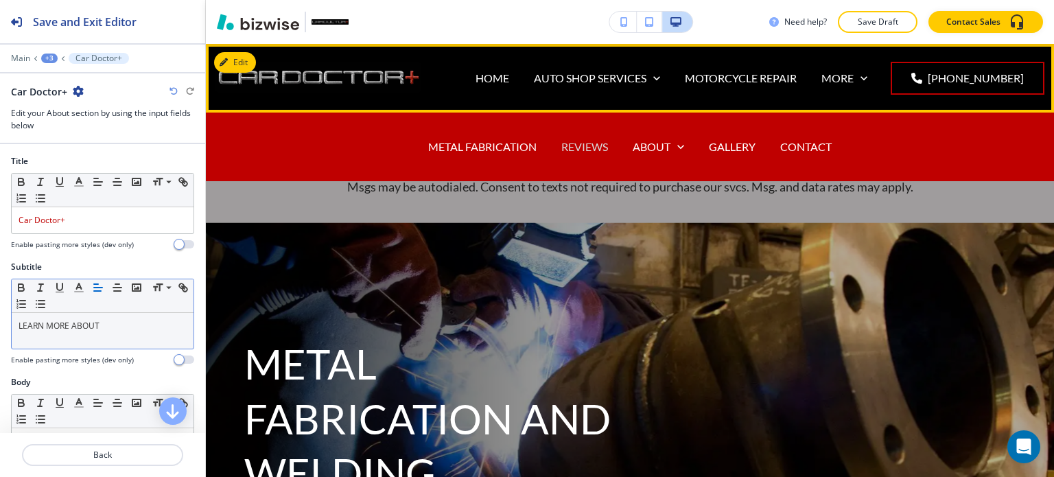
click at [582, 140] on p "REVIEWS" at bounding box center [584, 147] width 47 height 16
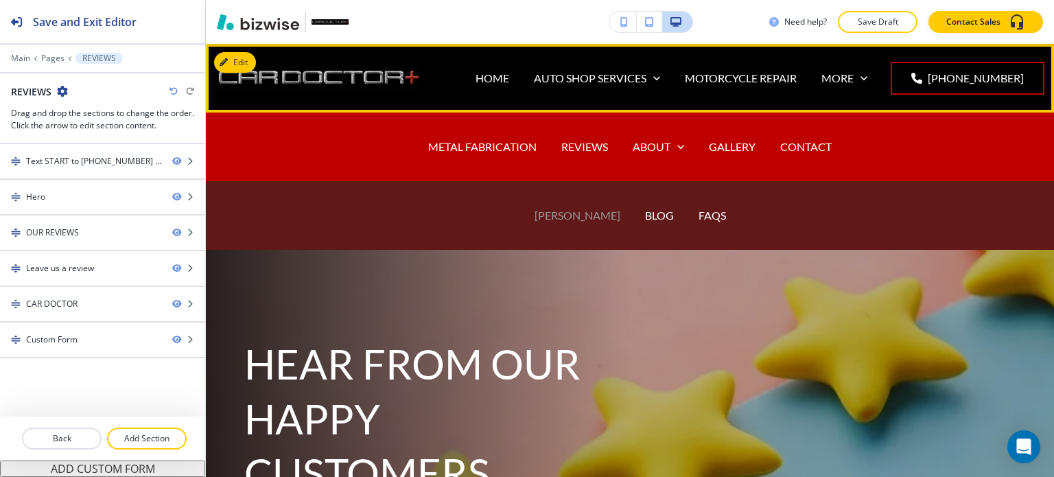
click at [591, 215] on p "[PERSON_NAME]" at bounding box center [577, 215] width 86 height 16
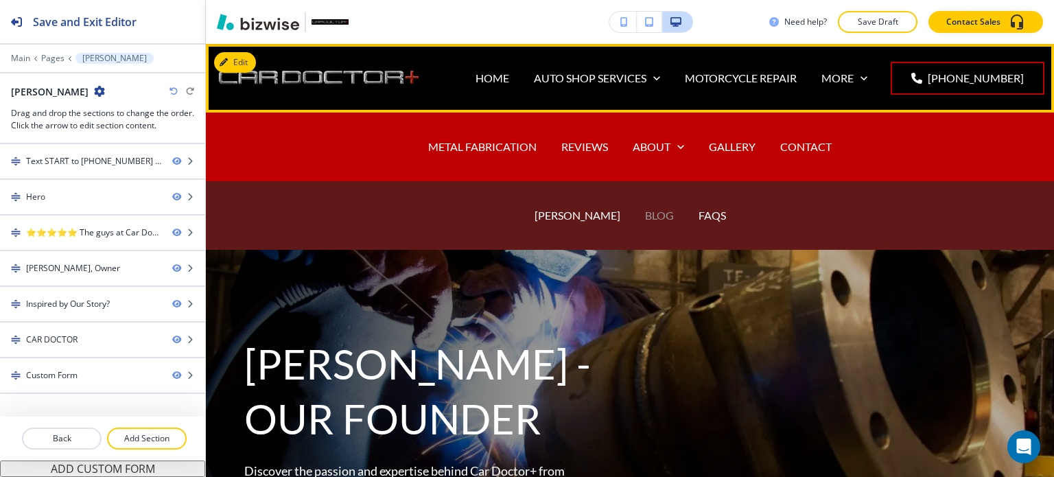
click at [645, 214] on p "BLOG" at bounding box center [659, 215] width 29 height 16
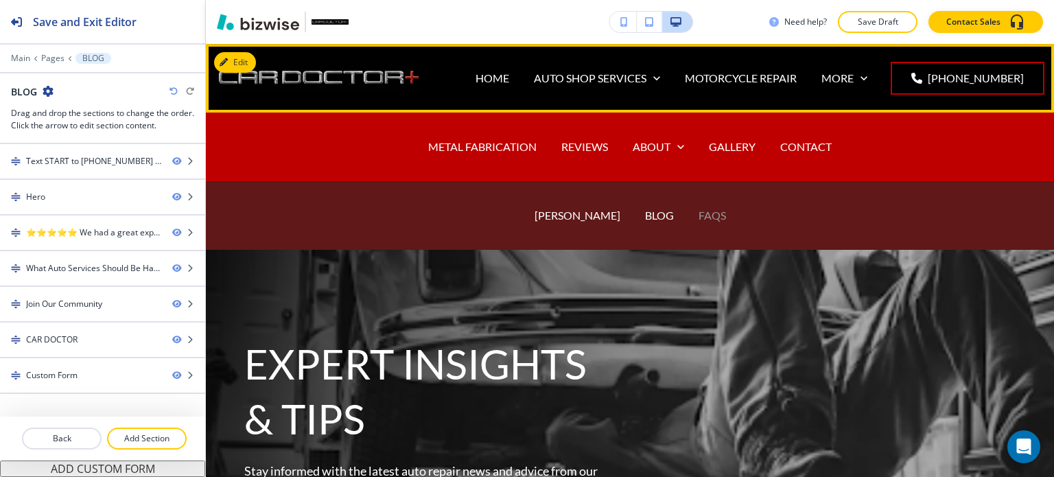
click at [704, 216] on p "FAQS" at bounding box center [711, 215] width 27 height 16
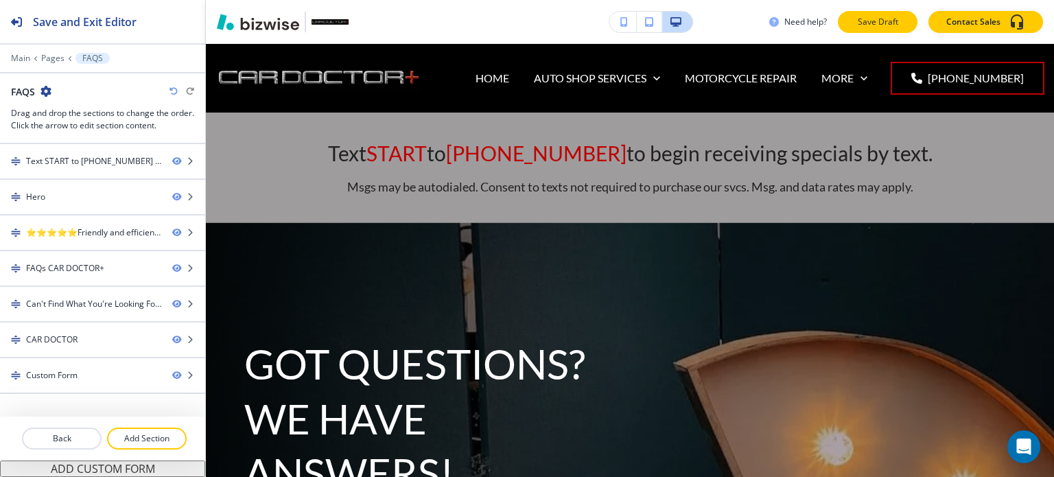
click at [892, 21] on p "Save Draft" at bounding box center [877, 22] width 44 height 12
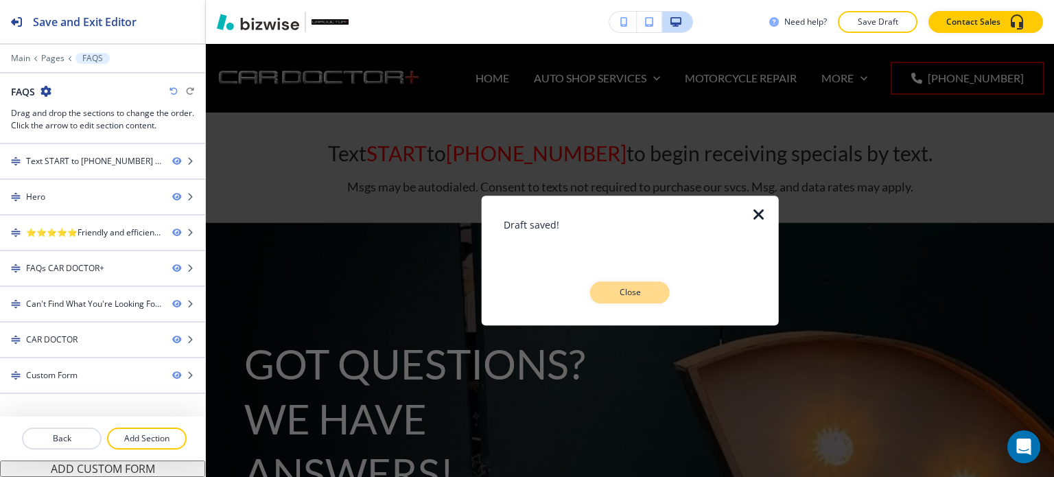
click at [640, 288] on p "Close" at bounding box center [630, 292] width 44 height 12
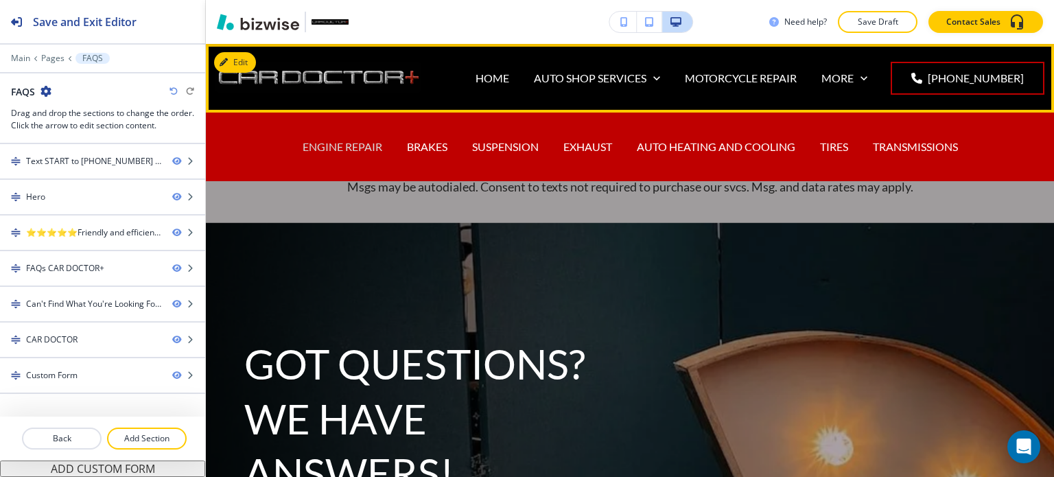
click at [349, 143] on p "ENGINE REPAIR" at bounding box center [343, 147] width 80 height 16
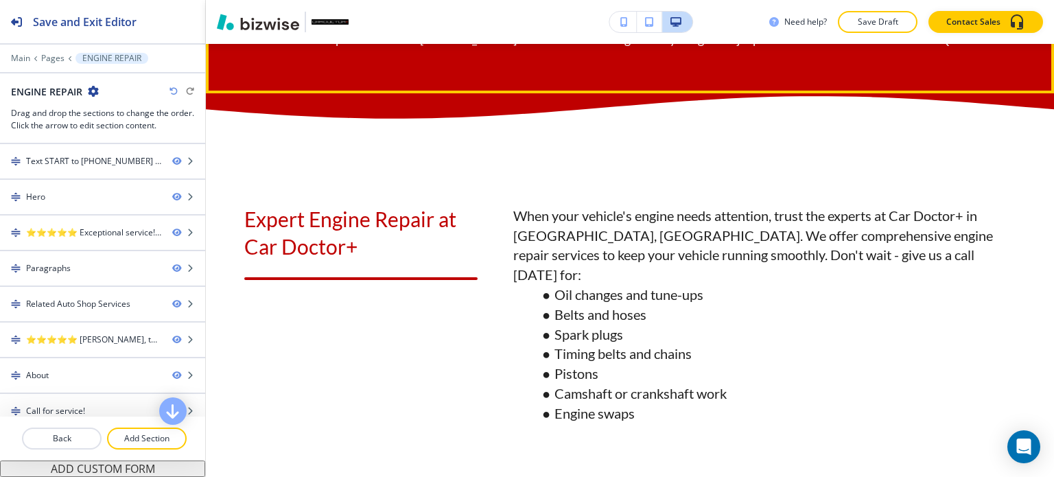
scroll to position [892, 0]
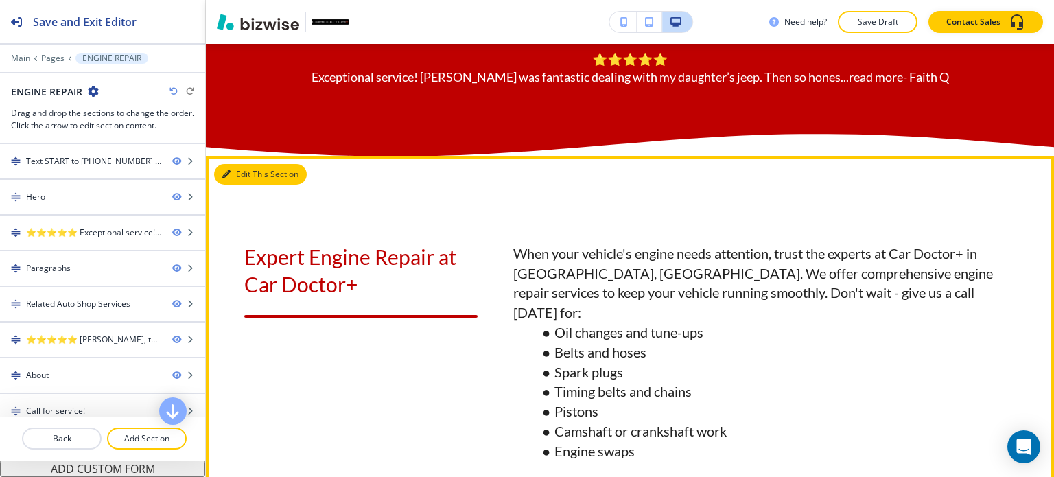
click at [239, 185] on button "Edit This Section" at bounding box center [260, 174] width 93 height 21
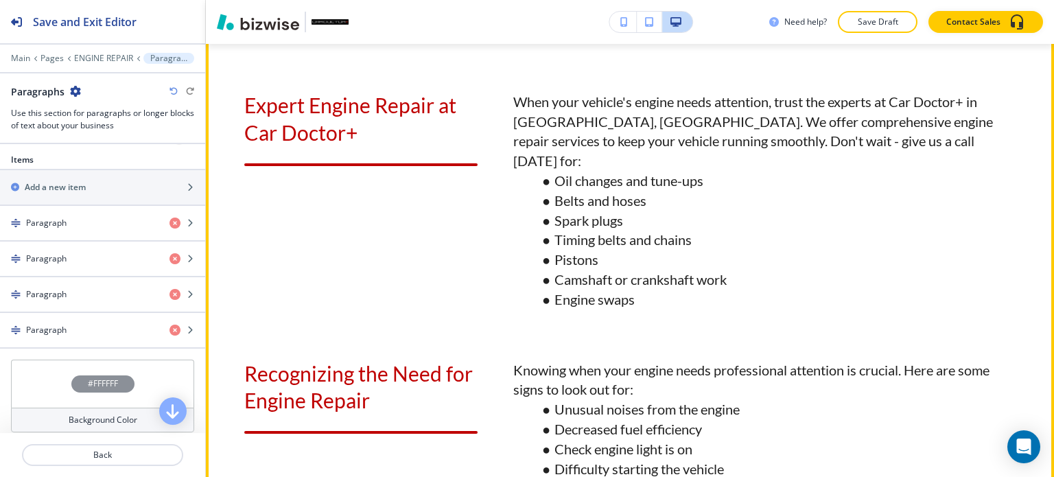
scroll to position [883, 0]
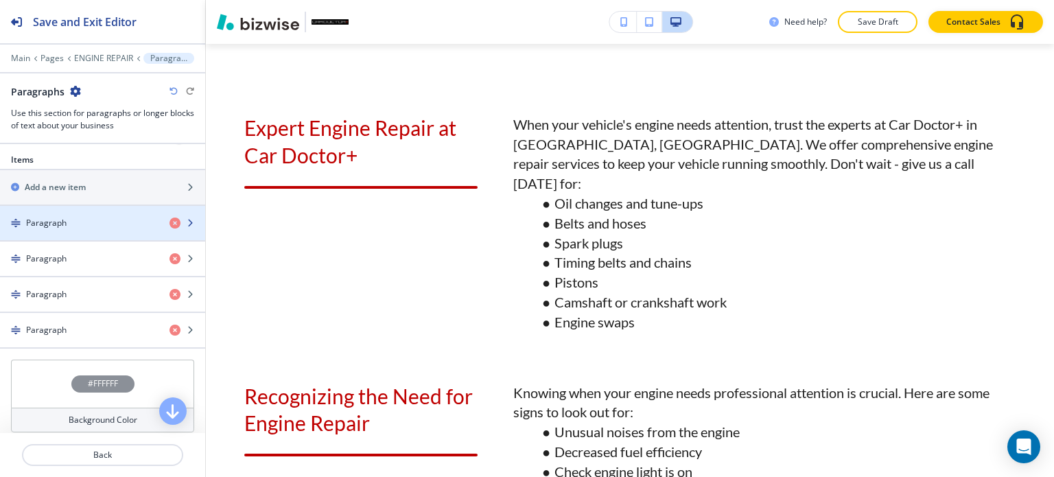
click at [115, 230] on div "button" at bounding box center [102, 234] width 205 height 11
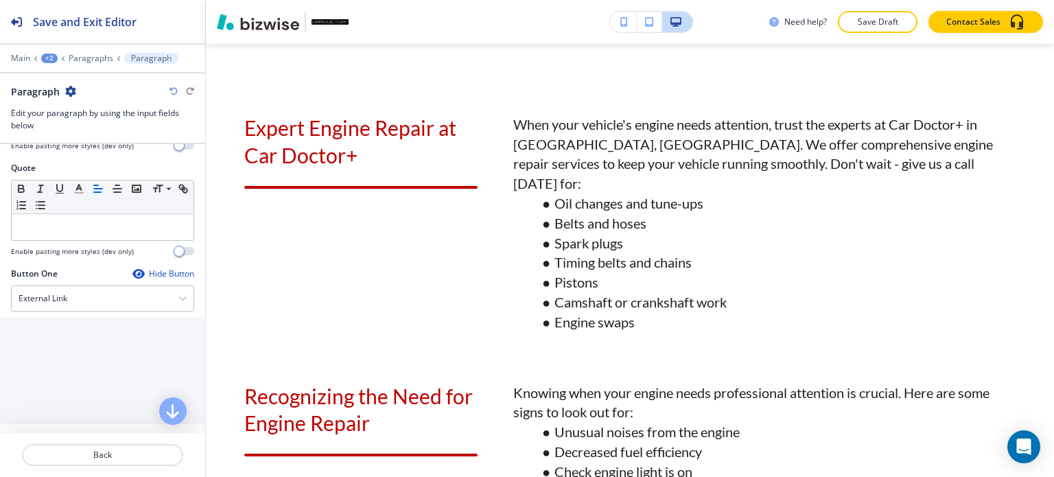
scroll to position [549, 0]
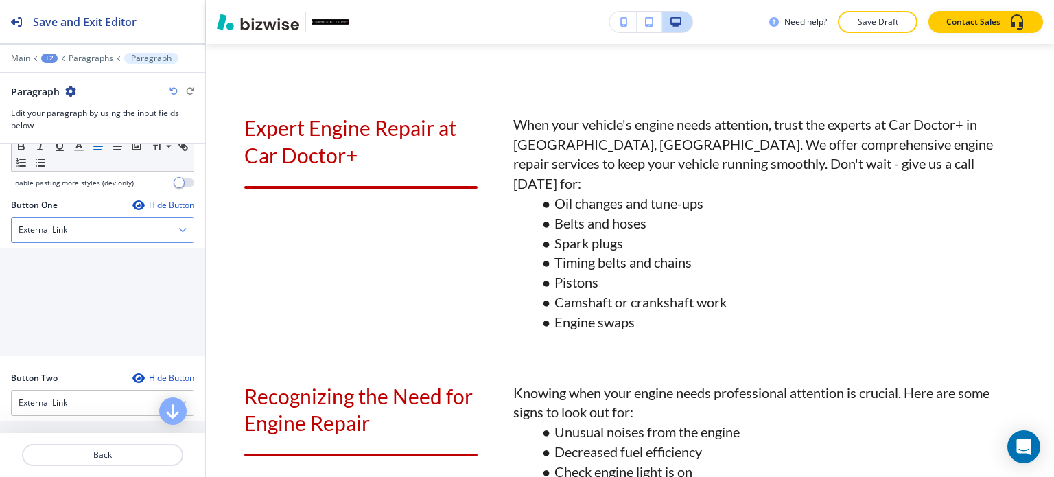
click at [118, 226] on div "External Link" at bounding box center [103, 229] width 182 height 25
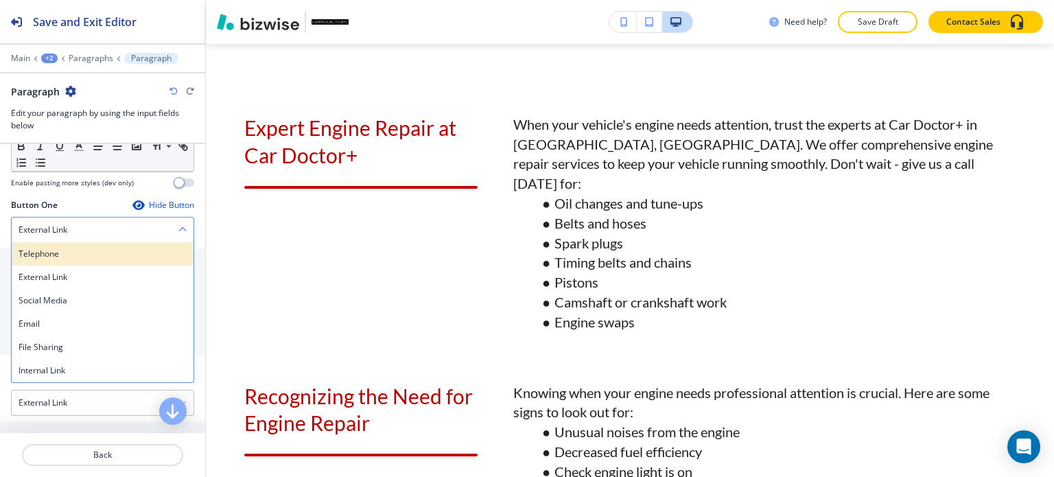
click at [83, 250] on div "Telephone" at bounding box center [103, 253] width 182 height 23
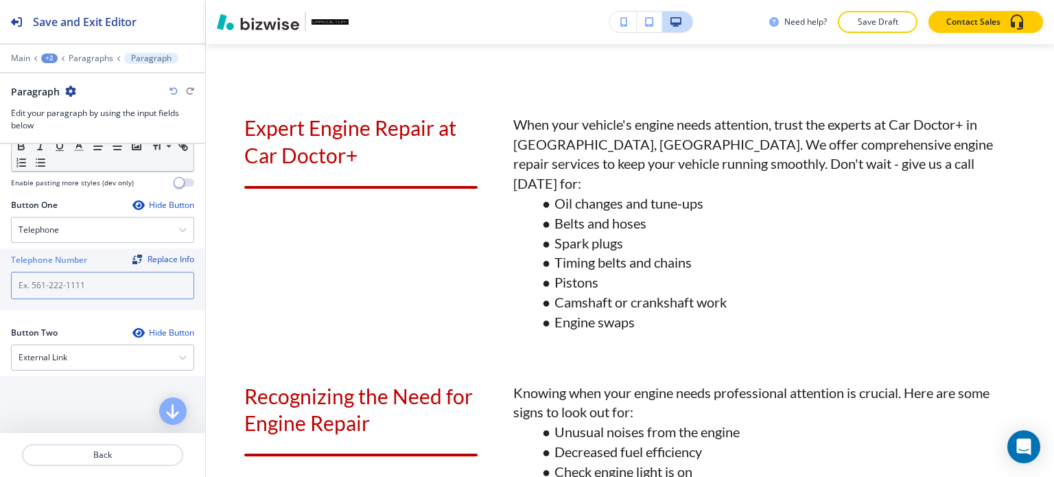
click at [101, 278] on input "text" at bounding box center [102, 285] width 183 height 27
paste input "[PHONE_NUMBER]"
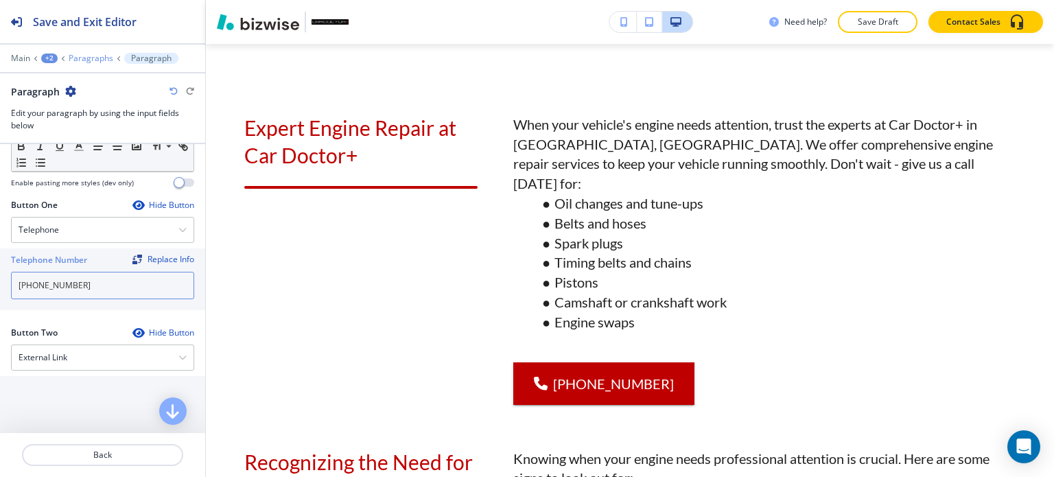
type input "[PHONE_NUMBER]"
click at [102, 62] on p "Paragraphs" at bounding box center [91, 59] width 45 height 10
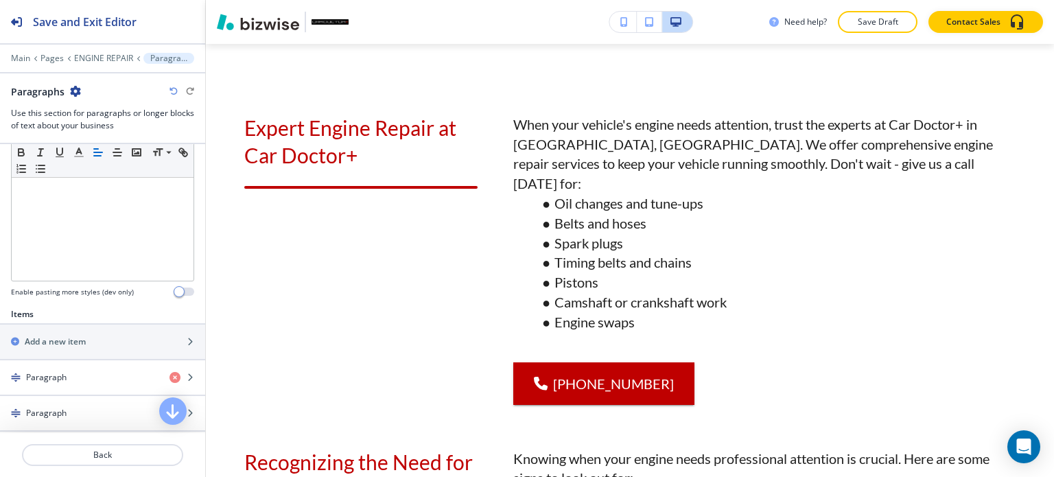
scroll to position [412, 0]
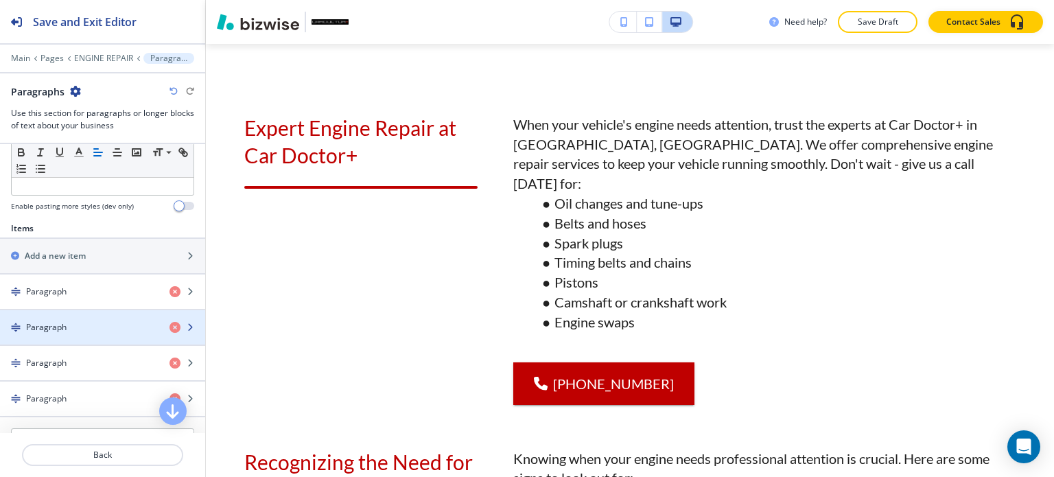
click at [84, 321] on div "Paragraph" at bounding box center [79, 327] width 158 height 12
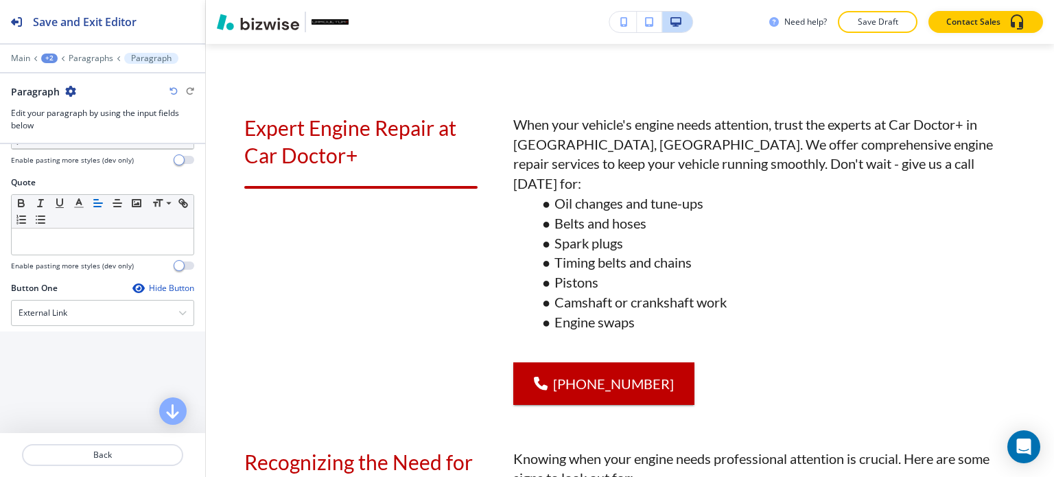
scroll to position [480, 0]
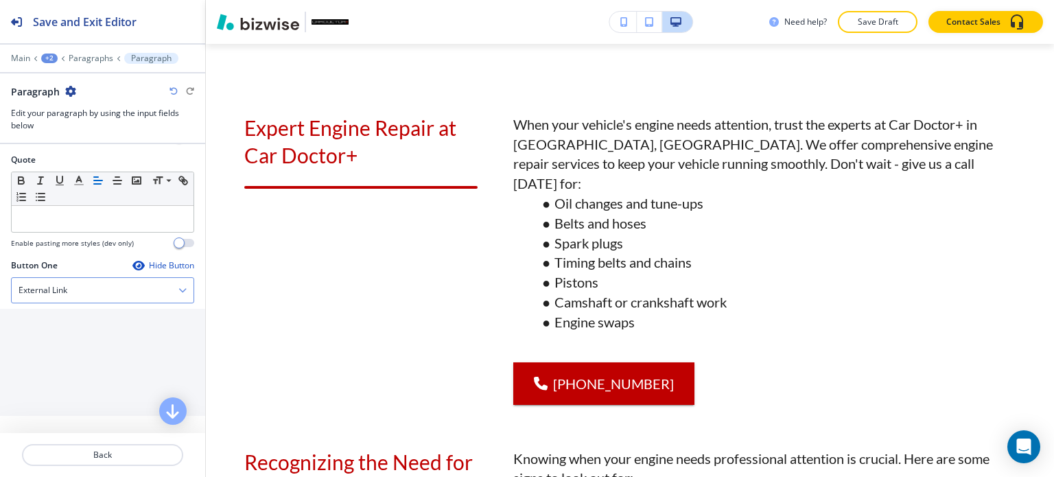
click at [84, 289] on div "External Link" at bounding box center [103, 290] width 182 height 25
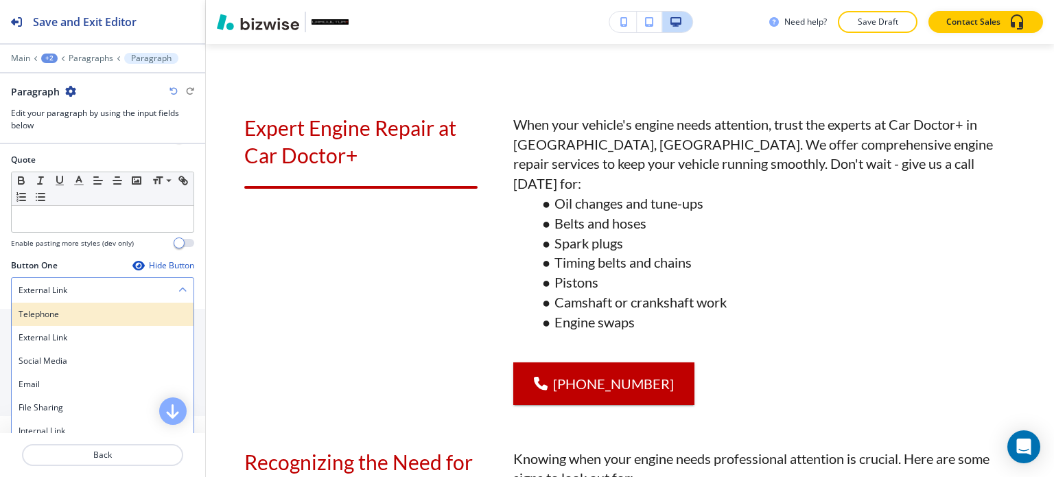
click at [77, 315] on h4 "Telephone" at bounding box center [103, 314] width 168 height 12
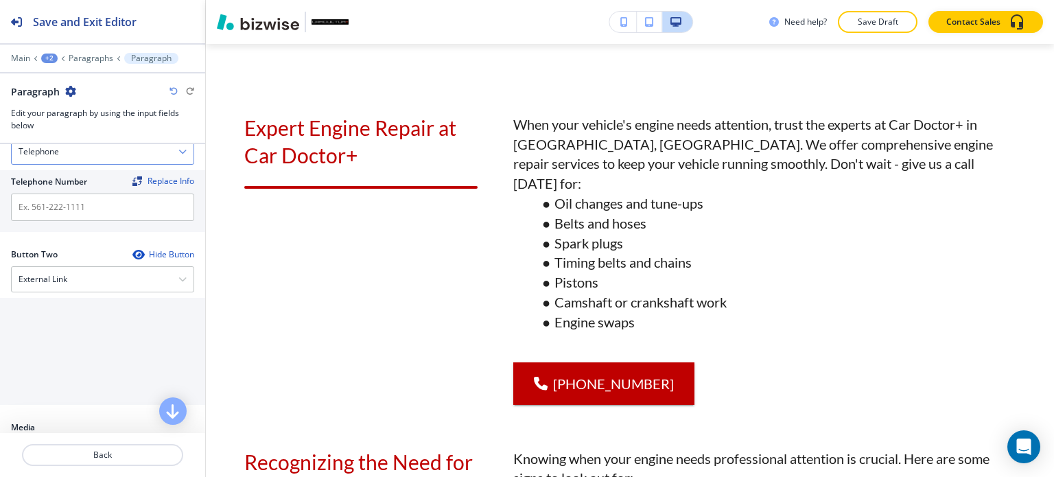
scroll to position [686, 0]
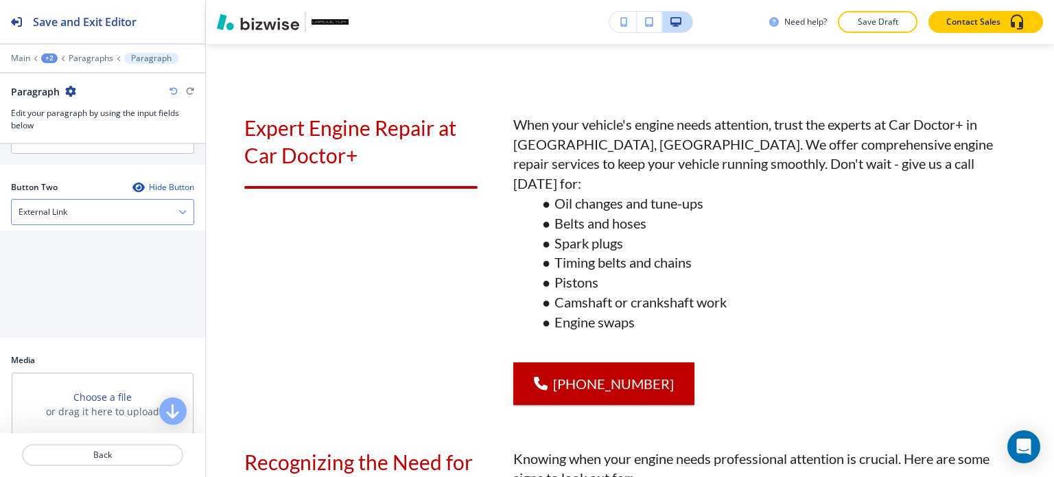
click at [96, 218] on div "External Link" at bounding box center [103, 212] width 182 height 25
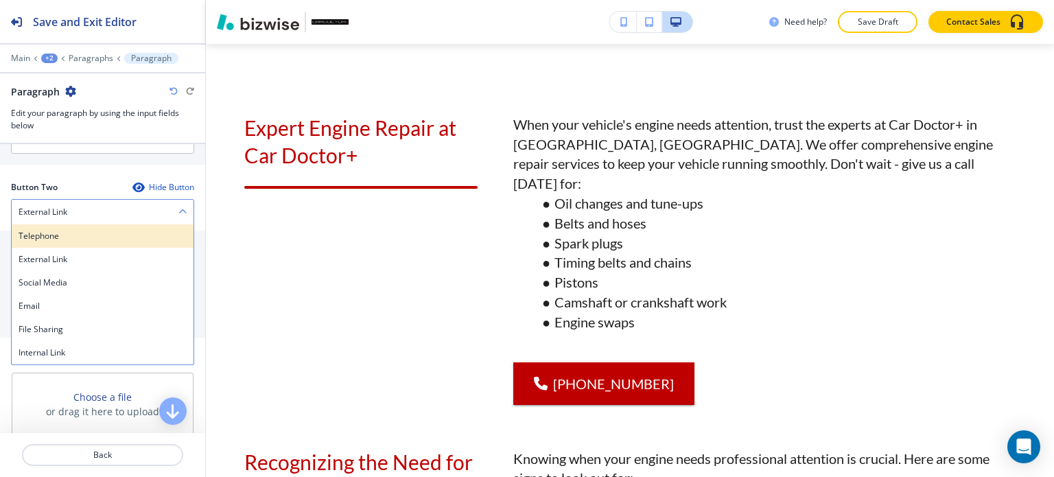
click at [103, 234] on h4 "Telephone" at bounding box center [103, 236] width 168 height 12
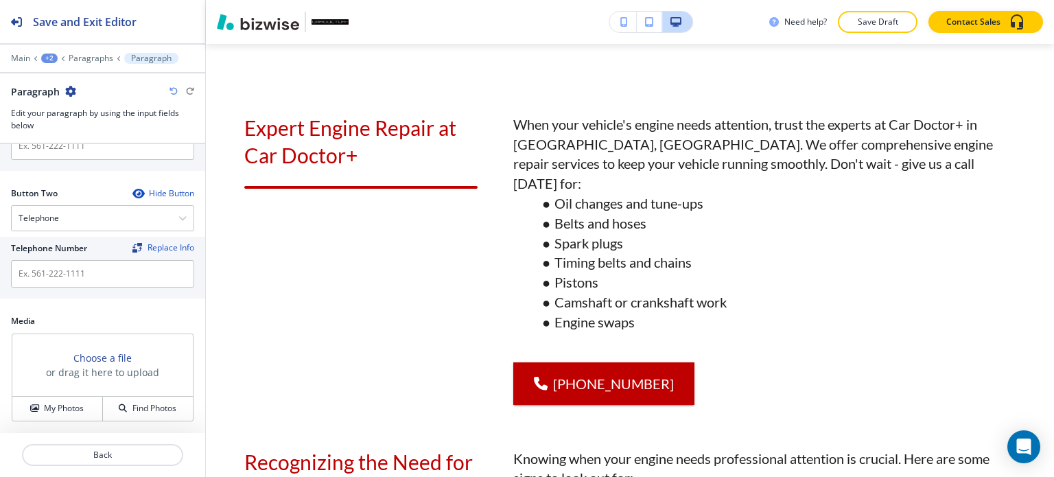
scroll to position [676, 0]
click at [130, 223] on div "Telephone" at bounding box center [103, 222] width 182 height 25
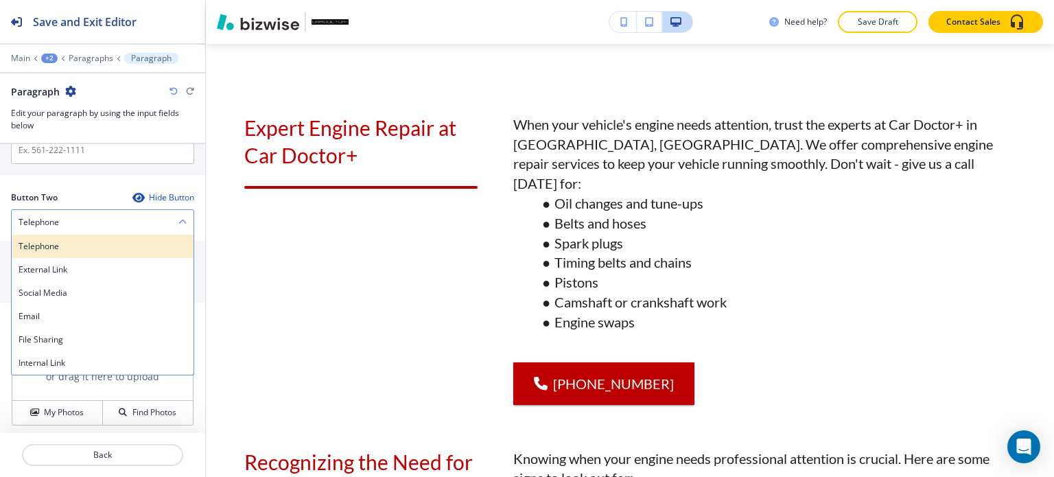
click at [112, 241] on h4 "Telephone" at bounding box center [103, 246] width 168 height 12
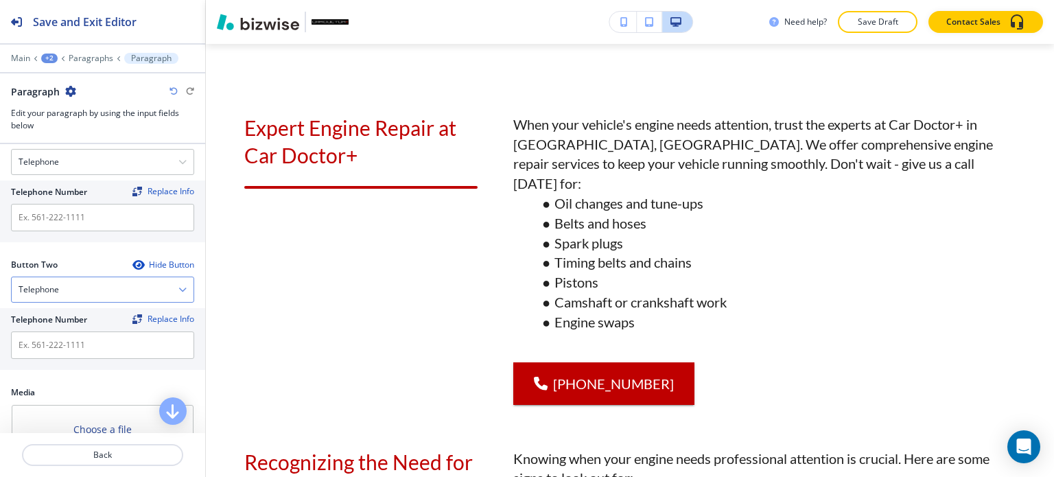
scroll to position [538, 0]
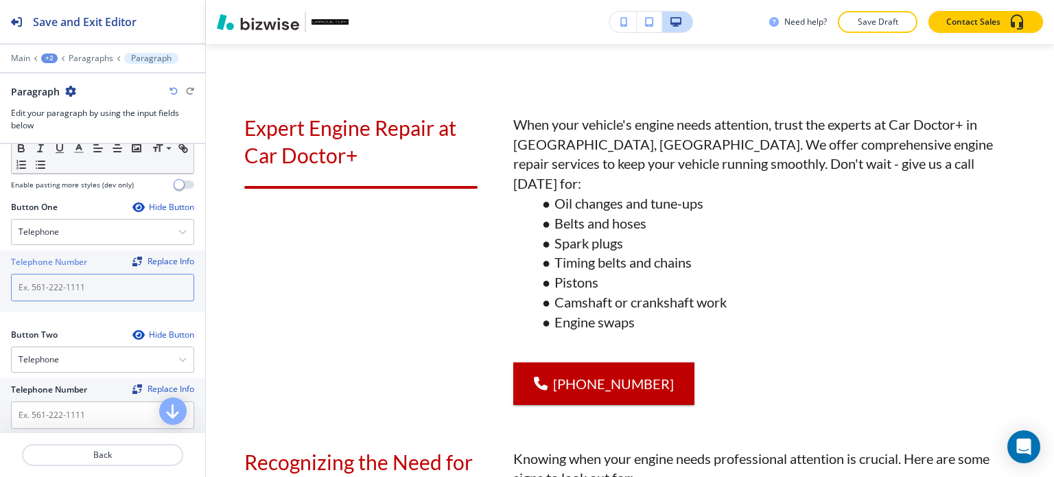
click at [95, 281] on input "text" at bounding box center [102, 287] width 183 height 27
paste input "[PHONE_NUMBER]"
type input "[PHONE_NUMBER]"
click at [96, 65] on div at bounding box center [102, 68] width 205 height 8
click at [96, 56] on p "Paragraphs" at bounding box center [91, 59] width 45 height 10
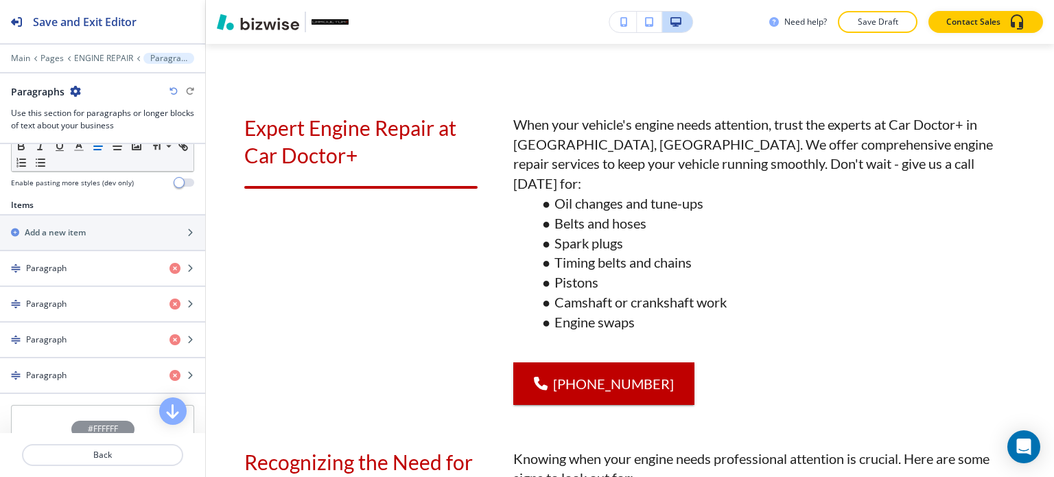
scroll to position [480, 0]
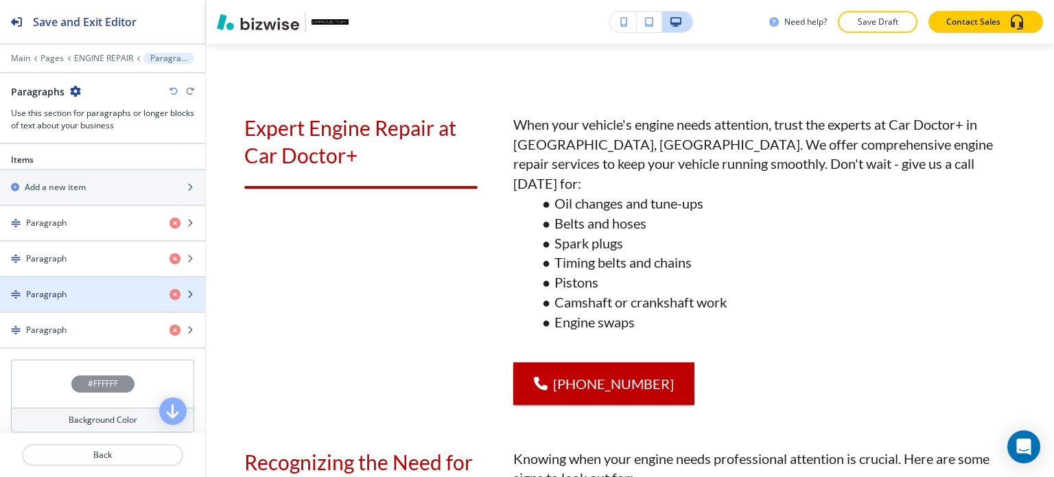
click at [97, 300] on div "button" at bounding box center [102, 305] width 205 height 11
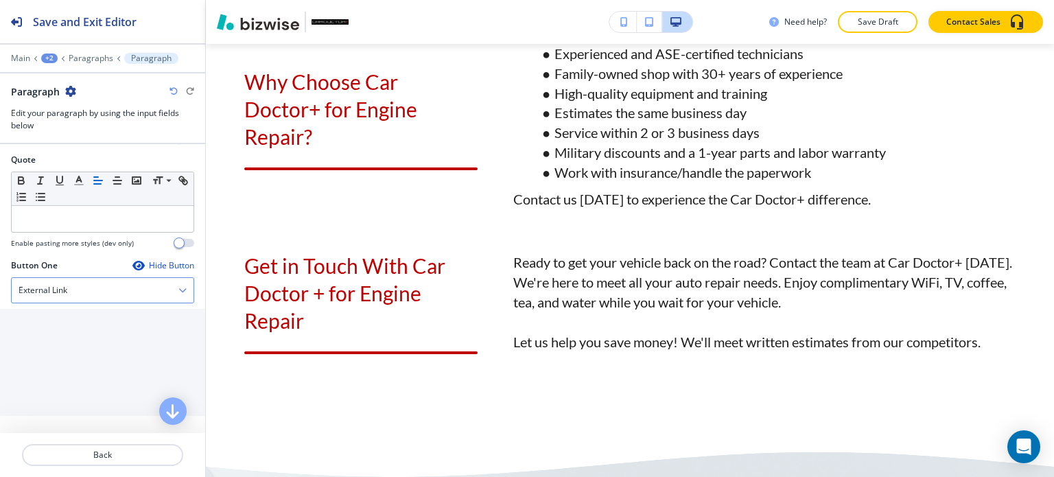
click at [126, 291] on div "External Link" at bounding box center [103, 290] width 182 height 25
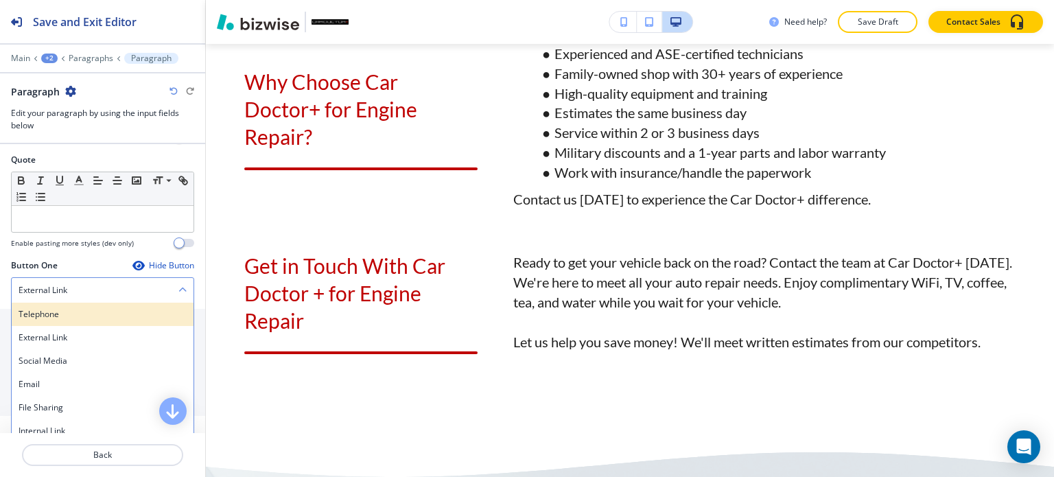
click at [115, 311] on h4 "Telephone" at bounding box center [103, 314] width 168 height 12
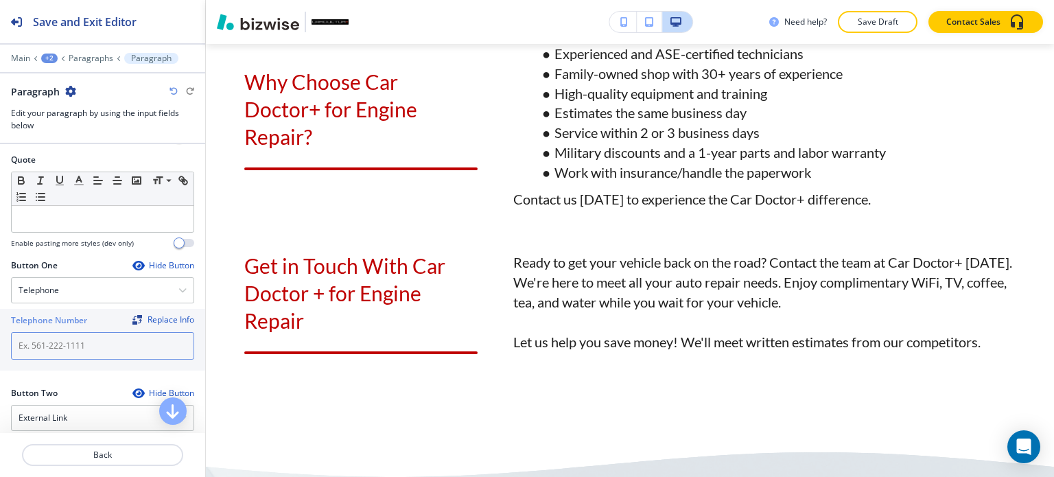
click at [89, 337] on input "text" at bounding box center [102, 345] width 183 height 27
paste input "[PHONE_NUMBER]"
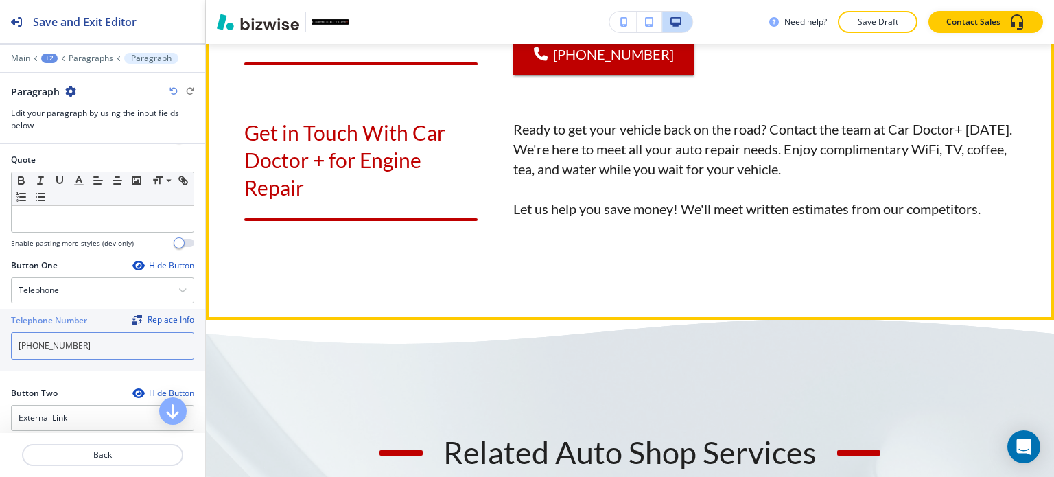
scroll to position [1707, 0]
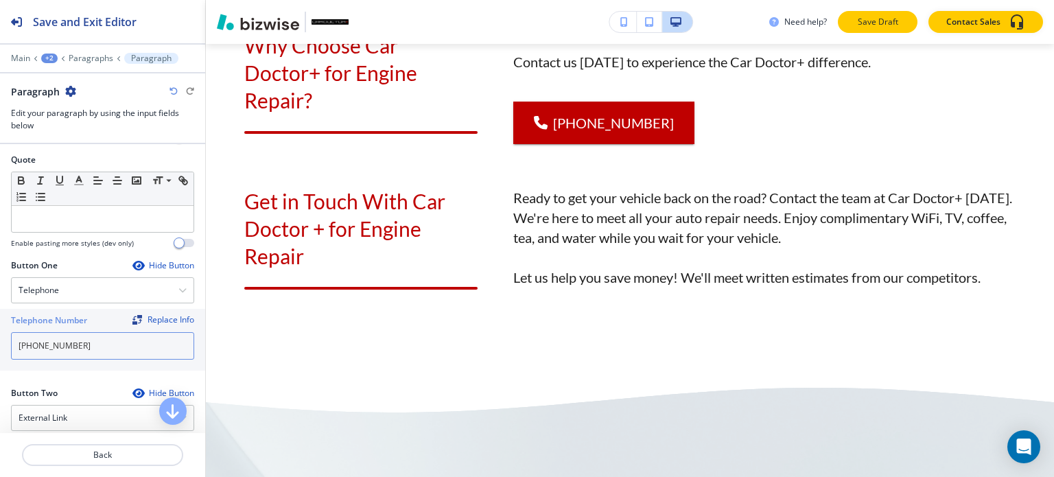
type input "[PHONE_NUMBER]"
click at [864, 27] on p "Save Draft" at bounding box center [877, 22] width 44 height 12
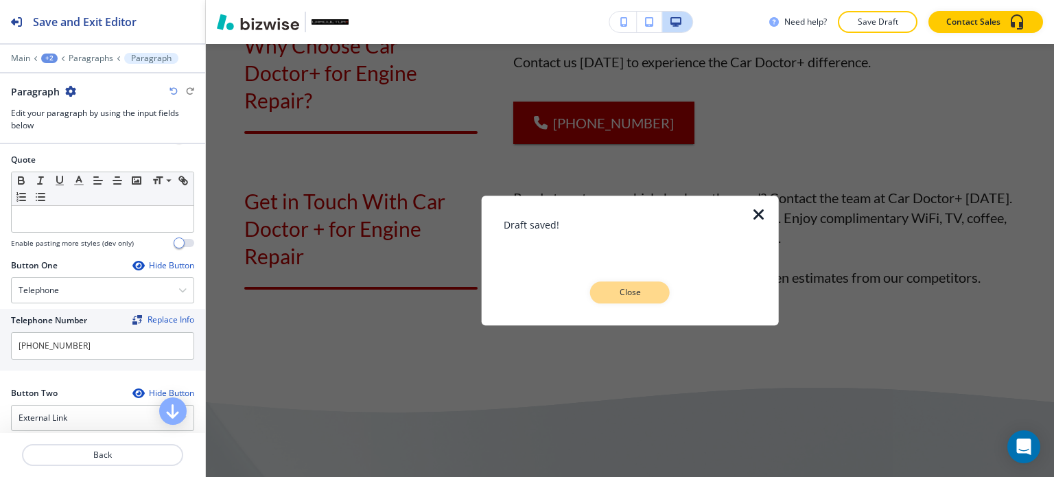
click at [624, 294] on p "Close" at bounding box center [630, 292] width 44 height 12
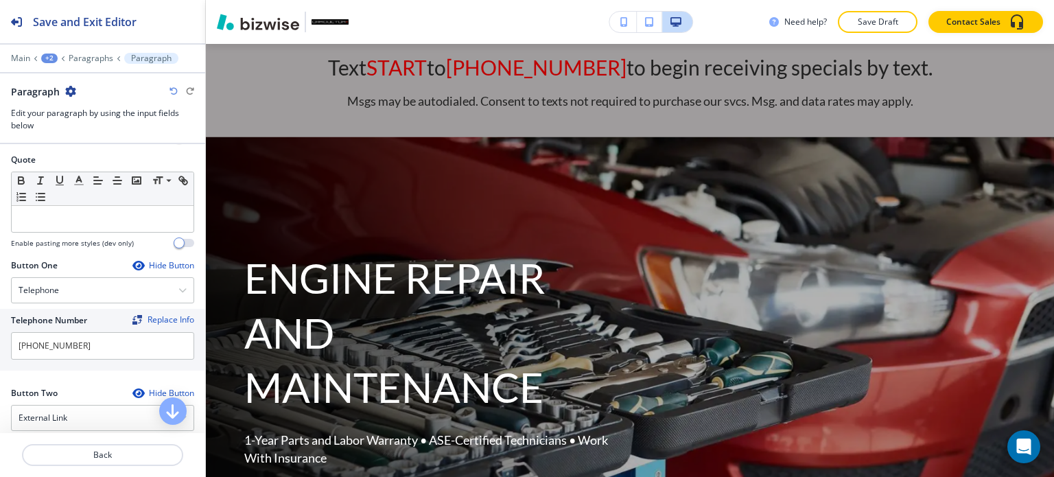
scroll to position [0, 0]
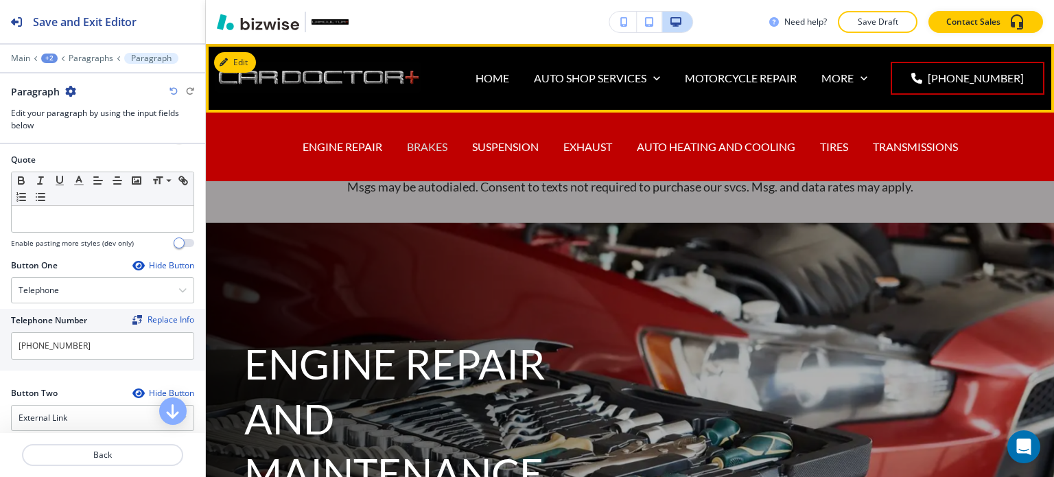
click at [412, 142] on p "BRAKES" at bounding box center [427, 147] width 40 height 16
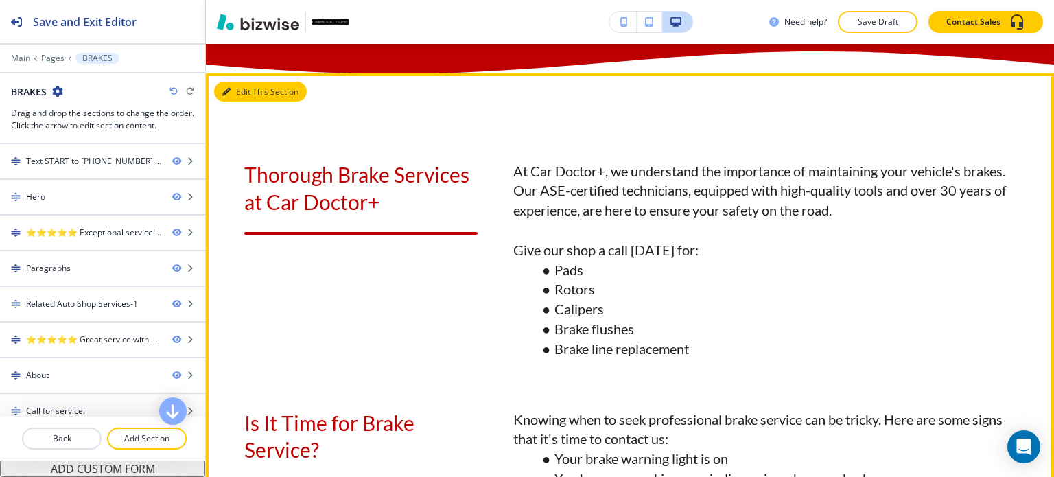
click at [233, 102] on button "Edit This Section" at bounding box center [260, 92] width 93 height 21
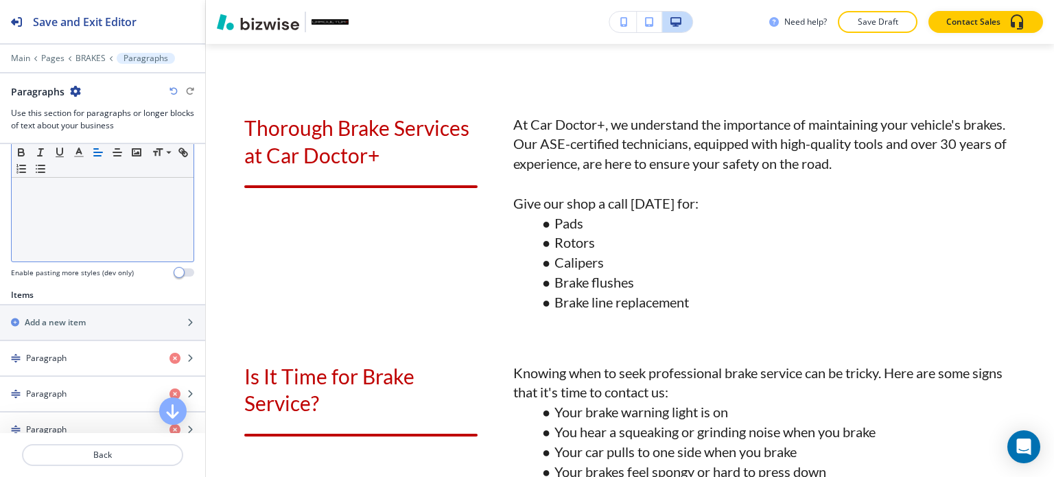
scroll to position [549, 0]
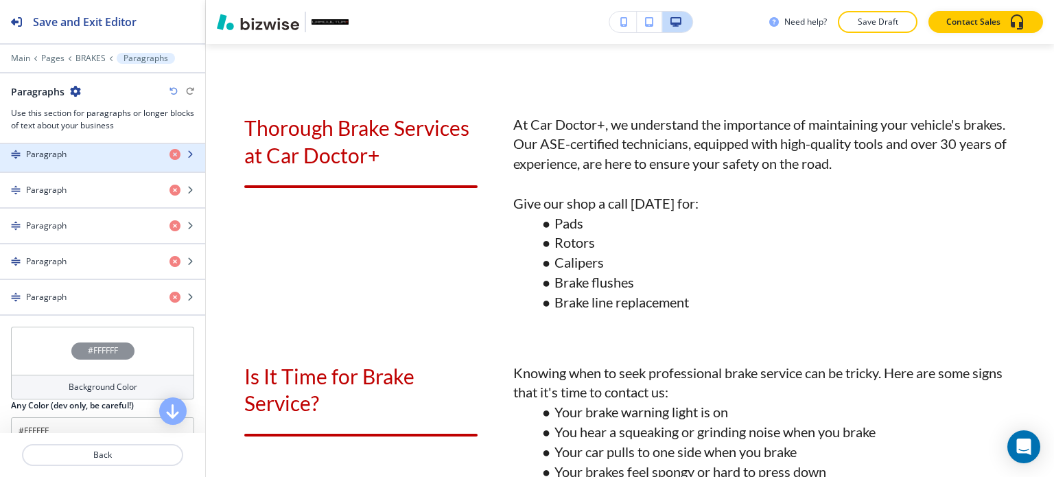
click at [89, 161] on div "button" at bounding box center [102, 166] width 205 height 11
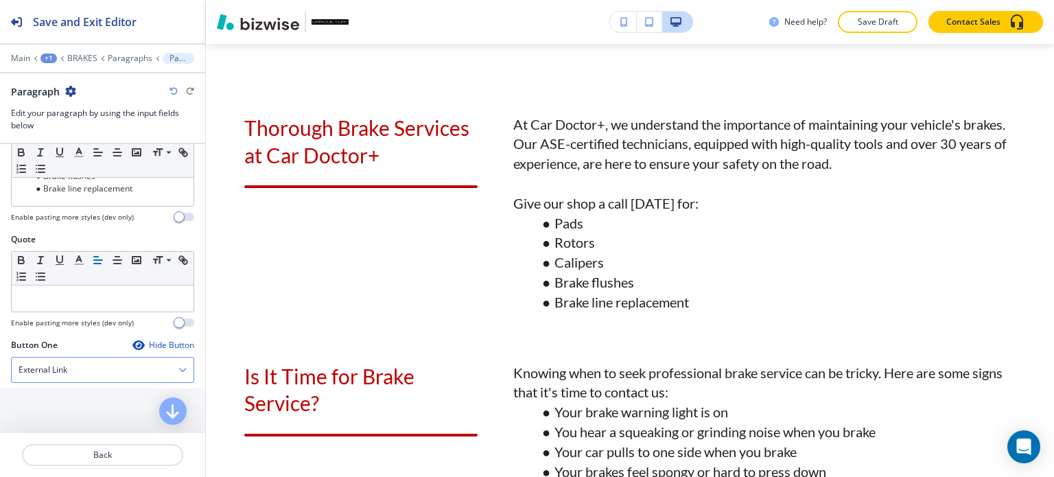
scroll to position [480, 0]
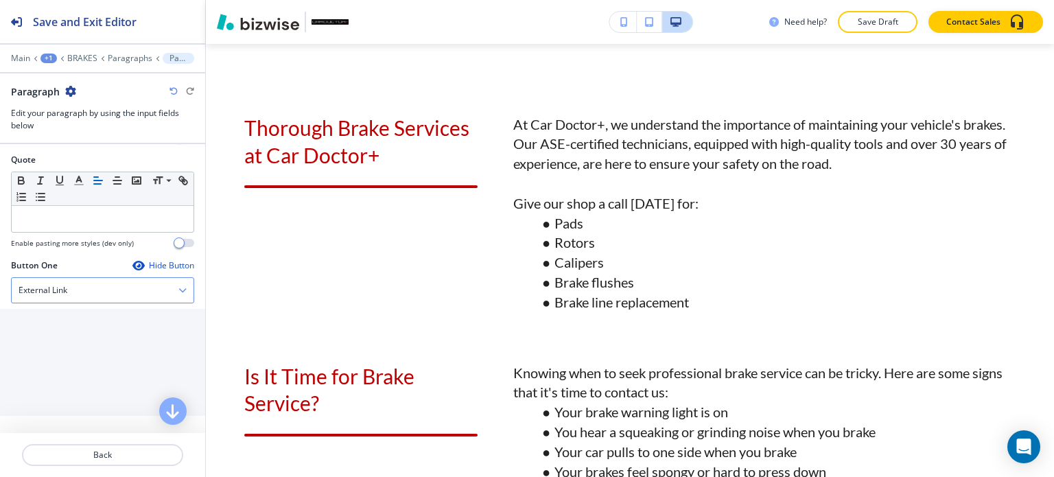
click at [77, 278] on div "External Link" at bounding box center [103, 290] width 182 height 25
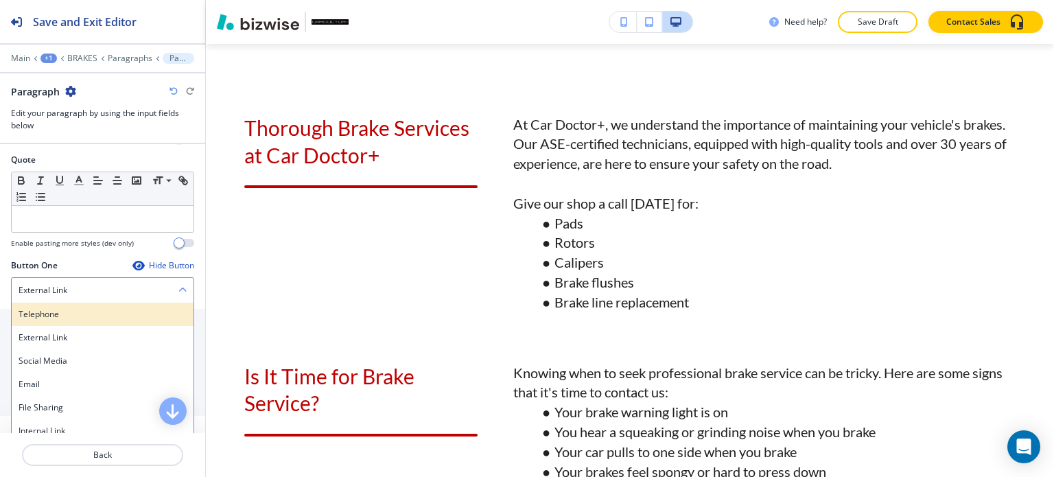
click at [72, 308] on h4 "Telephone" at bounding box center [103, 314] width 168 height 12
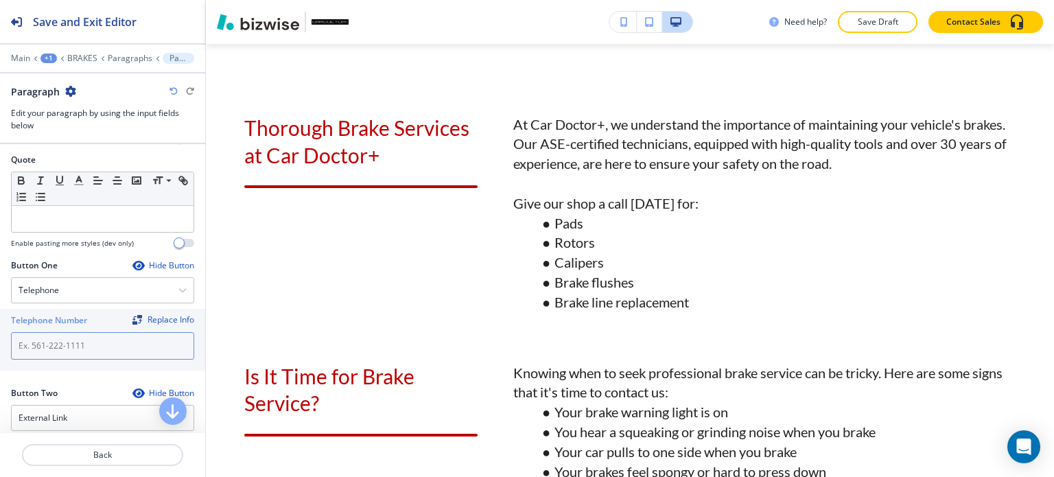
click at [76, 342] on input "text" at bounding box center [102, 345] width 183 height 27
paste input "[PHONE_NUMBER]"
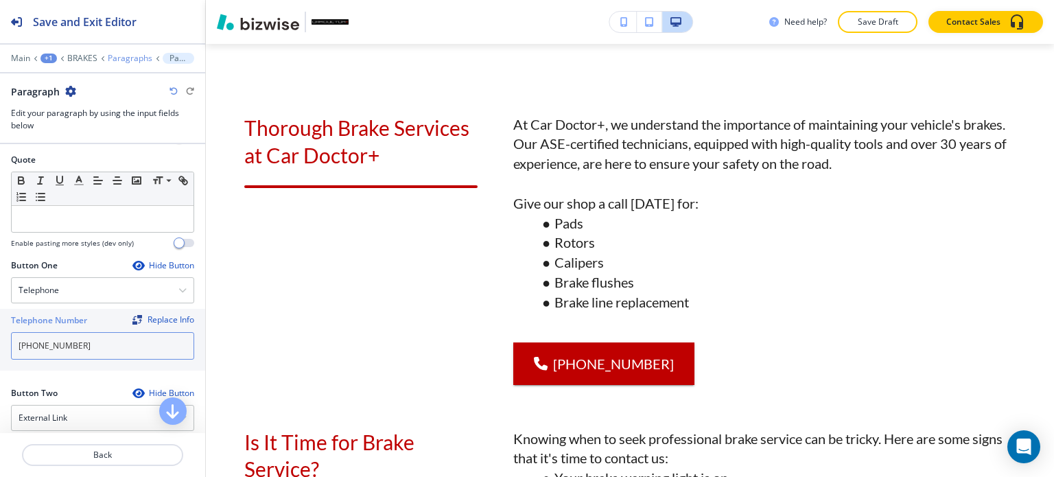
type input "[PHONE_NUMBER]"
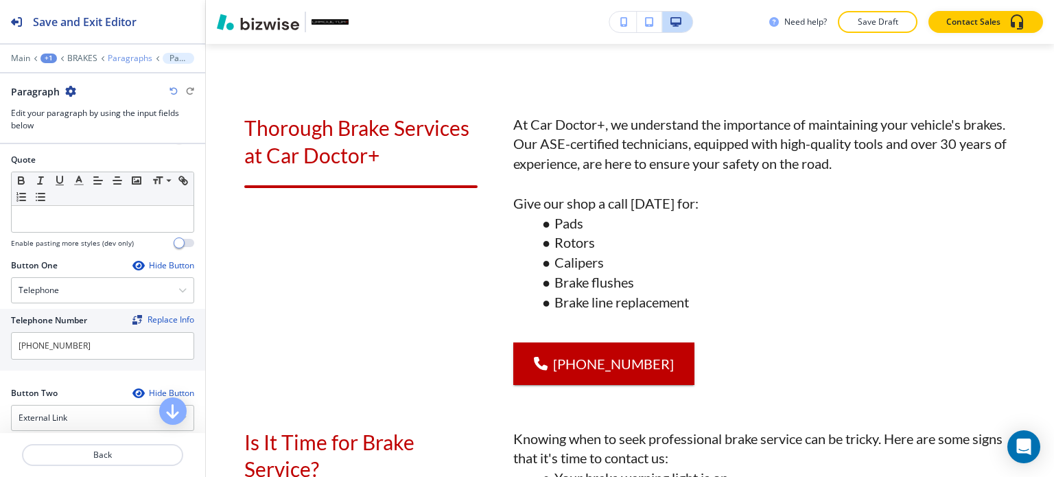
click at [120, 58] on p "Paragraphs" at bounding box center [130, 59] width 45 height 10
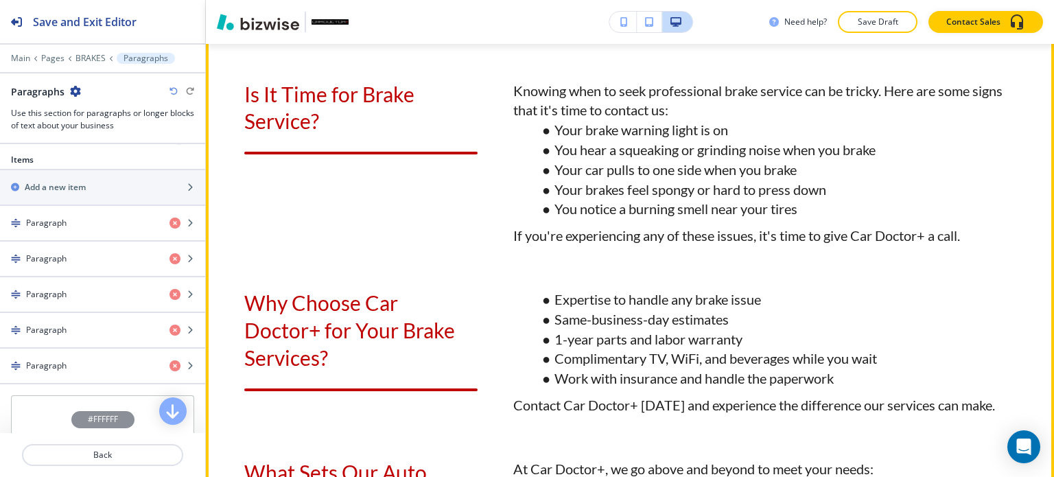
scroll to position [1350, 0]
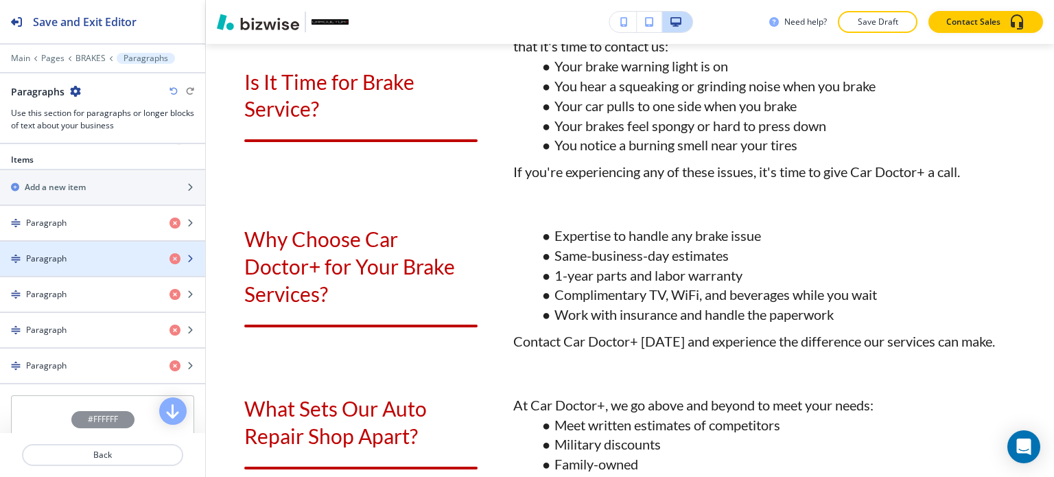
click at [71, 248] on div "button" at bounding box center [102, 246] width 205 height 11
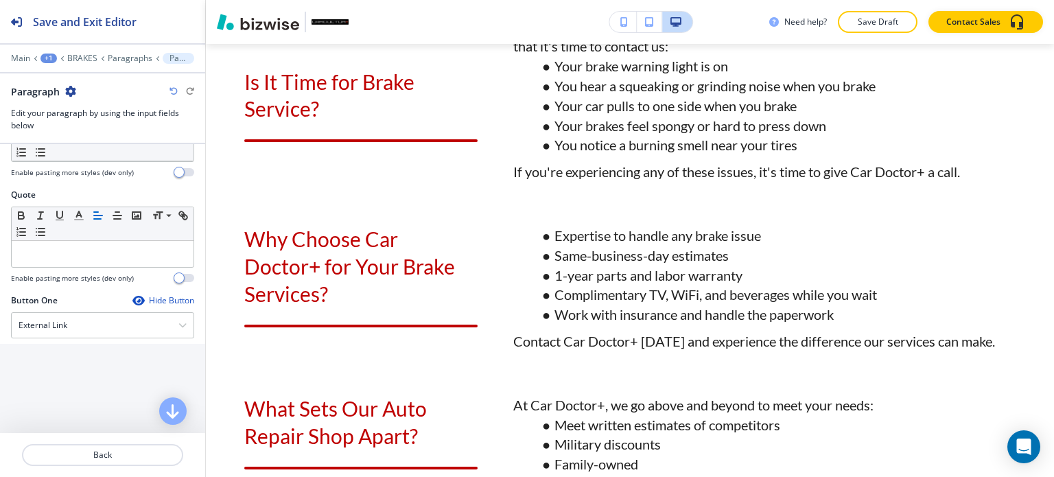
scroll to position [549, 0]
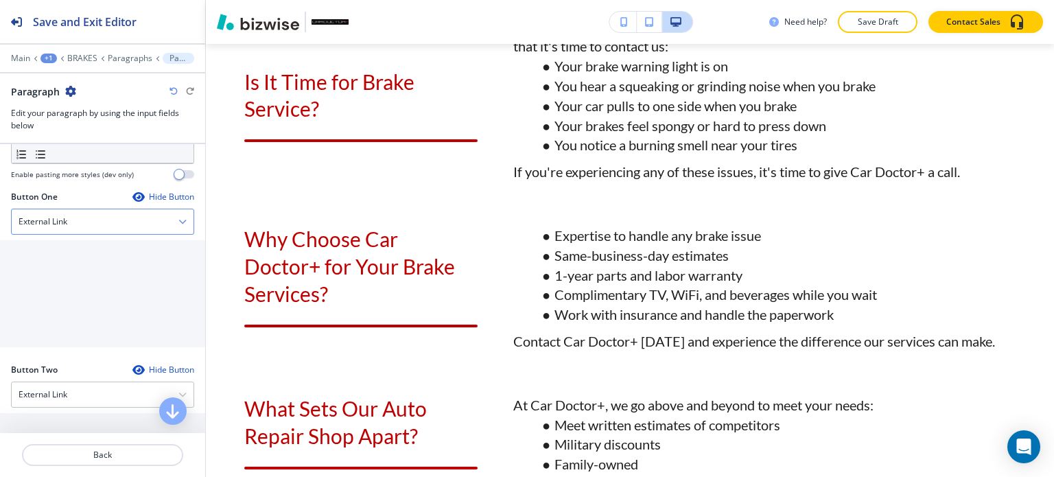
click at [97, 213] on div "External Link" at bounding box center [103, 221] width 182 height 25
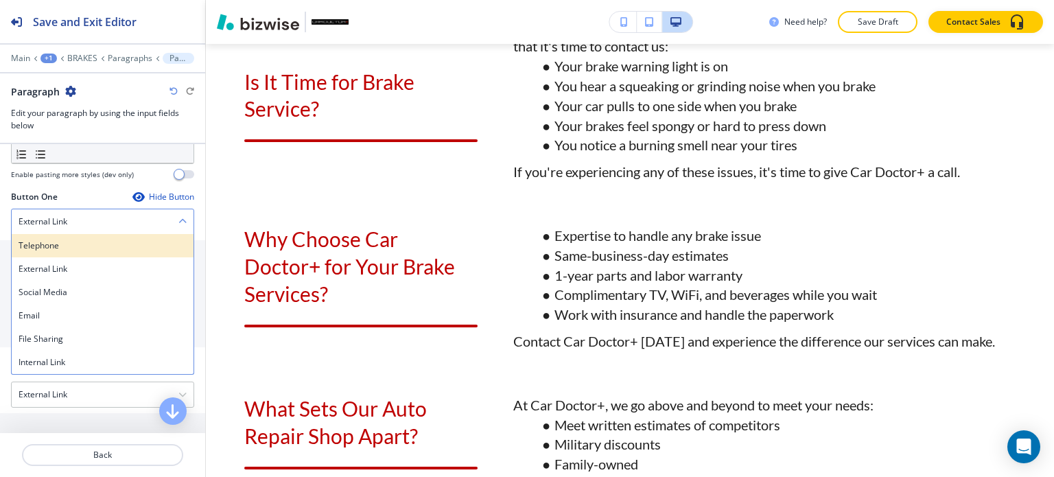
click at [97, 241] on h4 "Telephone" at bounding box center [103, 245] width 168 height 12
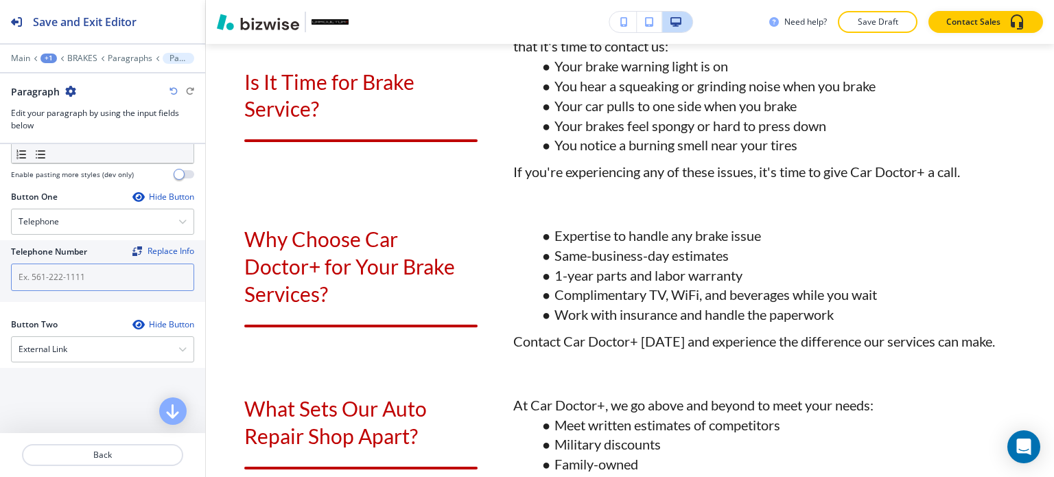
click at [97, 271] on input "text" at bounding box center [102, 276] width 183 height 27
paste input "[PHONE_NUMBER]"
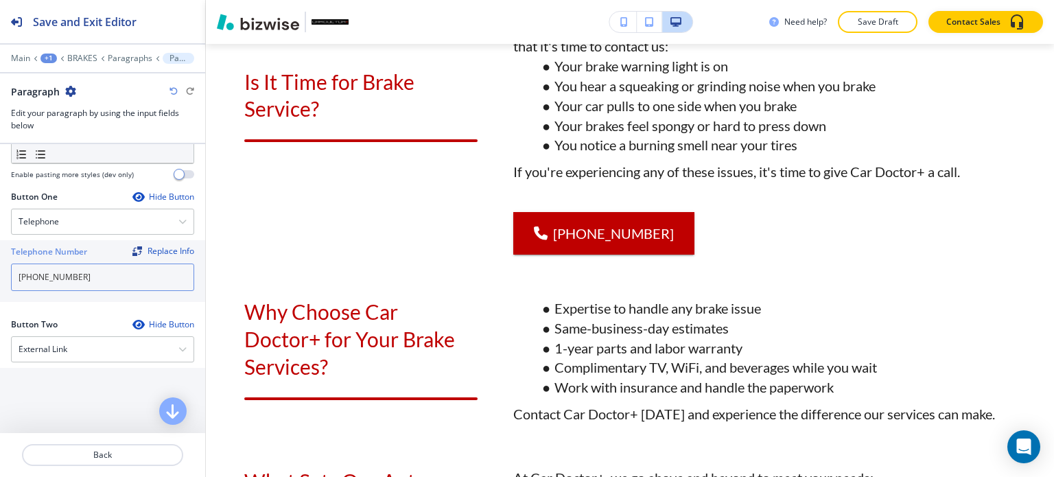
drag, startPoint x: 97, startPoint y: 272, endPoint x: 87, endPoint y: 163, distance: 109.5
click at [97, 230] on div "Button One Hide Button Telephone Telephone External Link Social Media Email Fil…" at bounding box center [102, 249] width 183 height 117
type input "[PHONE_NUMBER]"
click at [122, 59] on p "Paragraphs" at bounding box center [130, 59] width 45 height 10
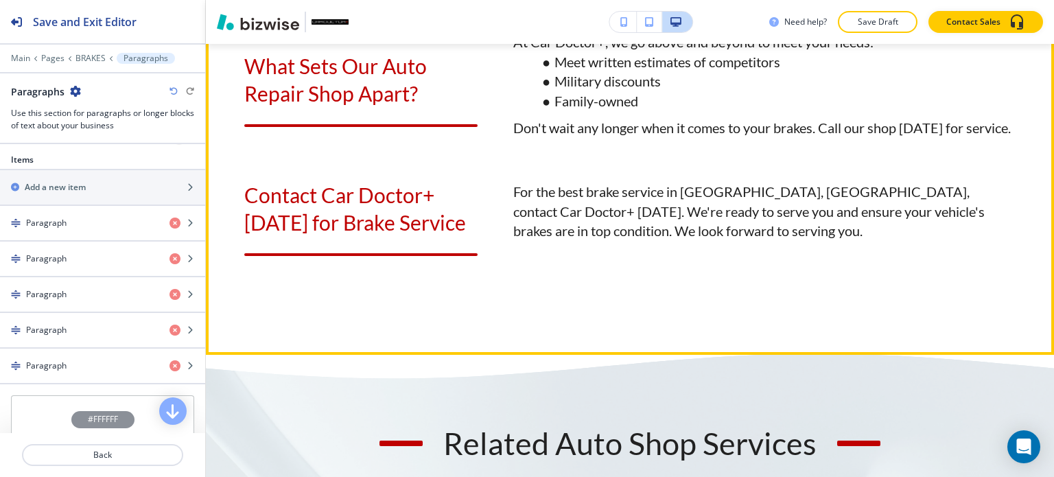
scroll to position [1762, 0]
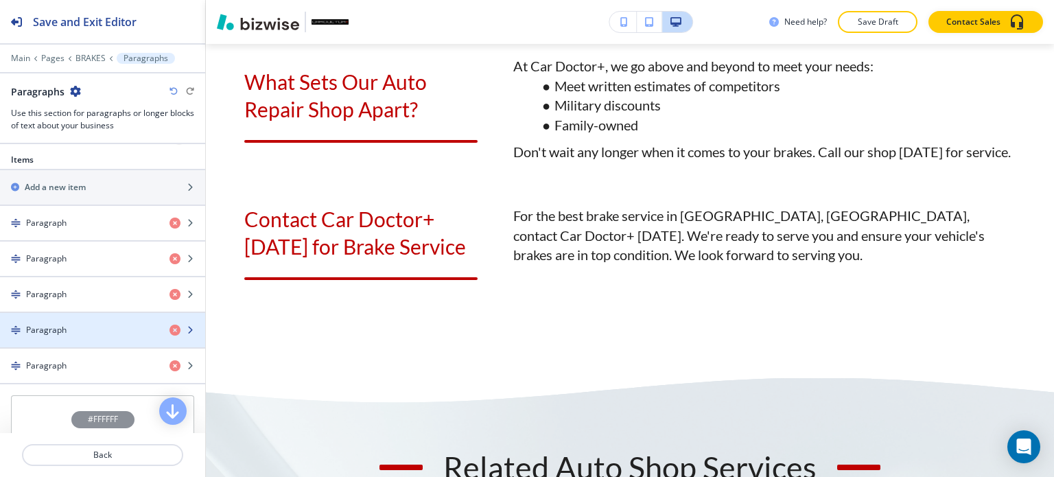
click at [110, 324] on div "Paragraph" at bounding box center [79, 330] width 158 height 12
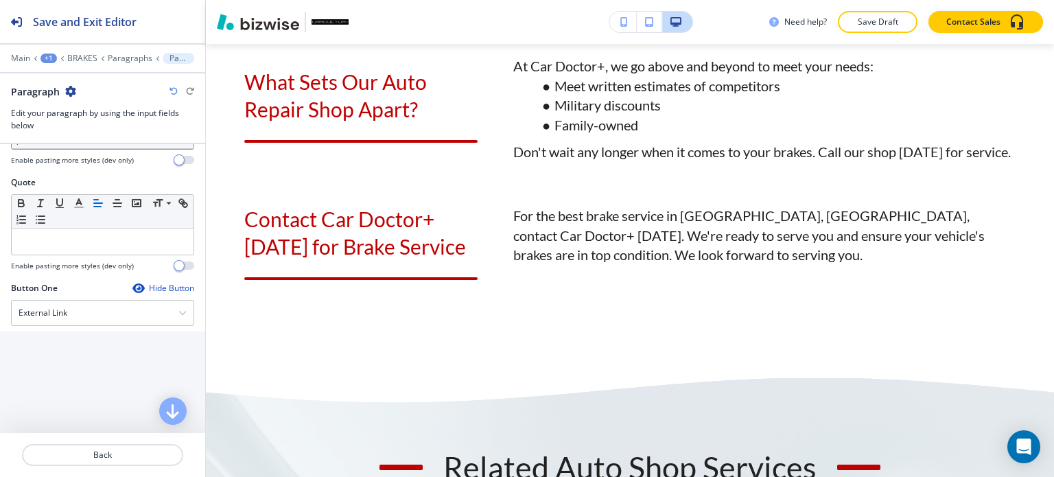
scroll to position [480, 0]
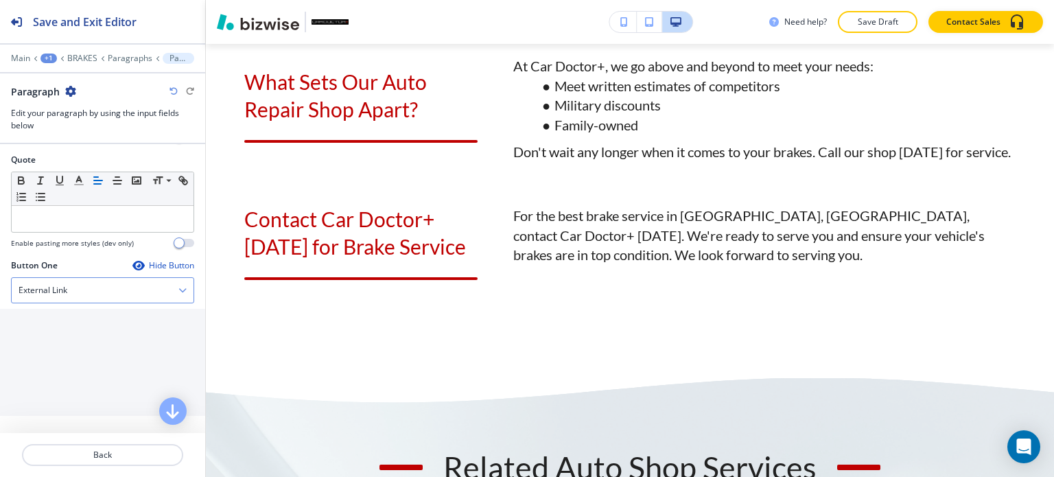
click at [104, 296] on div "External Link" at bounding box center [103, 290] width 182 height 25
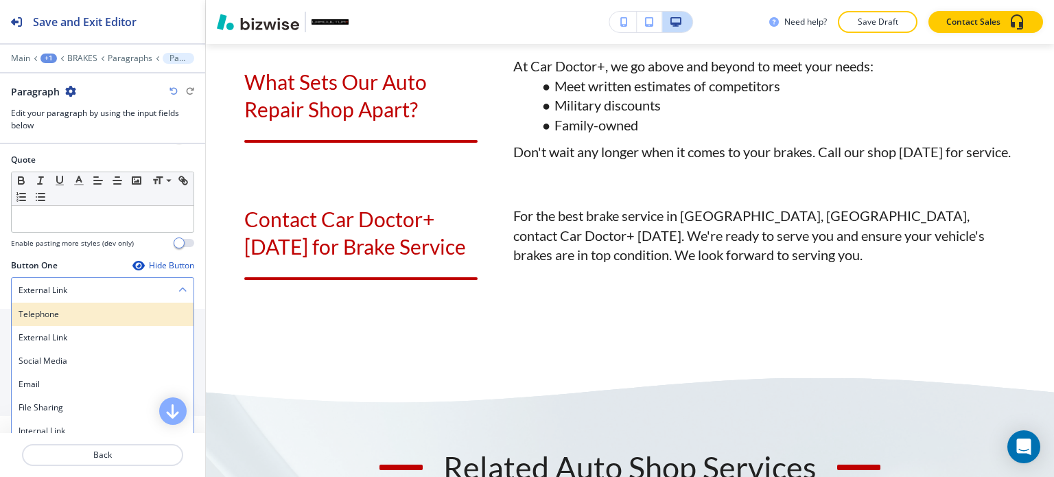
click at [97, 319] on div "Telephone" at bounding box center [103, 314] width 182 height 23
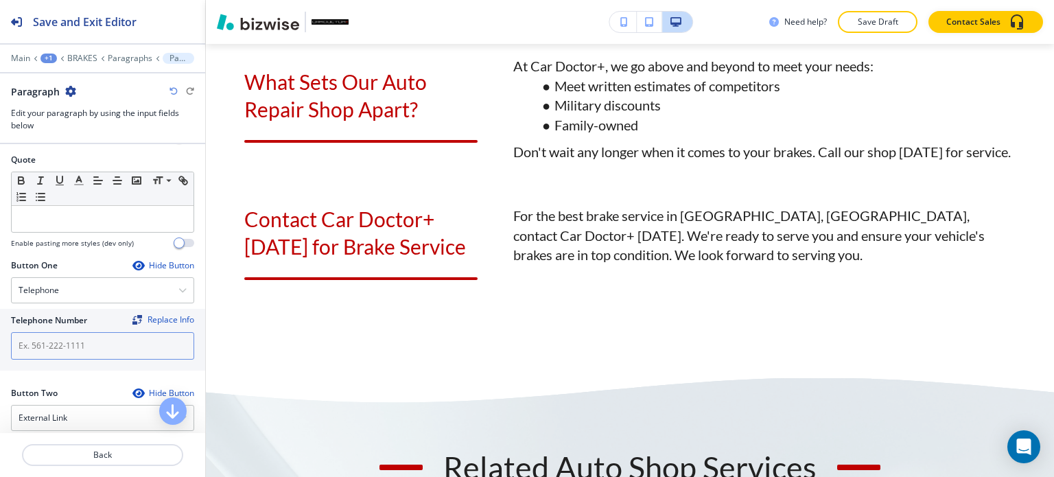
click at [96, 344] on input "text" at bounding box center [102, 345] width 183 height 27
paste input "[PHONE_NUMBER]"
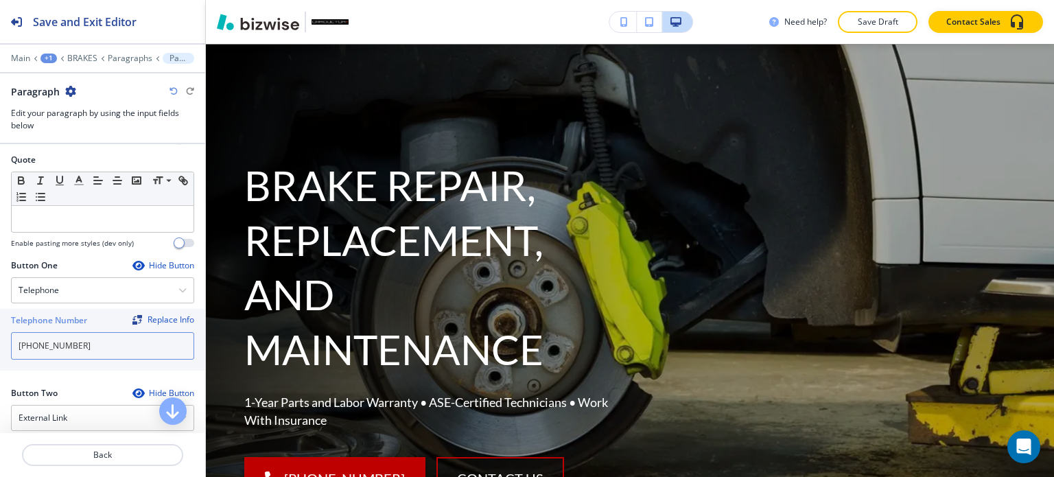
scroll to position [115, 0]
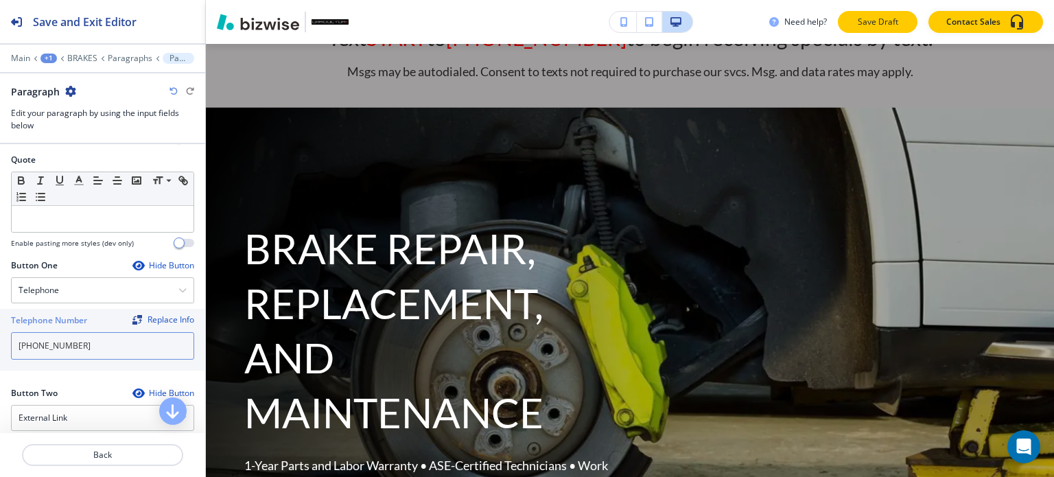
type input "[PHONE_NUMBER]"
click at [863, 16] on p "Save Draft" at bounding box center [877, 22] width 44 height 12
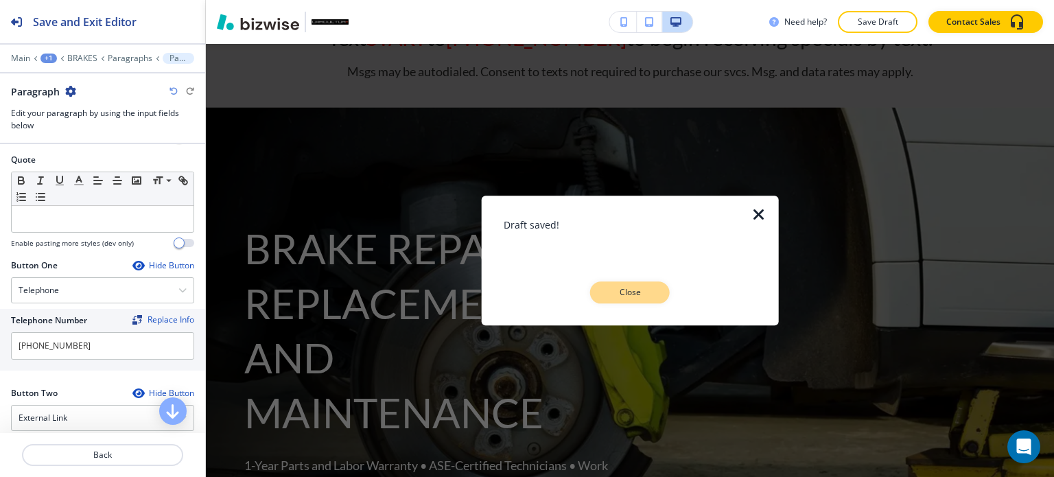
click at [656, 300] on button "Close" at bounding box center [630, 292] width 80 height 22
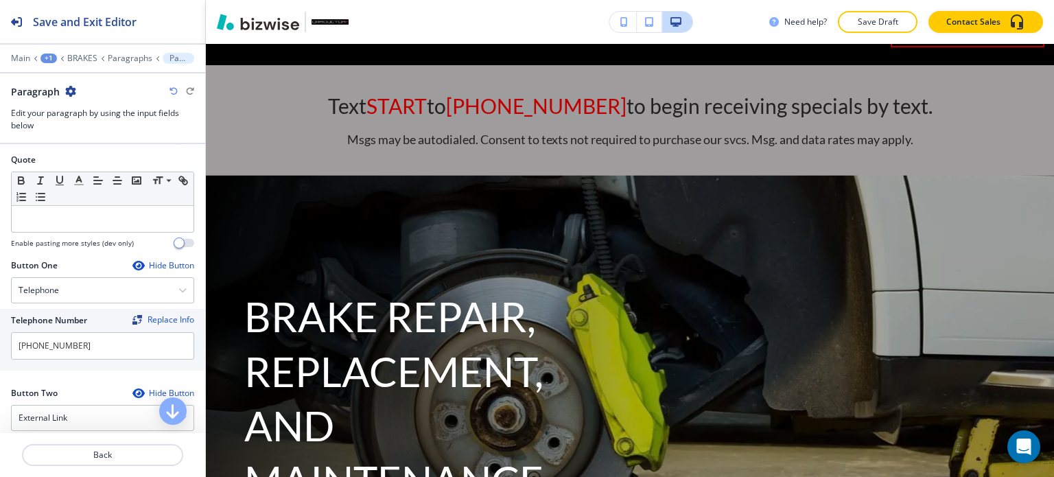
scroll to position [0, 0]
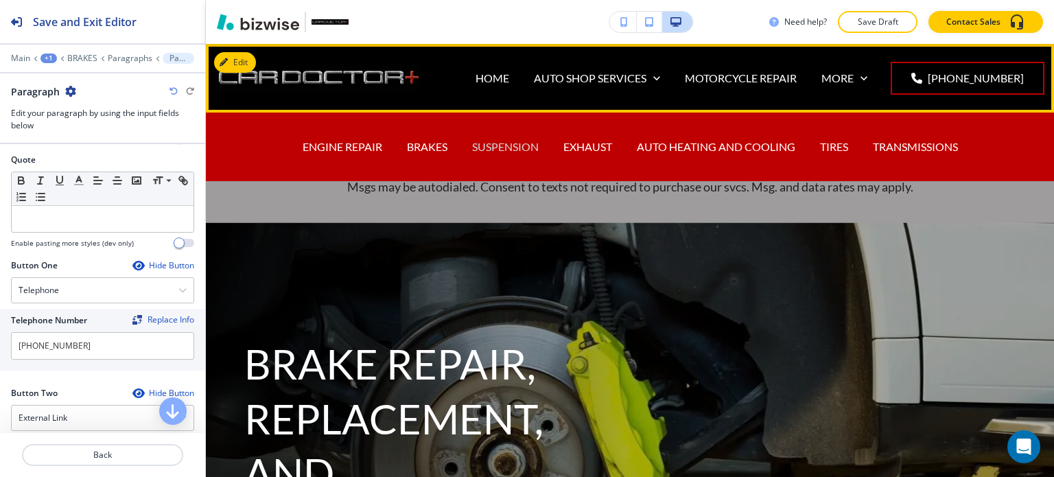
click at [506, 145] on p "SUSPENSION" at bounding box center [505, 147] width 67 height 16
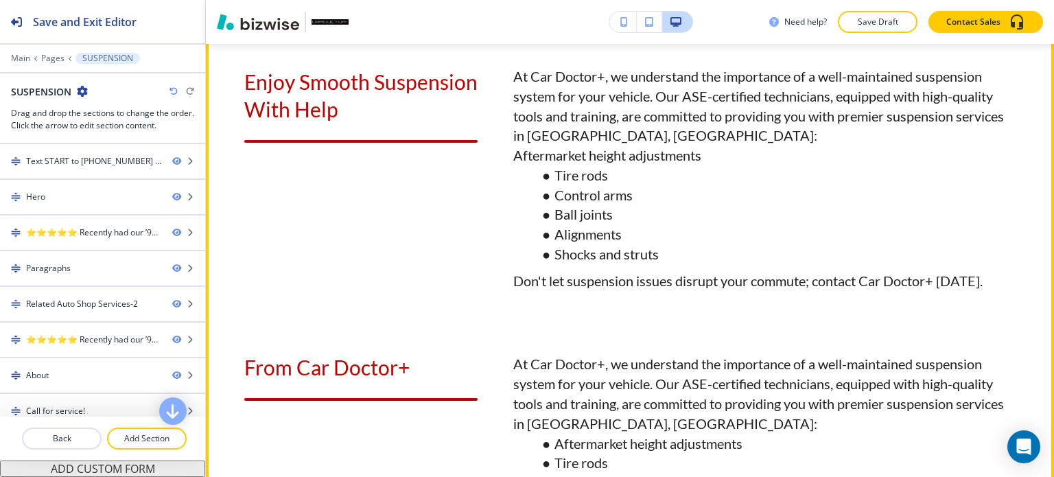
scroll to position [892, 0]
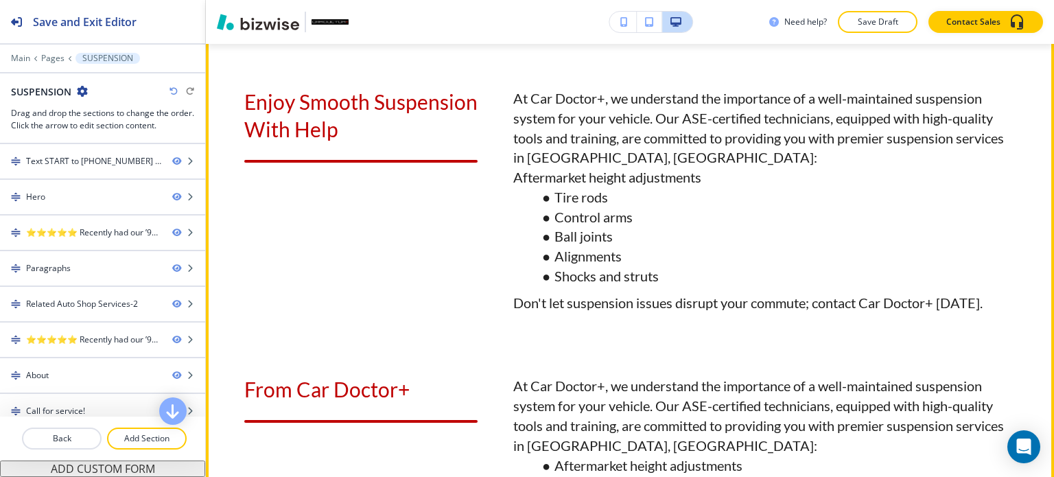
click at [246, 29] on button "Edit This Section" at bounding box center [260, 19] width 93 height 21
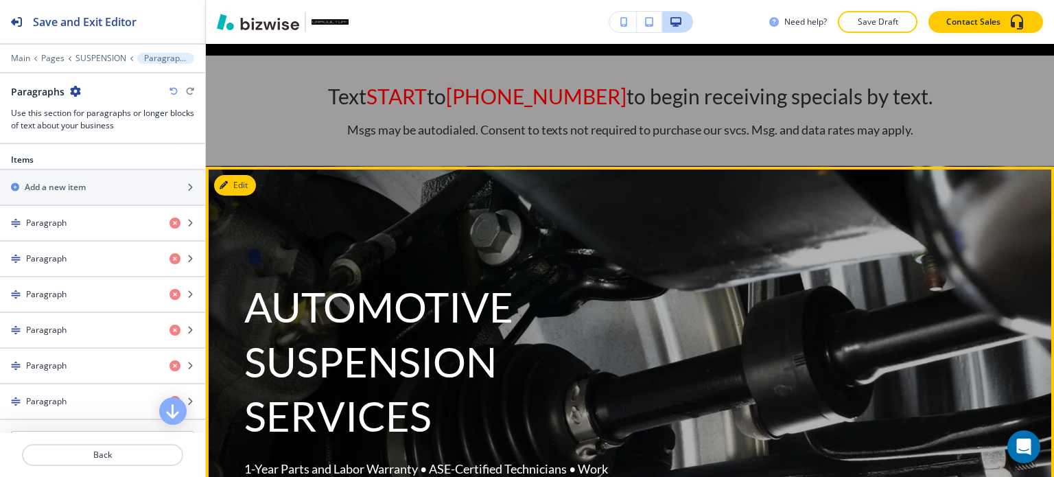
scroll to position [0, 0]
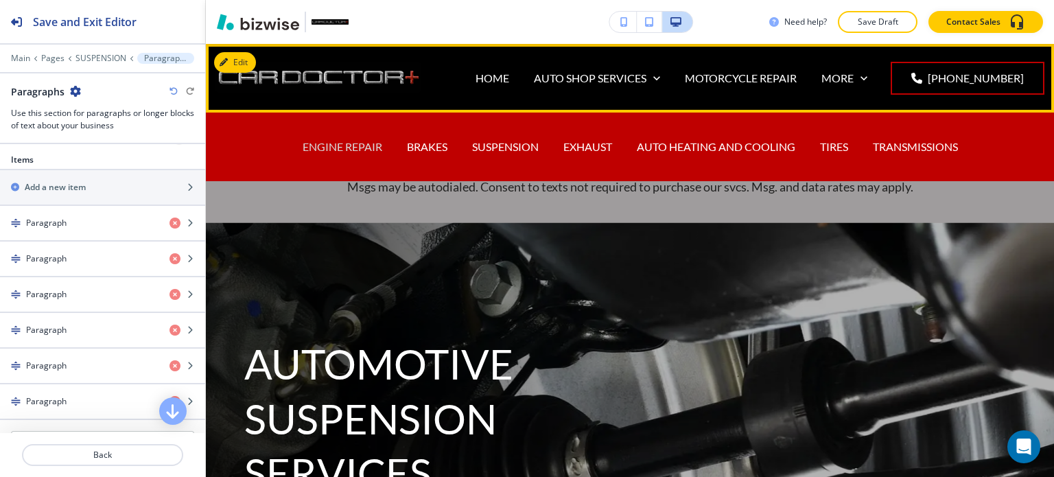
click at [357, 143] on p "ENGINE REPAIR" at bounding box center [343, 147] width 80 height 16
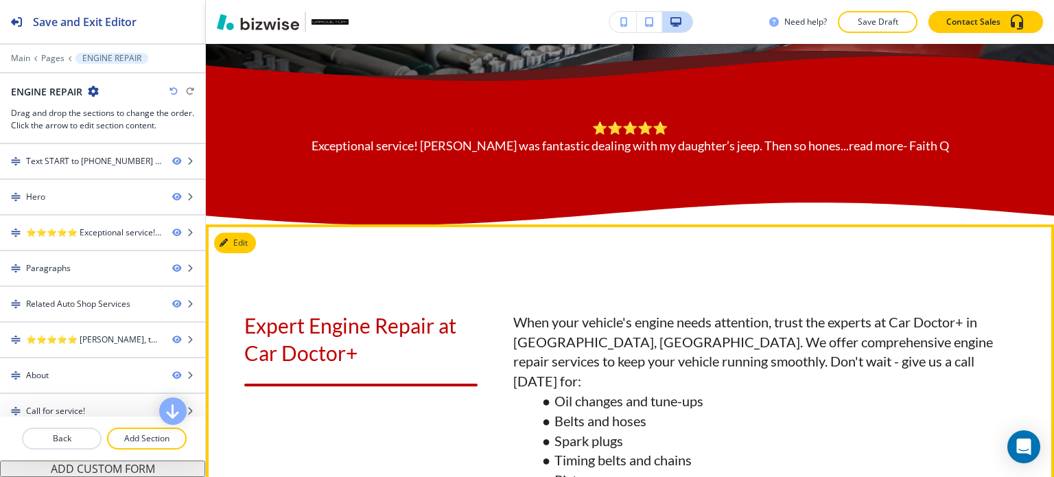
scroll to position [823, 0]
